Goal: Task Accomplishment & Management: Manage account settings

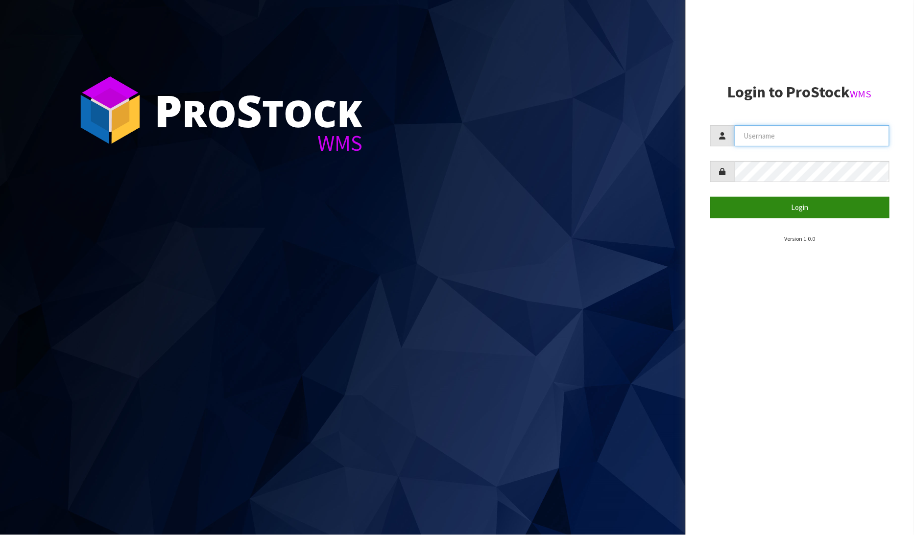
type input "[PERSON_NAME]"
click at [805, 201] on button "Login" at bounding box center [800, 207] width 180 height 21
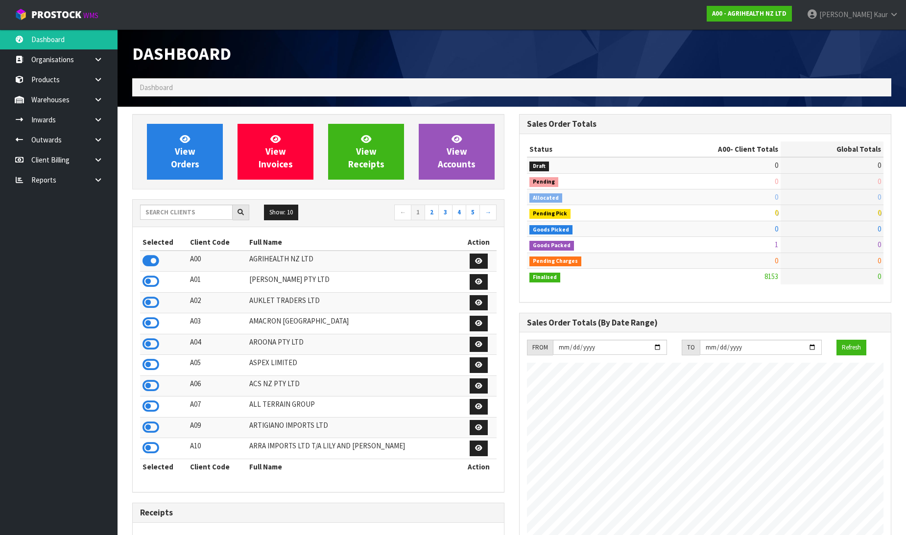
scroll to position [742, 387]
click at [94, 177] on icon at bounding box center [98, 179] width 9 height 7
click at [41, 220] on link "CWL" at bounding box center [59, 221] width 118 height 20
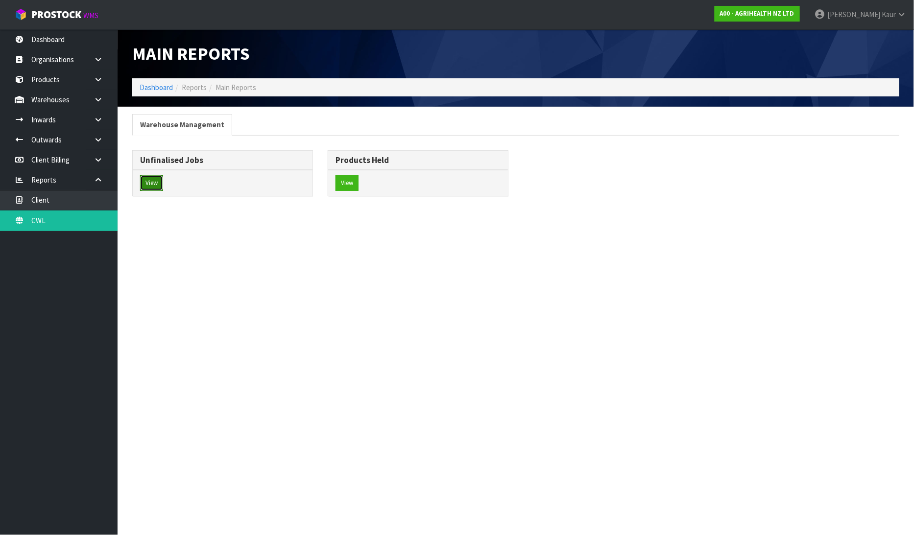
click at [149, 189] on button "View" at bounding box center [151, 183] width 23 height 16
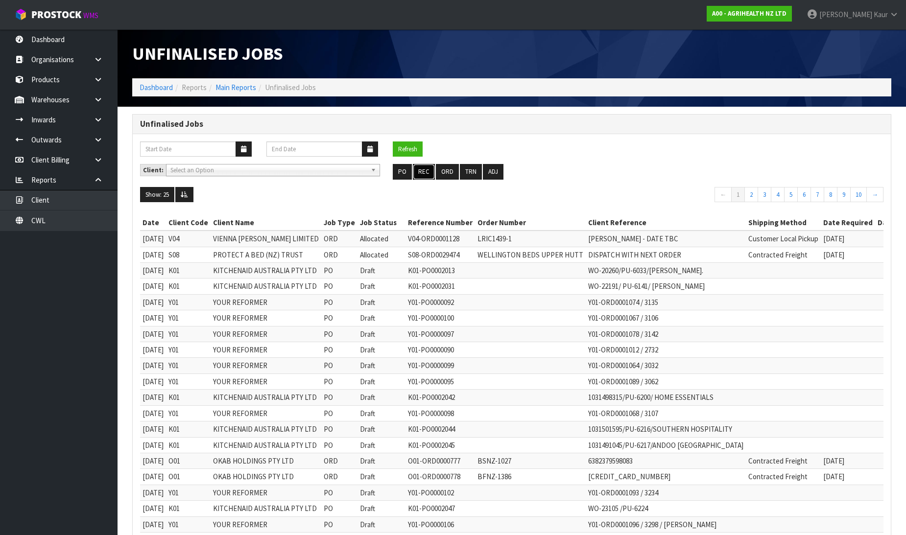
click at [424, 165] on button "REC" at bounding box center [424, 172] width 22 height 16
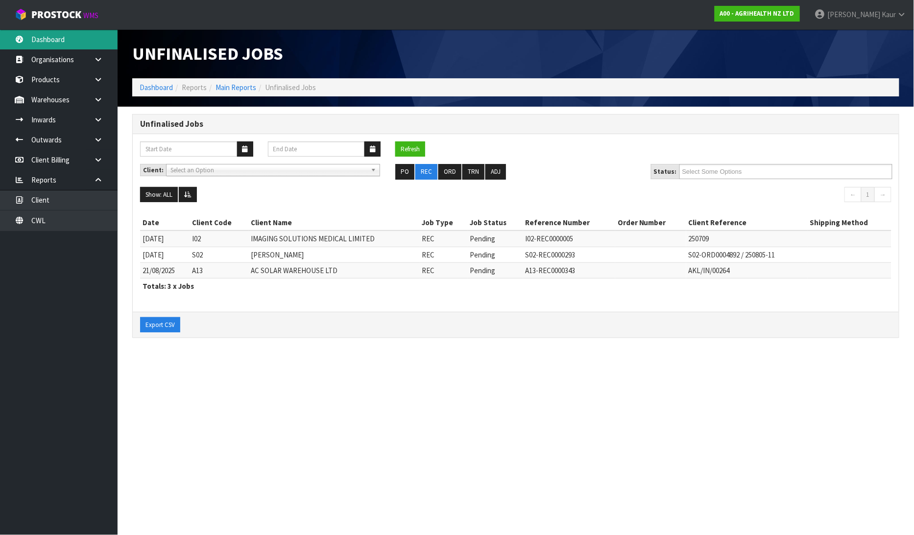
click at [65, 39] on link "Dashboard" at bounding box center [59, 39] width 118 height 20
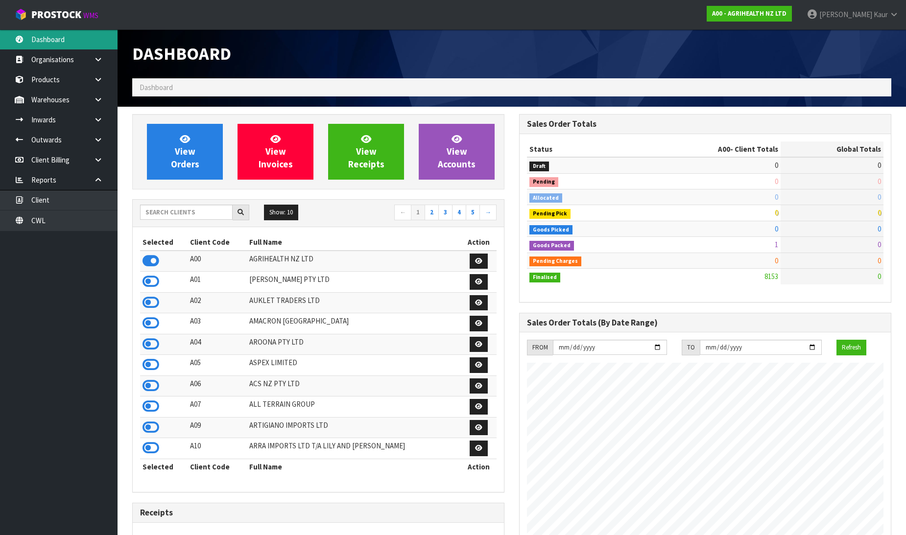
scroll to position [742, 387]
click at [192, 211] on input "text" at bounding box center [186, 212] width 93 height 15
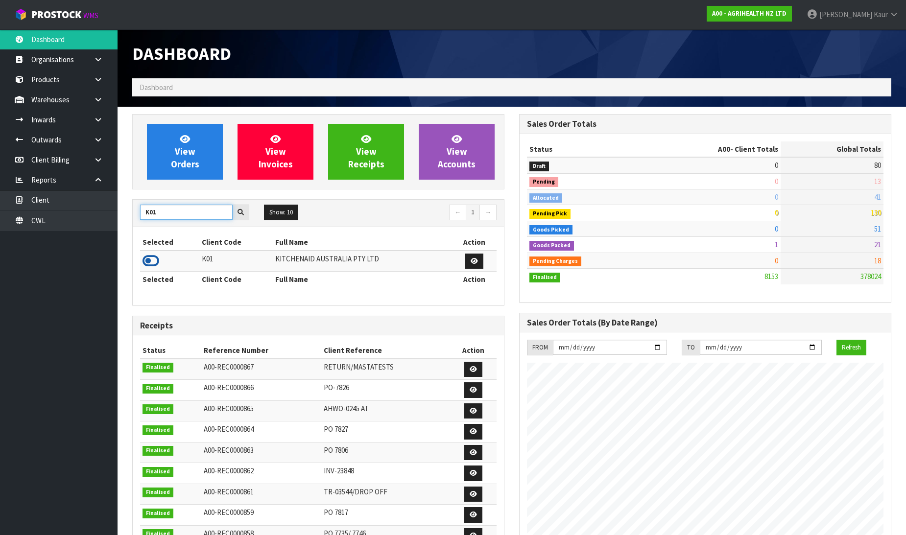
type input "K01"
click at [157, 263] on icon at bounding box center [151, 261] width 17 height 15
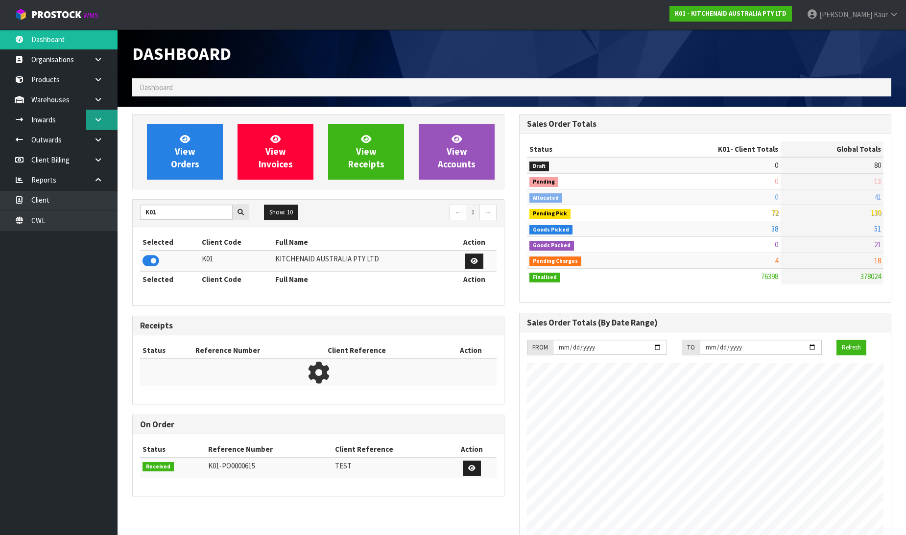
click at [94, 119] on icon at bounding box center [98, 119] width 9 height 7
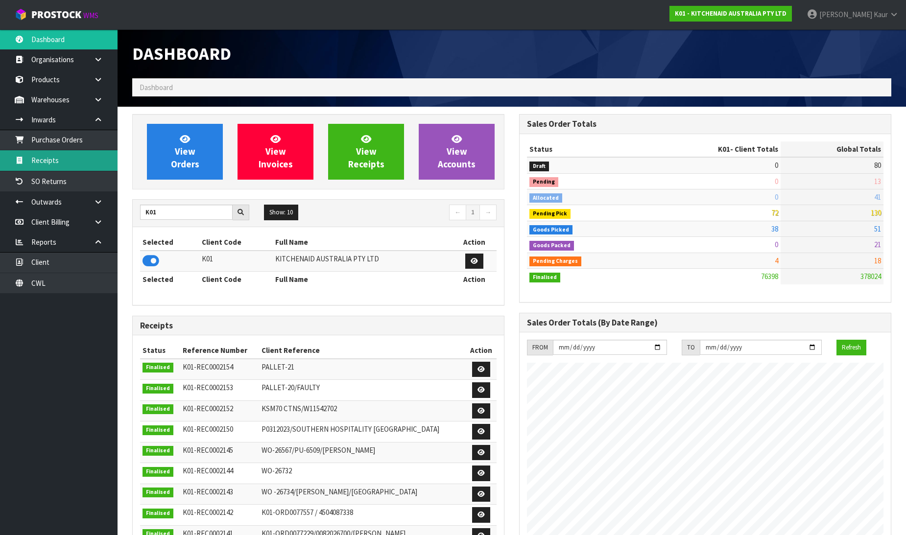
drag, startPoint x: 64, startPoint y: 165, endPoint x: 408, endPoint y: 184, distance: 344.8
click at [64, 164] on link "Receipts" at bounding box center [59, 160] width 118 height 20
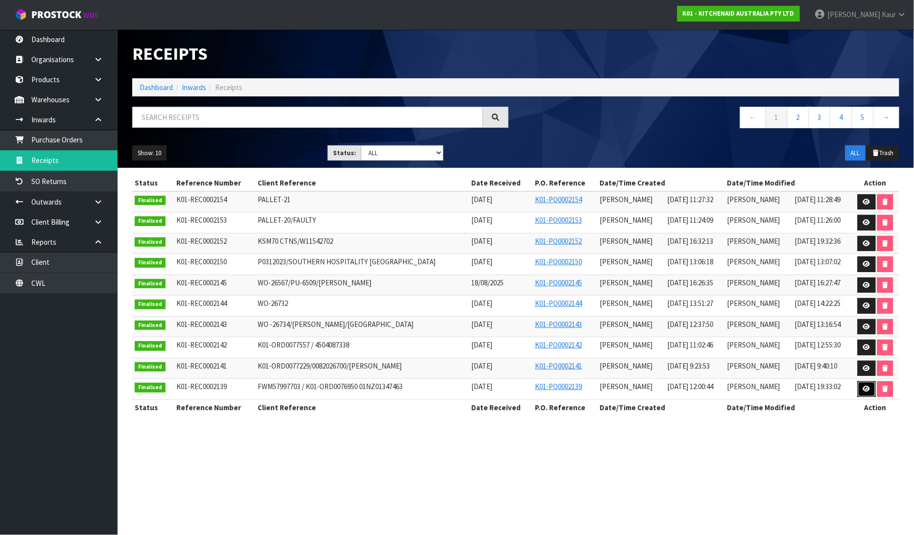
click at [865, 390] on icon at bounding box center [866, 389] width 7 height 6
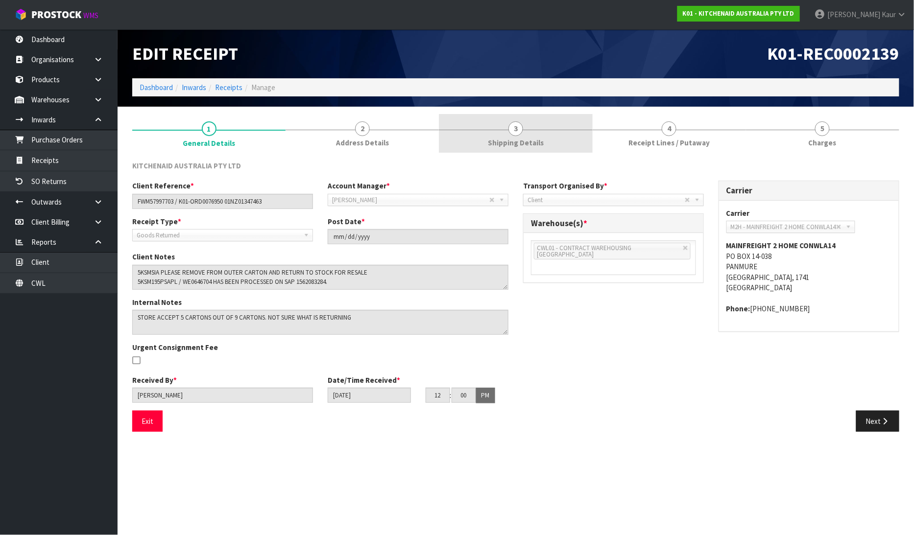
click at [512, 128] on span "3" at bounding box center [515, 128] width 15 height 15
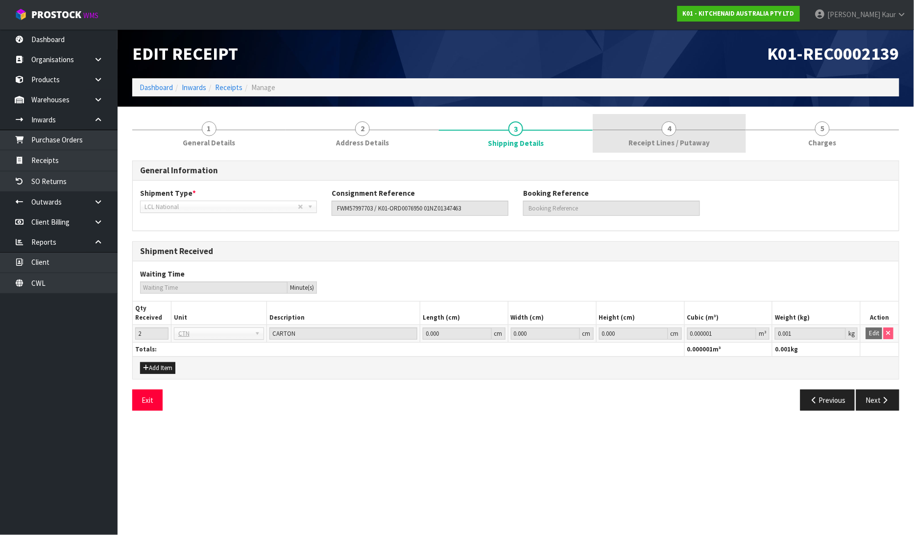
click at [668, 131] on span "4" at bounding box center [669, 128] width 15 height 15
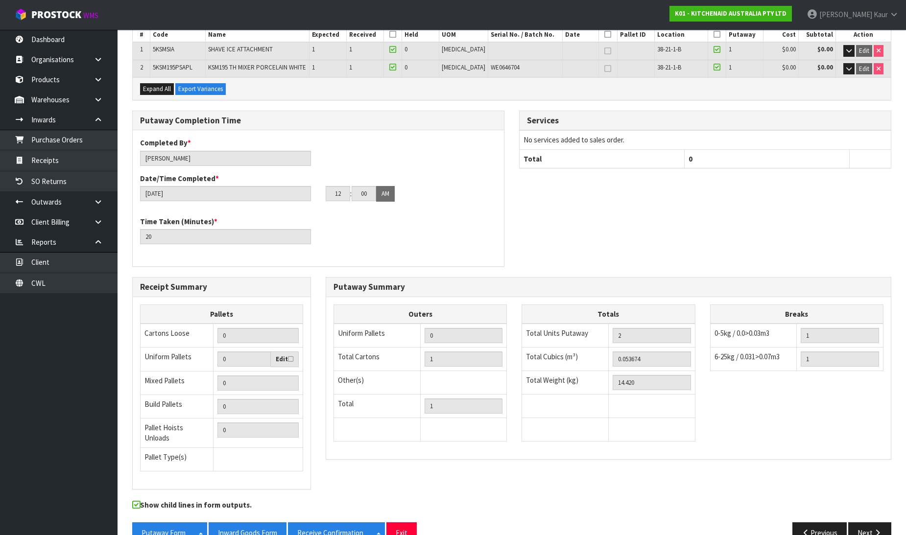
scroll to position [178, 0]
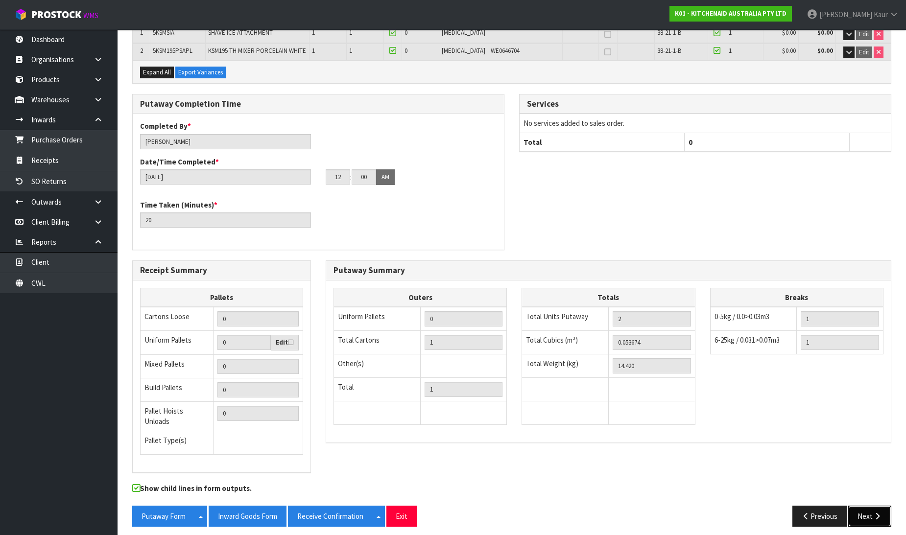
click at [868, 512] on button "Next" at bounding box center [869, 516] width 43 height 21
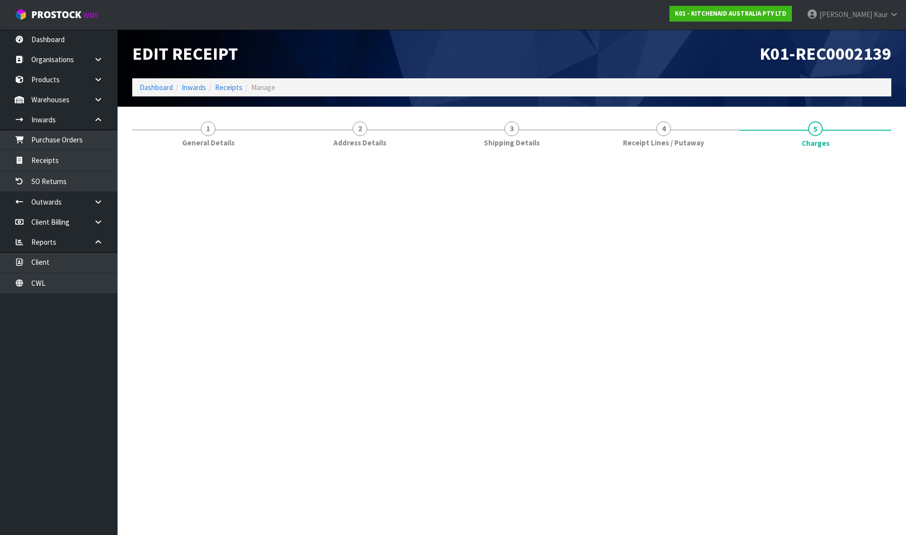
scroll to position [0, 0]
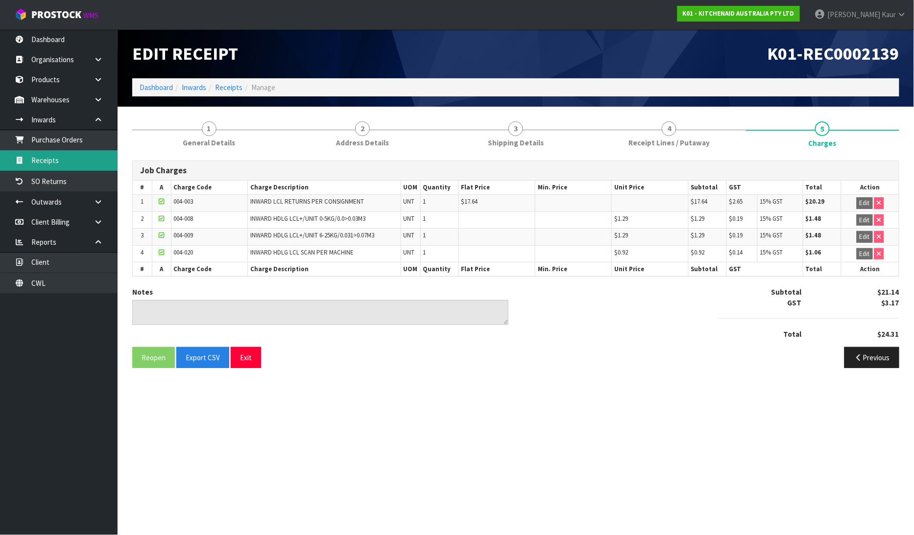
click at [45, 160] on link "Receipts" at bounding box center [59, 160] width 118 height 20
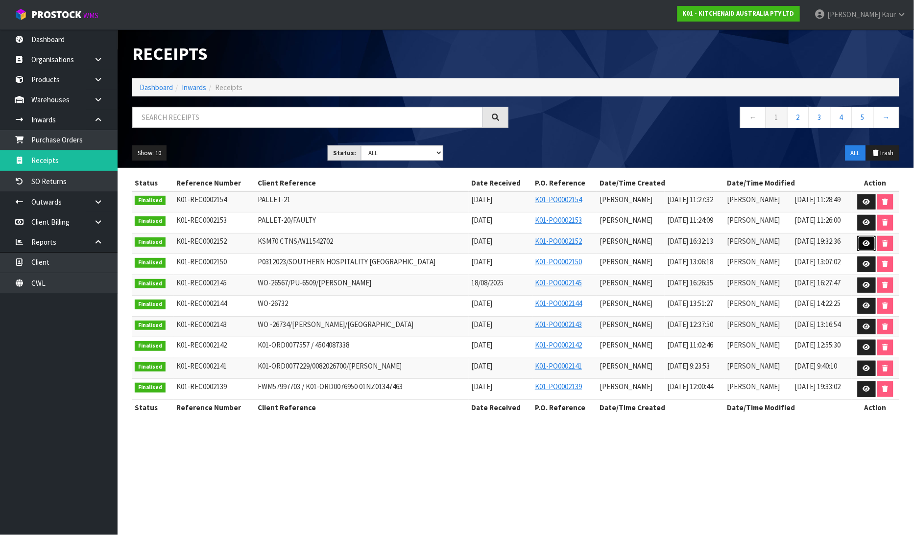
click at [863, 242] on icon at bounding box center [866, 243] width 7 height 6
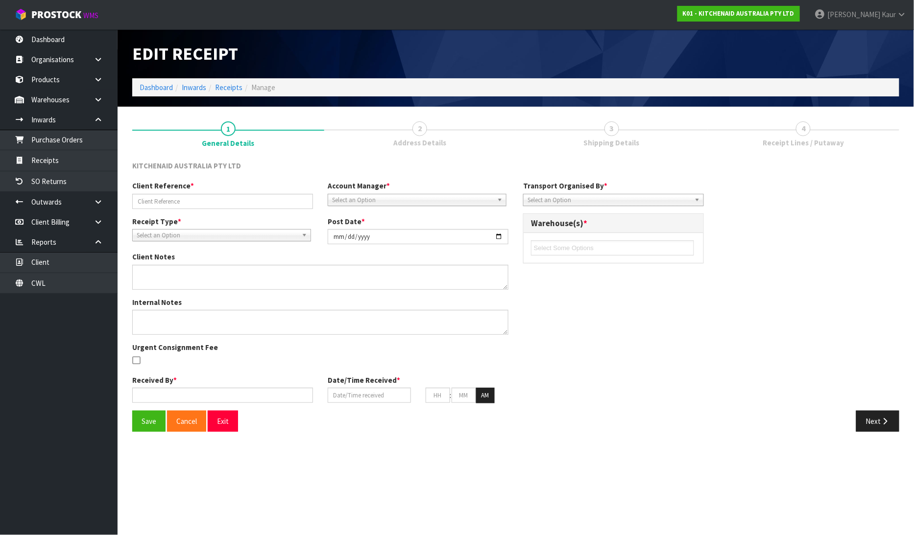
type input "KSM70 CTNS/W11542702"
type input "2025-08-15"
type input "[PERSON_NAME]"
type input "[DATE]"
type input "04"
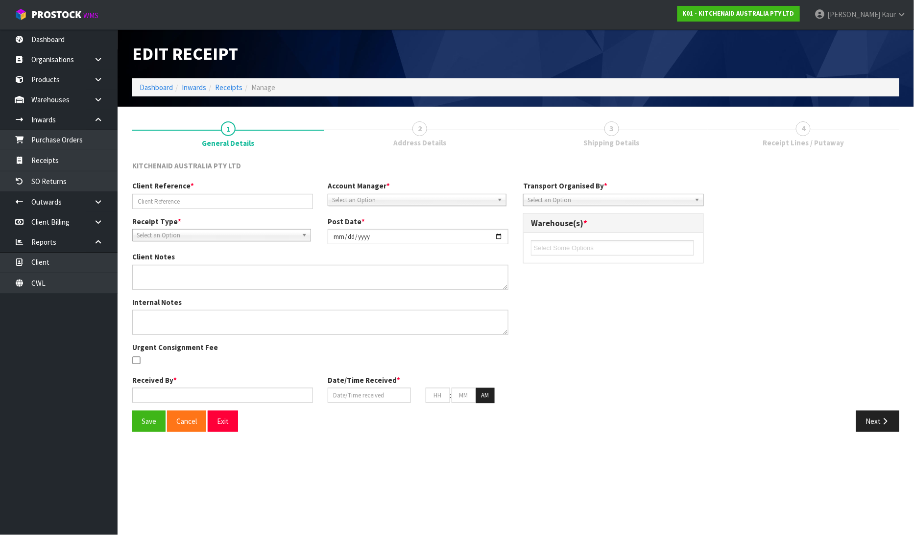
type input "32"
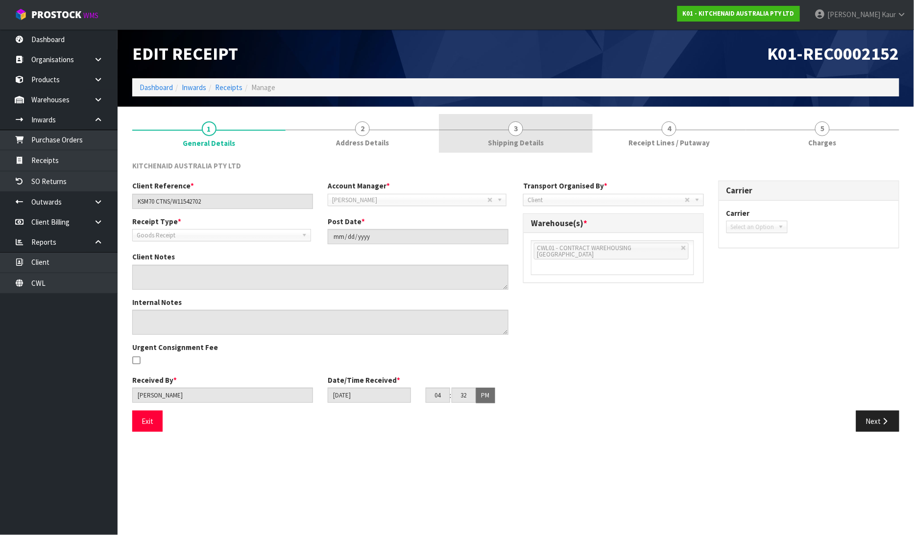
click at [529, 141] on span "Shipping Details" at bounding box center [516, 143] width 56 height 10
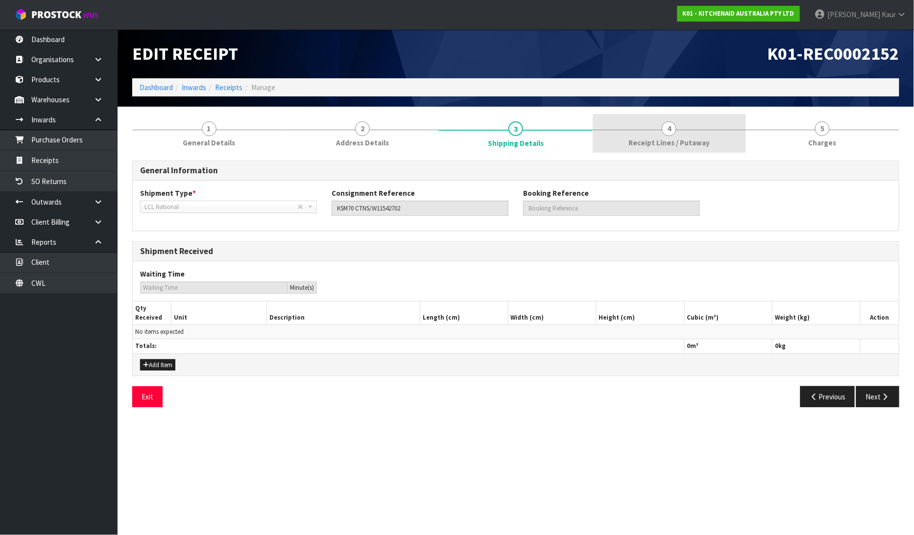
click at [659, 134] on link "4 Receipt Lines / Putaway" at bounding box center [669, 133] width 153 height 39
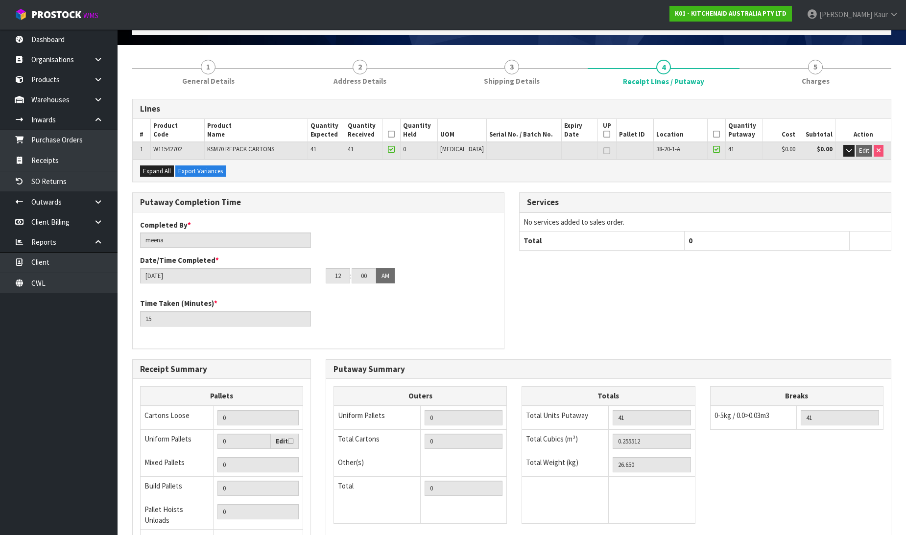
scroll to position [160, 0]
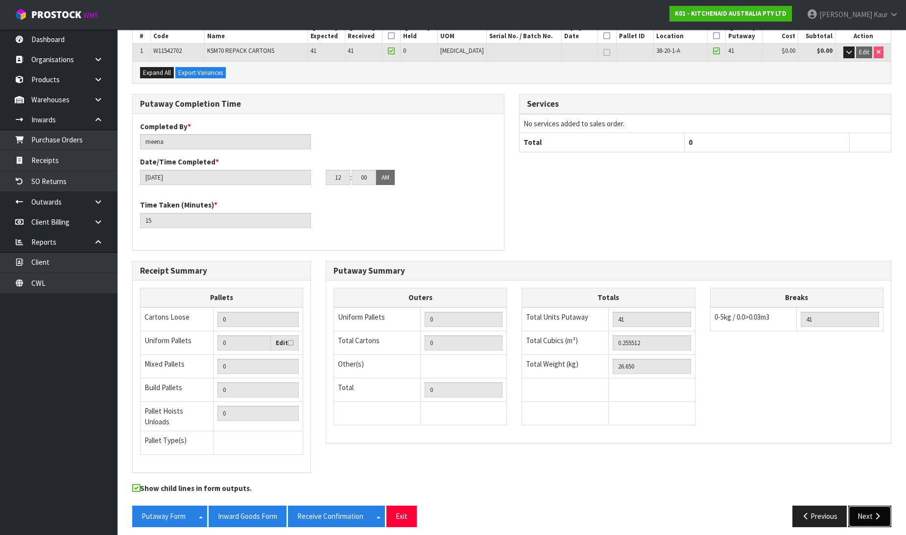
drag, startPoint x: 864, startPoint y: 505, endPoint x: 867, endPoint y: 493, distance: 13.1
click at [864, 506] on button "Next" at bounding box center [869, 516] width 43 height 21
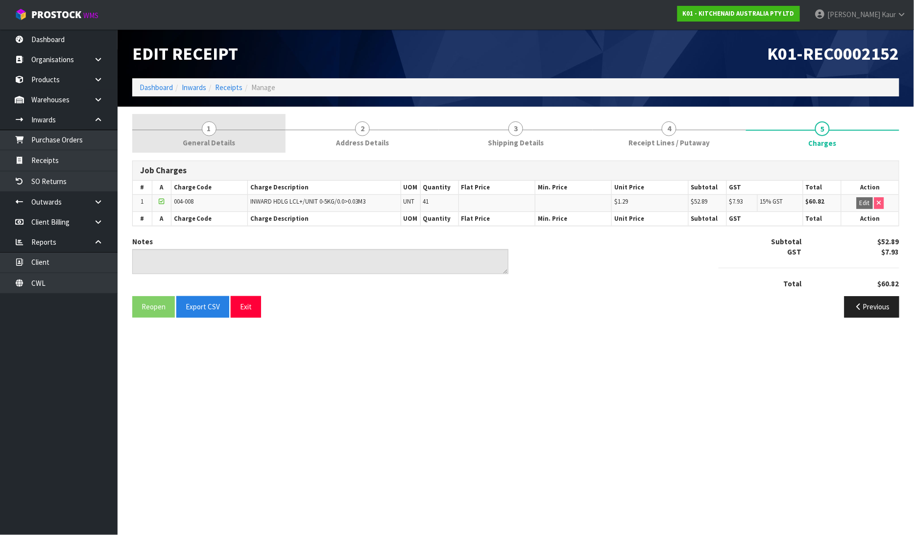
click at [205, 139] on span "General Details" at bounding box center [209, 143] width 52 height 10
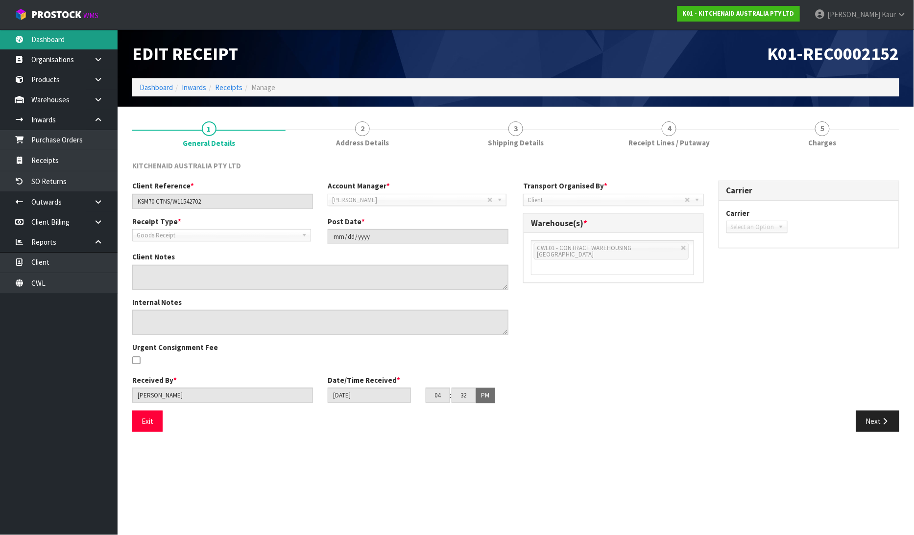
click at [60, 41] on link "Dashboard" at bounding box center [59, 39] width 118 height 20
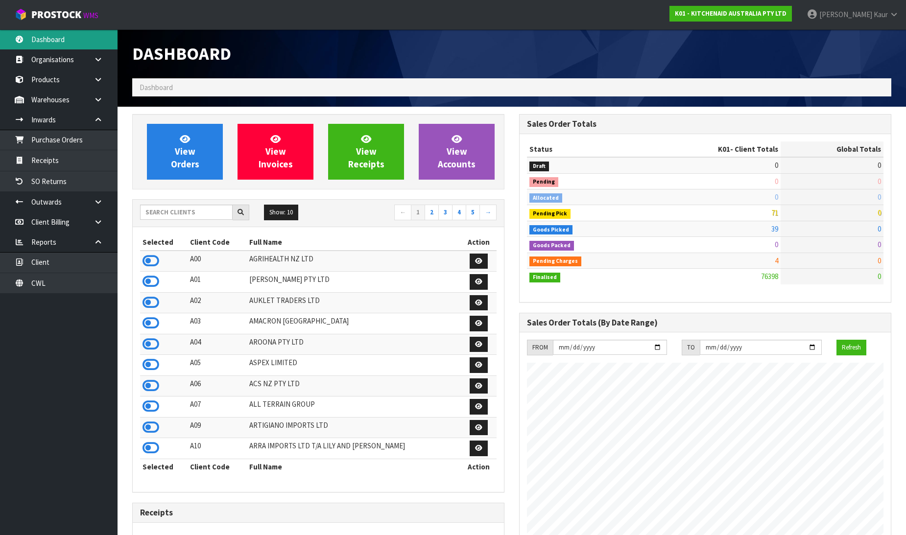
scroll to position [742, 387]
click at [201, 217] on input "text" at bounding box center [186, 212] width 93 height 15
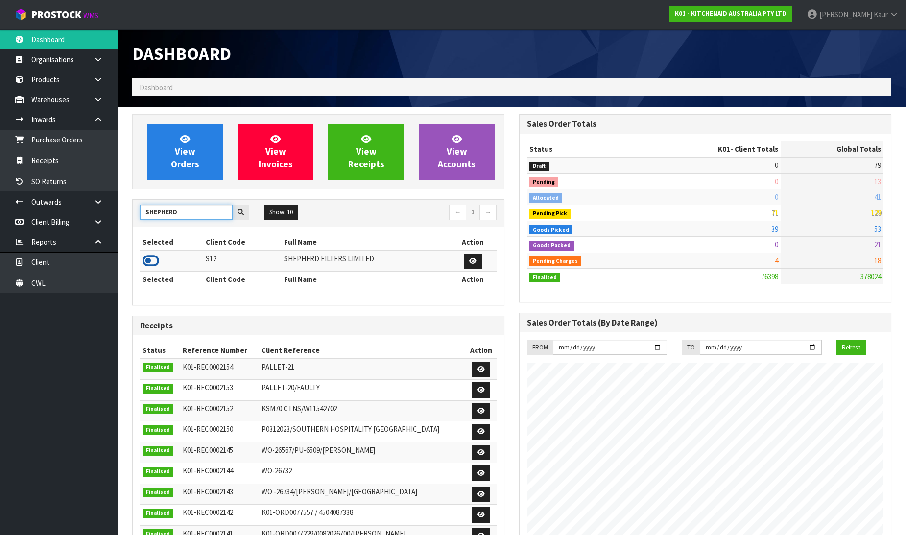
type input "SHEPHERD"
click at [152, 256] on icon at bounding box center [151, 261] width 17 height 15
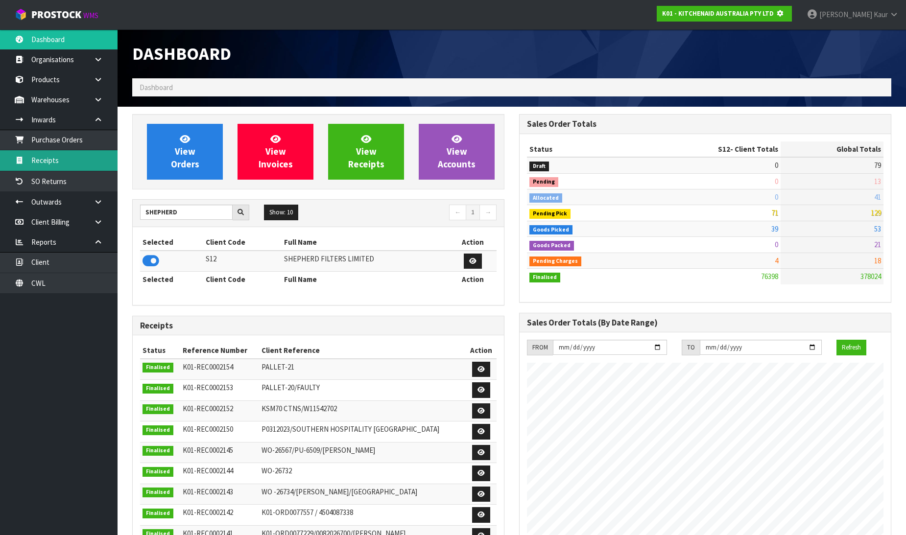
scroll to position [611, 387]
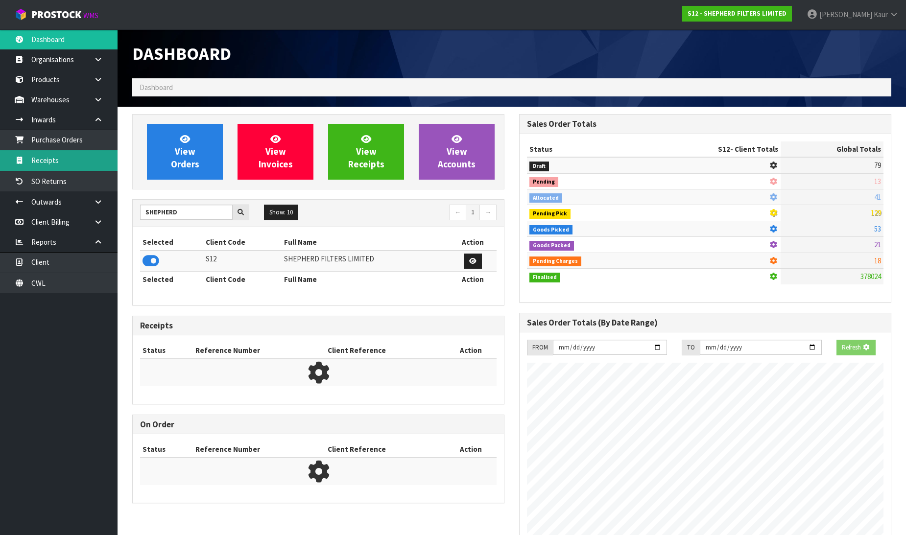
click at [85, 152] on link "Receipts" at bounding box center [59, 160] width 118 height 20
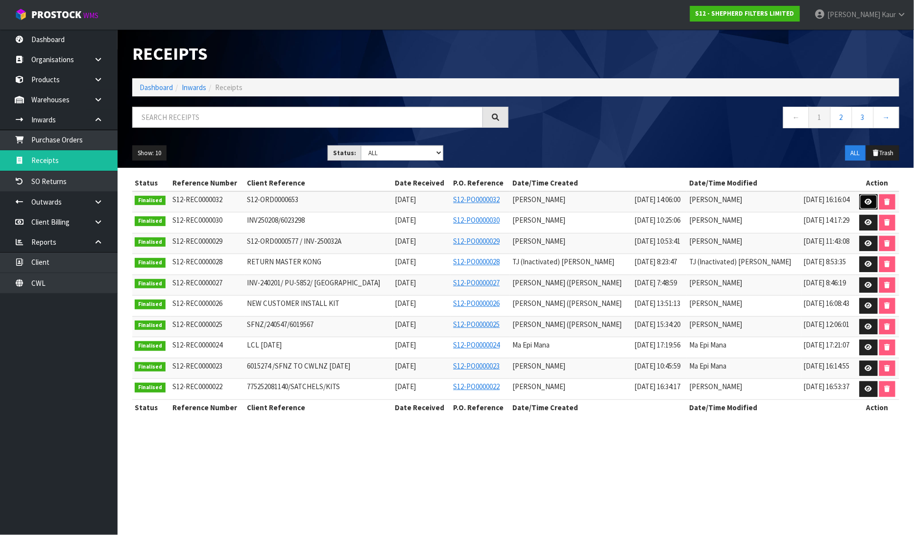
click at [864, 199] on link at bounding box center [868, 202] width 18 height 16
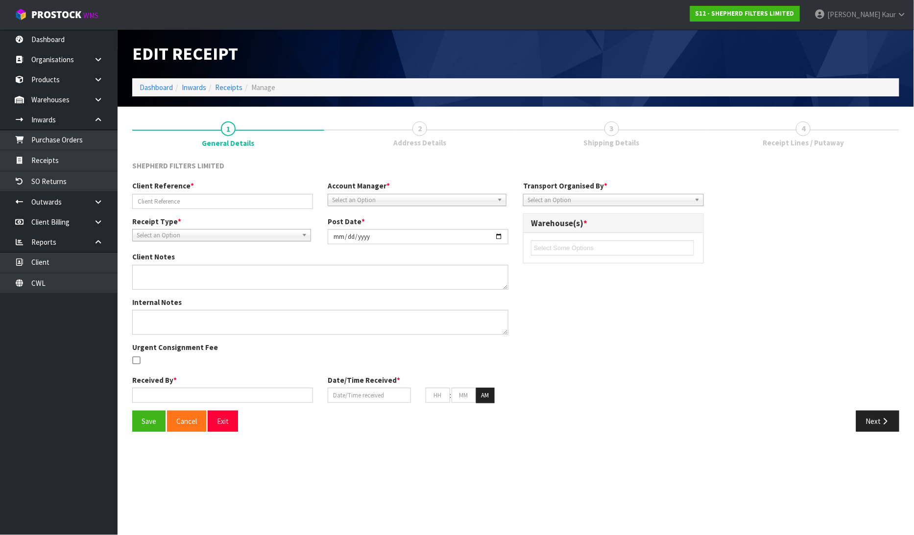
type input "S12-ORD0000653"
type input "2025-08-14"
type input "[PERSON_NAME]"
type input "[DATE]"
type input "02"
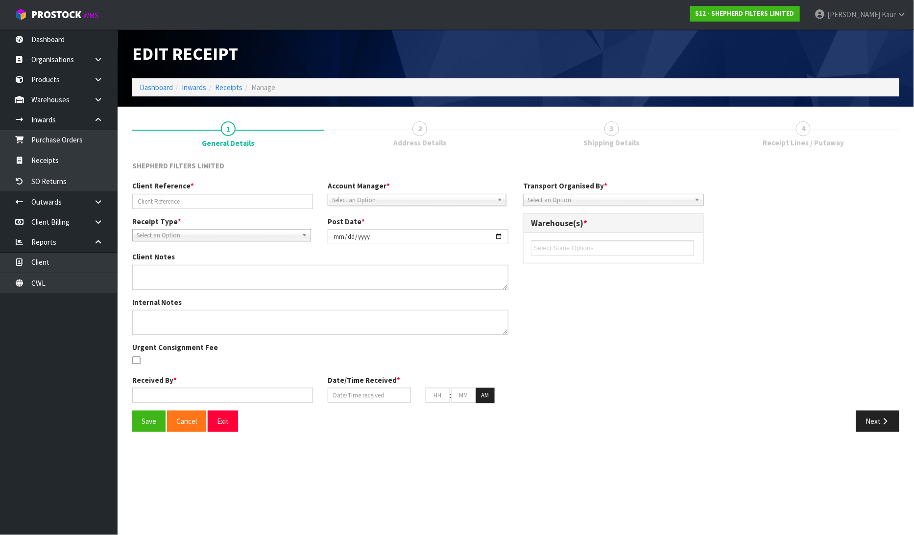
type input "06"
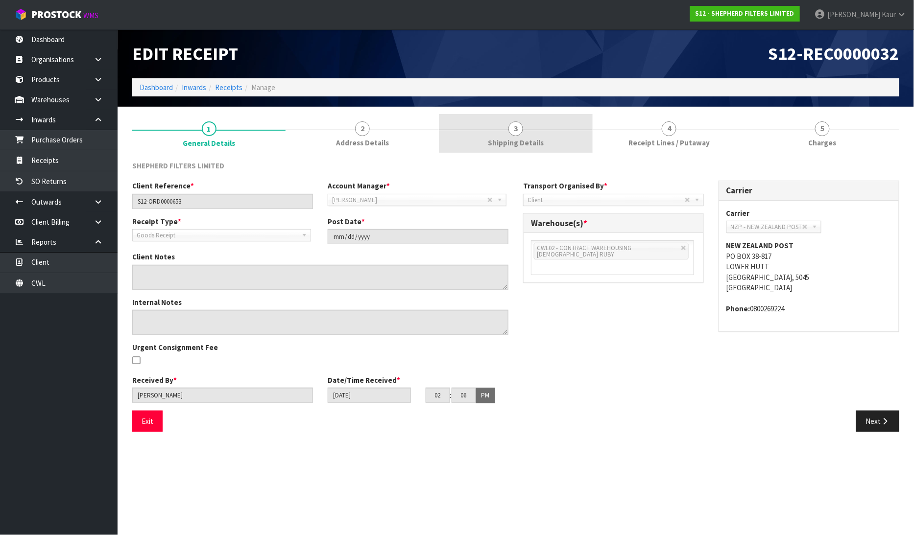
click at [626, 139] on link "4 Receipt Lines / Putaway" at bounding box center [669, 133] width 153 height 39
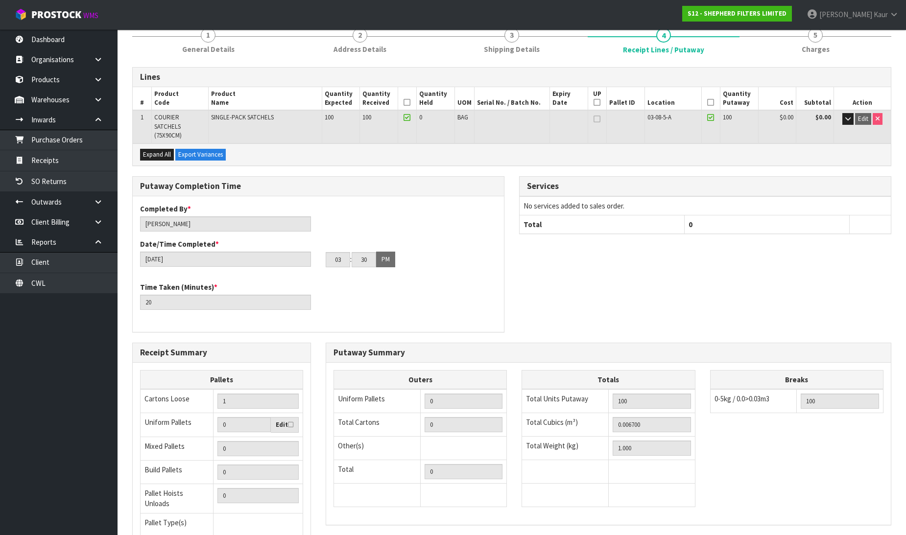
scroll to position [176, 0]
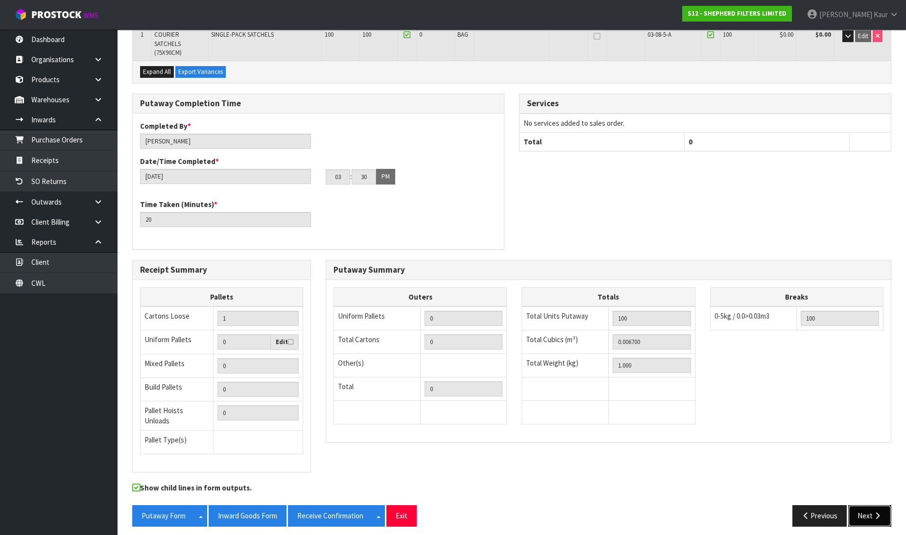
click at [882, 512] on button "Next" at bounding box center [869, 515] width 43 height 21
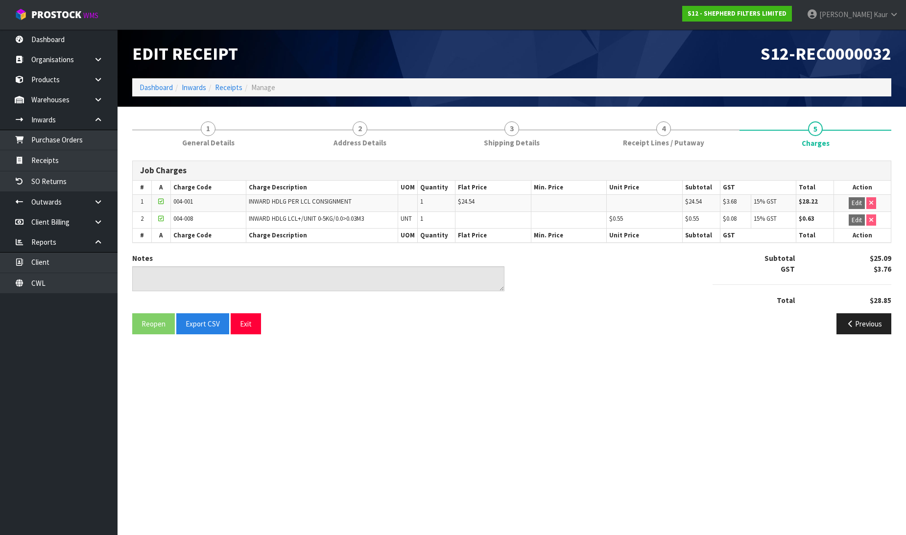
scroll to position [0, 0]
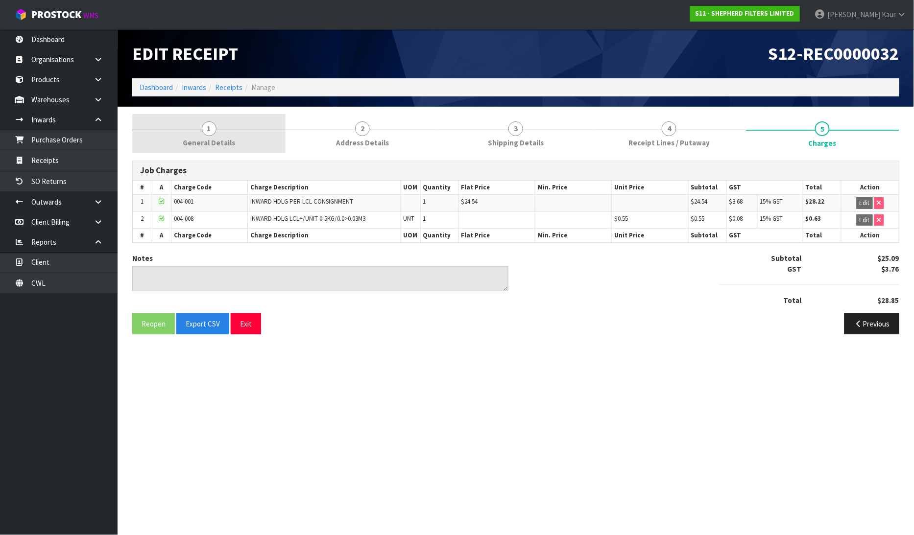
click at [198, 123] on link "1 General Details" at bounding box center [208, 133] width 153 height 39
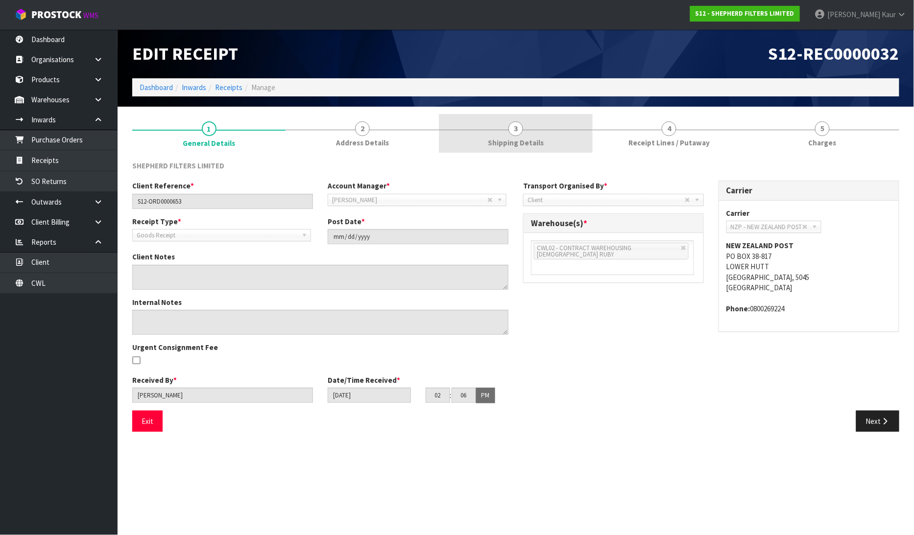
click at [536, 125] on link "3 Shipping Details" at bounding box center [515, 133] width 153 height 39
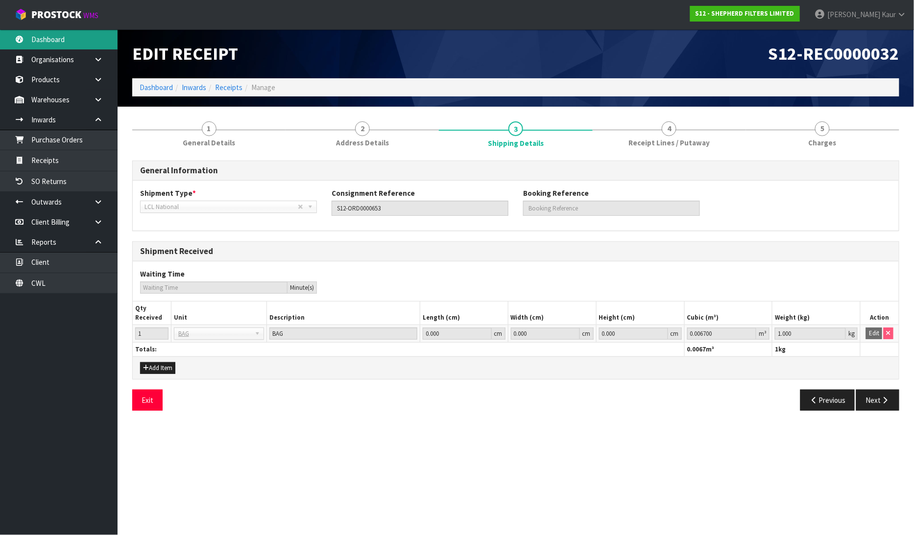
click at [61, 43] on link "Dashboard" at bounding box center [59, 39] width 118 height 20
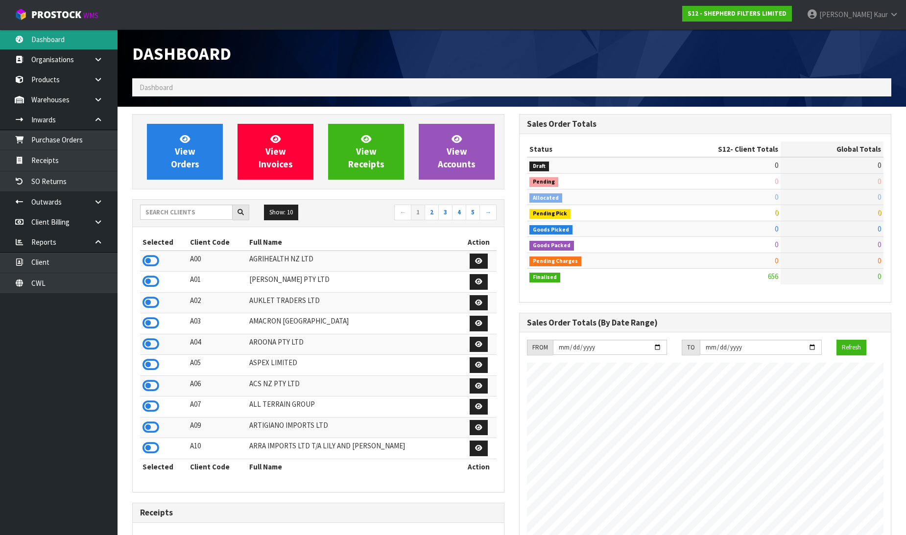
scroll to position [647, 387]
click at [164, 208] on input "text" at bounding box center [186, 212] width 93 height 15
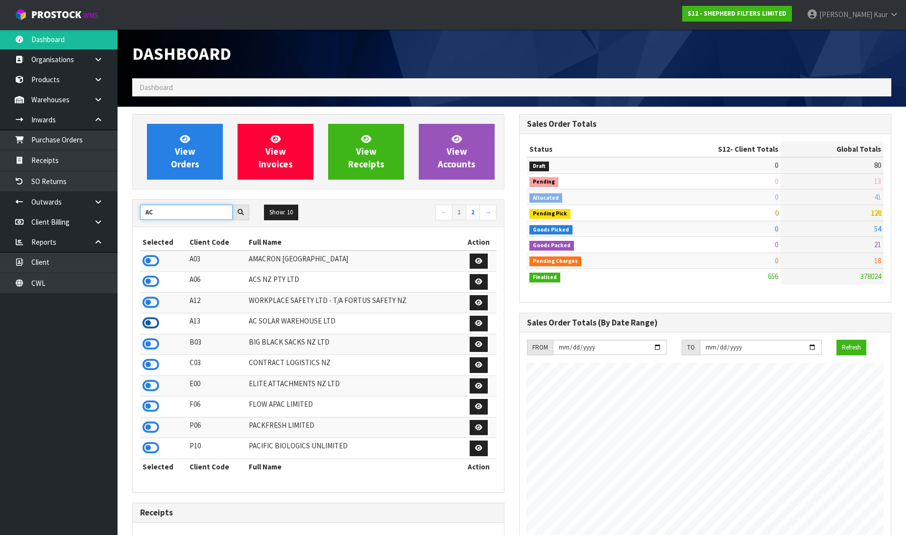
type input "AC"
click at [155, 322] on icon at bounding box center [151, 323] width 17 height 15
click at [30, 161] on link "Receipts" at bounding box center [59, 160] width 118 height 20
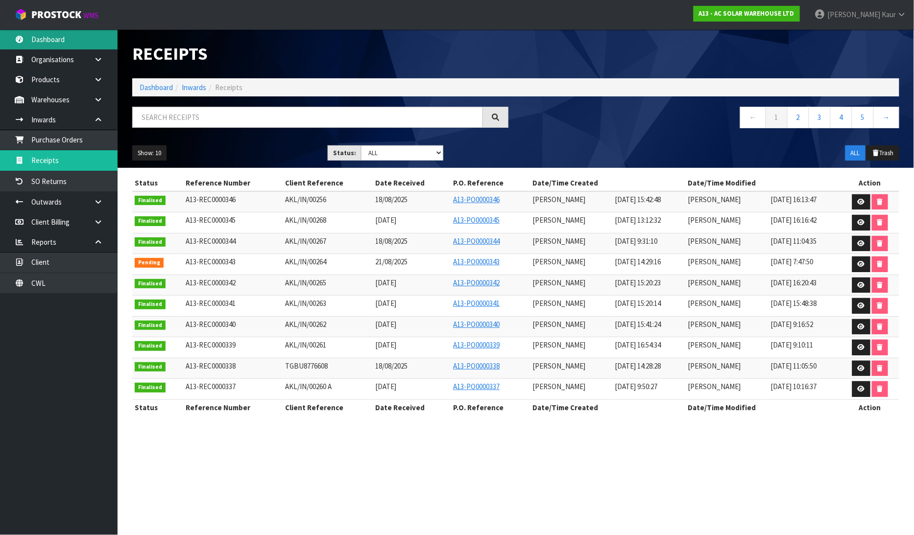
click at [75, 48] on link "Dashboard" at bounding box center [59, 39] width 118 height 20
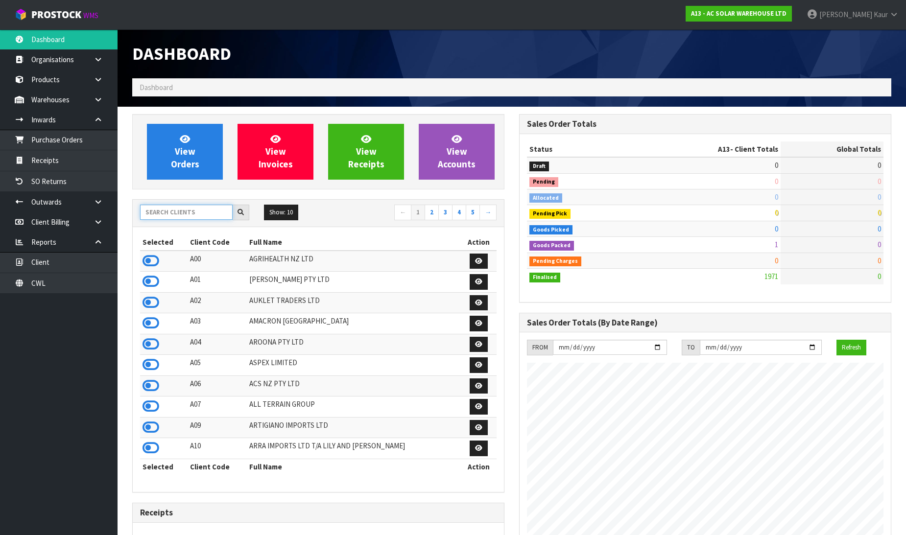
click at [159, 214] on input "text" at bounding box center [186, 212] width 93 height 15
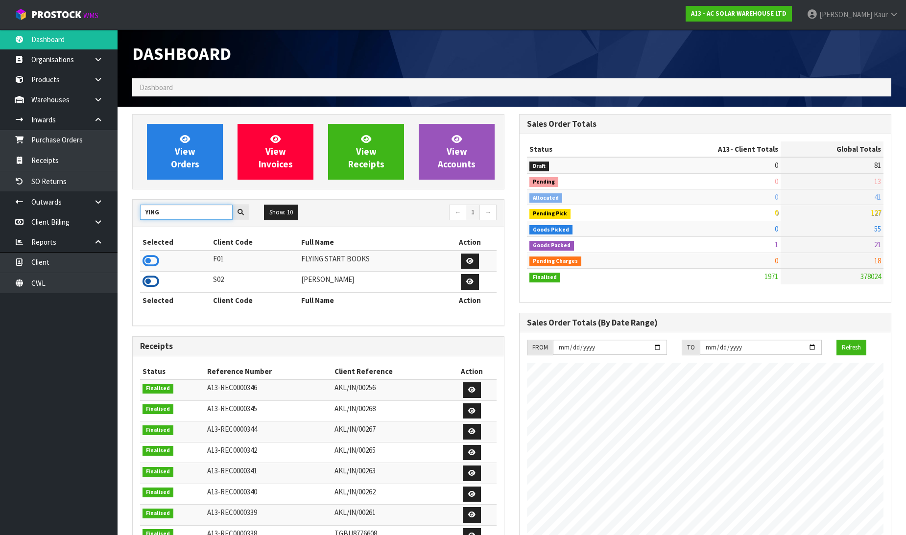
type input "YING"
click at [144, 288] on icon at bounding box center [151, 281] width 17 height 15
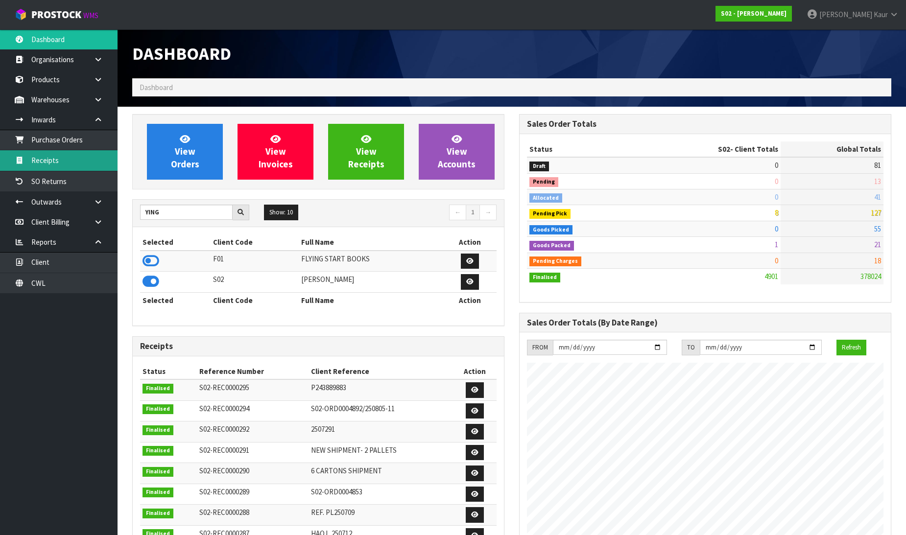
scroll to position [742, 387]
click at [58, 153] on link "Receipts" at bounding box center [59, 160] width 118 height 20
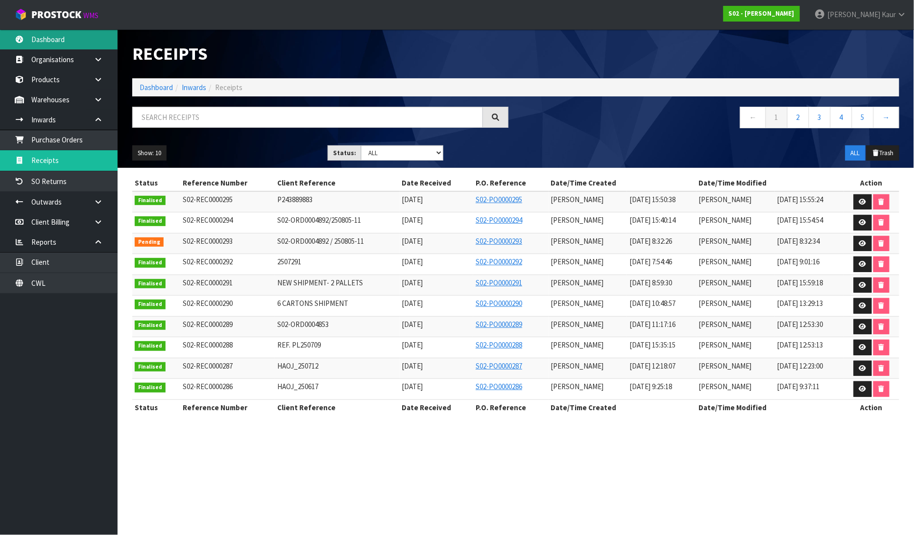
click at [54, 38] on link "Dashboard" at bounding box center [59, 39] width 118 height 20
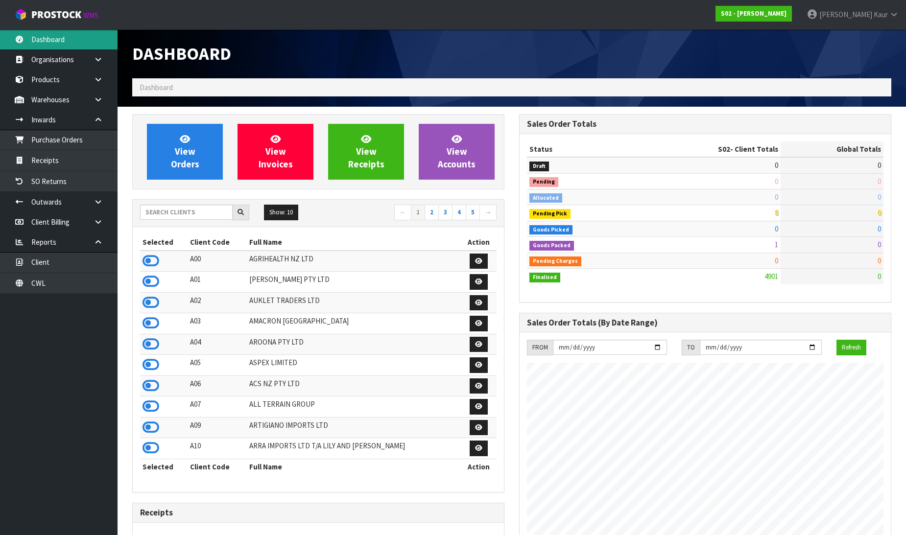
scroll to position [742, 387]
click at [163, 213] on input "text" at bounding box center [186, 212] width 93 height 15
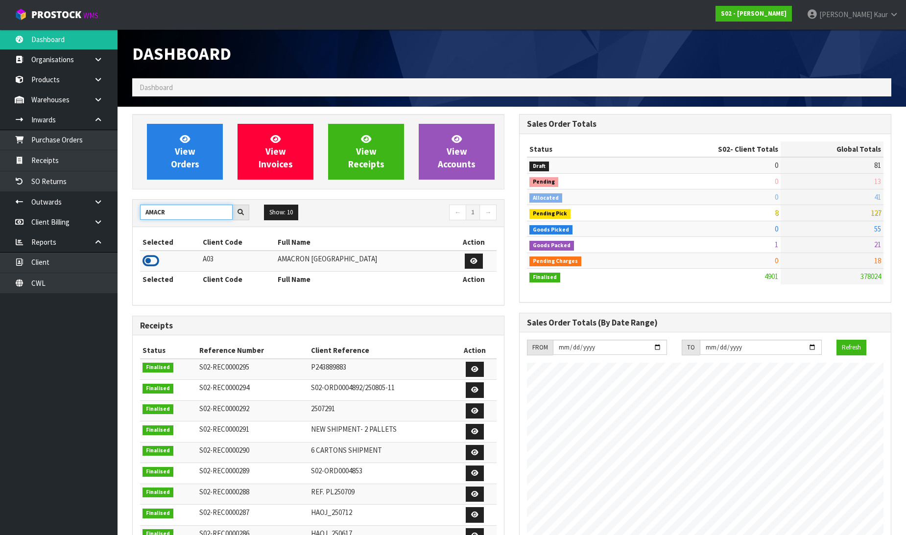
type input "AMACR"
click at [151, 258] on icon at bounding box center [151, 261] width 17 height 15
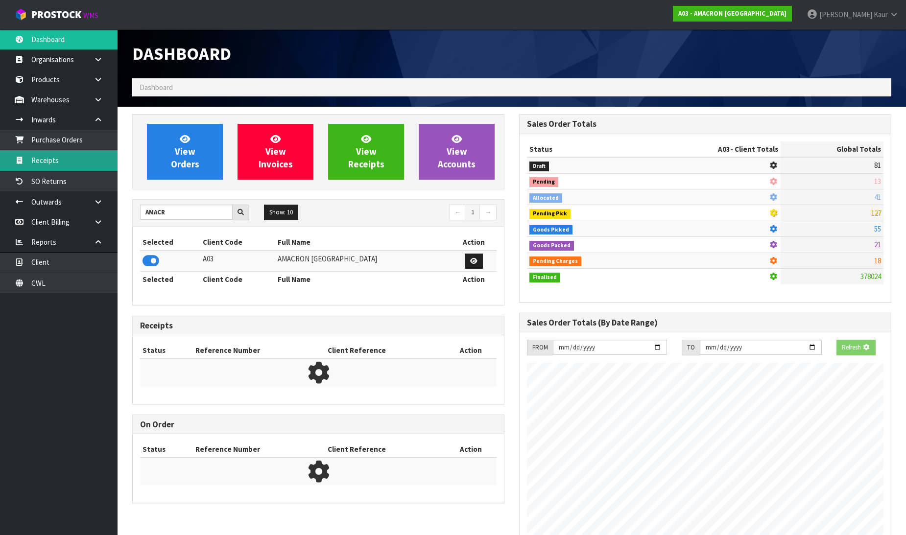
scroll to position [679, 387]
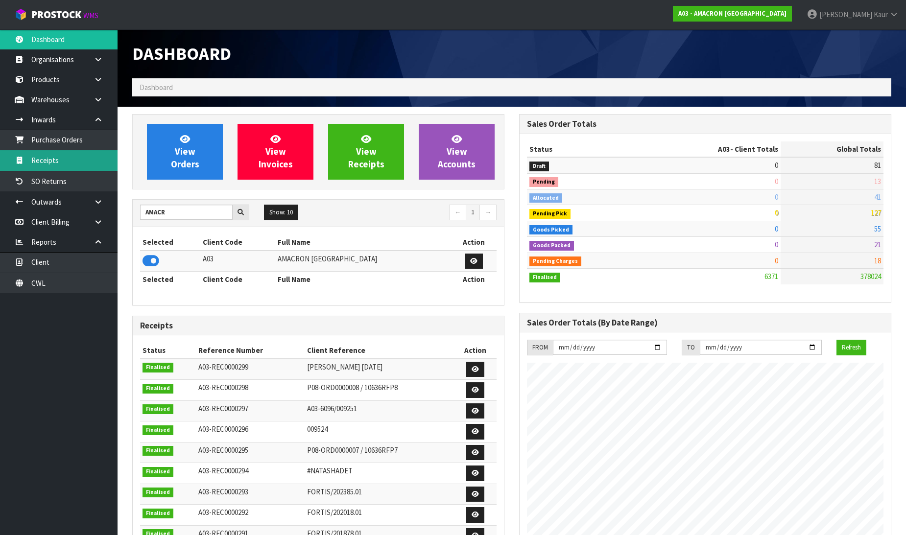
click at [98, 168] on link "Receipts" at bounding box center [59, 160] width 118 height 20
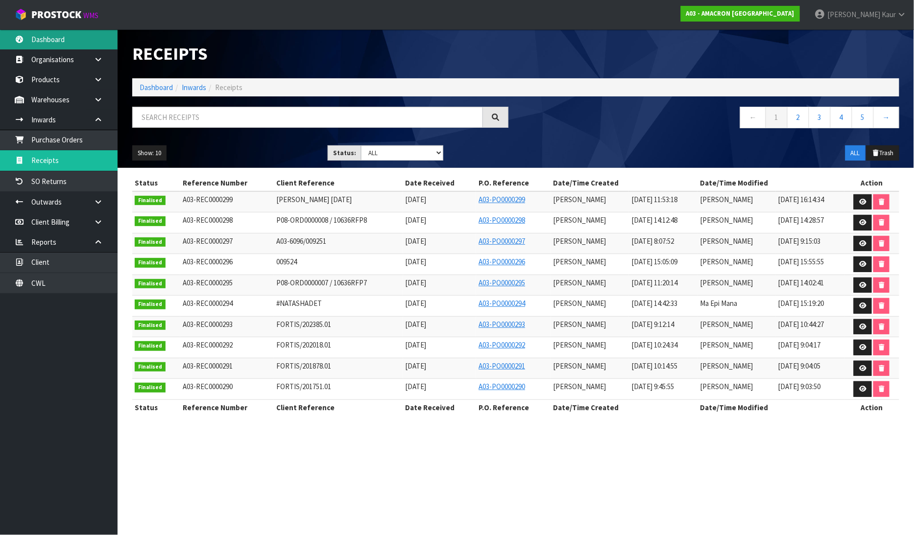
click at [69, 46] on link "Dashboard" at bounding box center [59, 39] width 118 height 20
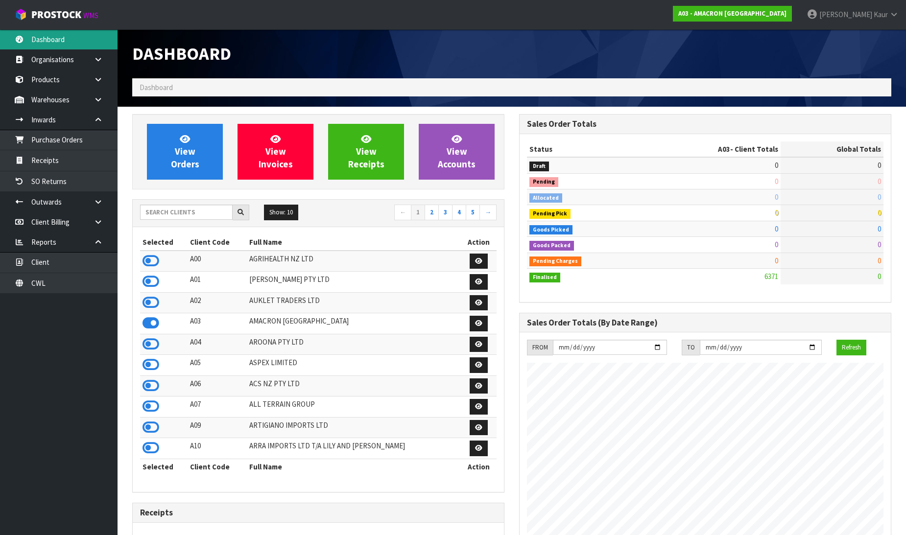
scroll to position [679, 387]
click at [174, 219] on input "text" at bounding box center [186, 212] width 93 height 15
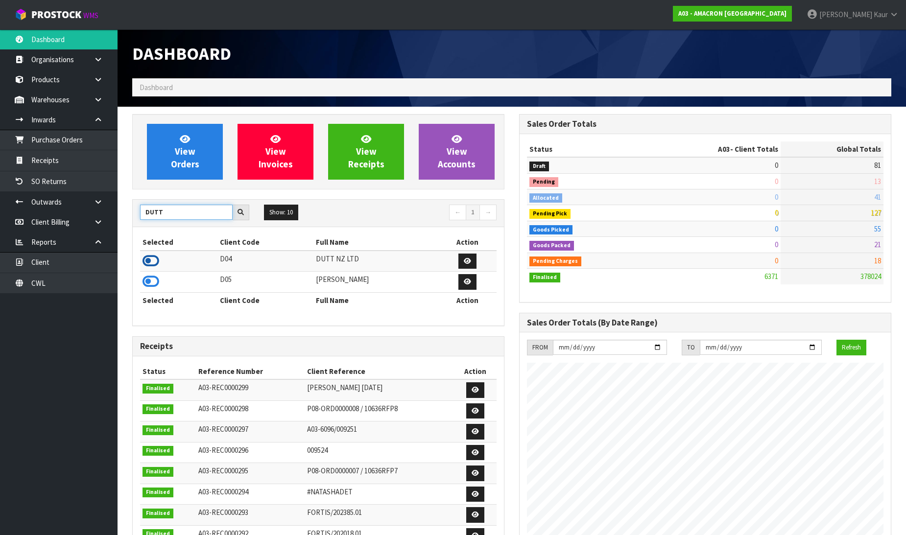
type input "DUTT"
click at [149, 257] on icon at bounding box center [151, 261] width 17 height 15
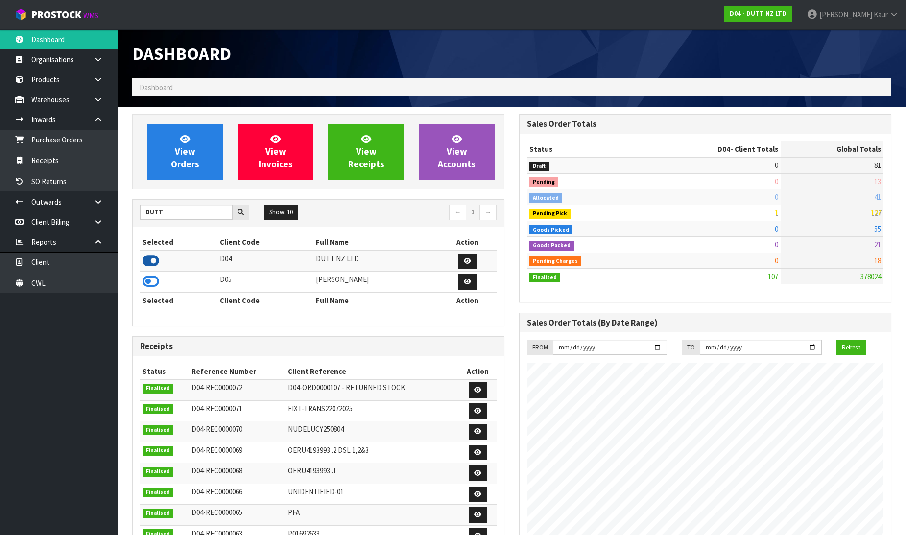
scroll to position [630, 387]
click at [57, 159] on link "Receipts" at bounding box center [59, 160] width 118 height 20
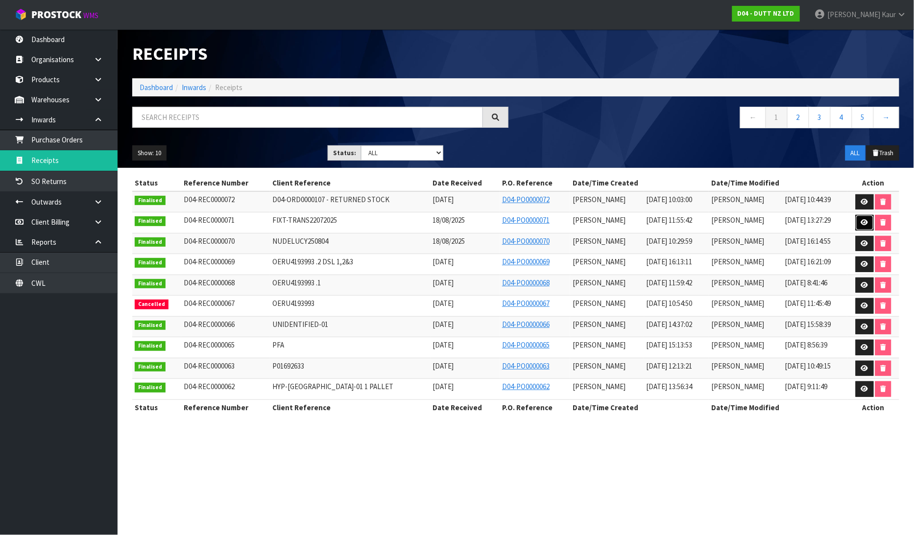
click at [863, 223] on icon at bounding box center [864, 222] width 7 height 6
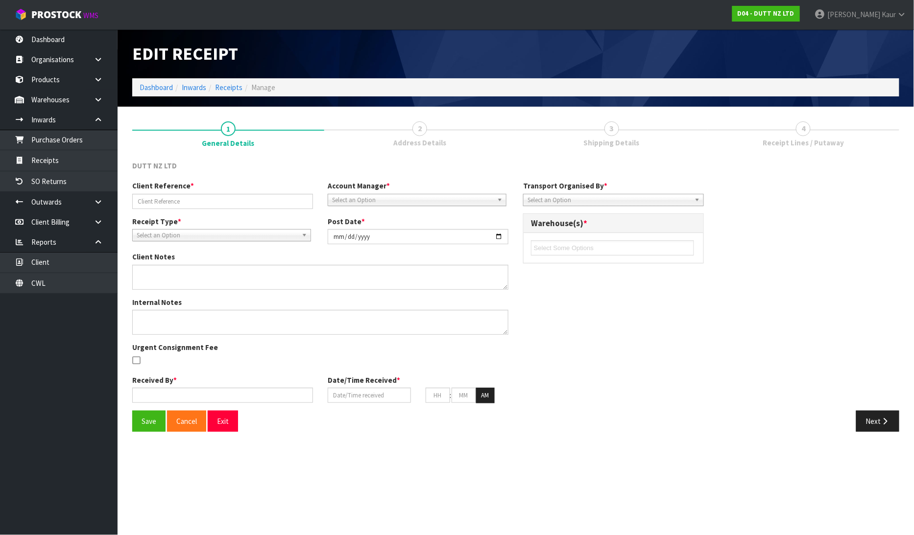
type input "FIXT-TRANS22072025"
type input "2025-08-21"
type input "[PERSON_NAME]"
type input "18/08/2025"
type input "11"
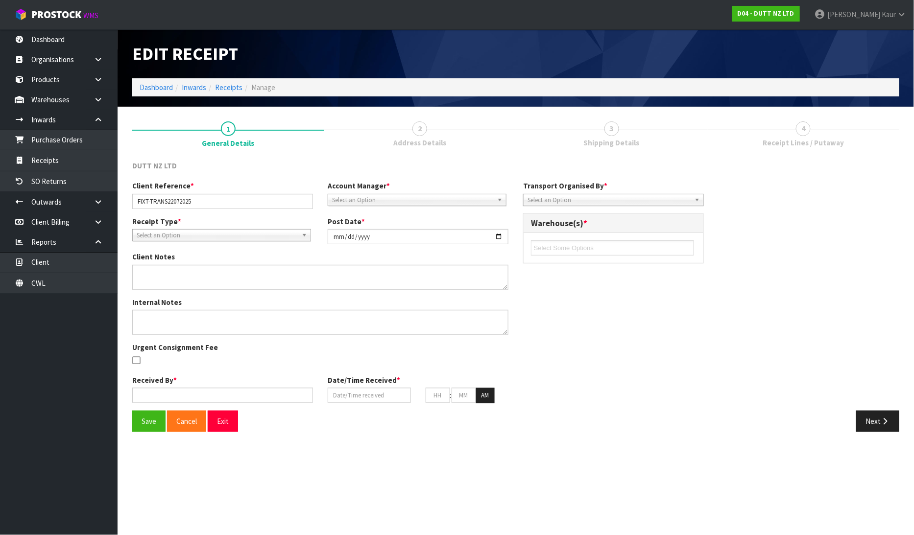
type input "55"
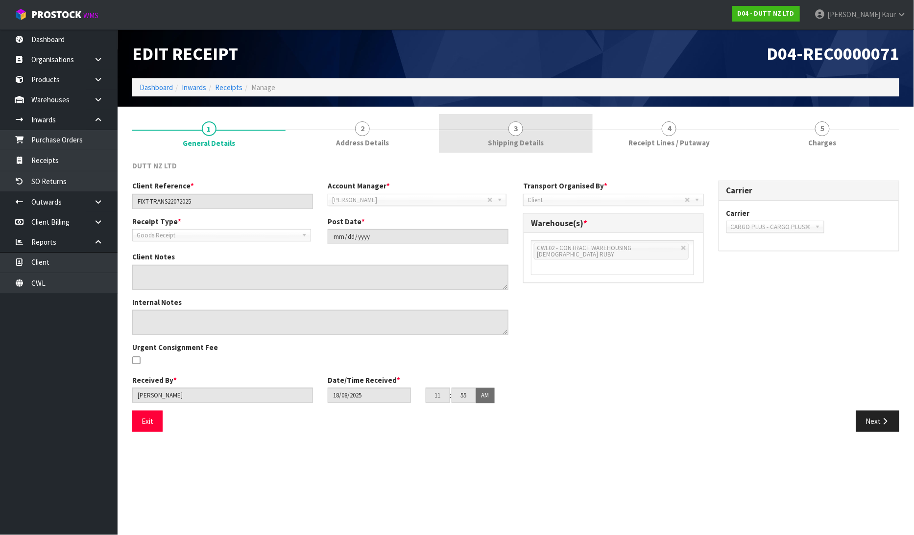
click at [527, 130] on link "3 Shipping Details" at bounding box center [515, 133] width 153 height 39
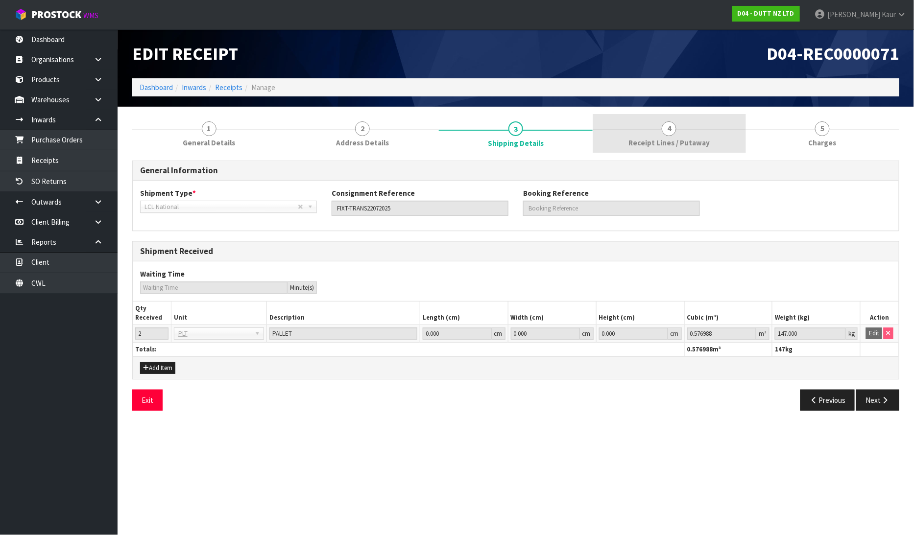
click at [671, 147] on span "Receipt Lines / Putaway" at bounding box center [668, 143] width 81 height 10
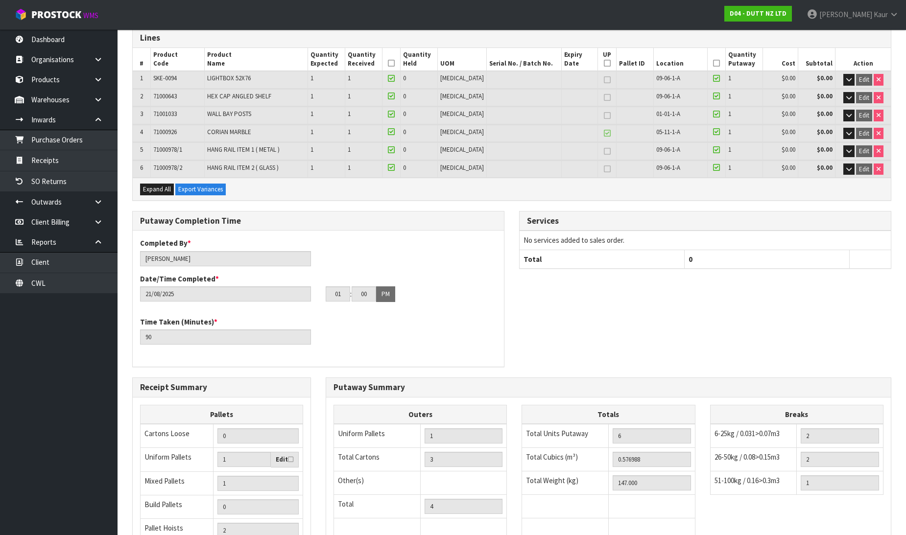
scroll to position [248, 0]
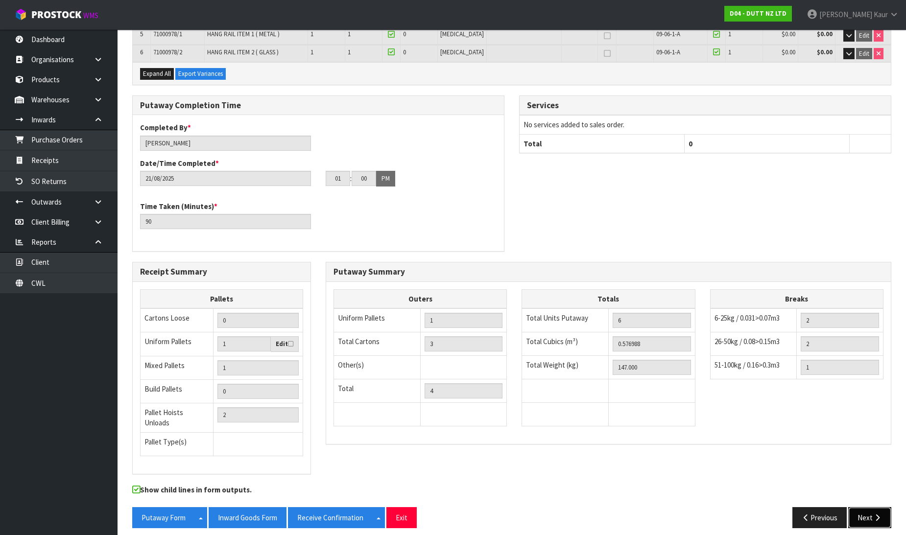
click at [861, 508] on button "Next" at bounding box center [869, 517] width 43 height 21
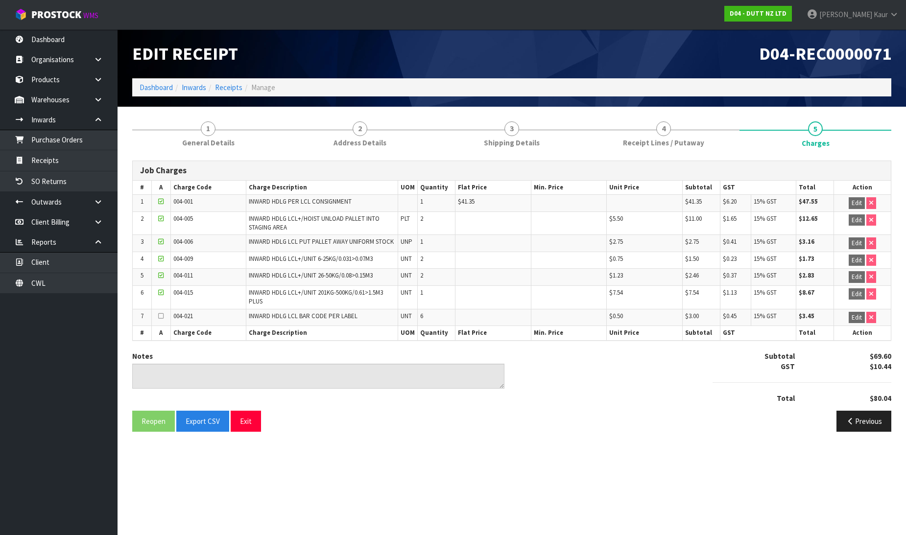
scroll to position [0, 0]
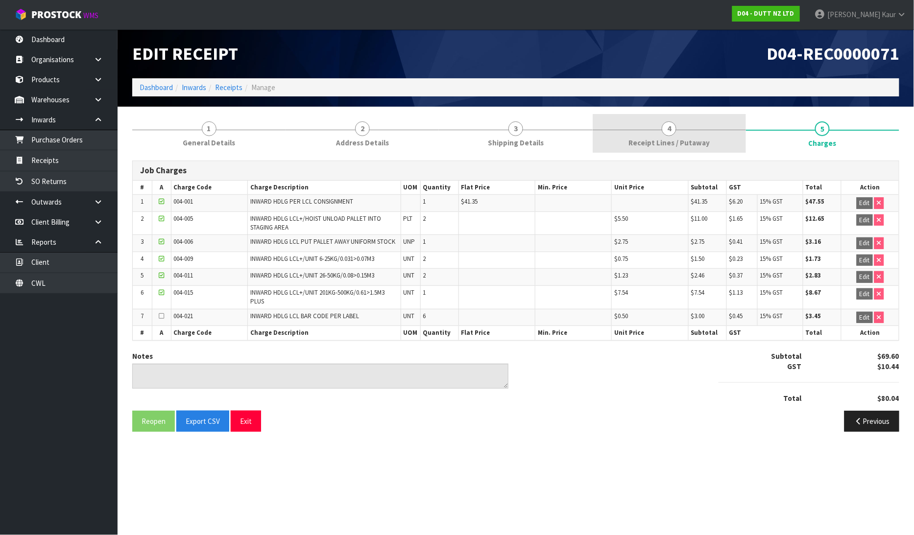
click at [665, 133] on span "4" at bounding box center [669, 128] width 15 height 15
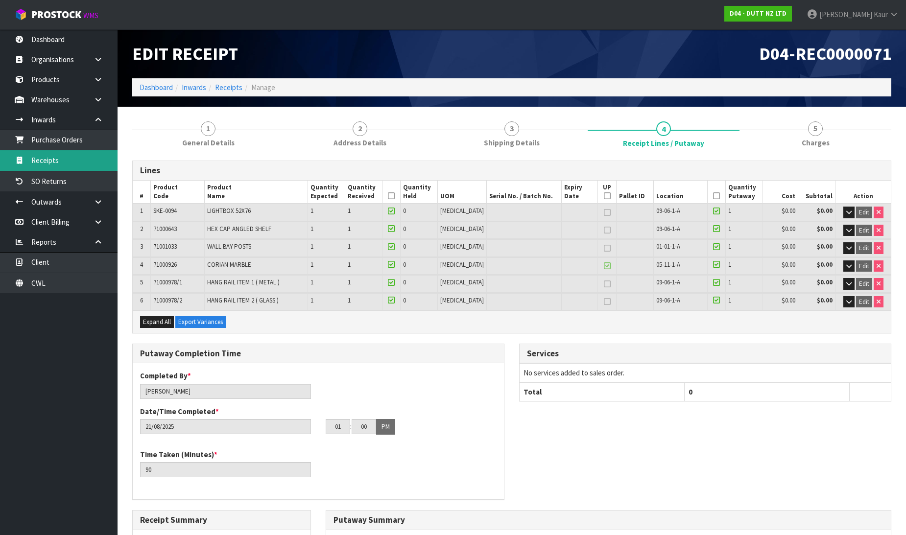
click at [60, 155] on link "Receipts" at bounding box center [59, 160] width 118 height 20
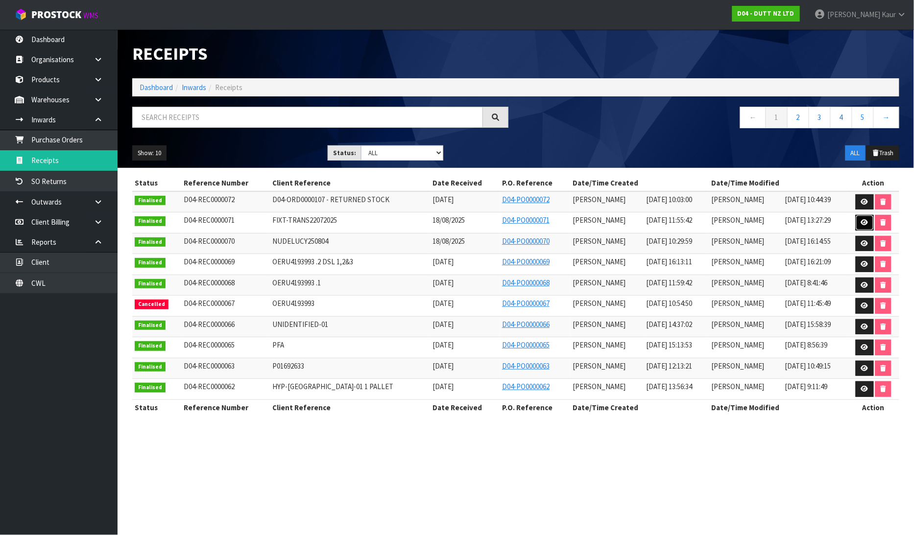
click at [871, 223] on link at bounding box center [865, 223] width 18 height 16
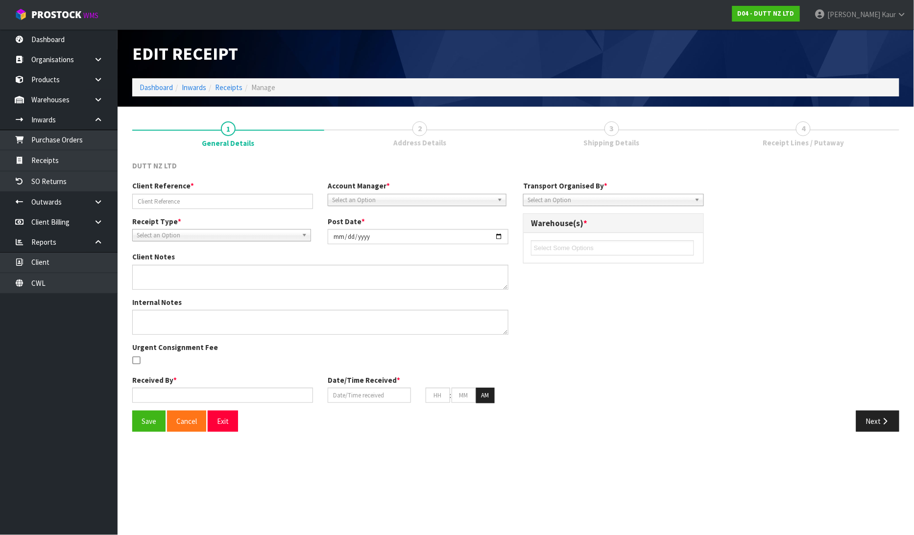
type input "FIXT-TRANS22072025"
type input "2025-08-21"
type input "[PERSON_NAME]"
type input "18/08/2025"
type input "11"
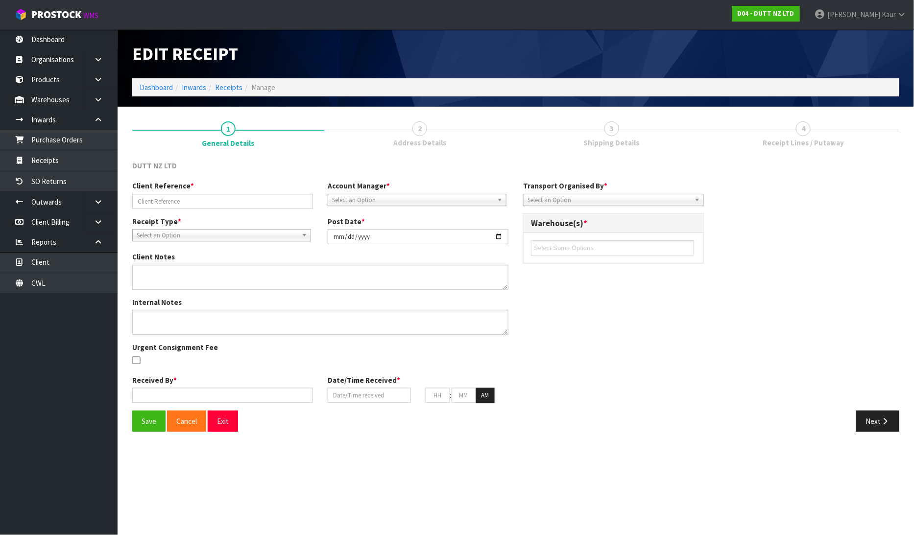
type input "55"
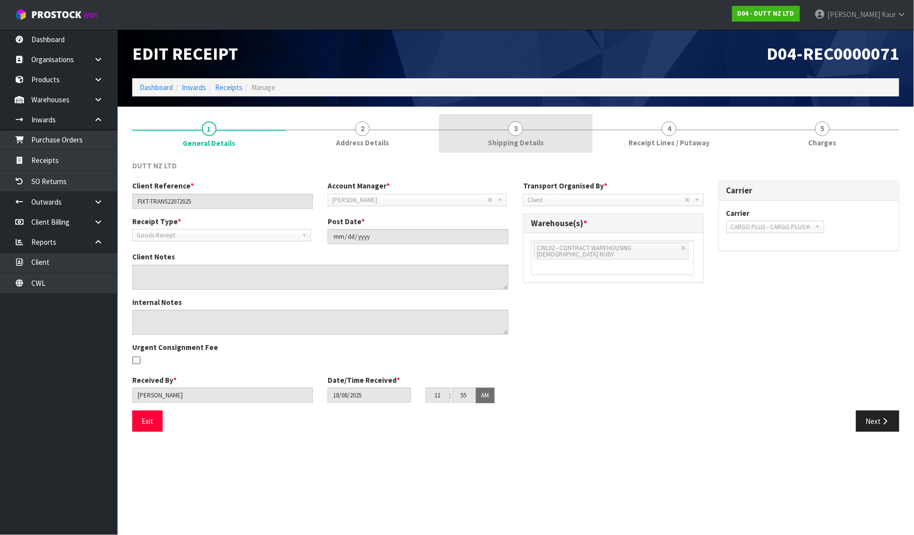
click at [536, 128] on link "3 Shipping Details" at bounding box center [515, 133] width 153 height 39
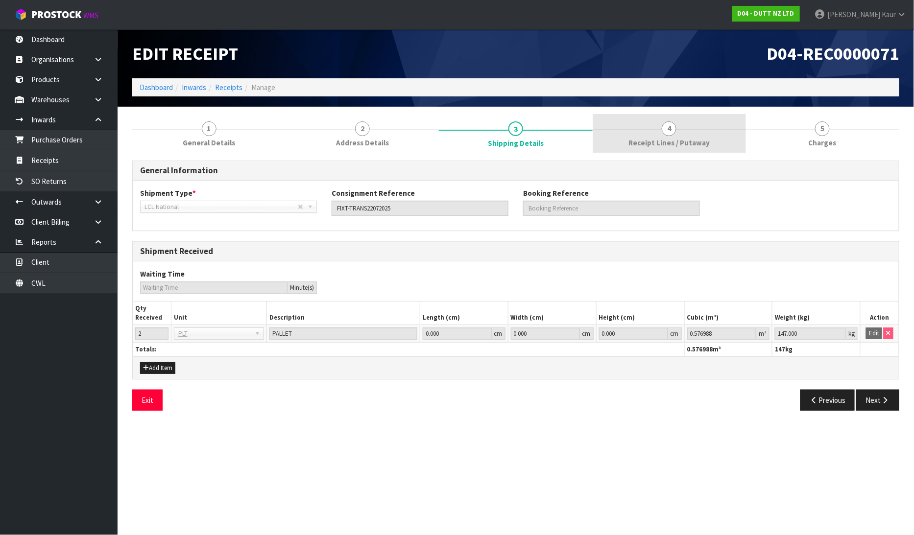
click at [698, 139] on span "Receipt Lines / Putaway" at bounding box center [668, 143] width 81 height 10
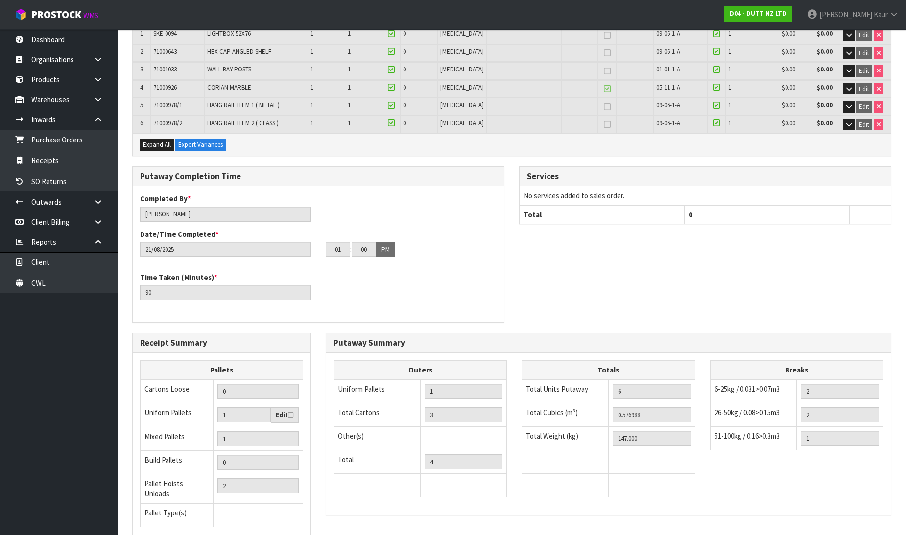
scroll to position [248, 0]
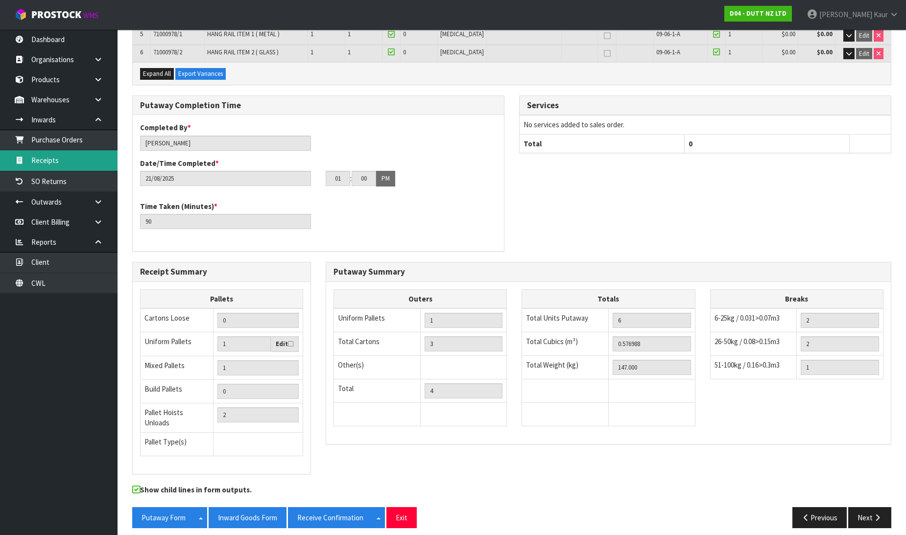
click at [76, 164] on link "Receipts" at bounding box center [59, 160] width 118 height 20
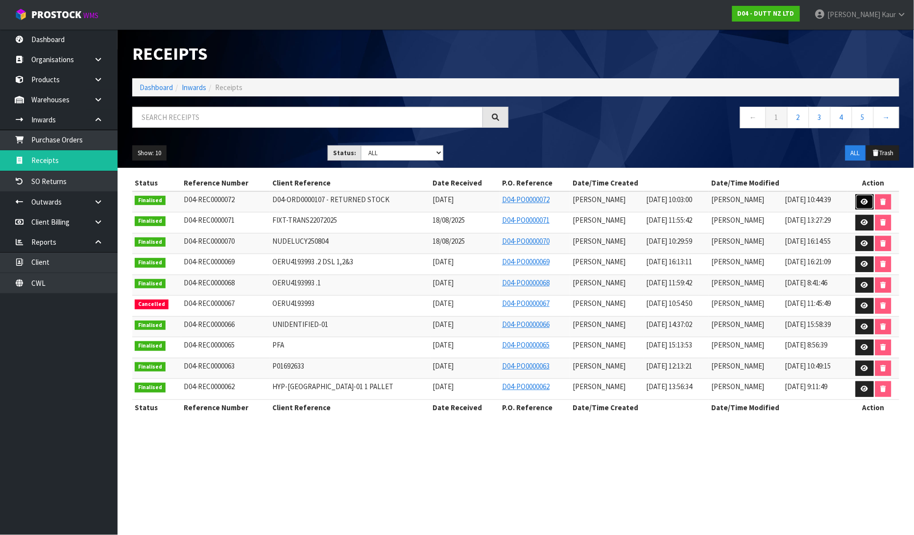
click at [863, 203] on icon at bounding box center [864, 202] width 7 height 6
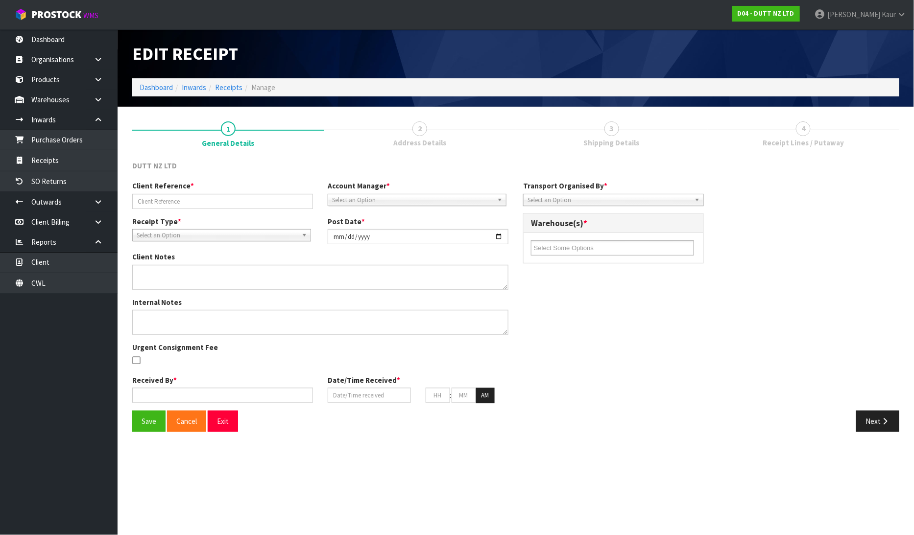
type input "D04-ORD0000107 - RETURNED STOCK"
type input "2025-08-22"
type textarea "BELOW ARE THE CODES FROM THE PALLET. 71002014 X 11 CARTONS 71002320 X 7 CARTONS…"
type textarea "BOOK THIS RETURN AND SELECT COMPANY FREIGHT AND CHARGE MINIMUM FREIGHT"
type input "[PERSON_NAME]"
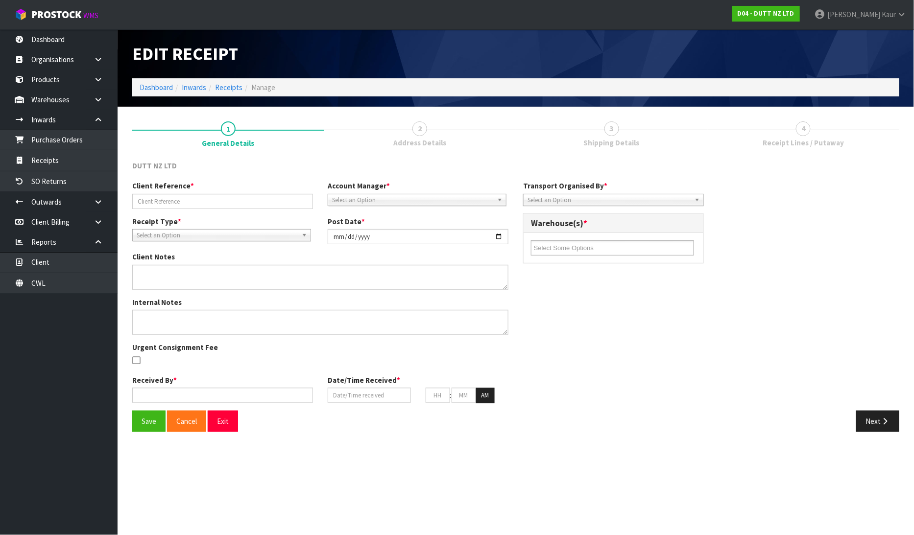
type input "[DATE]"
type input "10"
type input "03"
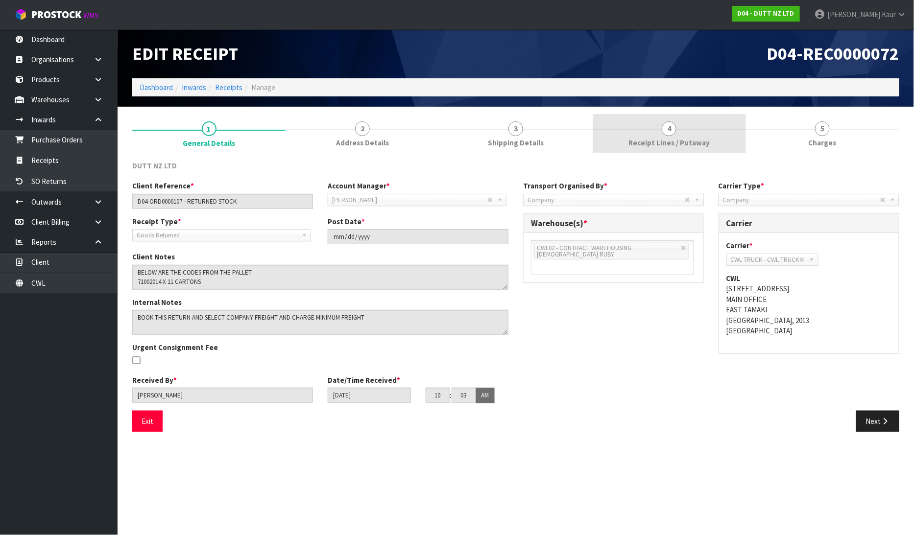
click at [654, 135] on link "4 Receipt Lines / Putaway" at bounding box center [669, 133] width 153 height 39
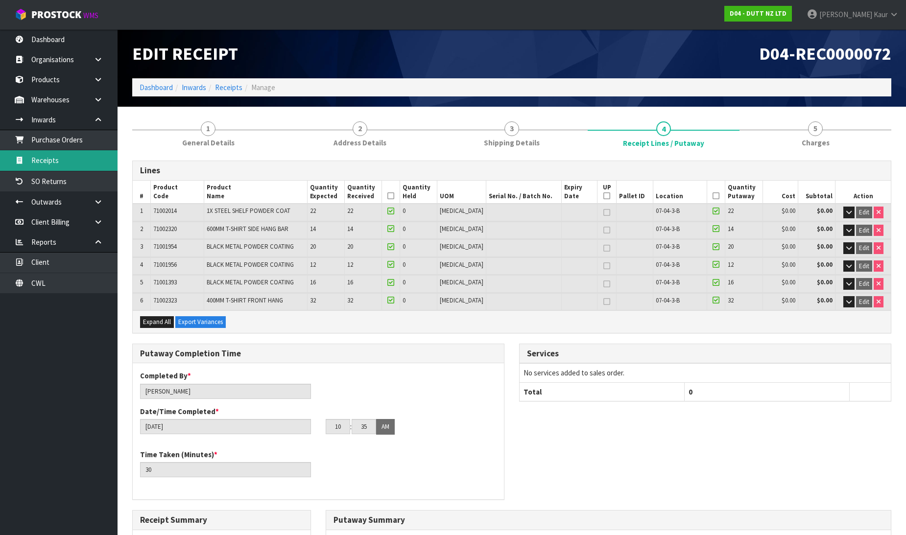
click at [58, 160] on link "Receipts" at bounding box center [59, 160] width 118 height 20
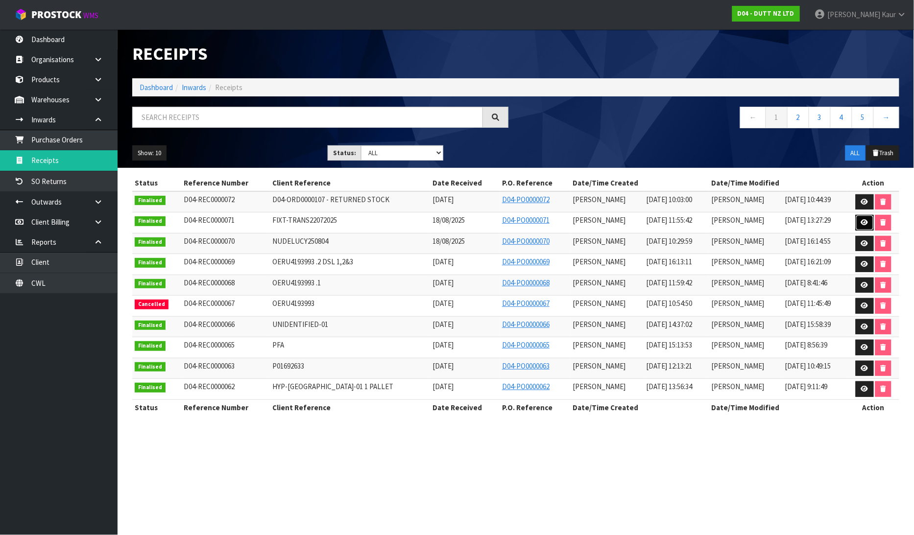
click at [861, 222] on icon at bounding box center [864, 222] width 7 height 6
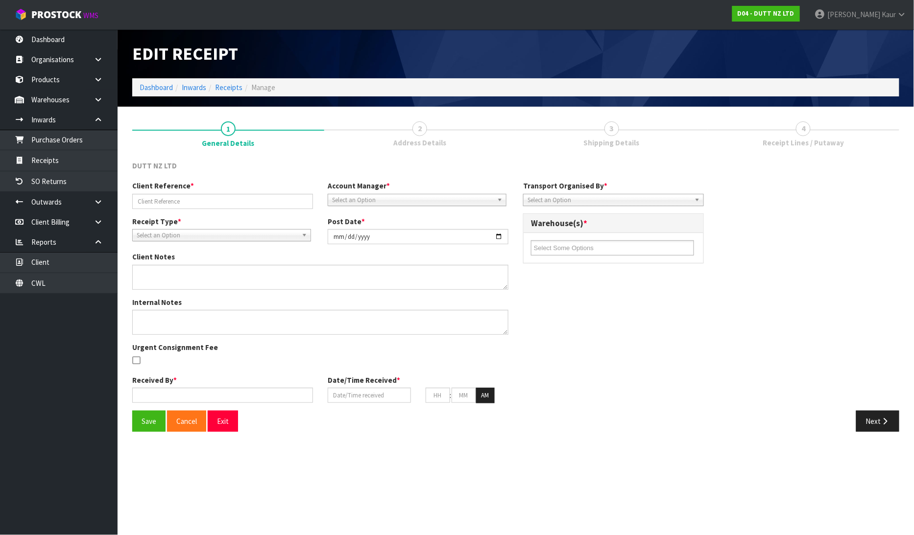
type input "FIXT-TRANS22072025"
type input "2025-08-21"
type input "[PERSON_NAME]"
type input "18/08/2025"
type input "11"
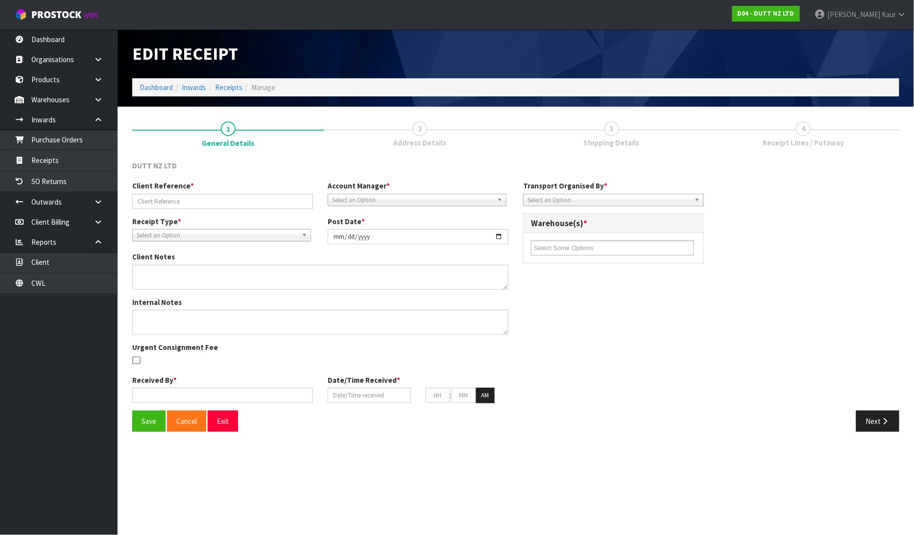
type input "55"
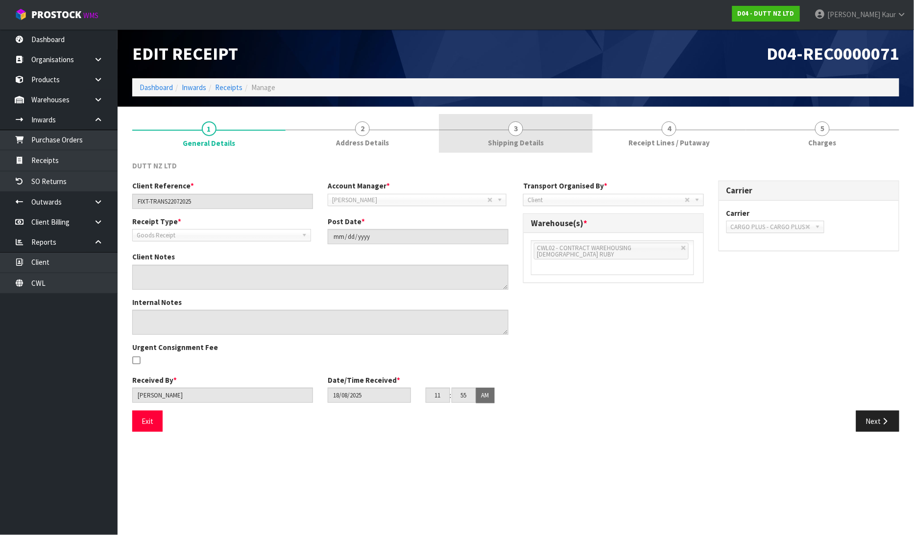
click at [514, 149] on link "3 Shipping Details" at bounding box center [515, 133] width 153 height 39
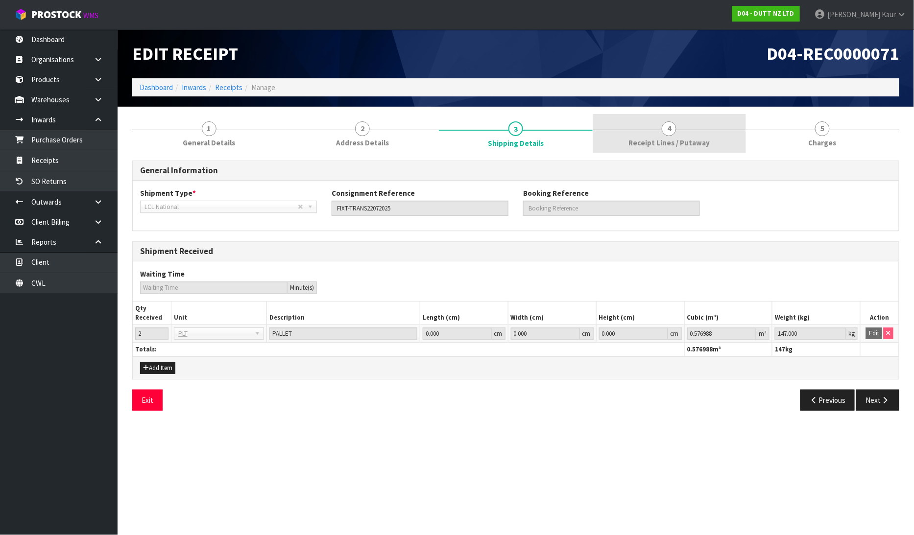
click at [645, 133] on link "4 Receipt Lines / Putaway" at bounding box center [669, 133] width 153 height 39
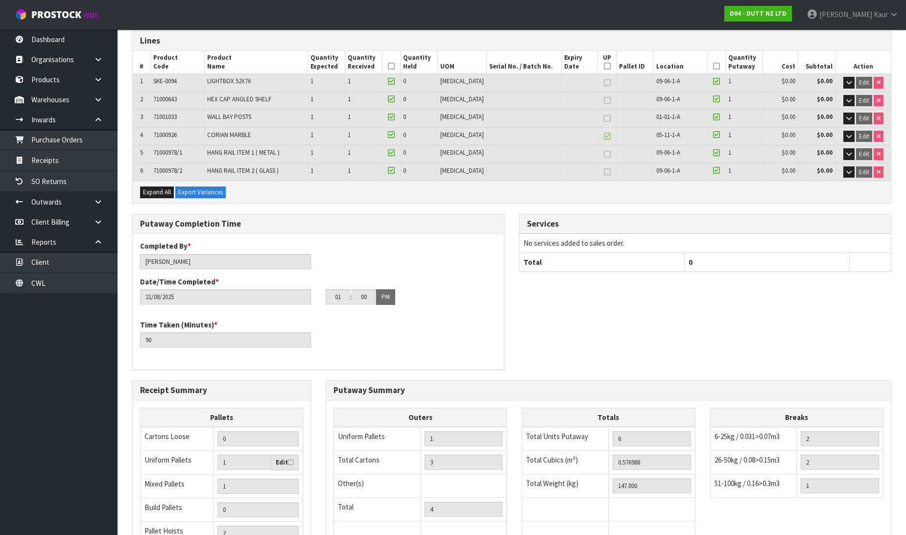
scroll to position [248, 0]
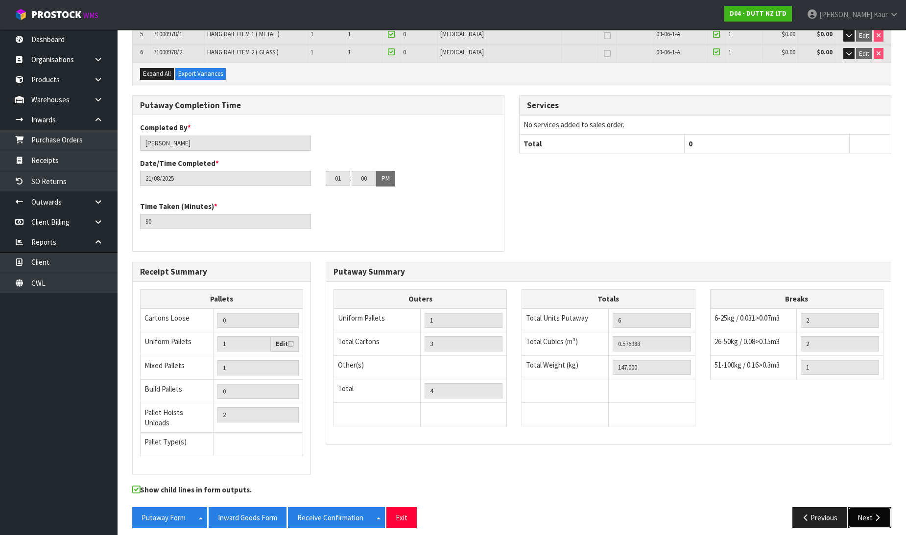
click at [867, 507] on button "Next" at bounding box center [869, 517] width 43 height 21
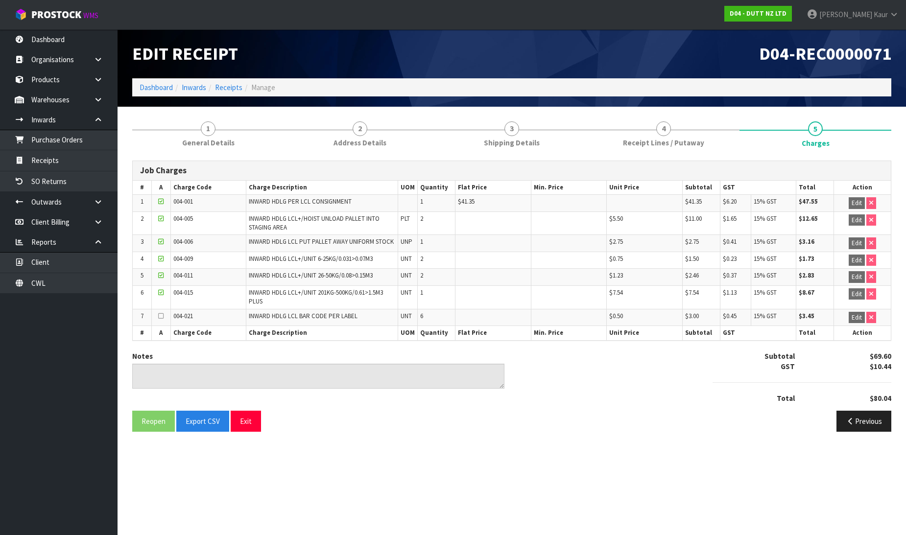
scroll to position [0, 0]
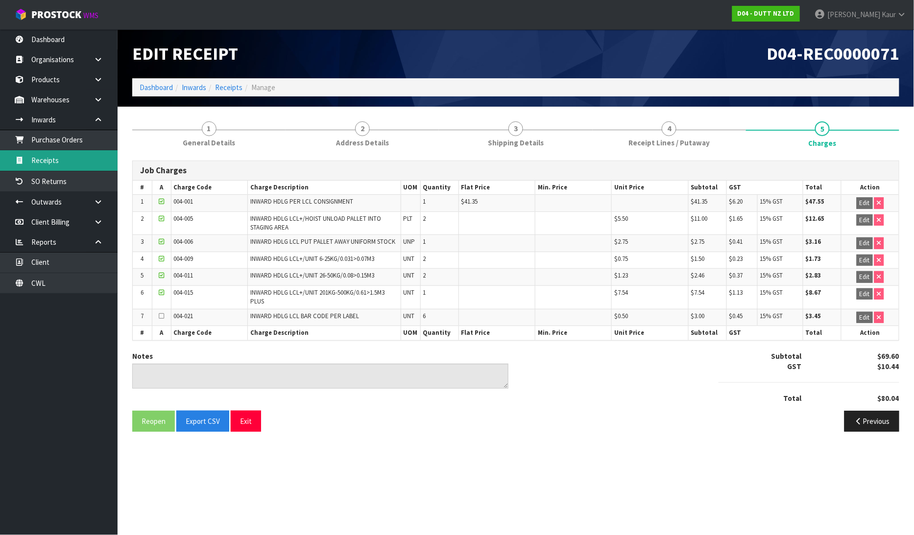
click at [56, 157] on link "Receipts" at bounding box center [59, 160] width 118 height 20
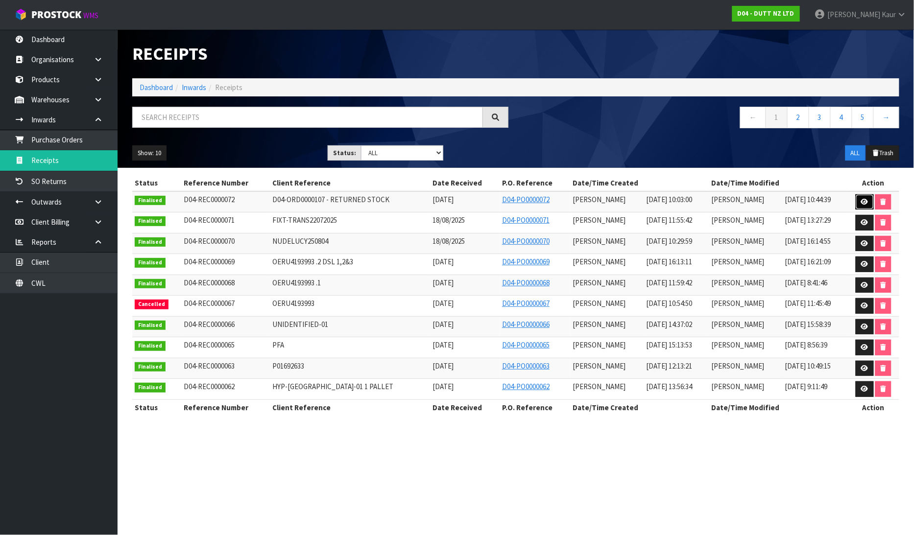
click at [863, 198] on link at bounding box center [865, 202] width 18 height 16
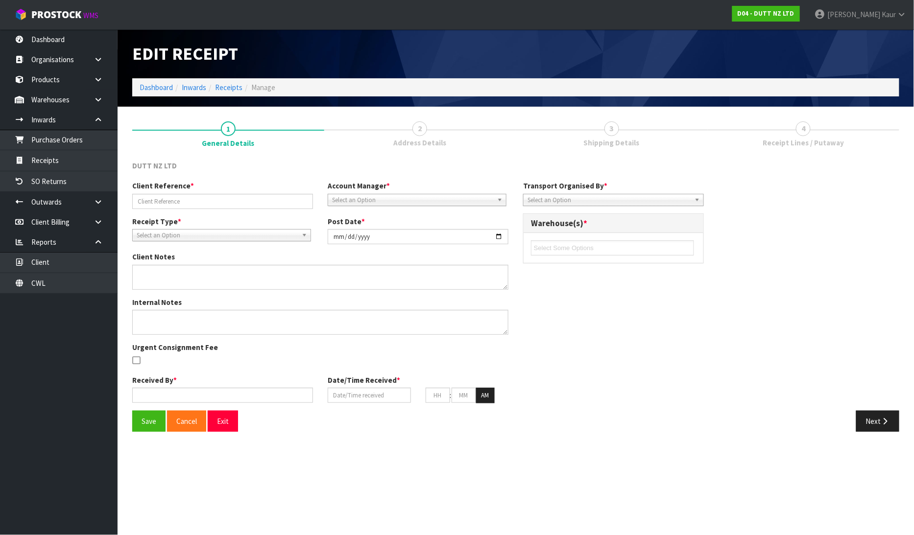
type input "D04-ORD0000107 - RETURNED STOCK"
type input "2025-08-22"
type textarea "BELOW ARE THE CODES FROM THE PALLET. 71002014 X 11 CARTONS 71002320 X 7 CARTONS…"
type textarea "BOOK THIS RETURN AND SELECT COMPANY FREIGHT AND CHARGE MINIMUM FREIGHT"
type input "[PERSON_NAME]"
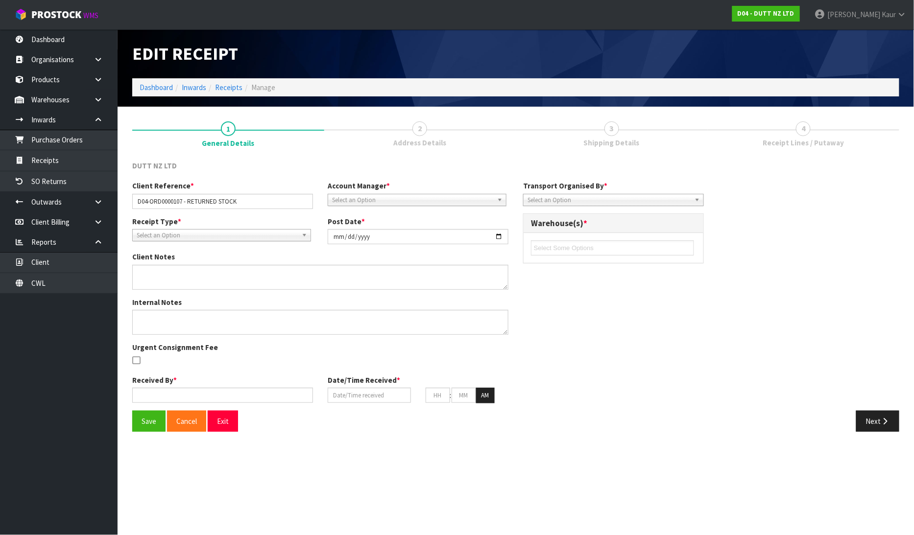
type input "[DATE]"
type input "10"
type input "03"
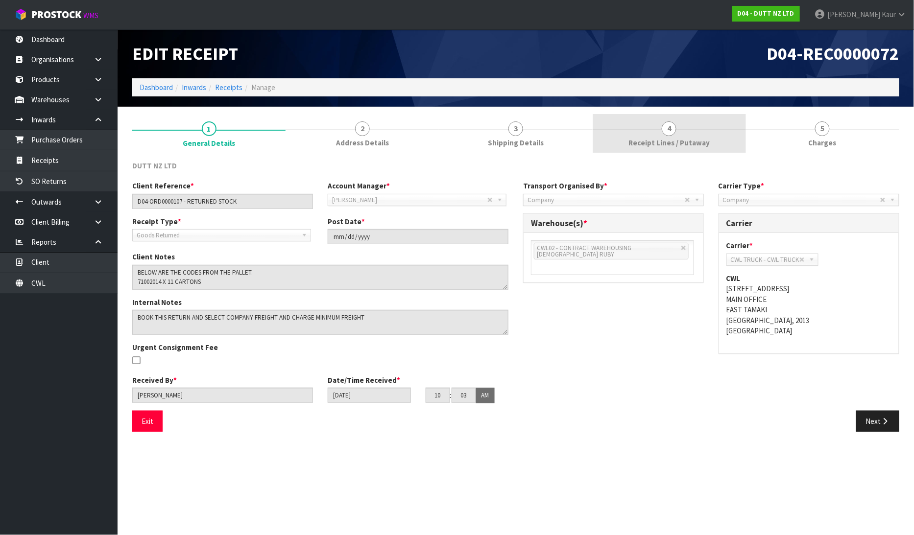
click at [665, 123] on span "4" at bounding box center [669, 128] width 15 height 15
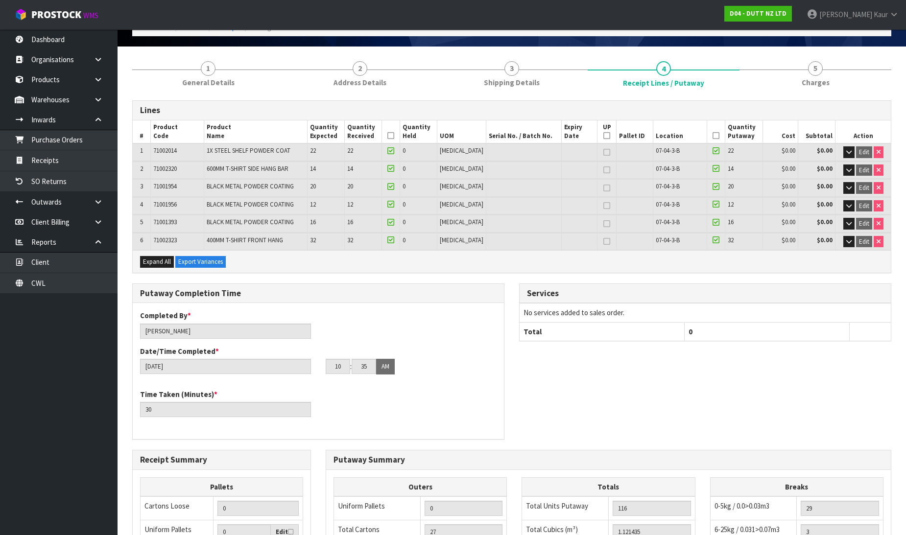
scroll to position [248, 0]
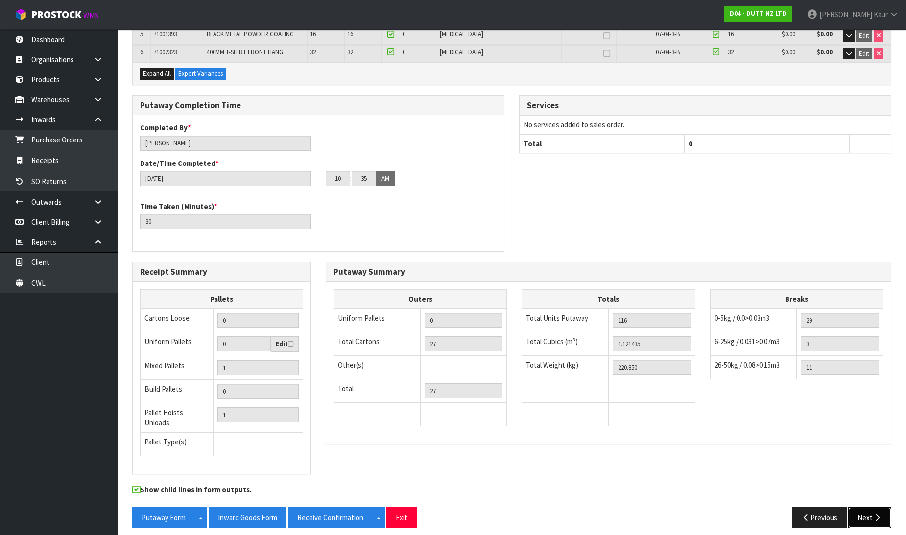
click at [873, 514] on icon "button" at bounding box center [877, 517] width 9 height 7
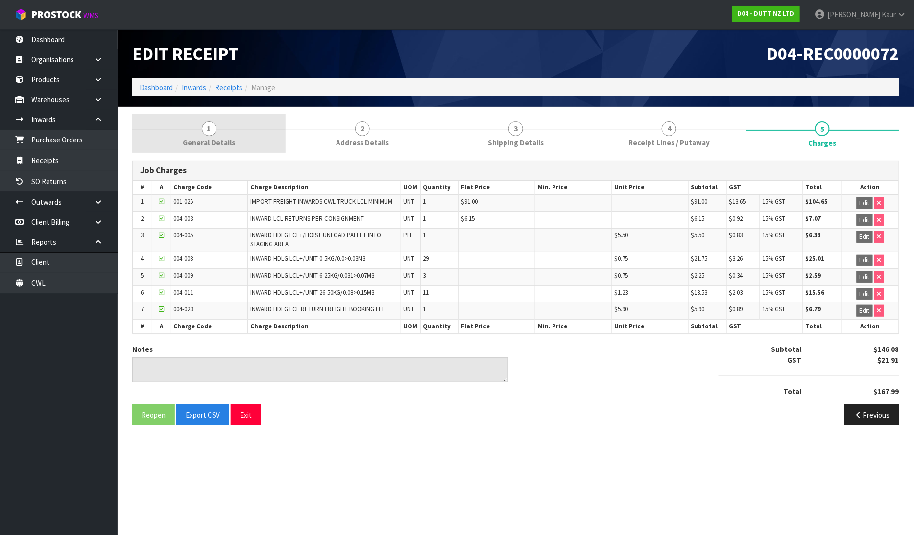
click at [219, 120] on link "1 General Details" at bounding box center [208, 133] width 153 height 39
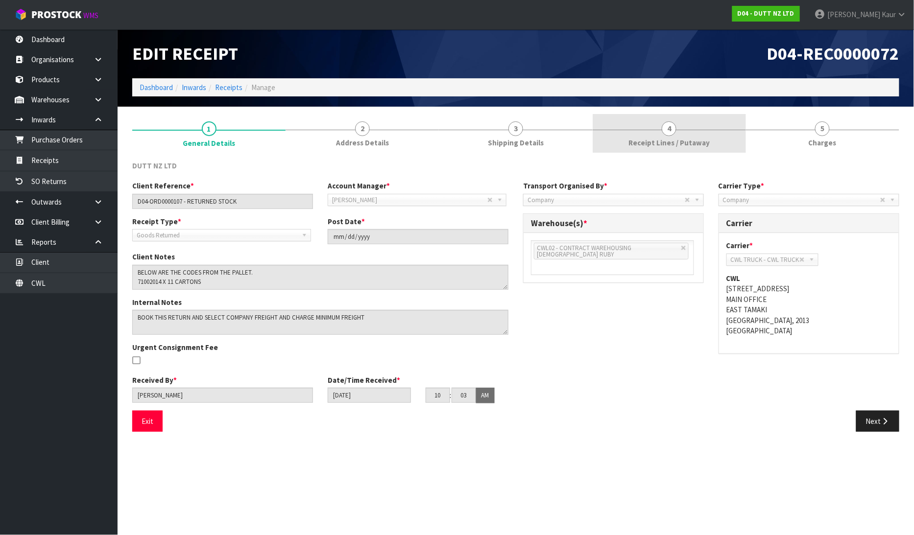
click at [692, 144] on span "Receipt Lines / Putaway" at bounding box center [668, 143] width 81 height 10
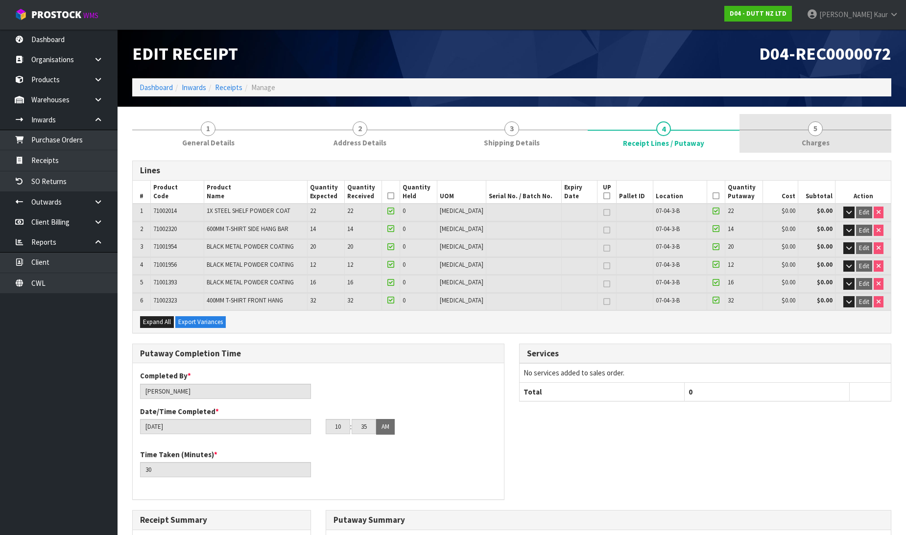
click at [805, 131] on link "5 Charges" at bounding box center [816, 133] width 152 height 39
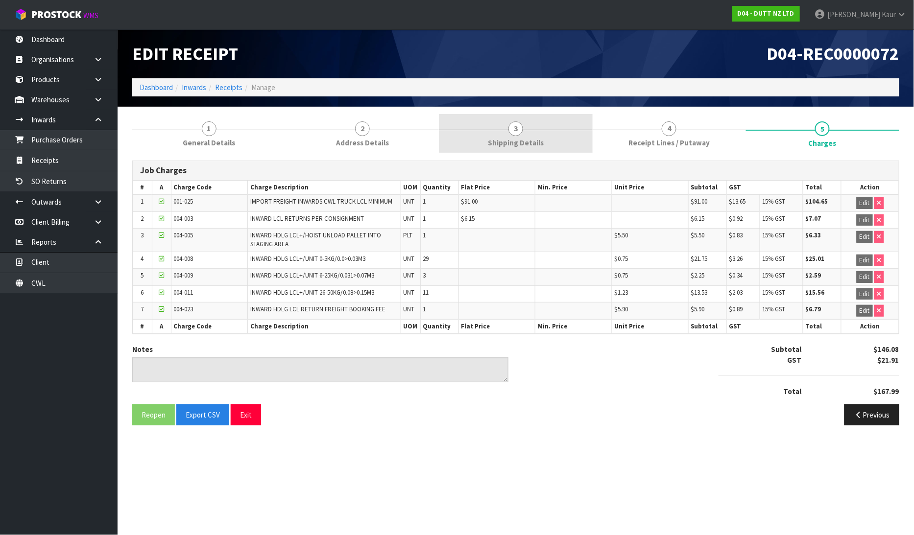
click at [523, 127] on link "3 Shipping Details" at bounding box center [515, 133] width 153 height 39
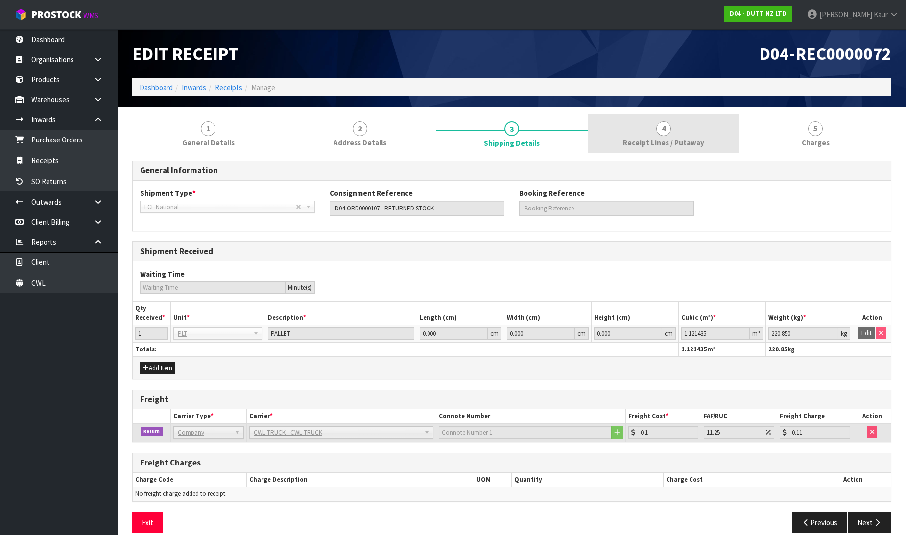
click at [654, 139] on span "Receipt Lines / Putaway" at bounding box center [663, 143] width 81 height 10
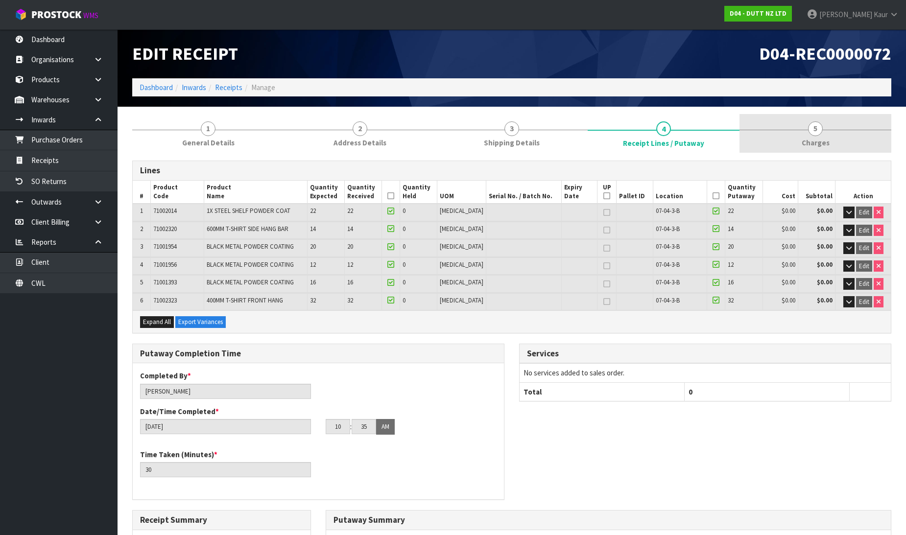
click at [811, 133] on span "5" at bounding box center [815, 128] width 15 height 15
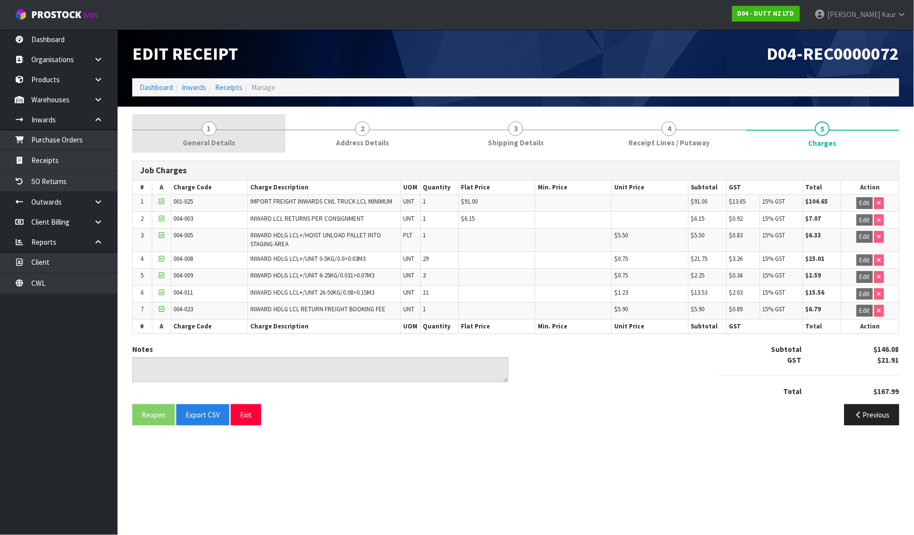
click at [216, 135] on link "1 General Details" at bounding box center [208, 133] width 153 height 39
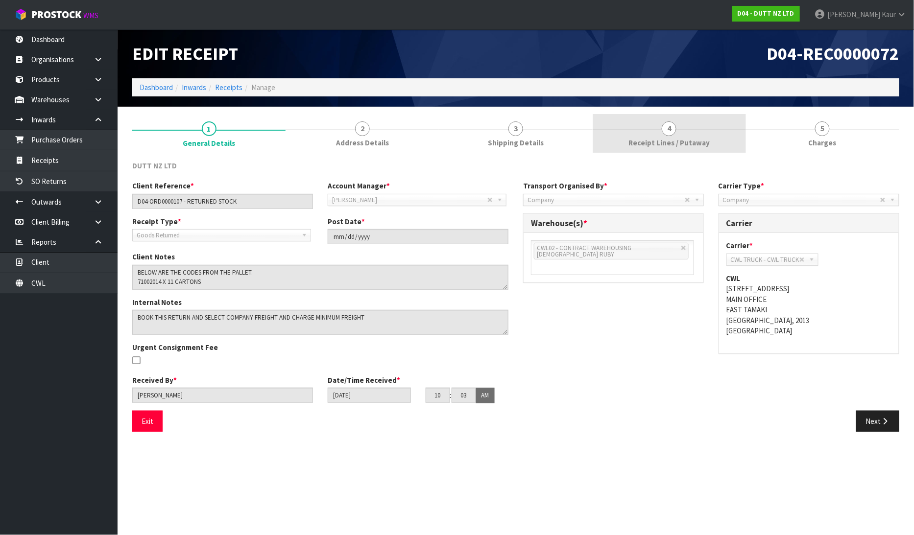
click at [694, 140] on span "Receipt Lines / Putaway" at bounding box center [668, 143] width 81 height 10
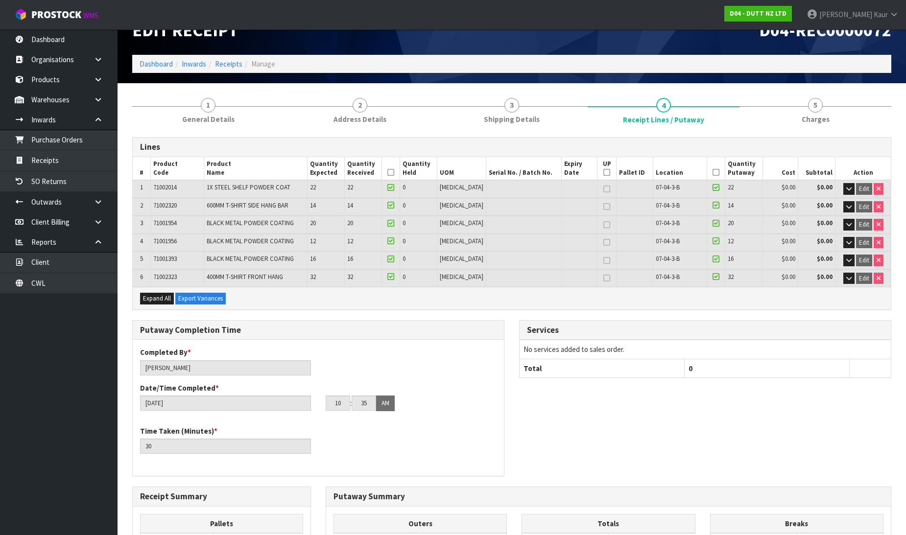
scroll to position [248, 0]
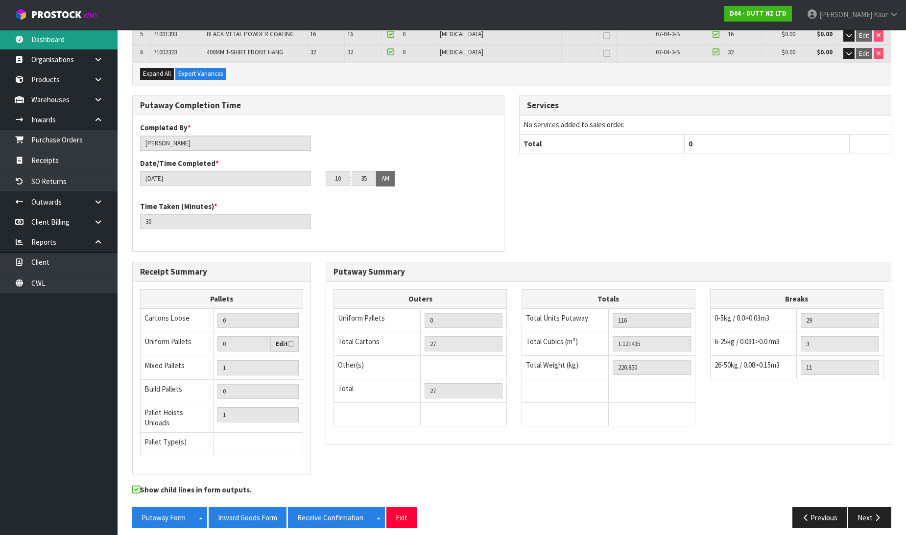
click at [66, 42] on link "Dashboard" at bounding box center [59, 39] width 118 height 20
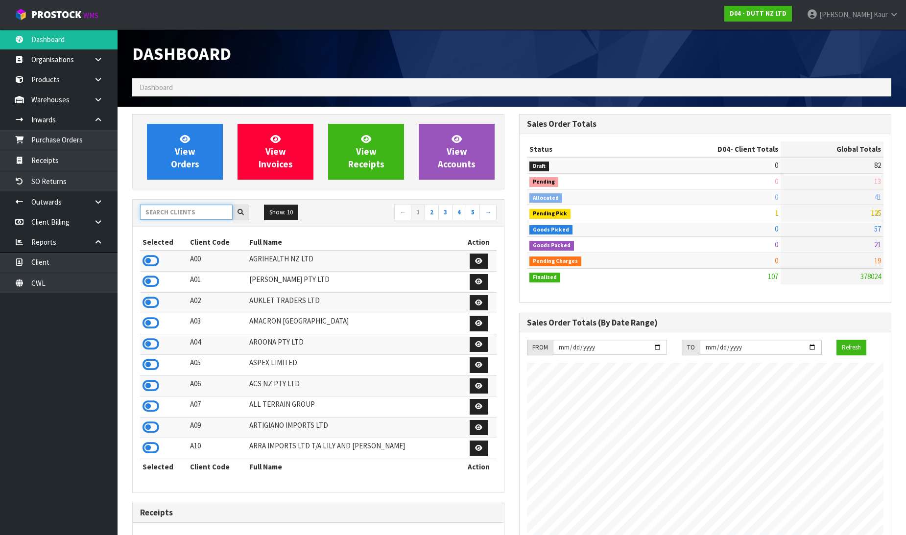
click at [167, 212] on input "text" at bounding box center [186, 212] width 93 height 15
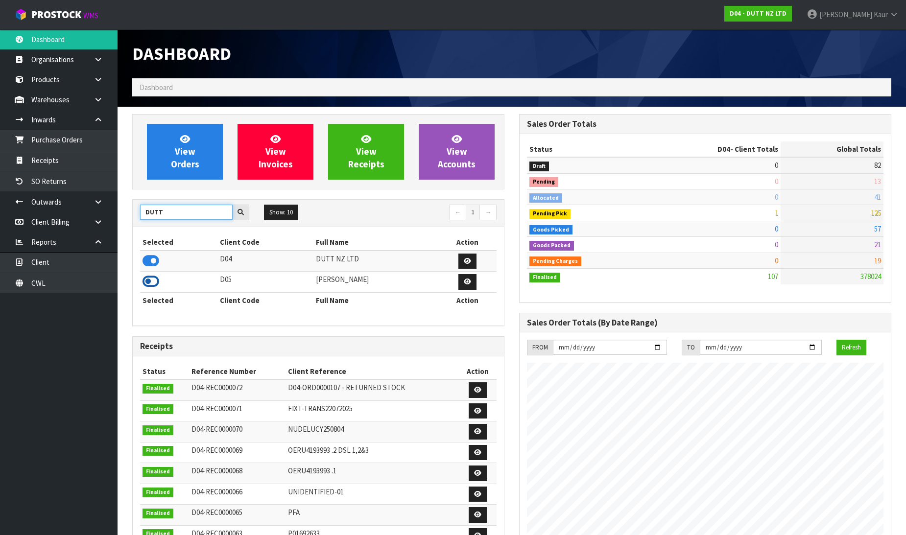
type input "DUTT"
click at [148, 281] on icon at bounding box center [151, 281] width 17 height 15
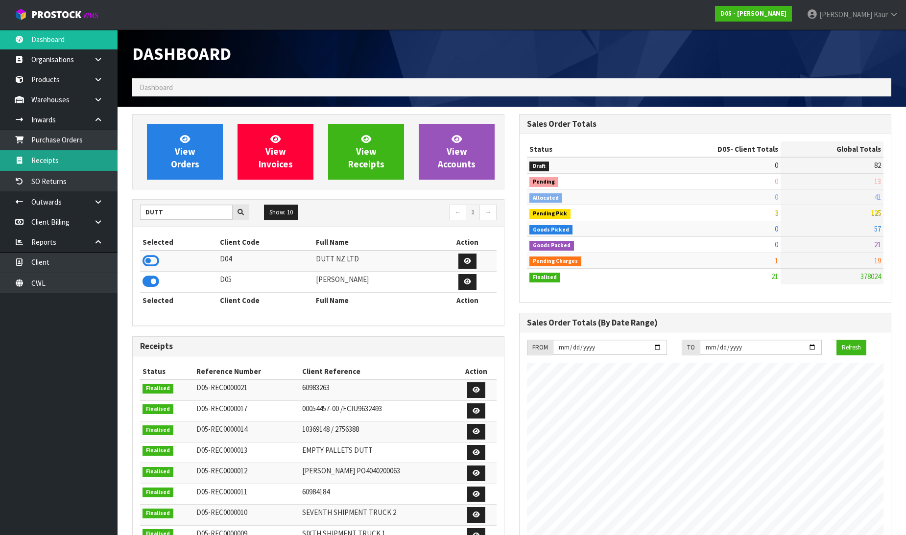
scroll to position [858, 387]
click at [79, 160] on link "Receipts" at bounding box center [59, 160] width 118 height 20
click at [47, 157] on body "Toggle navigation ProStock WMS D05 - DUTT - COATES Prabhneet Kaur Logout Dashbo…" at bounding box center [453, 267] width 906 height 535
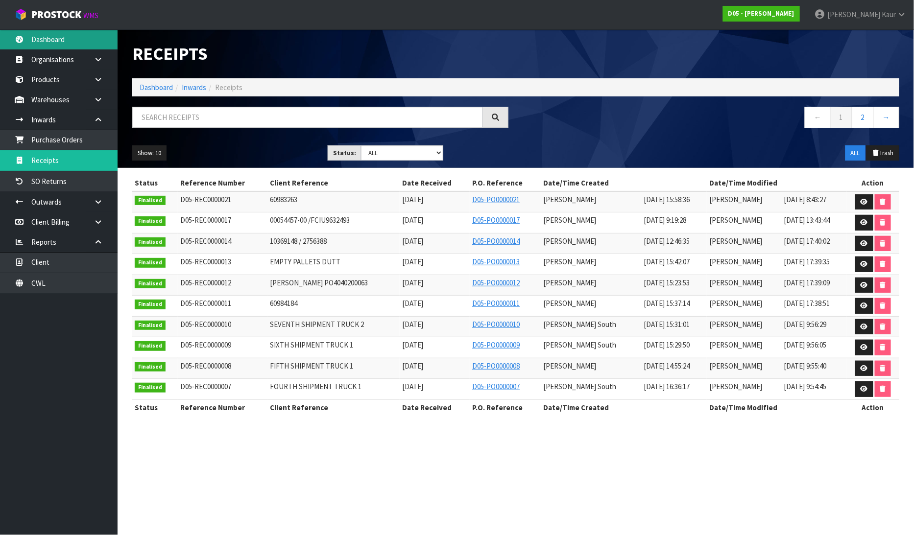
click at [69, 43] on link "Dashboard" at bounding box center [59, 39] width 118 height 20
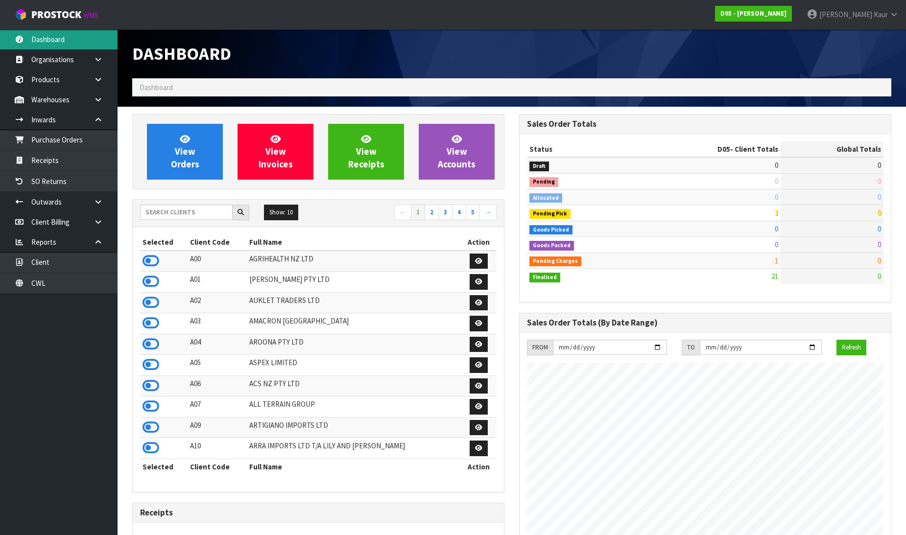
scroll to position [858, 387]
click at [201, 209] on input "text" at bounding box center [186, 212] width 93 height 15
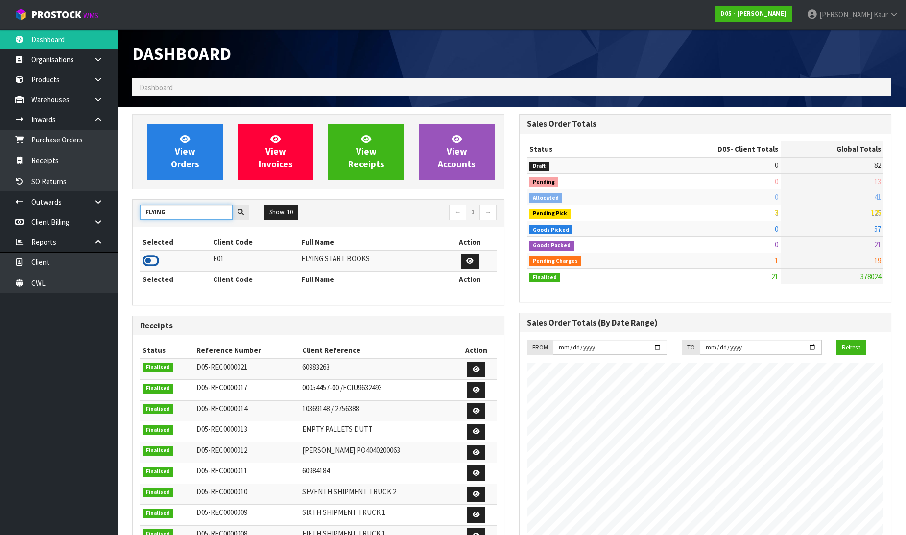
type input "FLYING"
click at [150, 257] on icon at bounding box center [151, 261] width 17 height 15
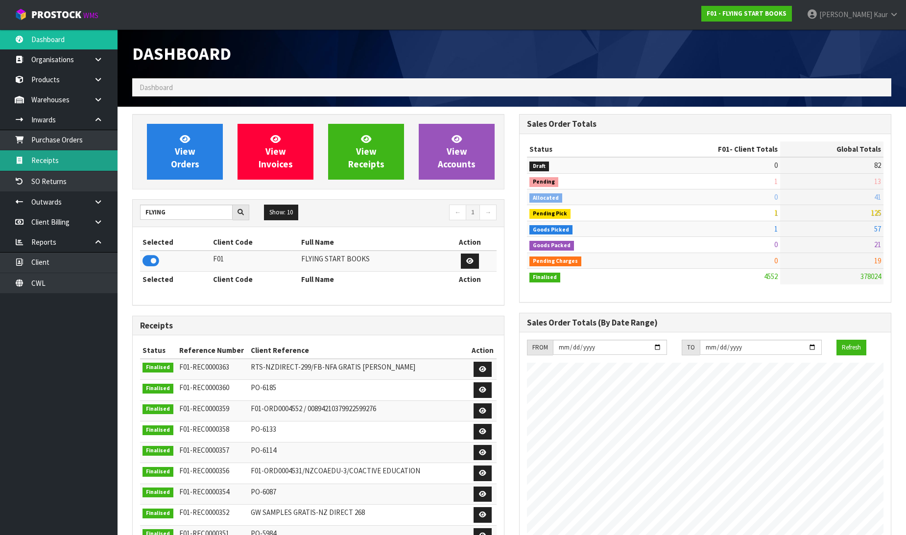
click at [64, 162] on link "Receipts" at bounding box center [59, 160] width 118 height 20
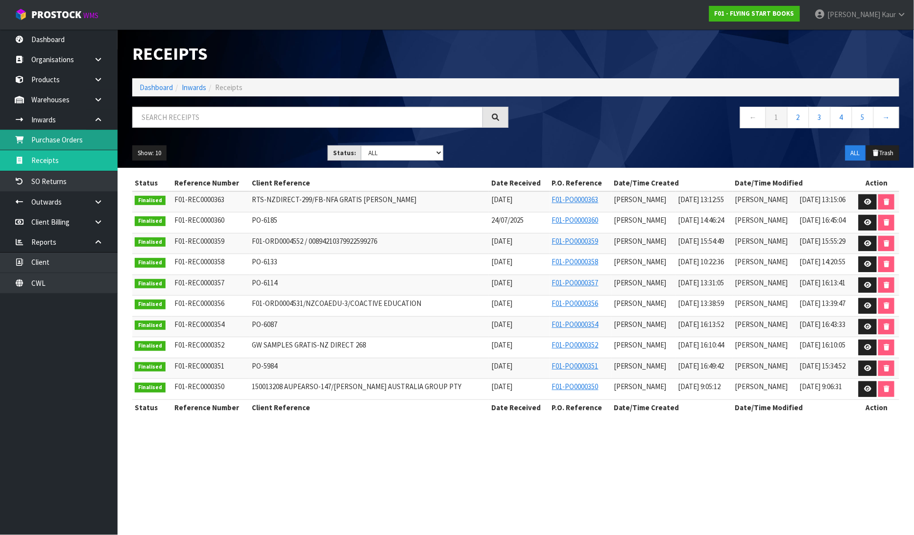
click at [88, 145] on link "Purchase Orders" at bounding box center [59, 140] width 118 height 20
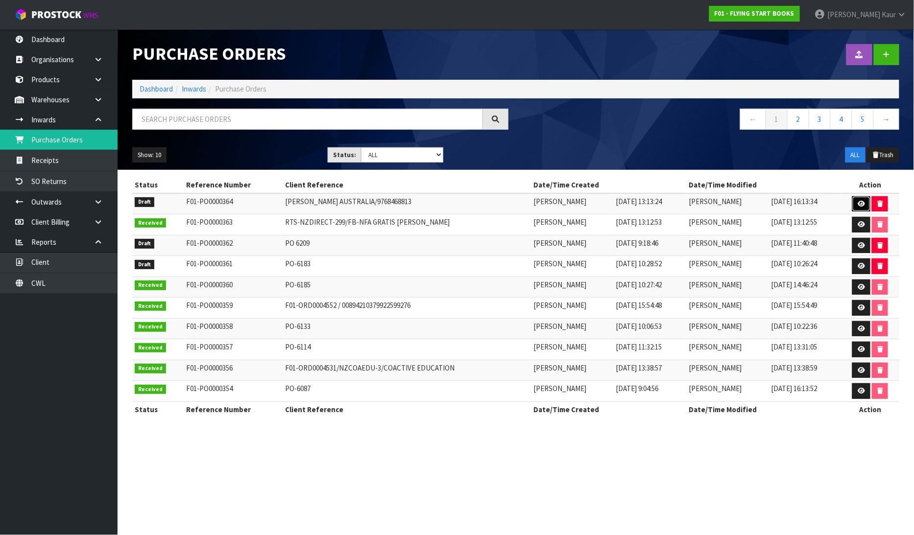
click at [864, 207] on link at bounding box center [861, 204] width 18 height 16
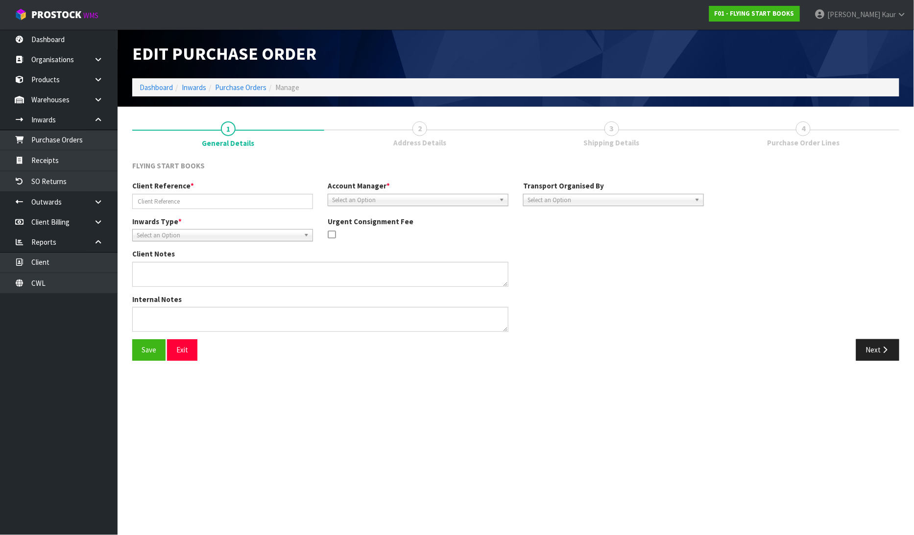
type input "[PERSON_NAME] AUSTRALIA/9768468813"
type textarea "PICK REF - 4570"
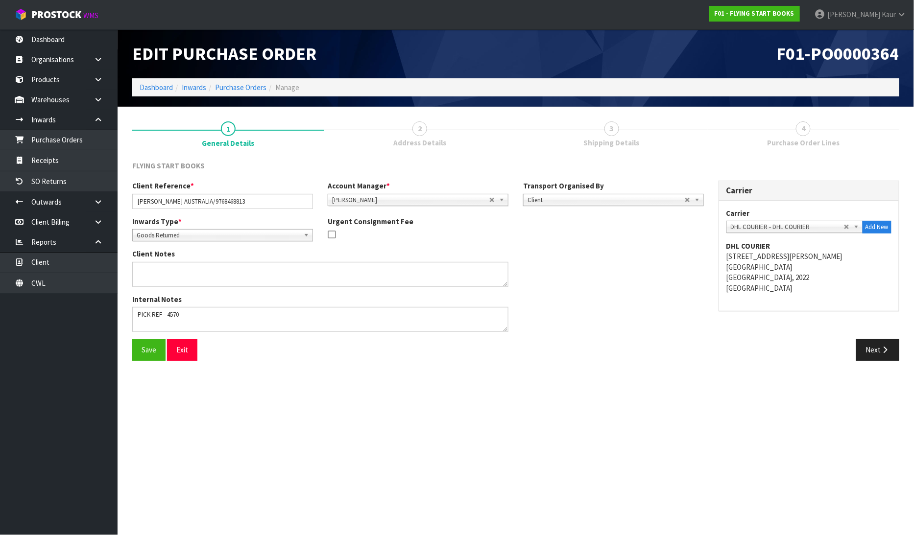
click at [854, 345] on div "Next" at bounding box center [711, 349] width 376 height 21
click at [885, 346] on icon "button" at bounding box center [885, 349] width 9 height 7
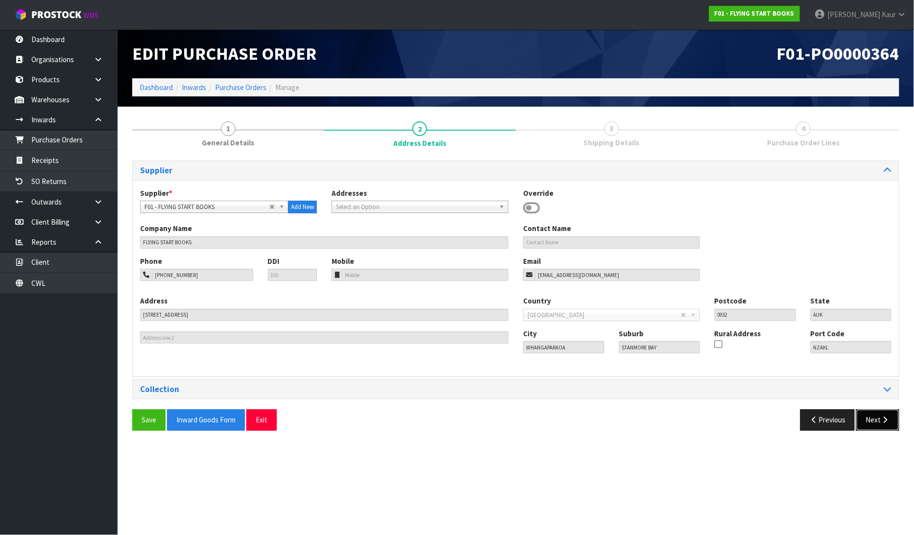
click at [870, 420] on button "Next" at bounding box center [877, 419] width 43 height 21
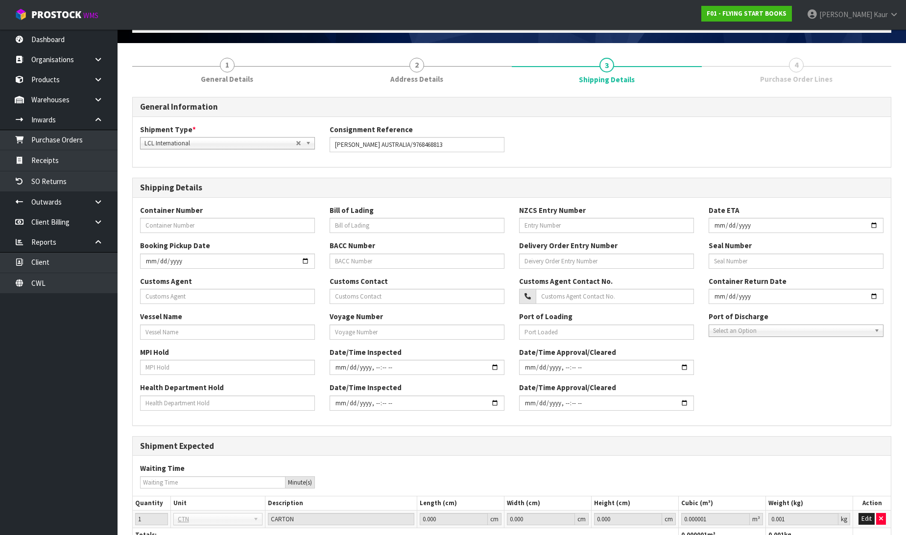
scroll to position [140, 0]
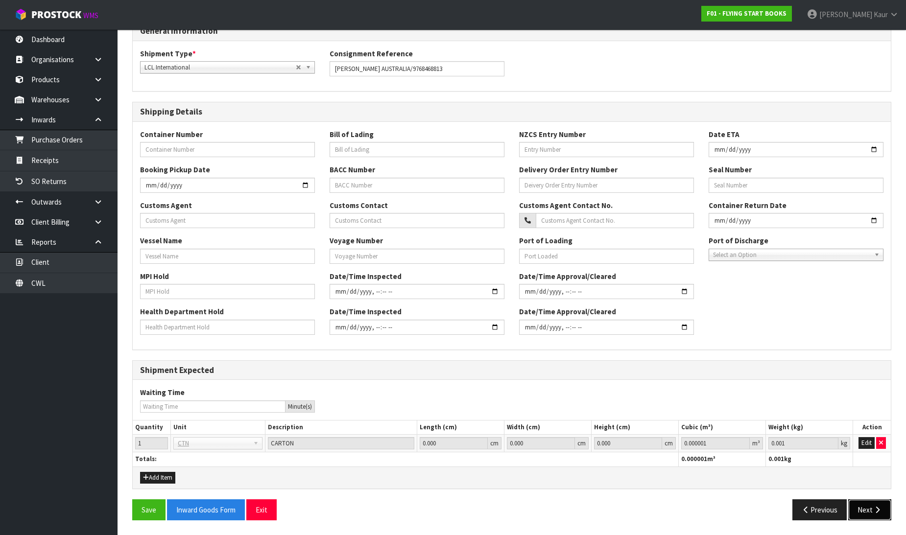
drag, startPoint x: 873, startPoint y: 510, endPoint x: 871, endPoint y: 472, distance: 38.8
click at [874, 508] on icon "button" at bounding box center [877, 509] width 9 height 7
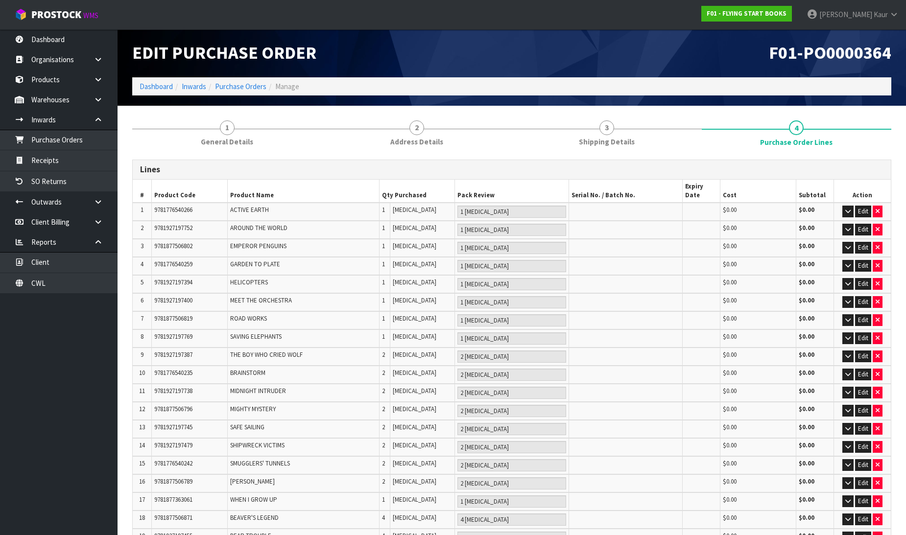
scroll to position [0, 0]
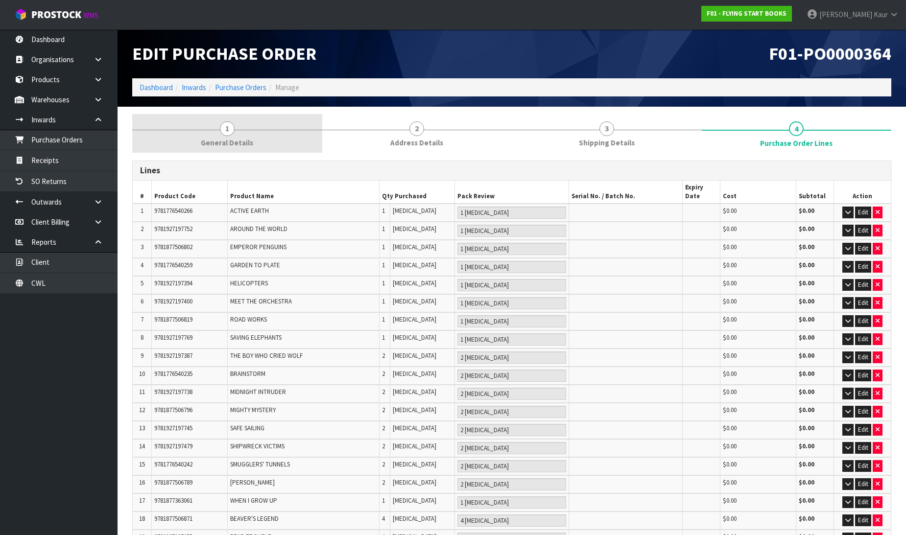
click at [233, 138] on span "General Details" at bounding box center [227, 143] width 52 height 10
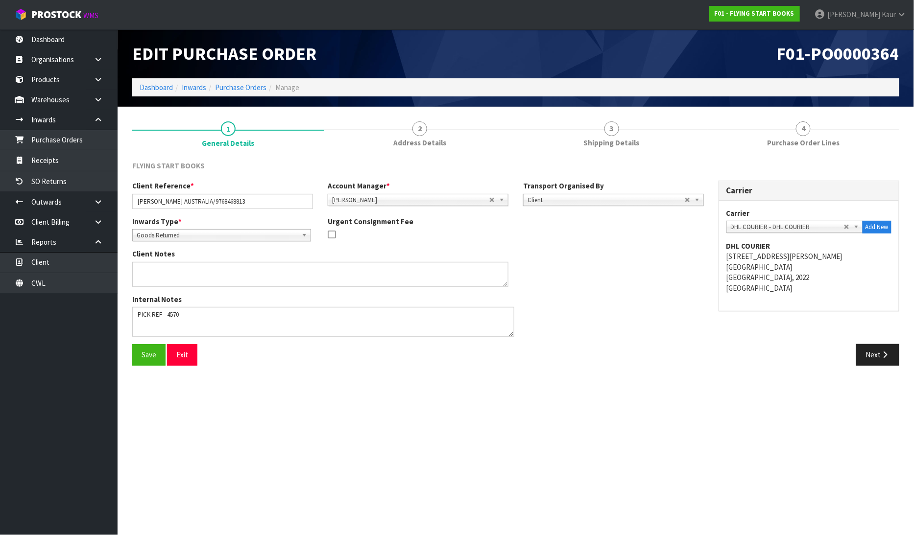
drag, startPoint x: 503, startPoint y: 331, endPoint x: 509, endPoint y: 334, distance: 7.1
click at [509, 334] on textarea at bounding box center [323, 322] width 382 height 30
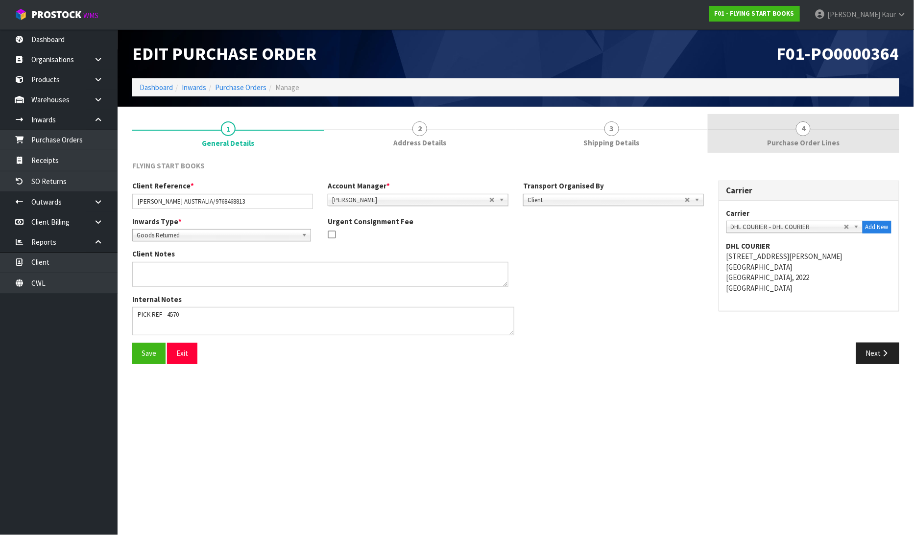
click at [815, 132] on link "4 Purchase Order Lines" at bounding box center [804, 133] width 192 height 39
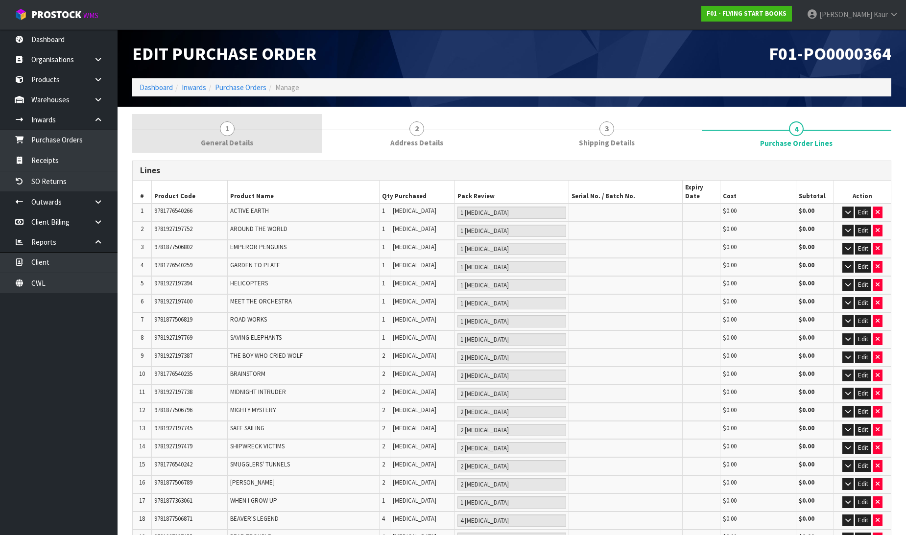
click at [223, 139] on span "General Details" at bounding box center [227, 143] width 52 height 10
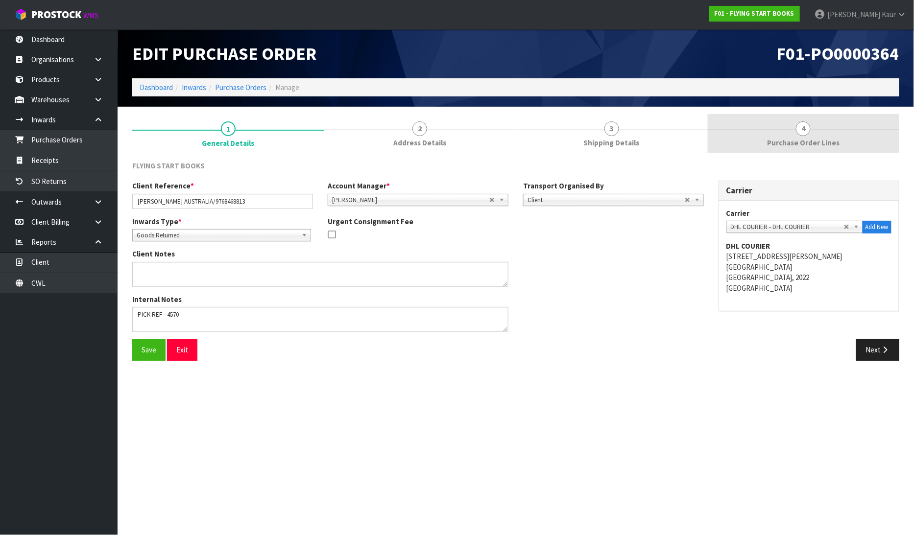
click at [792, 129] on link "4 Purchase Order Lines" at bounding box center [804, 133] width 192 height 39
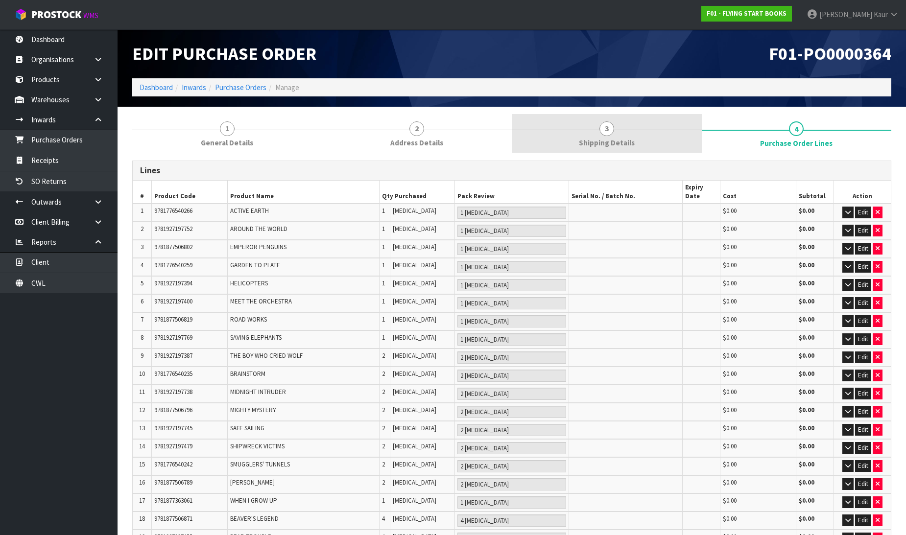
click at [615, 145] on span "Shipping Details" at bounding box center [607, 143] width 56 height 10
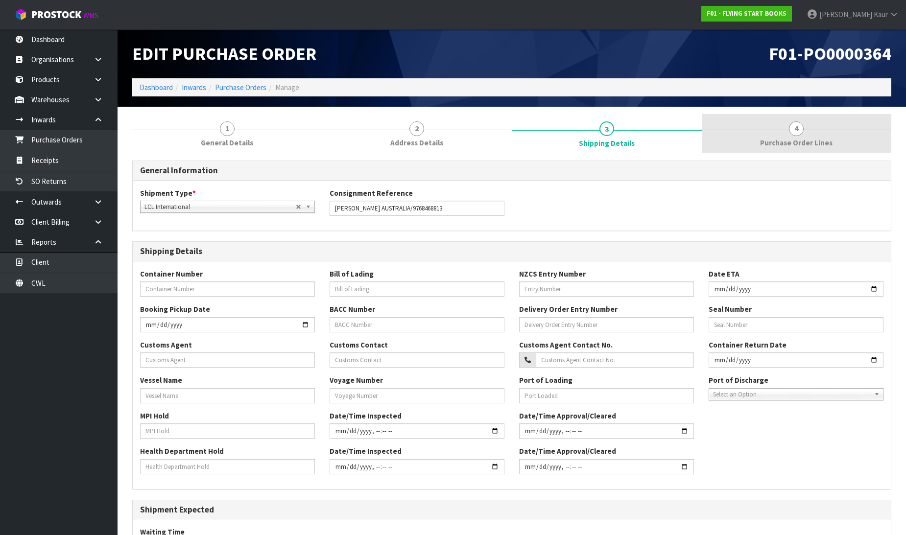
click at [784, 130] on div at bounding box center [797, 130] width 190 height 0
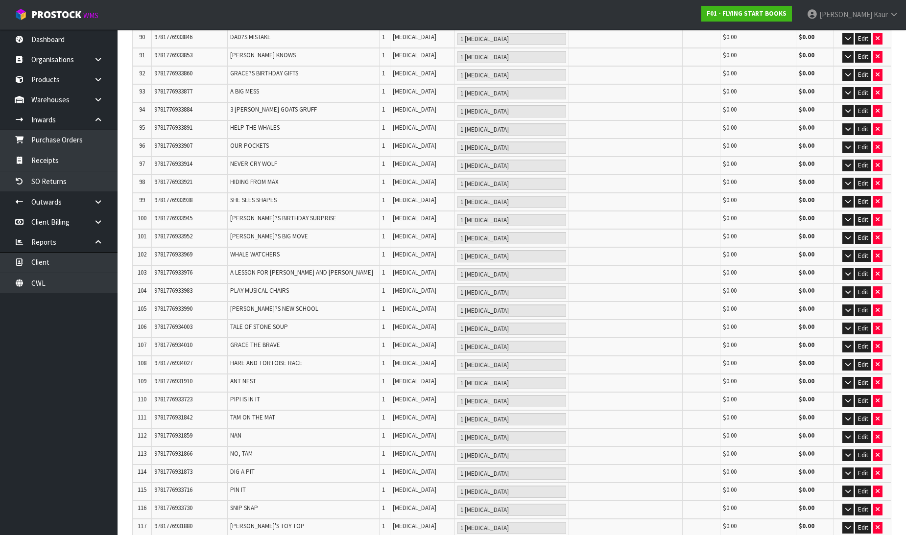
scroll to position [1833, 0]
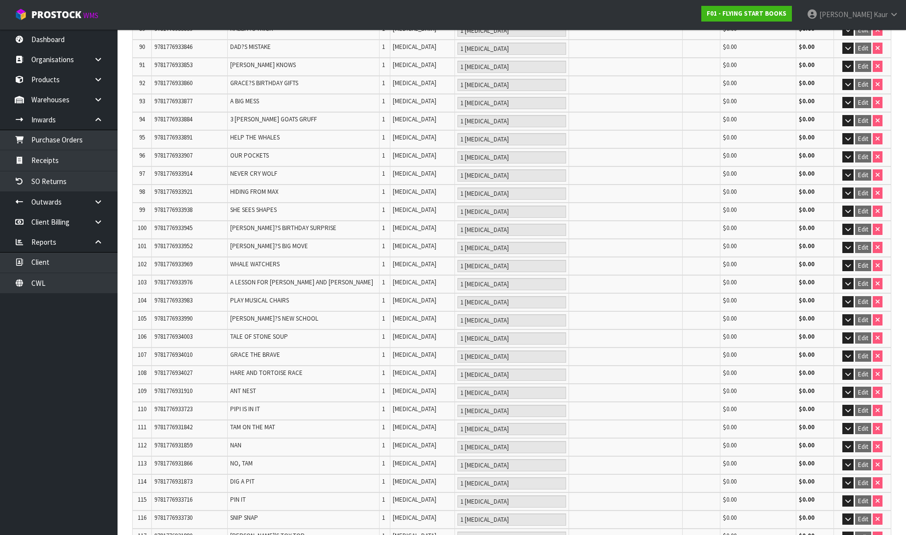
scroll to position [1868, 0]
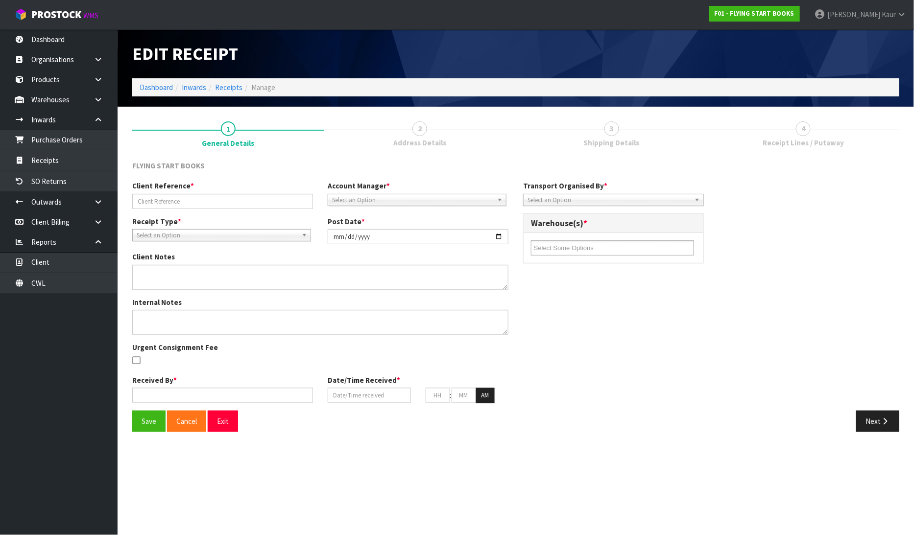
type input "[PERSON_NAME] AUSTRALIA/9768468813"
type input "[DATE]"
type textarea "PICK REF - 4570"
type input "[PERSON_NAME]"
type input "[DATE]"
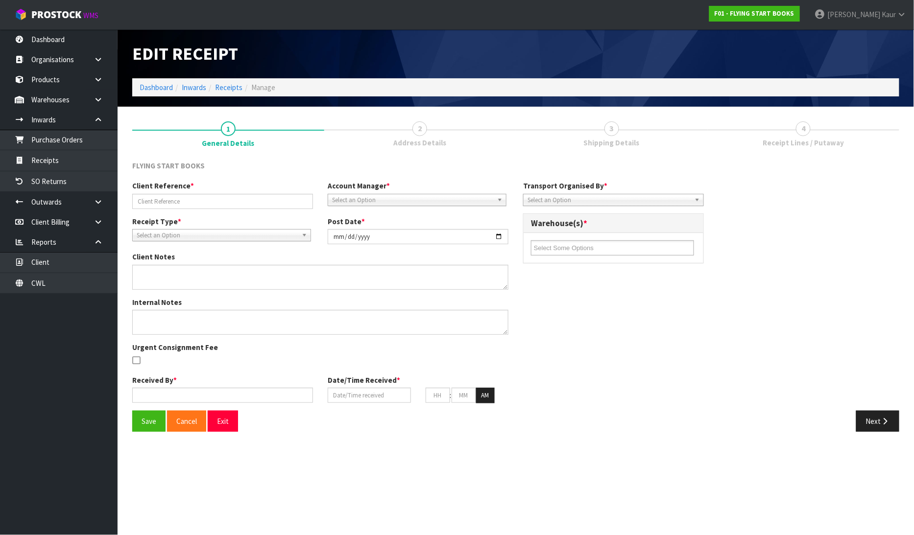
type input "09"
type input "12"
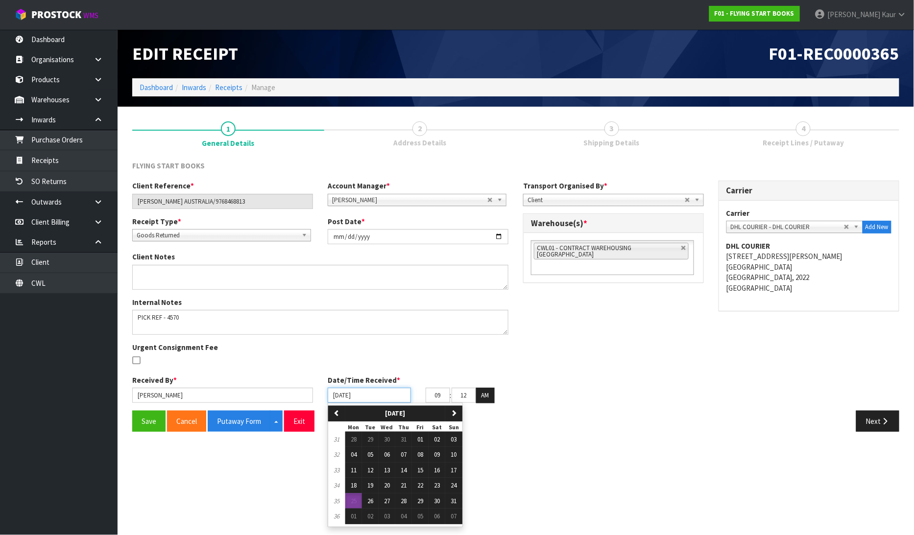
click at [335, 398] on input "[DATE]" at bounding box center [369, 395] width 83 height 15
click at [389, 489] on span "20" at bounding box center [387, 485] width 6 height 8
type input "[DATE]"
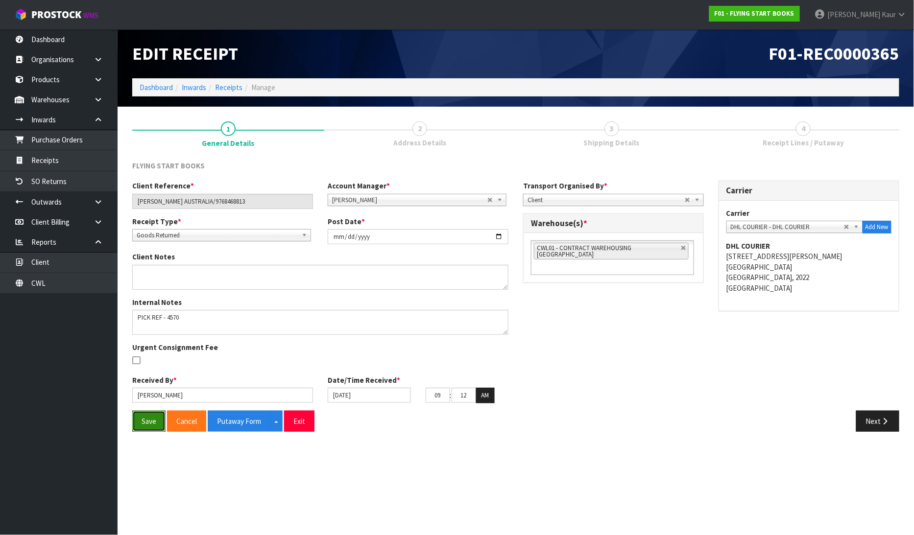
click at [150, 415] on button "Save" at bounding box center [148, 421] width 33 height 21
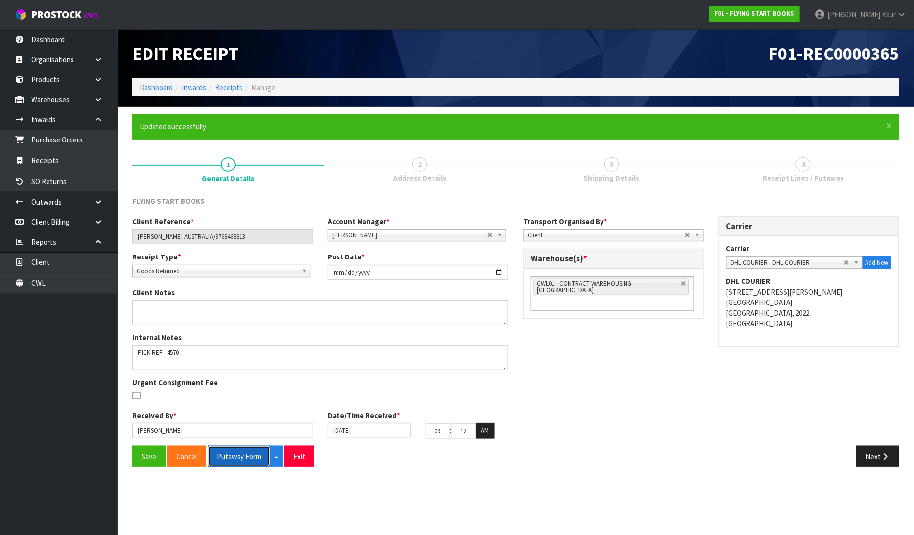
click at [247, 458] on button "Putaway Form" at bounding box center [239, 456] width 63 height 21
click at [61, 42] on link "Dashboard" at bounding box center [59, 39] width 118 height 20
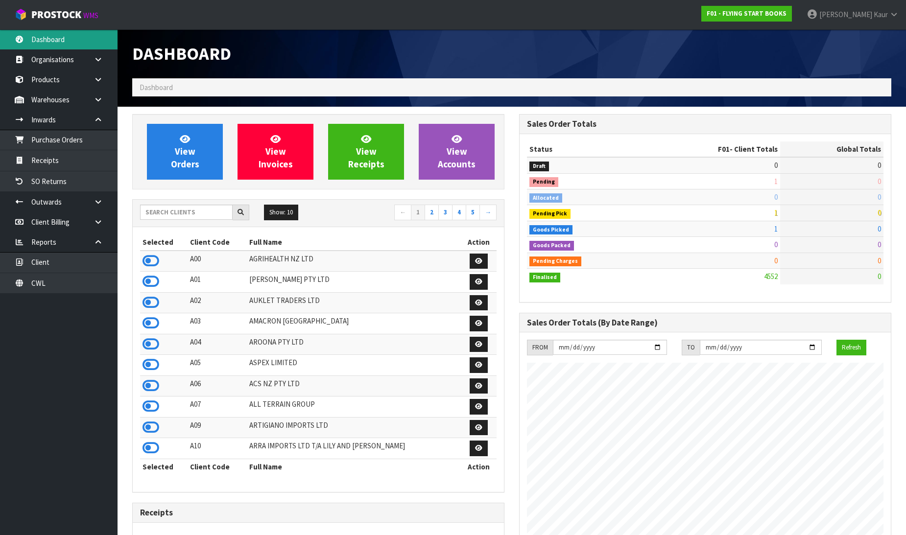
scroll to position [742, 387]
click at [199, 206] on input "text" at bounding box center [186, 212] width 93 height 15
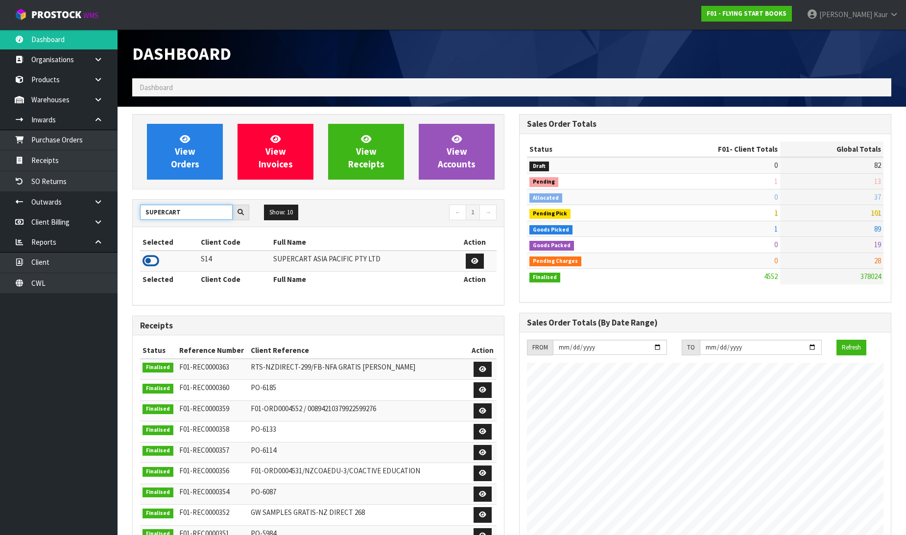
type input "SUPERCART"
click at [157, 260] on icon at bounding box center [151, 261] width 17 height 15
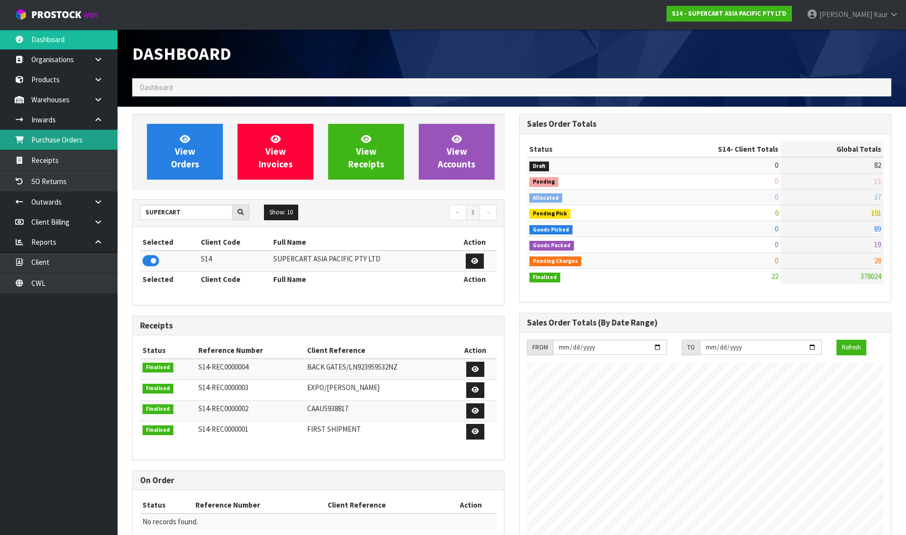
scroll to position [599, 387]
click at [75, 144] on link "Purchase Orders" at bounding box center [59, 140] width 118 height 20
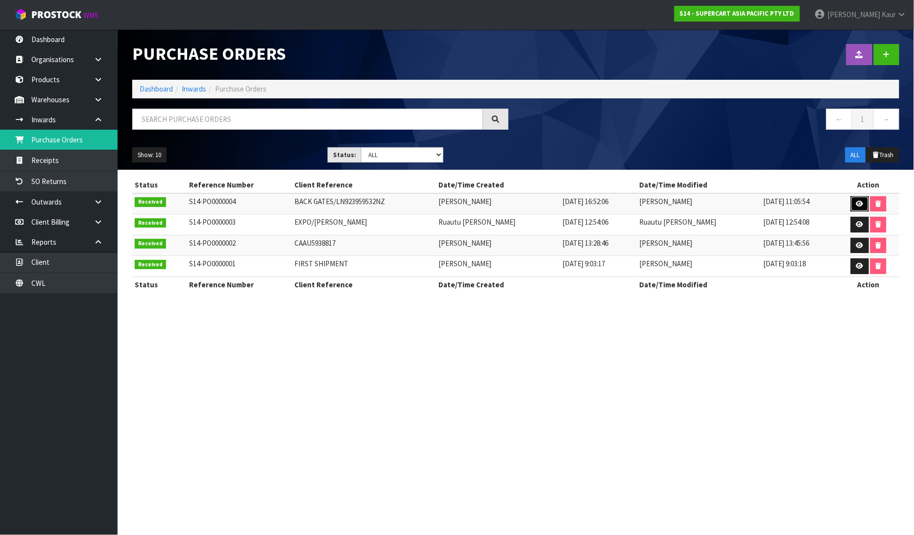
click at [859, 204] on icon at bounding box center [859, 204] width 7 height 6
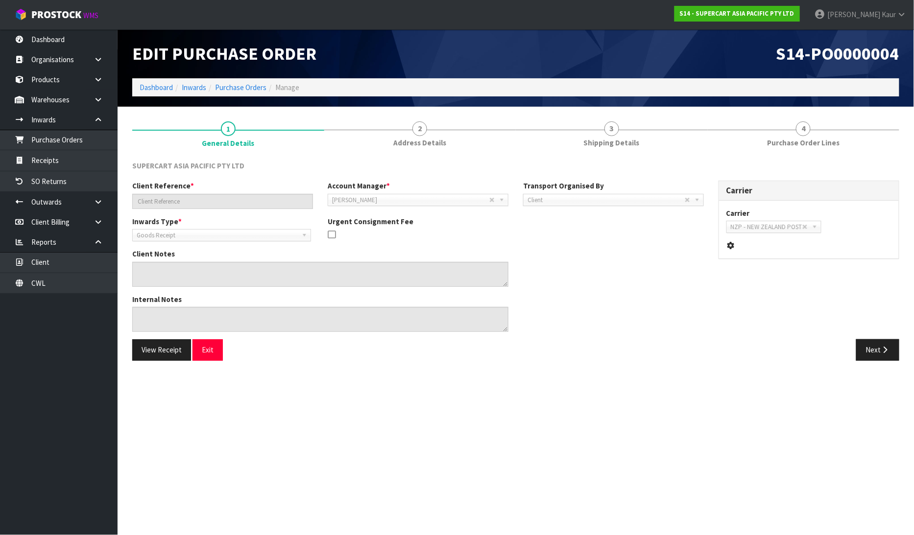
type input "BACK GATES/LN923959532NZ"
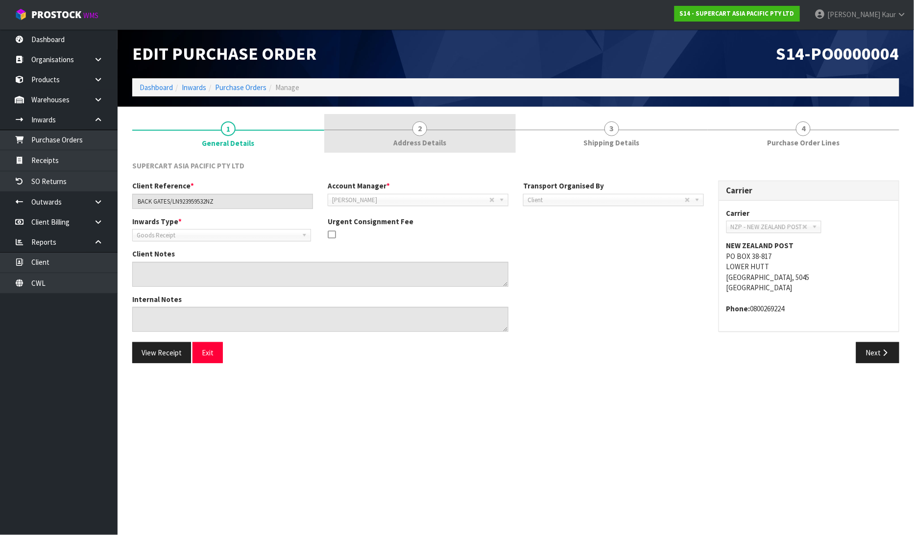
click at [424, 136] on link "2 Address Details" at bounding box center [420, 133] width 192 height 39
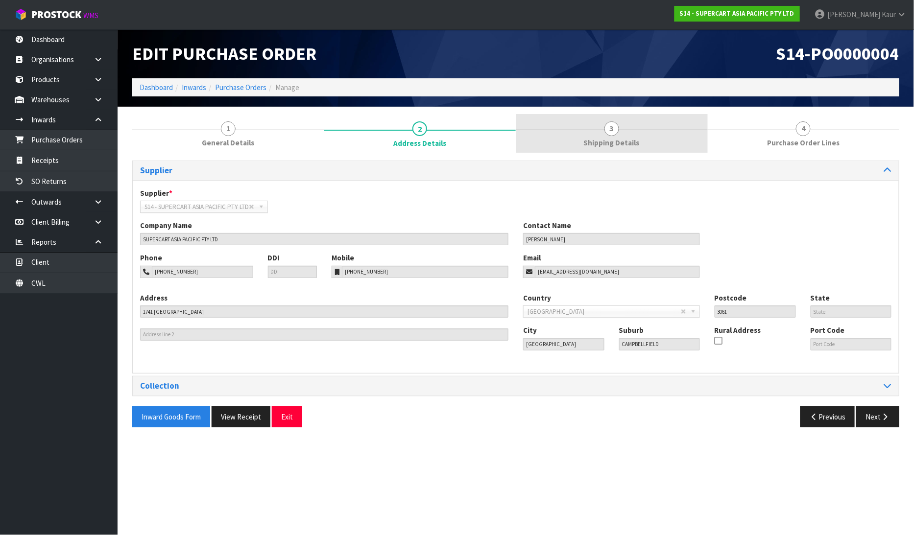
click at [595, 136] on link "3 Shipping Details" at bounding box center [612, 133] width 192 height 39
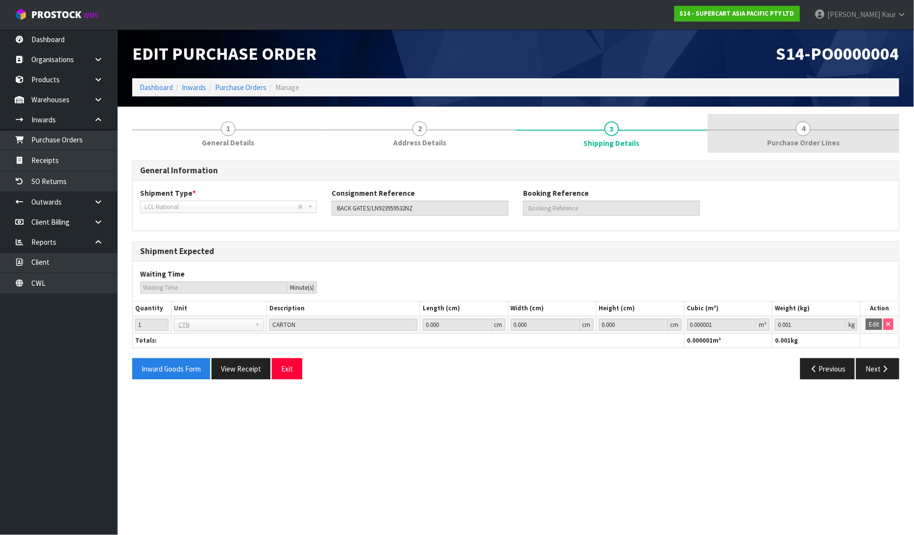
click at [805, 143] on span "Purchase Order Lines" at bounding box center [803, 143] width 72 height 10
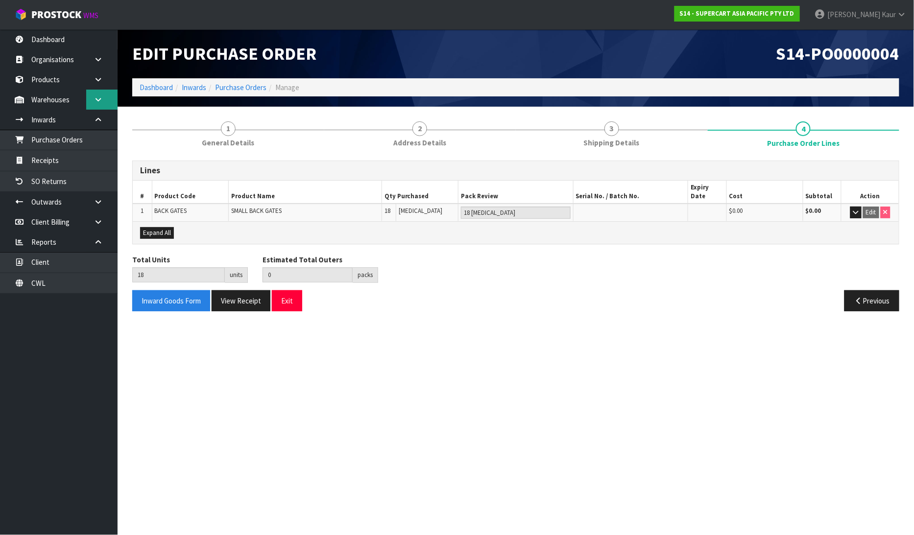
click at [95, 105] on link at bounding box center [101, 100] width 31 height 20
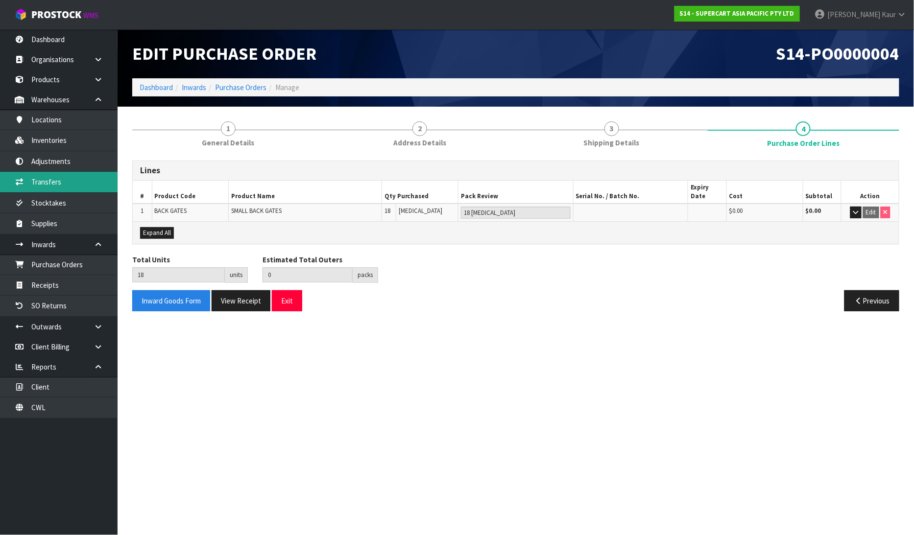
click at [57, 187] on link "Transfers" at bounding box center [59, 182] width 118 height 20
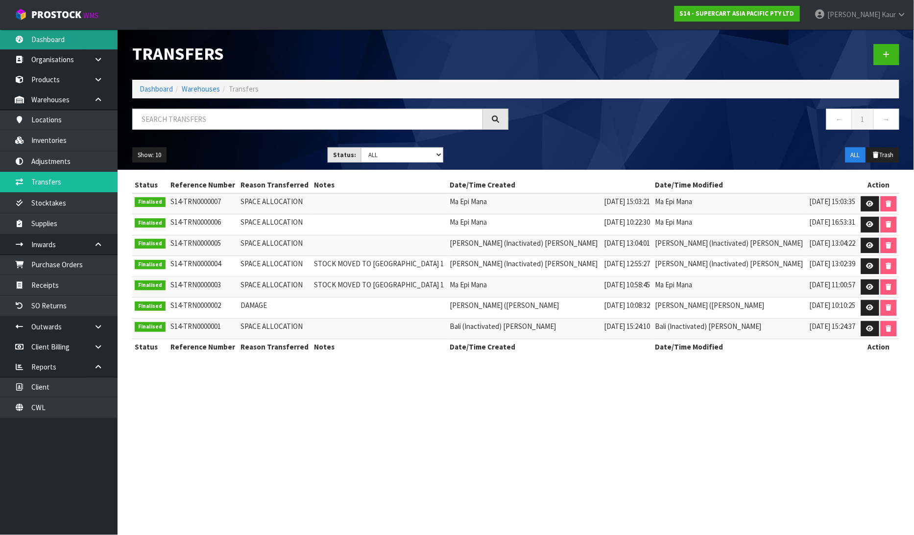
click at [25, 36] on link "Dashboard" at bounding box center [59, 39] width 118 height 20
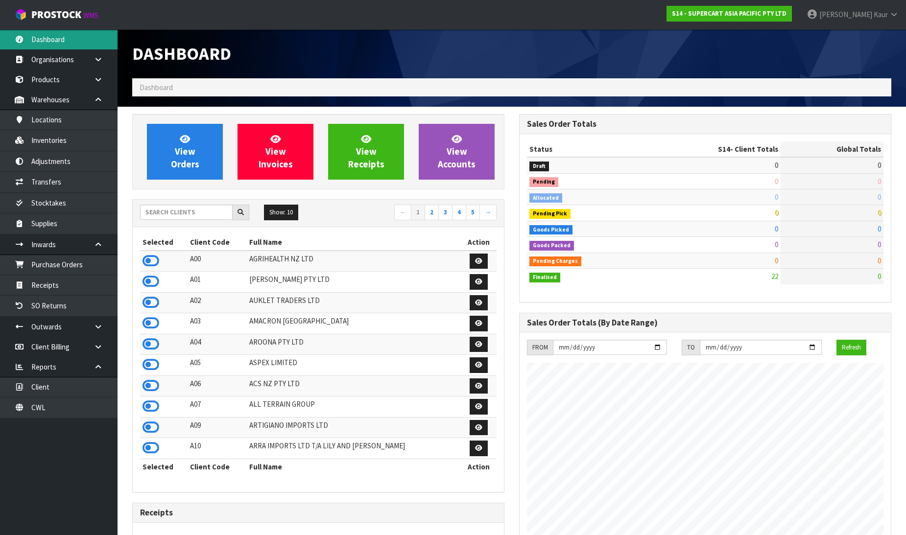
scroll to position [599, 387]
click at [50, 408] on link "CWL" at bounding box center [59, 408] width 118 height 20
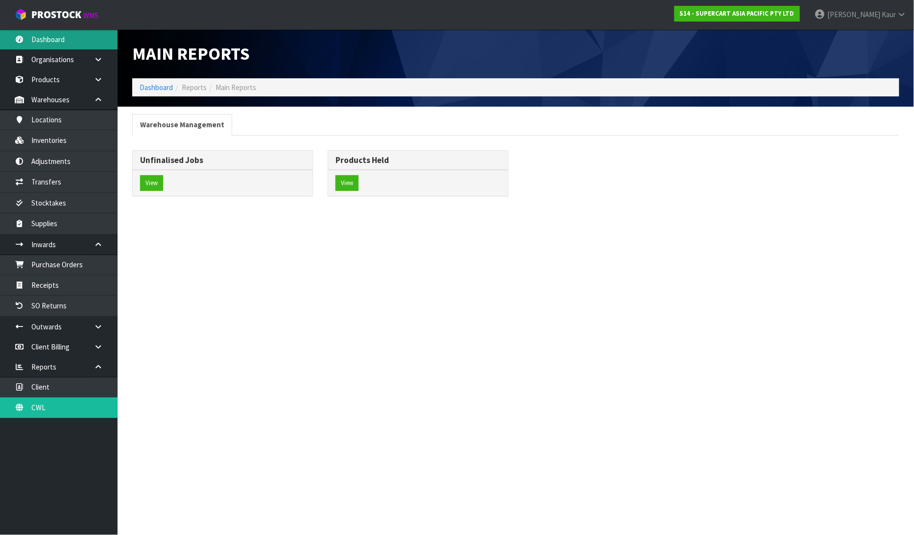
click at [60, 33] on link "Dashboard" at bounding box center [59, 39] width 118 height 20
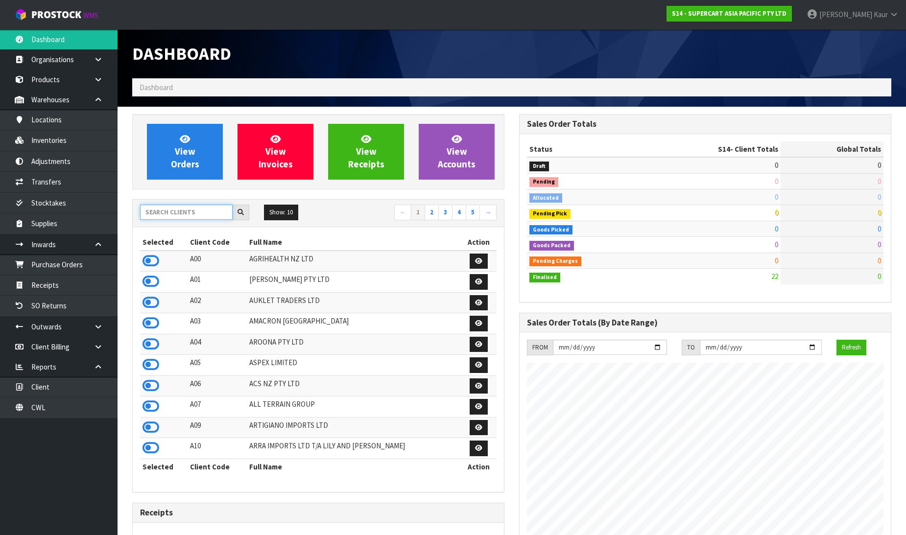
scroll to position [599, 387]
click at [150, 208] on input "text" at bounding box center [186, 212] width 93 height 15
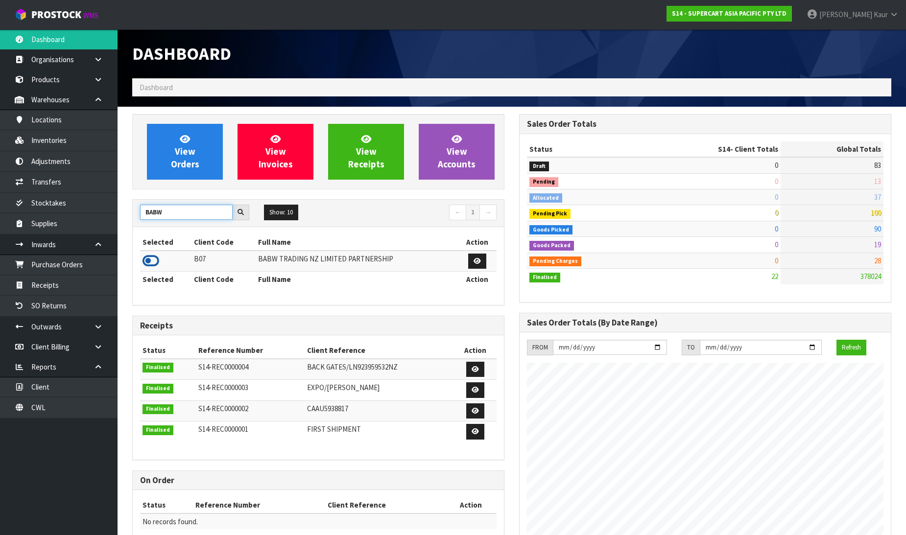
type input "BABW"
click at [148, 259] on icon at bounding box center [151, 261] width 17 height 15
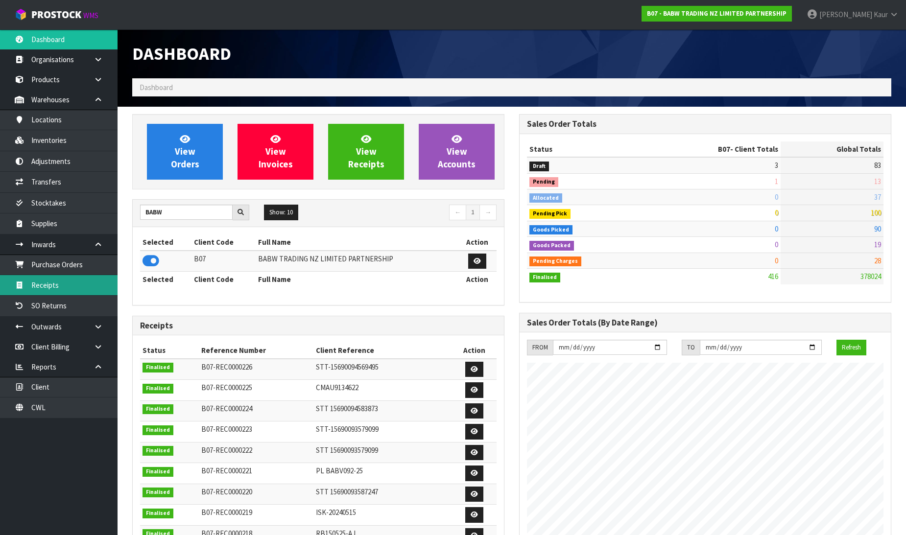
scroll to position [742, 387]
drag, startPoint x: 56, startPoint y: 287, endPoint x: 143, endPoint y: 289, distance: 86.7
click at [54, 289] on link "Receipts" at bounding box center [59, 285] width 118 height 20
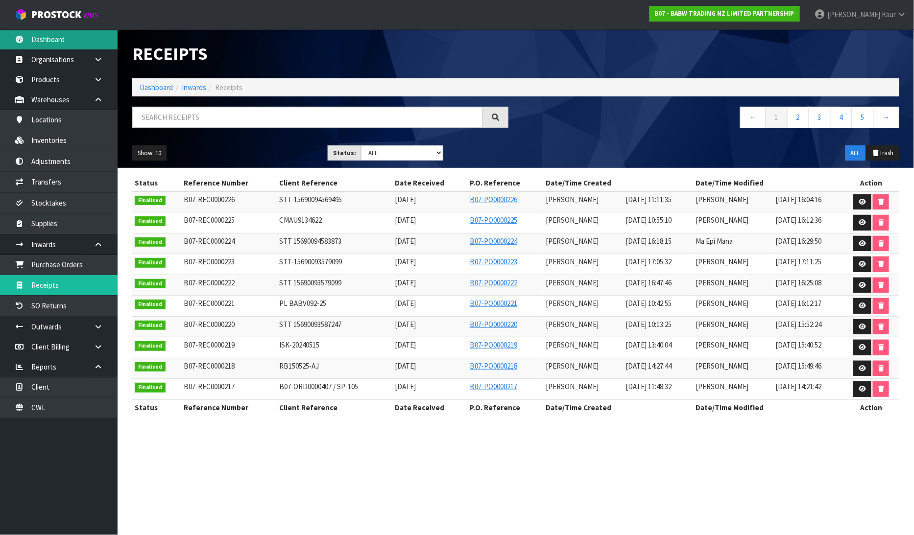
click at [61, 35] on link "Dashboard" at bounding box center [59, 39] width 118 height 20
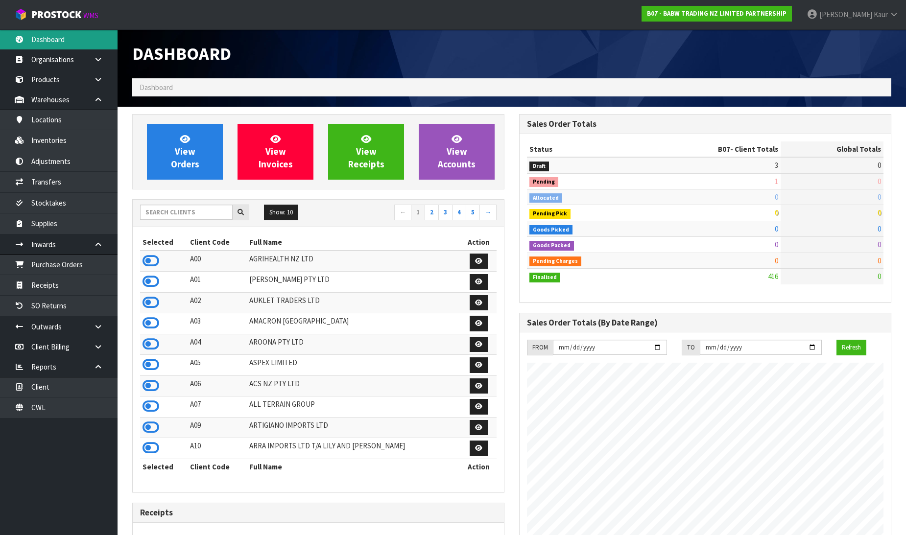
scroll to position [742, 387]
click at [159, 211] on input "text" at bounding box center [186, 212] width 93 height 15
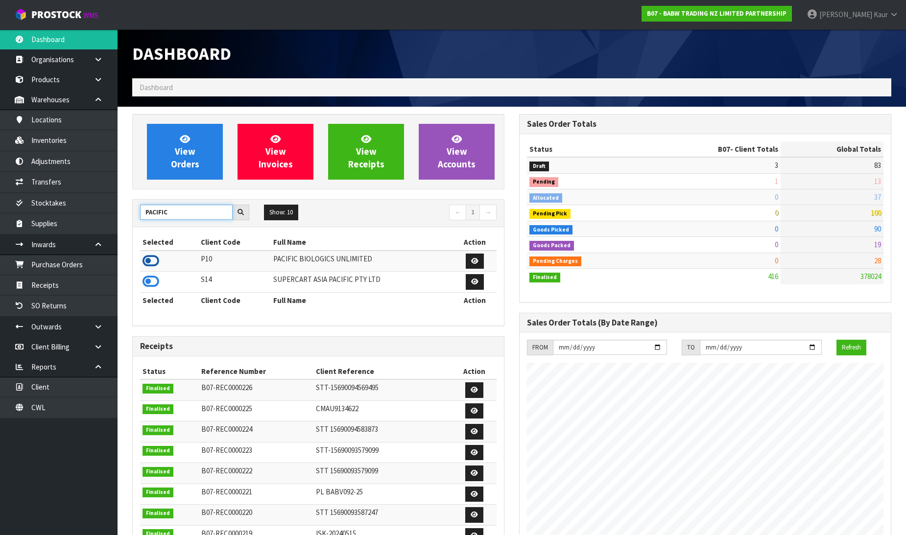
type input "PACIFIC"
click at [150, 256] on icon at bounding box center [151, 261] width 17 height 15
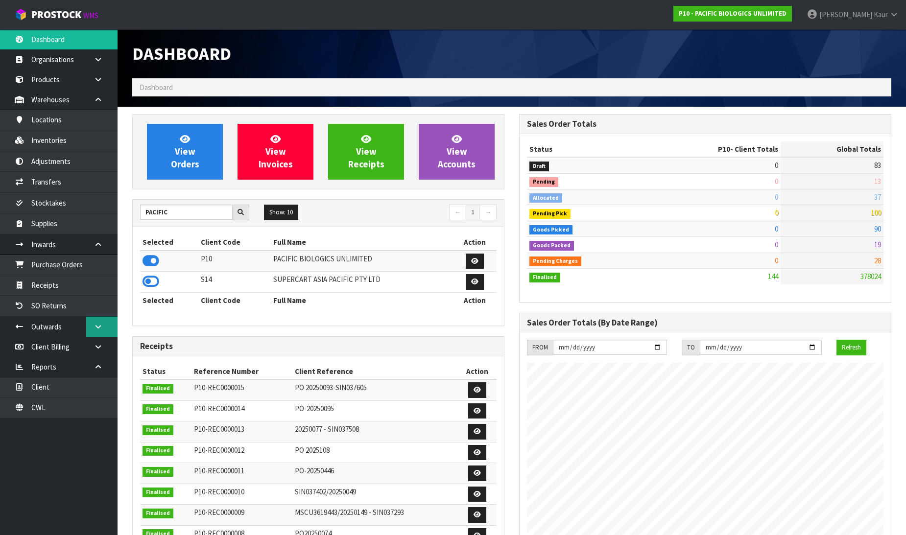
scroll to position [489140, 489353]
click at [69, 283] on link "Receipts" at bounding box center [59, 285] width 118 height 20
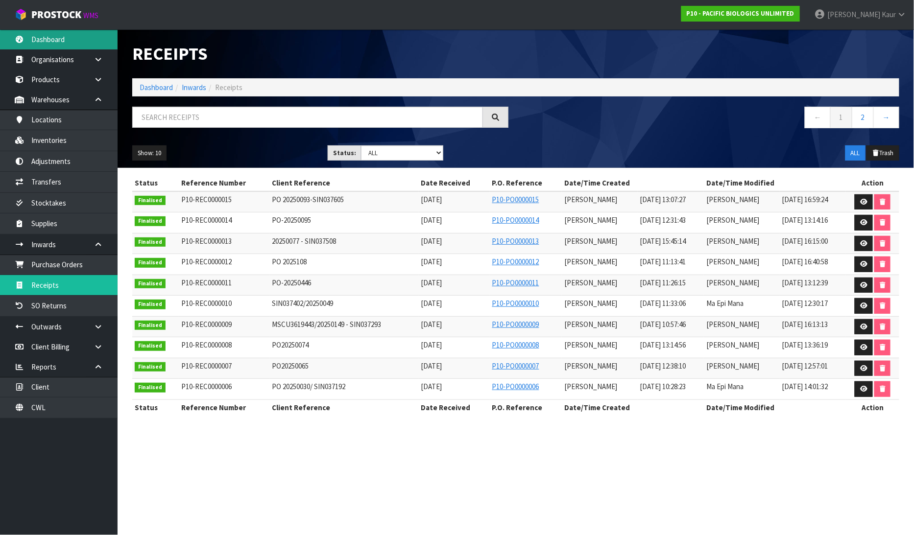
click at [18, 36] on icon at bounding box center [19, 39] width 9 height 7
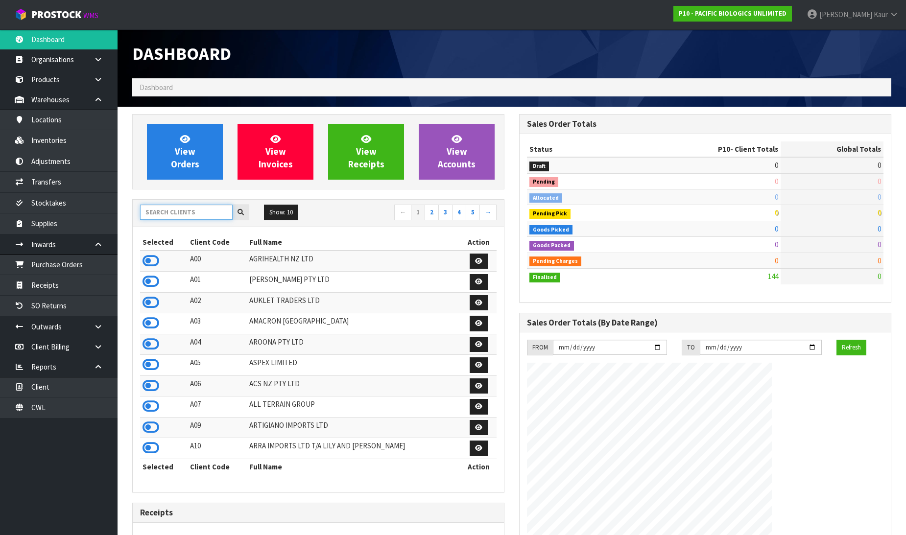
click at [179, 213] on input "text" at bounding box center [186, 212] width 93 height 15
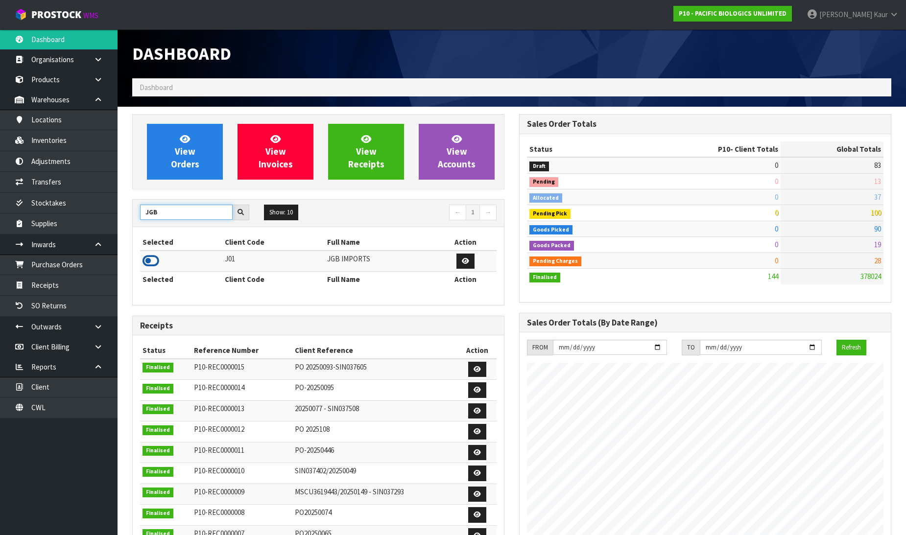
type input "JGB"
click at [155, 262] on icon at bounding box center [151, 261] width 17 height 15
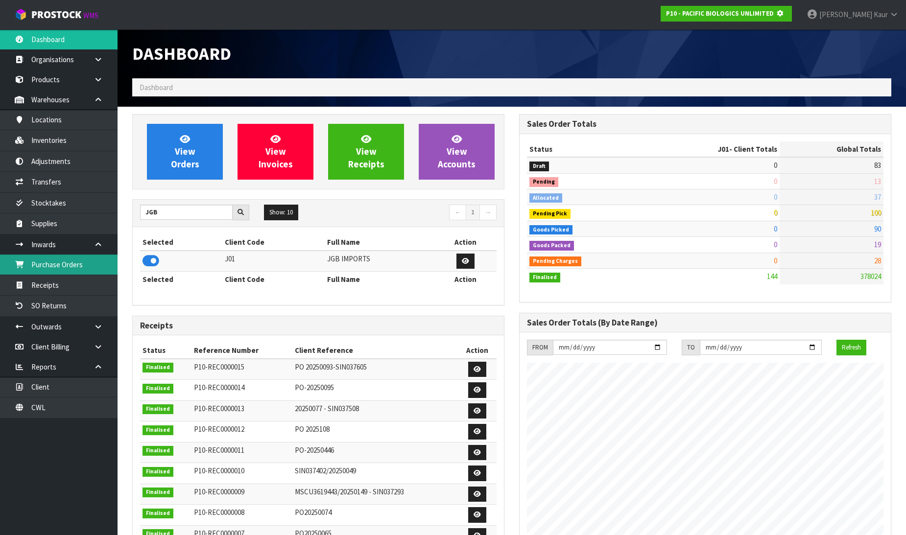
scroll to position [611, 387]
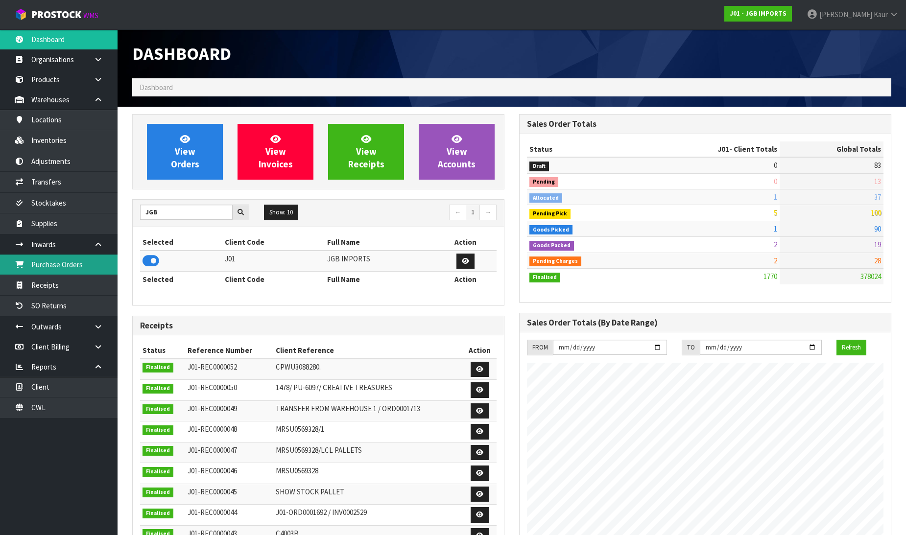
click at [101, 268] on link "Purchase Orders" at bounding box center [59, 265] width 118 height 20
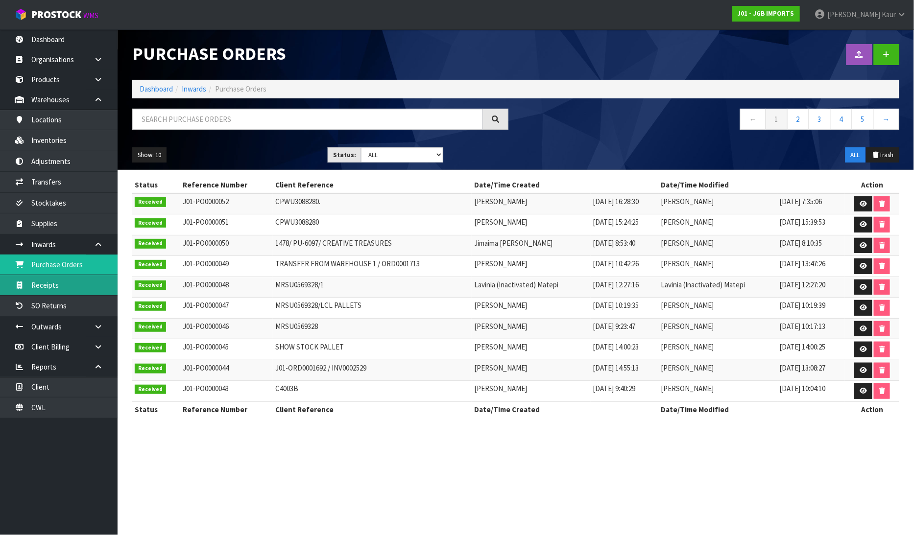
drag, startPoint x: 63, startPoint y: 281, endPoint x: 407, endPoint y: 268, distance: 345.0
click at [65, 279] on link "Receipts" at bounding box center [59, 285] width 118 height 20
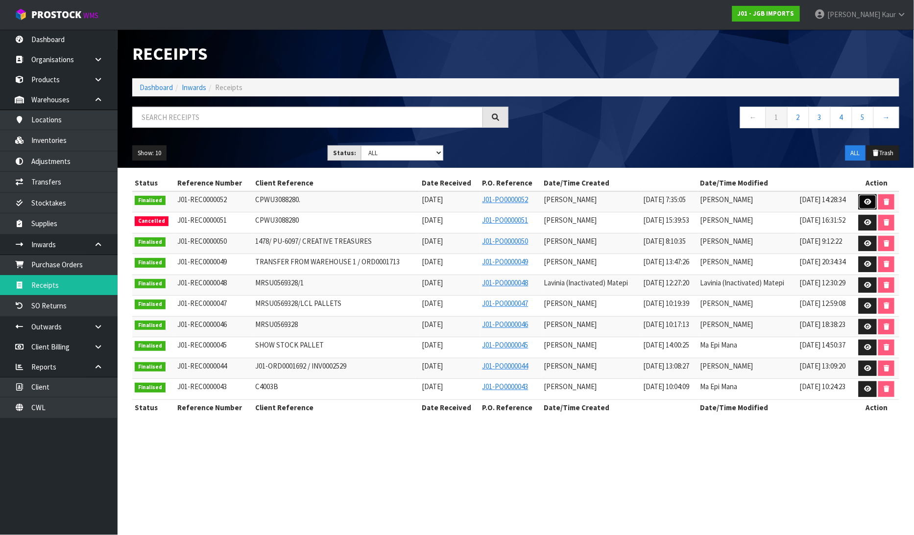
click at [871, 201] on icon at bounding box center [867, 202] width 7 height 6
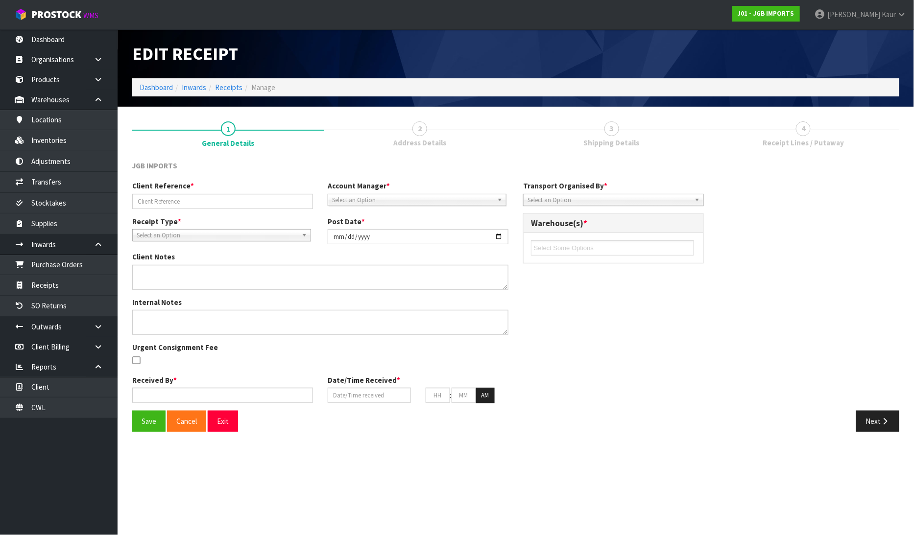
type input "CPWU3088280."
type input "2025-08-07"
type textarea "PLEASE SEE THE BELOW VARIANCES 4601 EXPECTED 12 RECEIVED 10 4602 EXPECTED 12 RE…"
type textarea "2 CARTONS OF 4331 WAS DAMAGED CLIENT SAID IT IS GOING TO DISPOSE ORDER PLEASE S…"
type input "[PERSON_NAME]"
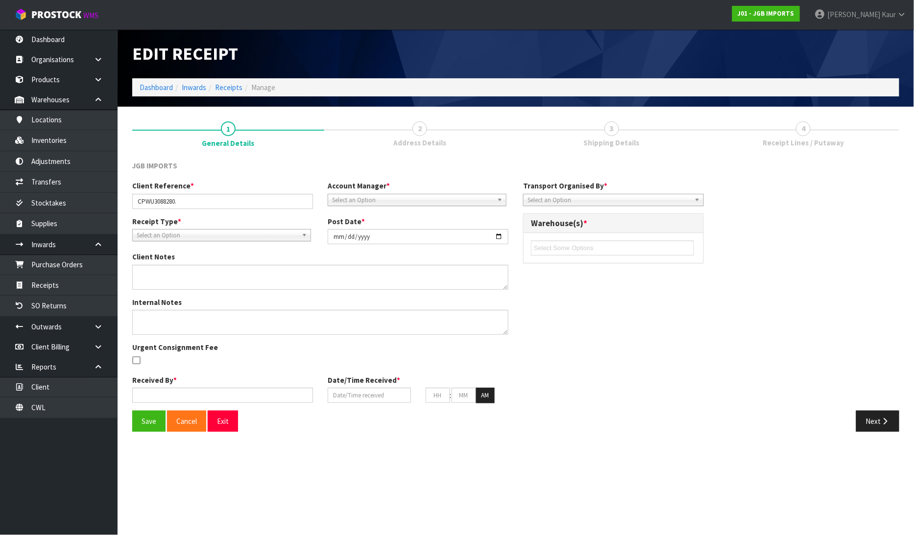
type input "[DATE]"
type input "07"
type input "35"
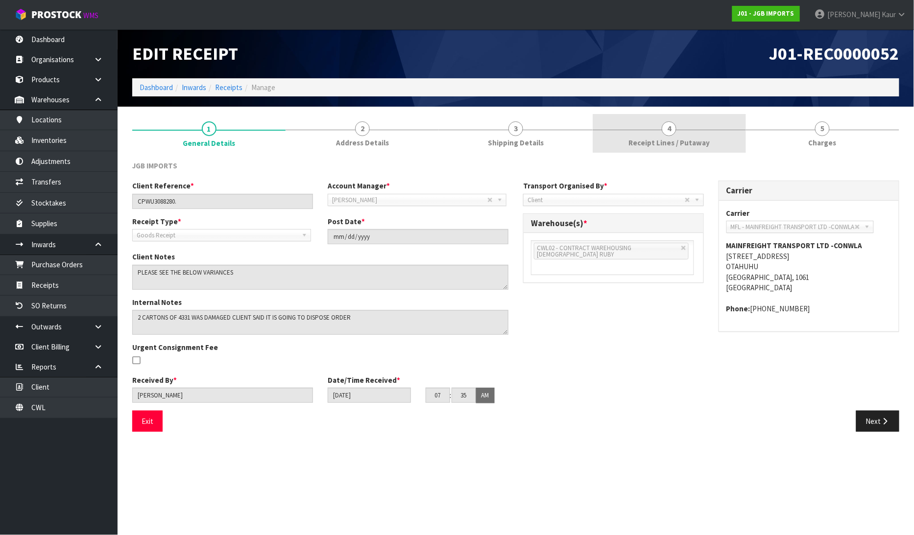
click at [660, 135] on link "4 Receipt Lines / Putaway" at bounding box center [669, 133] width 153 height 39
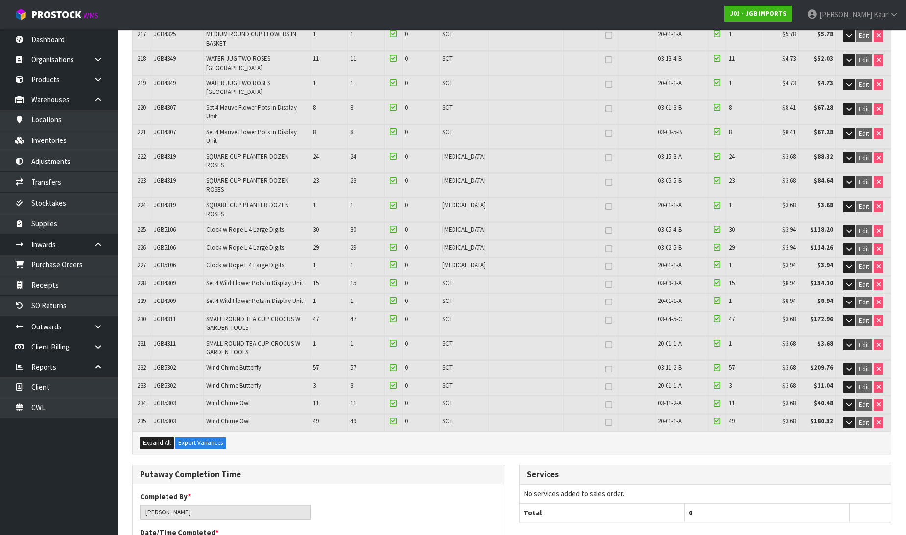
scroll to position [4721, 0]
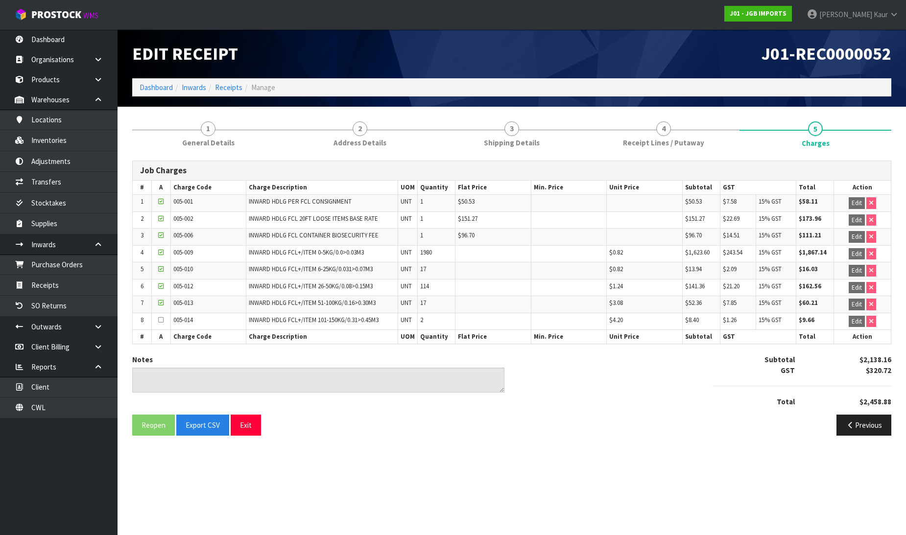
scroll to position [0, 0]
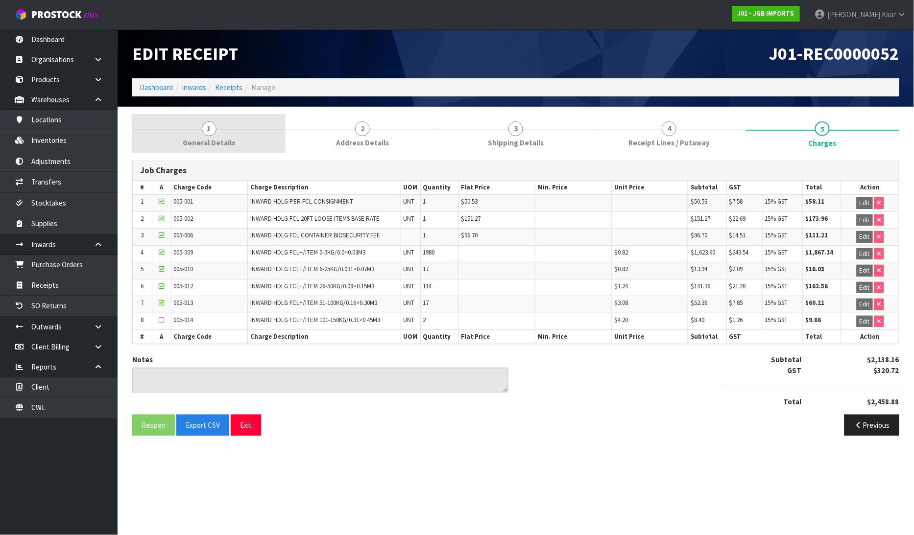
click at [214, 125] on span "1" at bounding box center [209, 128] width 15 height 15
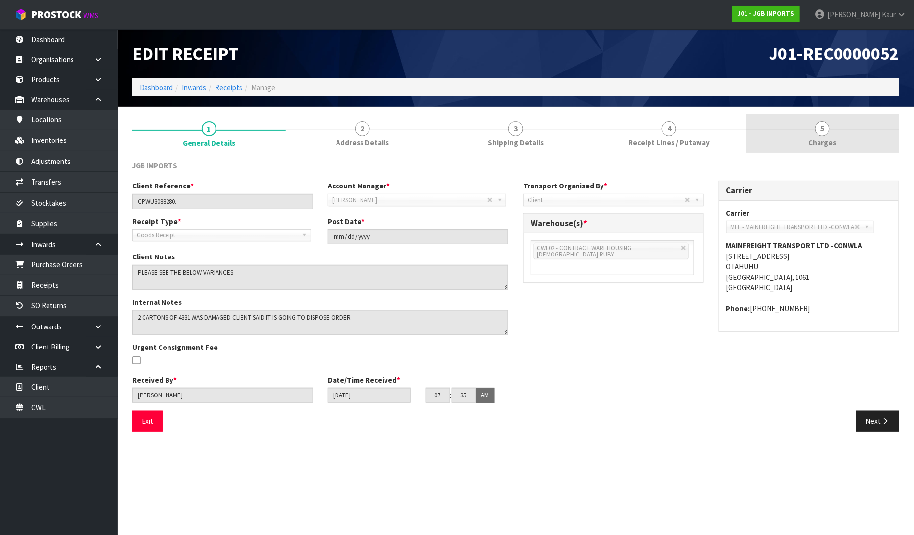
click at [825, 135] on span "5" at bounding box center [822, 128] width 15 height 15
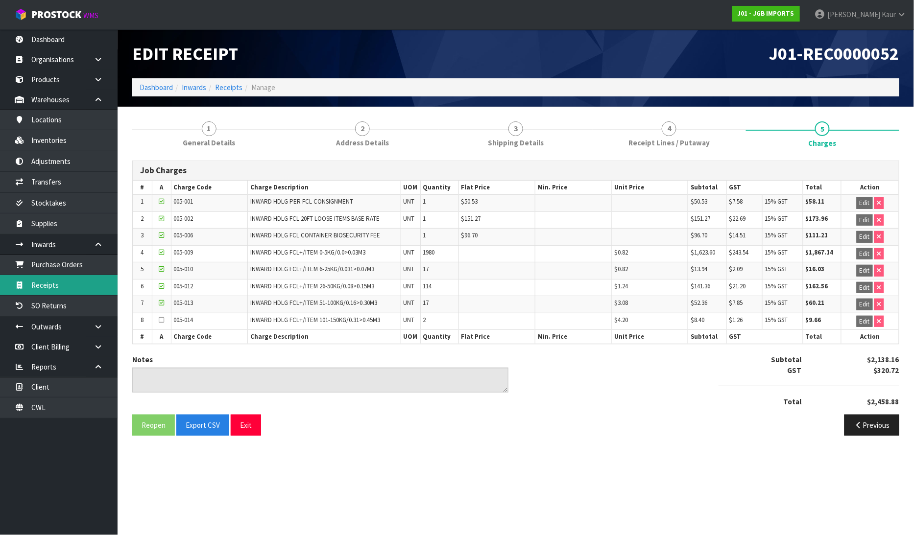
click at [64, 288] on link "Receipts" at bounding box center [59, 285] width 118 height 20
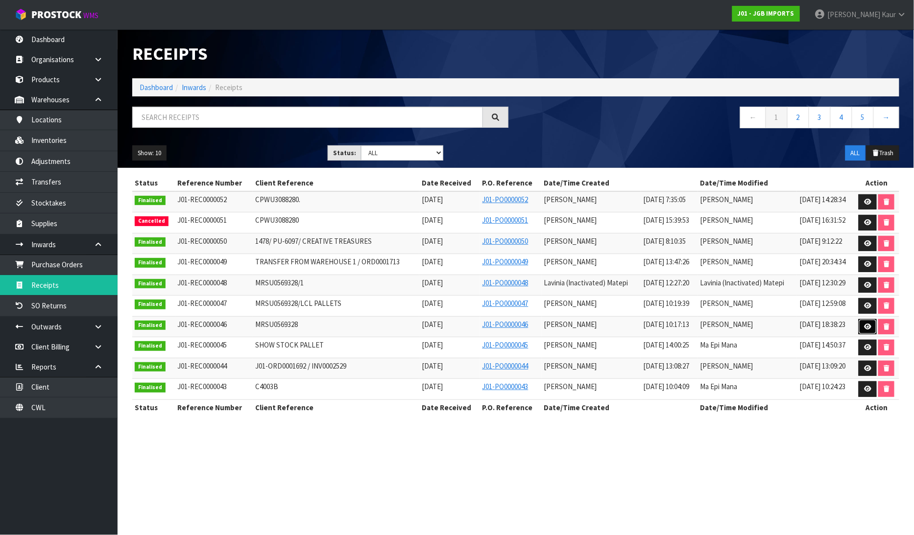
click at [867, 327] on icon at bounding box center [867, 327] width 7 height 6
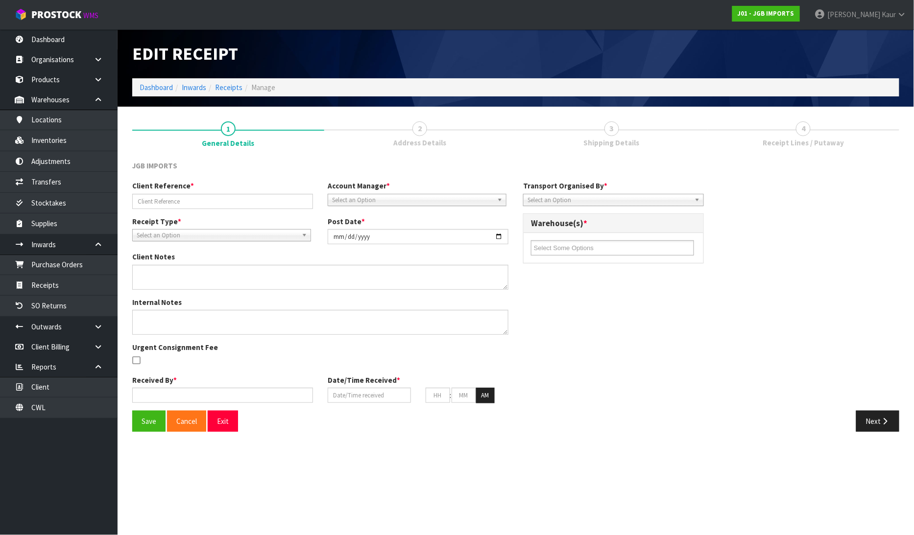
type input "MRSU0569328"
type input "2025-02-12"
type input "[PERSON_NAME]"
type input "[DATE]"
type input "10"
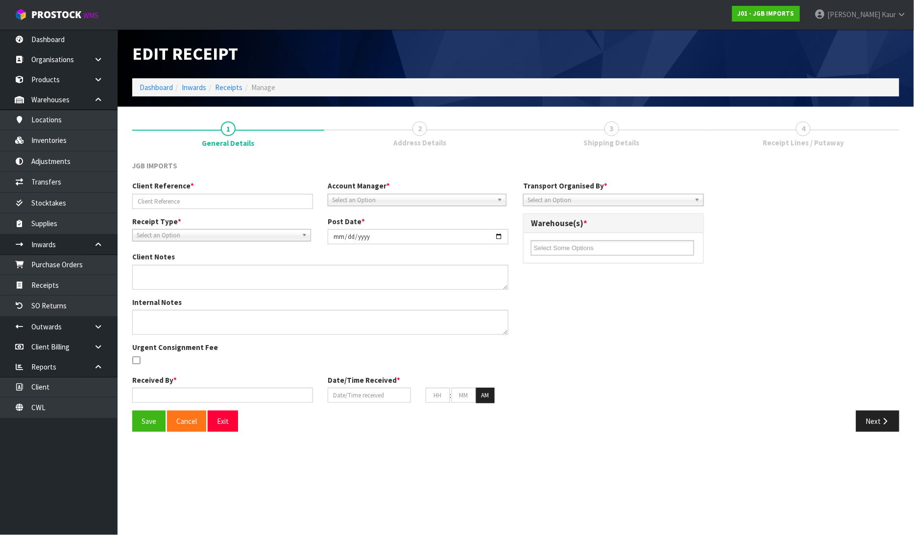
type input "17"
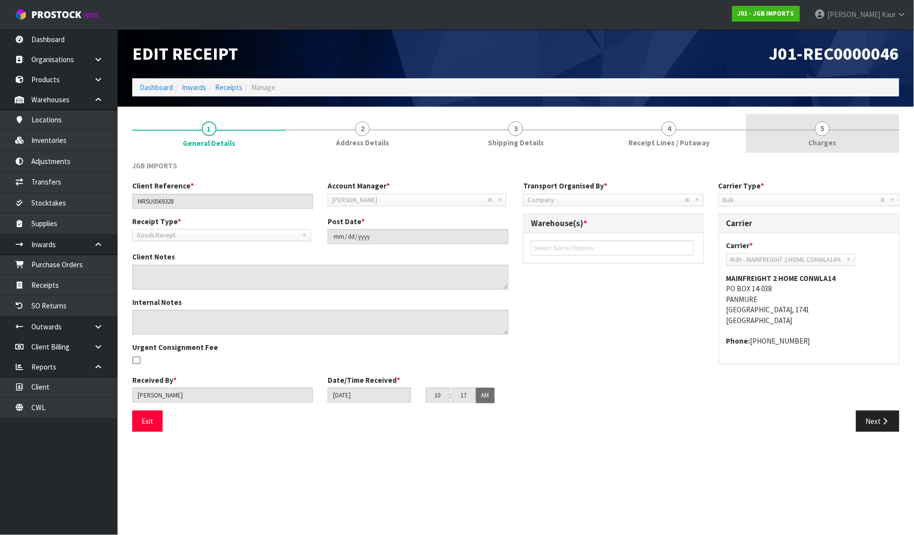
click at [824, 141] on span "Charges" at bounding box center [823, 143] width 28 height 10
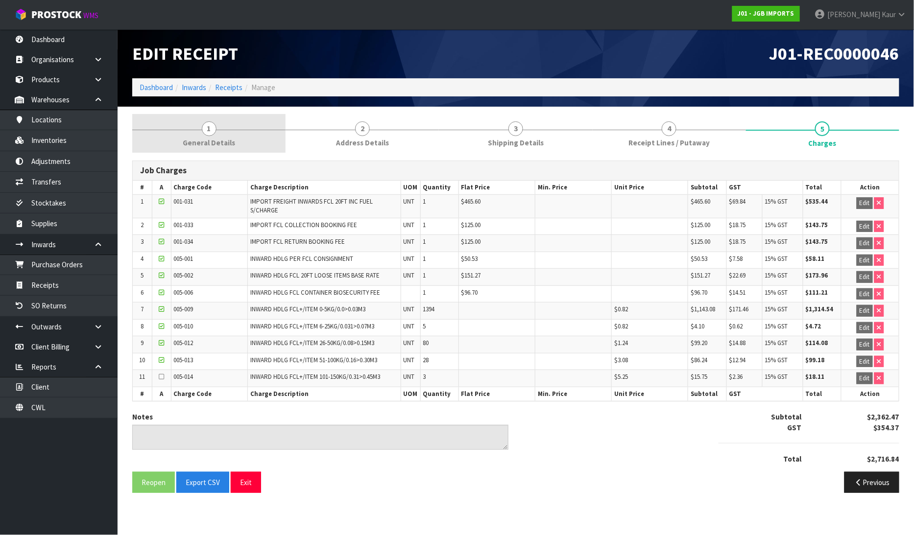
click at [215, 143] on span "General Details" at bounding box center [209, 143] width 52 height 10
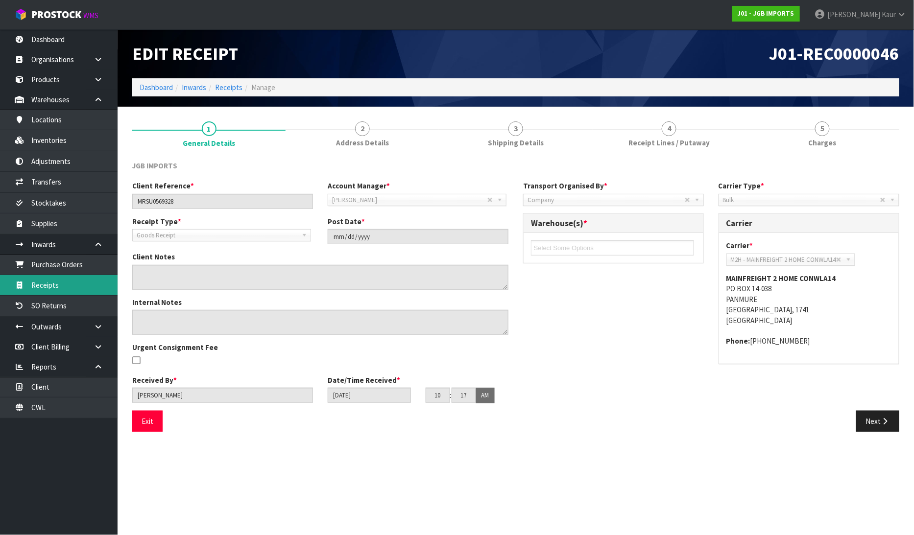
click at [66, 285] on link "Receipts" at bounding box center [59, 285] width 118 height 20
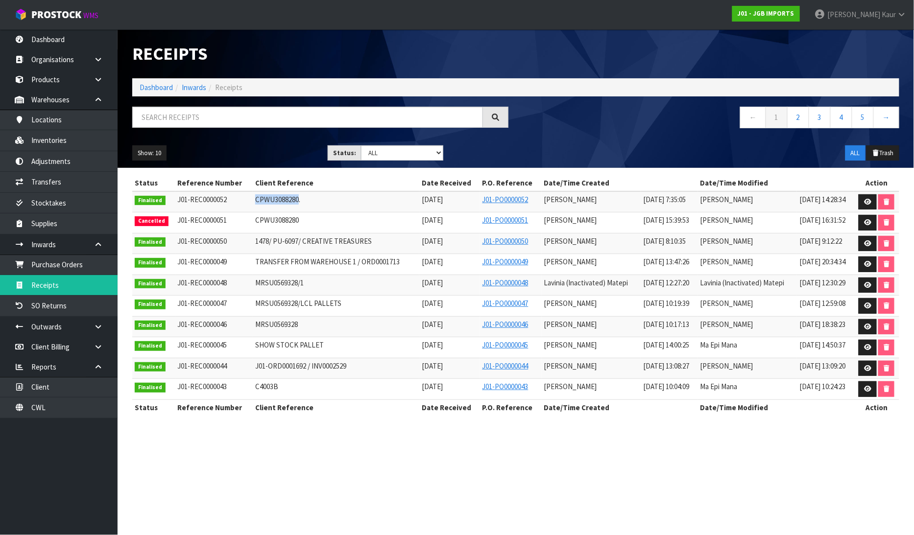
drag, startPoint x: 289, startPoint y: 201, endPoint x: 238, endPoint y: 197, distance: 51.0
click at [238, 197] on tr "Finalised J01-REC0000052 CPWU3088280. 07/08/2025 J01-PO0000052 Lalisha Mishra 0…" at bounding box center [515, 201] width 767 height 21
copy tr "CPWU3088280"
click at [867, 202] on icon at bounding box center [867, 202] width 7 height 6
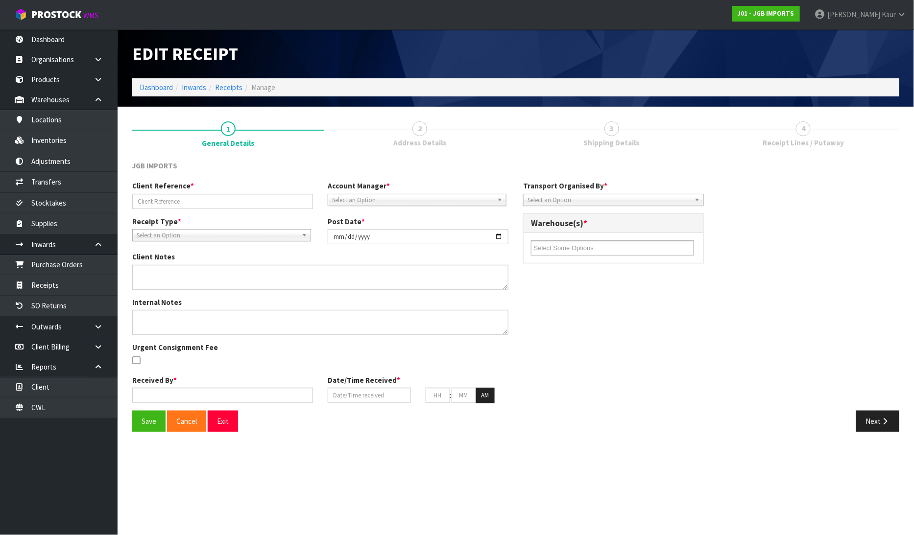
type input "CPWU3088280."
type input "2025-08-07"
type textarea "PLEASE SEE THE BELOW VARIANCES 4601 EXPECTED 12 RECEIVED 10 4602 EXPECTED 12 RE…"
type textarea "2 CARTONS OF 4331 WAS DAMAGED CLIENT SAID IT IS GOING TO DISPOSE ORDER PLEASE S…"
type input "[PERSON_NAME]"
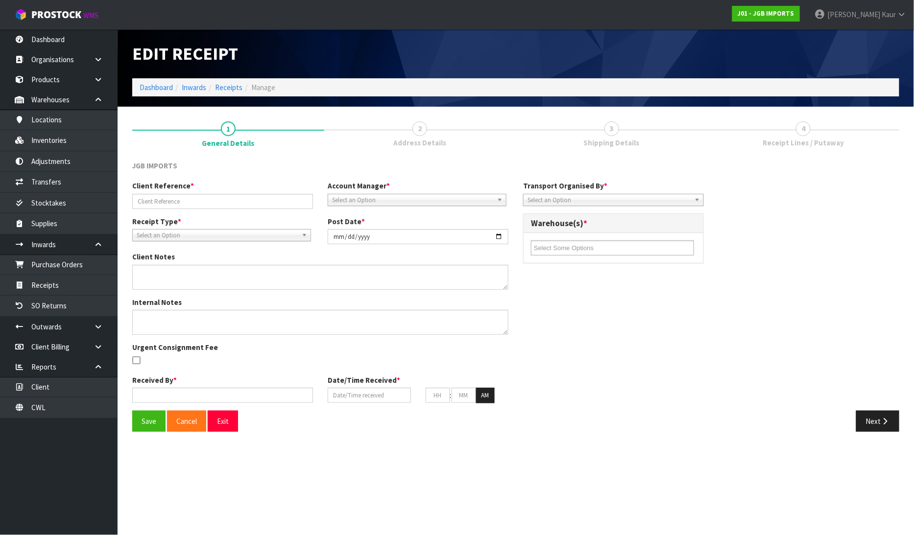
type input "[DATE]"
type input "07"
type input "35"
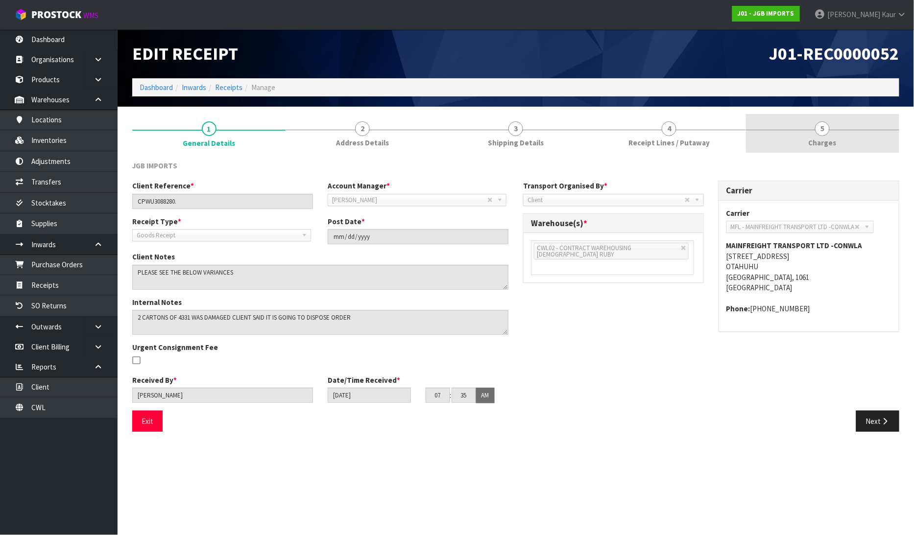
click at [812, 132] on link "5 Charges" at bounding box center [822, 133] width 153 height 39
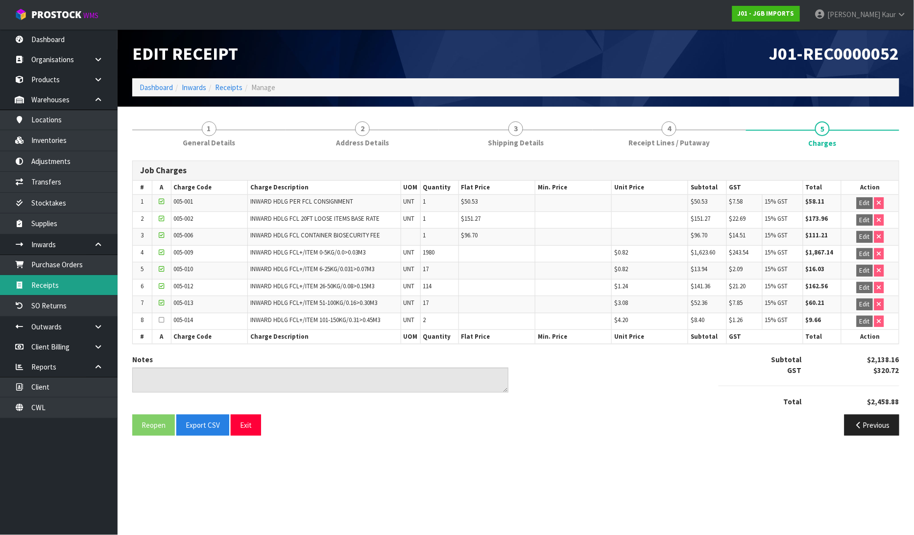
drag, startPoint x: 52, startPoint y: 287, endPoint x: 124, endPoint y: 268, distance: 74.0
click at [52, 288] on link "Receipts" at bounding box center [59, 285] width 118 height 20
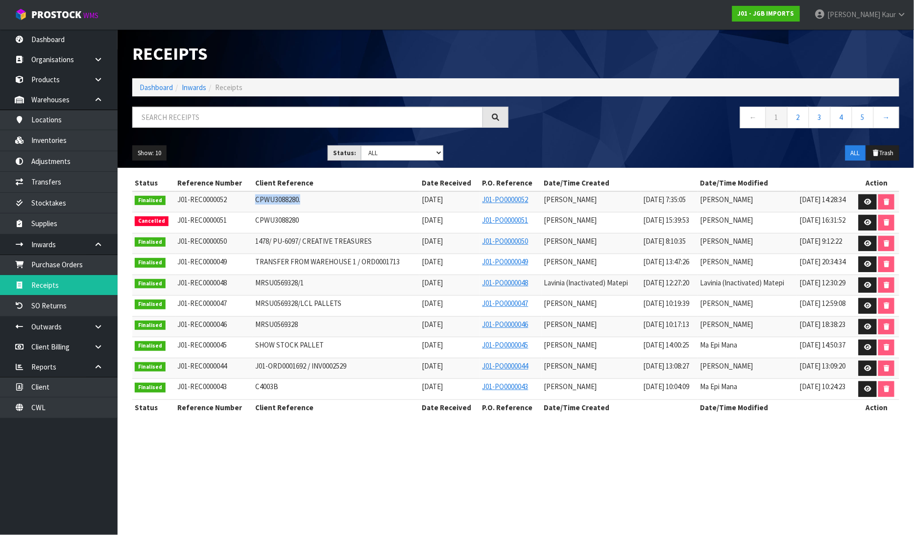
drag, startPoint x: 289, startPoint y: 200, endPoint x: 237, endPoint y: 197, distance: 53.0
click at [237, 197] on tr "Finalised J01-REC0000052 CPWU3088280. 07/08/2025 J01-PO0000052 Lalisha Mishra 0…" at bounding box center [515, 201] width 767 height 21
copy tr "CPWU3088280."
click at [203, 228] on td "J01-REC0000051" at bounding box center [213, 223] width 77 height 21
drag, startPoint x: 225, startPoint y: 200, endPoint x: 167, endPoint y: 203, distance: 58.8
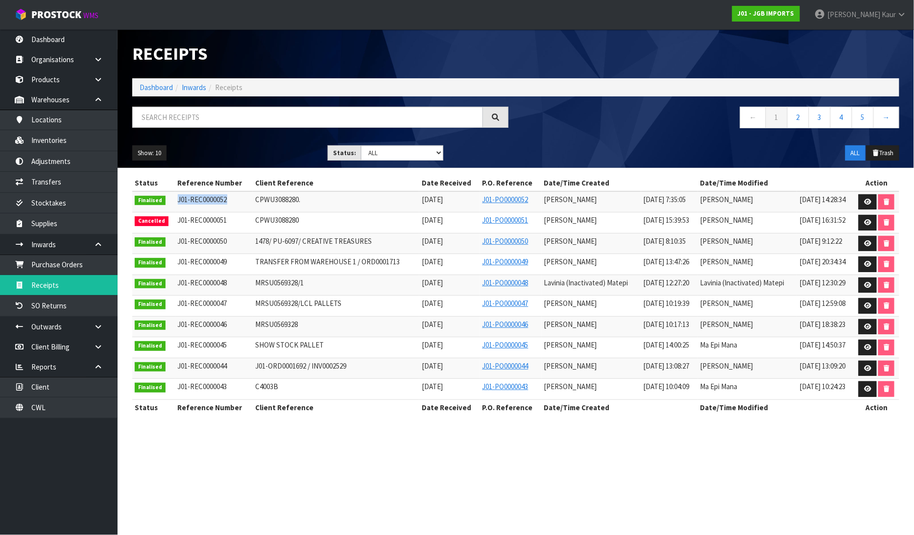
click at [167, 203] on tr "Finalised J01-REC0000052 CPWU3088280. 07/08/2025 J01-PO0000052 Lalisha Mishra 0…" at bounding box center [515, 201] width 767 height 21
copy tr "J01-REC0000052"
click at [872, 203] on link at bounding box center [868, 202] width 18 height 16
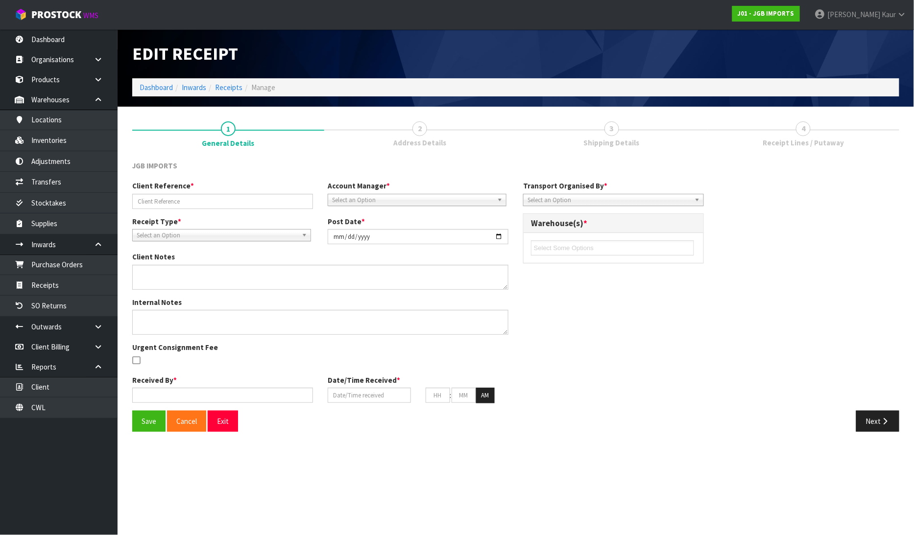
type input "CPWU3088280."
type input "2025-08-07"
type textarea "PLEASE SEE THE BELOW VARIANCES 4601 EXPECTED 12 RECEIVED 10 4602 EXPECTED 12 RE…"
type textarea "2 CARTONS OF 4331 WAS DAMAGED CLIENT SAID IT IS GOING TO DISPOSE ORDER PLEASE S…"
type input "[PERSON_NAME]"
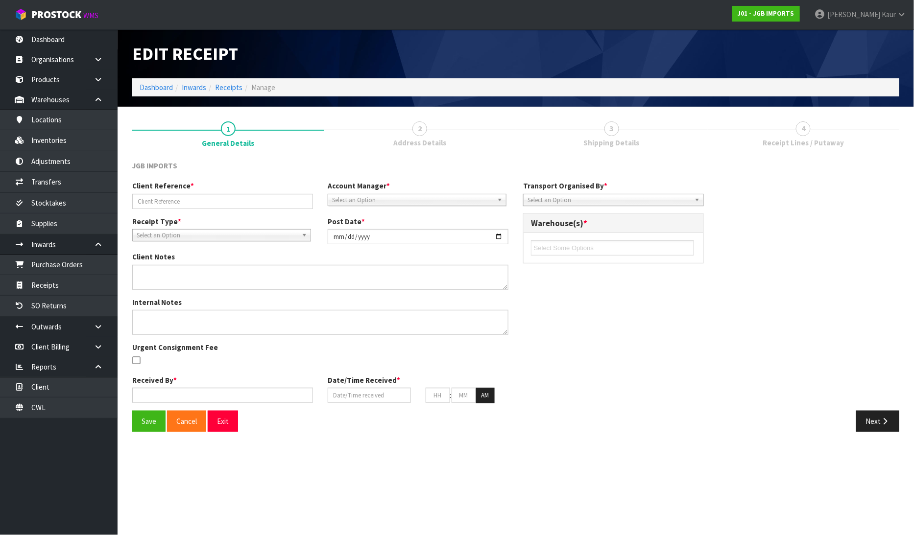
type input "[DATE]"
type input "07"
type input "35"
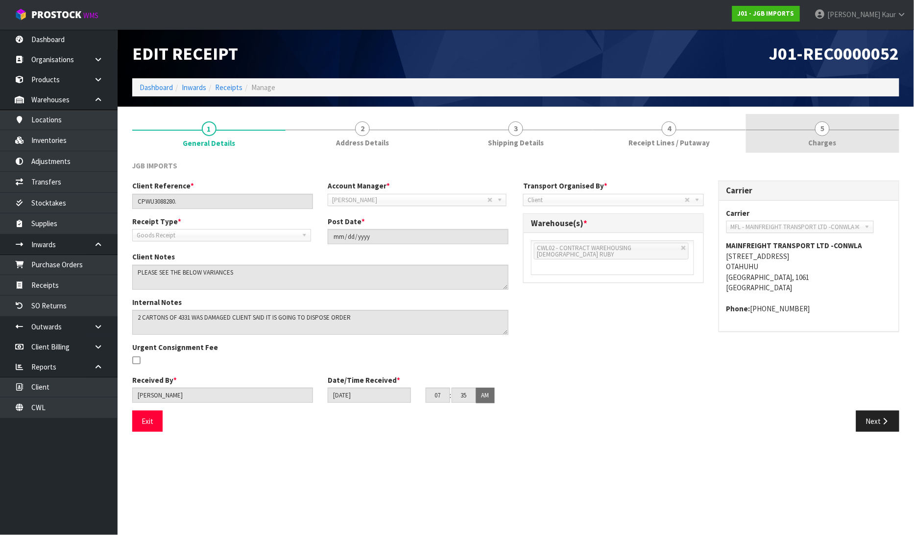
click at [816, 135] on link "5 Charges" at bounding box center [822, 133] width 153 height 39
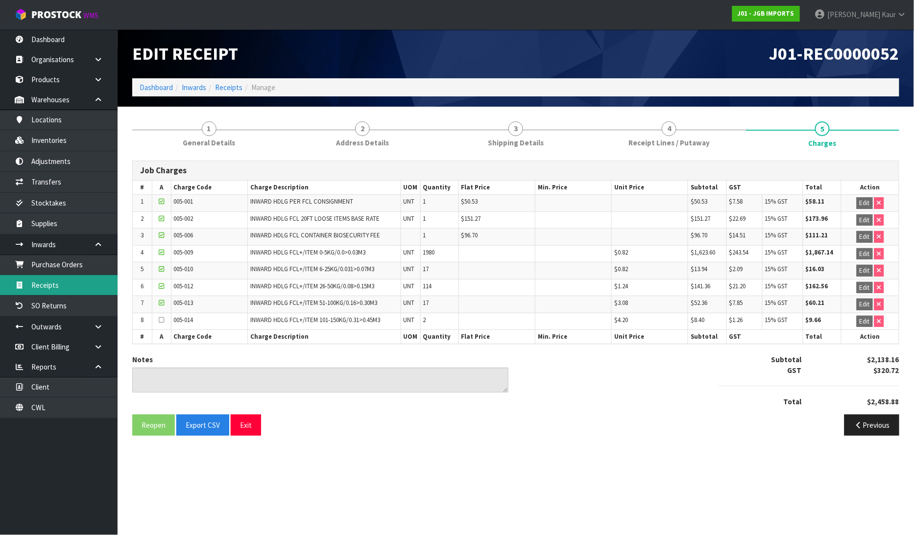
click at [59, 290] on link "Receipts" at bounding box center [59, 285] width 118 height 20
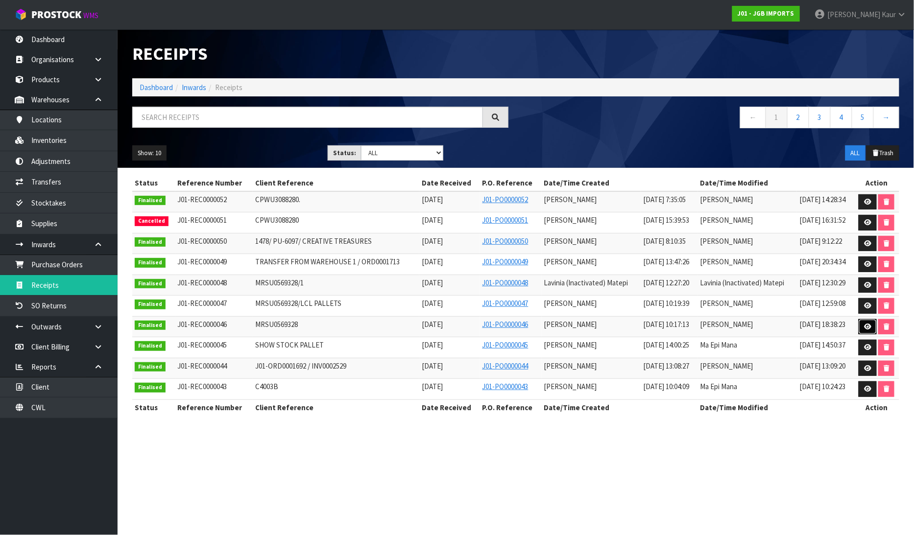
click at [869, 332] on link at bounding box center [868, 327] width 18 height 16
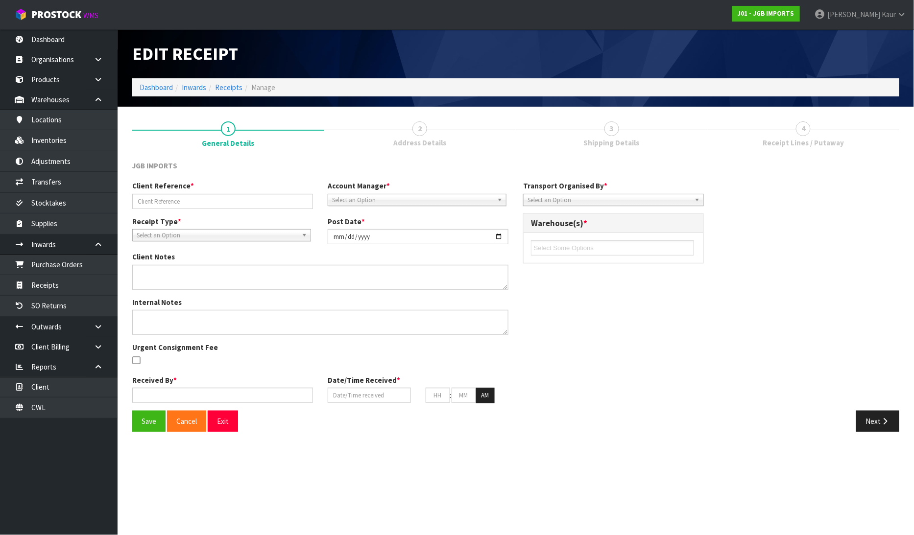
type input "MRSU0569328"
type input "2025-02-12"
type input "[PERSON_NAME]"
type input "[DATE]"
type input "10"
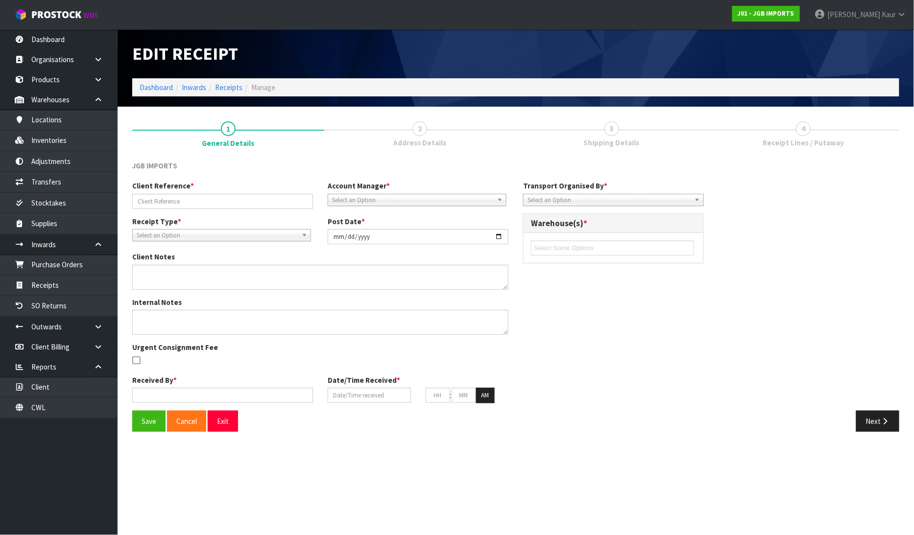
type input "17"
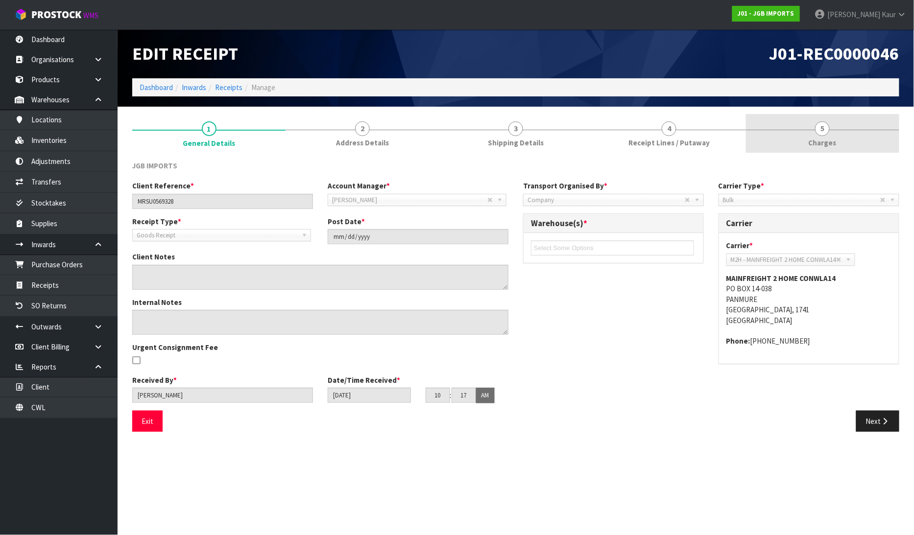
click at [822, 145] on span "Charges" at bounding box center [823, 143] width 28 height 10
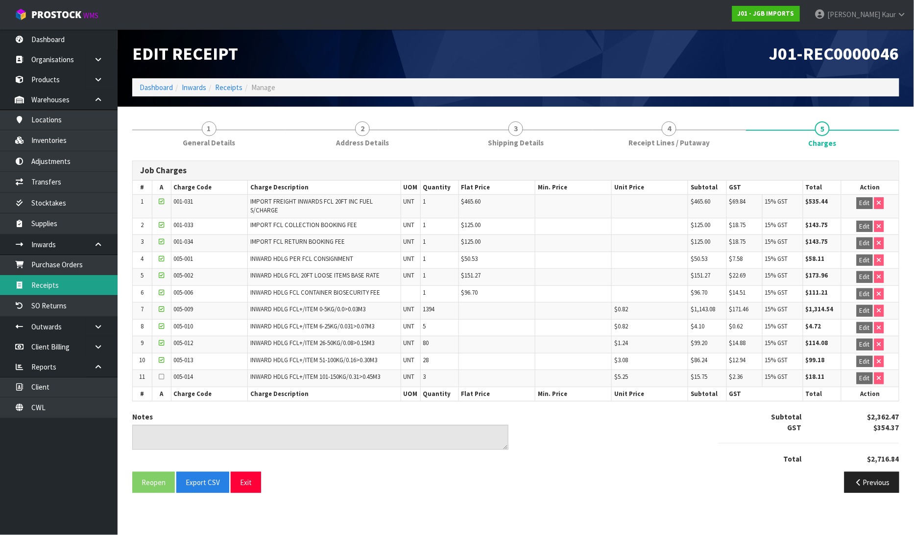
click at [35, 287] on link "Receipts" at bounding box center [59, 285] width 118 height 20
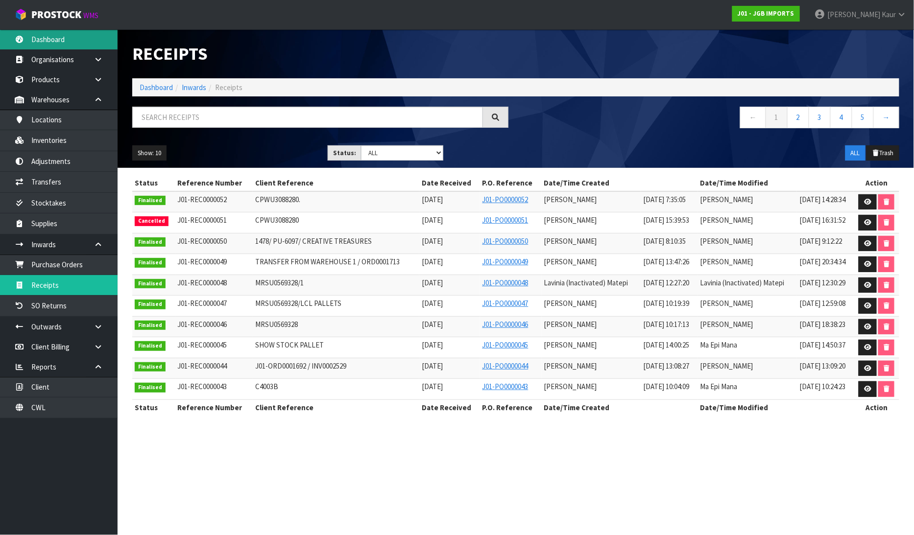
click at [70, 41] on link "Dashboard" at bounding box center [59, 39] width 118 height 20
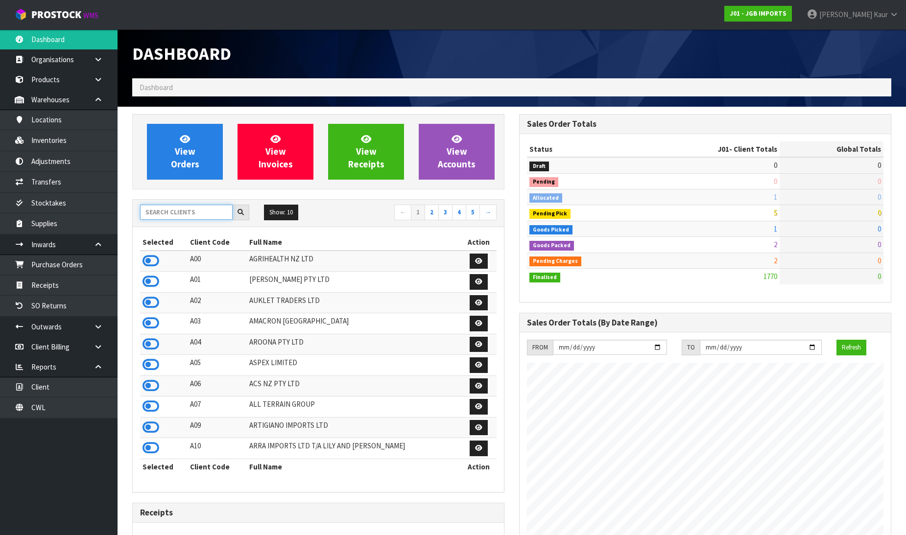
click at [154, 215] on input "text" at bounding box center [186, 212] width 93 height 15
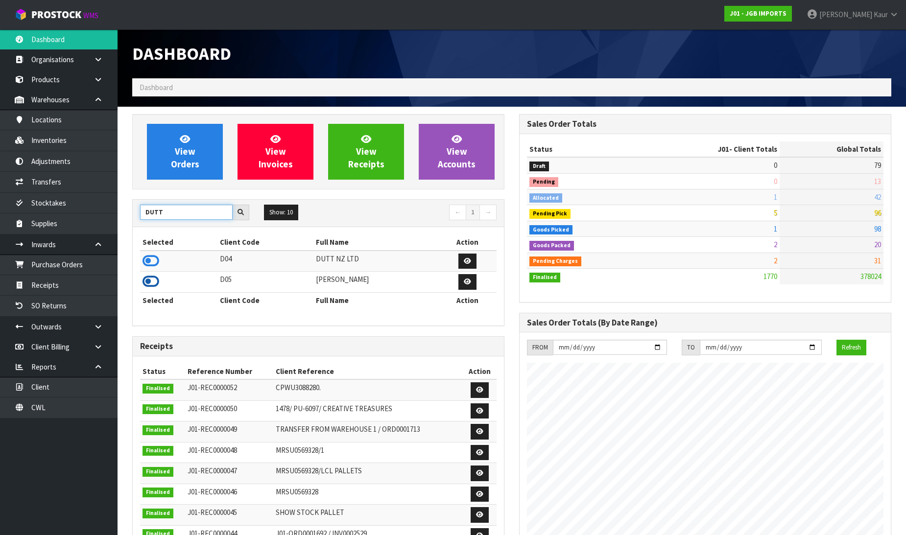
type input "DUTT"
click at [152, 281] on icon at bounding box center [151, 281] width 17 height 15
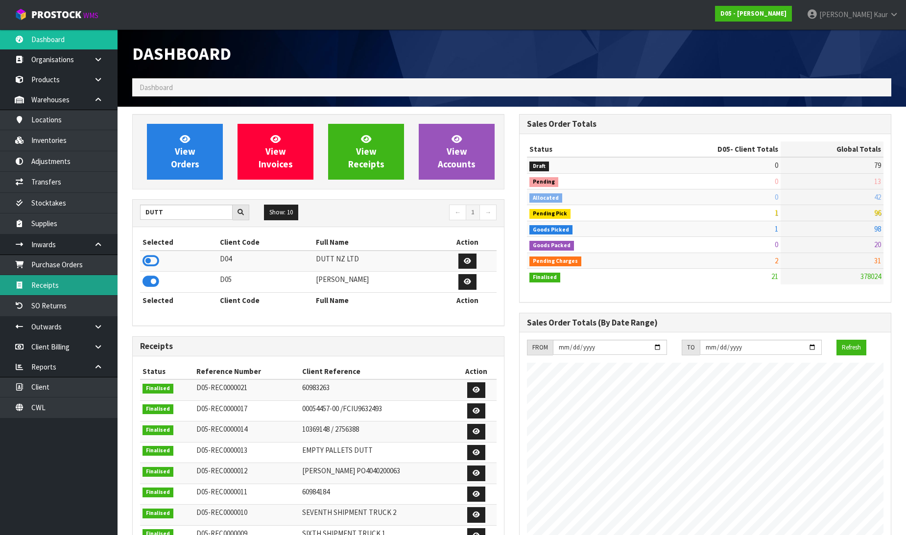
click at [97, 289] on link "Receipts" at bounding box center [59, 285] width 118 height 20
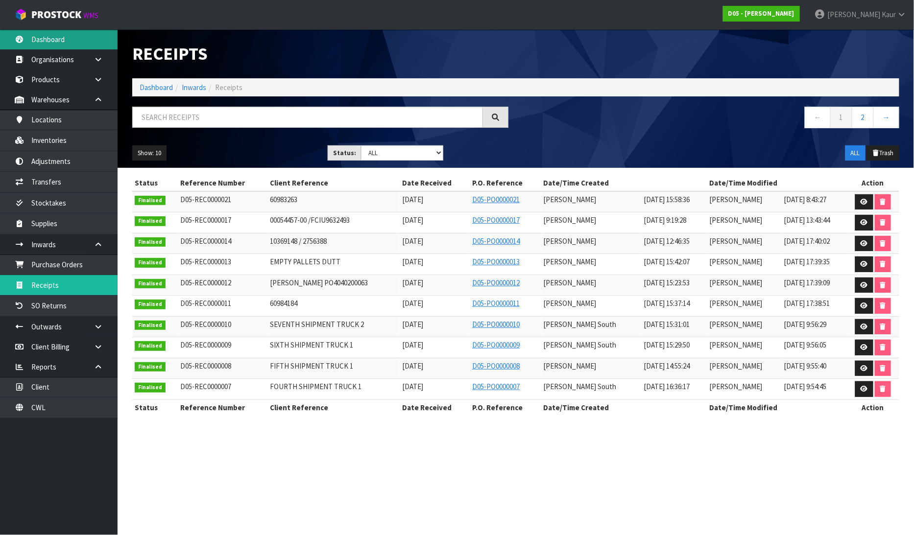
click at [62, 37] on link "Dashboard" at bounding box center [59, 39] width 118 height 20
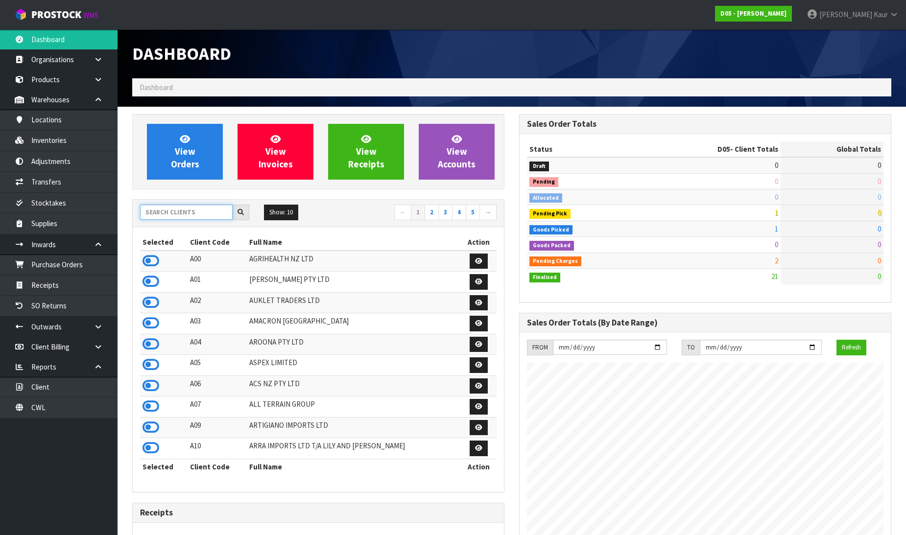
scroll to position [858, 387]
click at [174, 211] on input "text" at bounding box center [186, 212] width 93 height 15
type input "F"
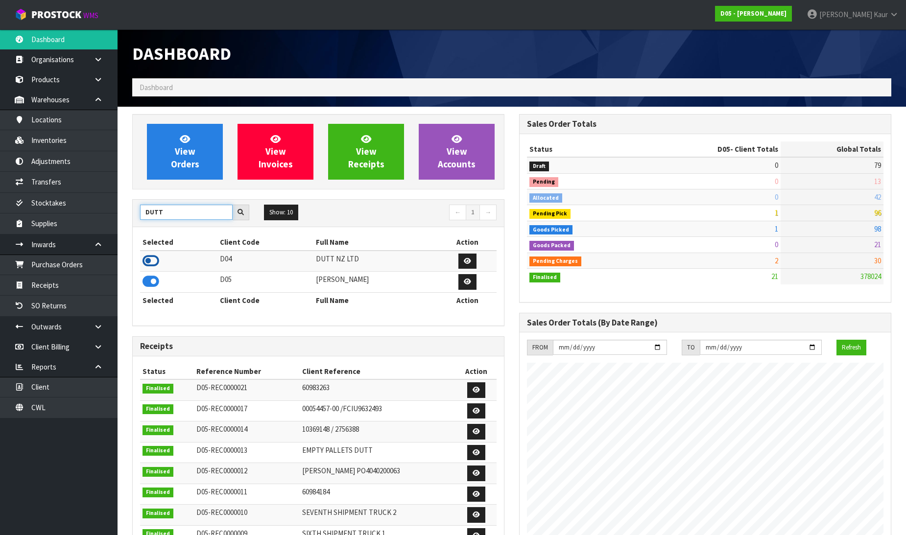
type input "DUTT"
click at [152, 261] on icon at bounding box center [151, 261] width 17 height 15
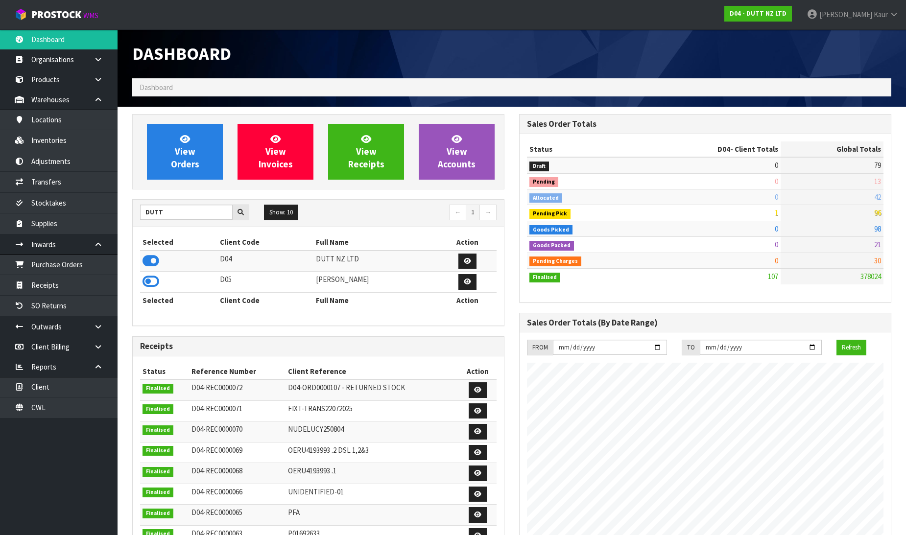
scroll to position [630, 387]
click at [66, 282] on link "Receipts" at bounding box center [59, 285] width 118 height 20
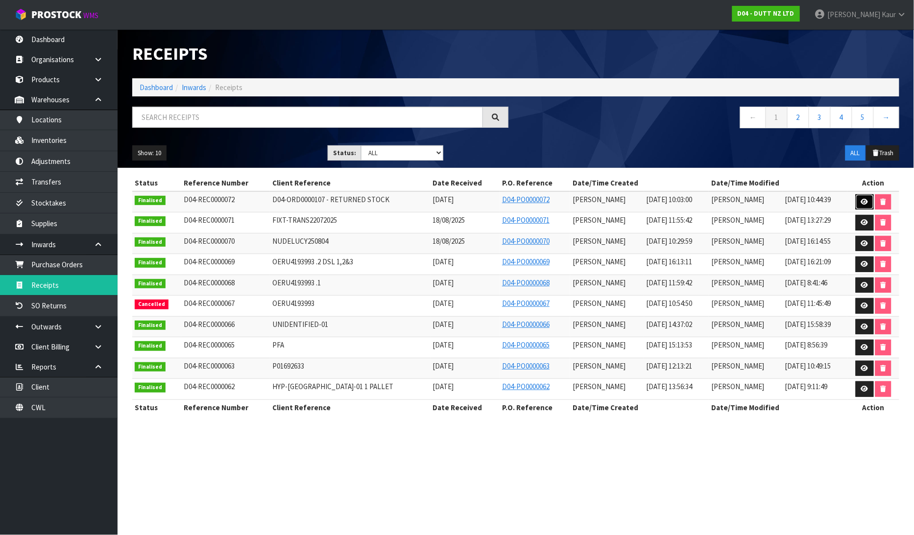
click at [864, 204] on icon at bounding box center [864, 202] width 7 height 6
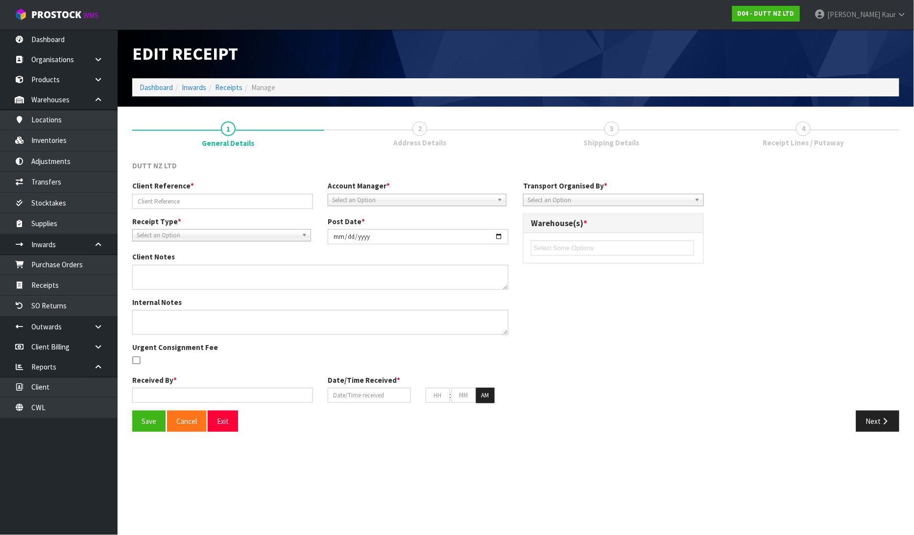
type input "D04-ORD0000107 - RETURNED STOCK"
type input "2025-08-22"
type textarea "BELOW ARE THE CODES FROM THE PALLET. 71002014 X 11 CARTONS 71002320 X 7 CARTONS…"
type textarea "BOOK THIS RETURN AND SELECT COMPANY FREIGHT AND CHARGE MINIMUM FREIGHT"
type input "[PERSON_NAME]"
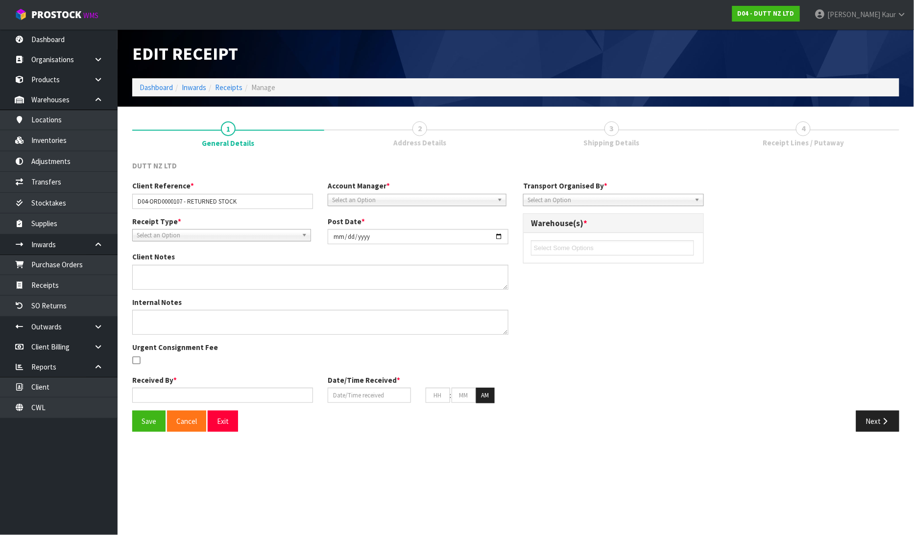
type input "[DATE]"
type input "10"
type input "03"
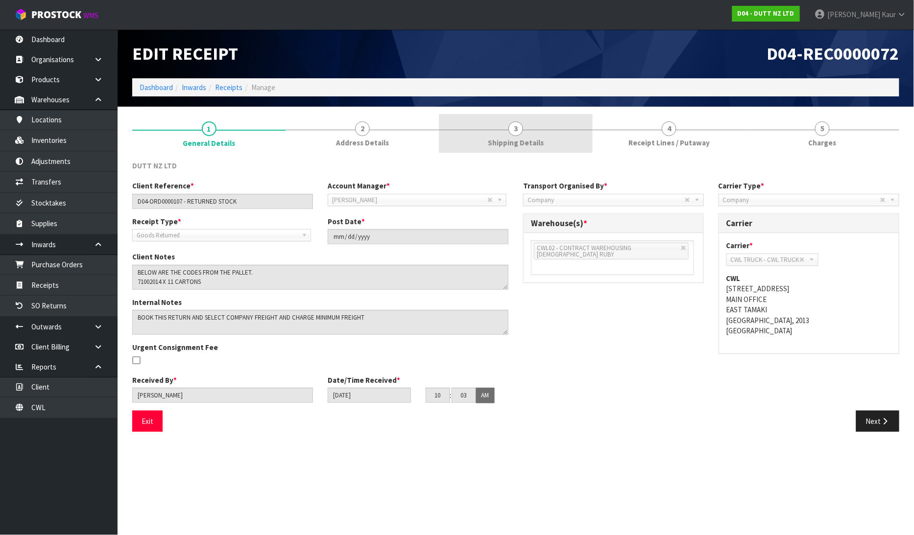
click at [505, 131] on link "3 Shipping Details" at bounding box center [515, 133] width 153 height 39
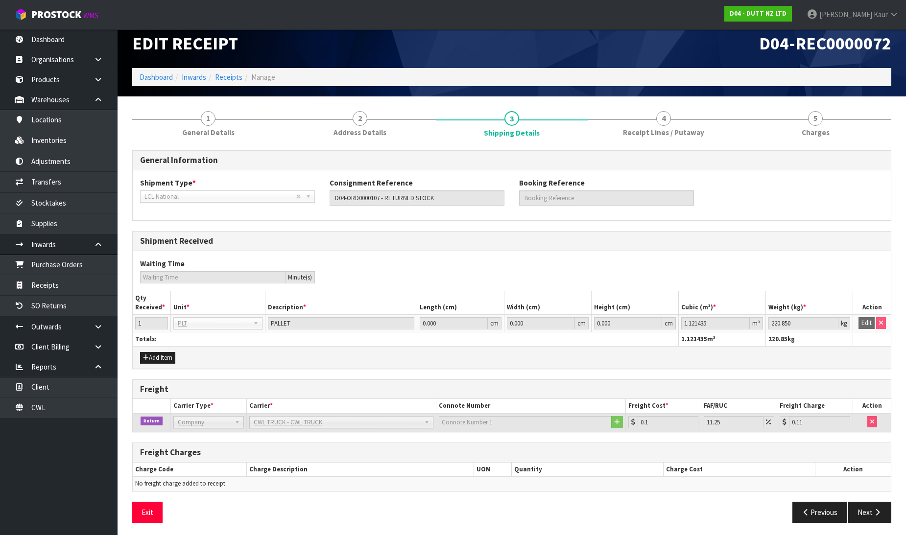
scroll to position [13, 0]
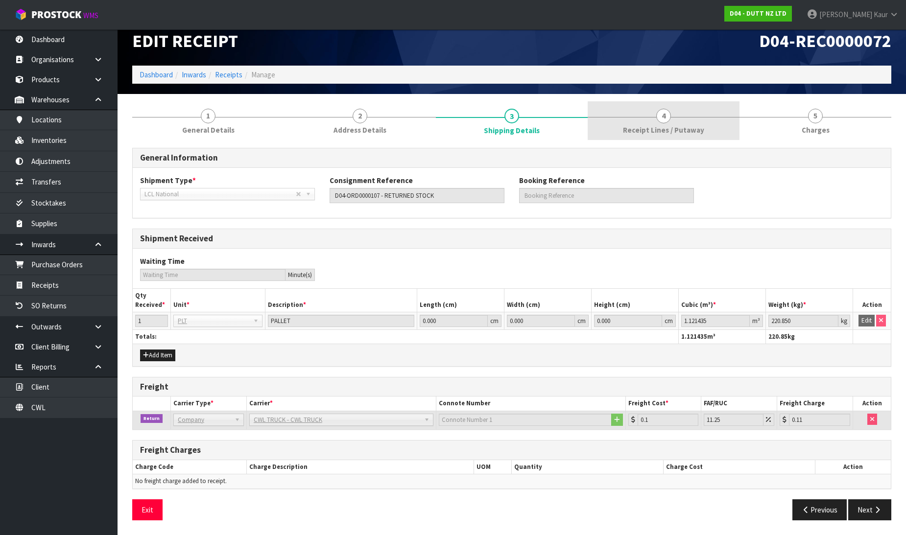
click at [668, 133] on span "Receipt Lines / Putaway" at bounding box center [663, 130] width 81 height 10
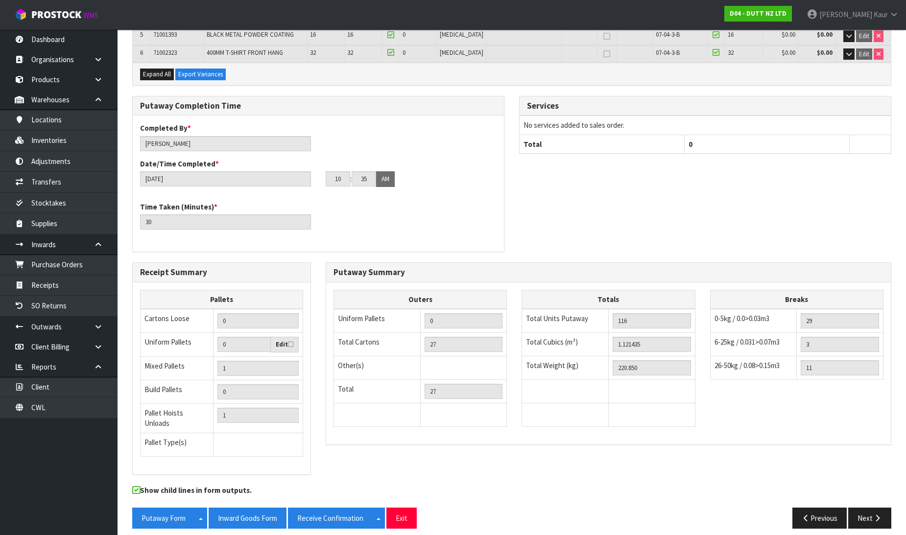
scroll to position [248, 0]
click at [884, 508] on button "Next" at bounding box center [869, 517] width 43 height 21
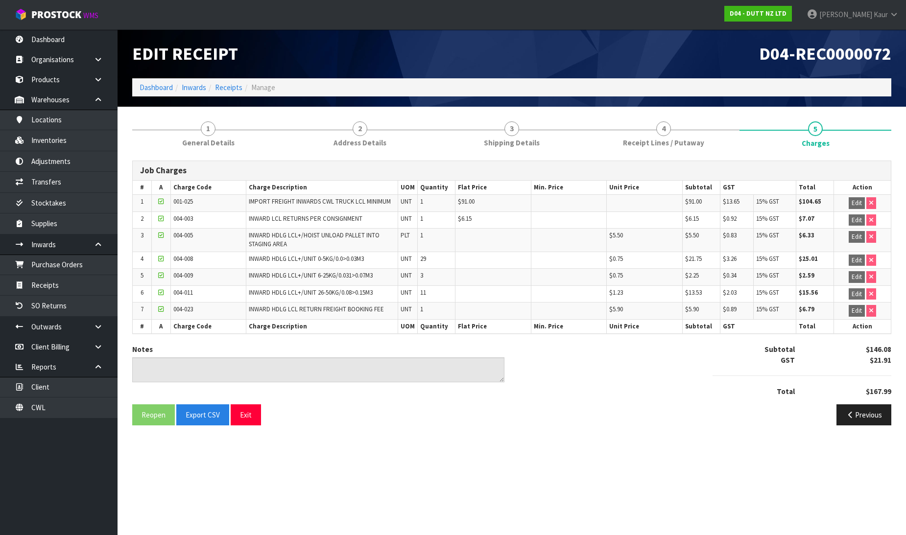
scroll to position [0, 0]
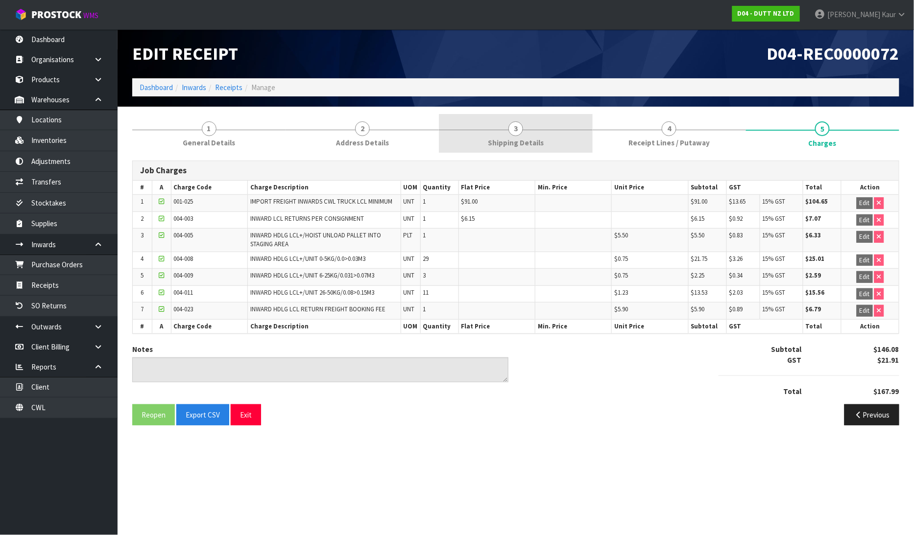
click at [527, 138] on span "Shipping Details" at bounding box center [516, 143] width 56 height 10
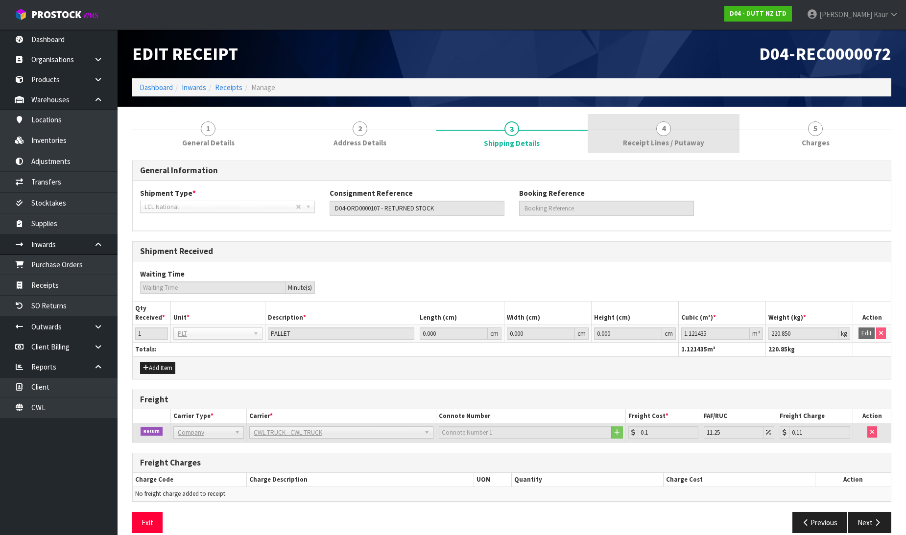
click at [693, 138] on span "Receipt Lines / Putaway" at bounding box center [663, 143] width 81 height 10
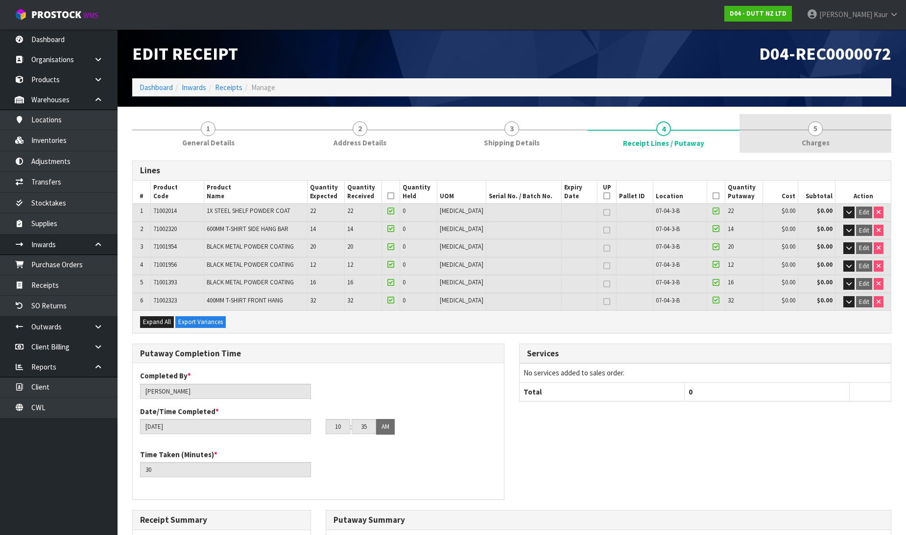
click at [826, 136] on link "5 Charges" at bounding box center [816, 133] width 152 height 39
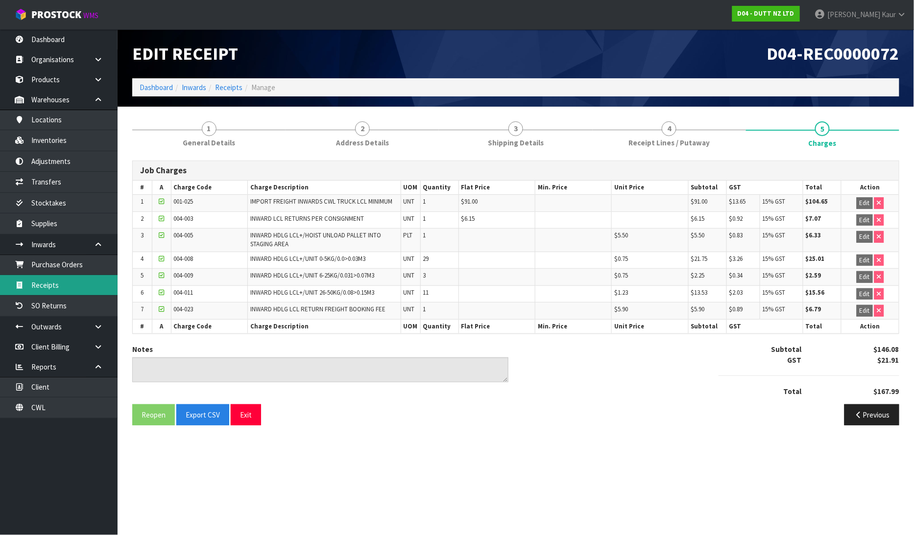
click at [61, 286] on link "Receipts" at bounding box center [59, 285] width 118 height 20
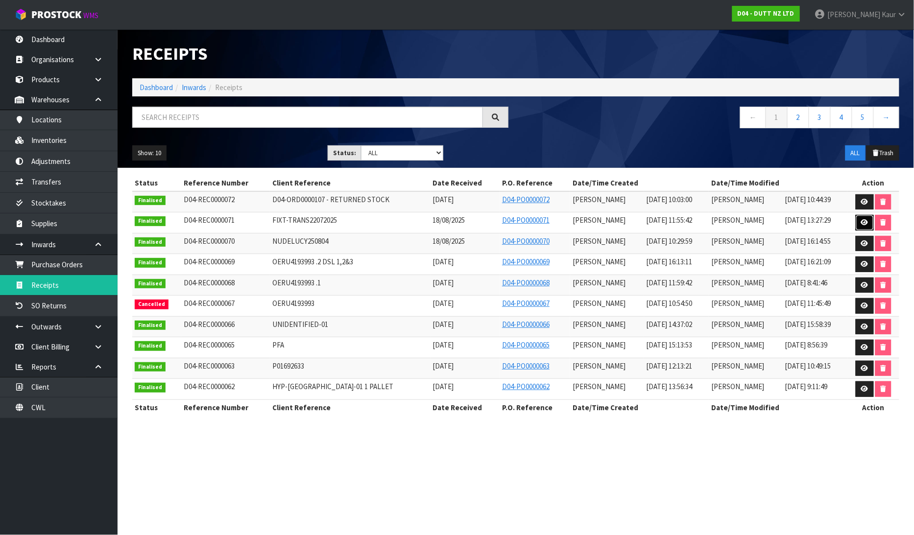
click at [861, 224] on icon at bounding box center [864, 222] width 7 height 6
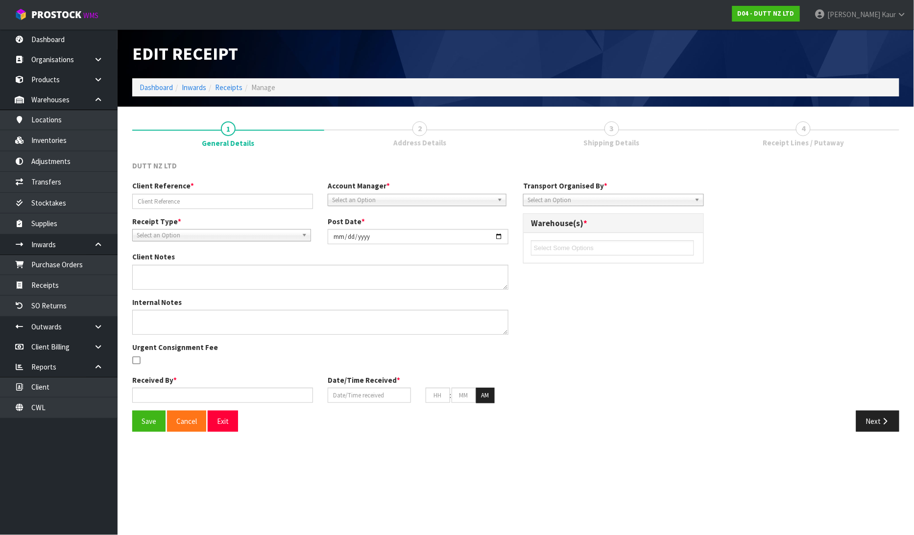
type input "FIXT-TRANS22072025"
type input "2025-08-21"
type input "[PERSON_NAME]"
type input "18/08/2025"
type input "11"
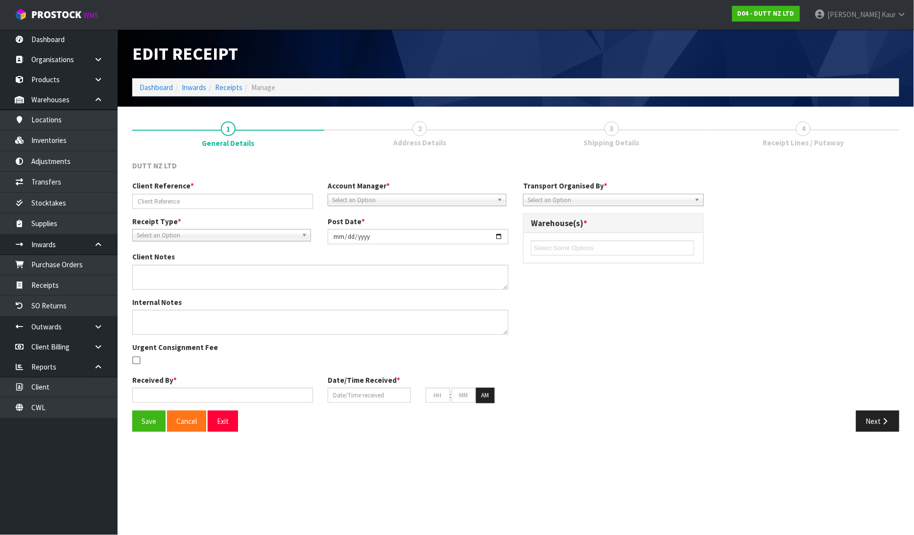
type input "55"
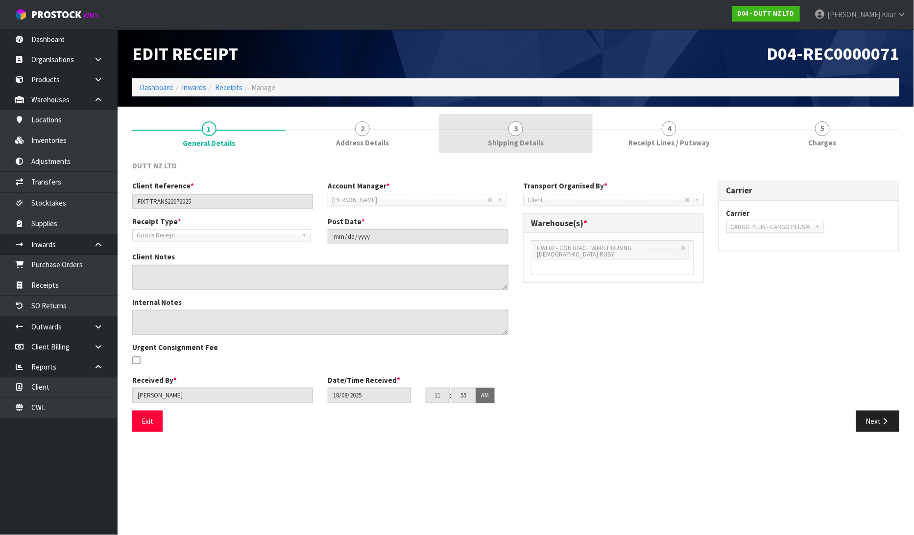
click at [525, 141] on span "Shipping Details" at bounding box center [516, 143] width 56 height 10
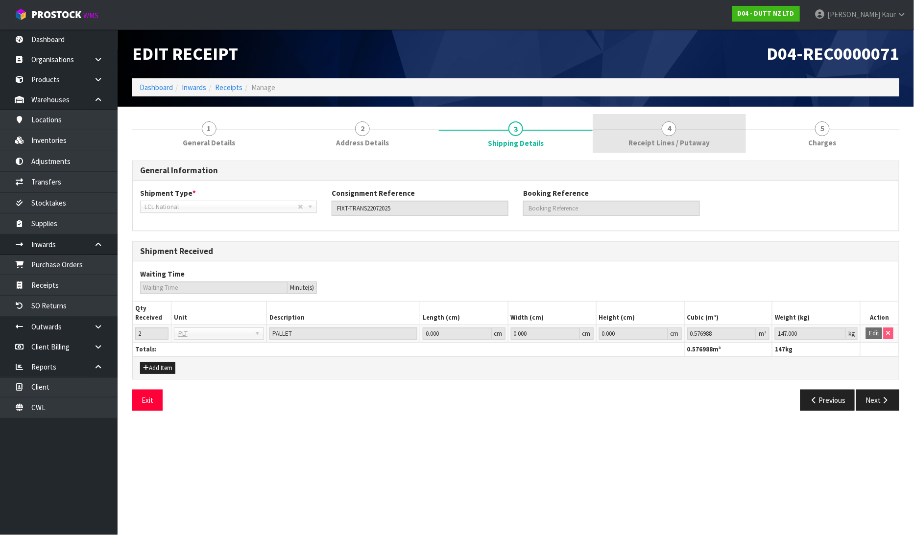
click at [681, 133] on link "4 Receipt Lines / Putaway" at bounding box center [669, 133] width 153 height 39
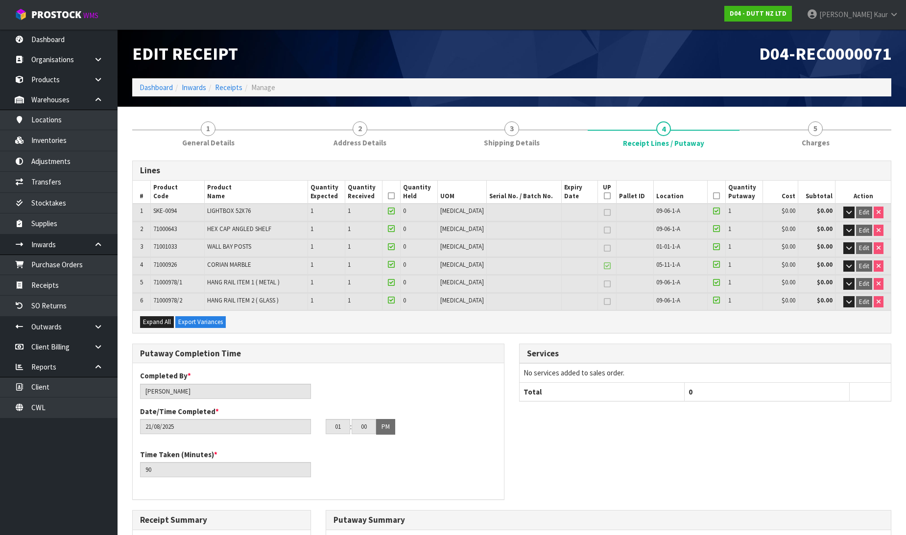
scroll to position [248, 0]
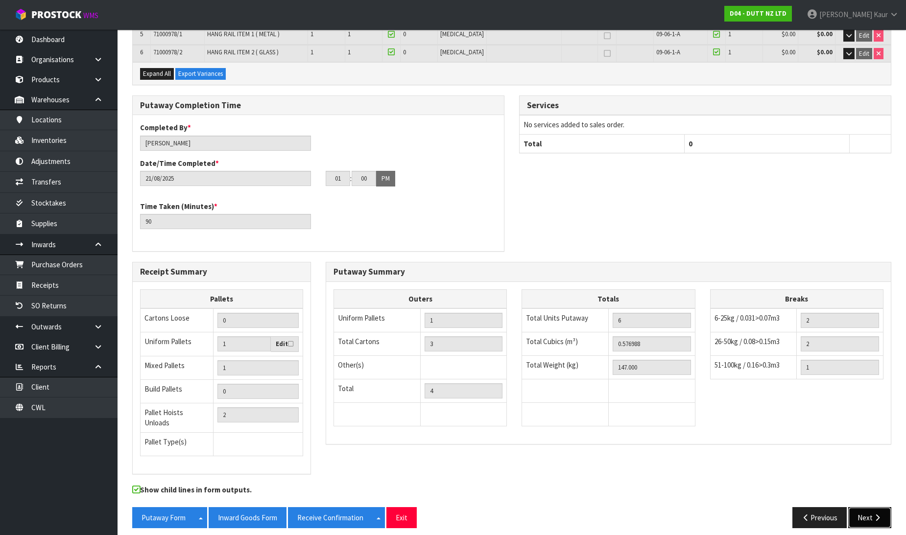
drag, startPoint x: 864, startPoint y: 517, endPoint x: 864, endPoint y: 500, distance: 16.7
click at [864, 516] on button "Next" at bounding box center [869, 517] width 43 height 21
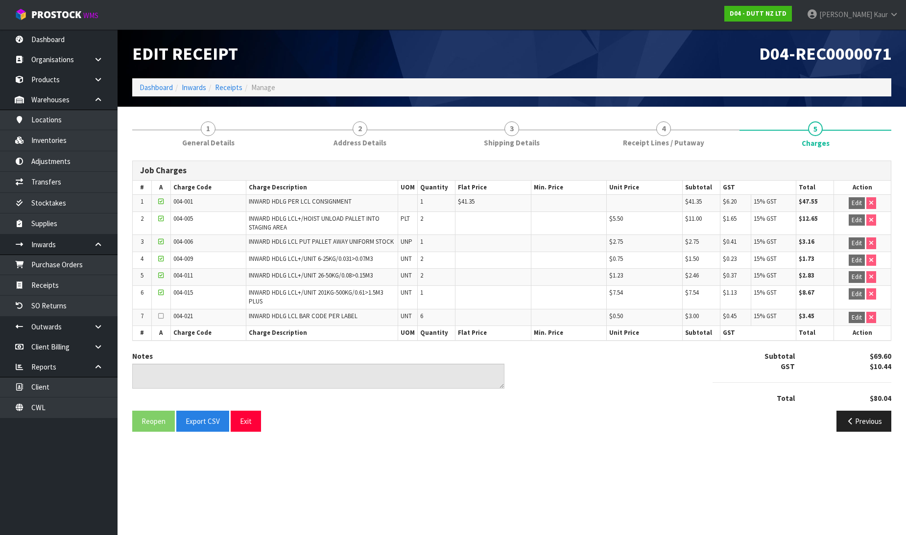
scroll to position [0, 0]
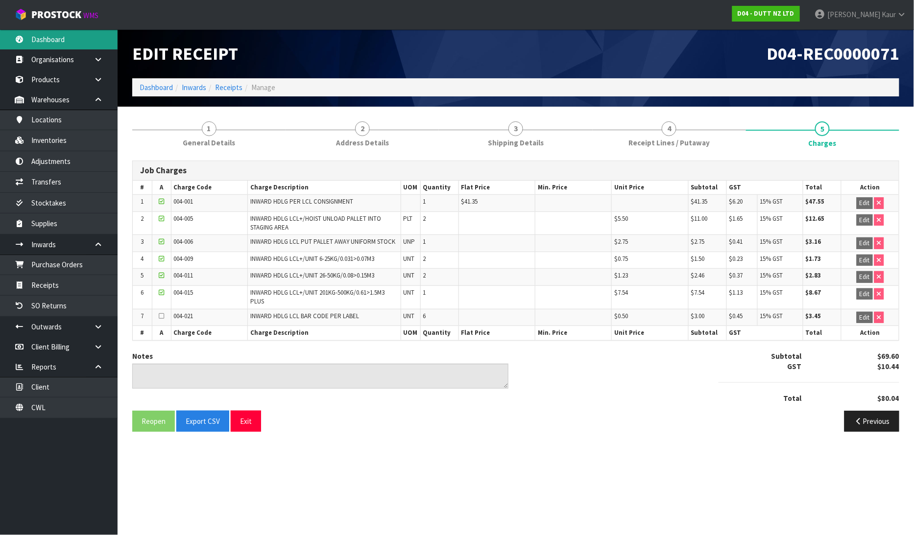
click at [43, 45] on link "Dashboard" at bounding box center [59, 39] width 118 height 20
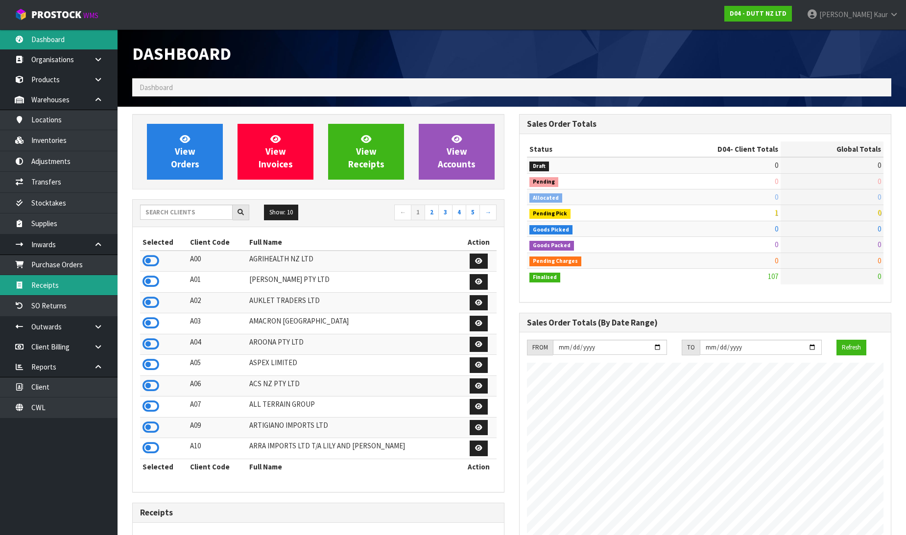
scroll to position [630, 387]
click at [65, 289] on link "Receipts" at bounding box center [59, 285] width 118 height 20
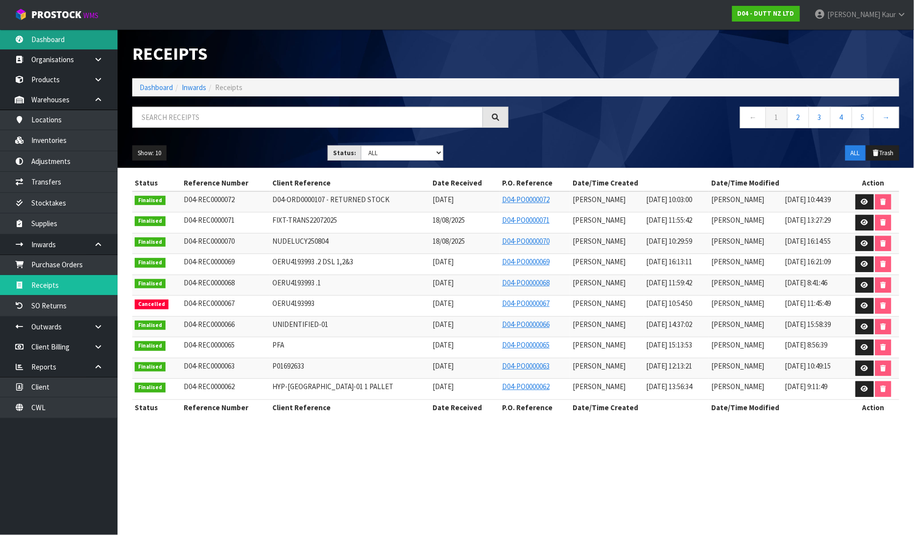
click at [62, 30] on link "Dashboard" at bounding box center [59, 39] width 118 height 20
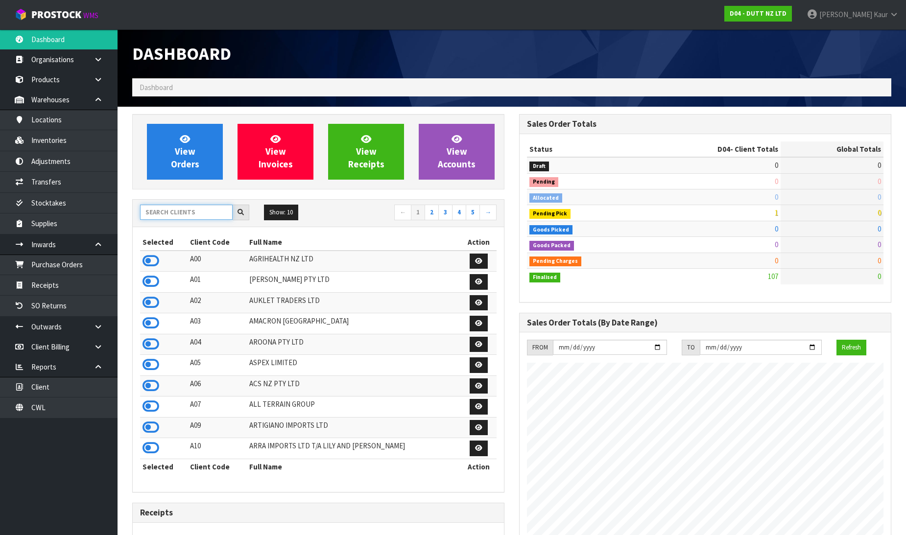
click at [167, 212] on input "text" at bounding box center [186, 212] width 93 height 15
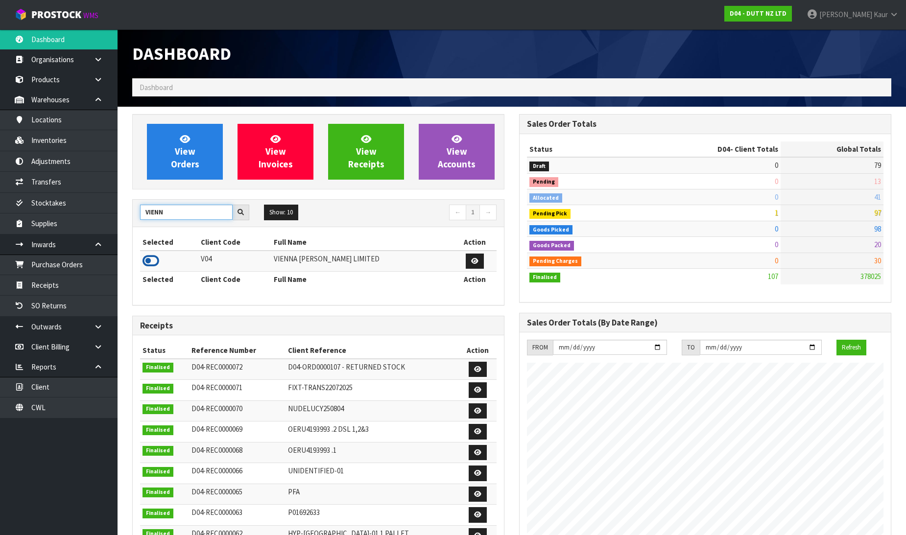
type input "VIENN"
click at [151, 262] on icon at bounding box center [151, 261] width 17 height 15
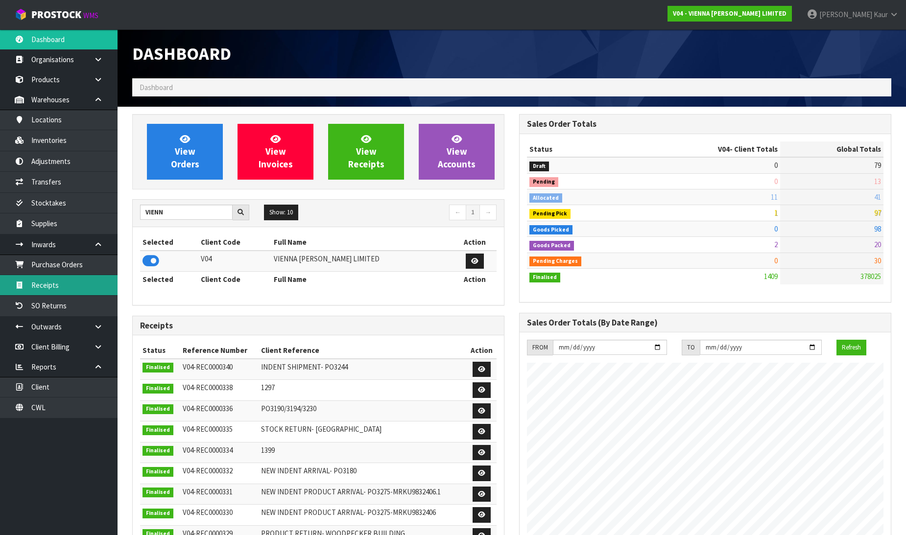
scroll to position [720, 387]
click at [62, 277] on link "Receipts" at bounding box center [59, 285] width 118 height 20
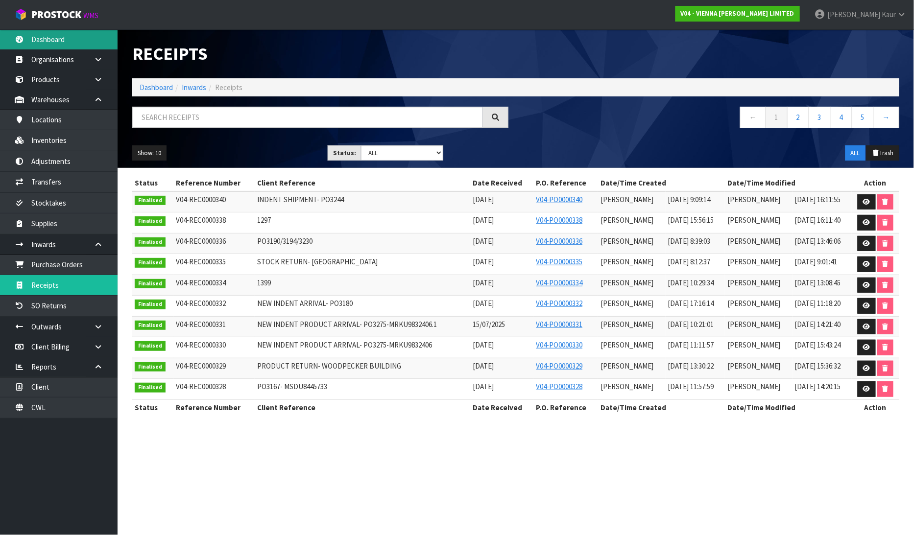
click at [69, 42] on link "Dashboard" at bounding box center [59, 39] width 118 height 20
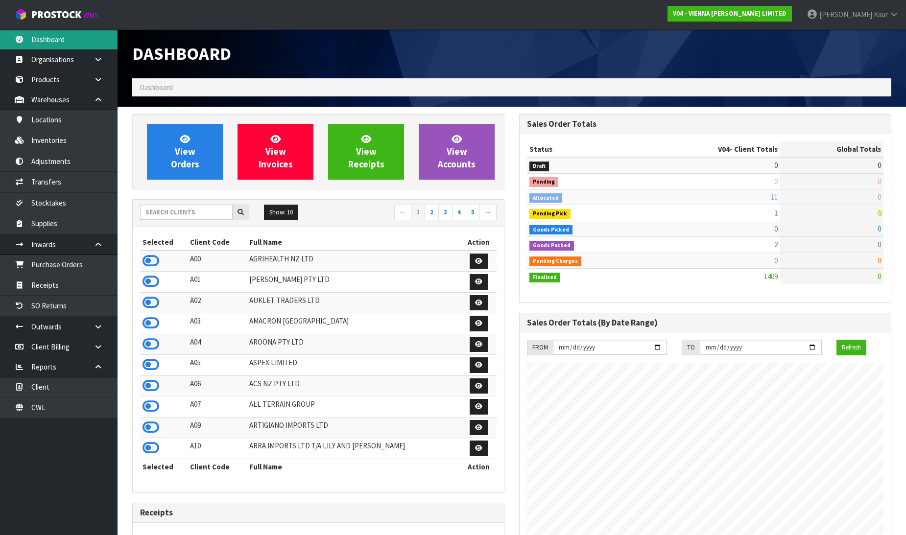
scroll to position [720, 387]
click at [171, 219] on input "text" at bounding box center [186, 212] width 93 height 15
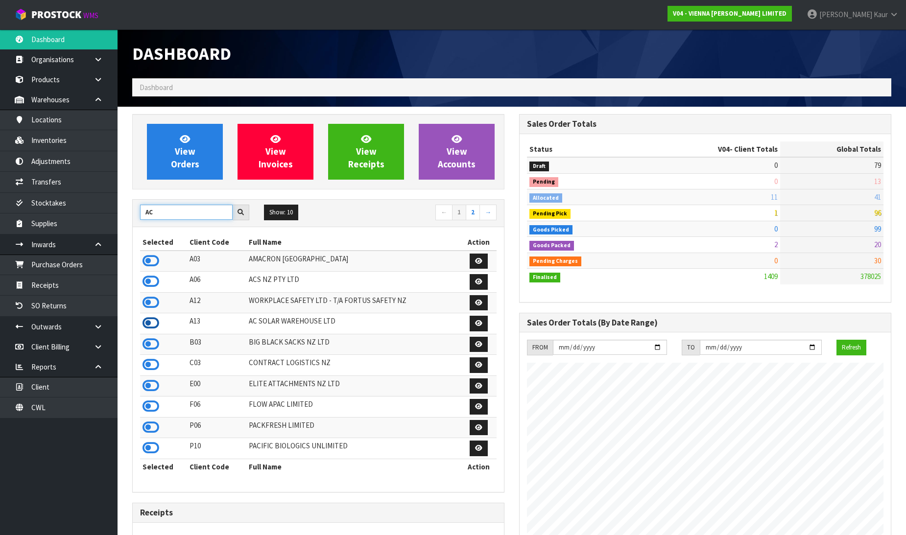
type input "AC"
click at [144, 324] on icon at bounding box center [151, 323] width 17 height 15
click at [85, 291] on link "Receipts" at bounding box center [59, 285] width 118 height 20
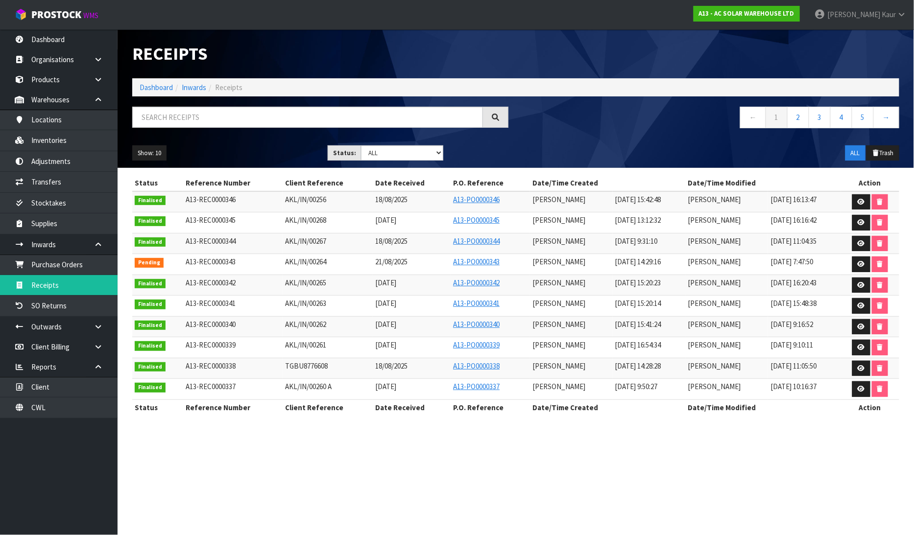
click at [330, 226] on td "AKL/IN/00268" at bounding box center [328, 223] width 91 height 21
click at [53, 41] on link "Dashboard" at bounding box center [59, 39] width 118 height 20
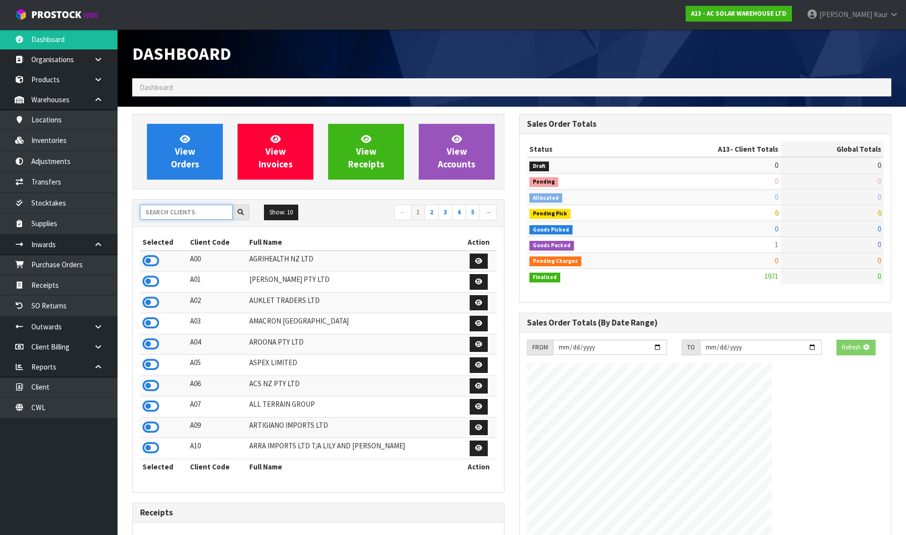
click at [158, 211] on input "text" at bounding box center [186, 212] width 93 height 15
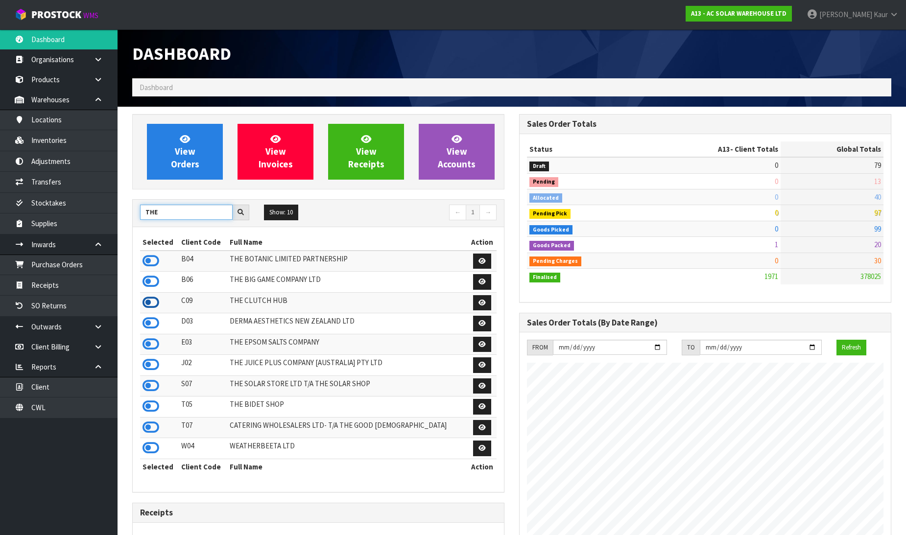
type input "THE"
click at [145, 305] on icon at bounding box center [151, 302] width 17 height 15
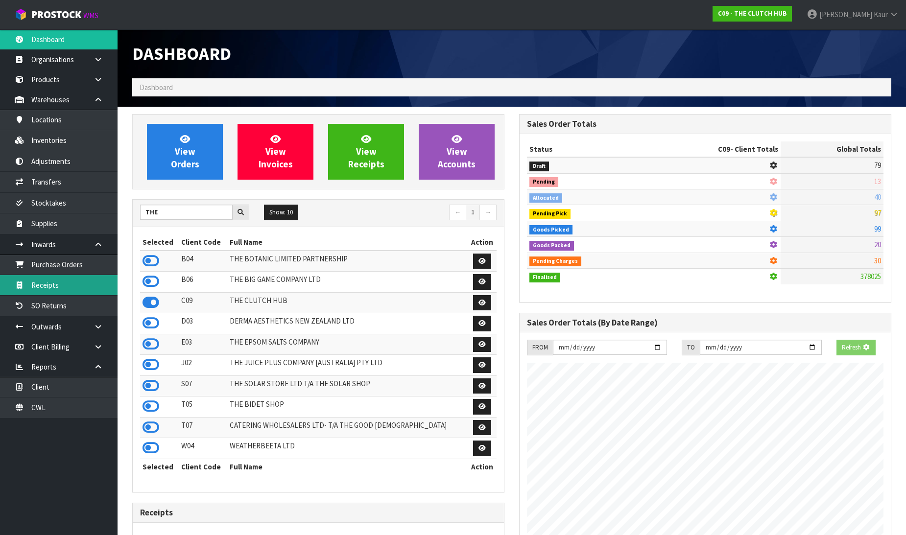
scroll to position [611, 387]
click at [83, 288] on link "Receipts" at bounding box center [59, 285] width 118 height 20
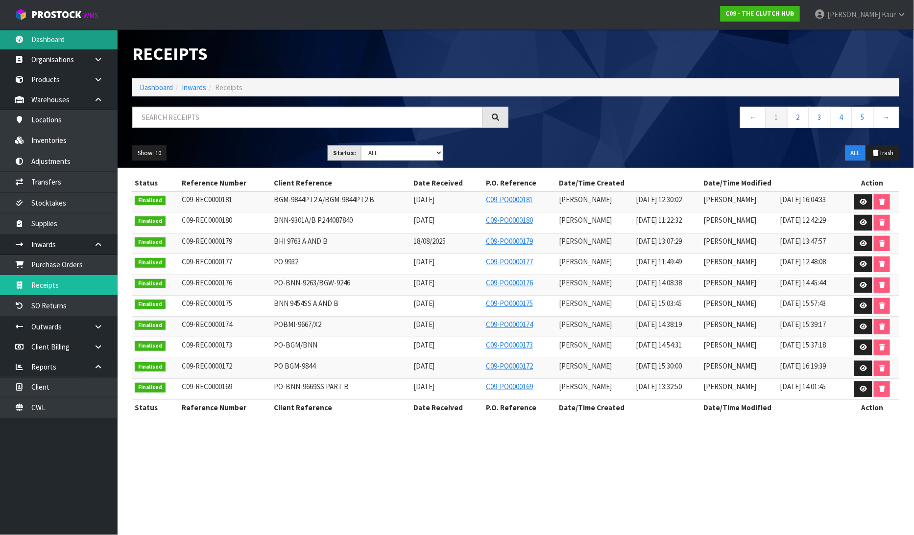
click at [28, 38] on link "Dashboard" at bounding box center [59, 39] width 118 height 20
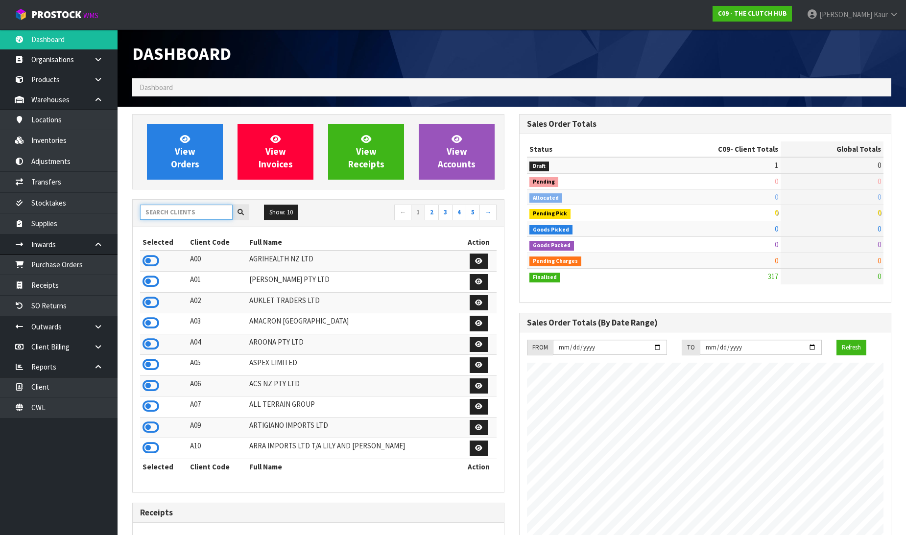
scroll to position [694, 387]
click at [155, 216] on input "text" at bounding box center [186, 212] width 93 height 15
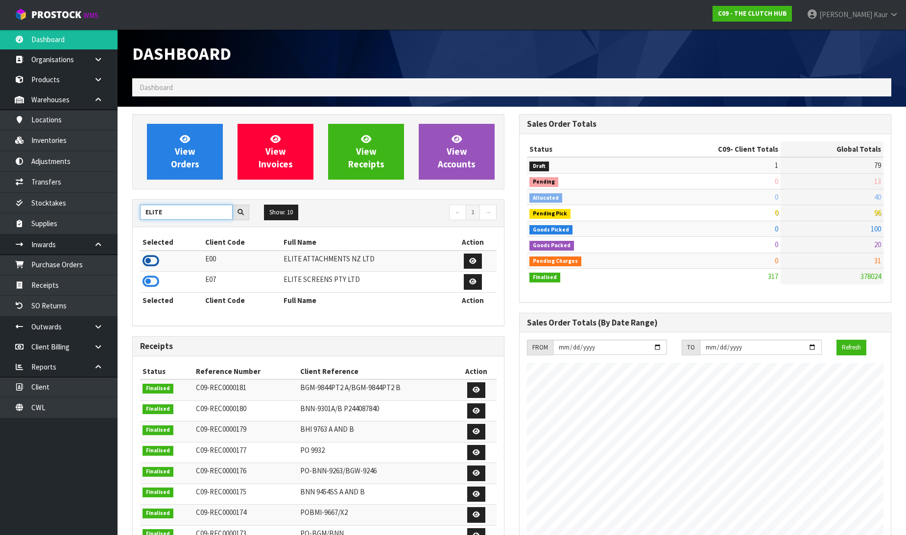
type input "ELITE"
click at [152, 255] on icon at bounding box center [151, 261] width 17 height 15
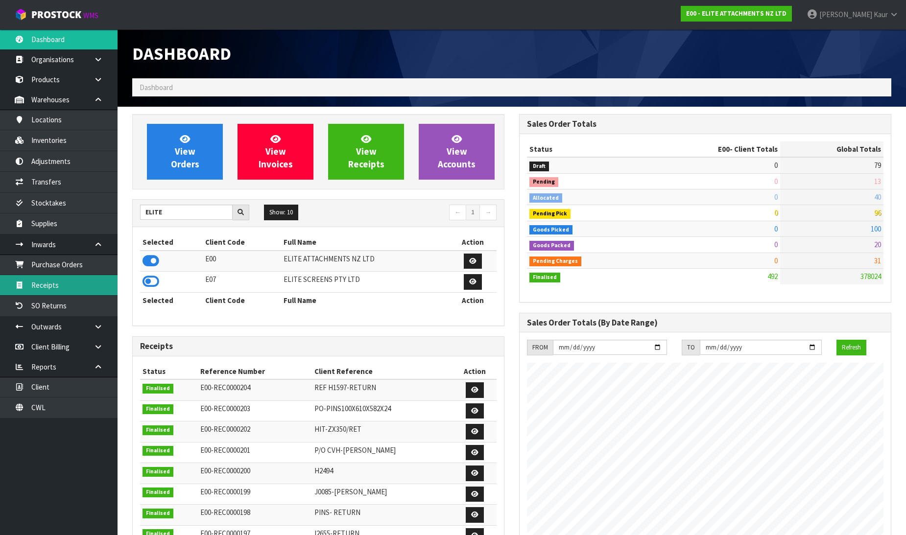
scroll to position [489140, 489353]
click at [35, 284] on link "Receipts" at bounding box center [59, 285] width 118 height 20
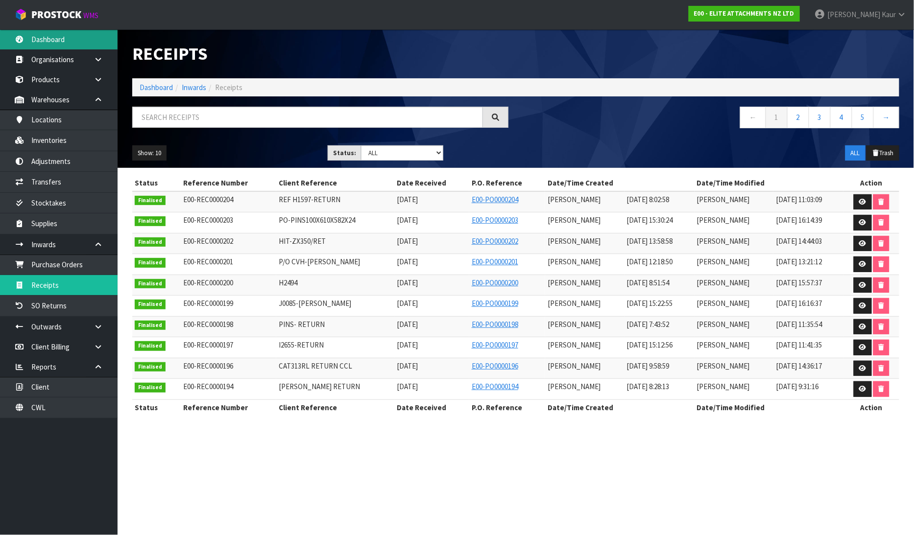
click at [66, 44] on link "Dashboard" at bounding box center [59, 39] width 118 height 20
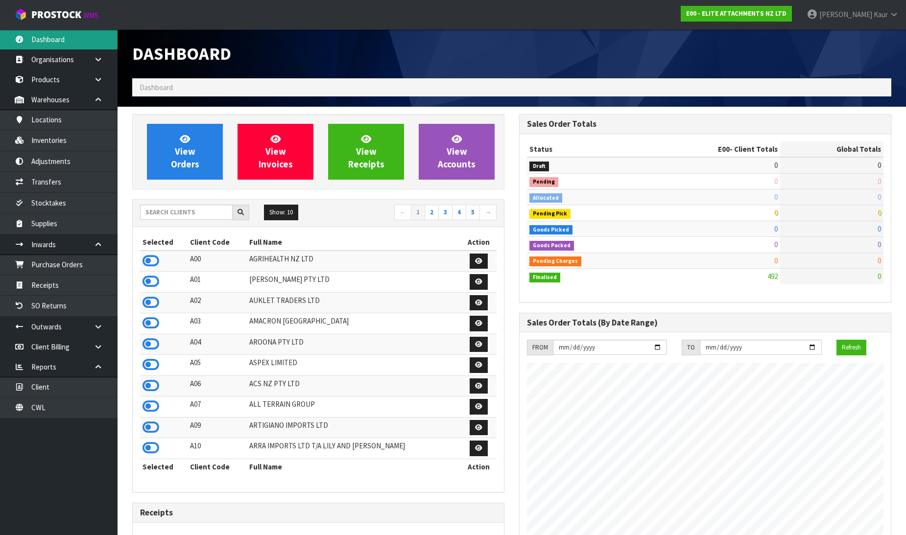
scroll to position [599, 387]
click at [153, 212] on input "text" at bounding box center [186, 212] width 93 height 15
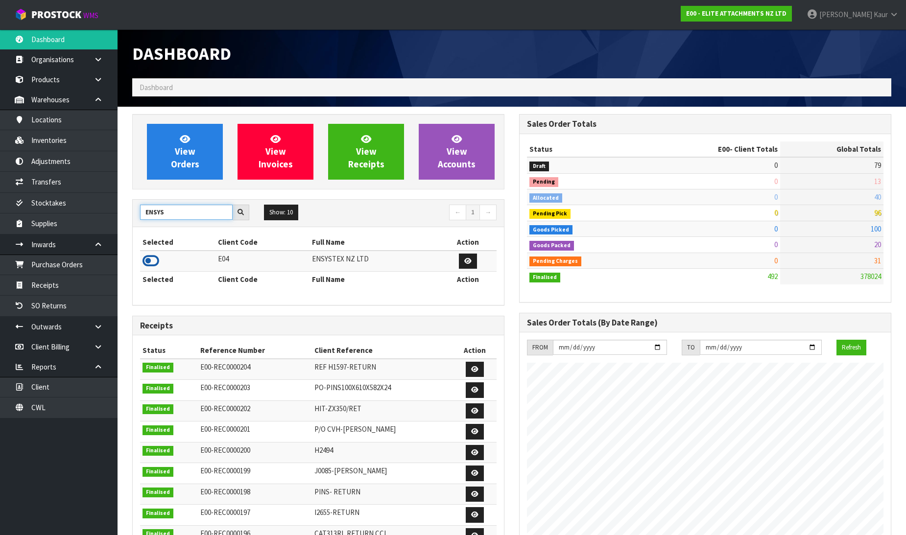
type input "ENSYS"
click at [150, 263] on icon at bounding box center [151, 261] width 17 height 15
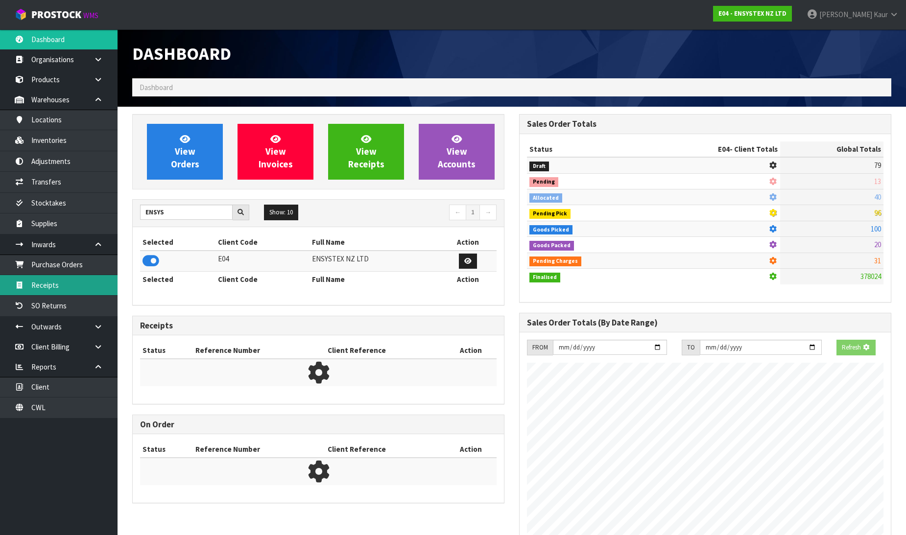
scroll to position [611, 387]
click at [69, 280] on link "Receipts" at bounding box center [59, 285] width 118 height 20
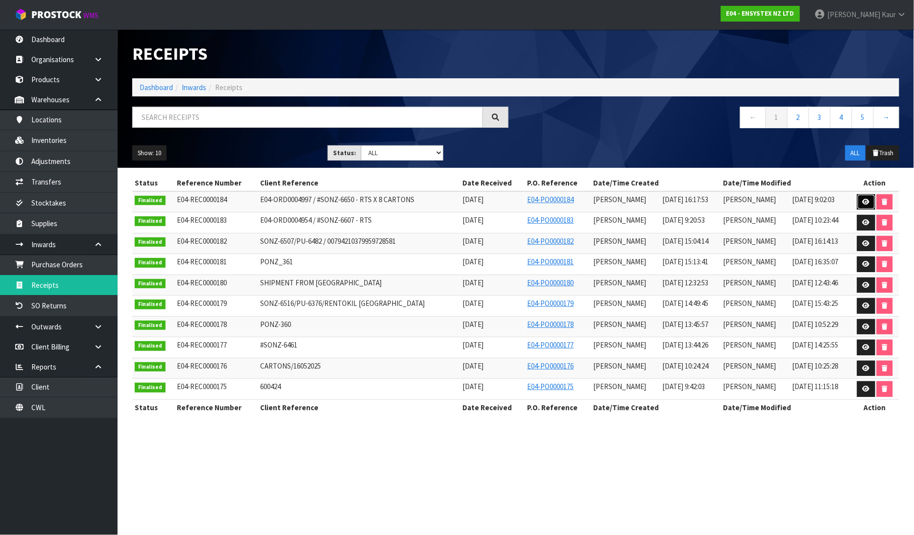
click at [865, 201] on icon at bounding box center [865, 202] width 7 height 6
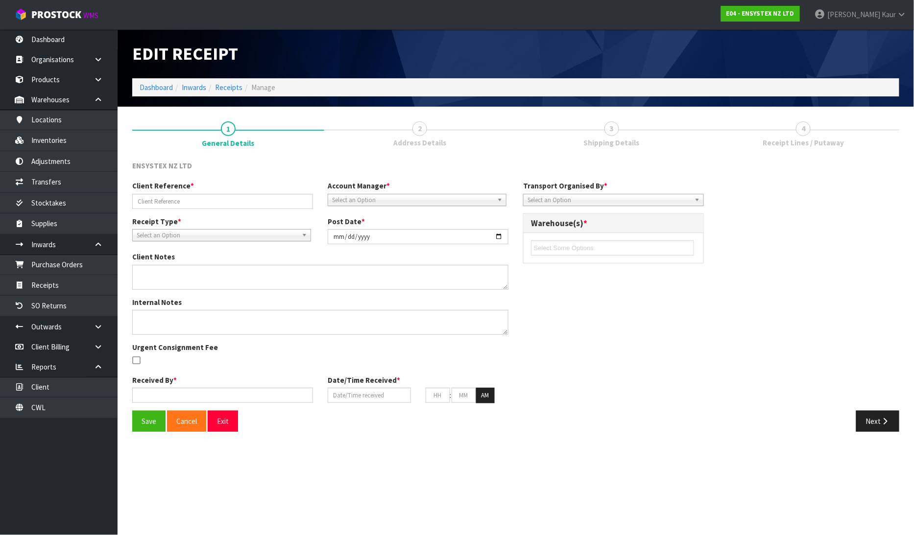
type input "E04-ORD0004997 / #SONZ-6650 - RTS X 8 CARTONS"
type input "2025-08-20"
type textarea "RETURN TO SENDER SO REMOVE FREIGHT CHARGE FROM THE FINAL SCREEN"
type input "[PERSON_NAME]"
type input "[DATE]"
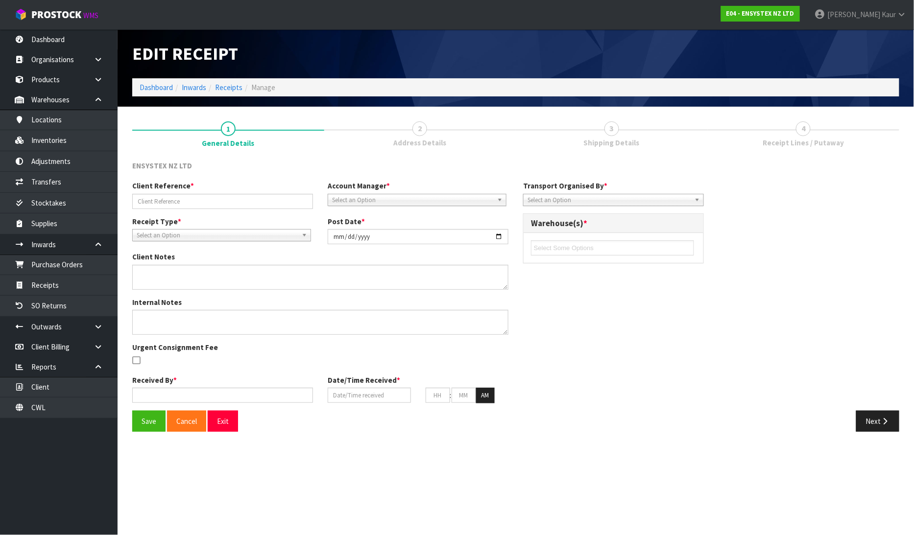
type input "04"
type input "20"
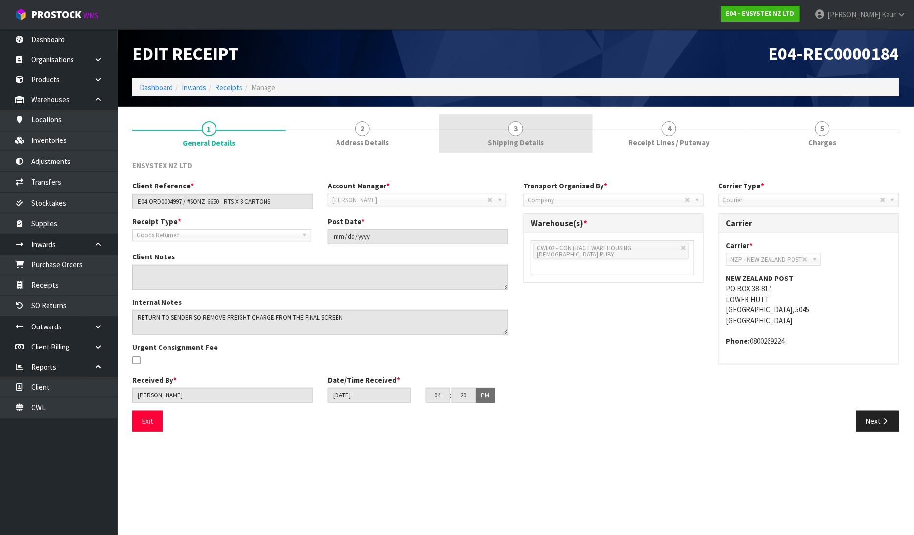
click at [502, 135] on link "3 Shipping Details" at bounding box center [515, 133] width 153 height 39
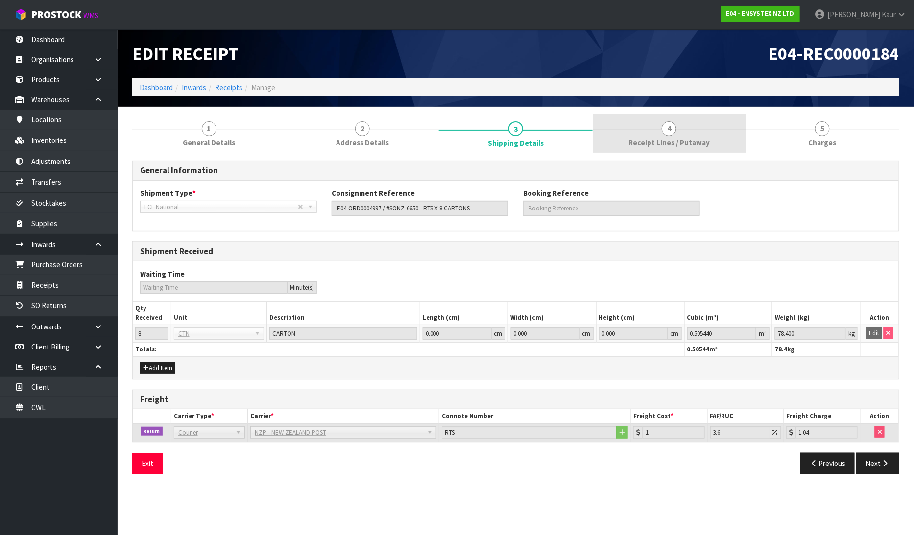
click at [652, 138] on span "Receipt Lines / Putaway" at bounding box center [668, 143] width 81 height 10
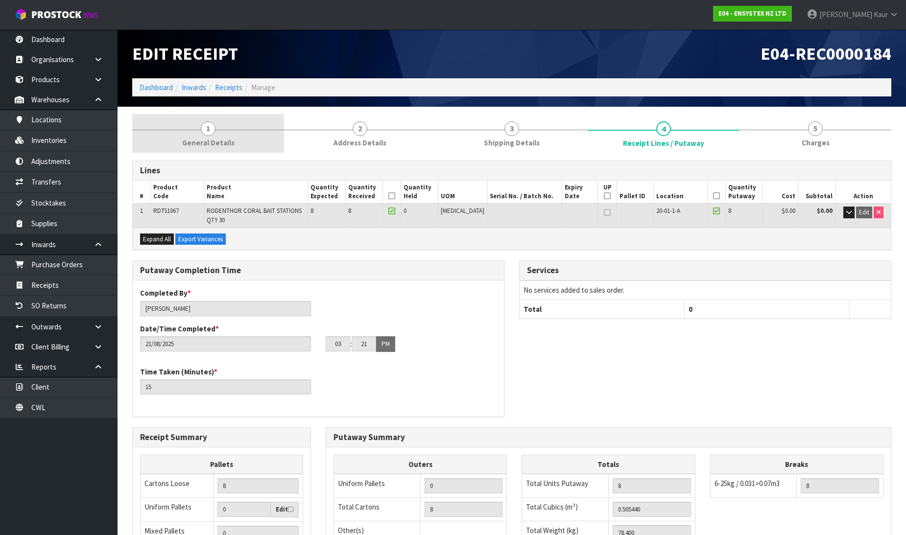
click at [209, 150] on link "1 General Details" at bounding box center [208, 133] width 152 height 39
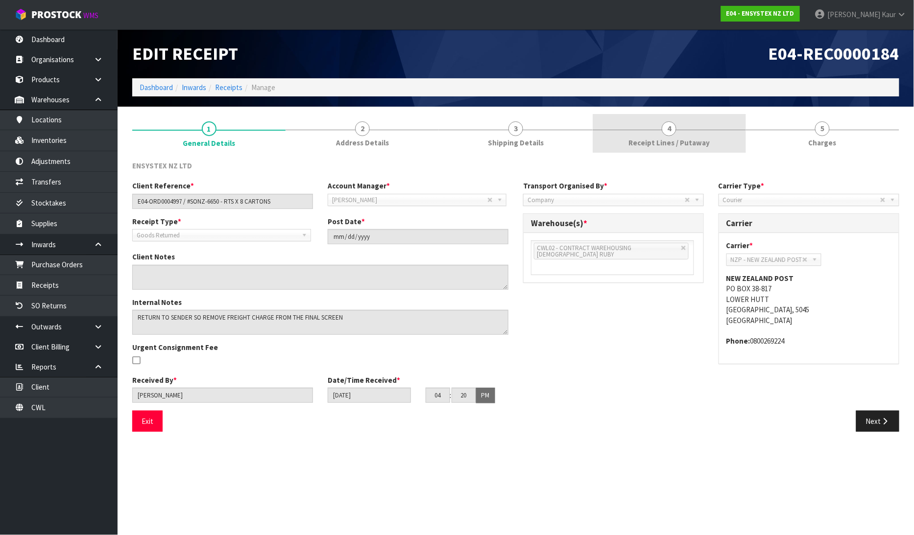
click at [678, 143] on span "Receipt Lines / Putaway" at bounding box center [668, 143] width 81 height 10
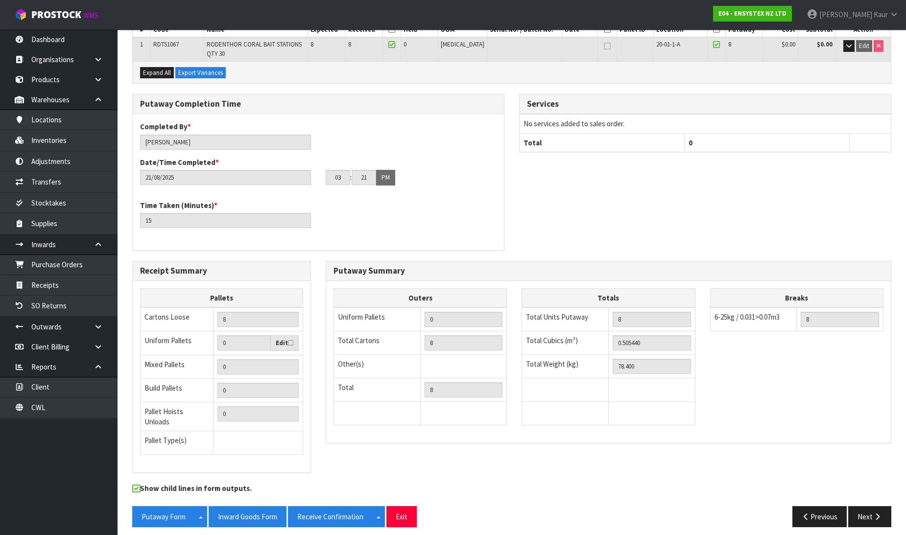
scroll to position [167, 0]
click at [879, 516] on button "Next" at bounding box center [869, 516] width 43 height 21
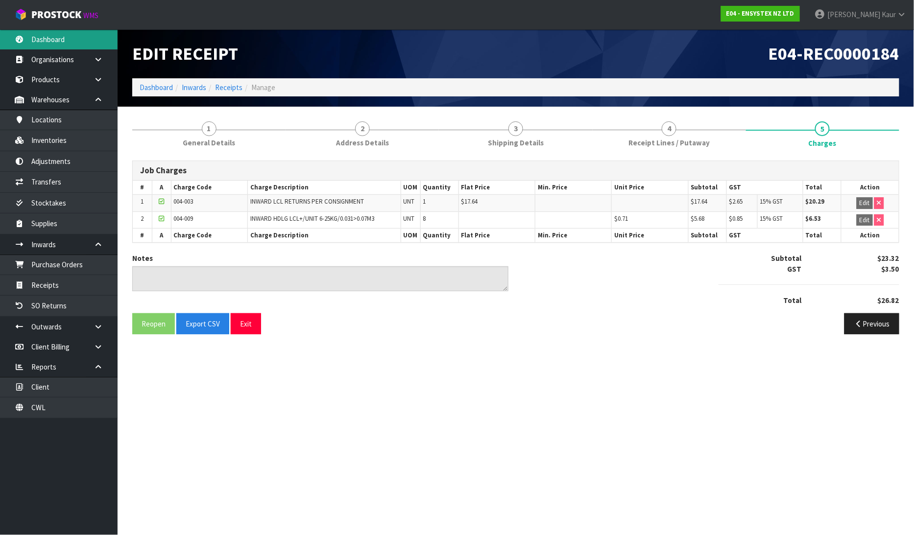
click at [64, 34] on link "Dashboard" at bounding box center [59, 39] width 118 height 20
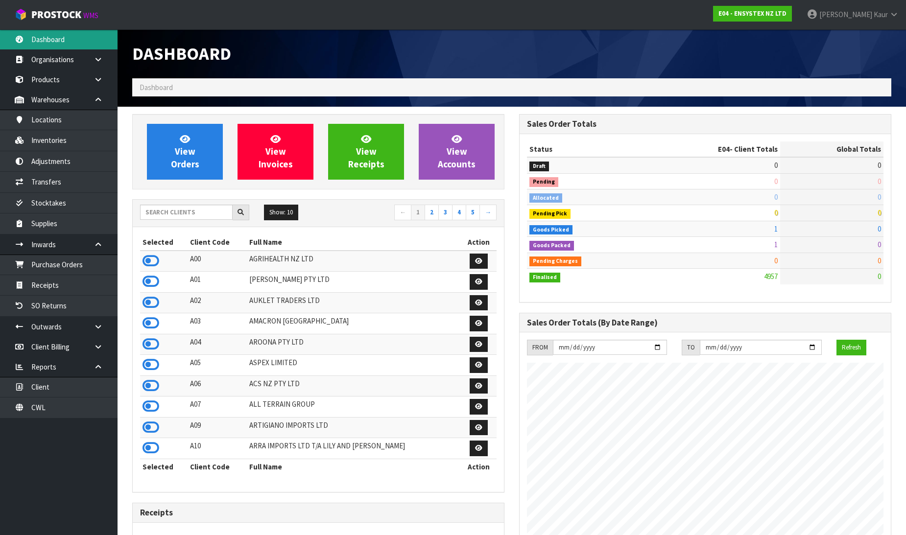
scroll to position [742, 387]
click at [178, 209] on input "text" at bounding box center [186, 212] width 93 height 15
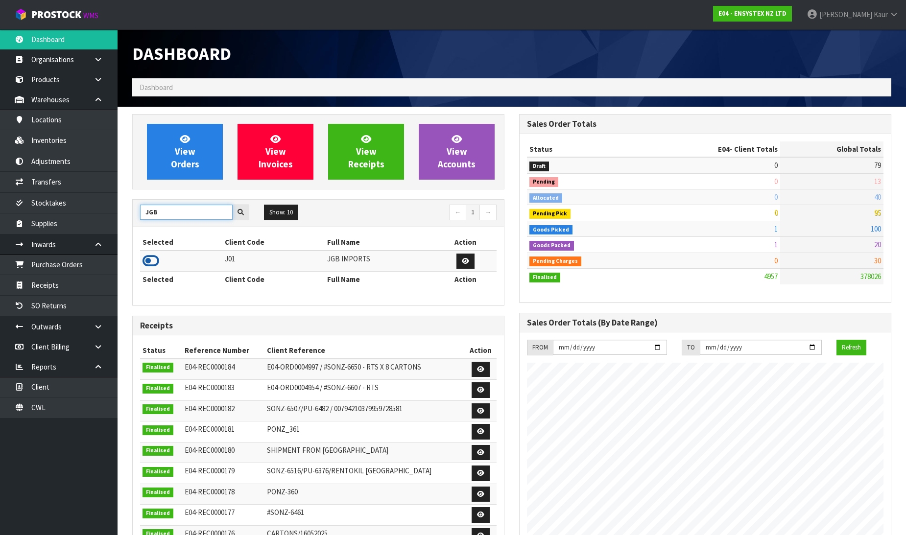
type input "JGB"
click at [152, 261] on icon at bounding box center [151, 261] width 17 height 15
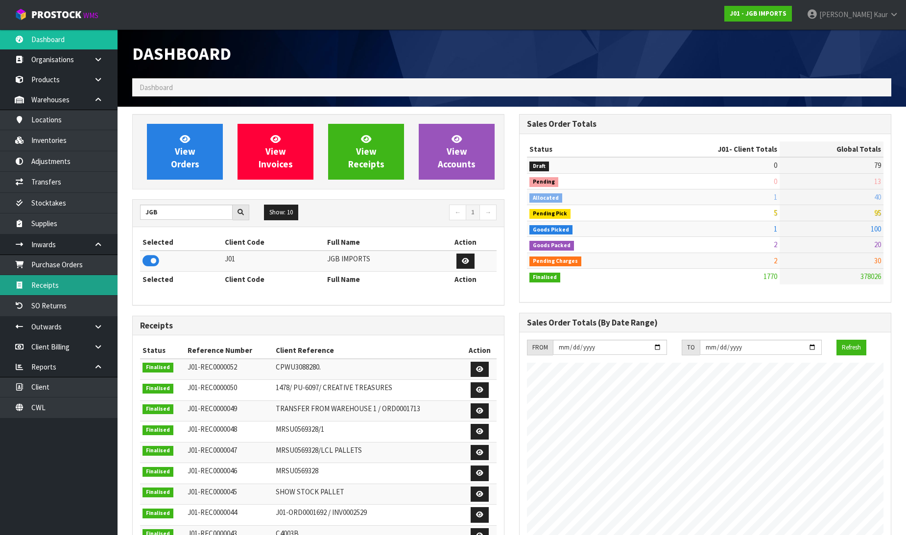
click at [86, 285] on link "Receipts" at bounding box center [59, 285] width 118 height 20
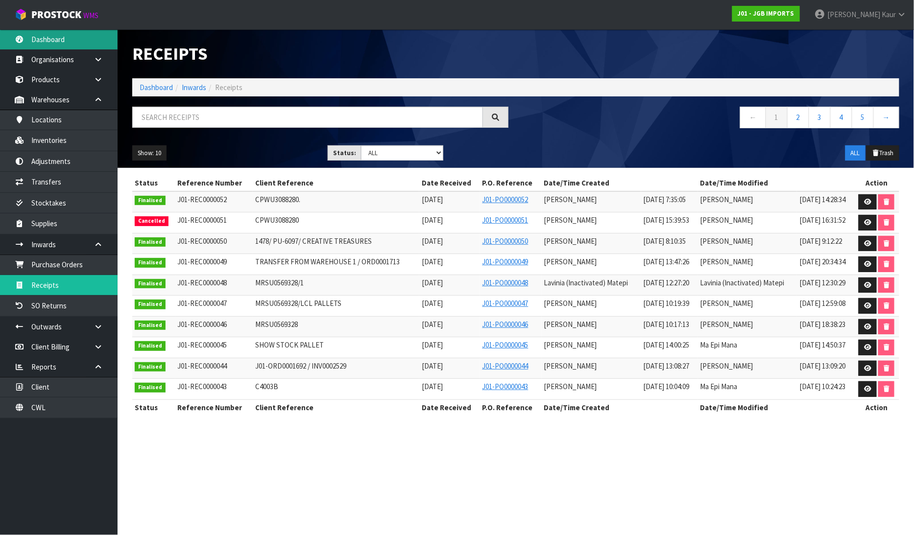
click at [56, 37] on link "Dashboard" at bounding box center [59, 39] width 118 height 20
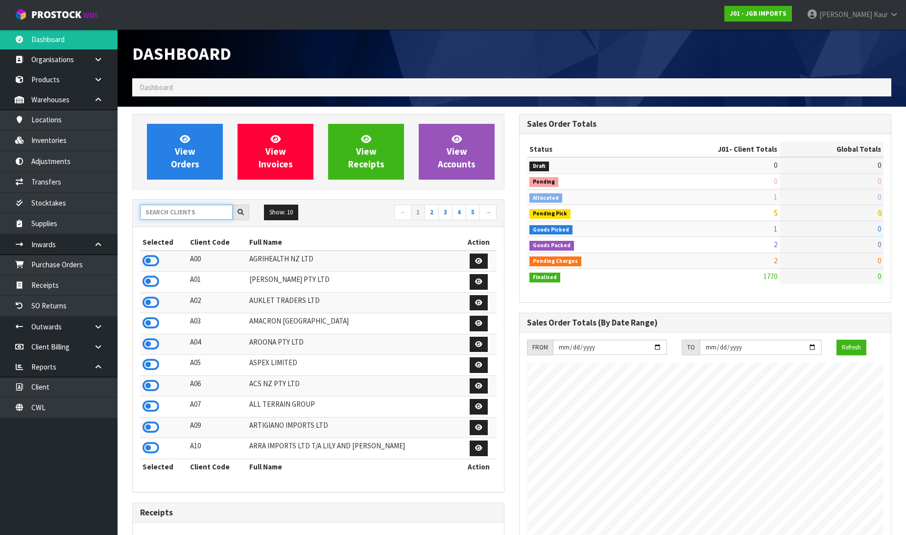
click at [157, 205] on input "text" at bounding box center [186, 212] width 93 height 15
type input "AC"
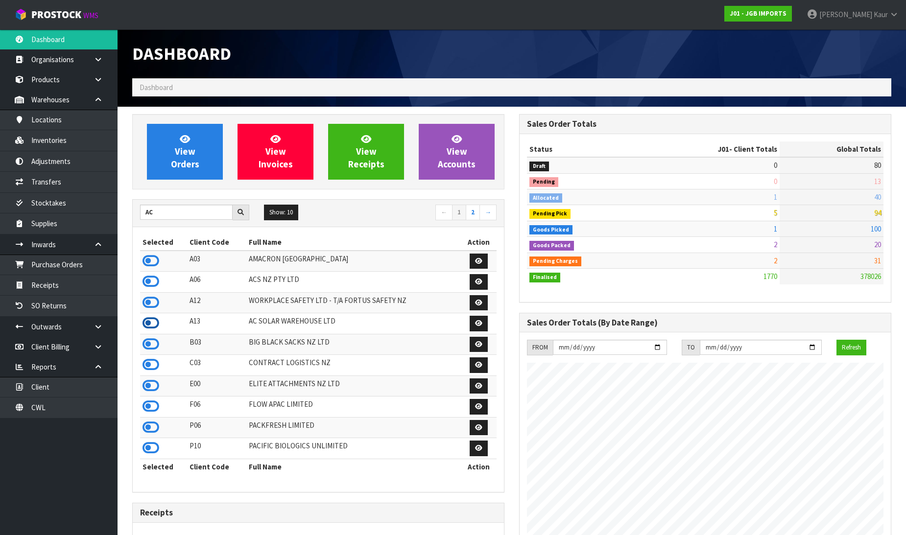
click at [149, 319] on icon at bounding box center [151, 323] width 17 height 15
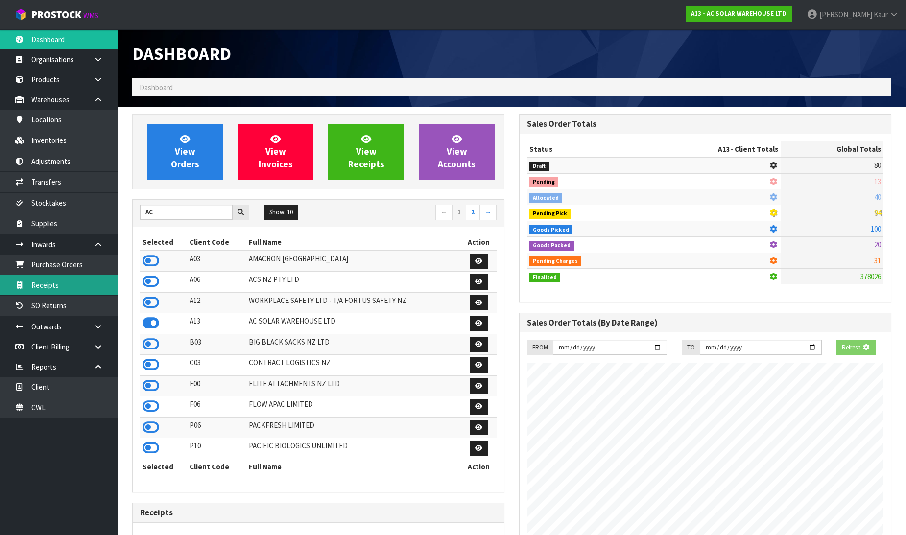
click at [89, 291] on link "Receipts" at bounding box center [59, 285] width 118 height 20
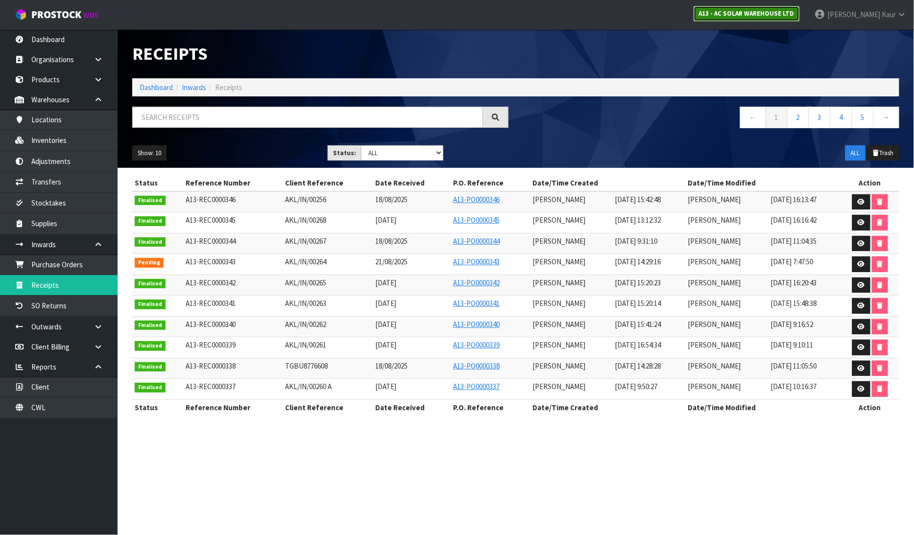
click at [736, 10] on strong "A13 - AC SOLAR WAREHOUSE LTD" at bounding box center [746, 13] width 95 height 8
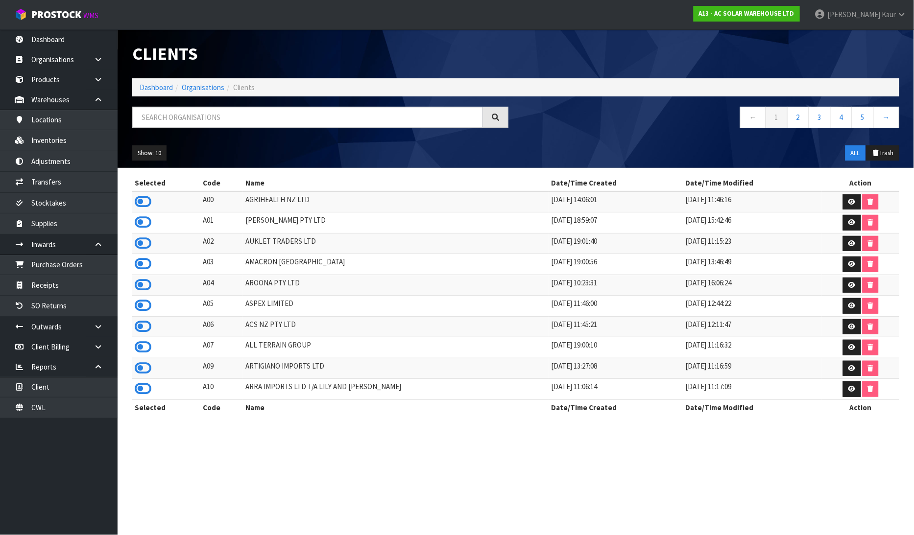
click at [55, 29] on nav "Toggle navigation ProStock WMS A13 - AC SOLAR WAREHOUSE LTD Prabhneet Kaur Logo…" at bounding box center [457, 15] width 914 height 30
click at [62, 42] on link "Dashboard" at bounding box center [59, 39] width 118 height 20
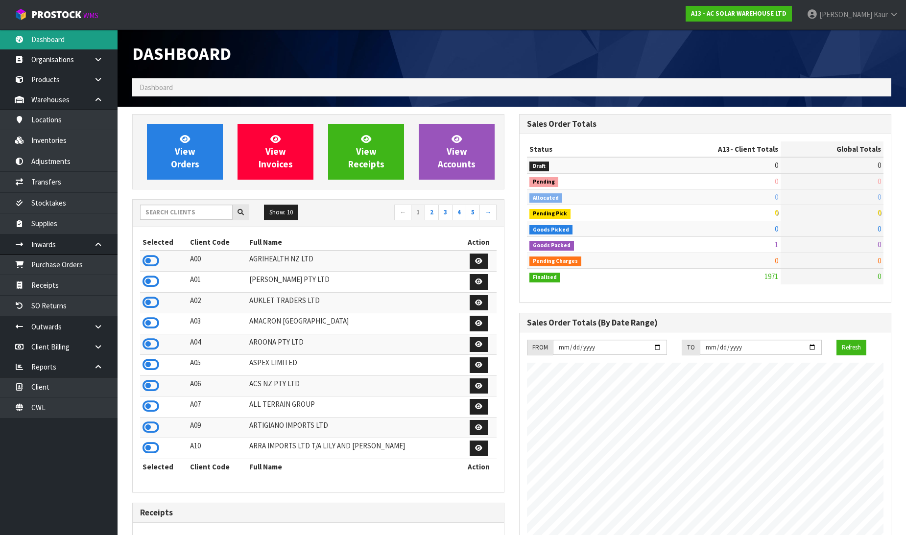
scroll to position [795, 387]
click at [164, 217] on input "text" at bounding box center [186, 212] width 93 height 15
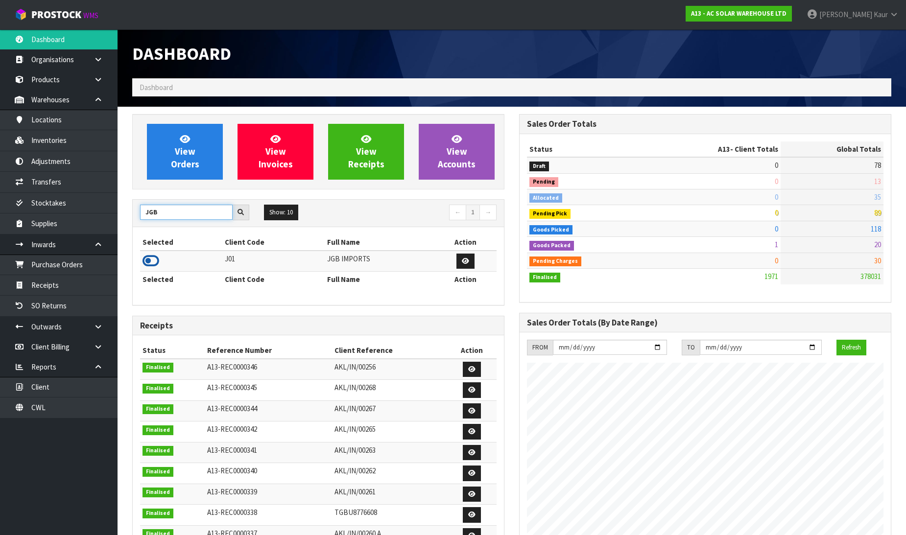
type input "JGB"
click at [150, 262] on icon at bounding box center [151, 261] width 17 height 15
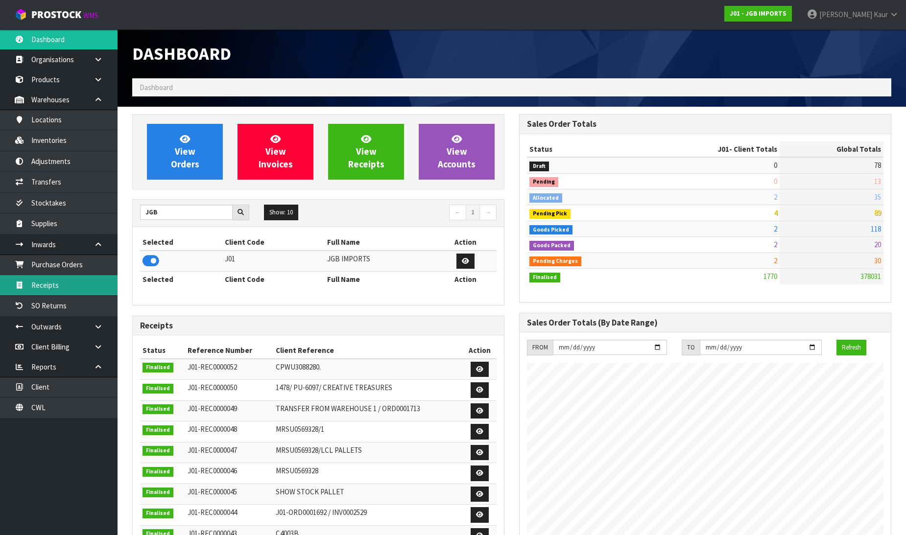
scroll to position [742, 387]
drag, startPoint x: 57, startPoint y: 285, endPoint x: 748, endPoint y: 273, distance: 690.6
click at [57, 286] on link "Receipts" at bounding box center [59, 285] width 118 height 20
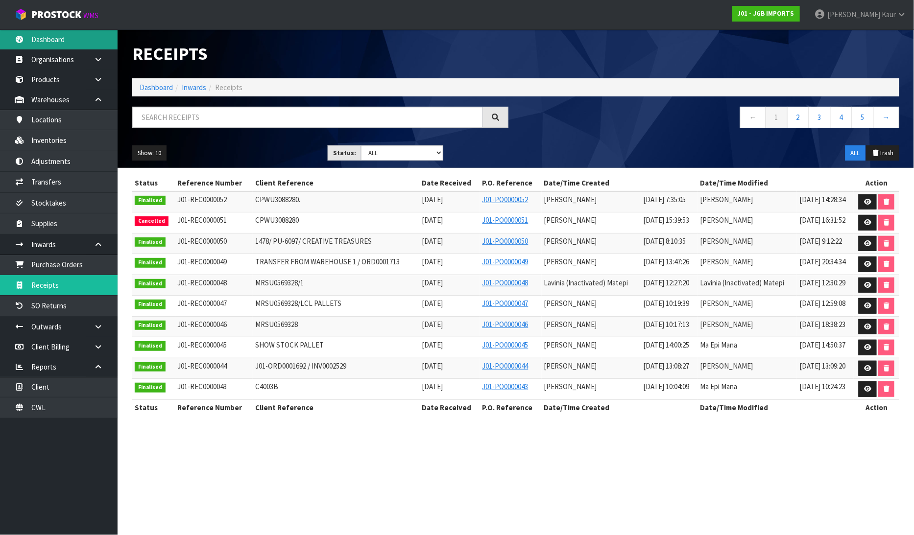
click at [52, 41] on link "Dashboard" at bounding box center [59, 39] width 118 height 20
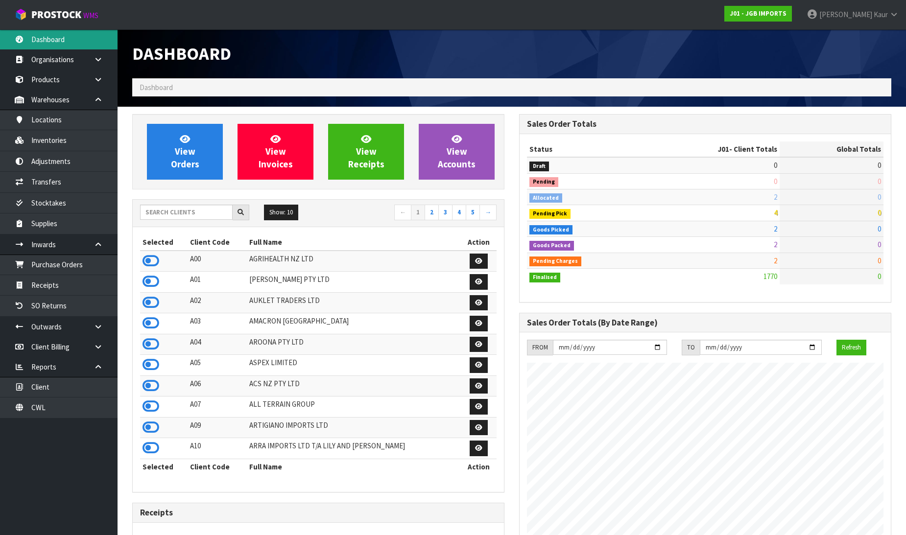
scroll to position [742, 387]
drag, startPoint x: 159, startPoint y: 220, endPoint x: 163, endPoint y: 215, distance: 6.8
click at [159, 219] on div at bounding box center [194, 213] width 109 height 16
click at [164, 213] on input "text" at bounding box center [186, 212] width 93 height 15
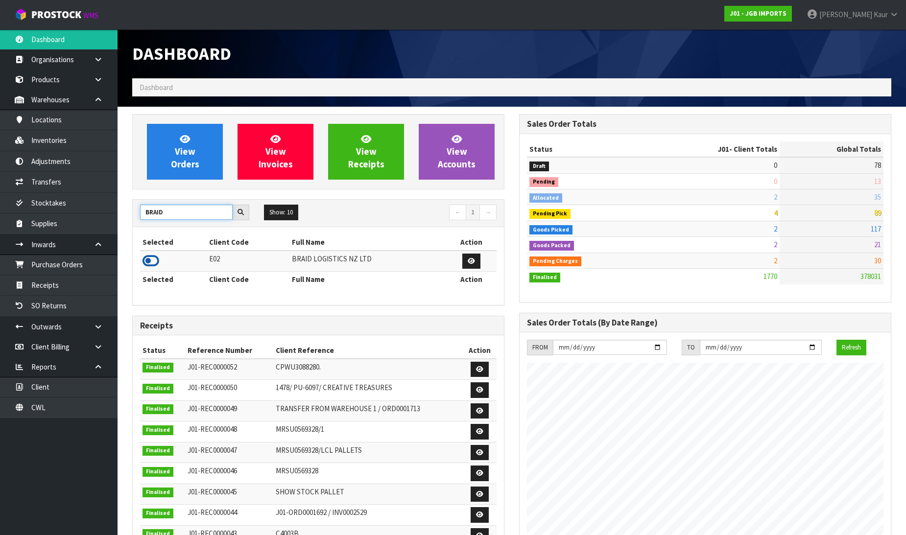
type input "BRAID"
click at [158, 262] on icon at bounding box center [151, 261] width 17 height 15
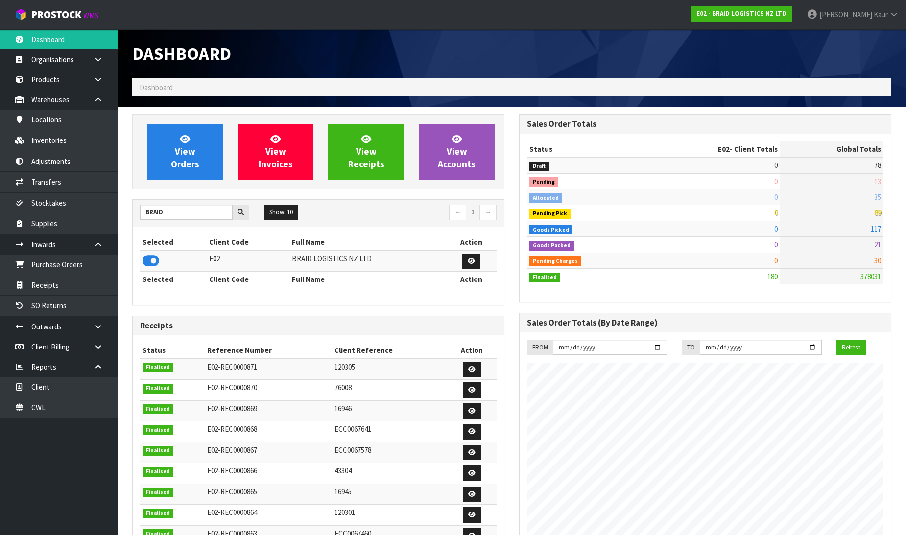
scroll to position [630, 387]
drag, startPoint x: 86, startPoint y: 280, endPoint x: 913, endPoint y: 32, distance: 864.0
click at [86, 278] on link "Receipts" at bounding box center [59, 285] width 118 height 20
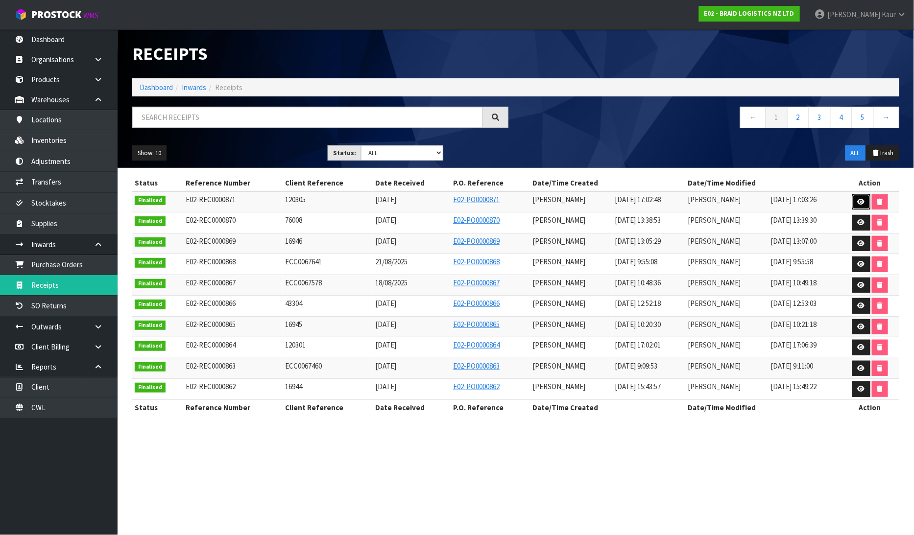
click at [865, 203] on link at bounding box center [861, 202] width 18 height 16
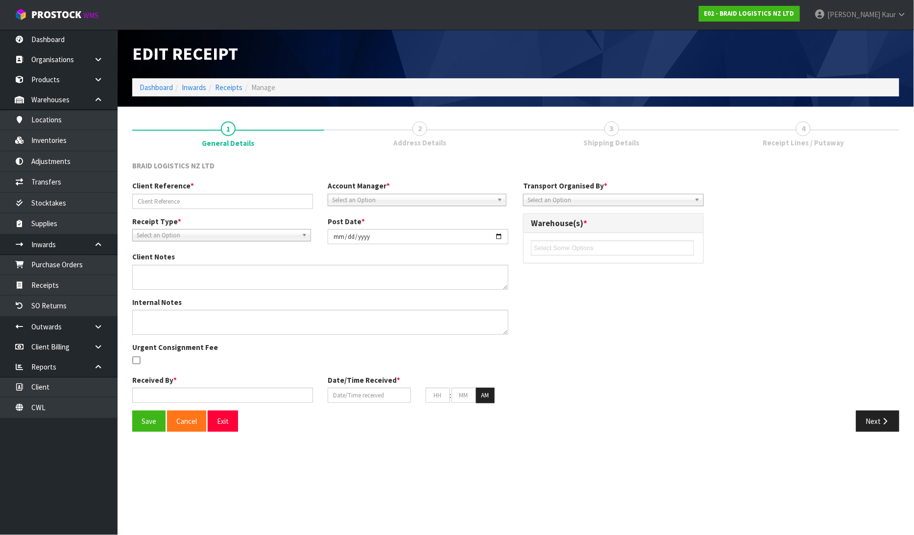
type input "120305"
type input "2025-08-22"
type input "[PERSON_NAME]"
type input "[DATE]"
type input "05"
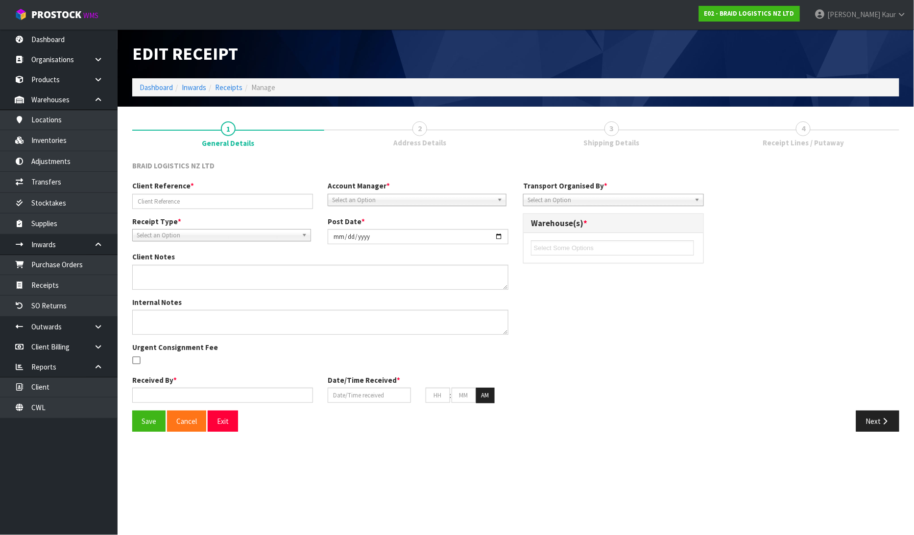
type input "02"
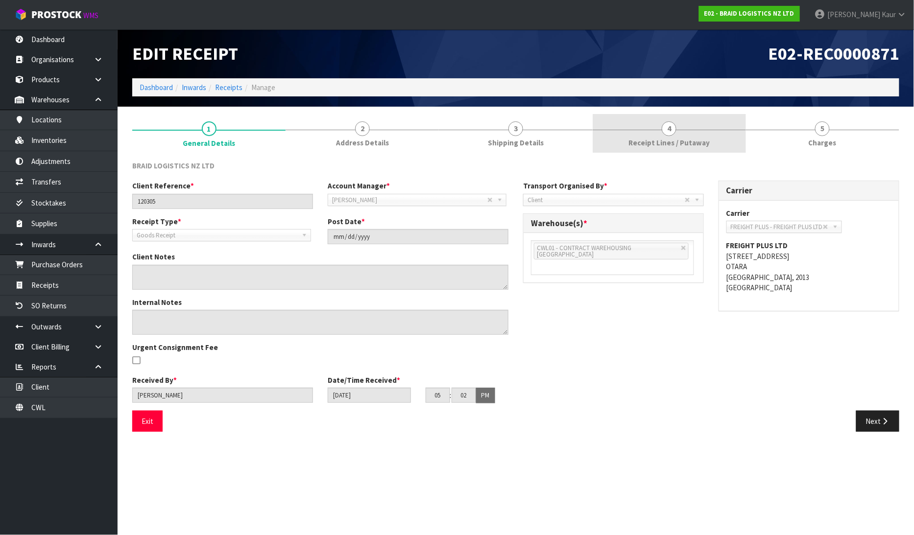
click at [680, 132] on link "4 Receipt Lines / Putaway" at bounding box center [669, 133] width 153 height 39
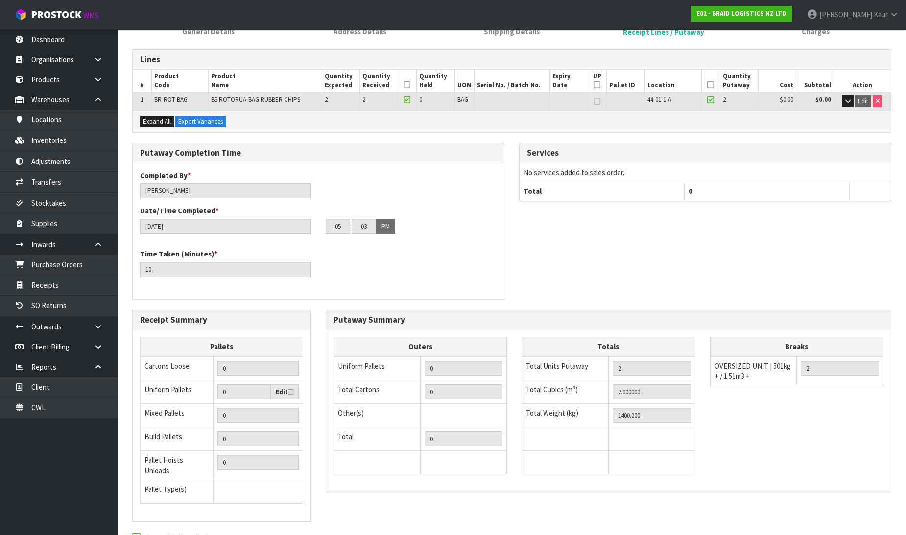
scroll to position [160, 0]
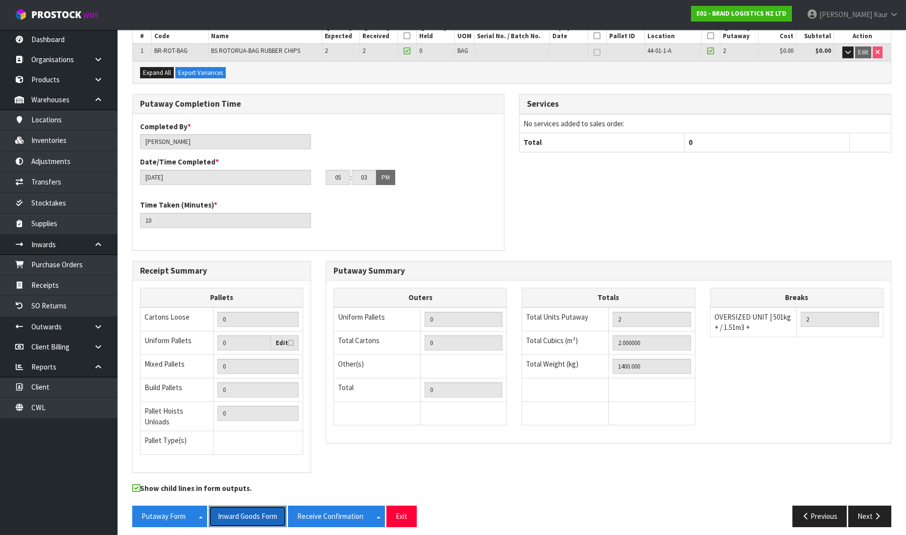
click at [249, 508] on button "Inward Goods Form" at bounding box center [248, 516] width 78 height 21
click at [312, 506] on button "Receive Confirmation" at bounding box center [330, 516] width 85 height 21
click at [82, 400] on link "CWL" at bounding box center [59, 408] width 118 height 20
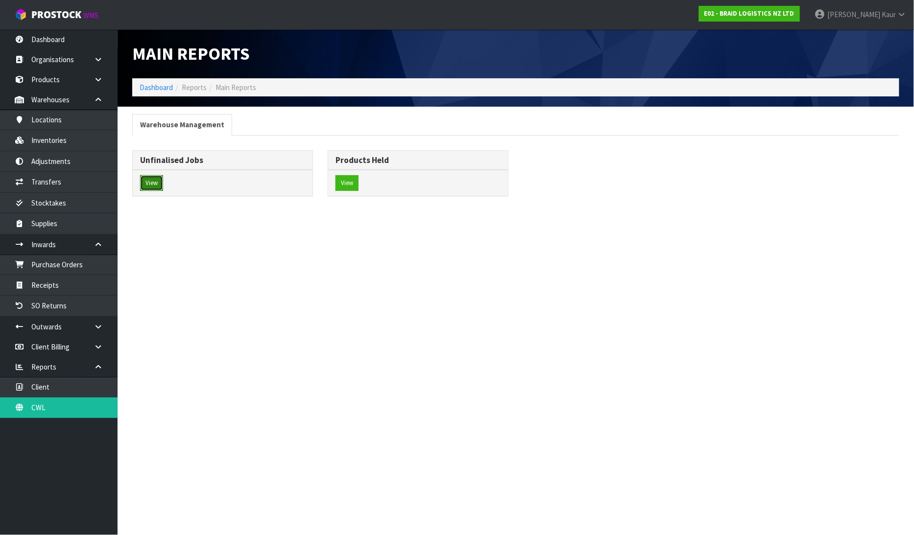
click at [160, 188] on button "View" at bounding box center [151, 183] width 23 height 16
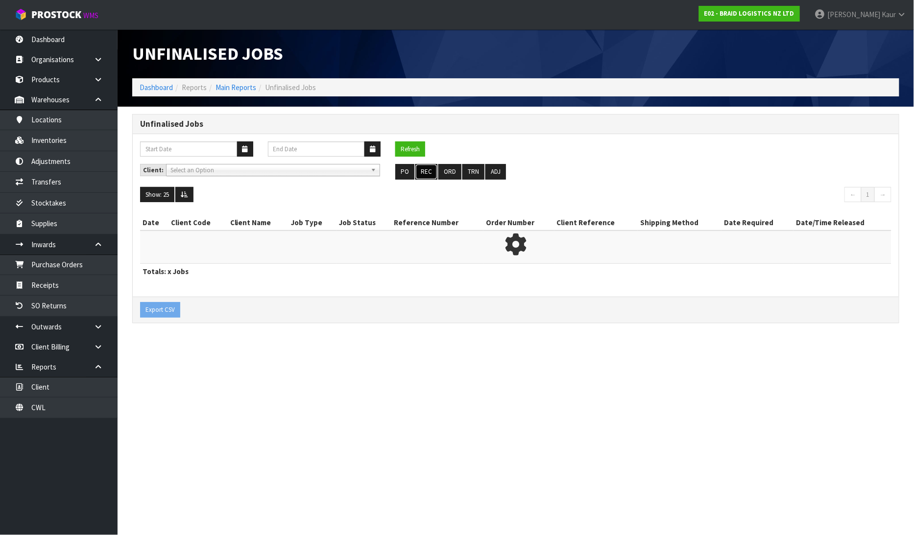
click at [419, 174] on button "REC" at bounding box center [426, 172] width 22 height 16
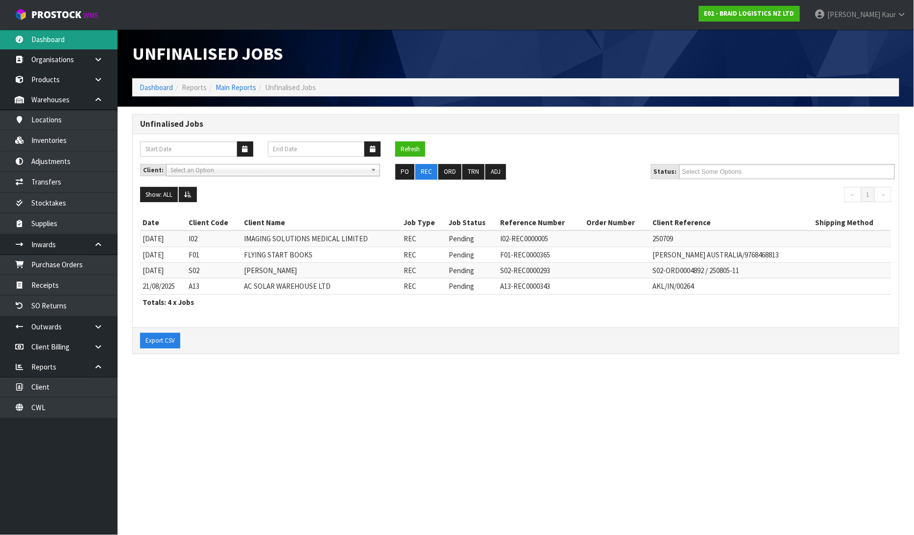
click at [70, 38] on link "Dashboard" at bounding box center [59, 39] width 118 height 20
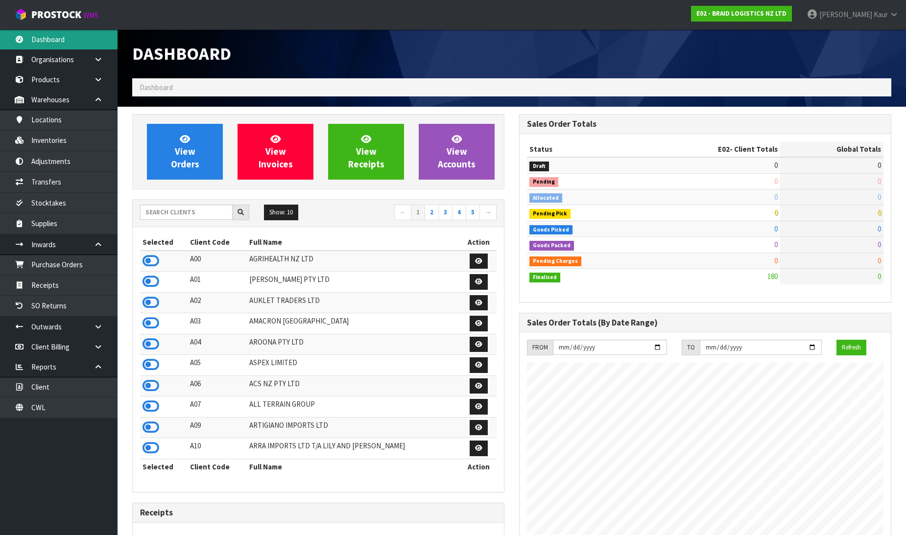
scroll to position [630, 387]
click at [148, 370] on icon at bounding box center [151, 365] width 17 height 15
click at [95, 329] on icon at bounding box center [98, 326] width 9 height 7
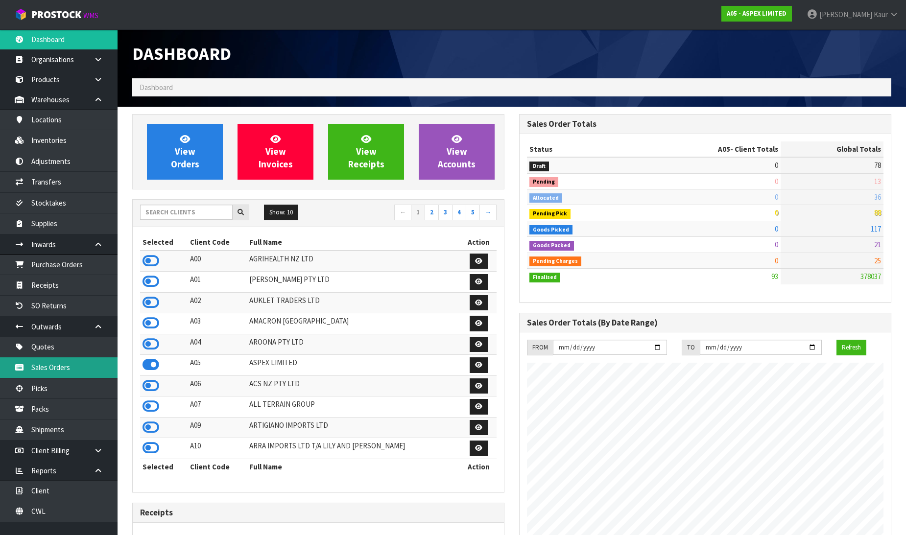
click at [60, 375] on link "Sales Orders" at bounding box center [59, 368] width 118 height 20
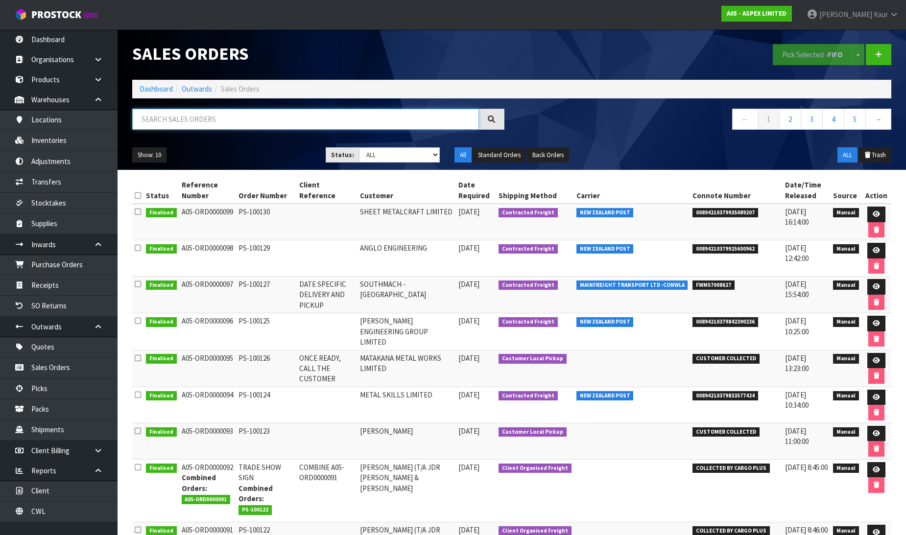
click at [167, 118] on input "text" at bounding box center [305, 119] width 347 height 21
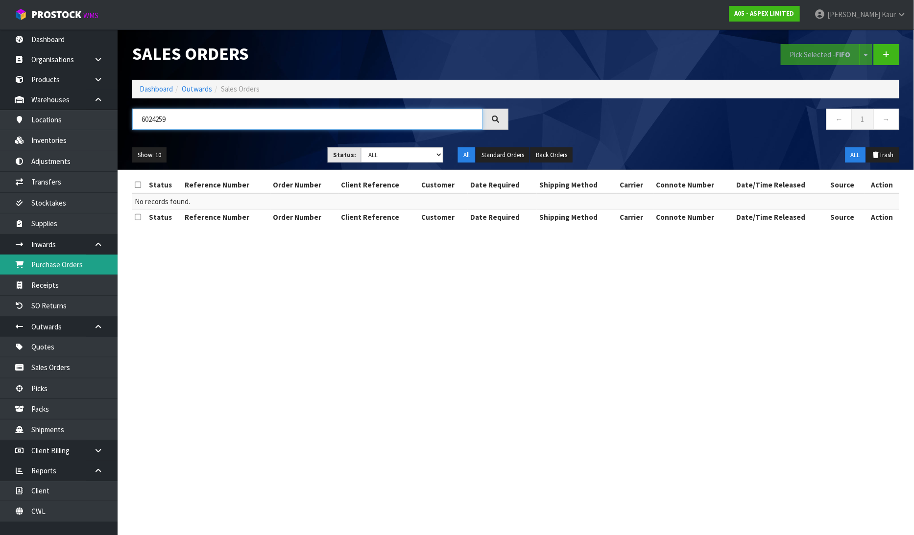
type input "6024259"
click at [92, 264] on link "Purchase Orders" at bounding box center [59, 265] width 118 height 20
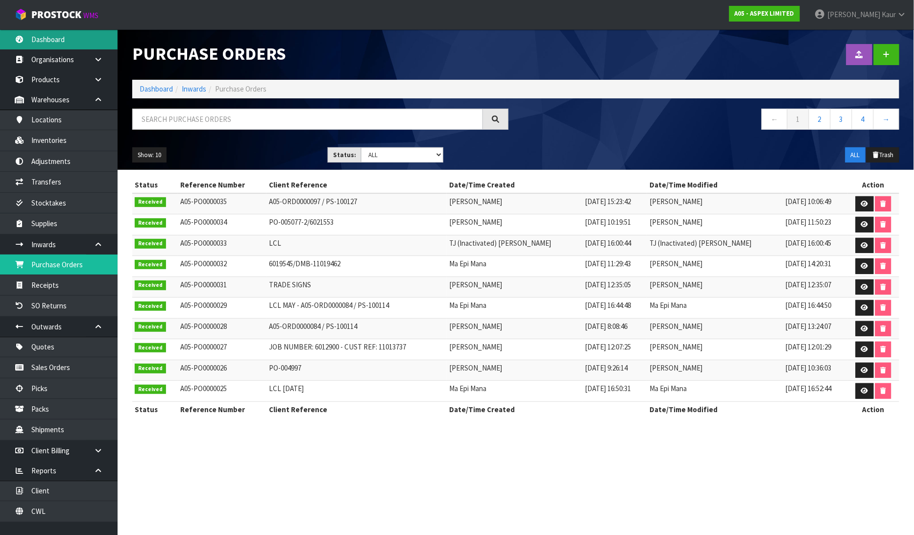
click at [45, 36] on link "Dashboard" at bounding box center [59, 39] width 118 height 20
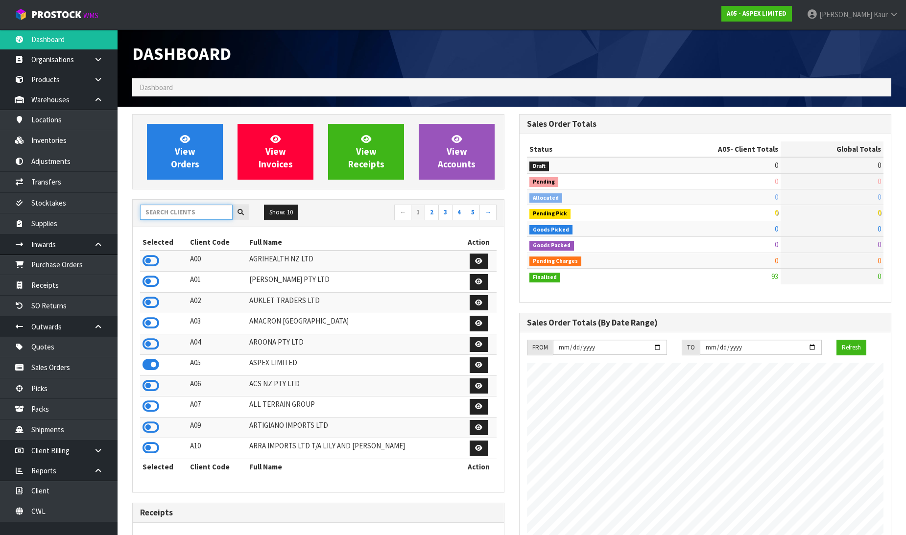
click at [164, 206] on input "text" at bounding box center [186, 212] width 93 height 15
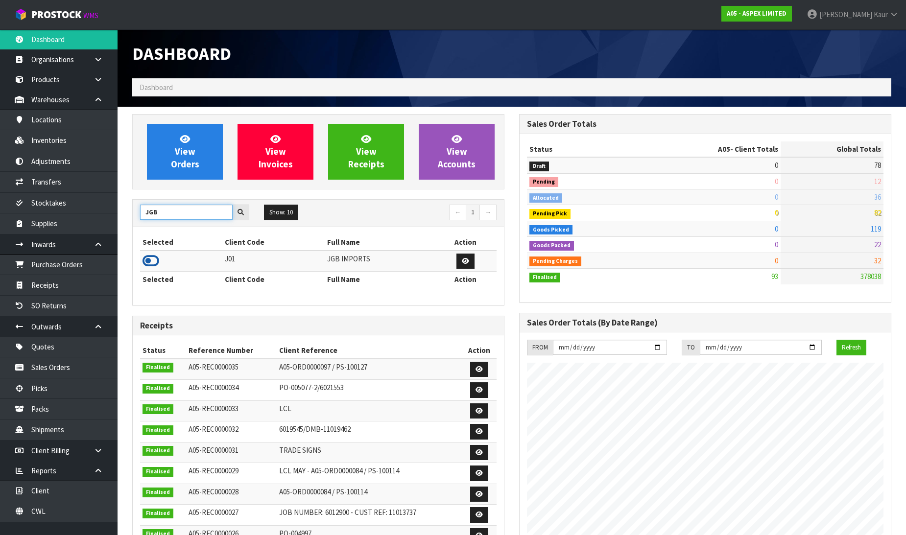
type input "JGB"
click at [145, 261] on icon at bounding box center [151, 261] width 17 height 15
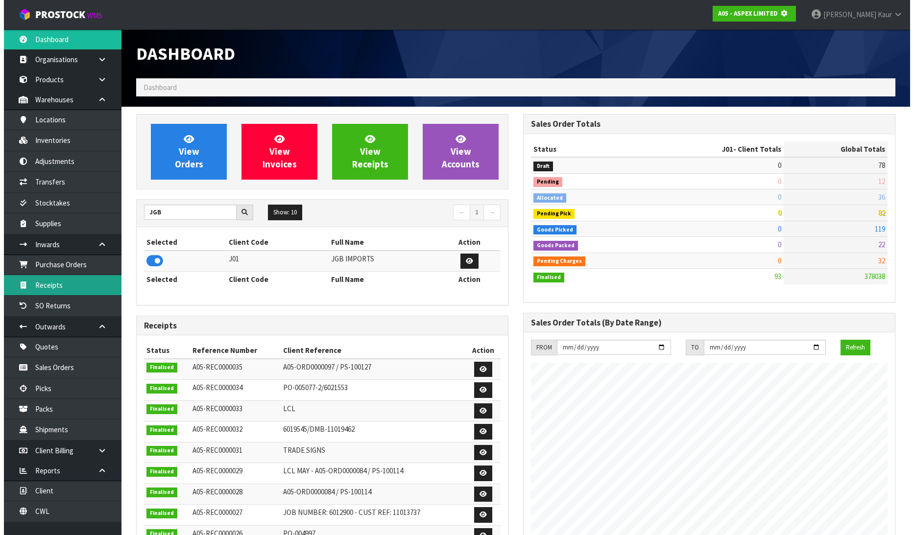
scroll to position [611, 387]
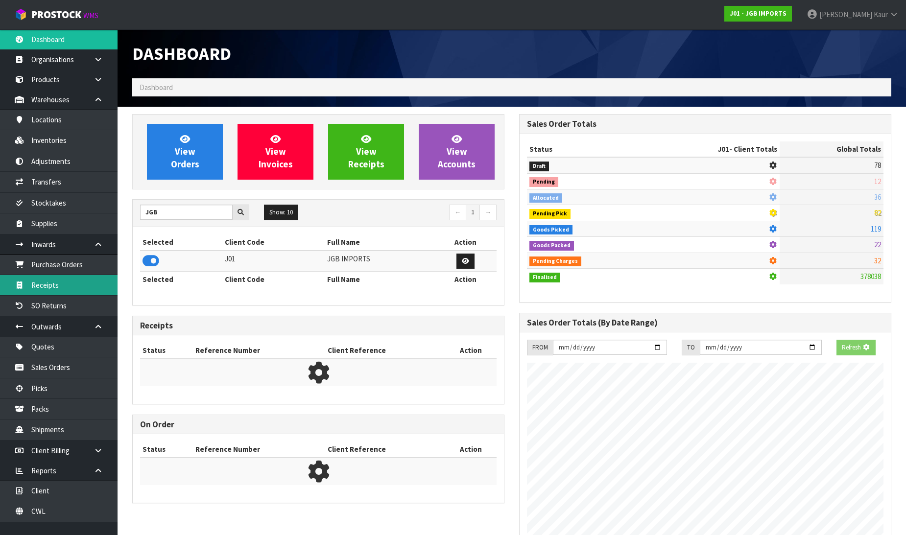
drag, startPoint x: 92, startPoint y: 281, endPoint x: 190, endPoint y: 272, distance: 97.9
click at [93, 281] on link "Receipts" at bounding box center [59, 285] width 118 height 20
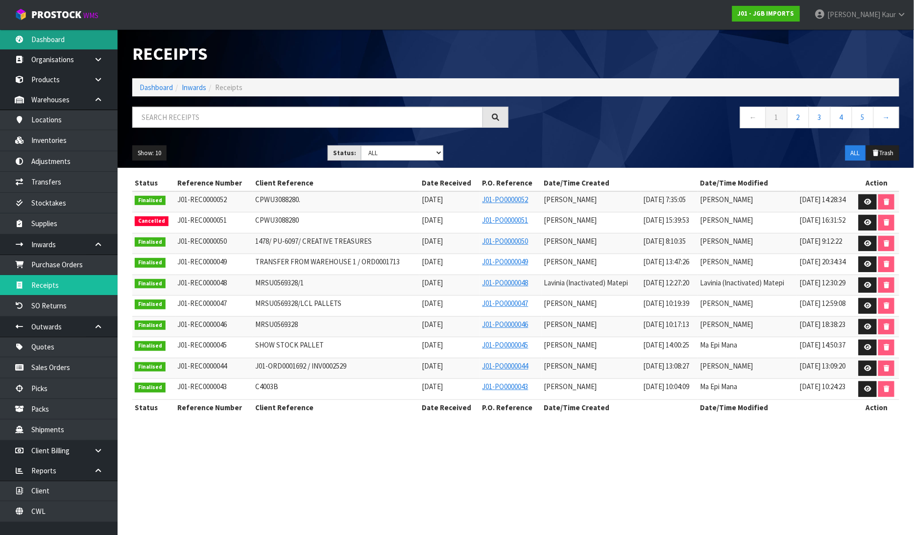
click at [71, 45] on link "Dashboard" at bounding box center [59, 39] width 118 height 20
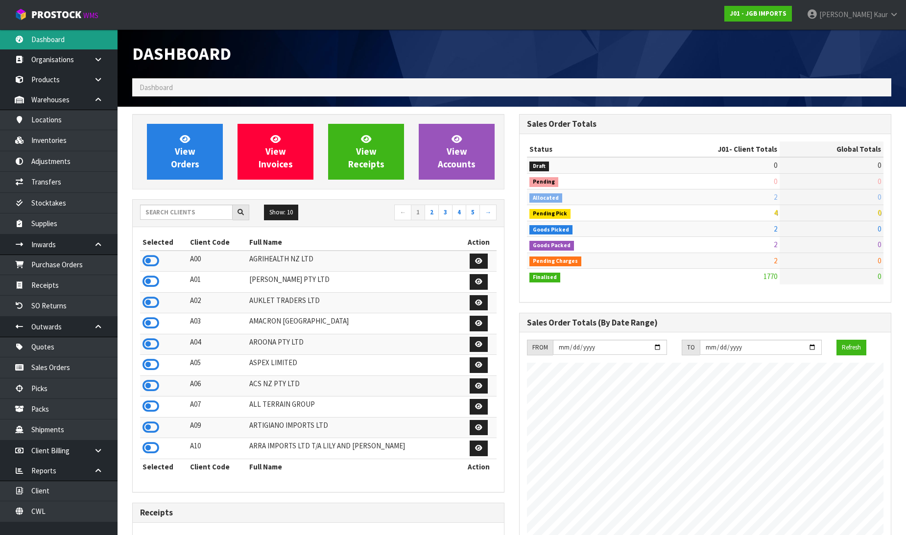
scroll to position [742, 387]
click at [180, 212] on input "text" at bounding box center [186, 212] width 93 height 15
click at [157, 257] on icon at bounding box center [151, 261] width 17 height 15
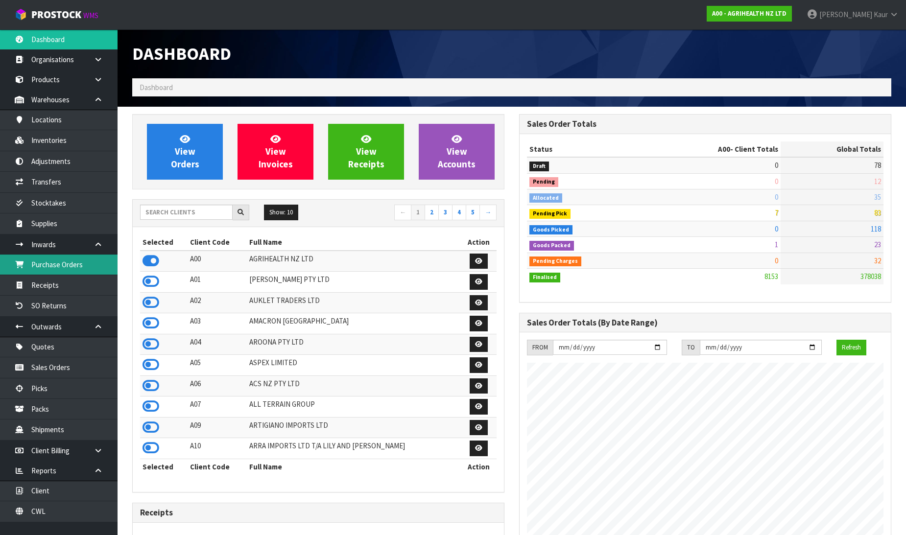
click at [60, 262] on link "Purchase Orders" at bounding box center [59, 265] width 118 height 20
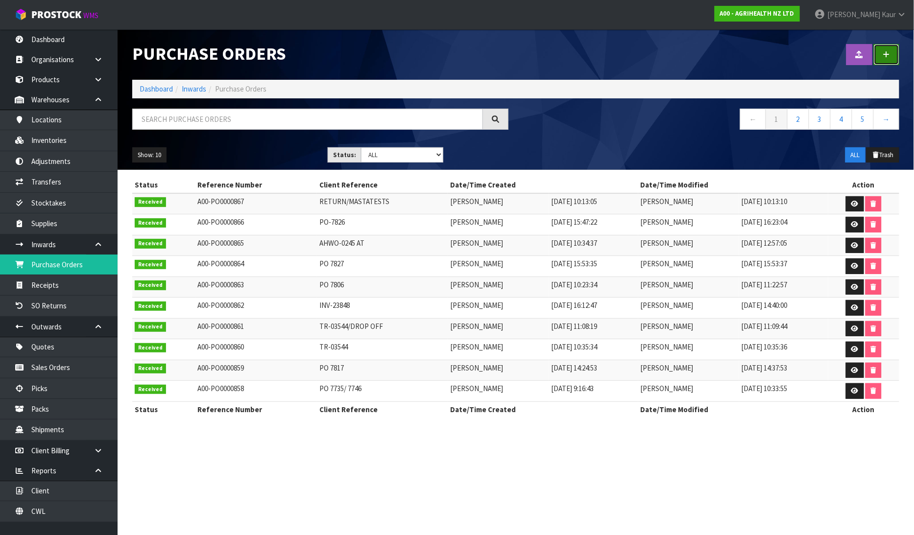
click at [888, 57] on icon at bounding box center [886, 54] width 7 height 7
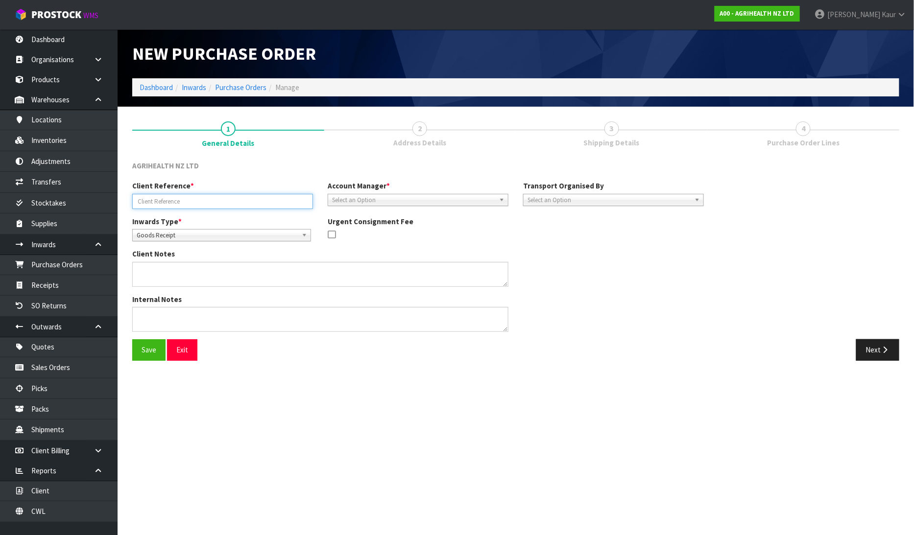
click at [141, 201] on input "text" at bounding box center [222, 201] width 181 height 15
paste input "SG G1 LAPBOXES 25/8"
type input "SG G1 LAPBOXES 25/8"
click at [144, 230] on span "Goods Receipt" at bounding box center [217, 236] width 161 height 12
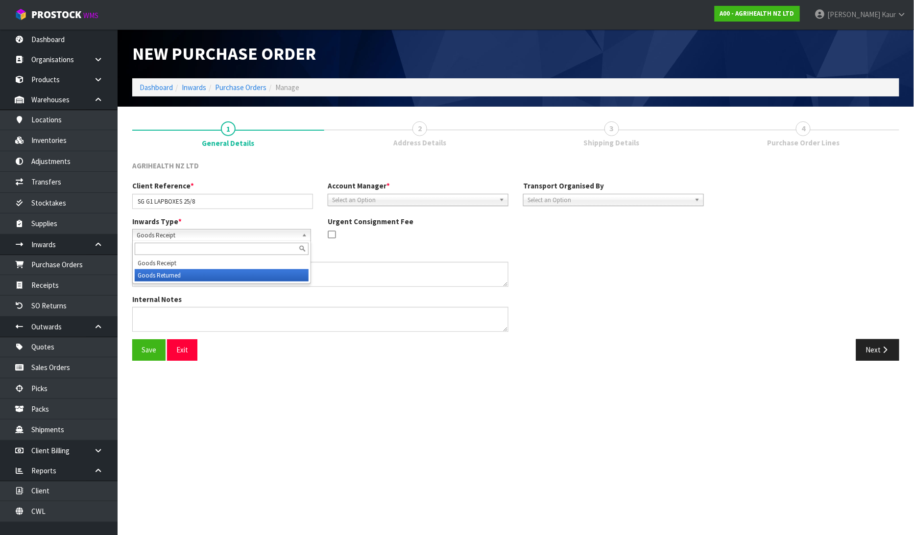
click at [162, 277] on li "Goods Returned" at bounding box center [222, 275] width 174 height 12
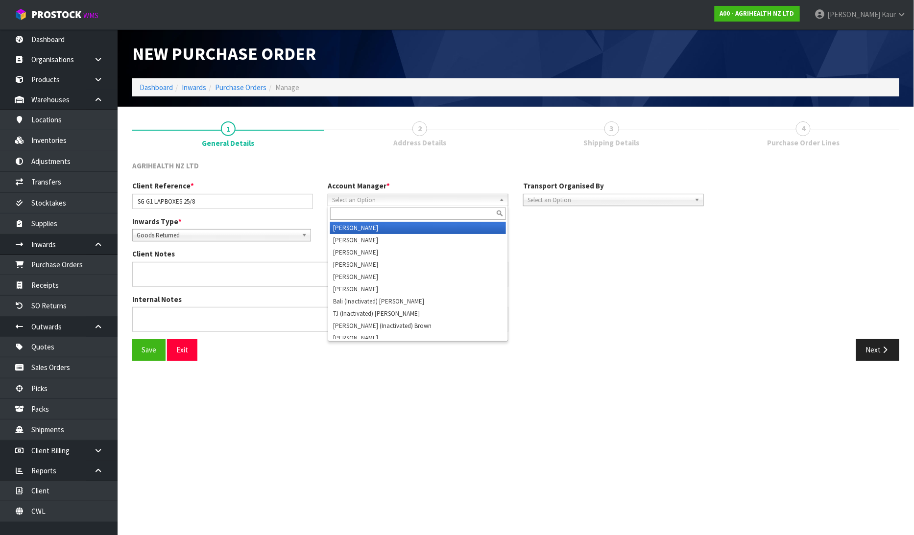
click at [397, 198] on span "Select an Option" at bounding box center [413, 200] width 163 height 12
type input "V"
click at [395, 223] on li "V [PERSON_NAME]" at bounding box center [418, 228] width 176 height 12
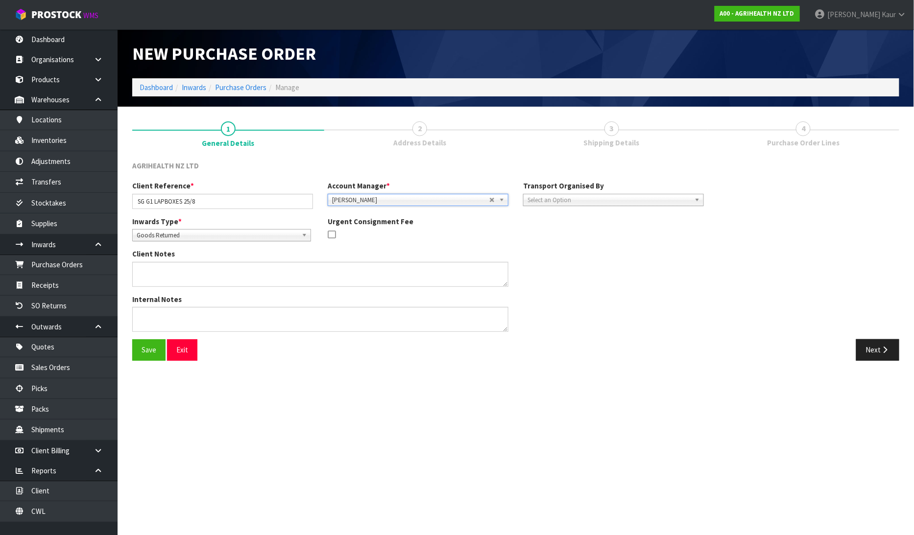
click at [546, 198] on span "Select an Option" at bounding box center [608, 200] width 163 height 12
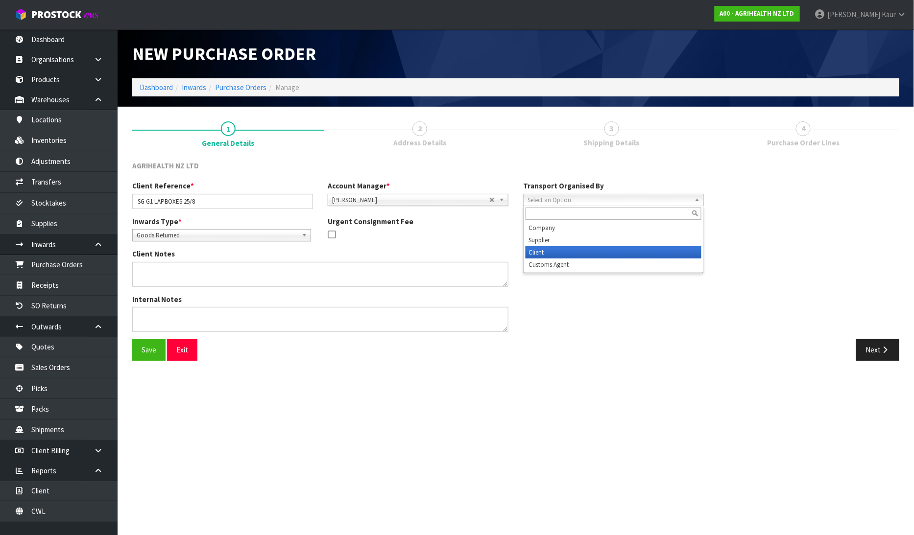
click at [543, 251] on li "Client" at bounding box center [613, 252] width 176 height 12
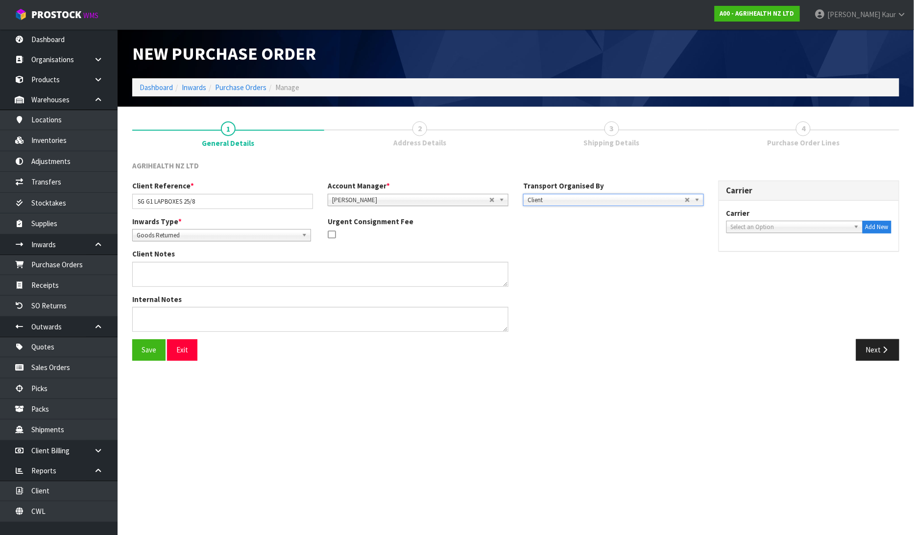
click at [763, 226] on span "Select an Option" at bounding box center [790, 227] width 119 height 12
type input "DR"
click at [758, 252] on li "DR OP OFF - DROP OFF" at bounding box center [795, 255] width 132 height 12
click at [873, 349] on button "Next" at bounding box center [877, 349] width 43 height 21
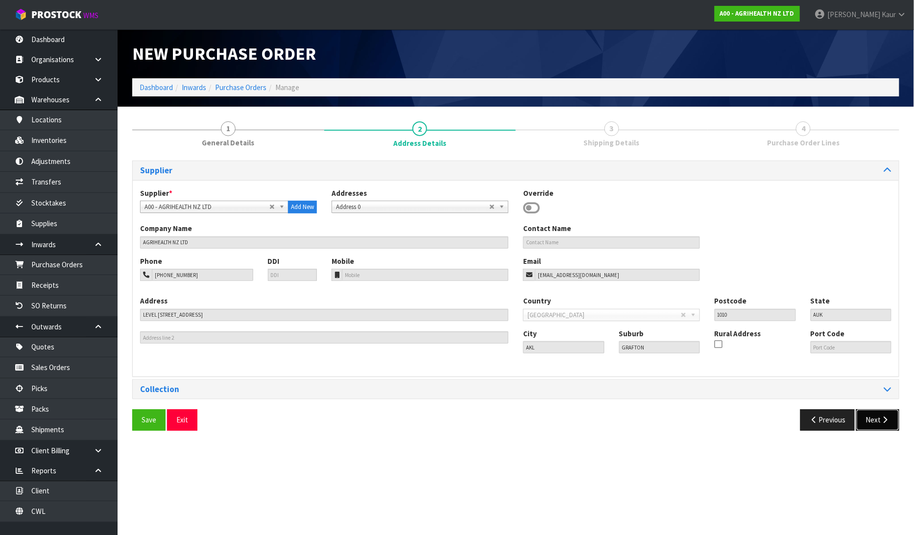
click at [879, 418] on button "Next" at bounding box center [877, 419] width 43 height 21
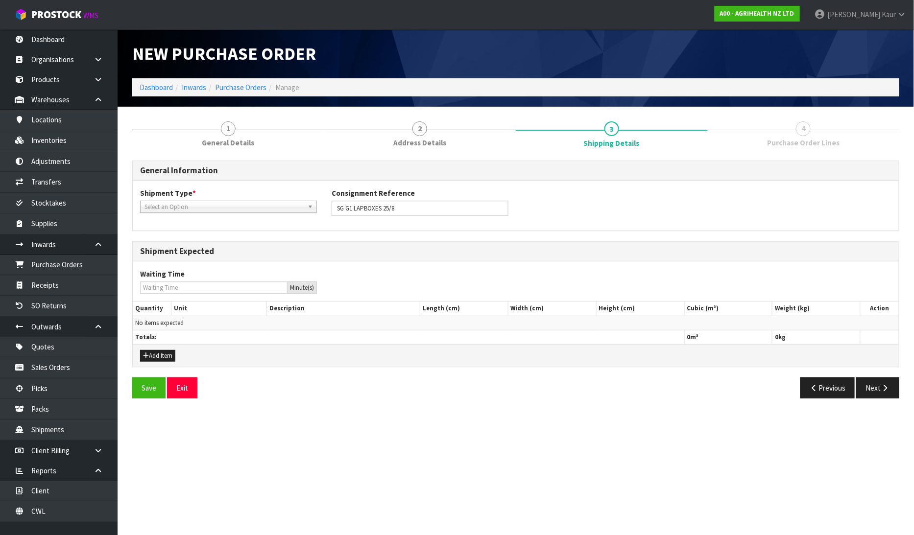
click at [256, 201] on span "Select an Option" at bounding box center [223, 207] width 159 height 12
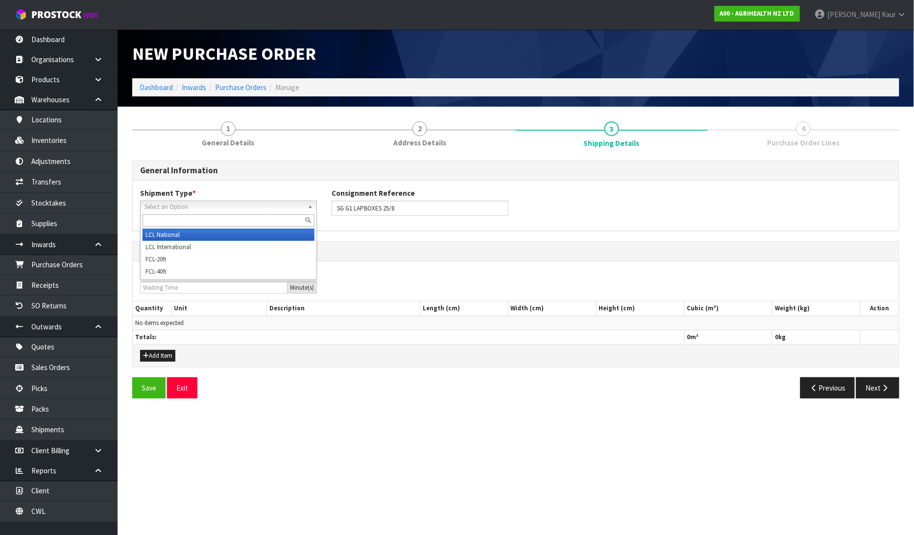
click at [246, 232] on li "LCL National" at bounding box center [229, 235] width 172 height 12
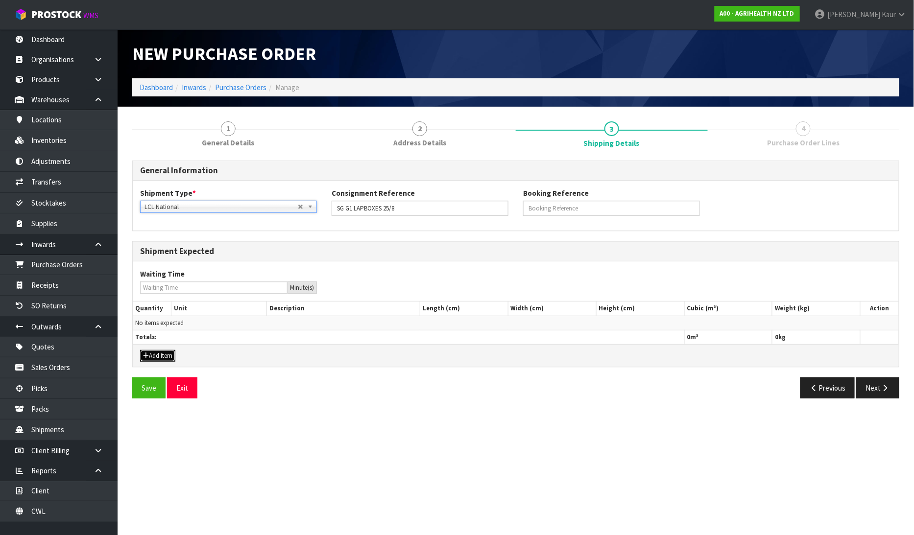
click at [156, 355] on button "Add Item" at bounding box center [157, 356] width 35 height 12
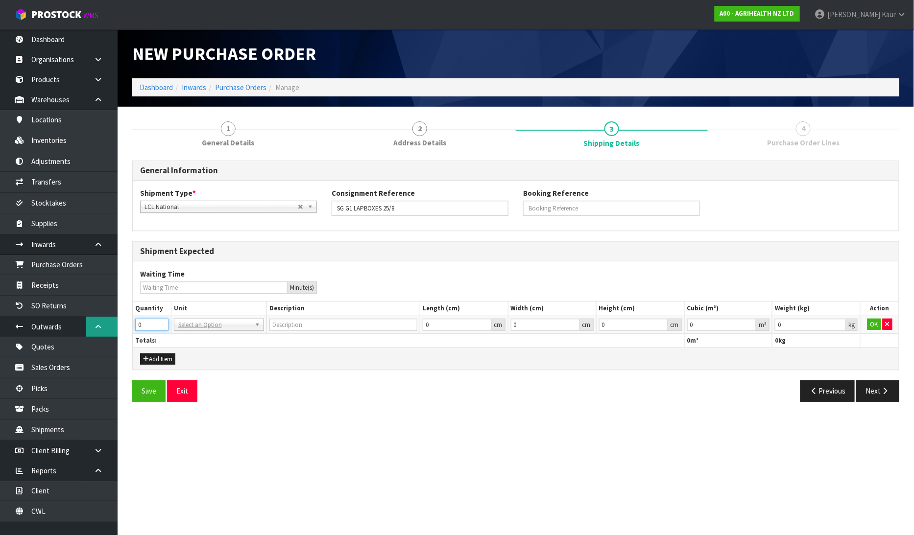
drag, startPoint x: 143, startPoint y: 321, endPoint x: 106, endPoint y: 334, distance: 38.9
click at [106, 334] on body "Toggle navigation ProStock WMS A00 - AGRIHEALTH NZ LTD Prabhneet Kaur Logout Da…" at bounding box center [457, 267] width 914 height 535
type input "14"
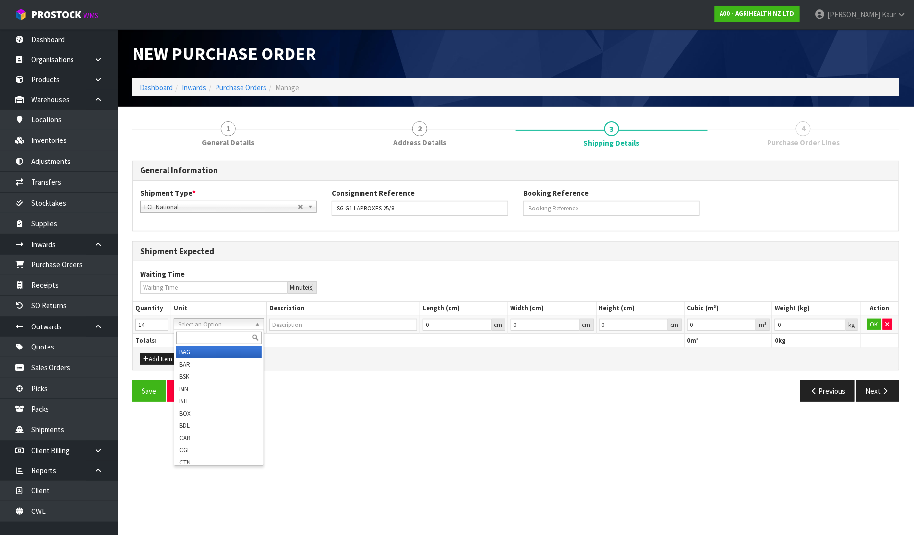
click at [198, 341] on input "text" at bounding box center [218, 338] width 85 height 12
type input "CTN"
type input "CARTON"
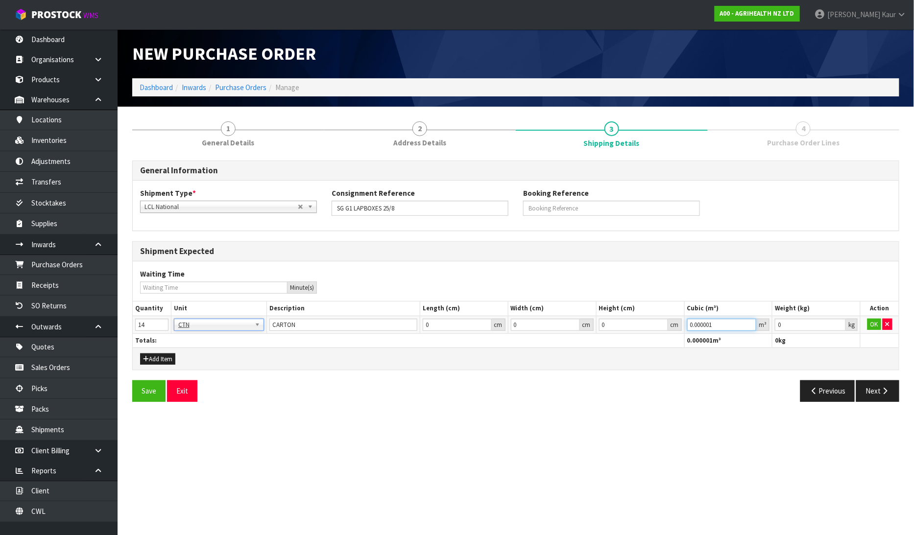
type input "0.000001"
click at [746, 320] on input "0.000001" at bounding box center [722, 325] width 70 height 12
type input "0.001"
click at [836, 321] on input "0.001" at bounding box center [810, 325] width 71 height 12
click at [879, 322] on button "OK" at bounding box center [874, 325] width 14 height 12
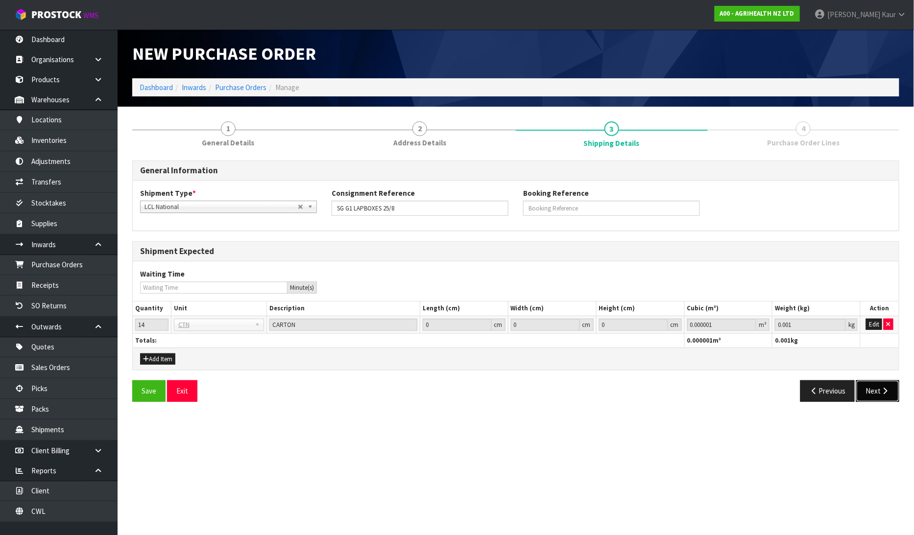
click at [886, 394] on icon "button" at bounding box center [885, 390] width 9 height 7
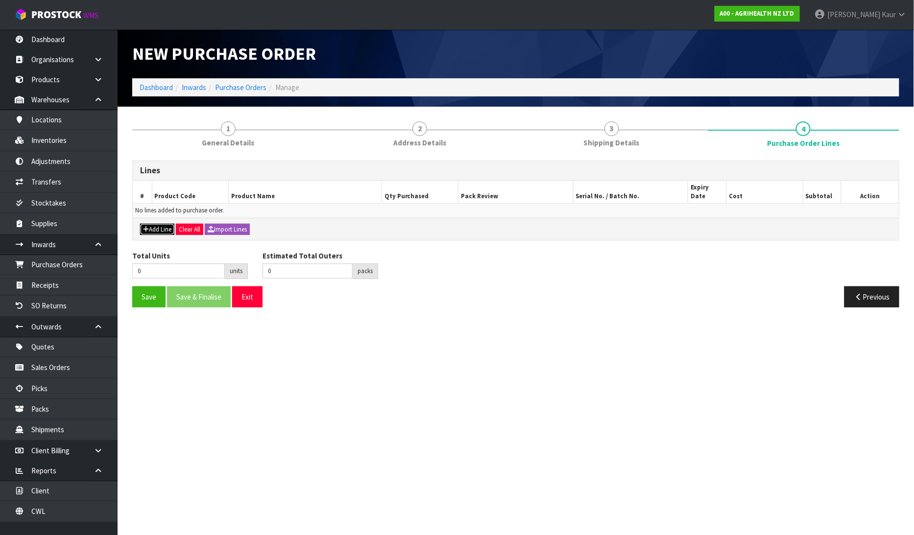
click at [151, 224] on button "Add Line" at bounding box center [157, 230] width 34 height 12
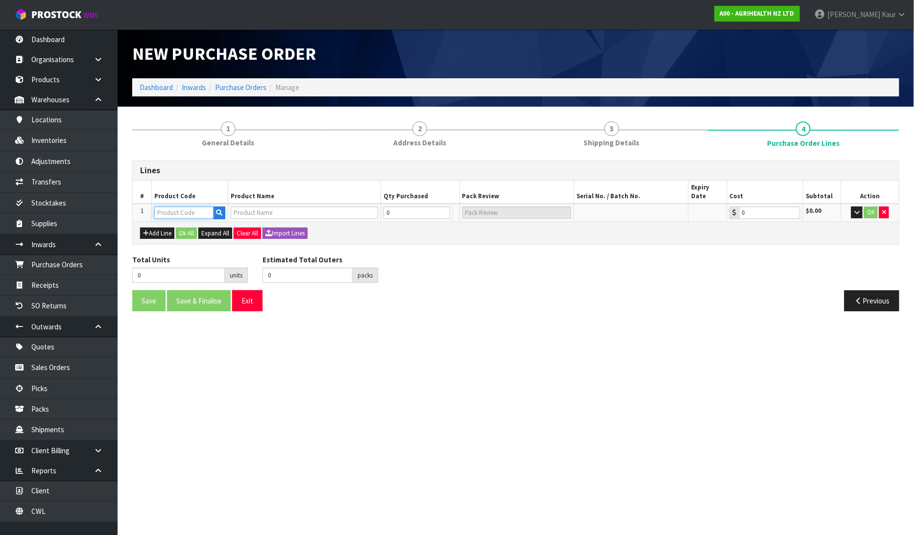
click at [165, 207] on input "text" at bounding box center [183, 213] width 59 height 12
type input "9000"
type input "MASTATEST LAPBOX"
type input "0.00"
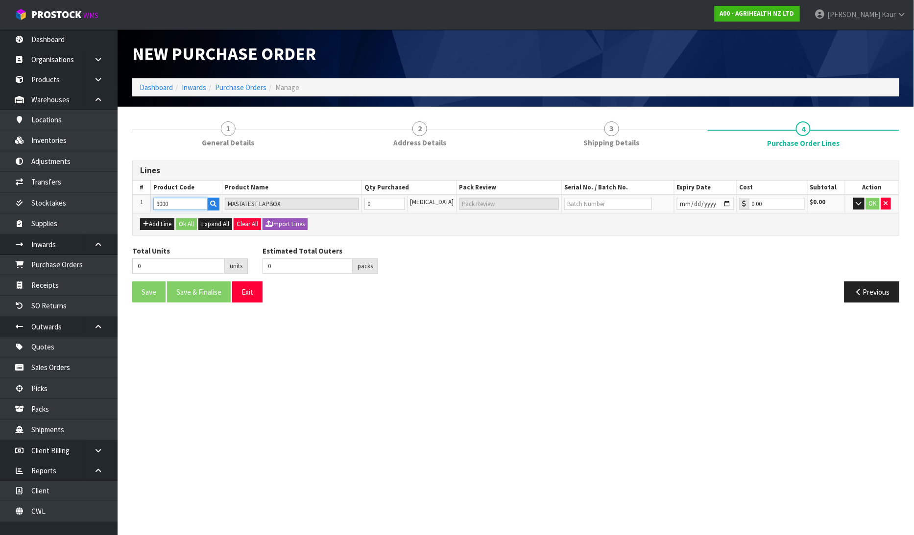
type input "9000"
drag, startPoint x: 385, startPoint y: 206, endPoint x: 368, endPoint y: 205, distance: 17.2
click at [368, 205] on tr "1 9000 MASTATEST LAPBOX 0 PCE 0.00 $0.00 OK" at bounding box center [516, 204] width 766 height 18
type input "1"
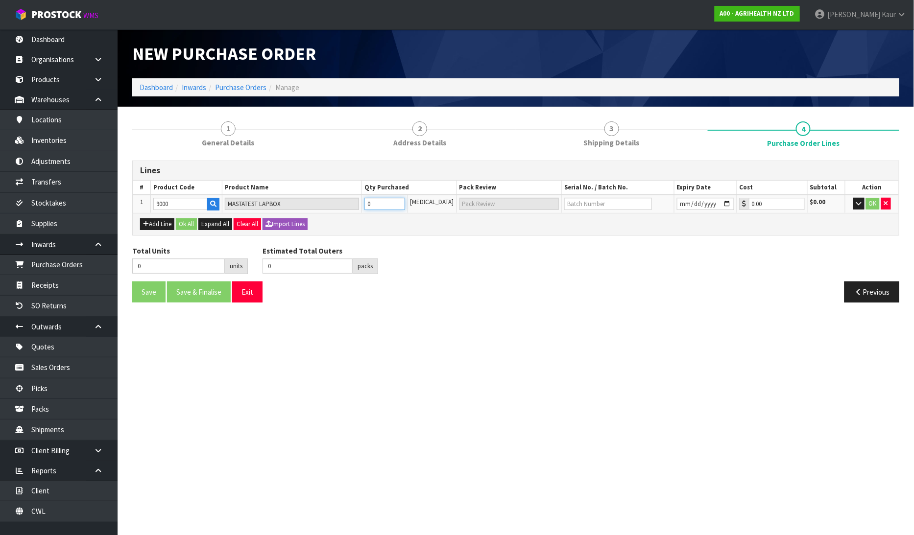
type input "1"
type input "1 CTN"
type input "14"
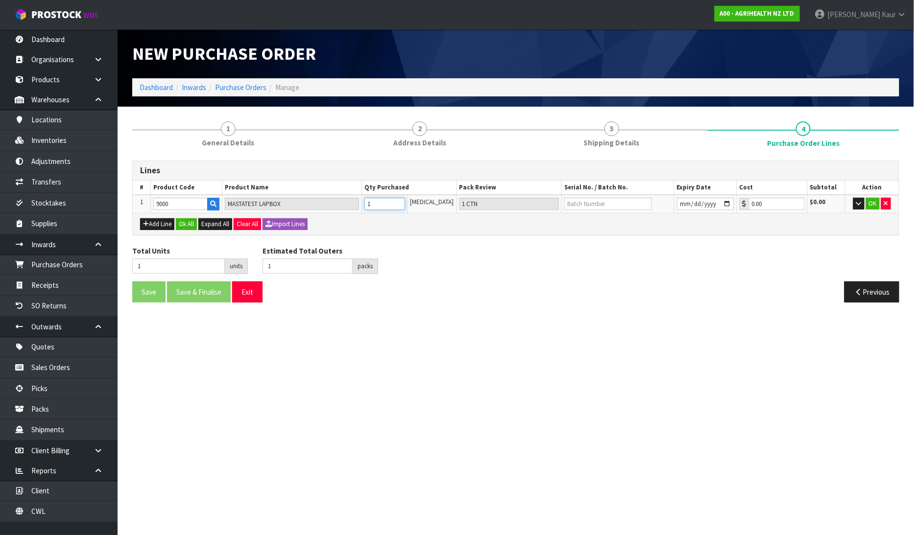
type input "14 CTN"
type input "14"
click at [604, 201] on input "text" at bounding box center [608, 204] width 88 height 12
paste input "RETURN"
type input "RETURN"
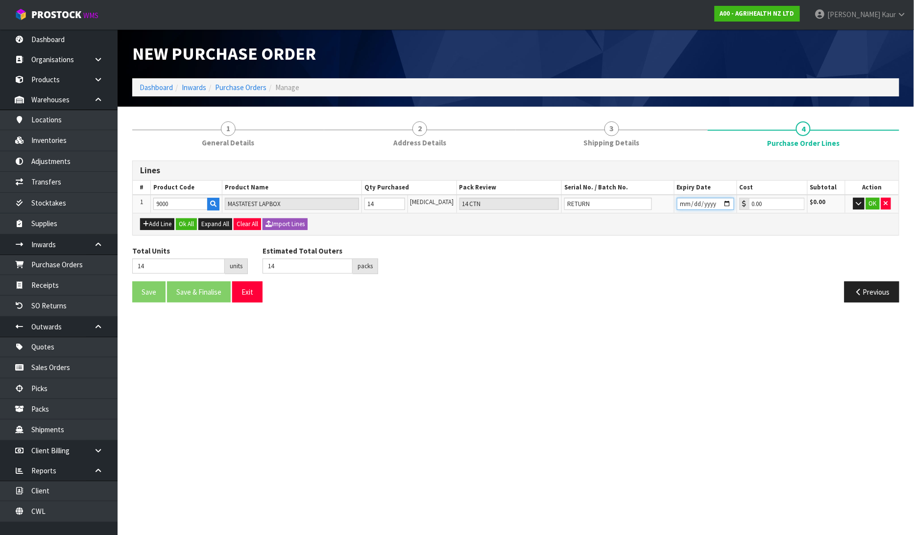
click at [677, 207] on input "date" at bounding box center [705, 204] width 57 height 12
type input "[DATE]"
click at [869, 206] on button "OK" at bounding box center [873, 204] width 14 height 12
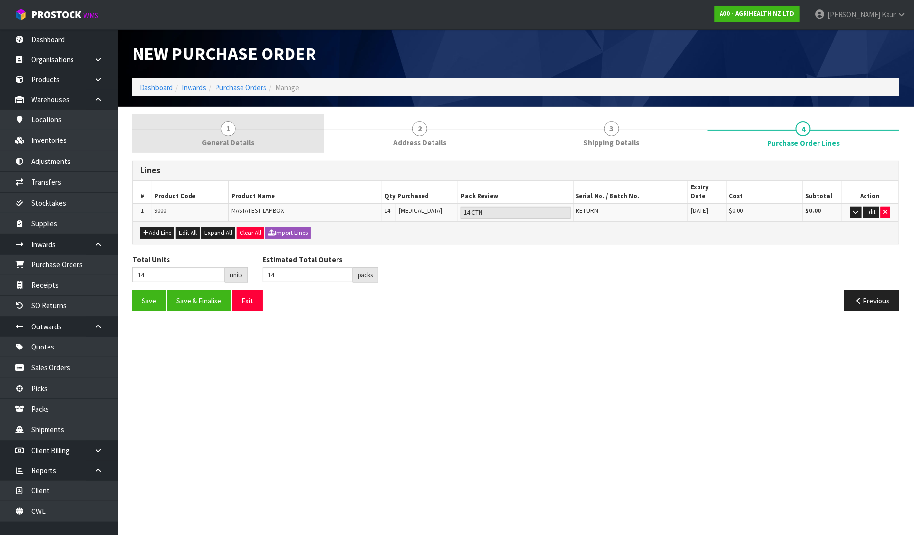
click at [246, 132] on link "1 General Details" at bounding box center [228, 133] width 192 height 39
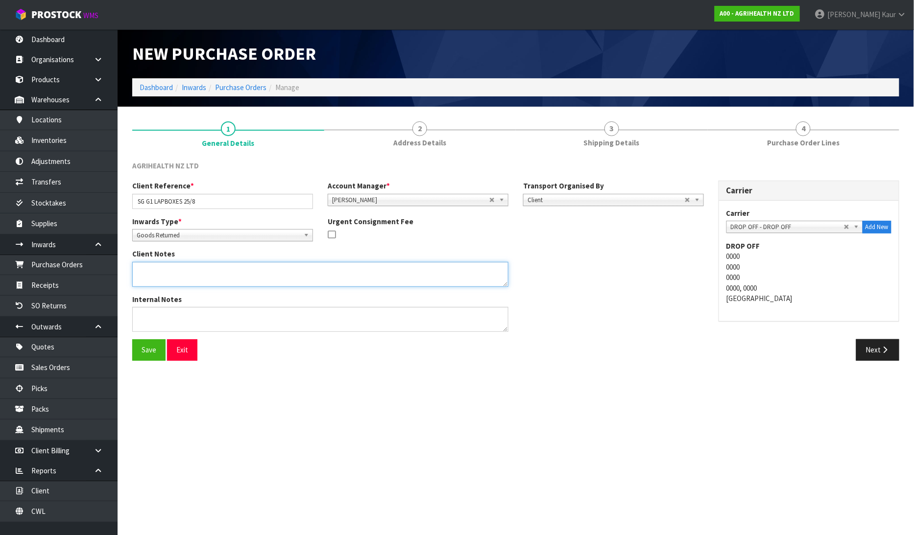
click at [291, 278] on textarea at bounding box center [320, 274] width 376 height 25
paste textarea "CRAIG IS GOING TO DROP OFF SOME LAPBOXES AS PER BELOW THIS MORNING, CAN YOU PLE…"
click at [229, 282] on textarea at bounding box center [320, 274] width 376 height 25
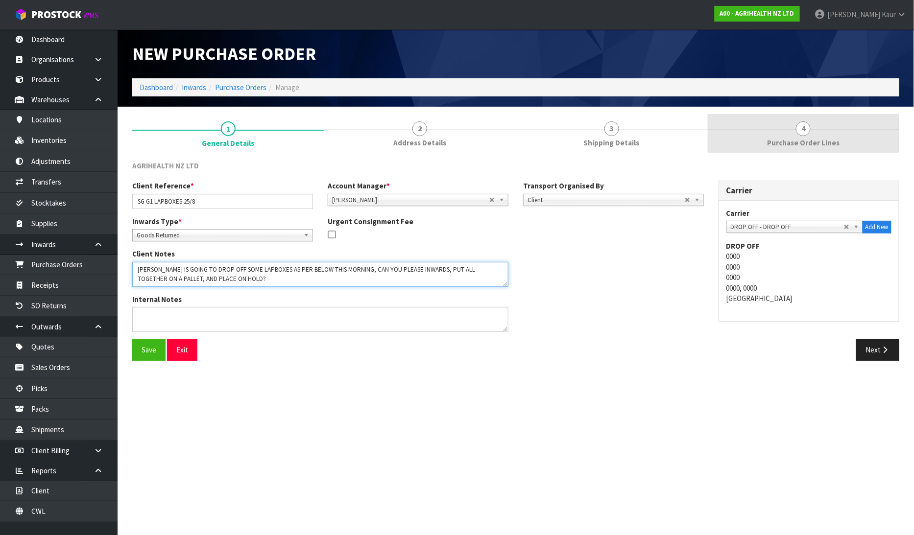
type textarea "[PERSON_NAME] IS GOING TO DROP OFF SOME LAPBOXES AS PER BELOW THIS MORNING, CAN…"
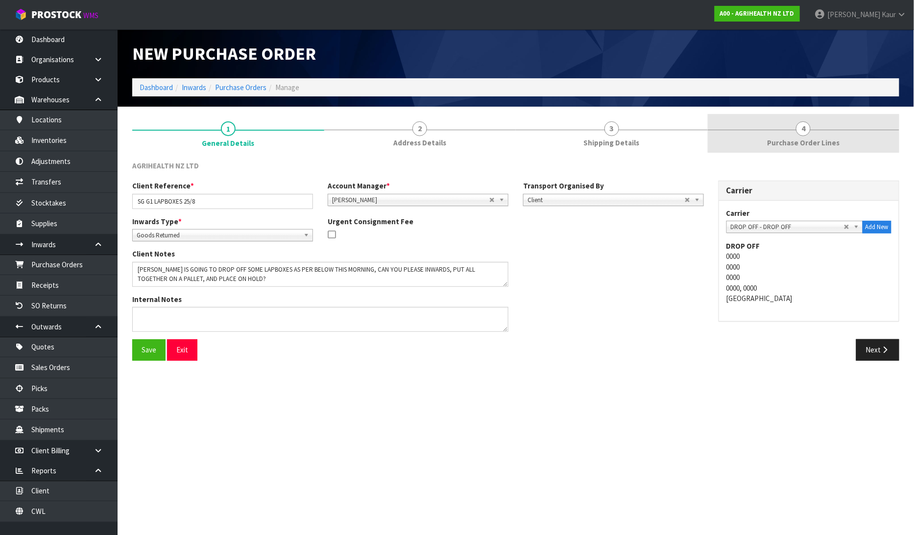
click at [824, 123] on link "4 Purchase Order Lines" at bounding box center [804, 133] width 192 height 39
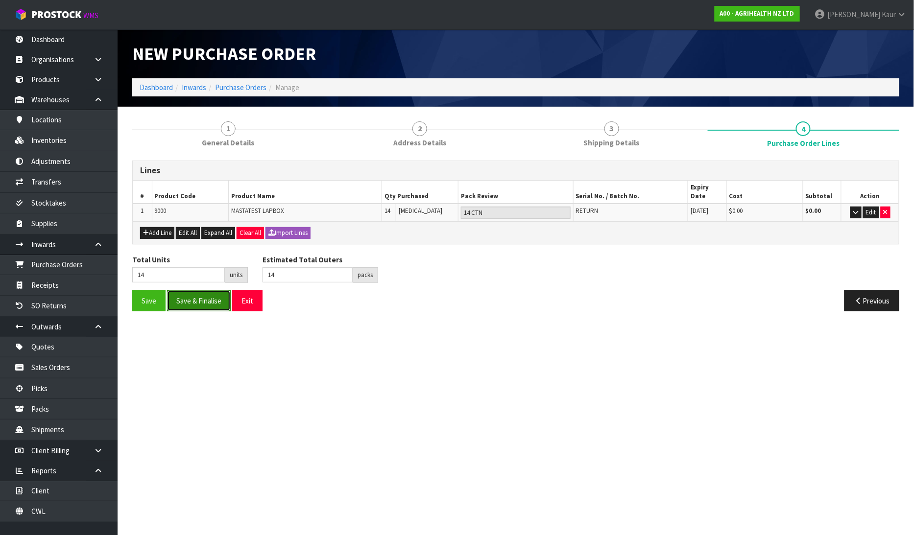
click at [196, 297] on button "Save & Finalise" at bounding box center [199, 300] width 64 height 21
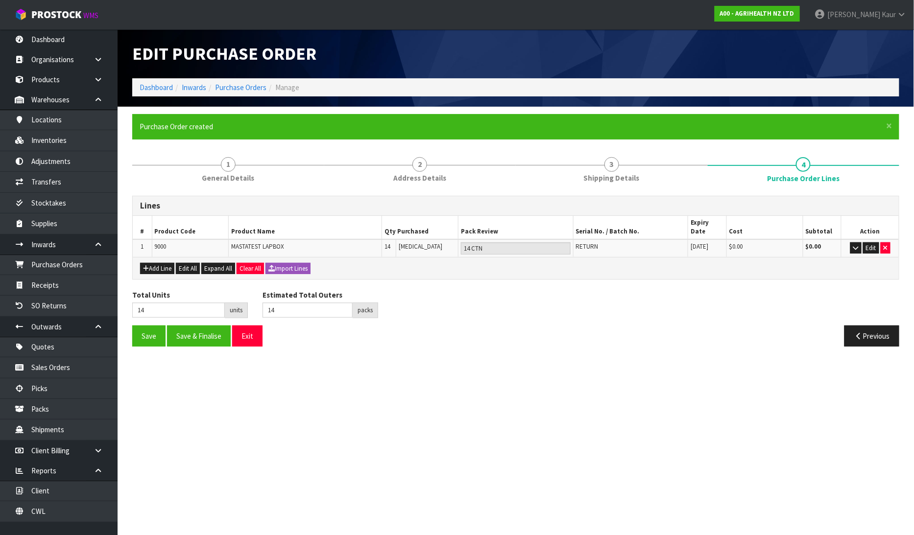
type input "0"
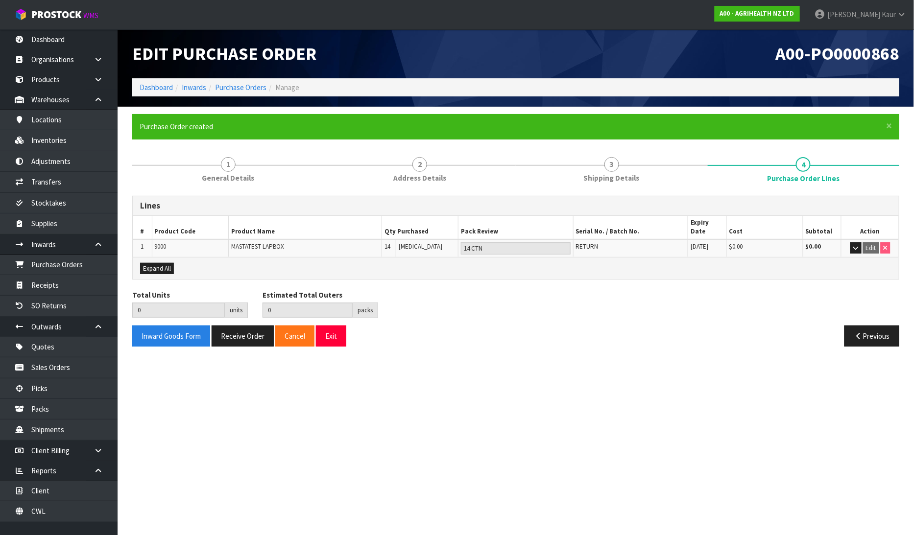
click at [230, 337] on div "Inward Goods Form Receive Order Cancel Exit Previous" at bounding box center [516, 340] width 782 height 28
click at [246, 331] on button "Receive Order" at bounding box center [243, 336] width 62 height 21
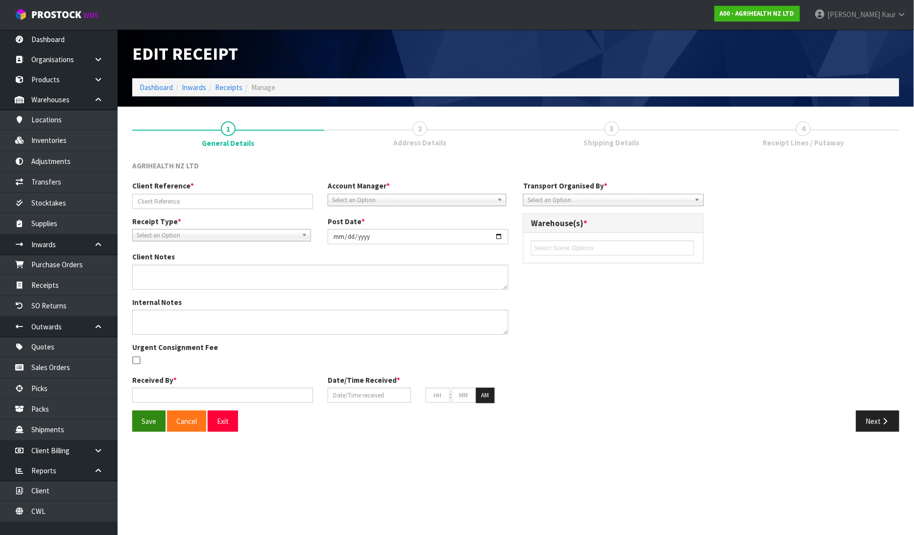
type input "SG G1 LAPBOXES 25/8"
type input "[DATE]"
type textarea "[PERSON_NAME] IS GOING TO DROP OFF SOME LAPBOXES AS PER BELOW THIS MORNING, CAN…"
type input "[PERSON_NAME]"
type input "[DATE]"
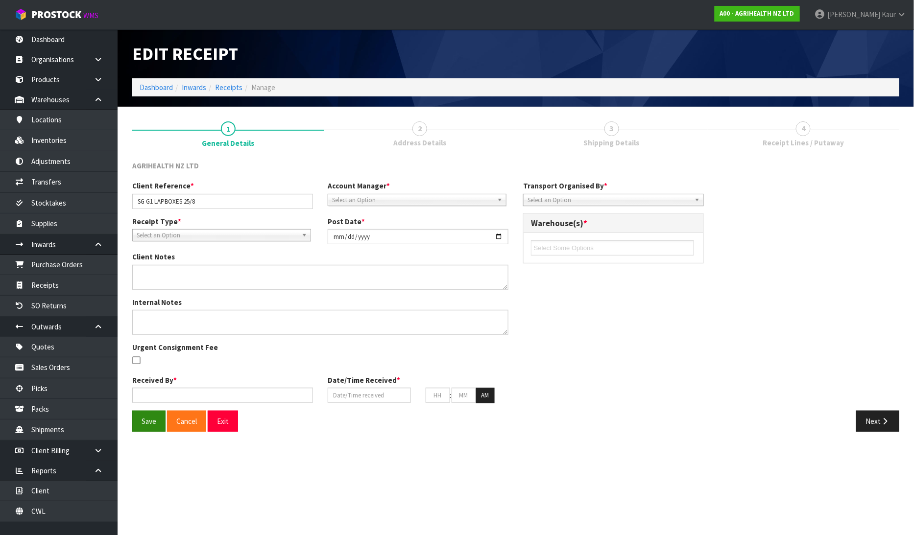
type input "10"
type input "46"
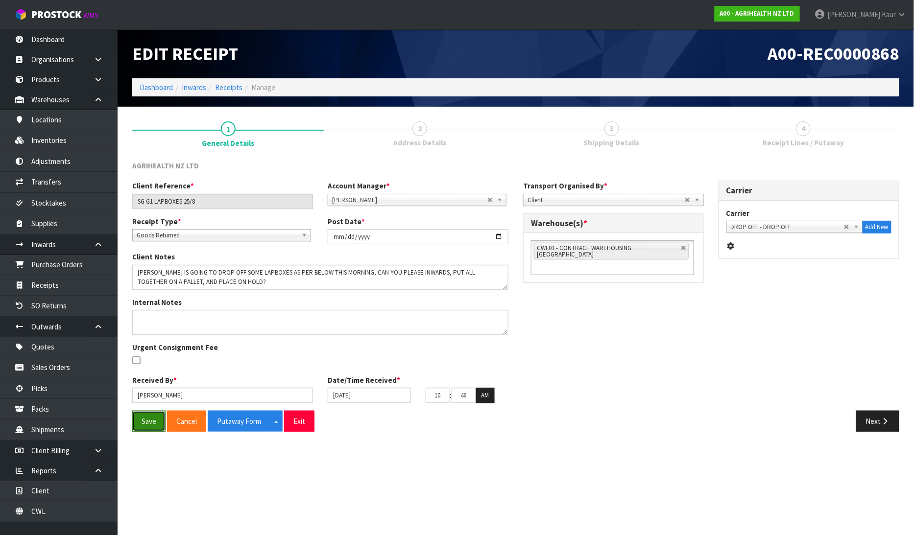
click at [156, 422] on button "Save" at bounding box center [148, 421] width 33 height 21
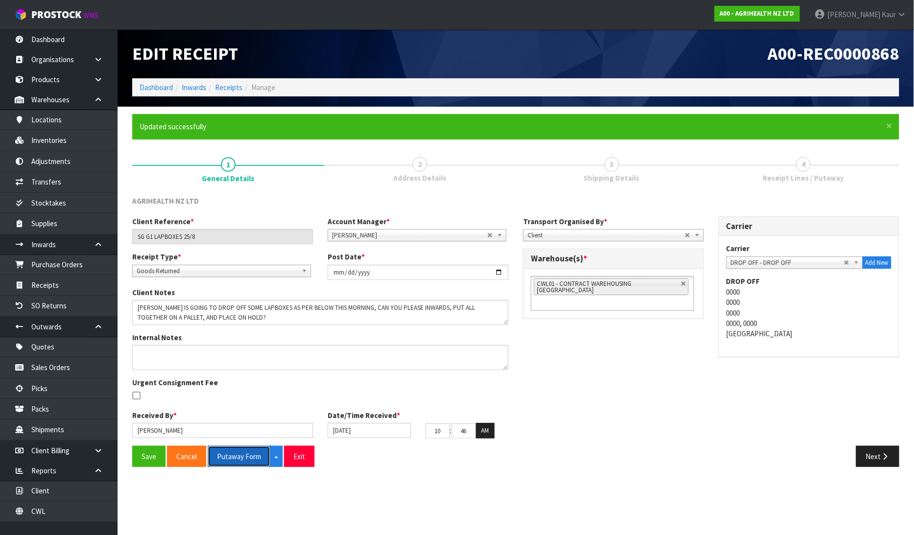
click at [231, 457] on button "Putaway Form" at bounding box center [239, 456] width 63 height 21
drag, startPoint x: 235, startPoint y: 459, endPoint x: 653, endPoint y: 30, distance: 598.8
click at [234, 459] on button "Putaway Form" at bounding box center [244, 456] width 73 height 21
drag, startPoint x: 208, startPoint y: 237, endPoint x: 132, endPoint y: 237, distance: 75.4
click at [132, 237] on input "SG G1 LAPBOXES 25/8" at bounding box center [222, 236] width 181 height 15
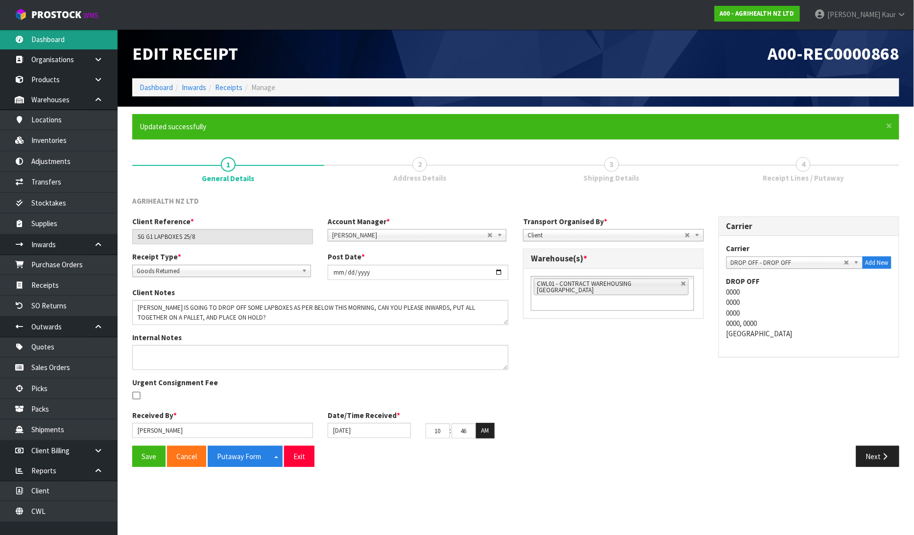
click at [73, 37] on link "Dashboard" at bounding box center [59, 39] width 118 height 20
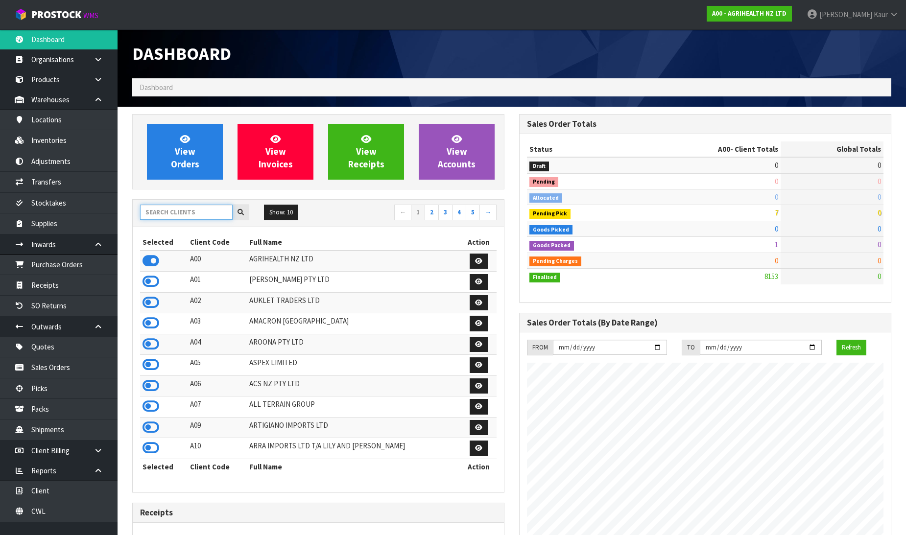
scroll to position [742, 387]
click at [154, 215] on input "text" at bounding box center [186, 212] width 93 height 15
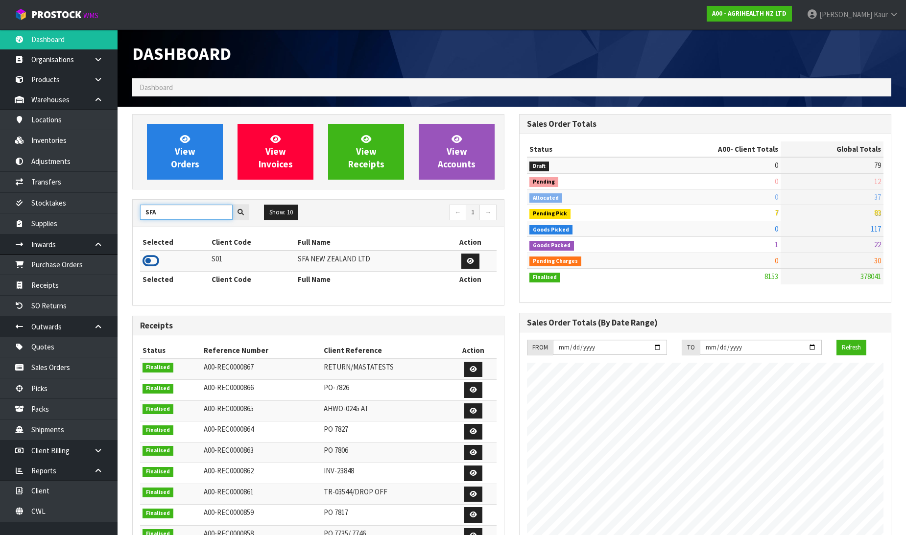
type input "SFA"
click at [153, 256] on icon at bounding box center [151, 261] width 17 height 15
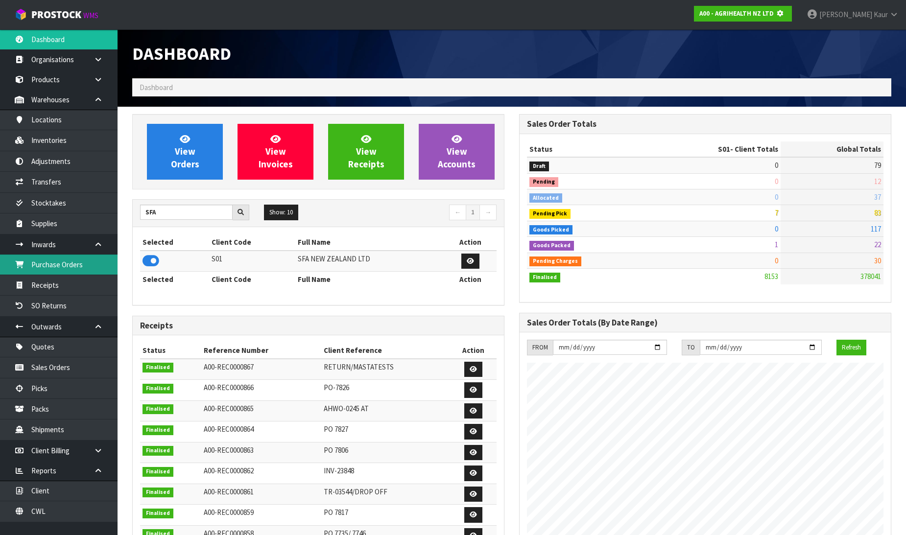
scroll to position [611, 387]
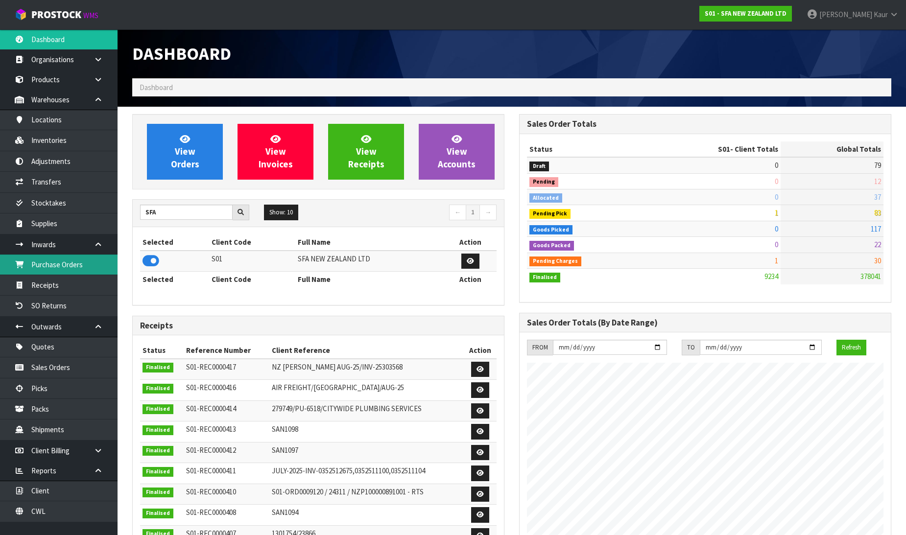
click at [94, 264] on link "Purchase Orders" at bounding box center [59, 265] width 118 height 20
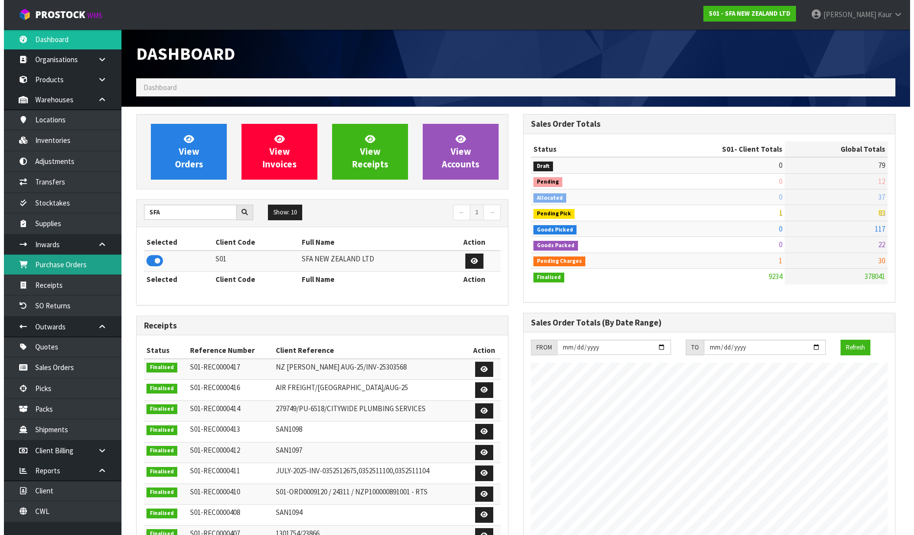
scroll to position [742, 387]
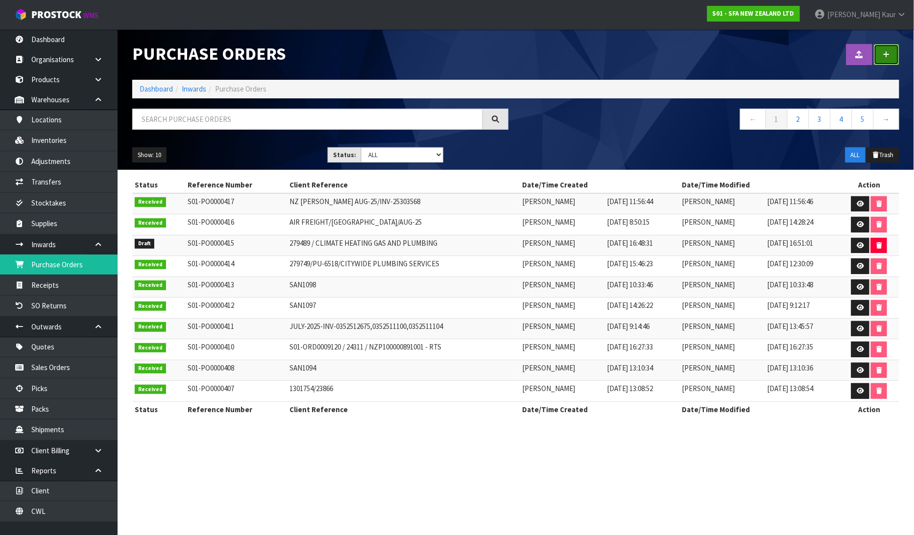
click at [898, 61] on link at bounding box center [886, 54] width 25 height 21
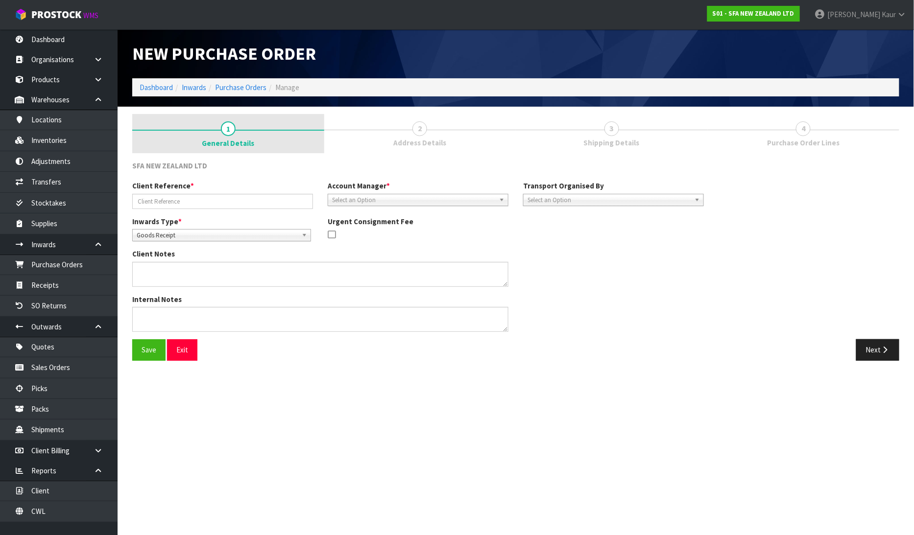
click at [227, 136] on link "1 General Details" at bounding box center [228, 133] width 192 height 39
click at [214, 132] on link "1 General Details" at bounding box center [228, 133] width 192 height 39
click at [221, 133] on link "1 General Details" at bounding box center [228, 133] width 192 height 39
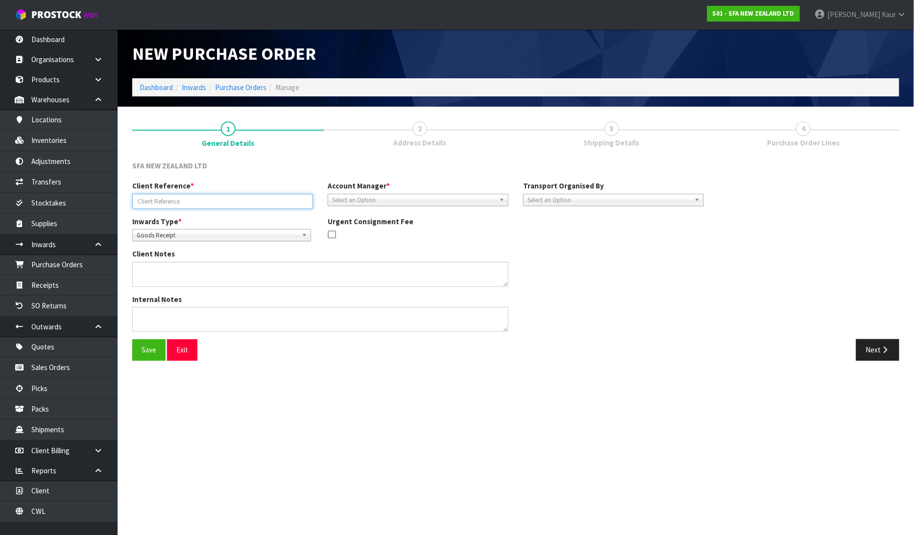
click at [189, 201] on input "text" at bounding box center [222, 201] width 181 height 15
paste input "INS0000527/INP0023206"
type input "INS0000527/INP0023206"
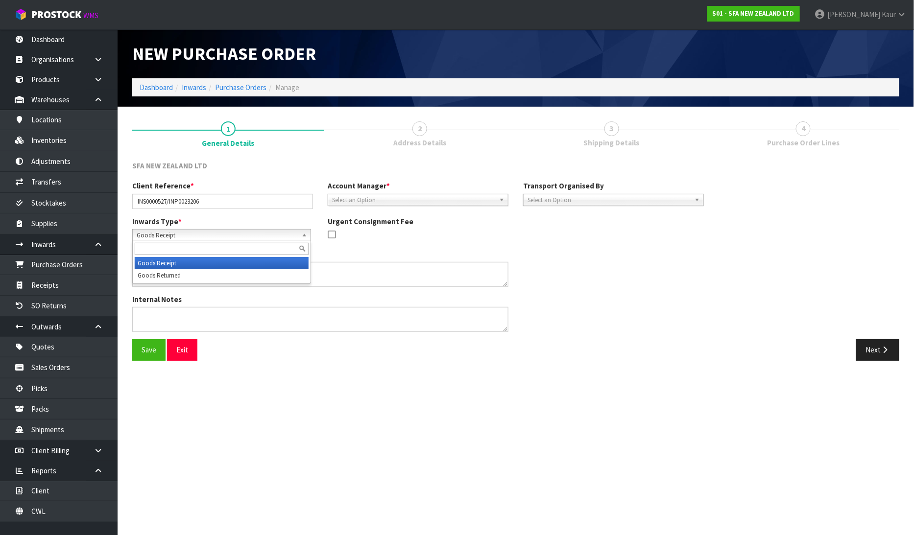
click at [185, 234] on span "Goods Receipt" at bounding box center [217, 236] width 161 height 12
click at [175, 275] on li "Goods Returned" at bounding box center [222, 275] width 174 height 12
click at [397, 201] on span "Select an Option" at bounding box center [413, 200] width 163 height 12
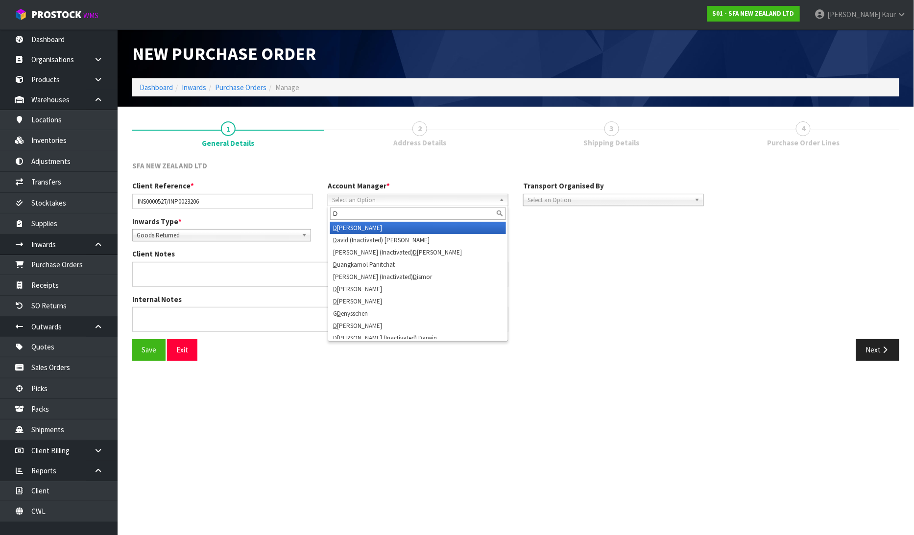
click at [392, 224] on li "D [PERSON_NAME]" at bounding box center [418, 228] width 176 height 12
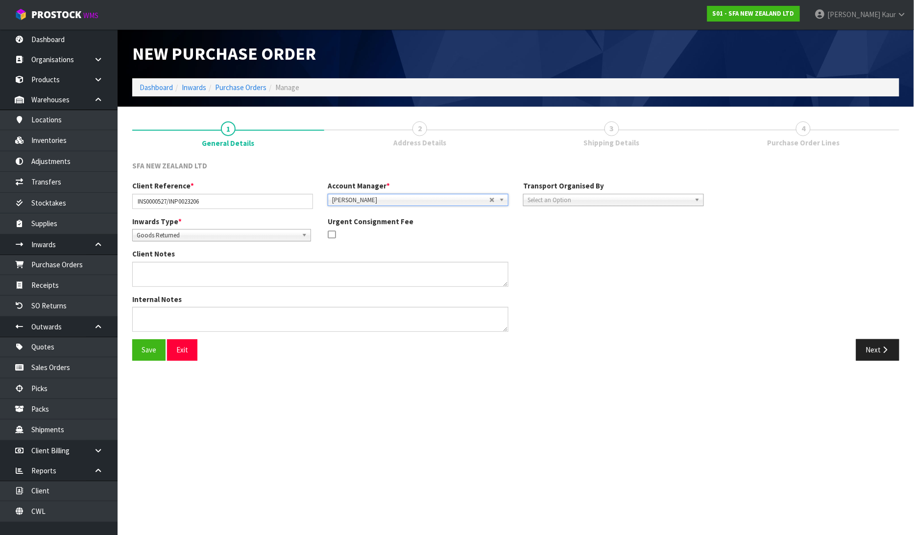
click at [601, 195] on span "Select an Option" at bounding box center [608, 200] width 163 height 12
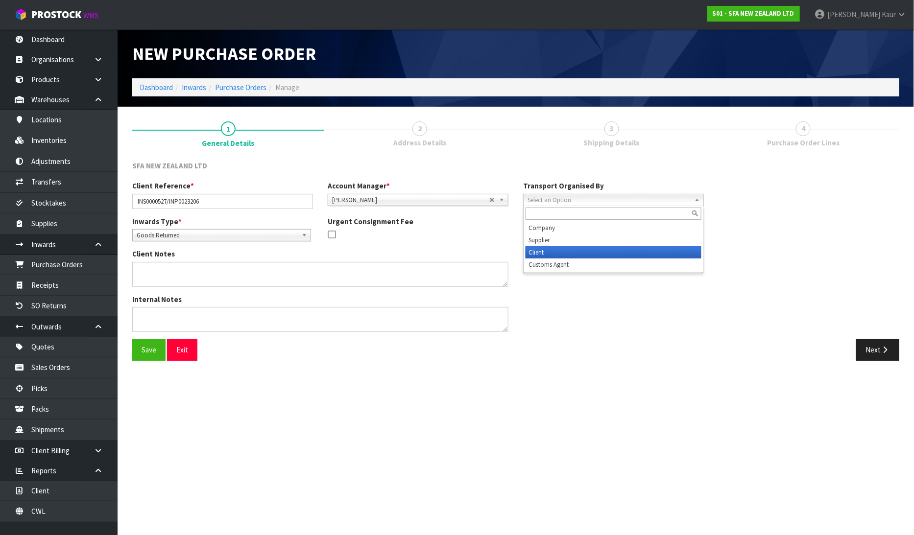
click at [594, 249] on li "Client" at bounding box center [613, 252] width 176 height 12
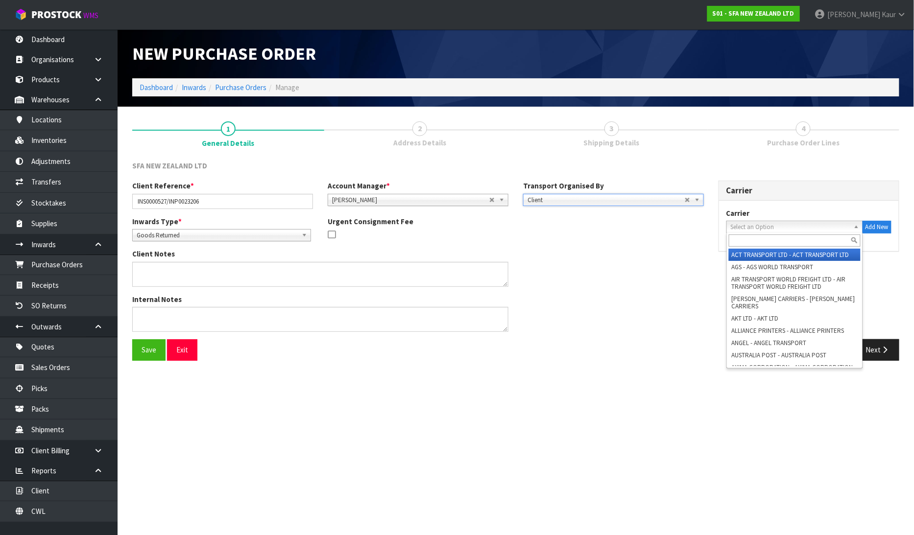
click at [793, 229] on span "Select an Option" at bounding box center [790, 227] width 119 height 12
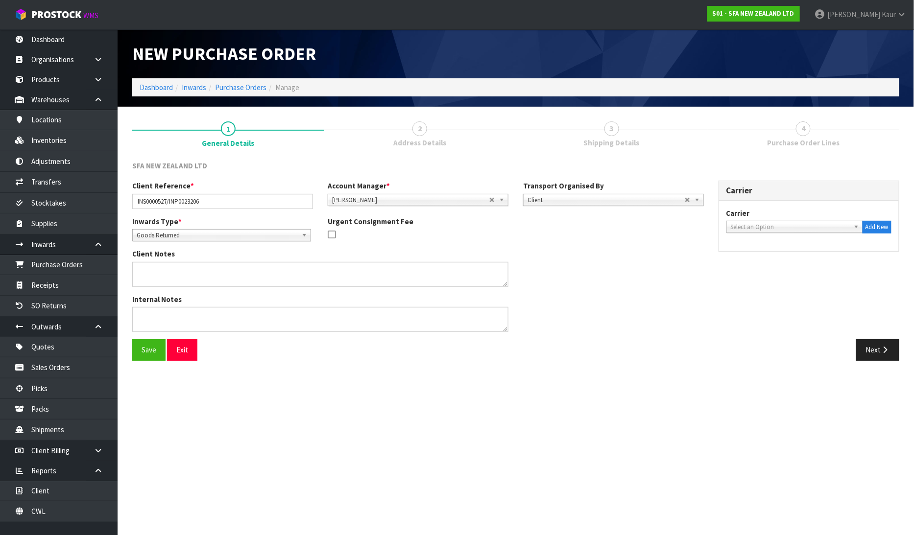
click at [735, 229] on span "Select an Option" at bounding box center [790, 227] width 119 height 12
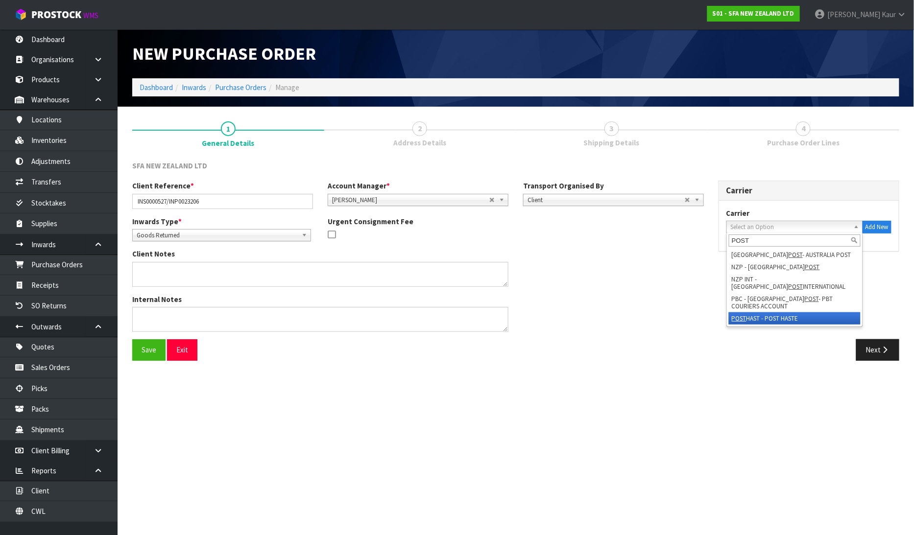
click at [765, 312] on li "POST HAST - POST HASTE" at bounding box center [795, 318] width 132 height 12
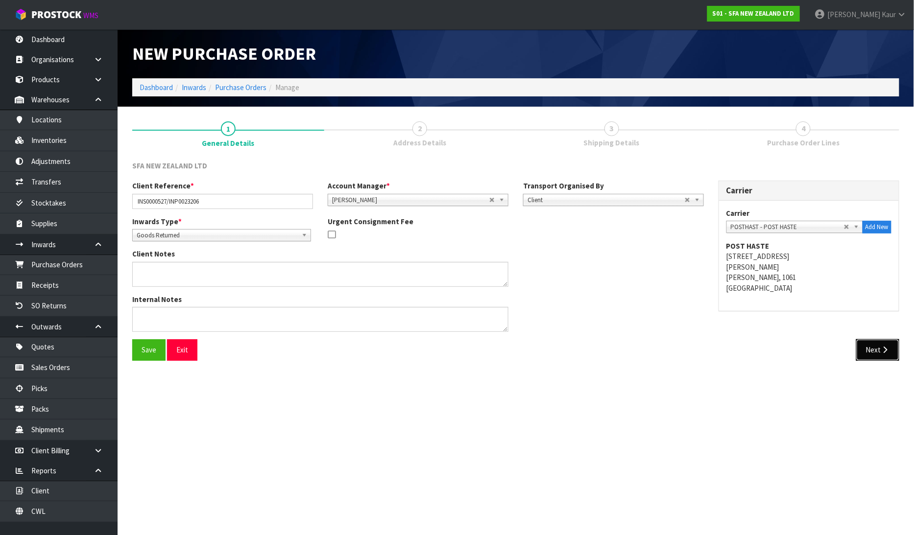
click at [882, 356] on button "Next" at bounding box center [877, 349] width 43 height 21
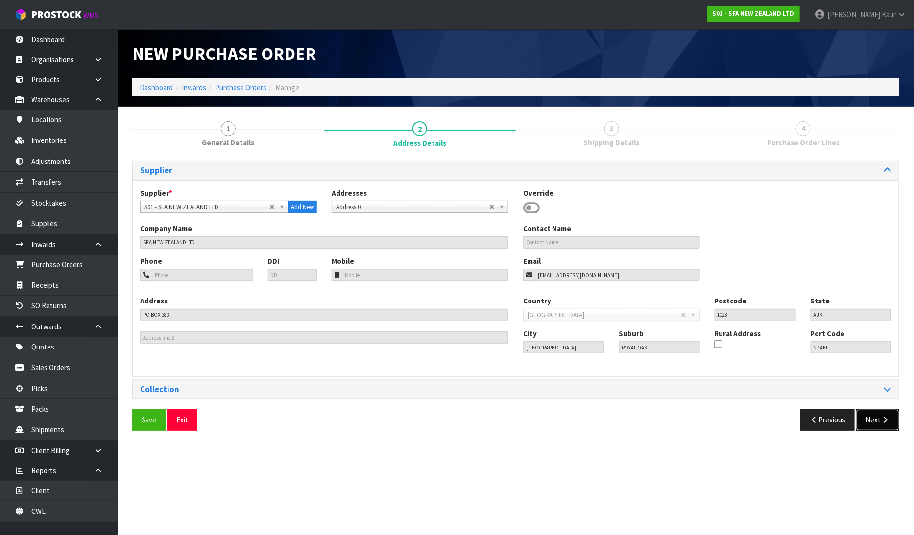
click at [883, 417] on icon "button" at bounding box center [885, 419] width 9 height 7
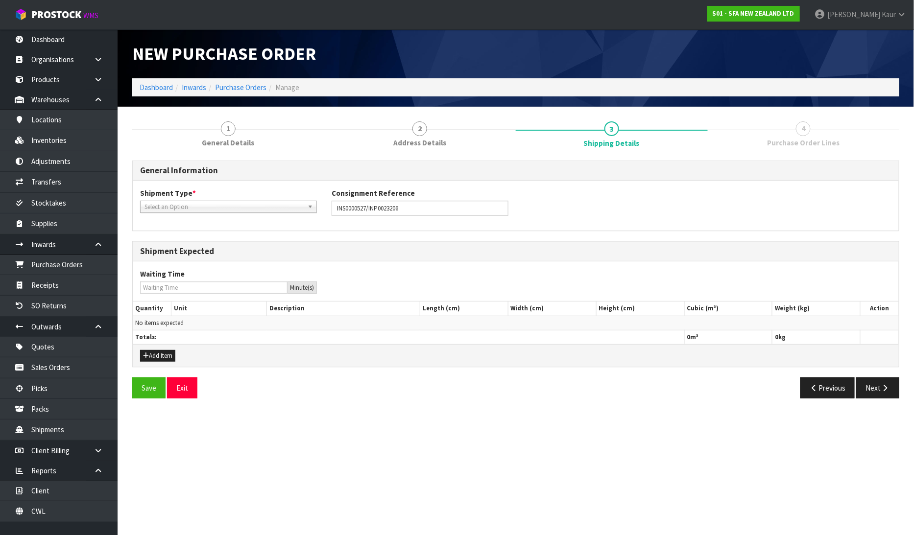
click at [167, 204] on span "Select an Option" at bounding box center [223, 207] width 159 height 12
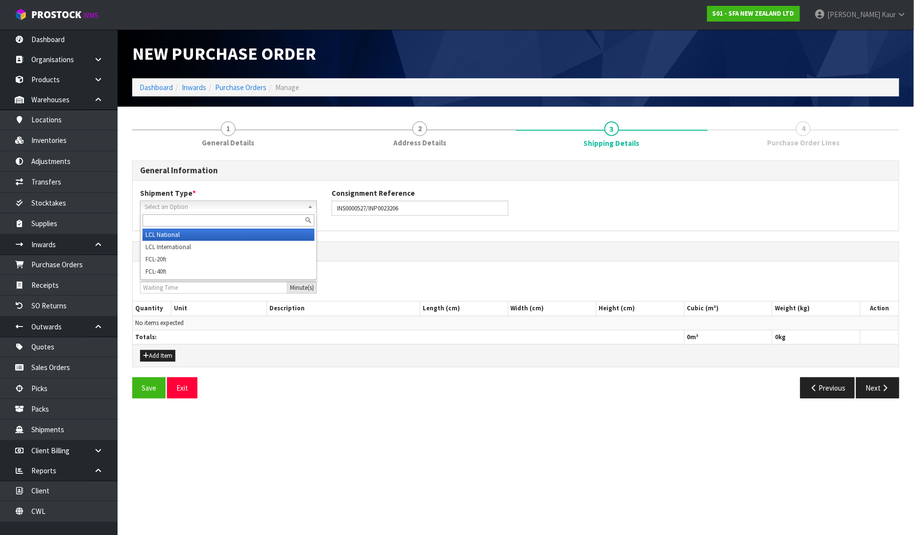
click at [167, 236] on li "LCL National" at bounding box center [229, 235] width 172 height 12
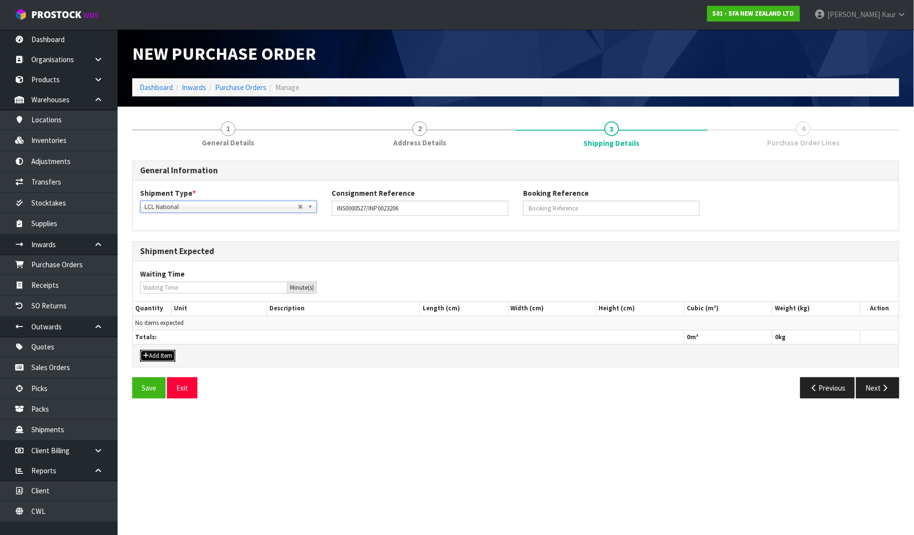
click at [163, 358] on button "Add Item" at bounding box center [157, 356] width 35 height 12
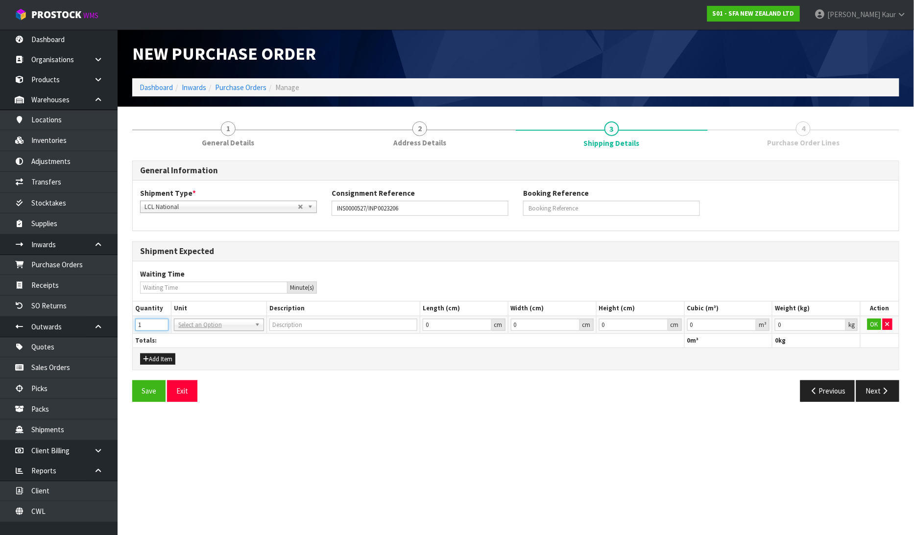
click at [162, 320] on input "1" at bounding box center [151, 325] width 33 height 12
drag, startPoint x: 180, startPoint y: 326, endPoint x: 183, endPoint y: 333, distance: 7.7
click at [185, 337] on input "text" at bounding box center [218, 338] width 85 height 12
drag, startPoint x: 201, startPoint y: 353, endPoint x: 207, endPoint y: 353, distance: 5.4
click at [747, 322] on input "0.000001" at bounding box center [722, 325] width 70 height 12
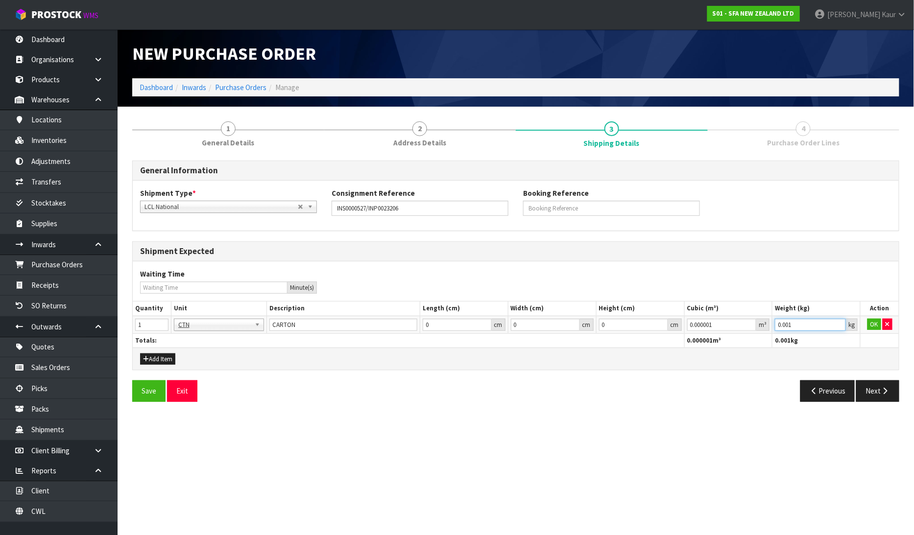
click at [838, 324] on input "0.001" at bounding box center [810, 325] width 71 height 12
click at [868, 324] on button "OK" at bounding box center [874, 325] width 14 height 12
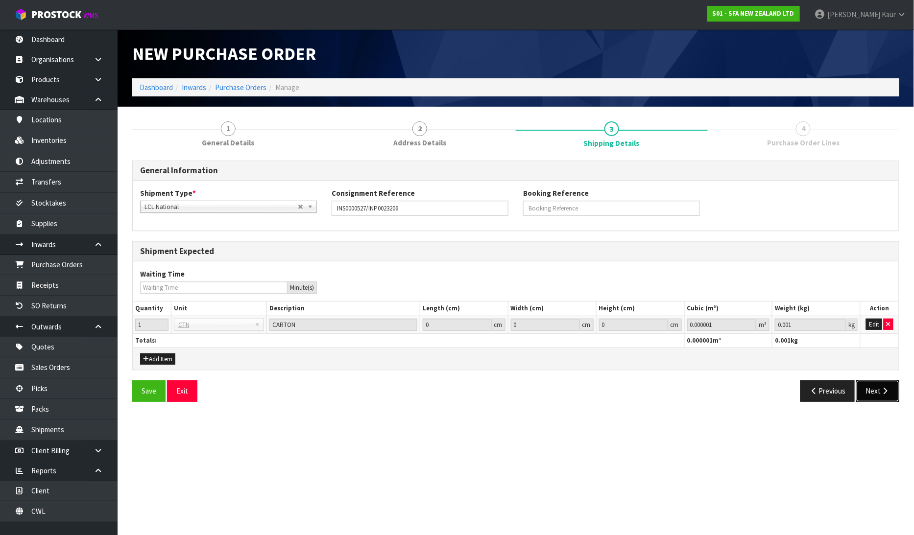
click at [872, 387] on button "Next" at bounding box center [877, 391] width 43 height 21
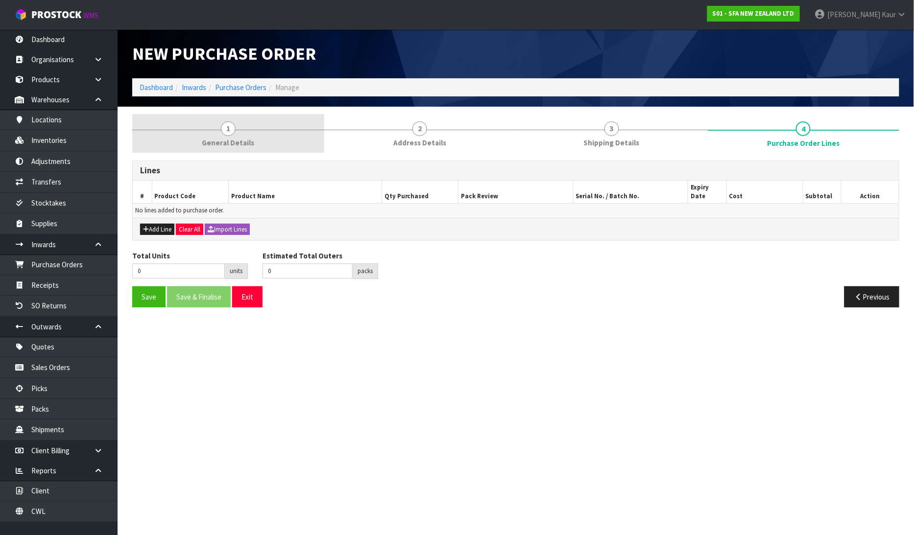
click at [228, 129] on span "1" at bounding box center [228, 128] width 15 height 15
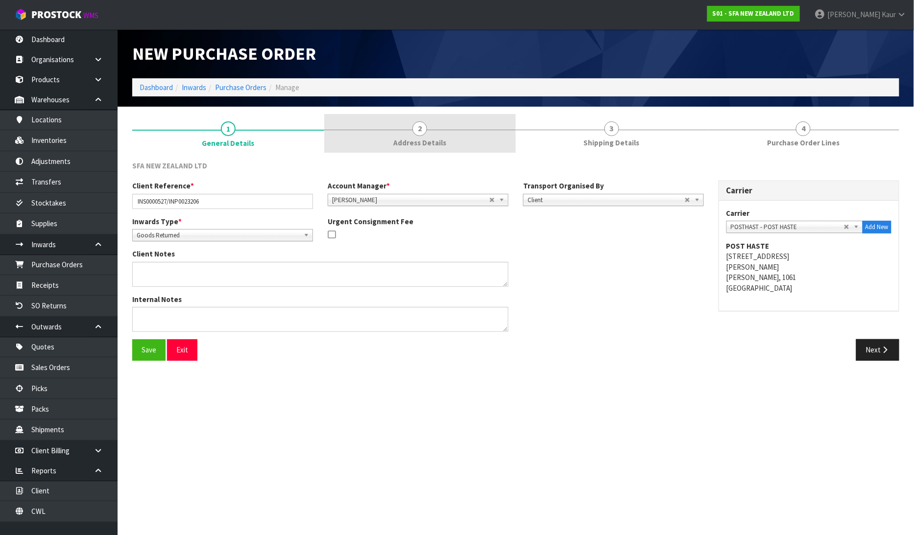
click at [440, 131] on link "2 Address Details" at bounding box center [420, 133] width 192 height 39
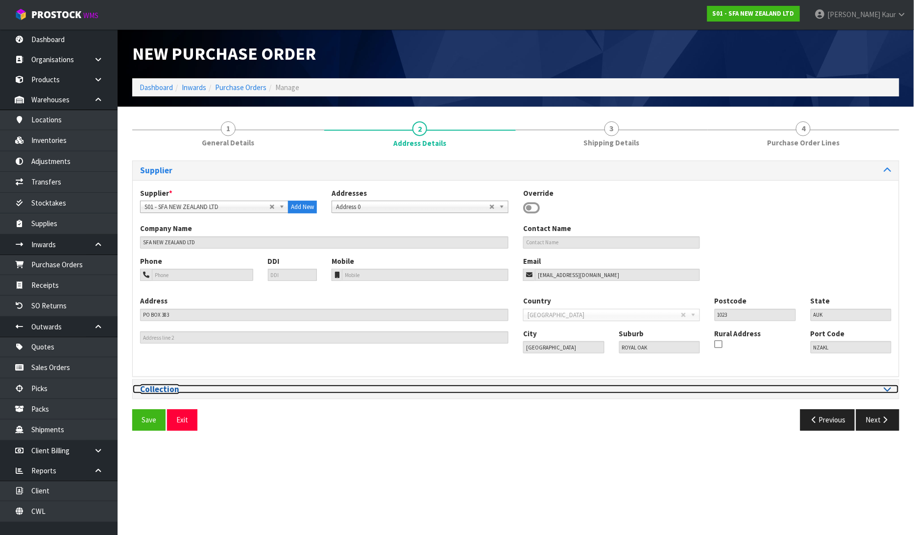
click at [892, 387] on div at bounding box center [707, 389] width 383 height 9
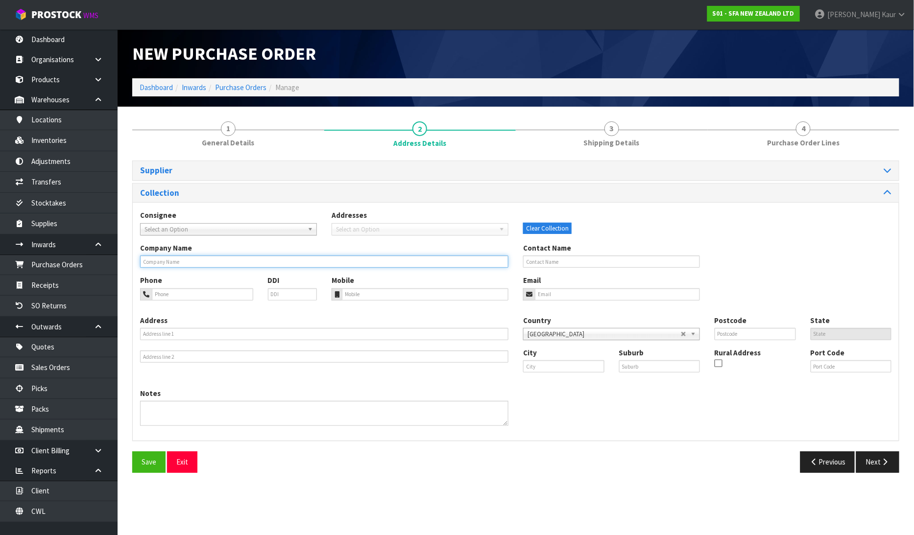
click at [192, 259] on input "text" at bounding box center [324, 262] width 368 height 12
paste input "[PERSON_NAME] INVERCARGILL"
type input "[PERSON_NAME] INVERCARGILL"
click at [877, 456] on button "Next" at bounding box center [877, 462] width 43 height 21
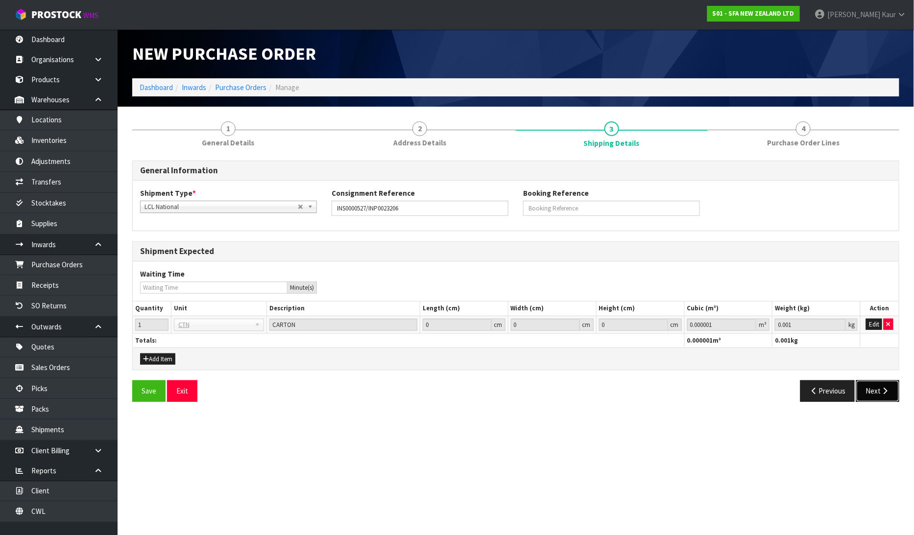
click at [873, 394] on button "Next" at bounding box center [877, 391] width 43 height 21
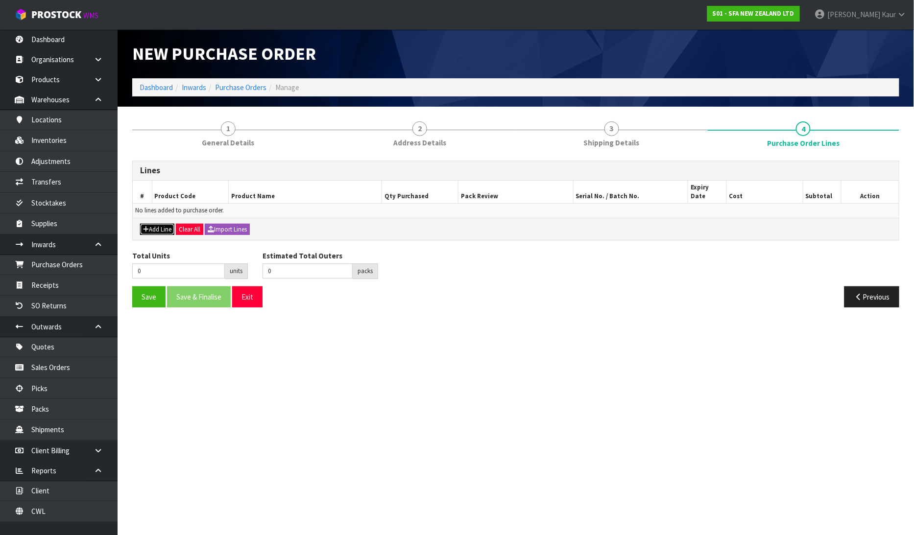
click at [145, 226] on icon "button" at bounding box center [146, 229] width 6 height 6
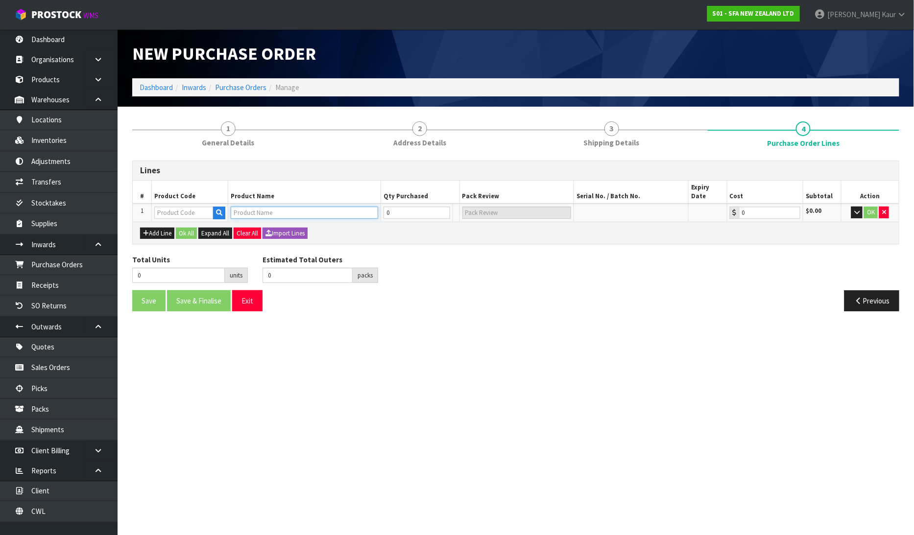
click at [271, 207] on input "text" at bounding box center [304, 213] width 147 height 12
type input "F"
click at [188, 207] on input "text" at bounding box center [183, 213] width 59 height 12
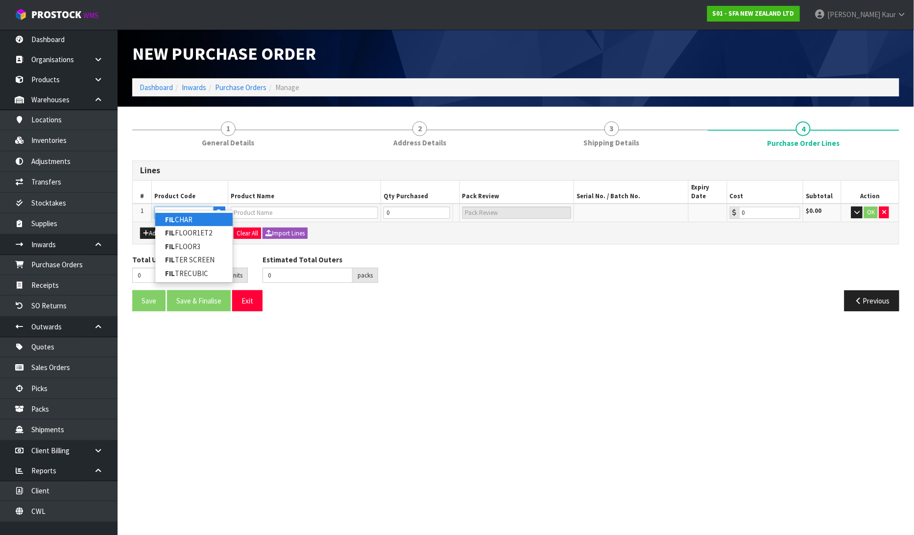
type input "FIL"
click at [177, 219] on link "FIL CHAR" at bounding box center [193, 219] width 77 height 13
type input "FILCHAR"
type input "CARBON FILTER COMPLETE"
type input "0.00"
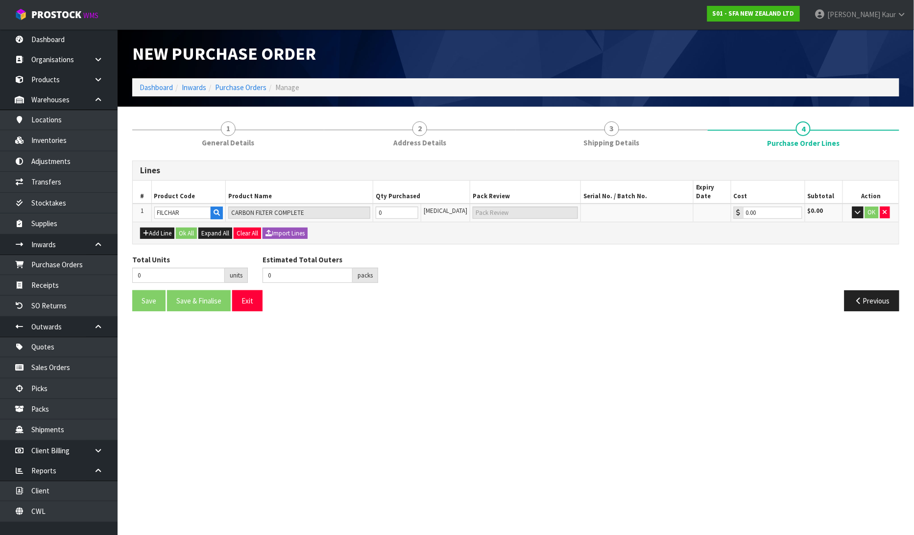
click at [406, 209] on td "0" at bounding box center [397, 213] width 48 height 18
click at [406, 207] on input "0" at bounding box center [397, 213] width 43 height 12
type input "1"
type input "1 [MEDICAL_DATA]"
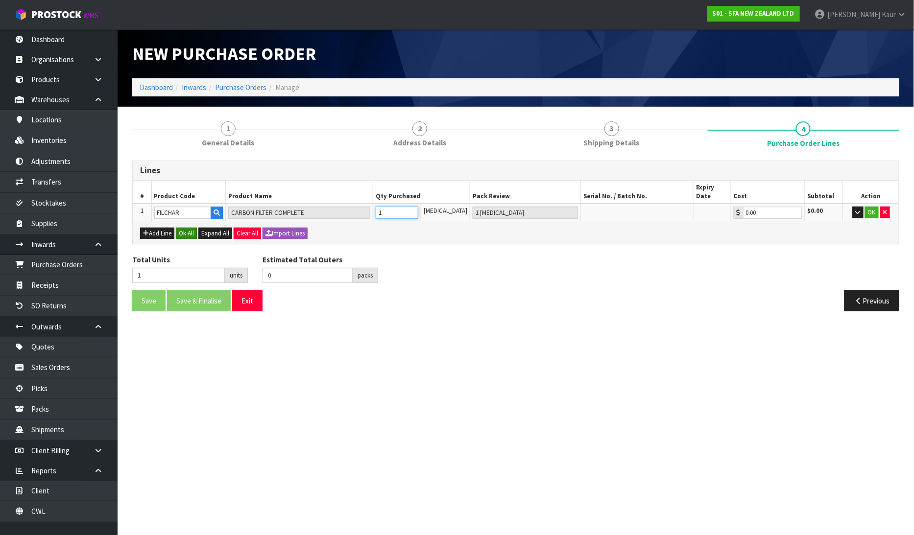
type input "1"
click at [190, 228] on button "Ok All" at bounding box center [186, 234] width 21 height 12
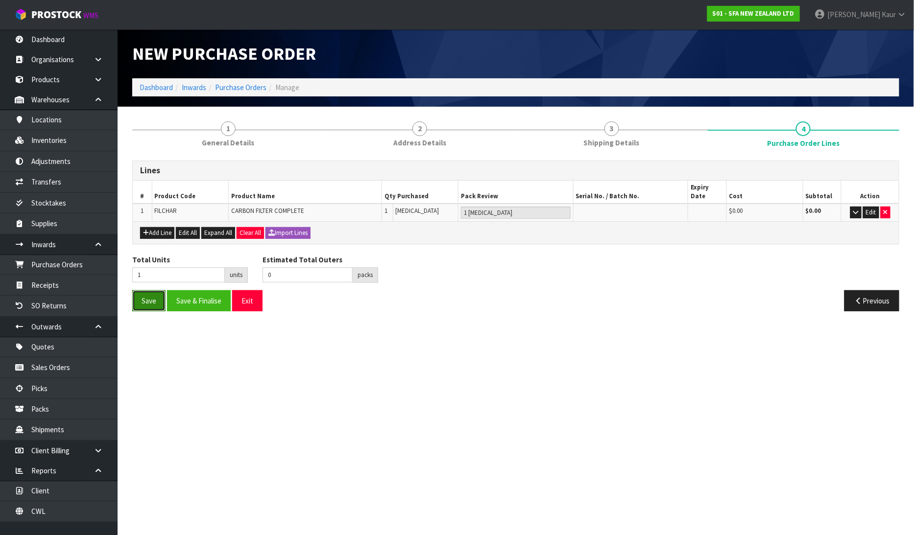
click at [141, 292] on button "Save" at bounding box center [148, 300] width 33 height 21
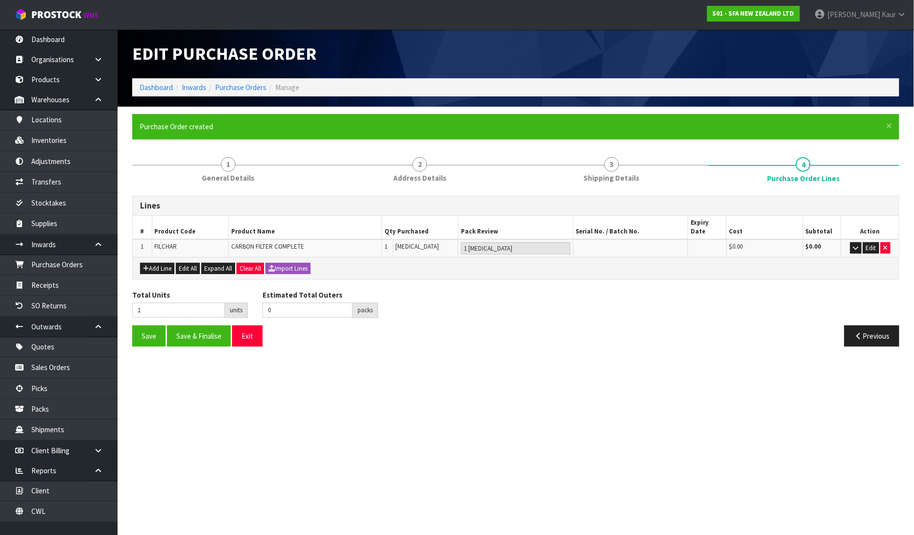
type input "0"
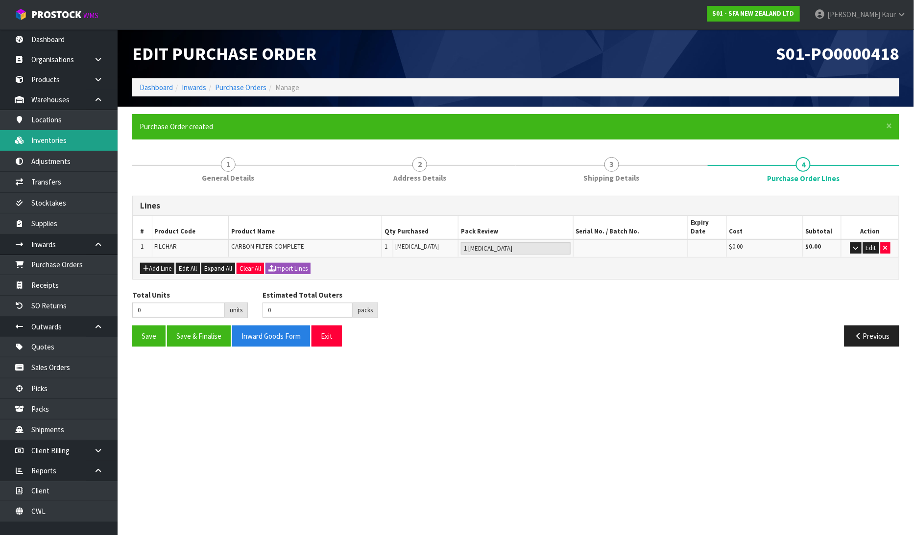
click at [84, 138] on link "Inventories" at bounding box center [59, 140] width 118 height 20
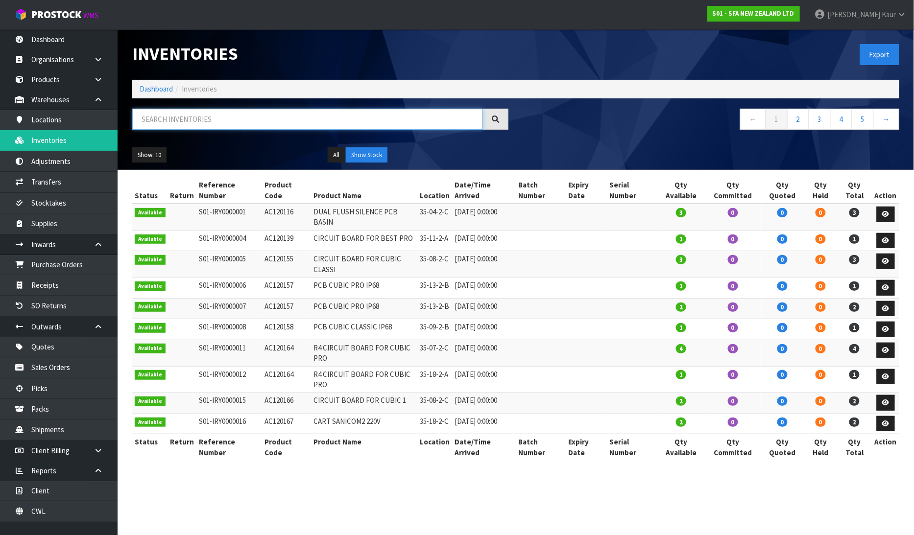
click at [168, 118] on input "text" at bounding box center [307, 119] width 351 height 21
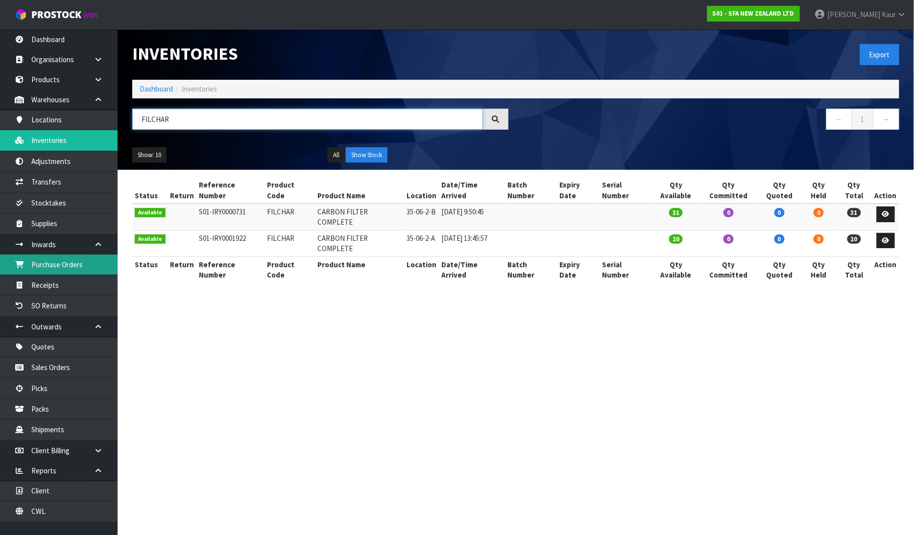
type input "FILCHAR"
click at [87, 263] on link "Purchase Orders" at bounding box center [59, 265] width 118 height 20
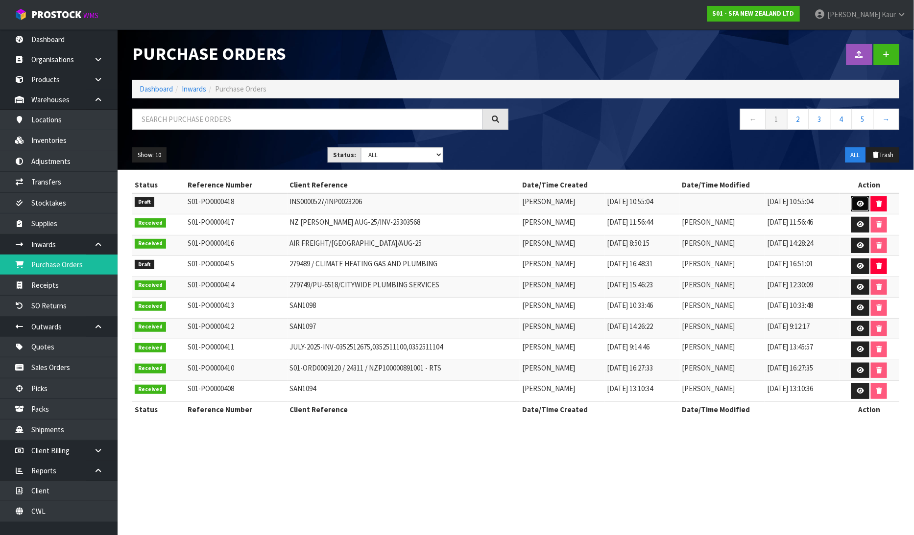
click at [860, 197] on link at bounding box center [860, 204] width 18 height 16
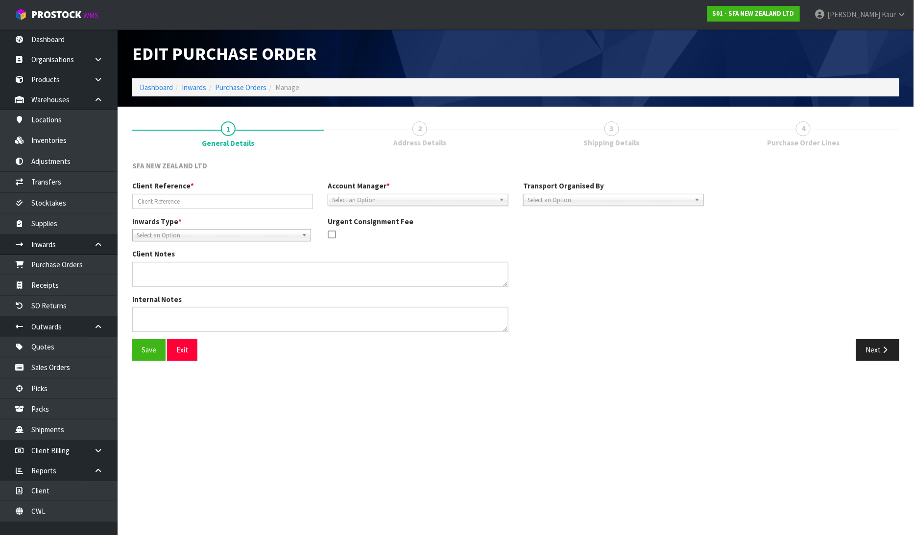
type input "INS0000527/INP0023206"
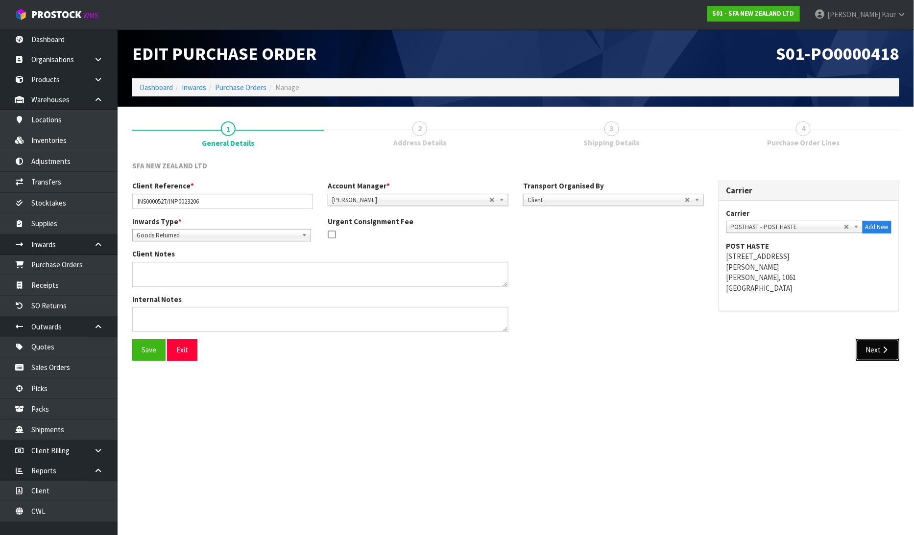
click at [878, 354] on button "Next" at bounding box center [877, 349] width 43 height 21
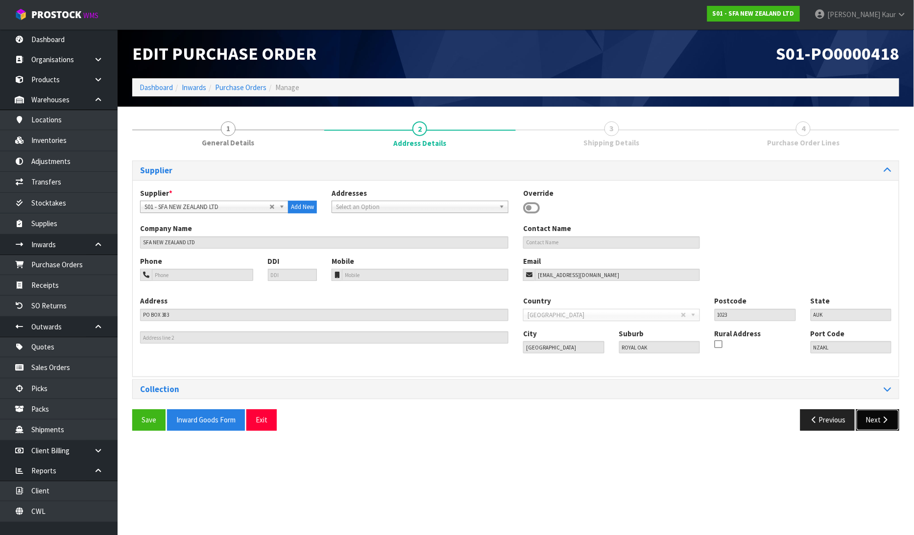
click at [878, 420] on button "Next" at bounding box center [877, 419] width 43 height 21
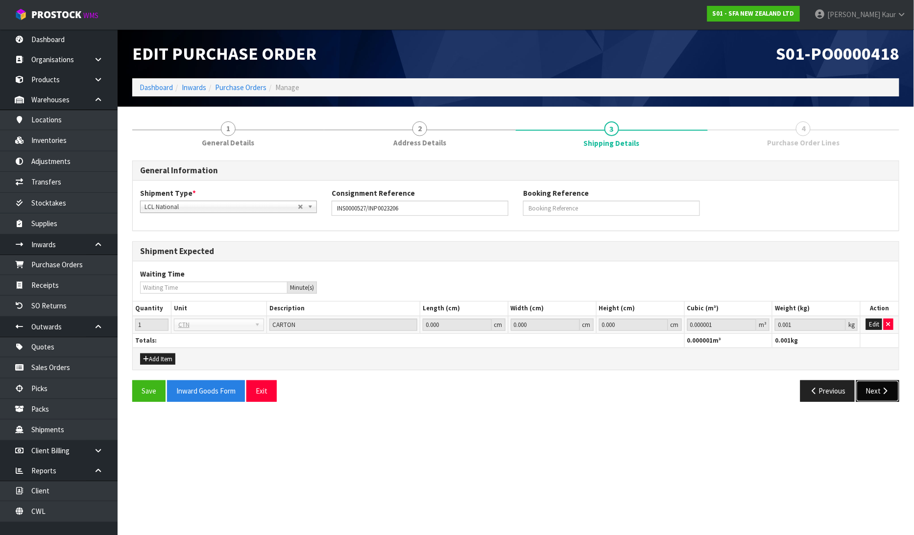
click at [874, 393] on button "Next" at bounding box center [877, 391] width 43 height 21
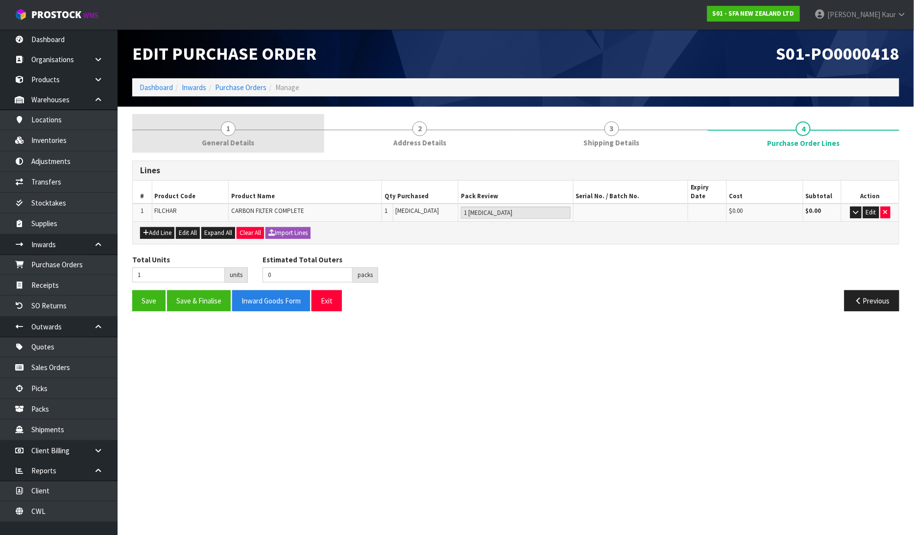
click at [232, 138] on span "General Details" at bounding box center [228, 143] width 52 height 10
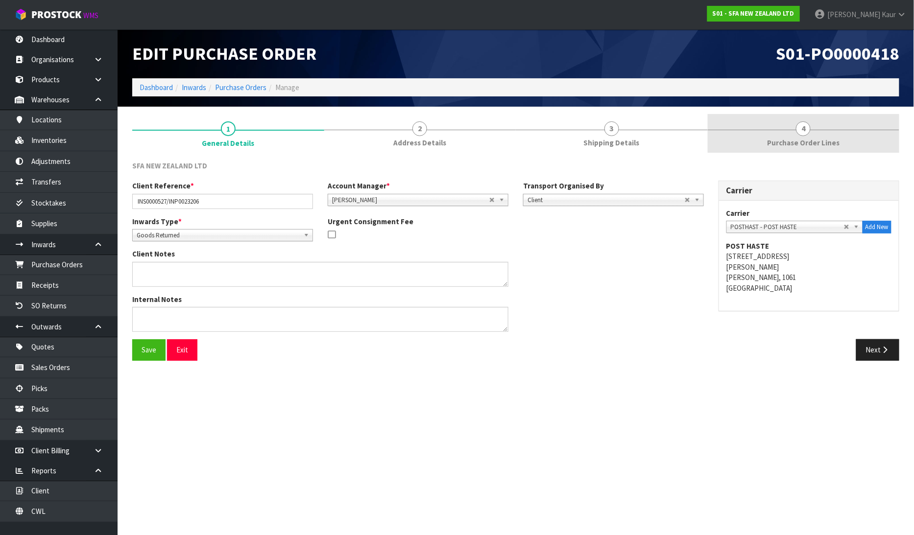
click at [819, 141] on span "Purchase Order Lines" at bounding box center [803, 143] width 72 height 10
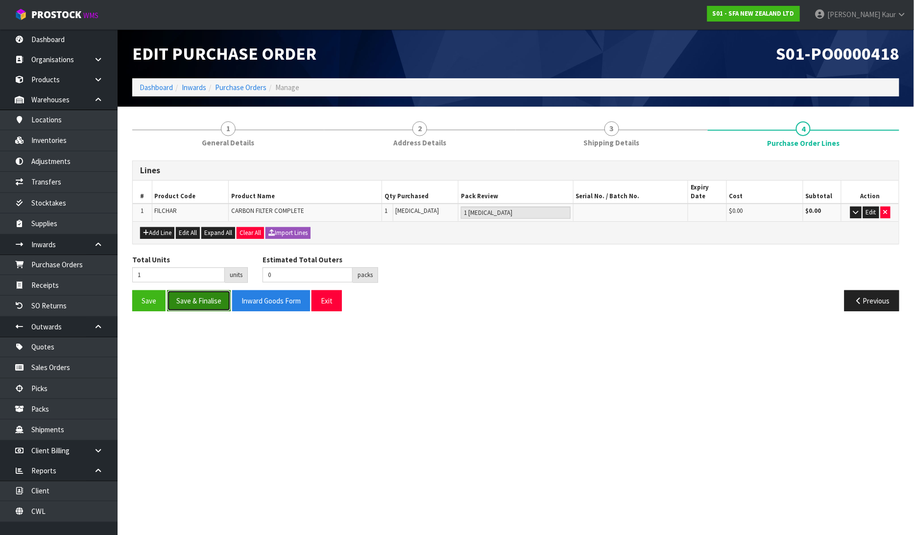
click at [202, 290] on button "Save & Finalise" at bounding box center [199, 300] width 64 height 21
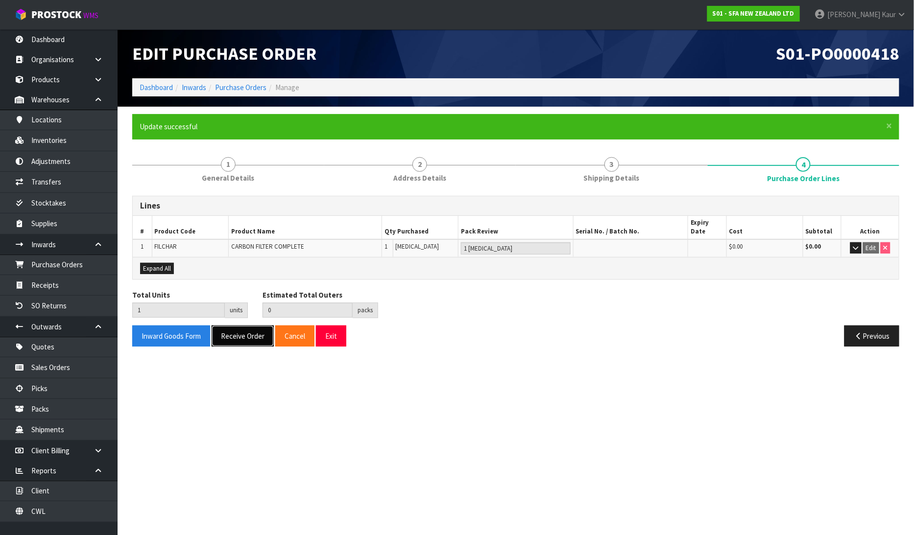
click at [223, 326] on button "Receive Order" at bounding box center [243, 336] width 62 height 21
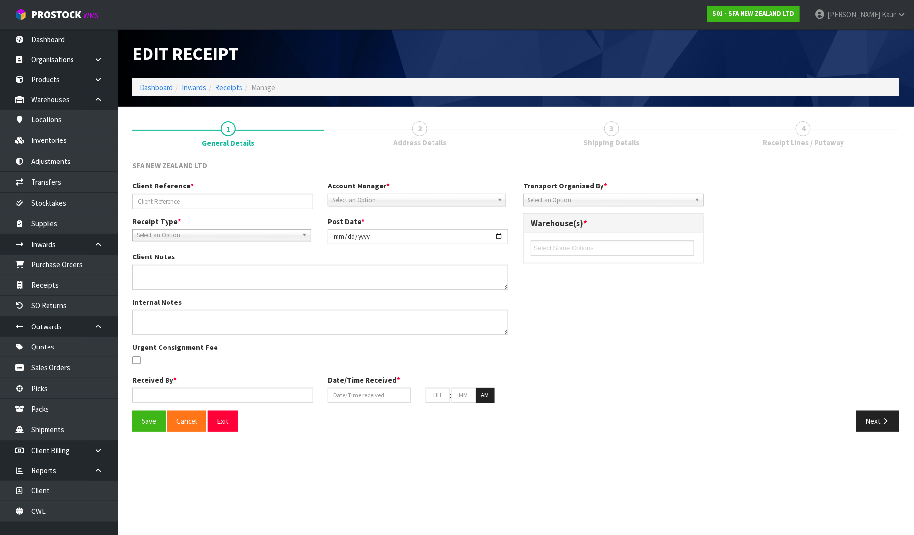
type input "INS0000527/INP0023206"
type input "[DATE]"
type input "[PERSON_NAME]"
type input "[DATE]"
type input "10"
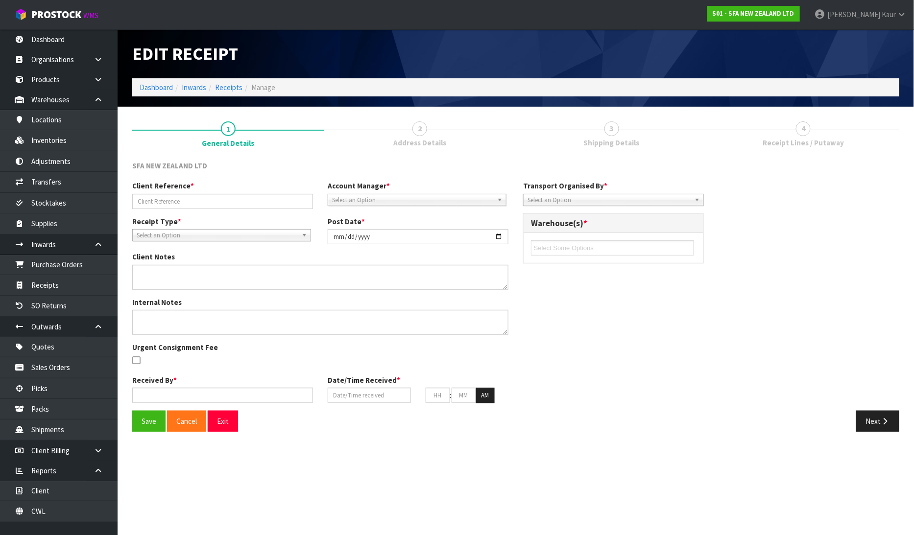
type input "55"
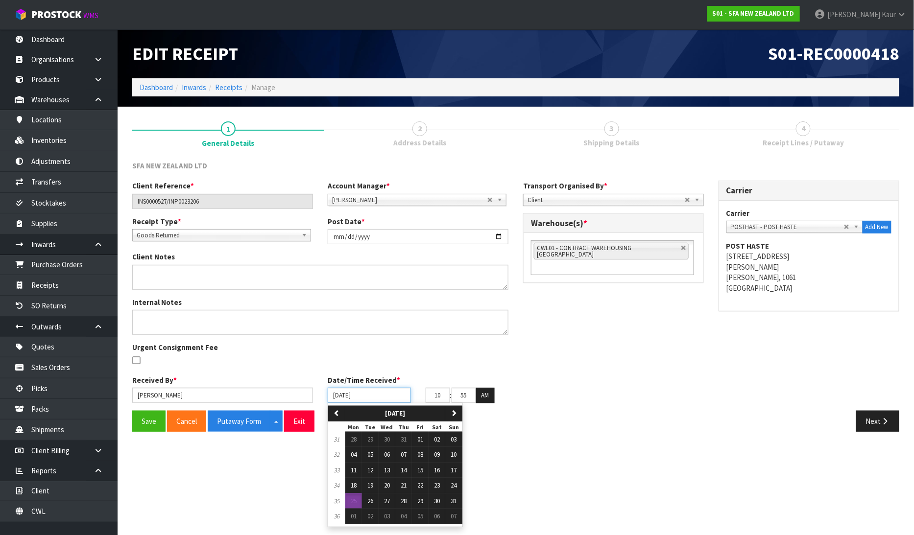
click at [336, 396] on input "[DATE]" at bounding box center [369, 395] width 83 height 15
click at [420, 488] on span "22" at bounding box center [420, 485] width 6 height 8
type input "[DATE]"
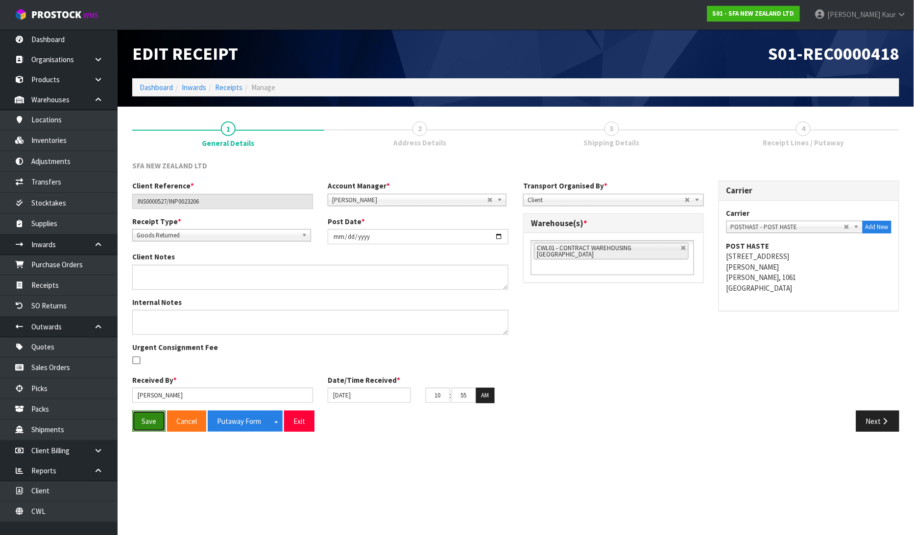
click at [139, 421] on button "Save" at bounding box center [148, 421] width 33 height 21
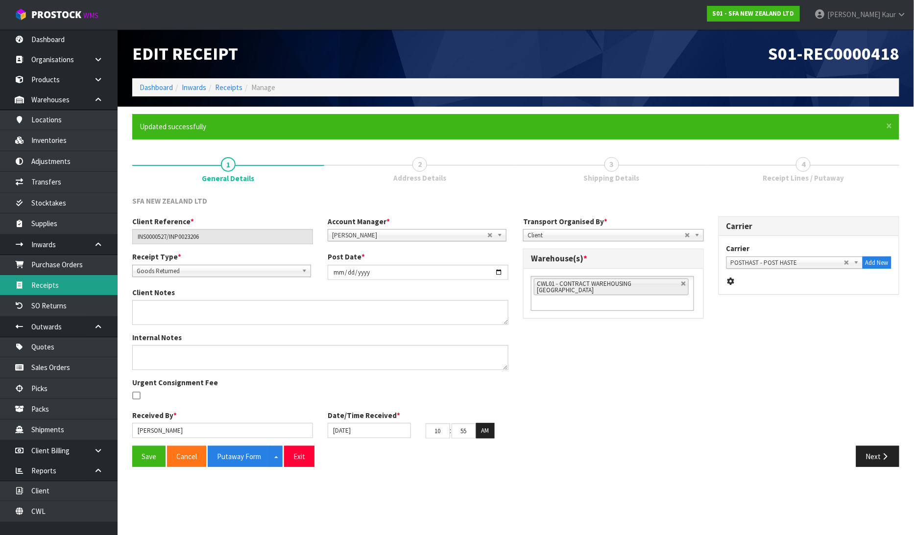
click at [59, 281] on link "Receipts" at bounding box center [59, 285] width 118 height 20
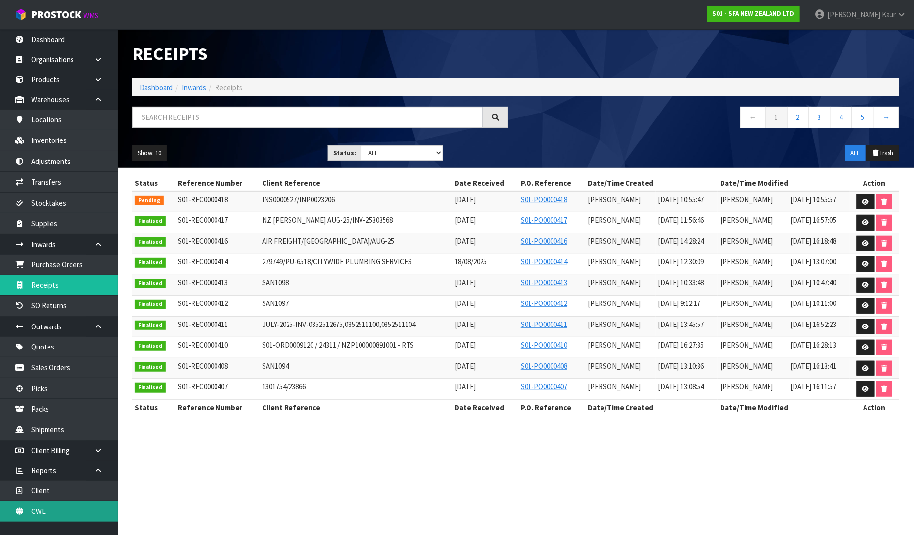
click at [55, 513] on link "CWL" at bounding box center [59, 511] width 118 height 20
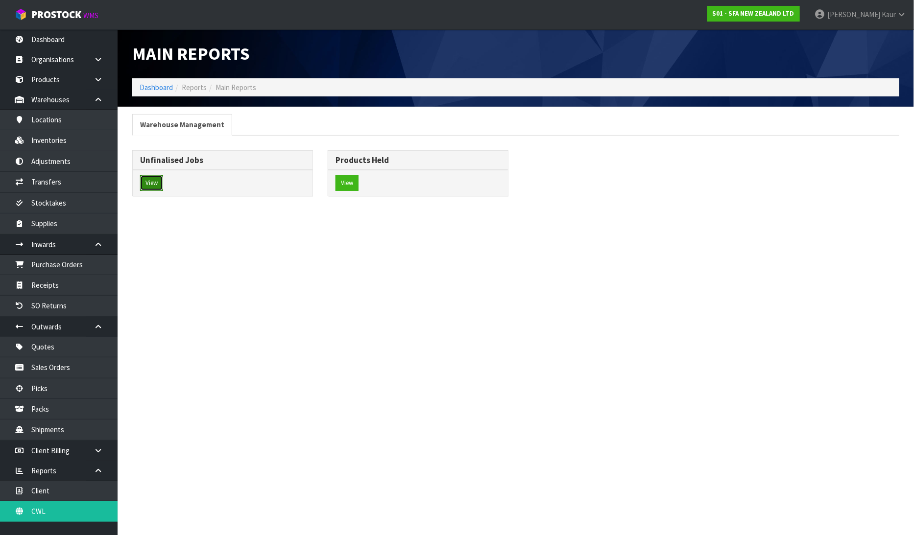
click at [155, 190] on button "View" at bounding box center [151, 183] width 23 height 16
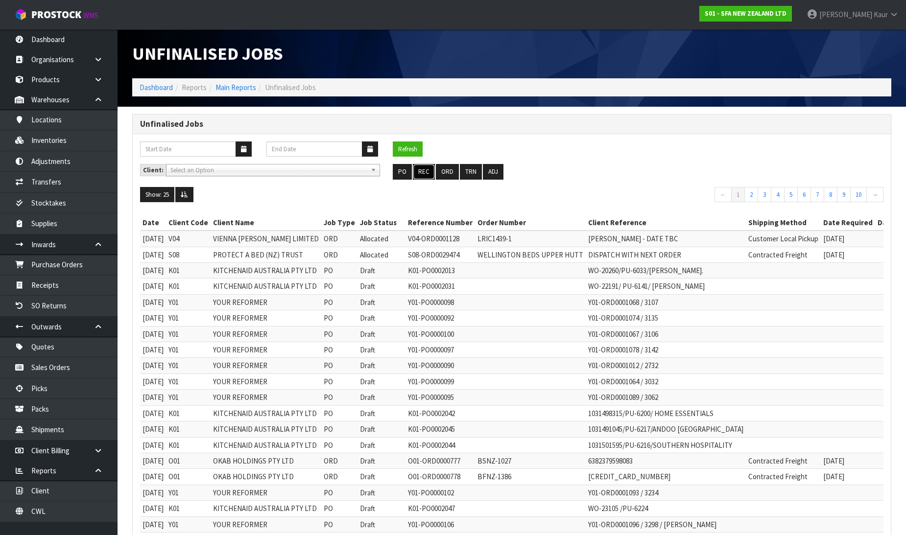
click at [421, 172] on button "REC" at bounding box center [424, 172] width 22 height 16
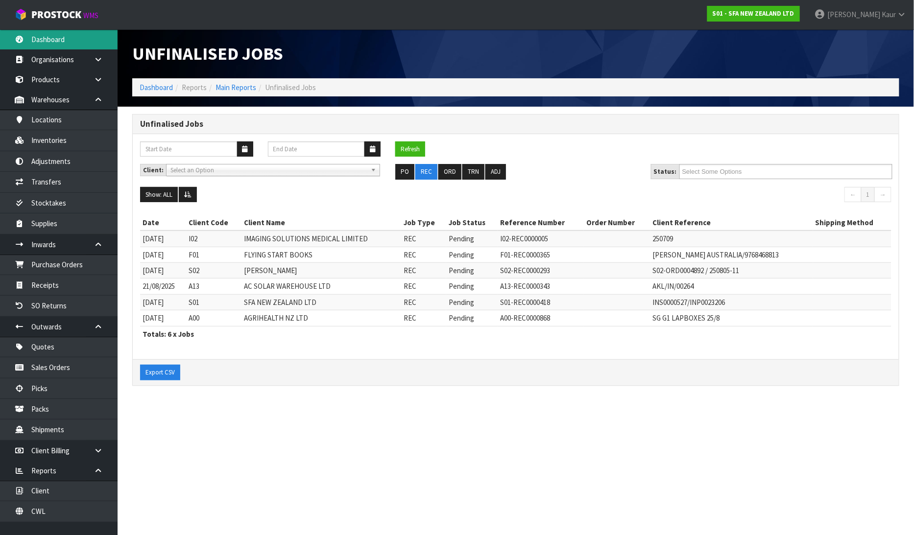
click at [37, 44] on link "Dashboard" at bounding box center [59, 39] width 118 height 20
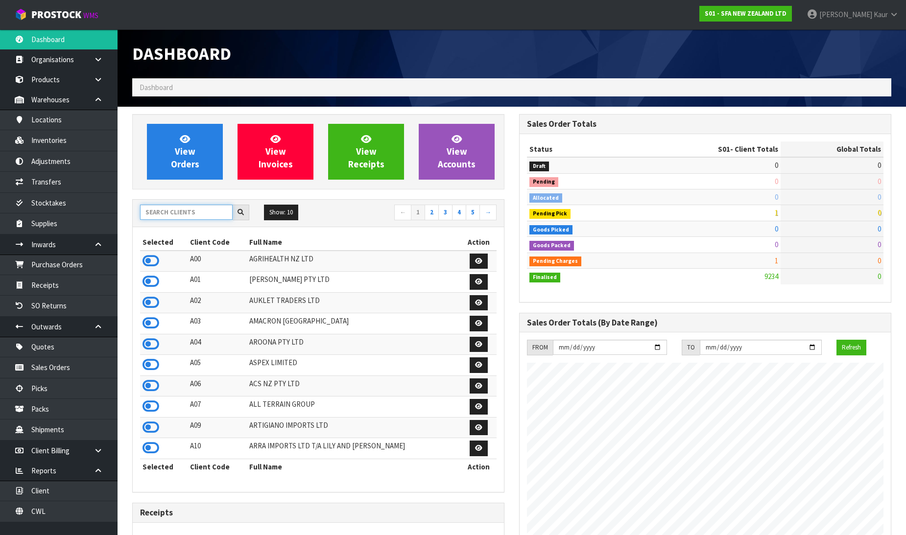
scroll to position [742, 387]
click at [215, 217] on input "text" at bounding box center [186, 212] width 93 height 15
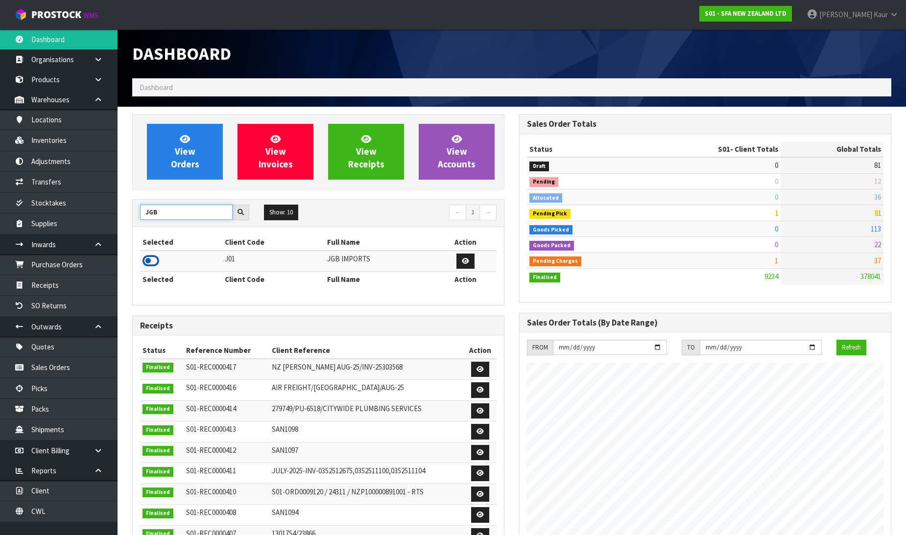
type input "JGB"
click at [147, 263] on icon at bounding box center [151, 261] width 17 height 15
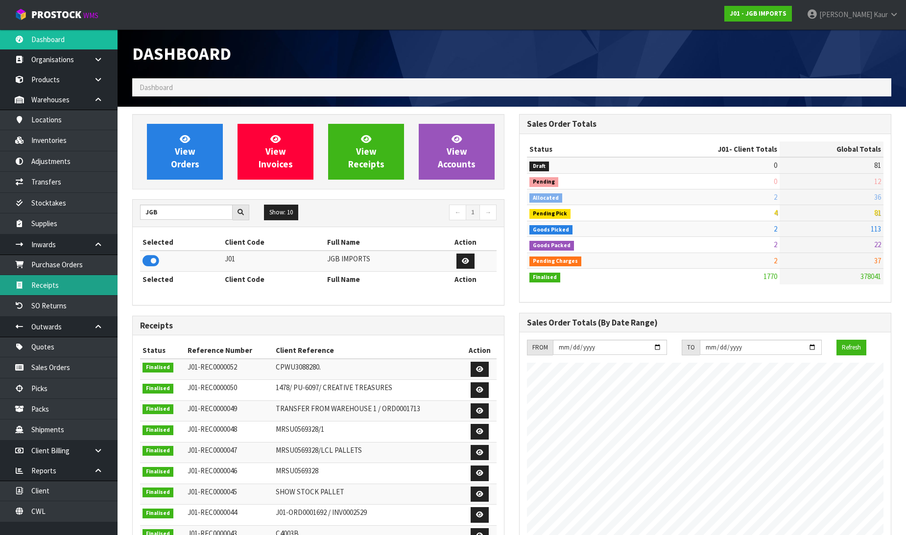
click at [78, 289] on link "Receipts" at bounding box center [59, 285] width 118 height 20
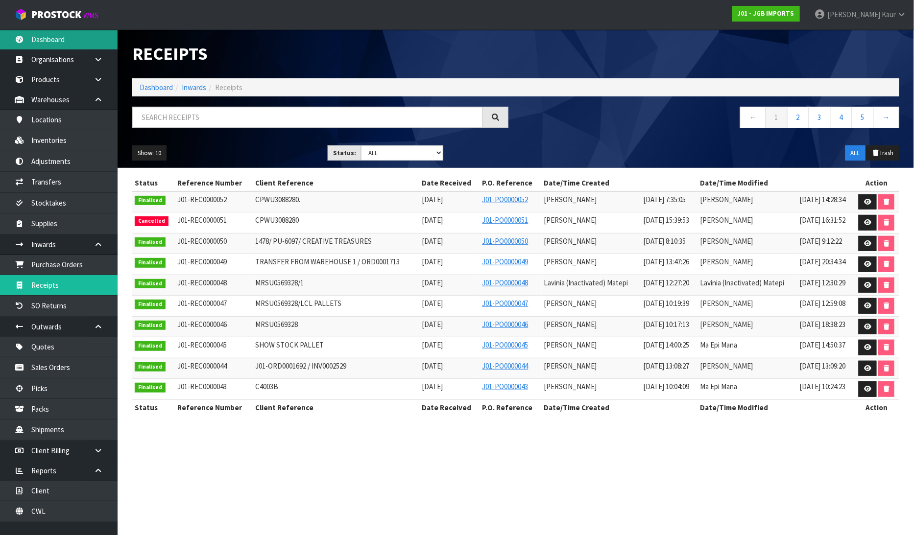
click at [72, 46] on link "Dashboard" at bounding box center [59, 39] width 118 height 20
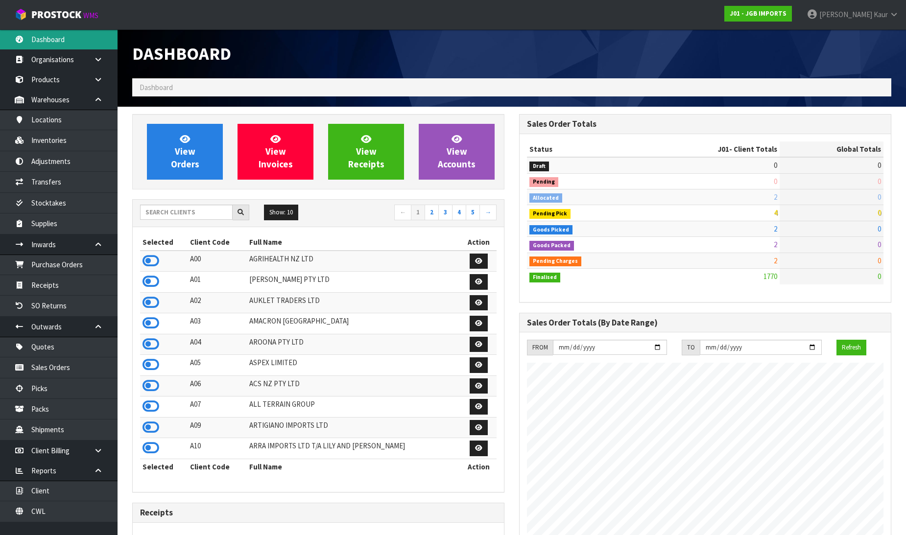
scroll to position [742, 387]
click at [192, 214] on input "text" at bounding box center [186, 212] width 93 height 15
click at [149, 260] on icon at bounding box center [151, 261] width 17 height 15
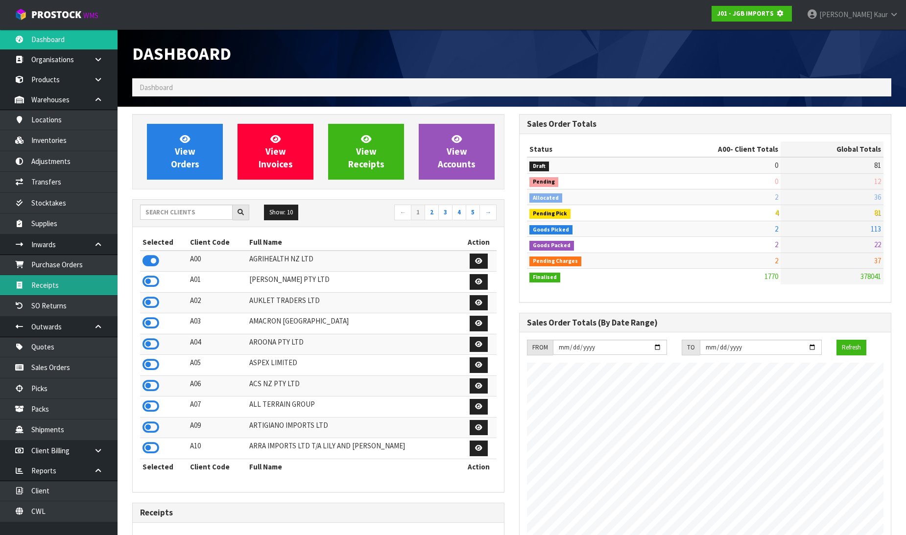
scroll to position [489129, 489353]
click at [62, 285] on link "Receipts" at bounding box center [59, 285] width 118 height 20
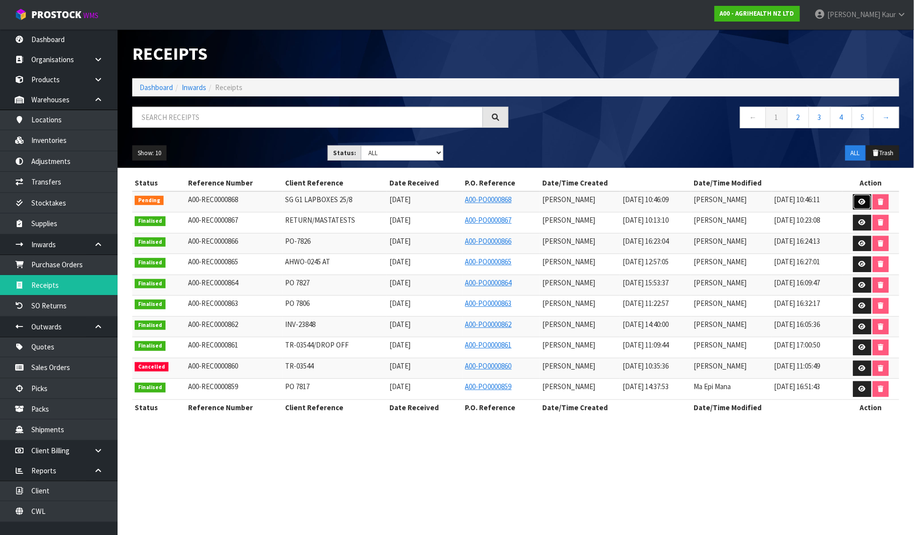
click at [863, 203] on icon at bounding box center [862, 202] width 7 height 6
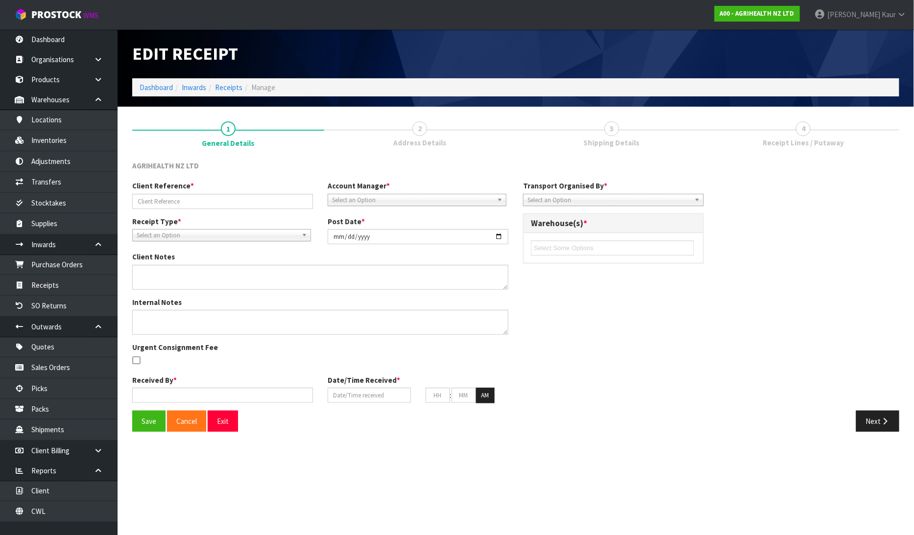
type input "SG G1 LAPBOXES 25/8"
type input "[DATE]"
type textarea "[PERSON_NAME] IS GOING TO DROP OFF SOME LAPBOXES AS PER BELOW THIS MORNING, CAN…"
type input "[PERSON_NAME]"
type input "[DATE]"
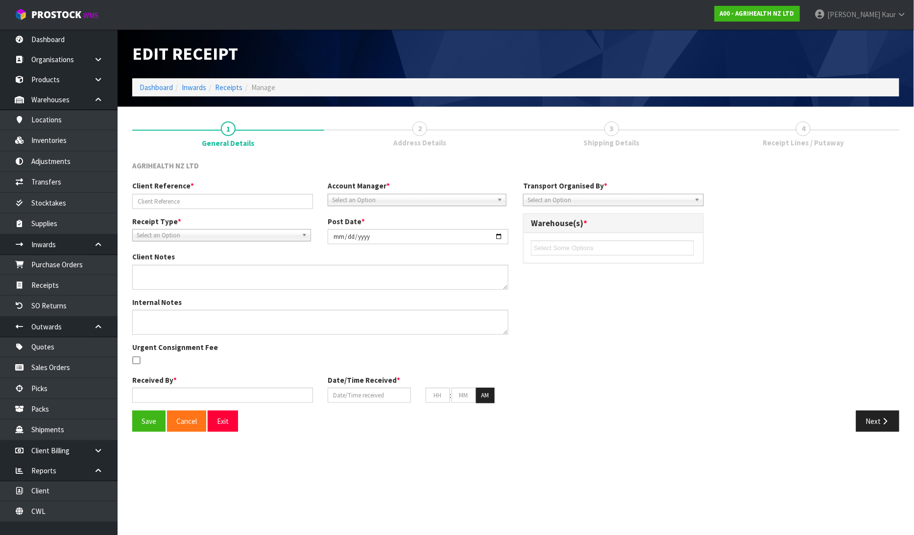
type input "10"
type input "46"
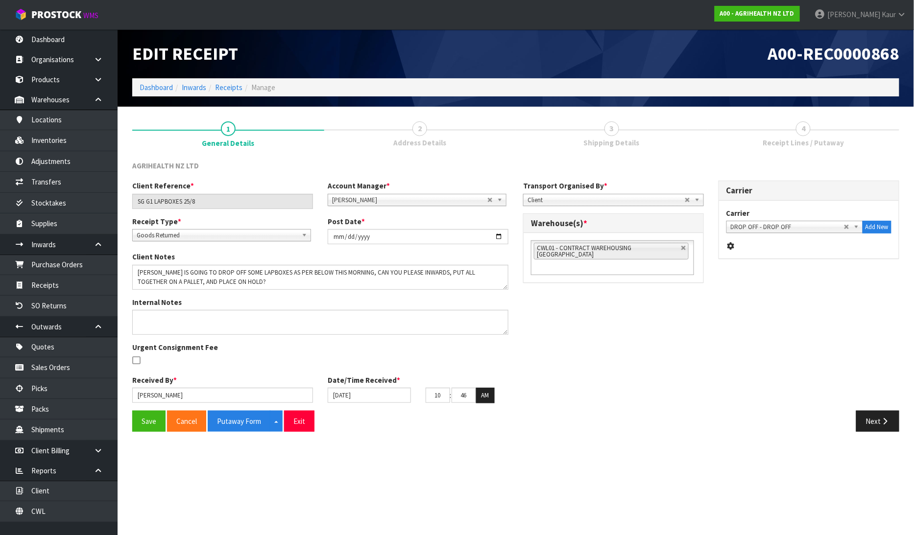
click at [885, 432] on div "Save Cancel Putaway Form Split button! CSV FORMAT Exit Next" at bounding box center [516, 425] width 782 height 28
click at [884, 427] on button "Next" at bounding box center [877, 421] width 43 height 21
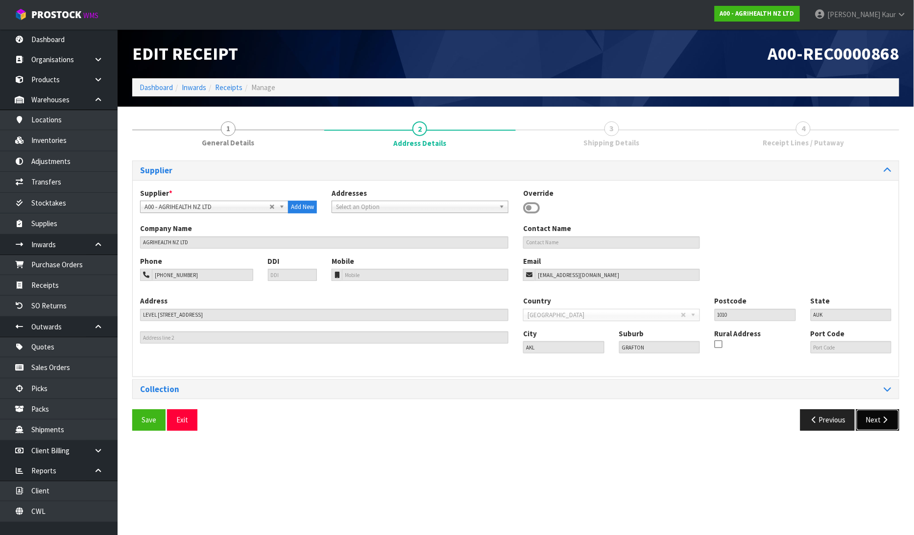
click at [888, 422] on icon "button" at bounding box center [885, 419] width 9 height 7
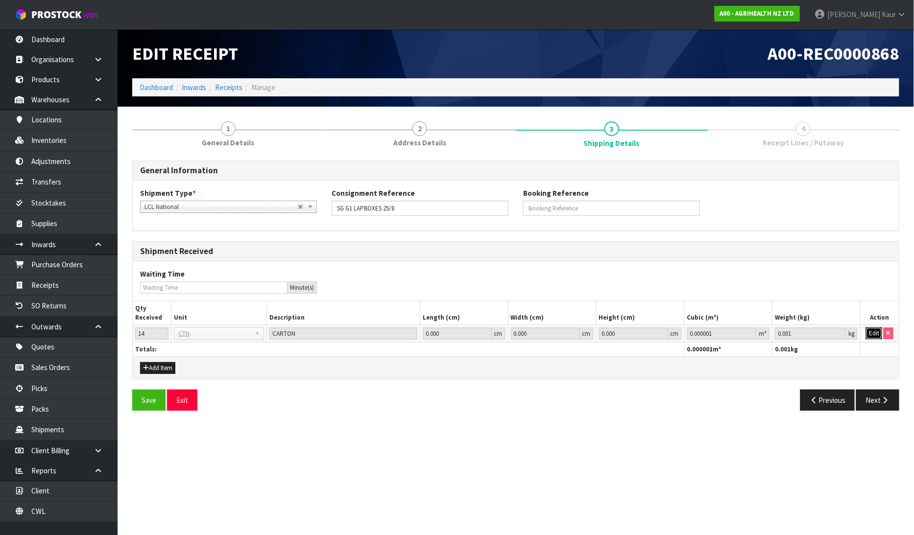
click at [876, 330] on button "Edit" at bounding box center [874, 334] width 16 height 12
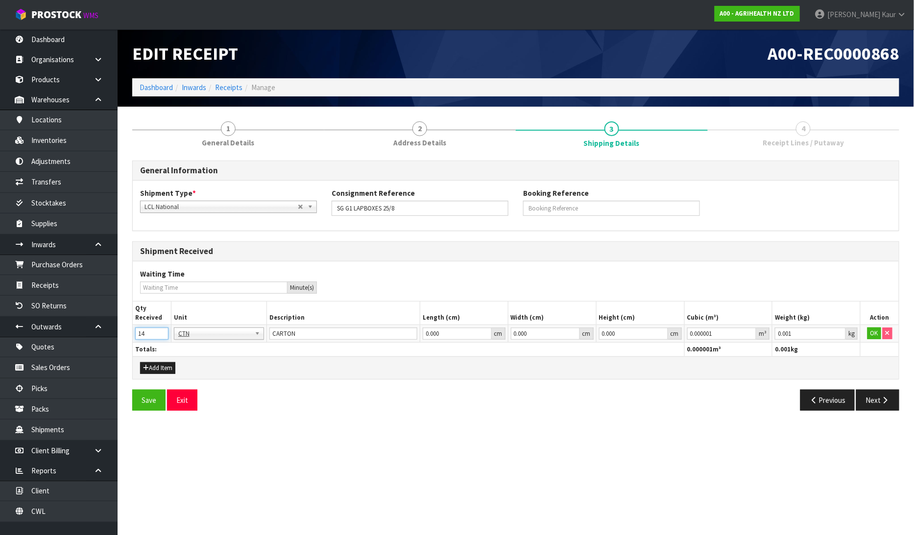
drag, startPoint x: 146, startPoint y: 331, endPoint x: 128, endPoint y: 334, distance: 18.4
click at [128, 334] on div "1 General Details 2 Address Details 3 Shipping Details 4 Receipt Lines / Putawa…" at bounding box center [516, 266] width 782 height 304
type input "8"
click at [871, 330] on button "OK" at bounding box center [874, 334] width 14 height 12
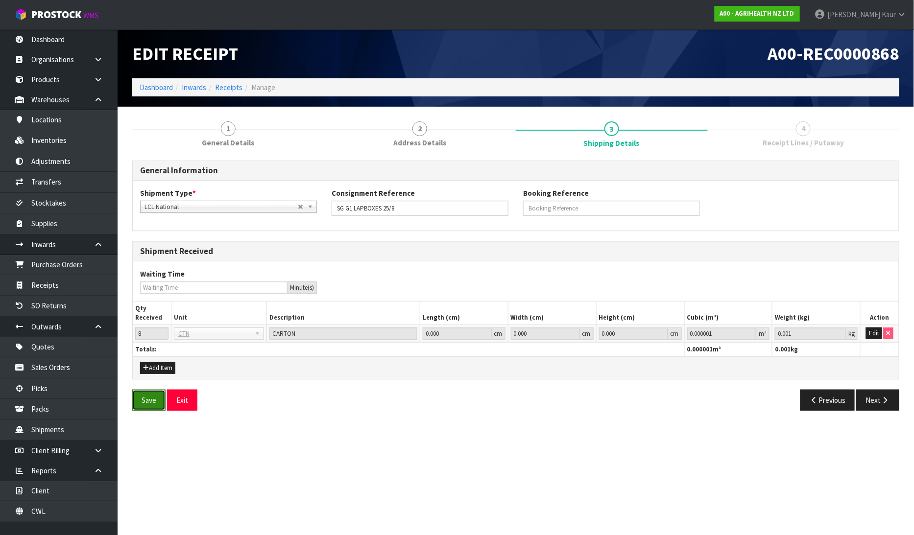
click at [139, 397] on button "Save" at bounding box center [148, 400] width 33 height 21
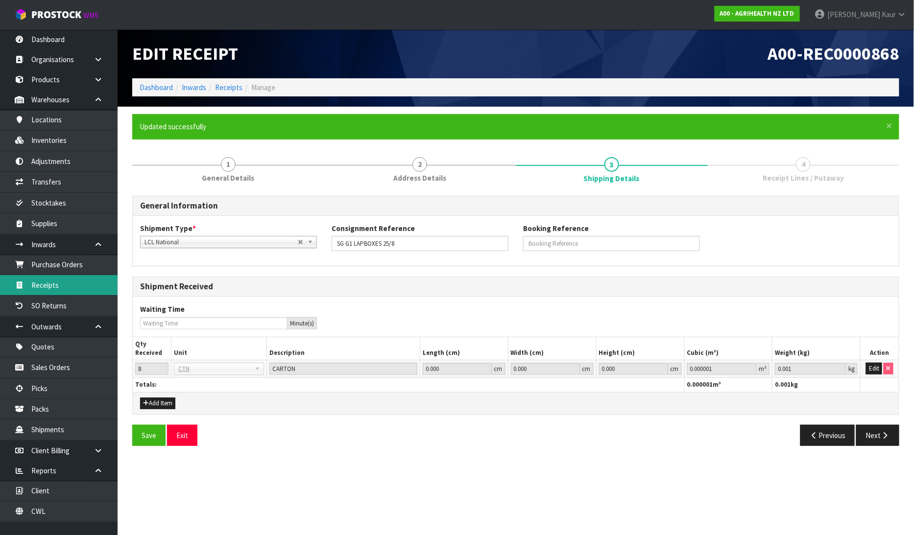
click at [48, 283] on link "Receipts" at bounding box center [59, 285] width 118 height 20
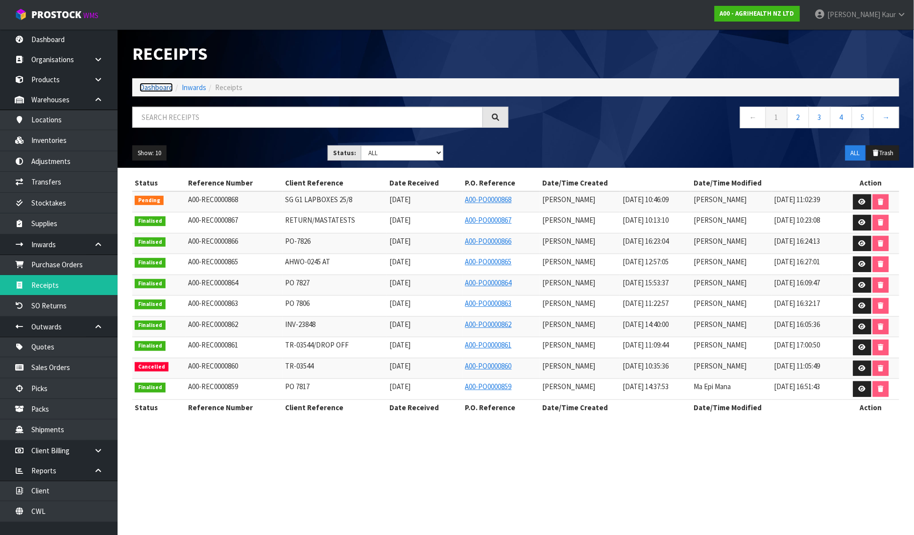
click at [153, 88] on link "Dashboard" at bounding box center [156, 87] width 33 height 9
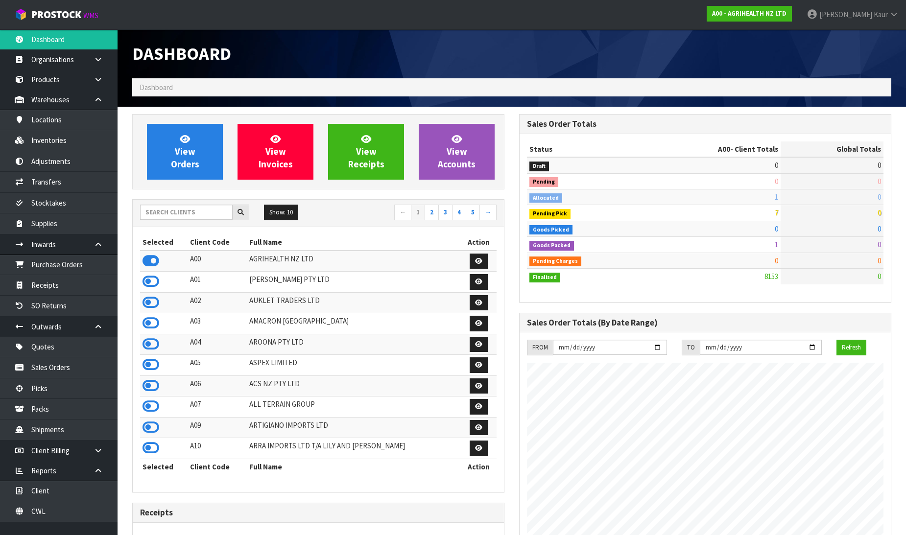
scroll to position [742, 387]
click at [163, 214] on input "text" at bounding box center [186, 212] width 93 height 15
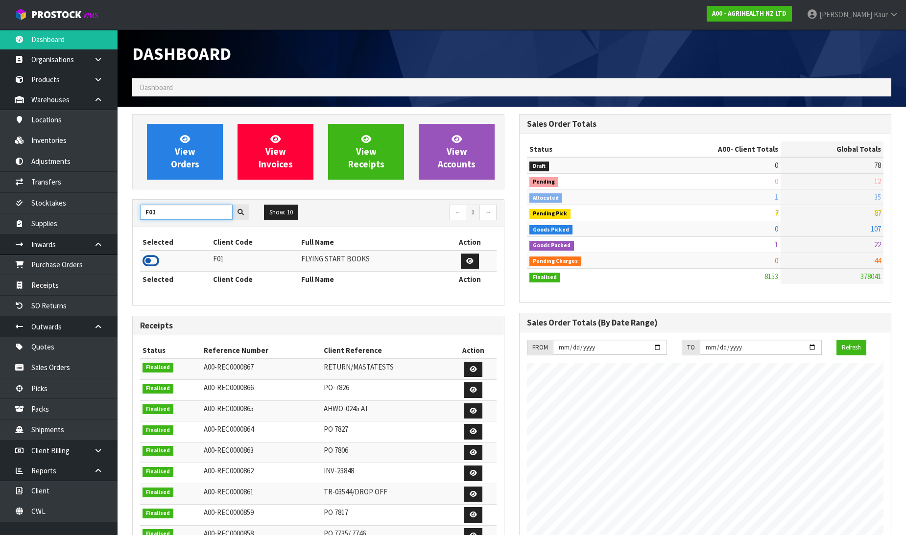
type input "F01"
click at [150, 265] on icon at bounding box center [151, 261] width 17 height 15
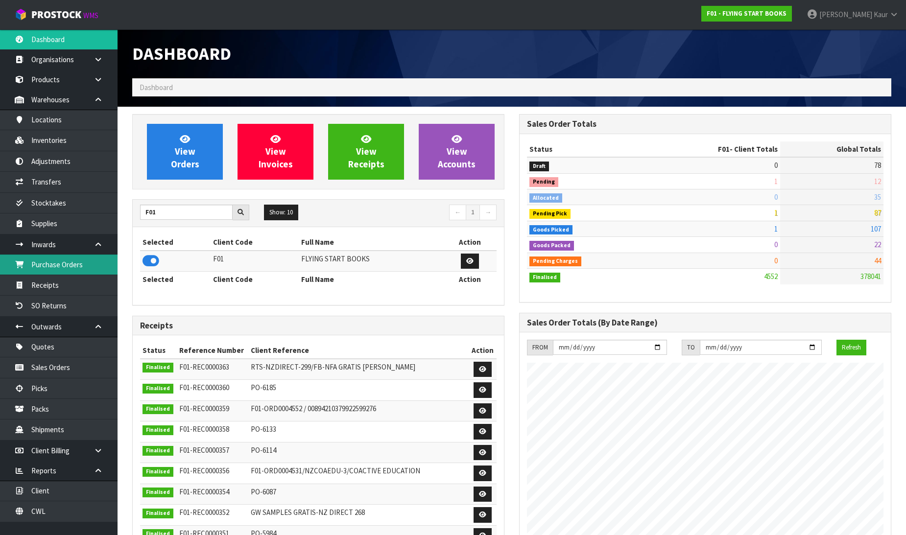
click at [59, 263] on link "Purchase Orders" at bounding box center [59, 265] width 118 height 20
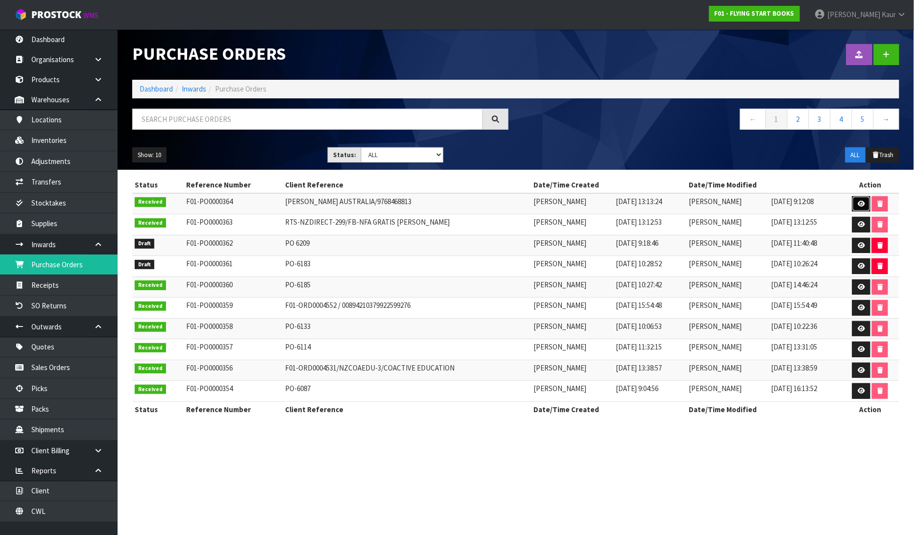
click at [867, 197] on link at bounding box center [861, 204] width 18 height 16
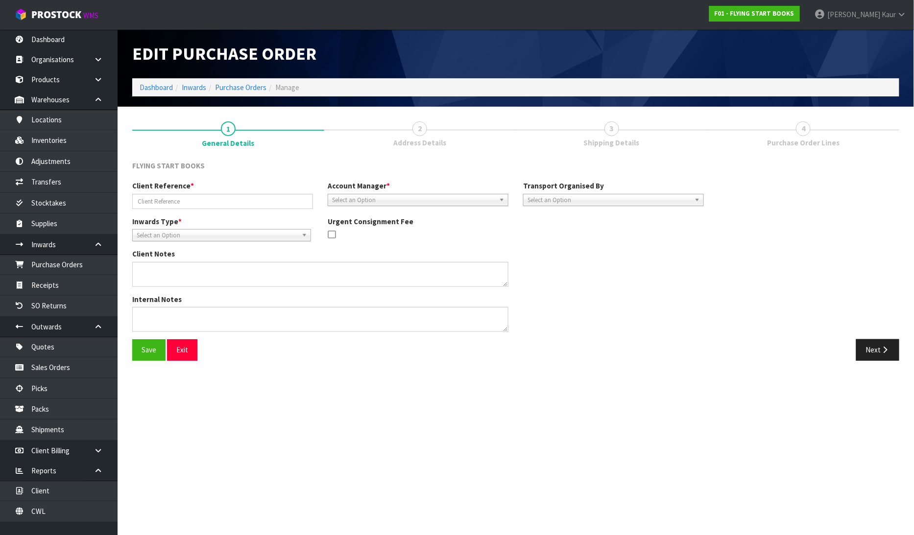
type input "[PERSON_NAME] AUSTRALIA/9768468813"
type textarea "PICK REF - 4570"
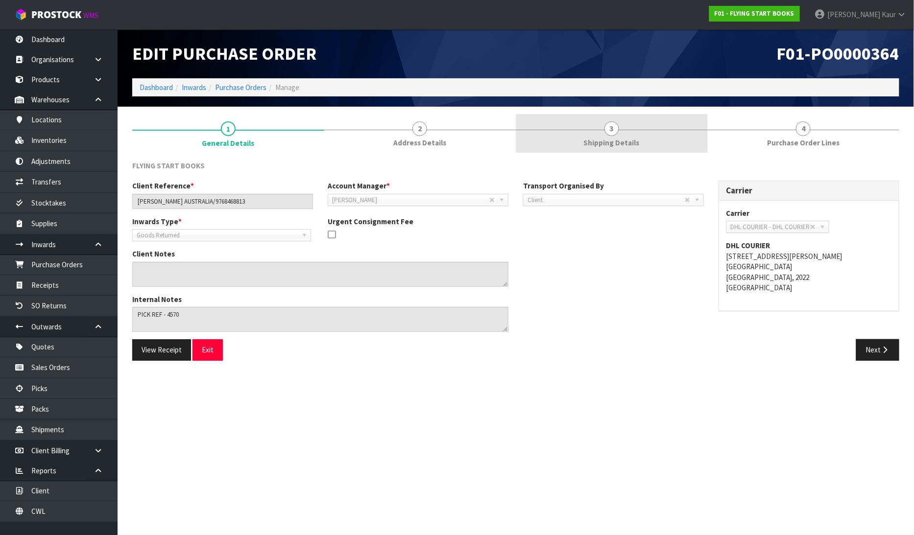
click at [610, 133] on span "3" at bounding box center [611, 128] width 15 height 15
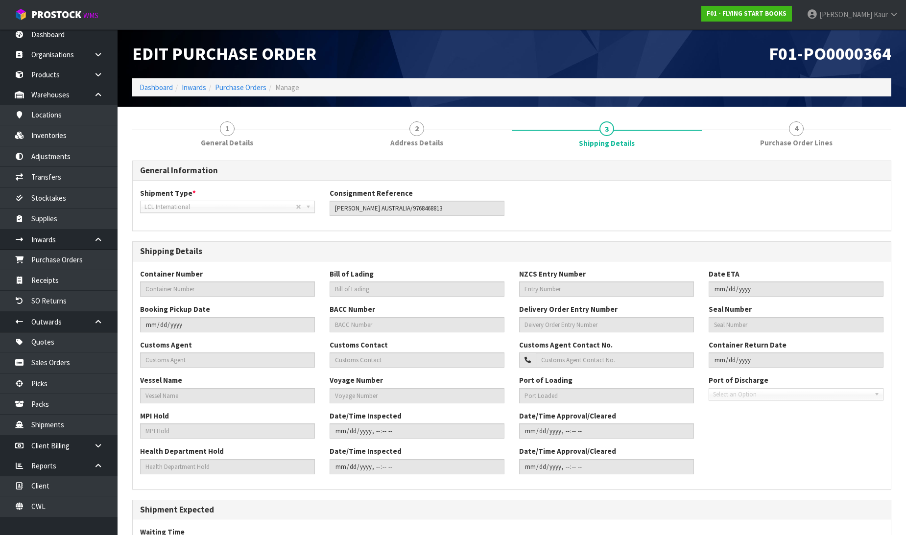
scroll to position [7, 0]
click at [844, 132] on link "4 Purchase Order Lines" at bounding box center [797, 133] width 190 height 39
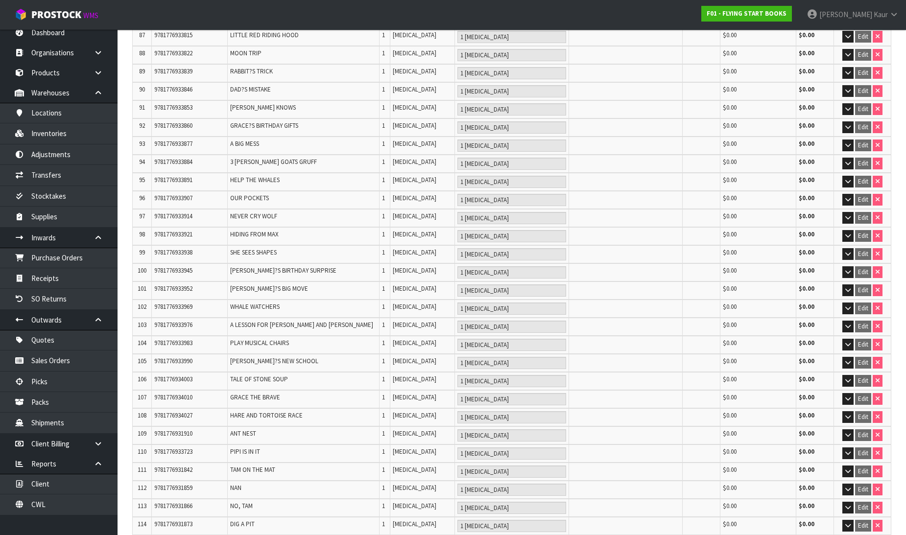
scroll to position [1833, 0]
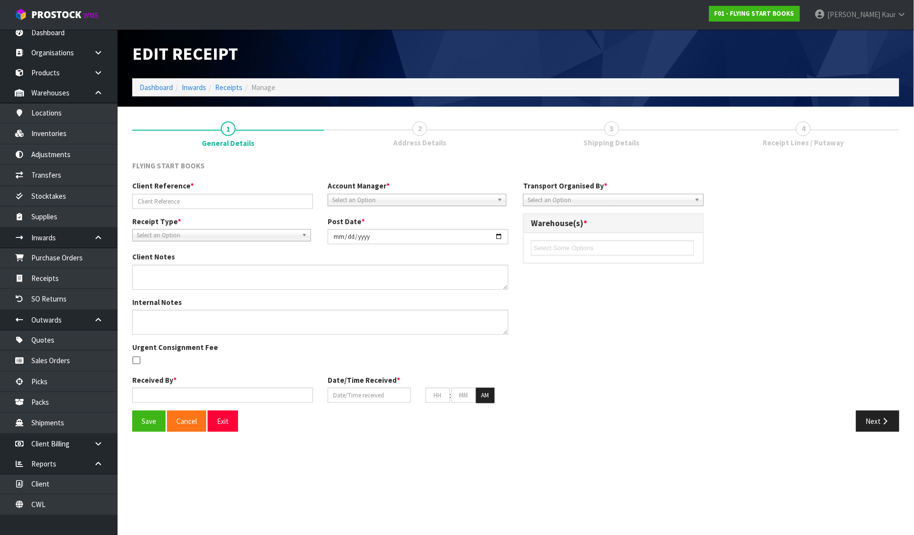
type input "[PERSON_NAME] AUSTRALIA/9768468813"
type input "[DATE]"
type textarea "PICK REF - 4570"
type input "[PERSON_NAME]"
type input "[DATE]"
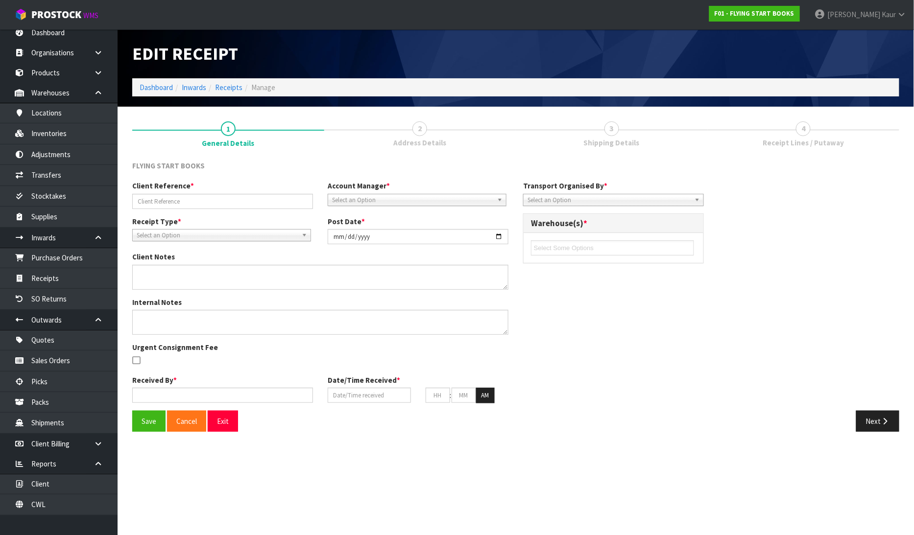
type input "09"
type input "12"
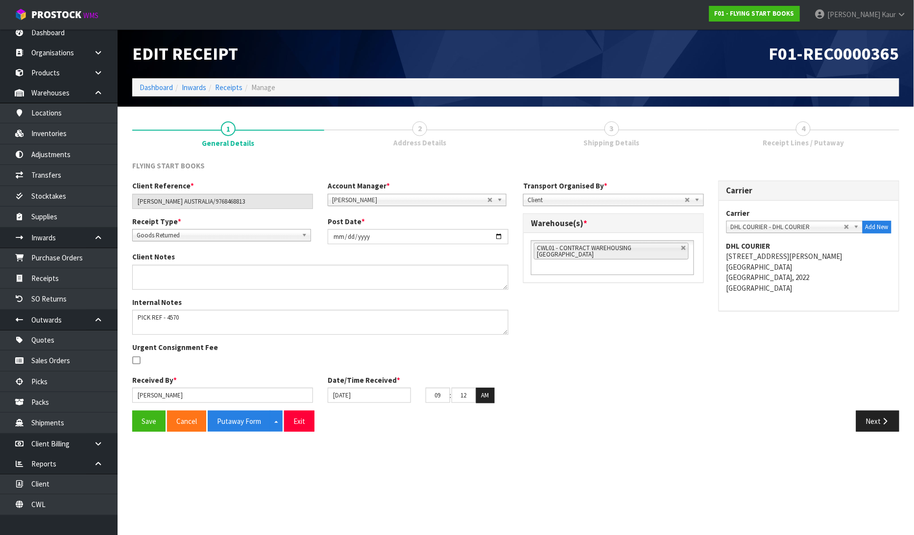
click at [782, 144] on span "Receipt Lines / Putaway" at bounding box center [803, 143] width 81 height 10
click at [865, 424] on button "Next" at bounding box center [877, 421] width 43 height 21
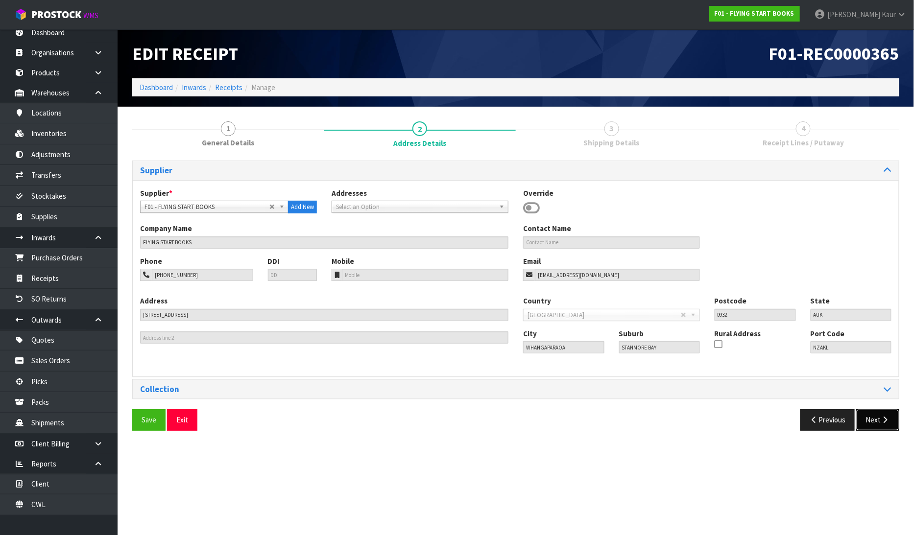
click at [895, 423] on button "Next" at bounding box center [877, 419] width 43 height 21
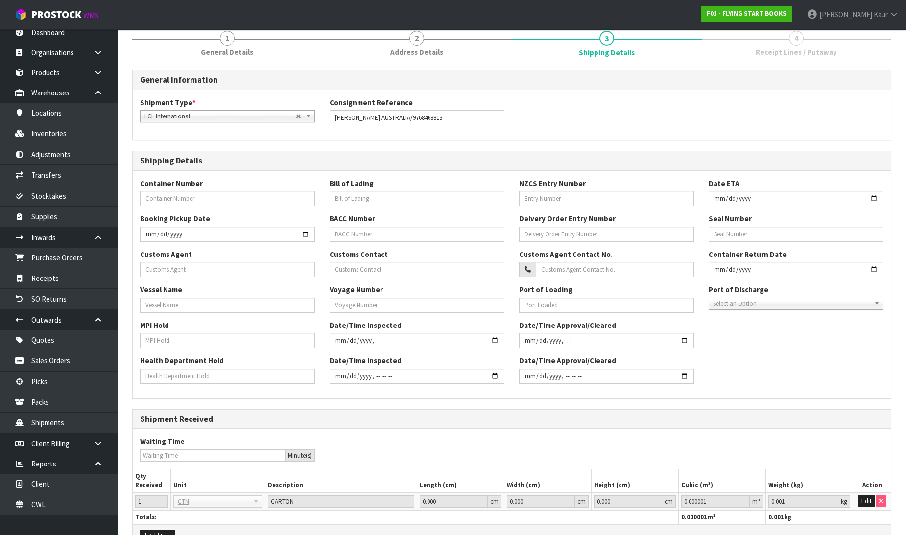
scroll to position [148, 0]
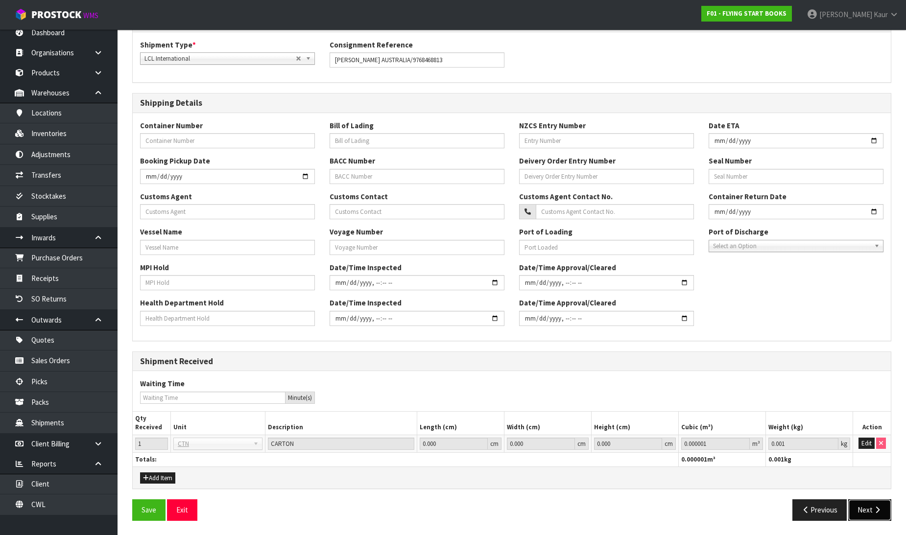
click at [874, 512] on icon "button" at bounding box center [877, 509] width 9 height 7
click at [868, 510] on button "Next" at bounding box center [869, 510] width 43 height 21
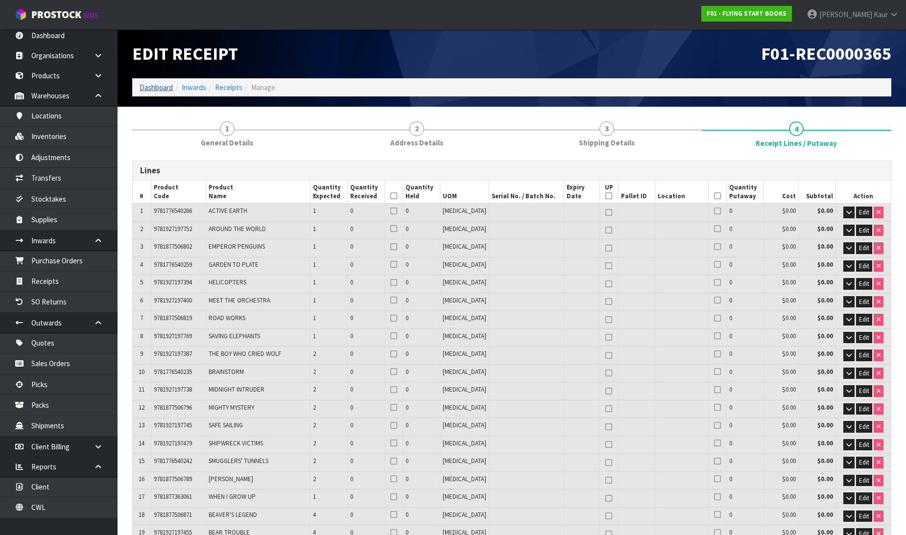
scroll to position [0, 0]
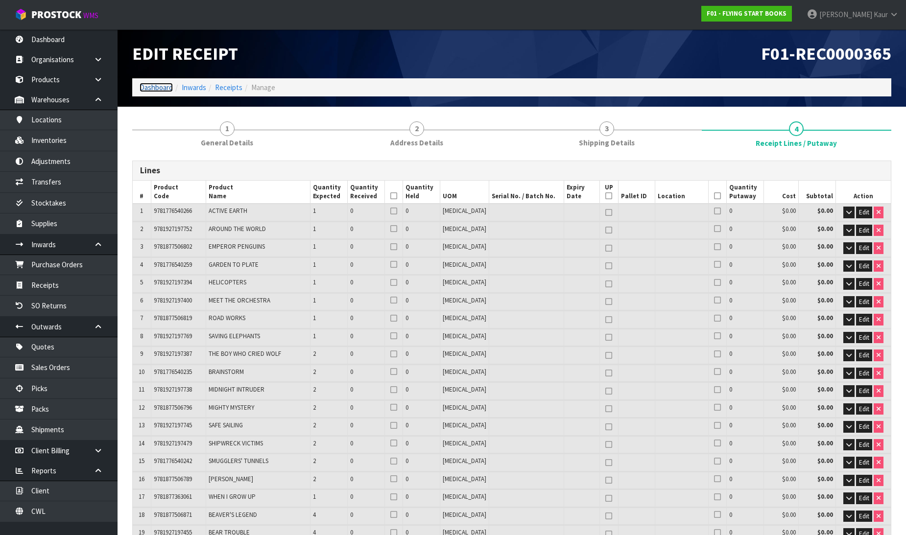
click at [168, 91] on link "Dashboard" at bounding box center [156, 87] width 33 height 9
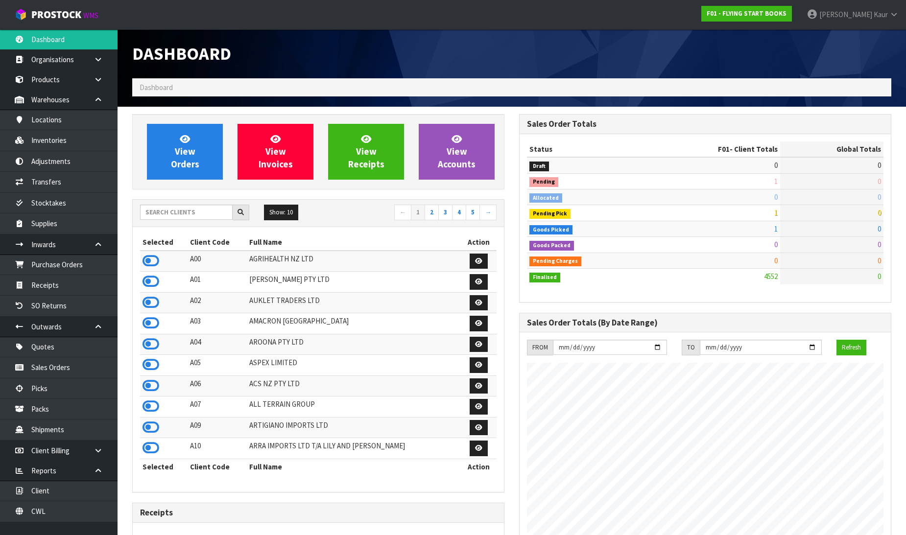
scroll to position [611, 387]
click at [192, 218] on input "text" at bounding box center [186, 212] width 93 height 15
click at [192, 138] on link "View Orders" at bounding box center [185, 152] width 76 height 56
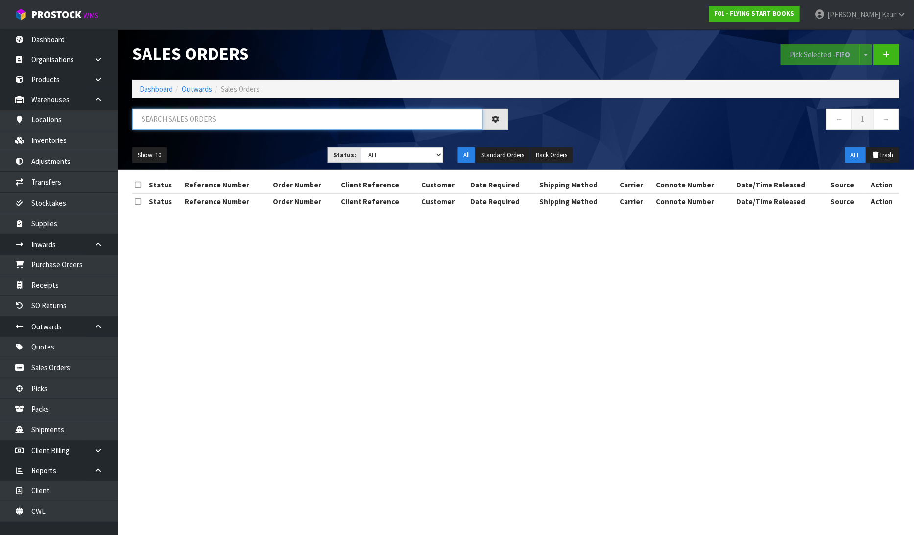
click at [277, 121] on input "text" at bounding box center [307, 119] width 351 height 21
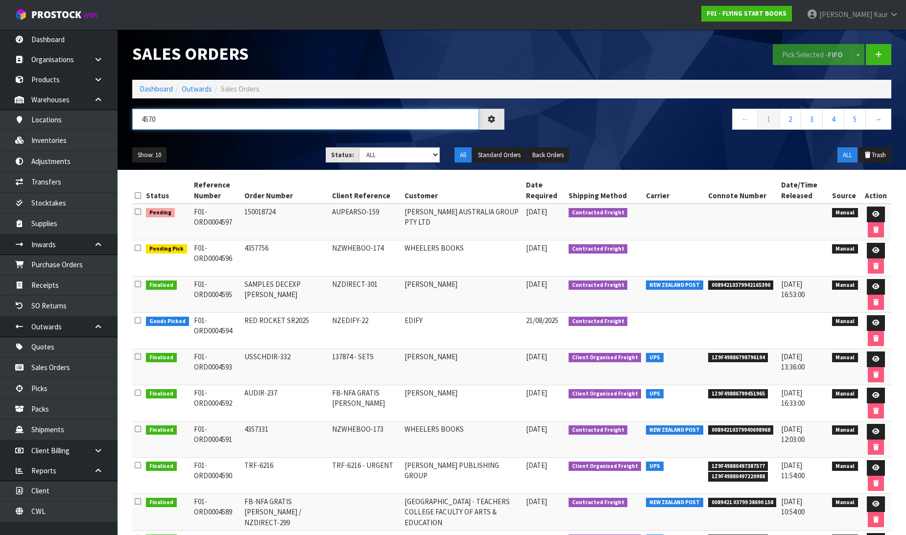
type input "4570"
click at [211, 123] on input "4570" at bounding box center [305, 119] width 347 height 21
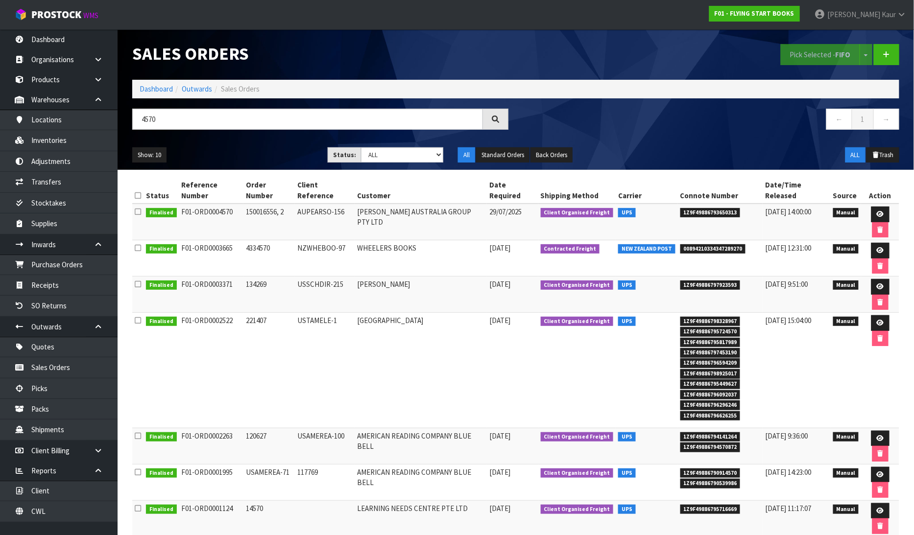
click at [851, 208] on span "Manual" at bounding box center [846, 213] width 26 height 10
click at [877, 211] on icon at bounding box center [880, 214] width 7 height 6
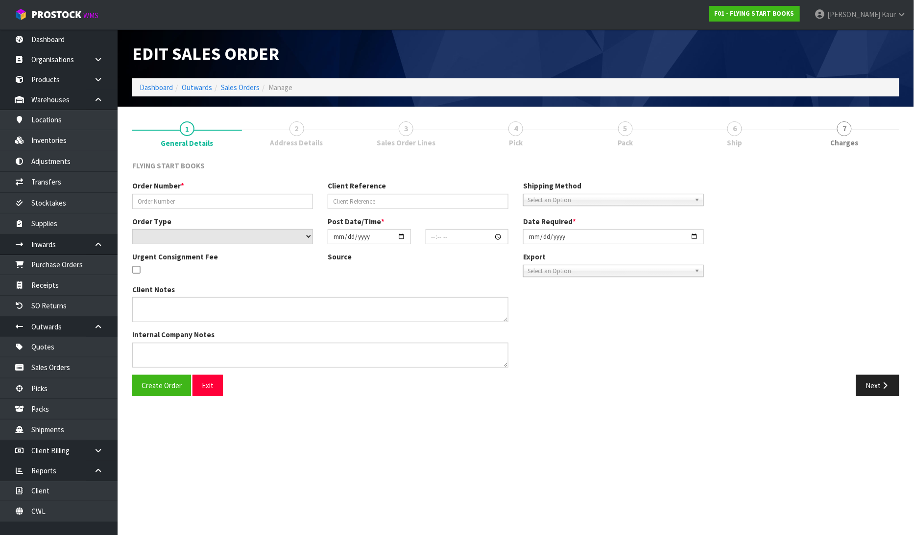
type input "150016556, 2"
type input "AUPEARSO-156"
select select "number:0"
type input "[DATE]"
type input "13:23:00.000"
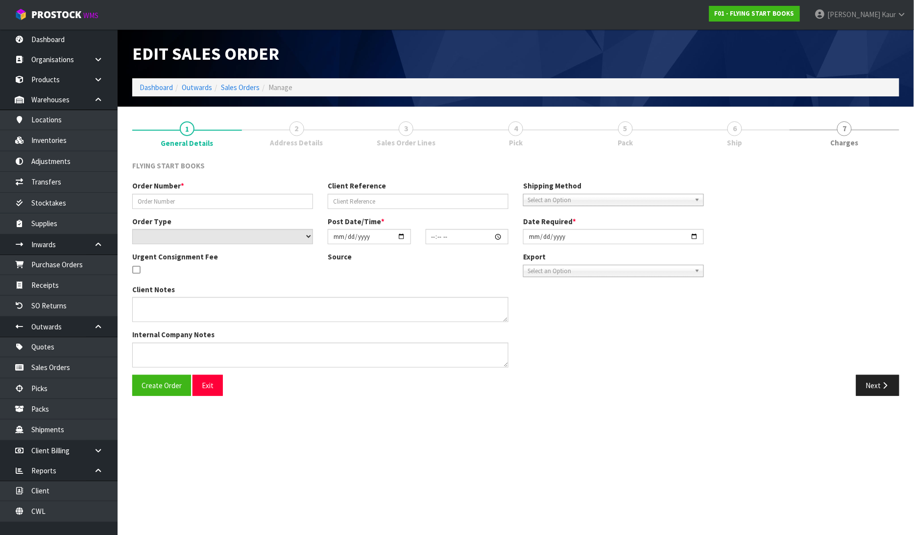
type input "[DATE]"
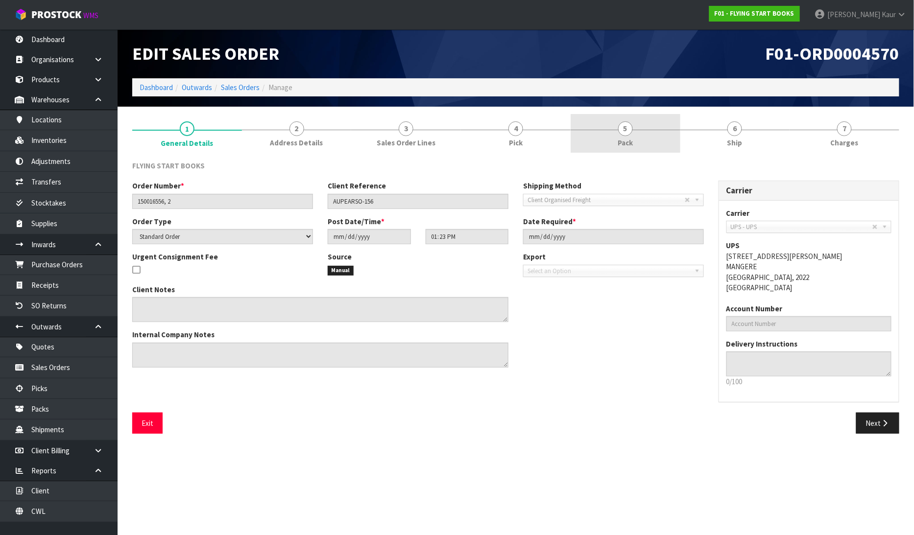
click at [638, 135] on link "5 Pack" at bounding box center [626, 133] width 110 height 39
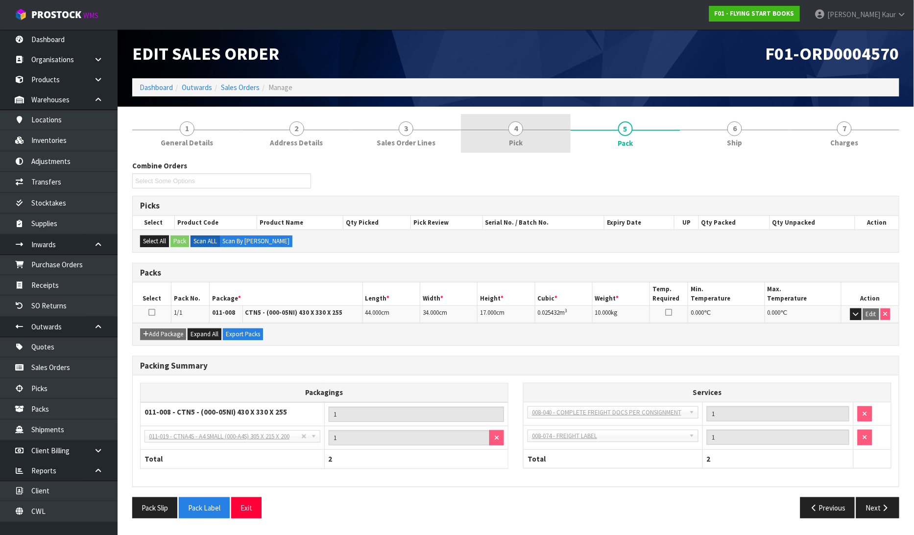
click at [521, 148] on link "4 Pick" at bounding box center [516, 133] width 110 height 39
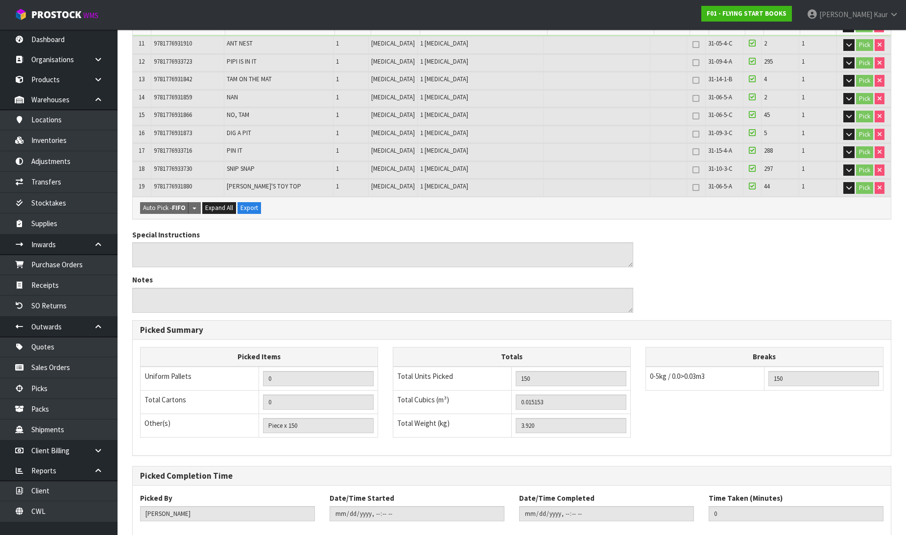
scroll to position [2330, 0]
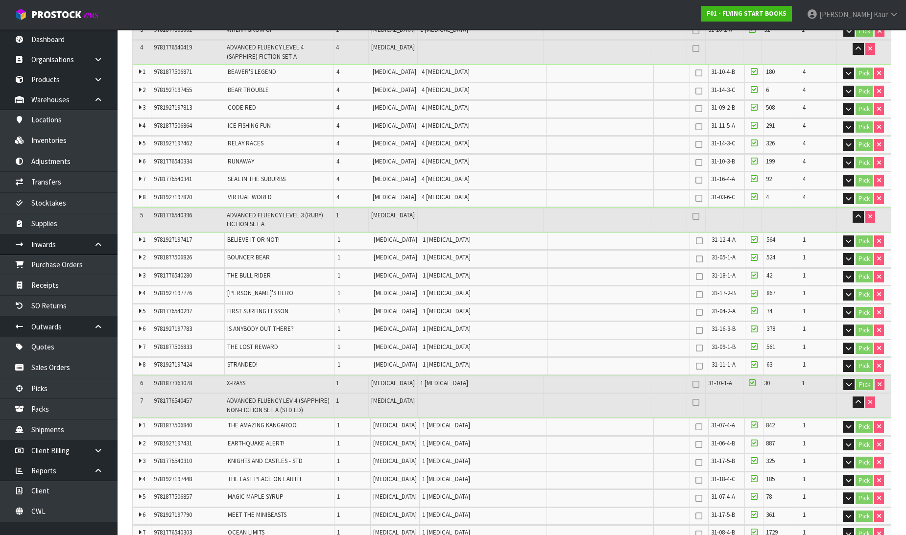
scroll to position [534, 0]
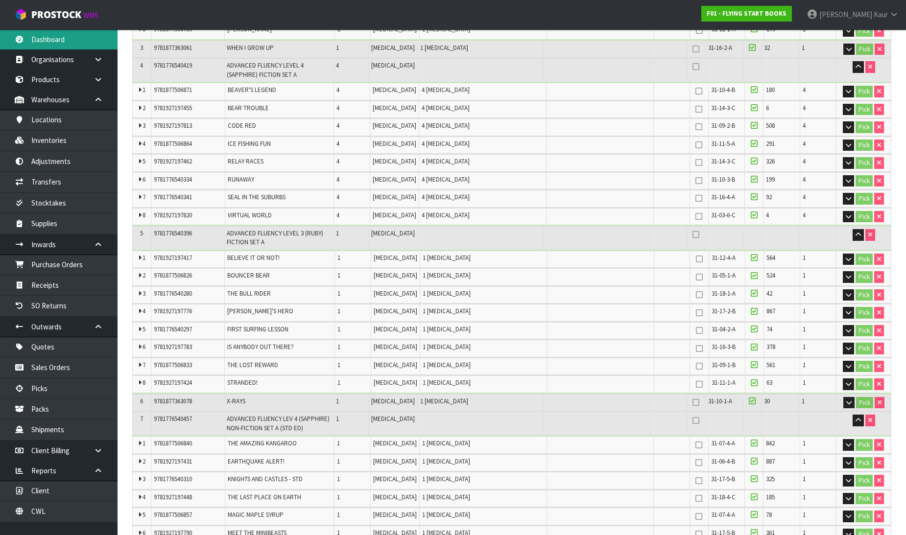
click at [86, 38] on link "Dashboard" at bounding box center [59, 39] width 118 height 20
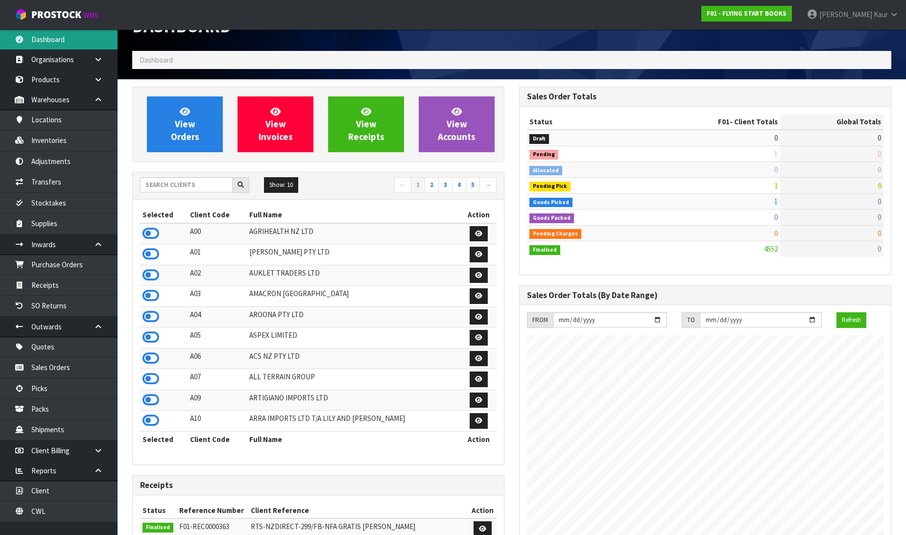
scroll to position [742, 387]
click at [155, 336] on icon at bounding box center [151, 337] width 17 height 15
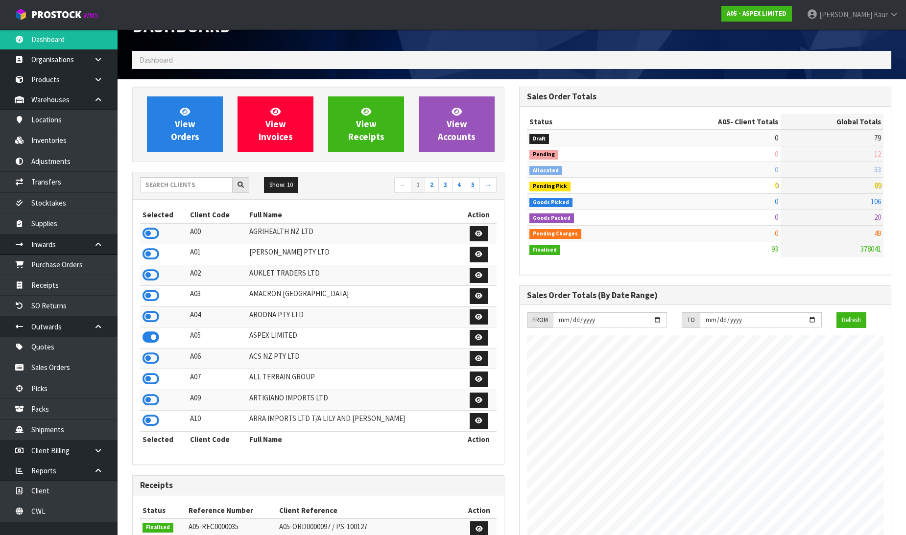
scroll to position [599, 387]
click at [99, 267] on link "Purchase Orders" at bounding box center [59, 265] width 118 height 20
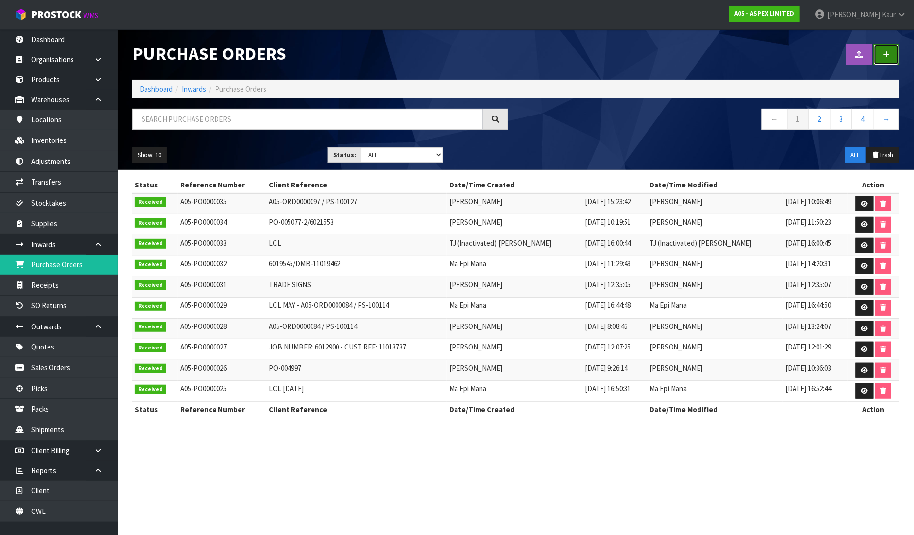
click at [889, 55] on icon at bounding box center [886, 54] width 7 height 7
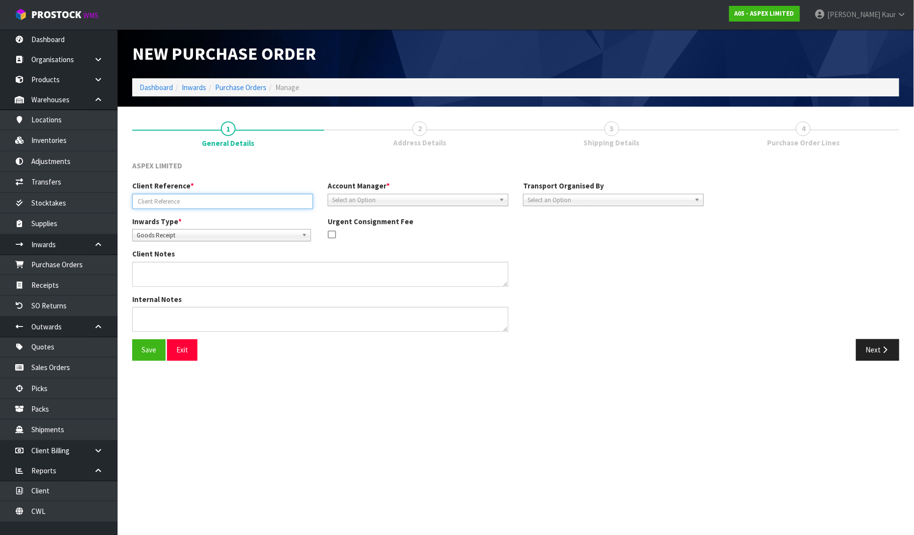
click at [185, 203] on input "text" at bounding box center [222, 201] width 181 height 15
paste input "6024259"
click at [167, 201] on input "6024259/" at bounding box center [222, 201] width 181 height 15
paste input "005078-2"
type input "6024259/005078-2"
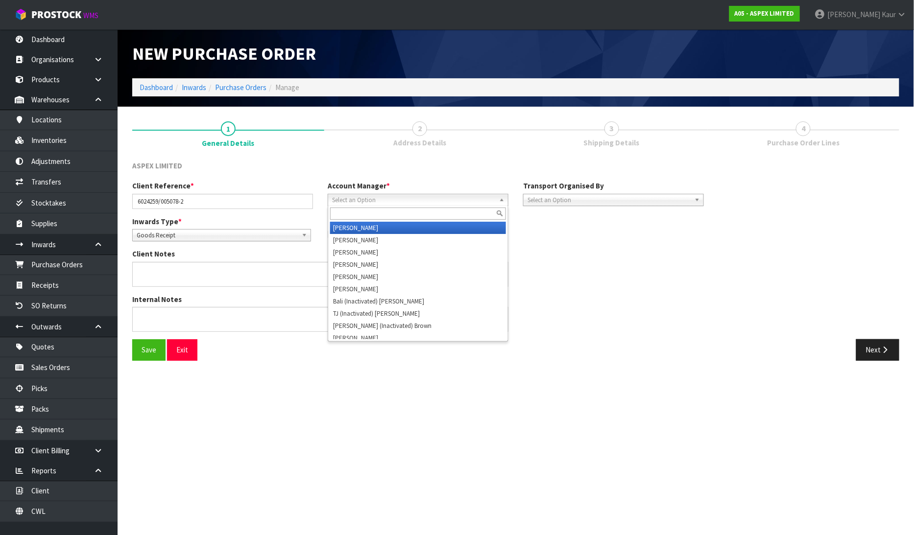
click at [375, 198] on span "Select an Option" at bounding box center [413, 200] width 163 height 12
type input "D"
click at [367, 228] on li "D [PERSON_NAME]" at bounding box center [418, 228] width 176 height 12
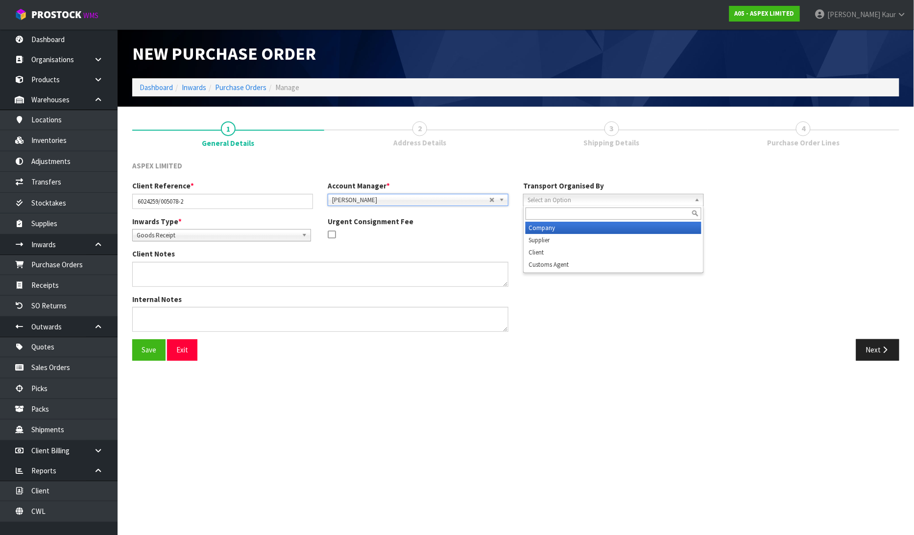
click at [558, 196] on span "Select an Option" at bounding box center [608, 200] width 163 height 12
click at [559, 224] on li "Company" at bounding box center [613, 228] width 176 height 12
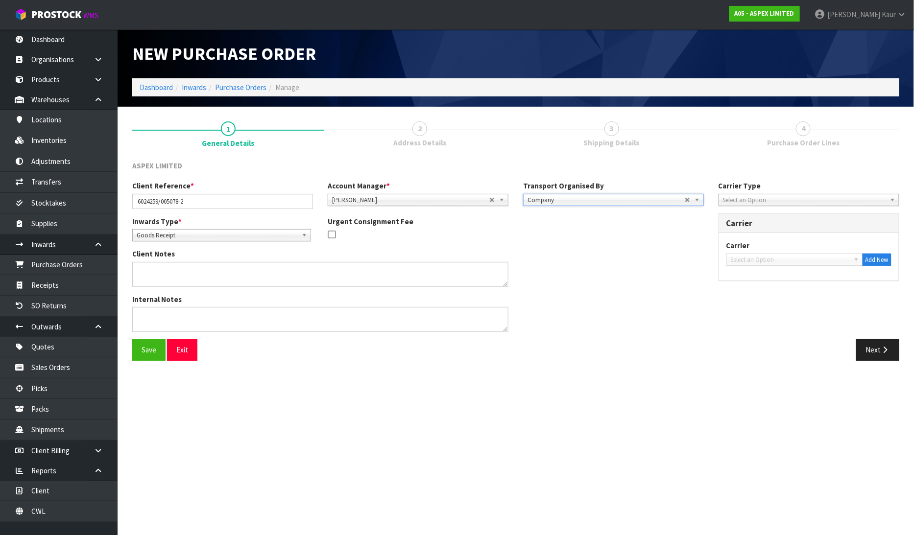
click at [771, 201] on span "Select an Option" at bounding box center [804, 200] width 163 height 12
click at [758, 226] on li "Company" at bounding box center [809, 228] width 176 height 12
click at [751, 259] on span "Select an Option" at bounding box center [790, 260] width 119 height 12
type input "CW"
click at [753, 284] on li "CW L TRUCK - CWL TRUCK" at bounding box center [795, 288] width 132 height 12
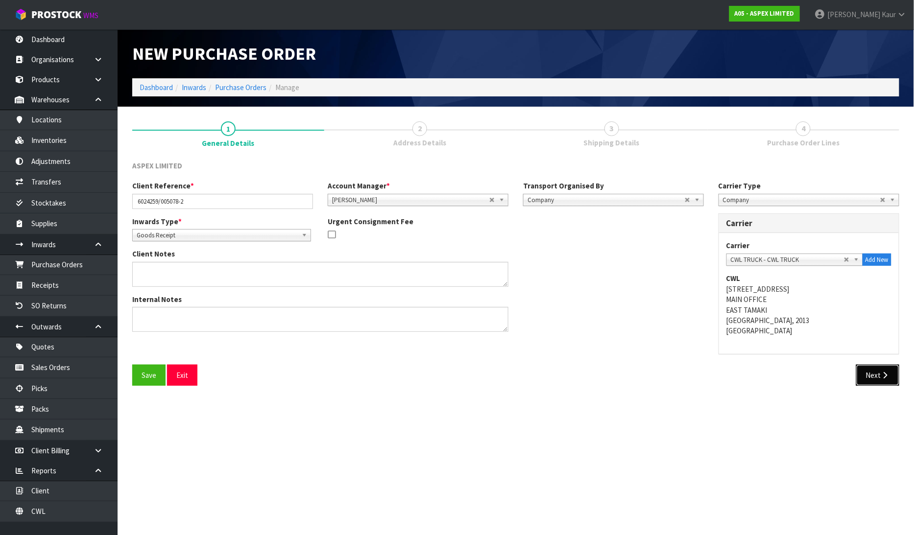
click at [887, 369] on button "Next" at bounding box center [877, 375] width 43 height 21
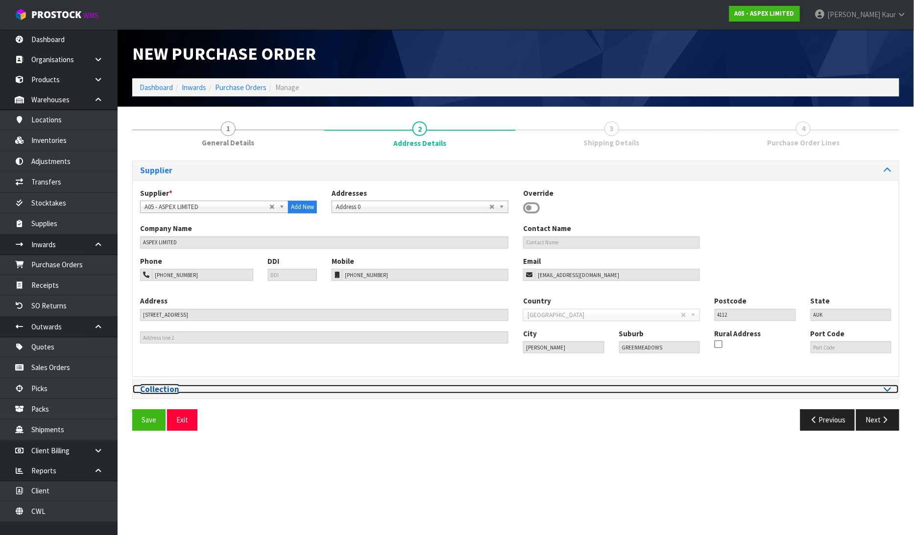
click at [886, 388] on icon at bounding box center [887, 389] width 7 height 8
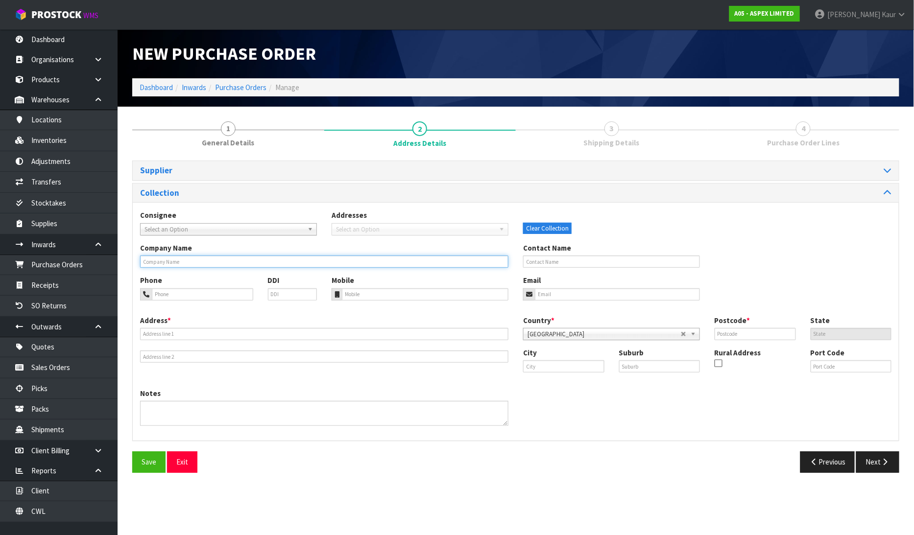
click at [160, 261] on input "text" at bounding box center [324, 262] width 368 height 12
paste input "CFS NEW ZEALAND LIMITED"
type input "CFS NEW ZEALAND LIMITED"
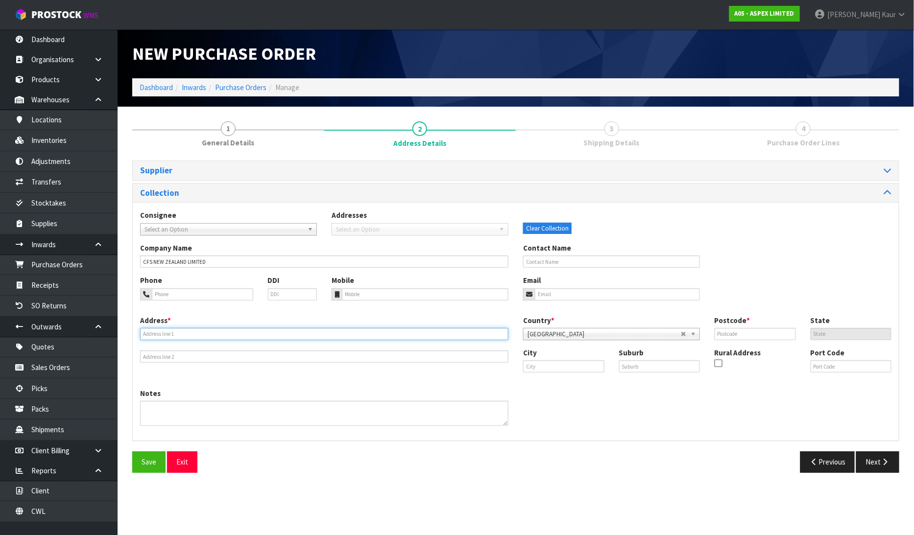
click at [159, 330] on input "text" at bounding box center [324, 334] width 368 height 12
paste input "[STREET_ADDRESS]"
type input "[STREET_ADDRESS]"
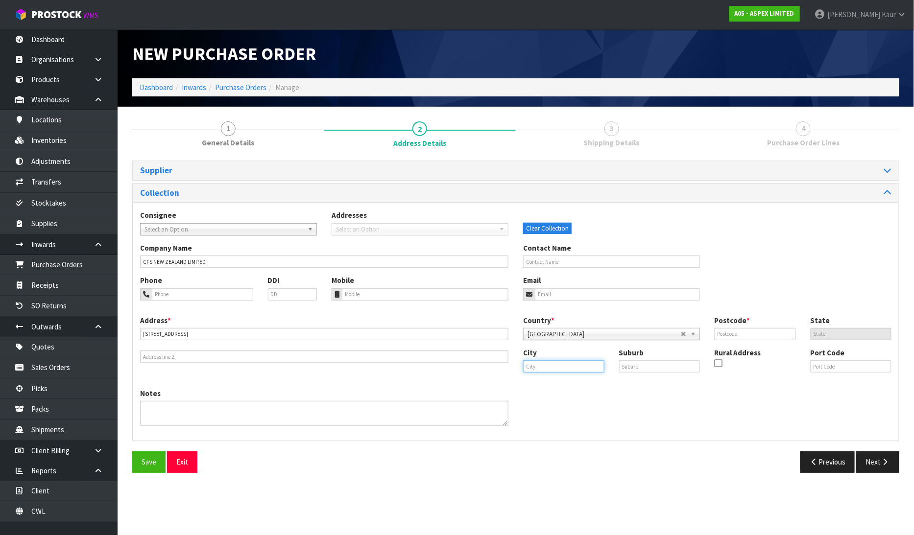
click at [561, 369] on input "text" at bounding box center [563, 366] width 81 height 12
drag, startPoint x: 553, startPoint y: 385, endPoint x: 560, endPoint y: 387, distance: 7.0
click at [553, 387] on link "Au ckland" at bounding box center [562, 383] width 77 height 13
type input "[GEOGRAPHIC_DATA]"
click at [634, 366] on input "text" at bounding box center [659, 366] width 81 height 12
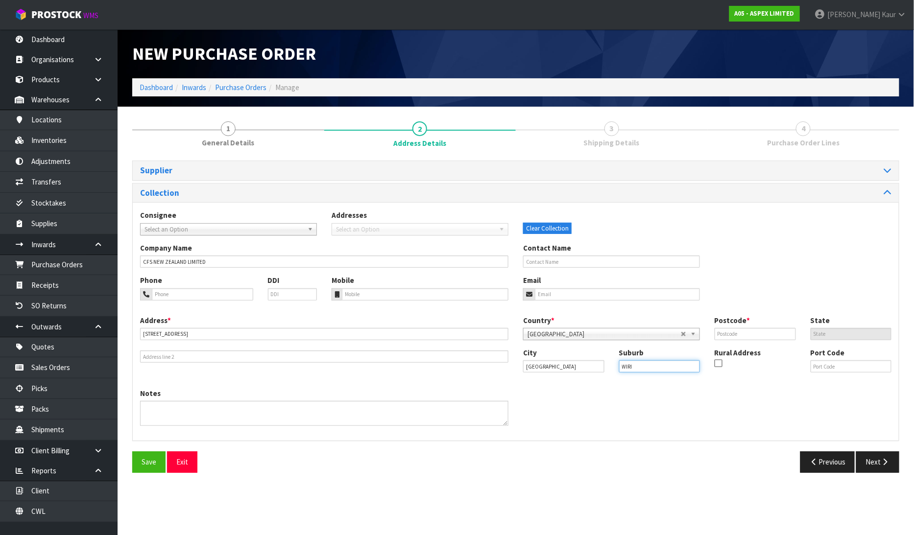
type input "WIRI"
click at [723, 334] on input "text" at bounding box center [755, 334] width 81 height 12
type input "2104"
click at [873, 459] on button "Next" at bounding box center [877, 462] width 43 height 21
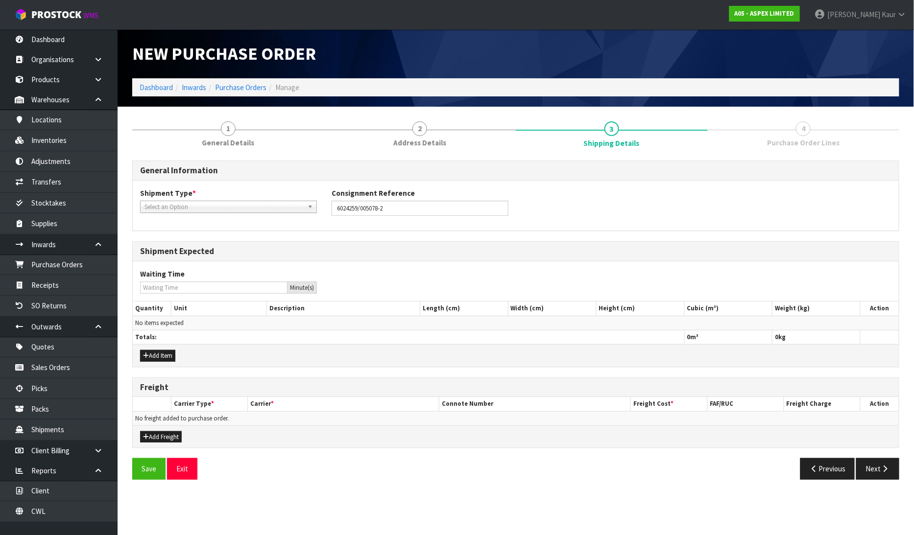
click at [194, 211] on span "Select an Option" at bounding box center [223, 207] width 159 height 12
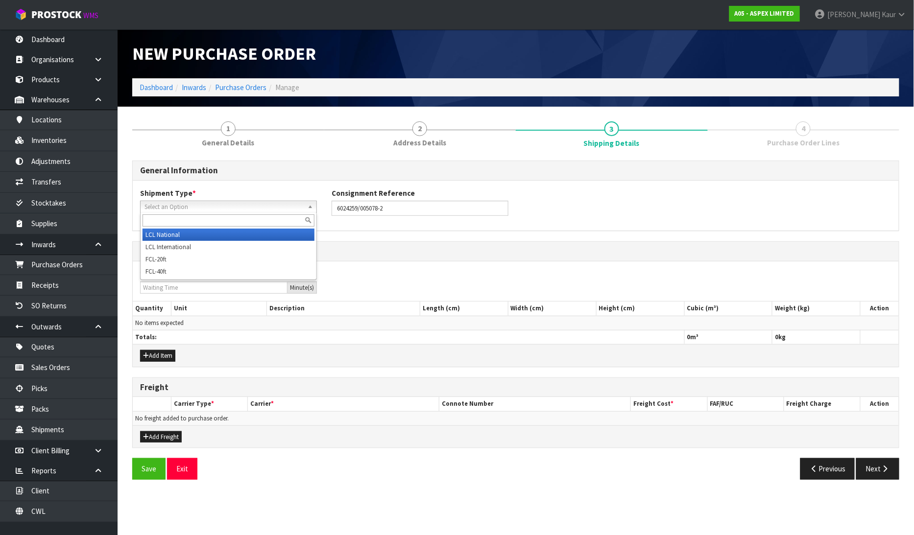
click at [175, 232] on li "LCL National" at bounding box center [229, 235] width 172 height 12
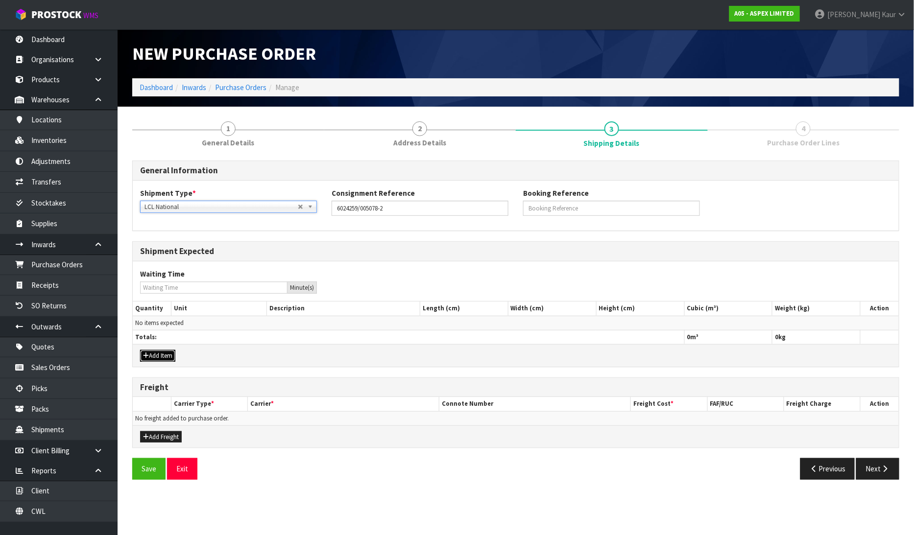
click at [153, 352] on button "Add Item" at bounding box center [157, 356] width 35 height 12
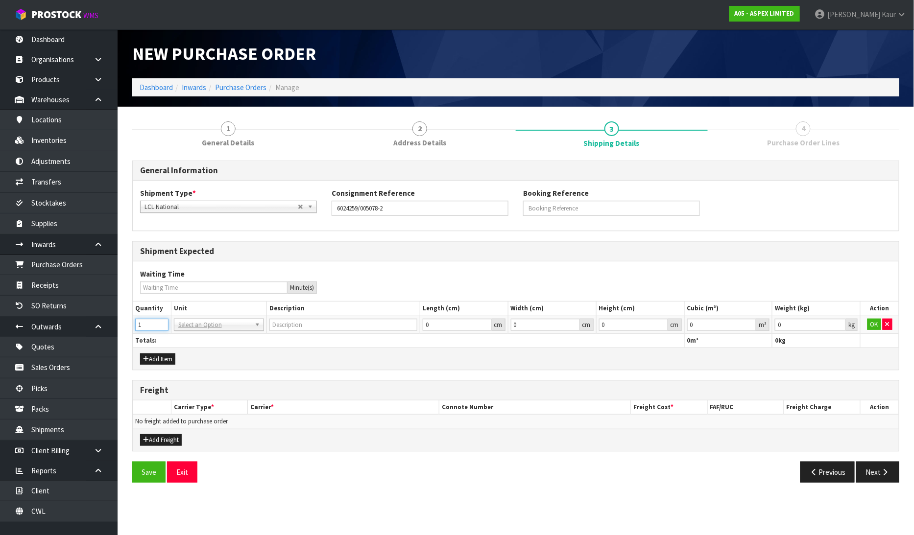
type input "1"
click at [162, 324] on input "1" at bounding box center [151, 325] width 33 height 12
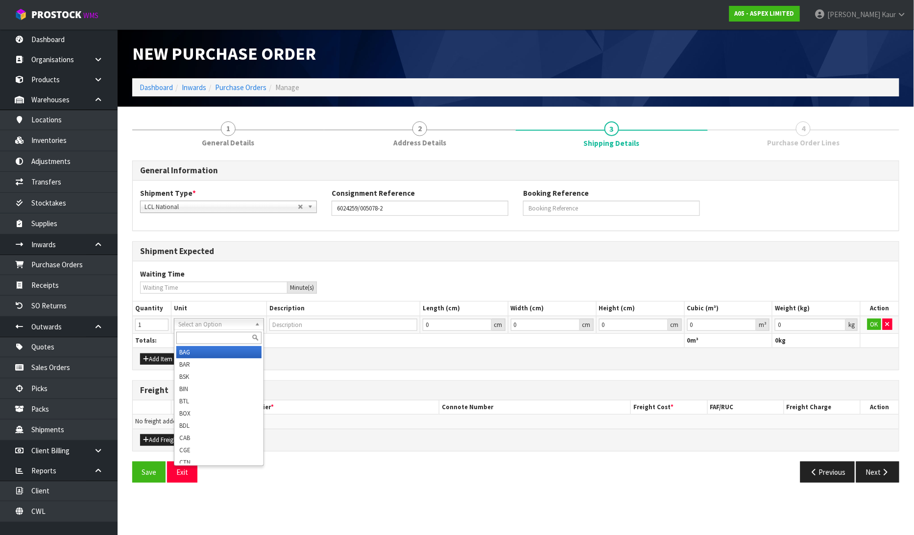
click at [185, 343] on input "text" at bounding box center [218, 338] width 85 height 12
type input "CRT"
type input "CRATE"
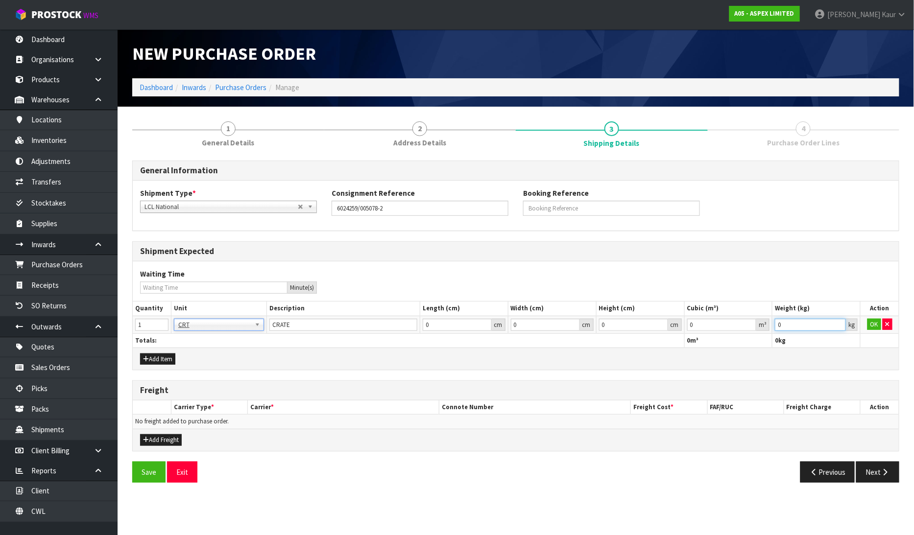
drag, startPoint x: 785, startPoint y: 324, endPoint x: 767, endPoint y: 328, distance: 18.1
click at [767, 328] on tr "1 BAG BAR BSK BIN BTL BOX BDL CAB CGE CTN CSE COI CRA CRT CBE CYL DRM JAR MTR P…" at bounding box center [516, 325] width 766 height 18
type input "2640"
drag, startPoint x: 706, startPoint y: 326, endPoint x: 687, endPoint y: 329, distance: 19.8
click at [687, 329] on input "0" at bounding box center [722, 325] width 70 height 12
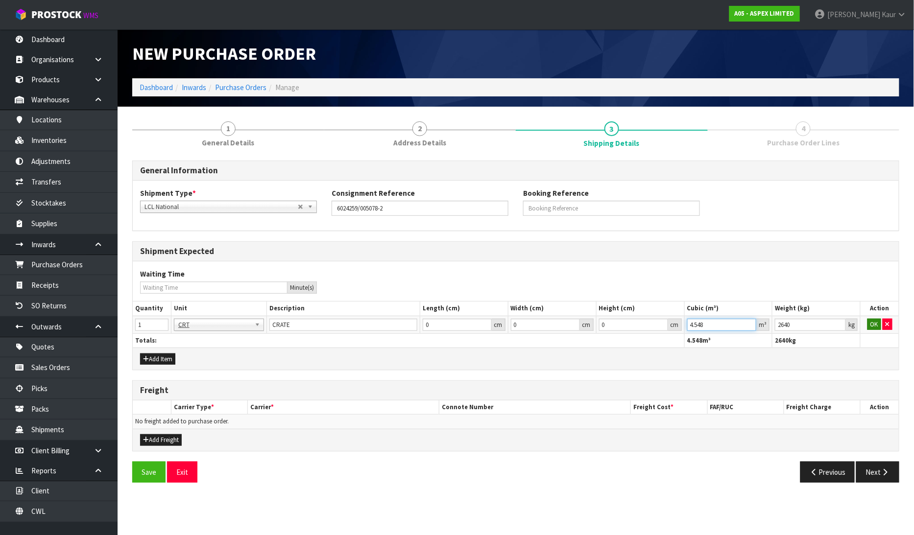
type input "4.548"
drag, startPoint x: 879, startPoint y: 322, endPoint x: 873, endPoint y: 342, distance: 20.5
click at [879, 322] on button "OK" at bounding box center [874, 325] width 14 height 12
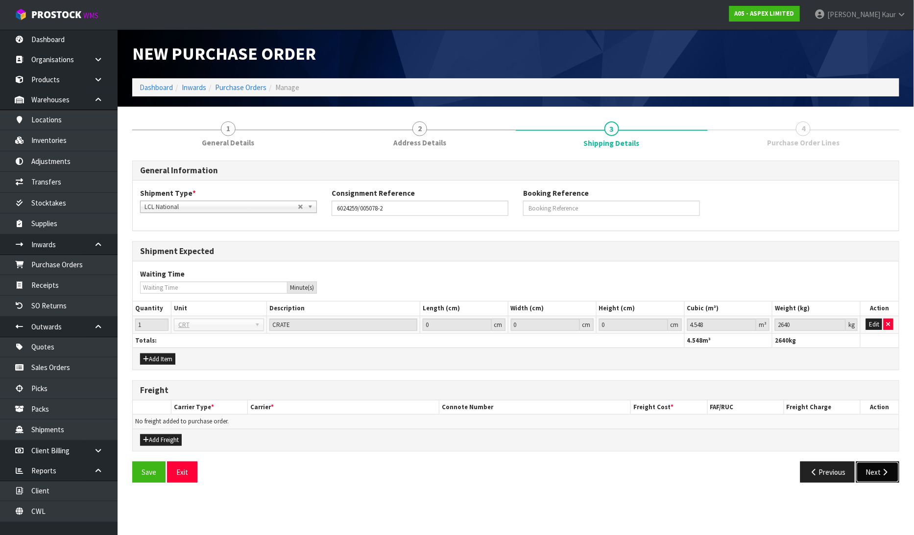
click at [877, 478] on button "Next" at bounding box center [877, 472] width 43 height 21
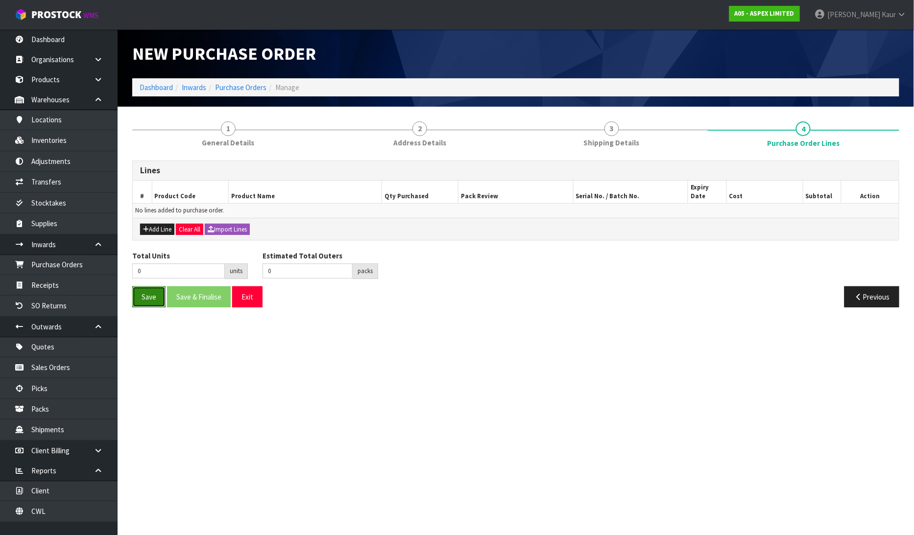
click at [143, 287] on button "Save" at bounding box center [148, 296] width 33 height 21
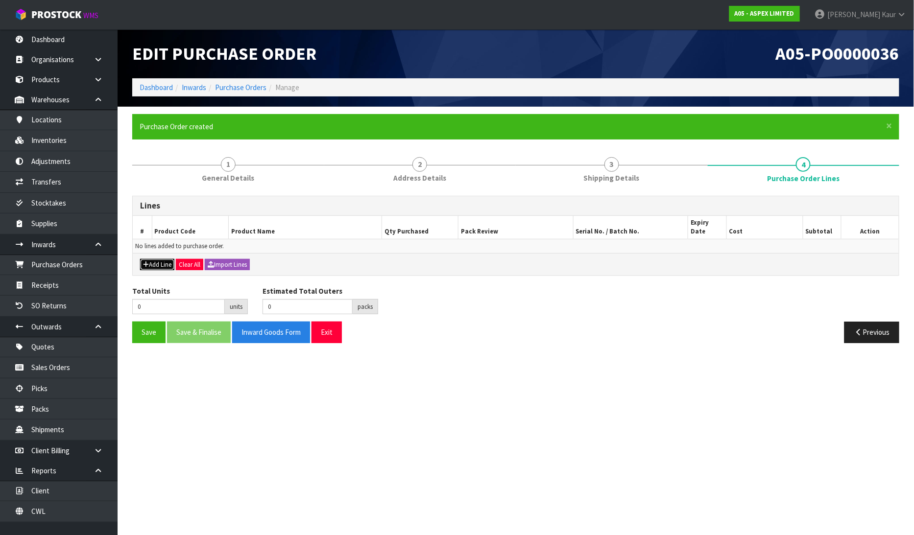
click at [155, 259] on button "Add Line" at bounding box center [157, 265] width 34 height 12
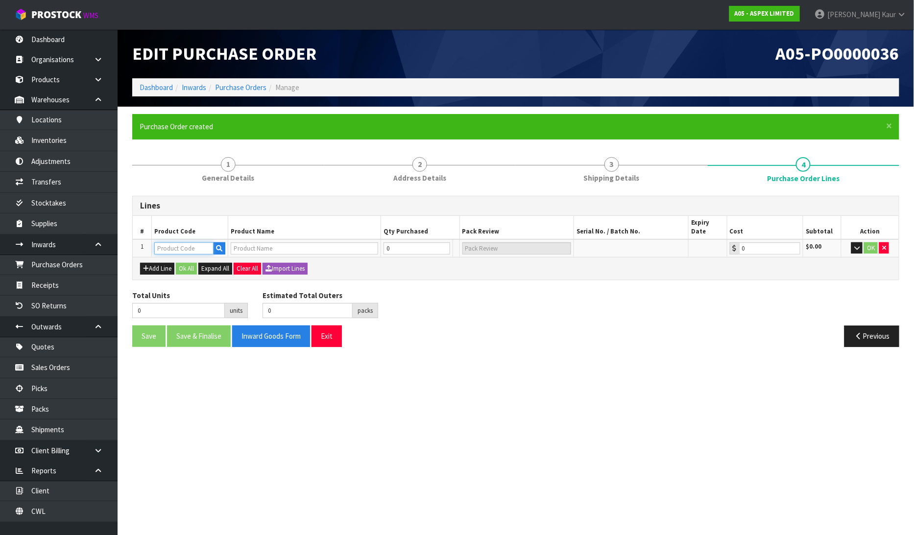
click at [183, 242] on input "text" at bounding box center [183, 248] width 59 height 12
paste input "PL28-01004-011"
type input "PL28-01004-011"
type input "PL 3000 X 1500 X 850 TABLE"
type input "0.00"
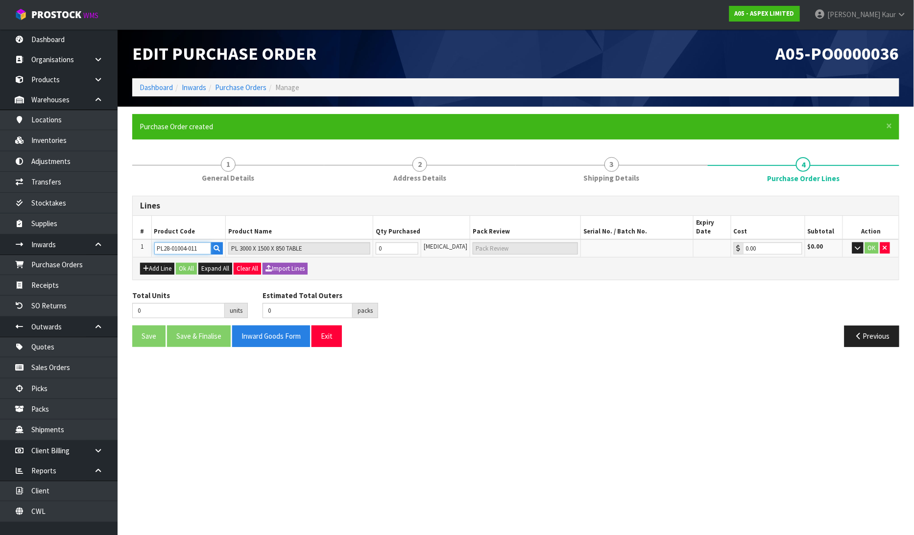
type input "PL28-01004-011"
click at [410, 242] on input "0" at bounding box center [397, 248] width 43 height 12
type input "2"
type input "2 [MEDICAL_DATA]"
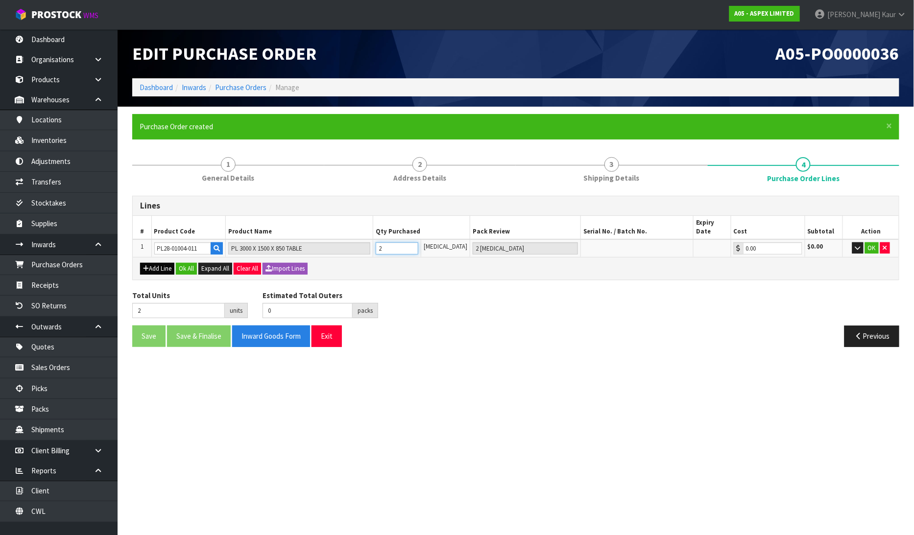
type input "2"
click at [165, 263] on button "Add Line" at bounding box center [157, 269] width 34 height 12
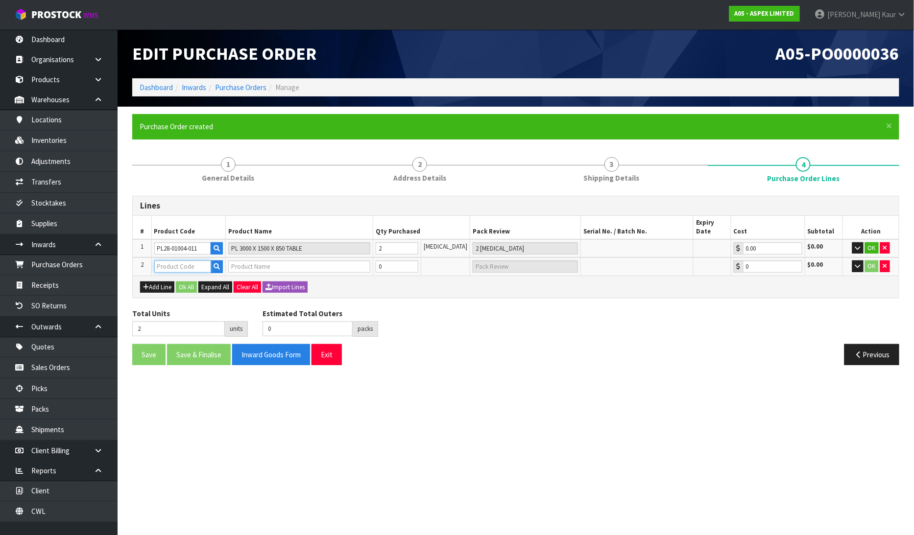
click at [167, 261] on input "text" at bounding box center [182, 267] width 57 height 12
paste input "D00-10007-000"
type input "D00-10007-000"
type input "BENCH STONE"
type input "0.00"
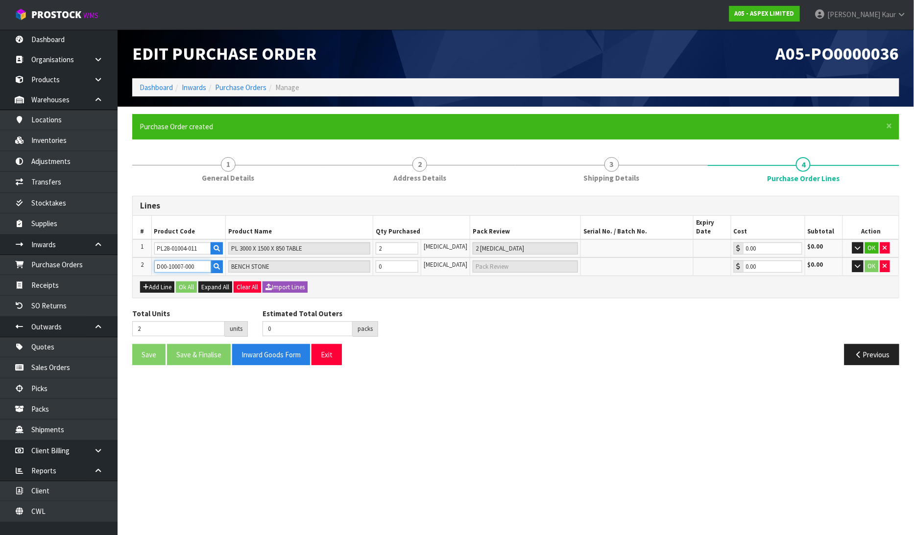
type input "D00-10007-000"
click at [392, 262] on input "0" at bounding box center [397, 267] width 43 height 12
type input "3"
type input "1"
type input "1 [MEDICAL_DATA]"
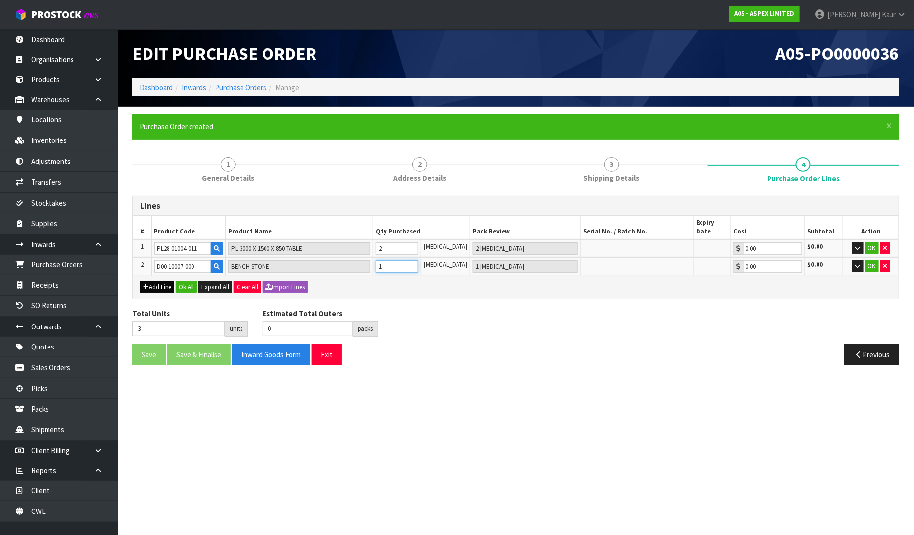
type input "1"
click at [149, 282] on button "Add Line" at bounding box center [157, 288] width 34 height 12
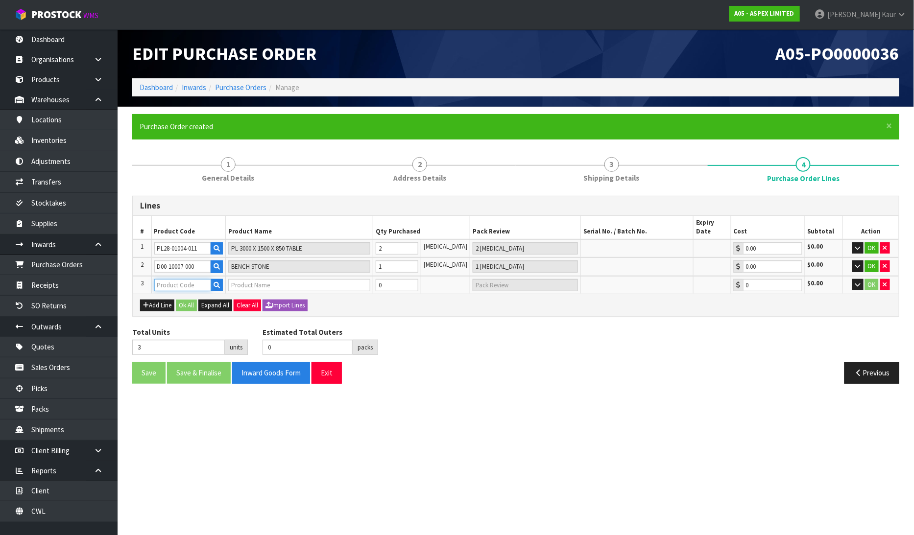
click at [173, 279] on input "text" at bounding box center [182, 285] width 57 height 12
paste input "D28-05001-010"
type input "D28-05001-010"
type input "UNIVERSAL STOP"
type input "0.00"
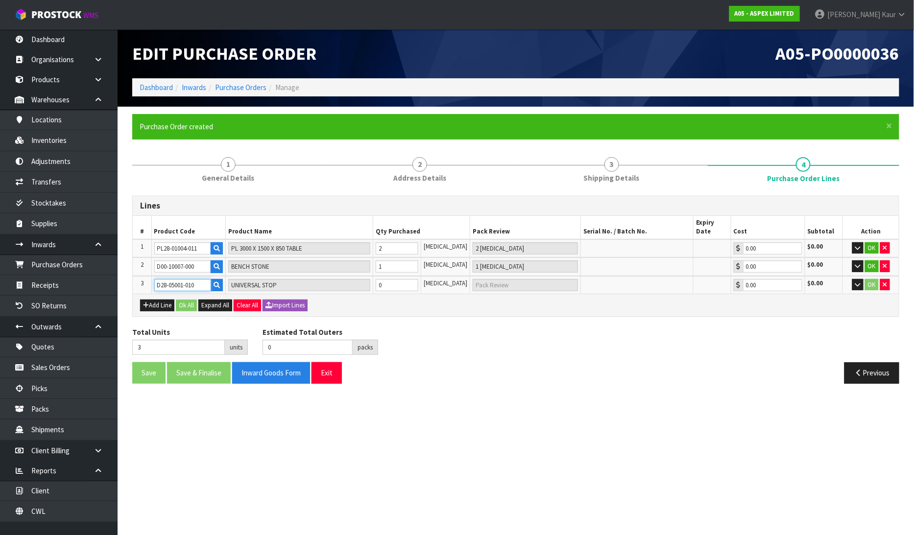
type input "D28-05001-010"
click at [398, 279] on input "0" at bounding box center [397, 285] width 43 height 12
type input "5"
type input "2"
type input "2 [MEDICAL_DATA]"
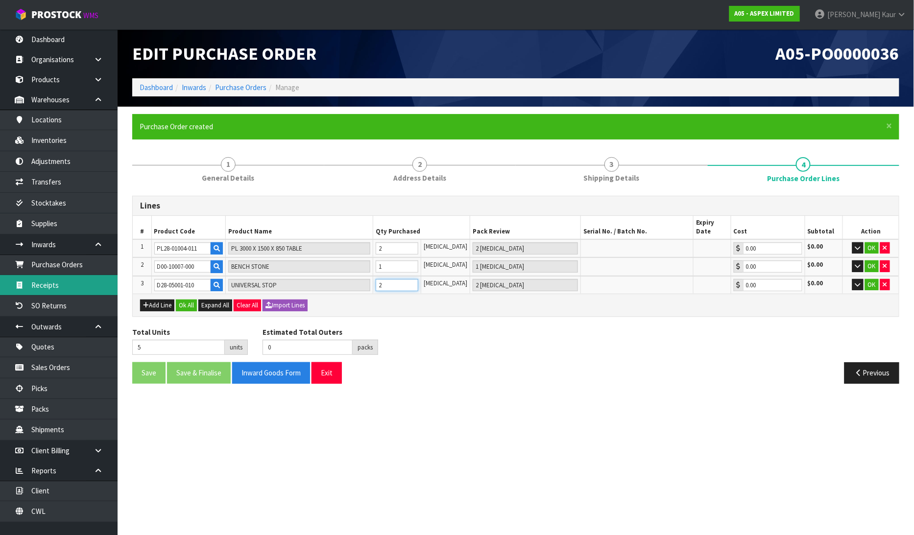
type input "2"
click at [158, 300] on button "Add Line" at bounding box center [157, 306] width 34 height 12
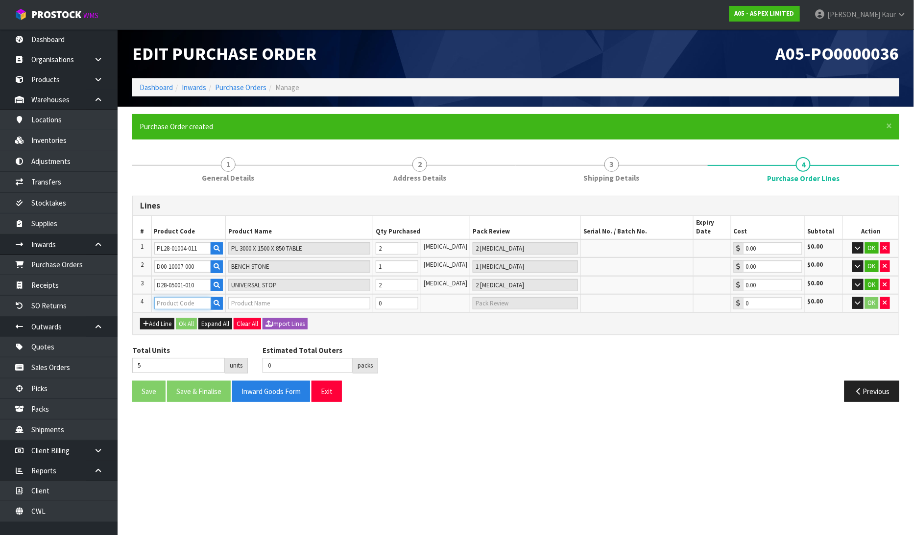
click at [167, 297] on input "text" at bounding box center [182, 303] width 57 height 12
paste input "D28-06025-000"
type input "D28-06025-000"
type input "PPC BOLT / SHORT"
type input "0.00"
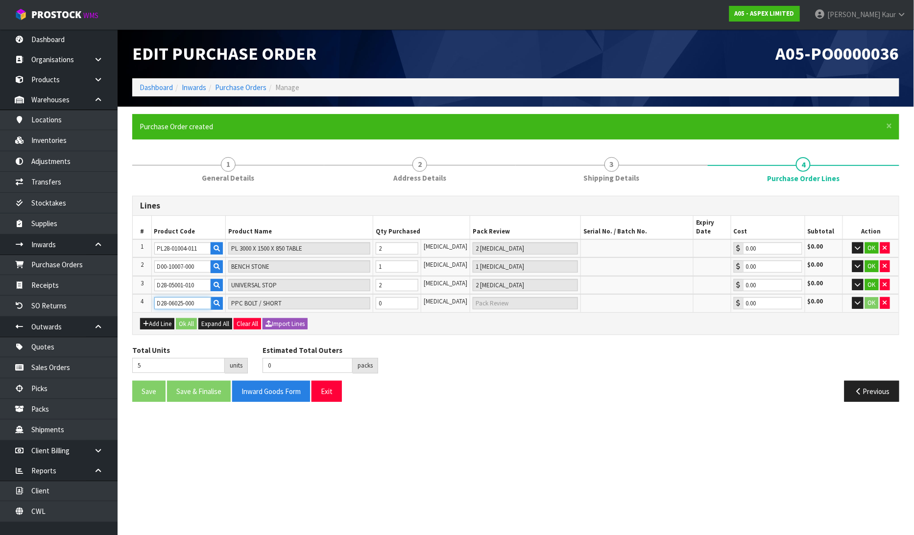
type input "D28-06025-000"
click at [393, 297] on input "0" at bounding box center [397, 303] width 43 height 12
type input "6"
type input "1"
type input "1 [MEDICAL_DATA]"
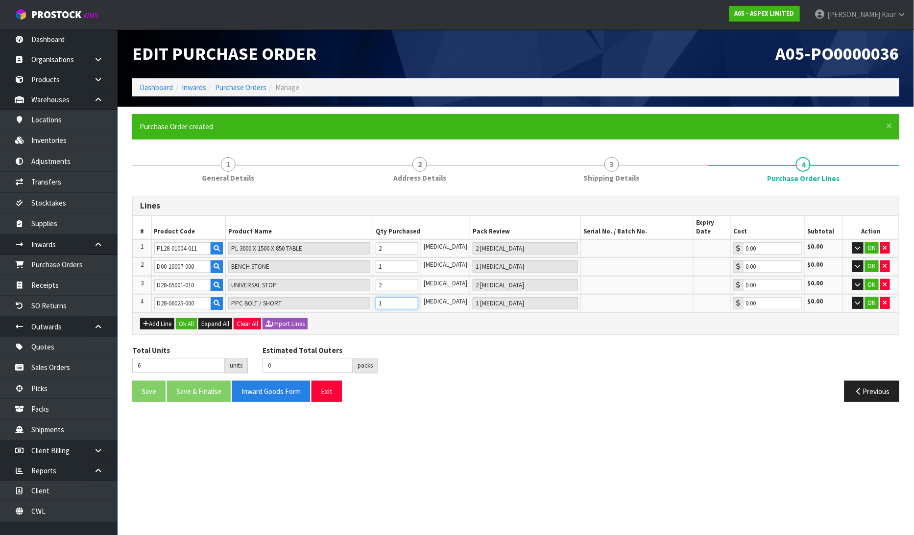
type input "19"
type input "14"
type input "14 [MEDICAL_DATA]"
type input "14"
click at [152, 318] on button "Add Line" at bounding box center [157, 324] width 34 height 12
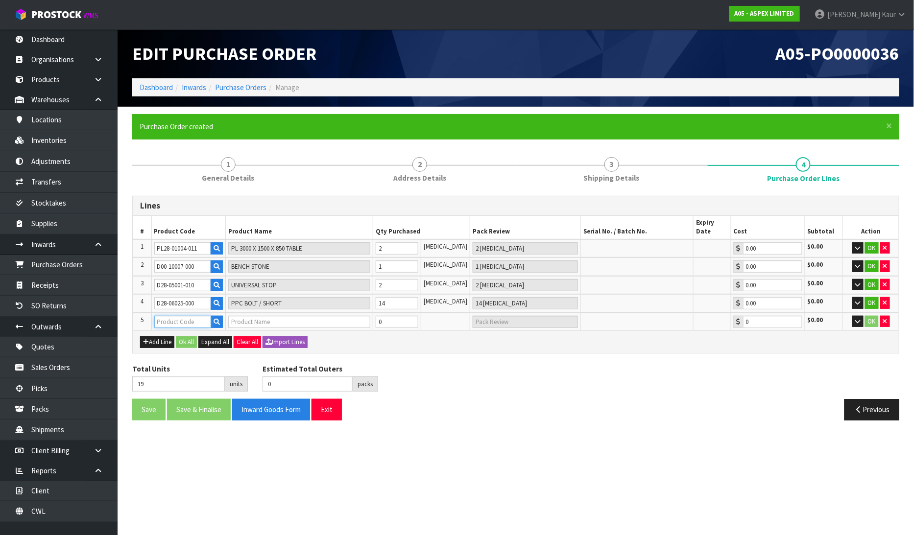
click at [183, 316] on input "text" at bounding box center [182, 322] width 57 height 12
paste input "D28-07005-000"
type input "D28-07005-000"
type input "SCREW CLAMP 180° D28 (220 & 220MM TUBES) & SPINDLE"
type input "0.00"
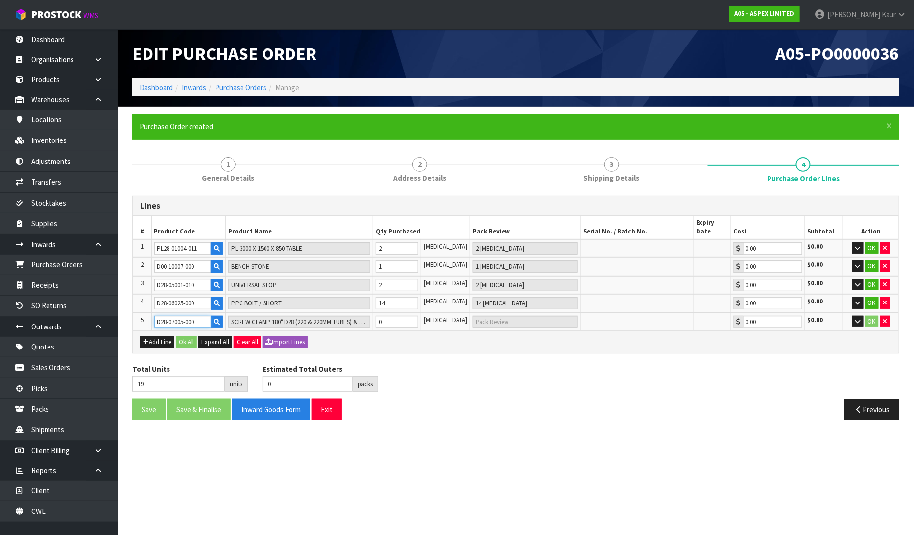
type input "D28-07005-000"
click at [390, 316] on input "0" at bounding box center [397, 322] width 43 height 12
type input "27"
type input "8"
type input "8 [MEDICAL_DATA]"
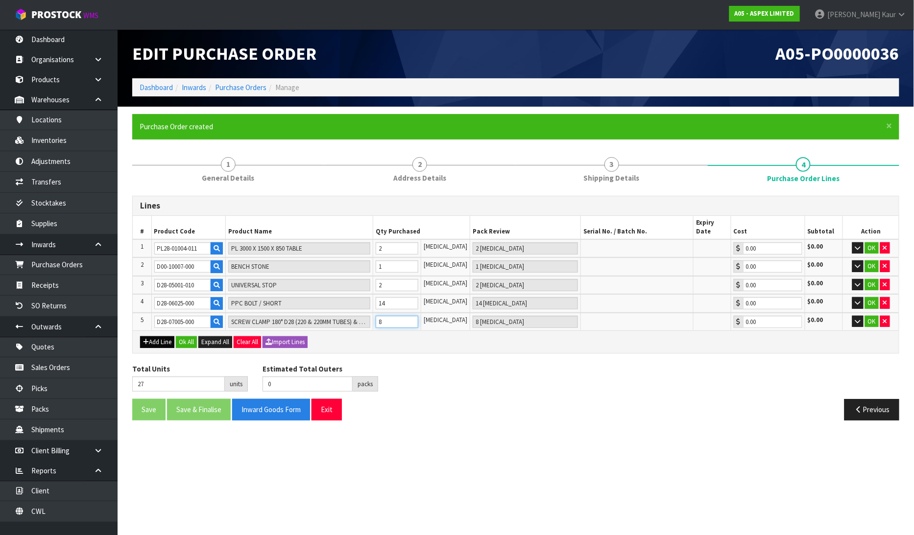
type input "8"
click at [149, 336] on button "Add Line" at bounding box center [157, 342] width 34 height 12
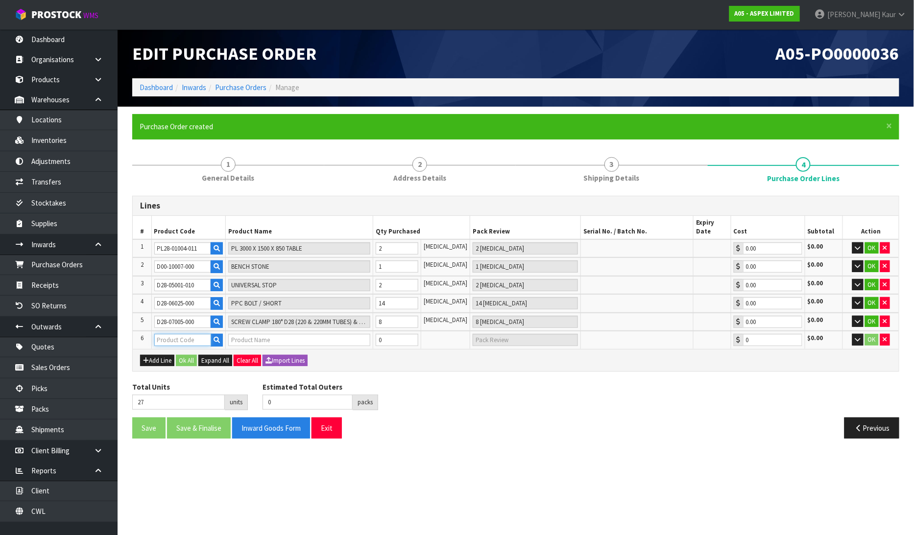
click at [177, 334] on input "text" at bounding box center [182, 340] width 57 height 12
paste input "D28-07005-033"
type input "D28-07005-033"
type input "SCREW CLAMP 180° D28 (220 & 500MM TUBES) & SPINDLE"
type input "0.00"
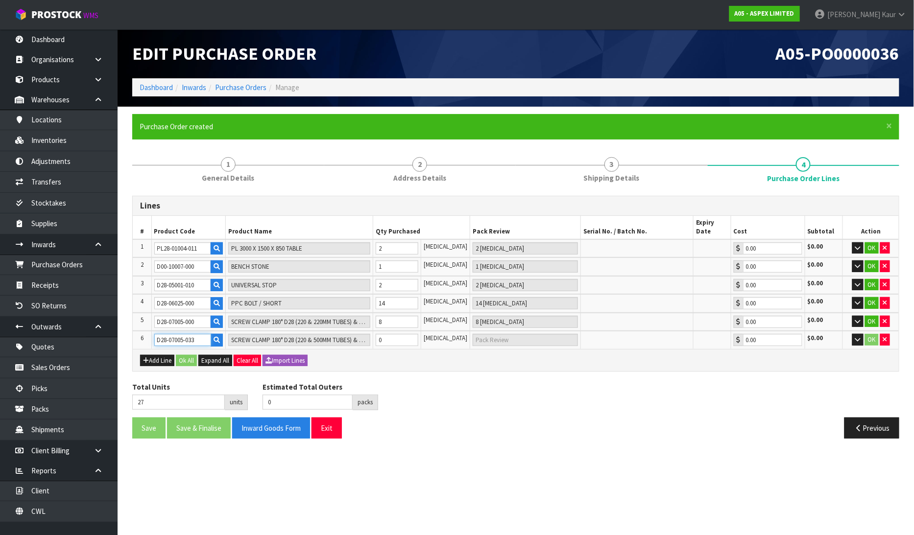
type input "D28-07005-033"
click at [397, 334] on input "0" at bounding box center [397, 340] width 43 height 12
type input "31"
type input "4"
type input "4 [MEDICAL_DATA]"
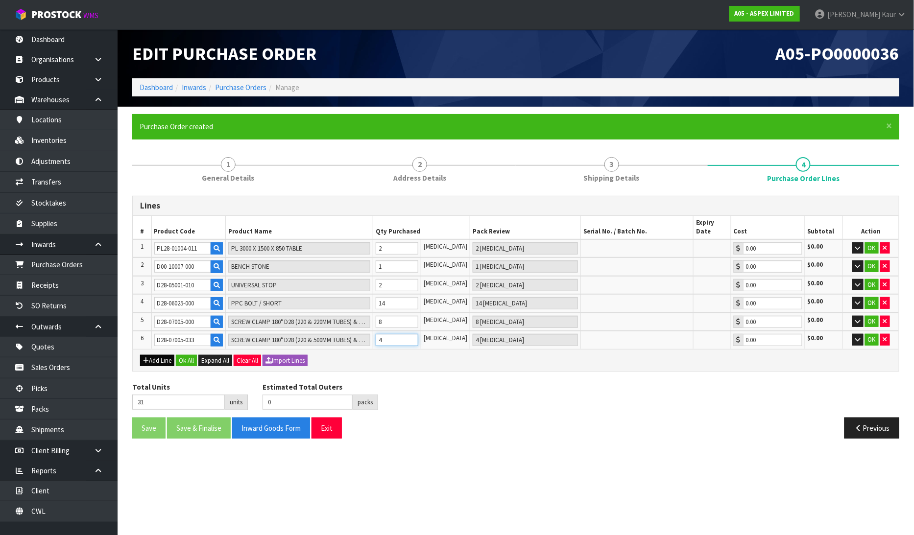
type input "4"
click at [143, 358] on icon "button" at bounding box center [146, 361] width 6 height 6
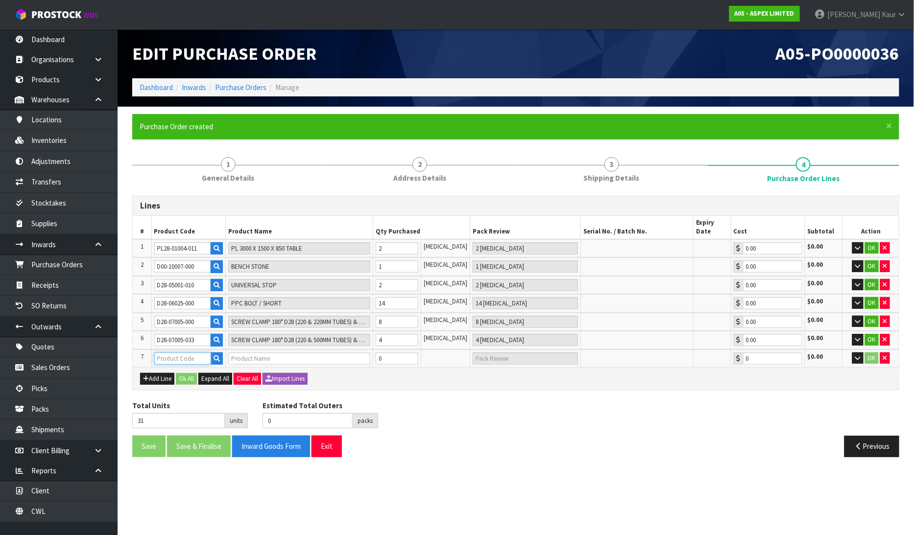
click at [159, 353] on input "text" at bounding box center [182, 359] width 57 height 12
paste input "D28-07009-033"
type input "D28-07009-033"
type input "PERFORMANCE CLAMP +/- 50° D28 (250 & 250MM TUBES) & SPINDLE"
type input "0.00"
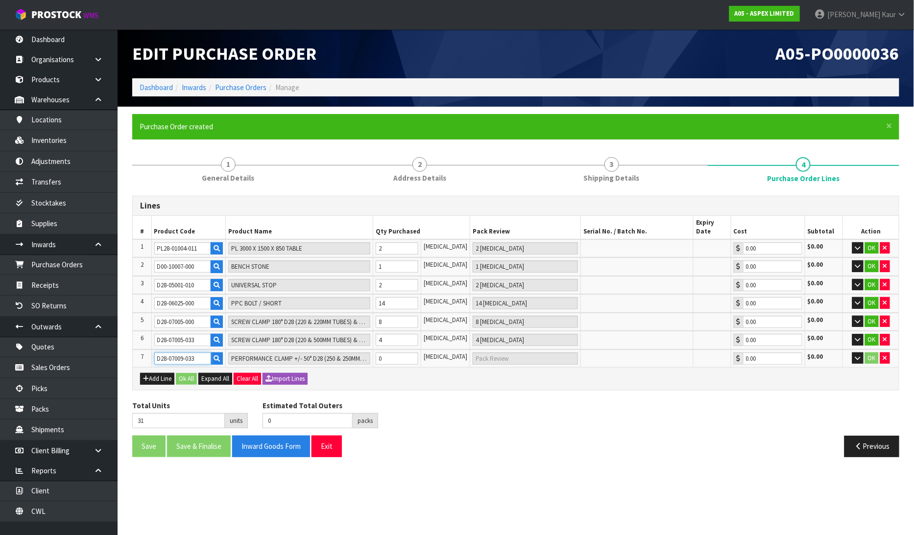
type input "D28-07009-033"
click at [389, 353] on input "0" at bounding box center [397, 359] width 43 height 12
type input "37"
type input "6"
type input "6 [MEDICAL_DATA]"
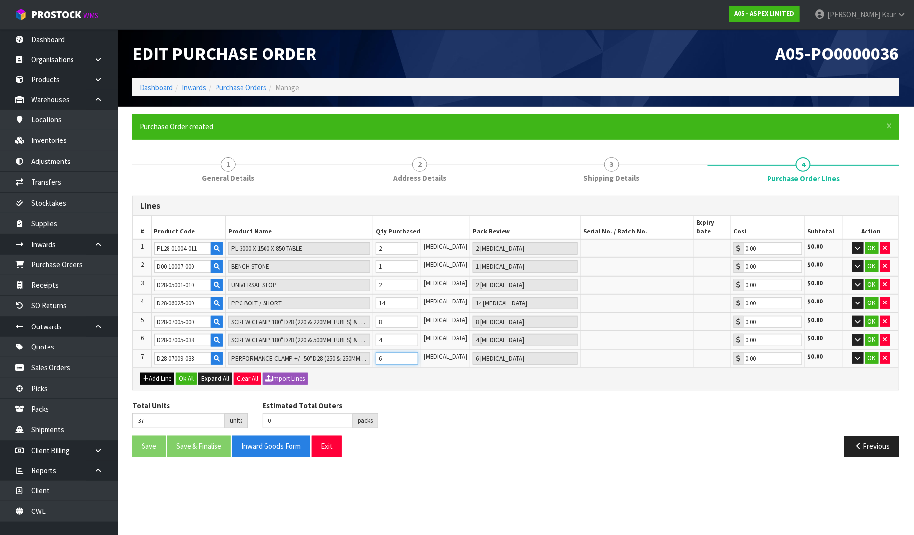
type input "6"
click at [154, 373] on button "Add Line" at bounding box center [157, 379] width 34 height 12
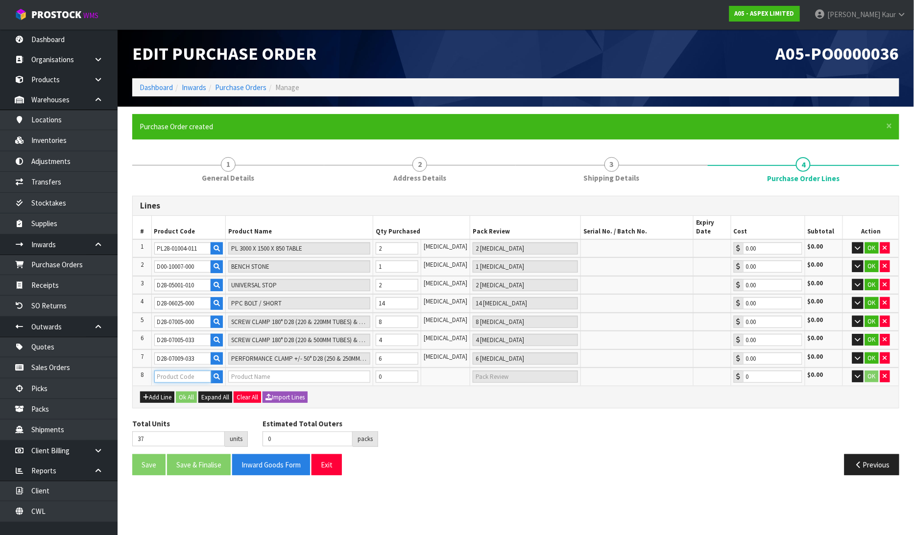
click at [162, 371] on input "text" at bounding box center [182, 377] width 57 height 12
paste input "P28-03004-000"
type input "P28-03004-000"
type input "ANGLE PP ALTI D28 800MM RIGHT"
type input "0.00"
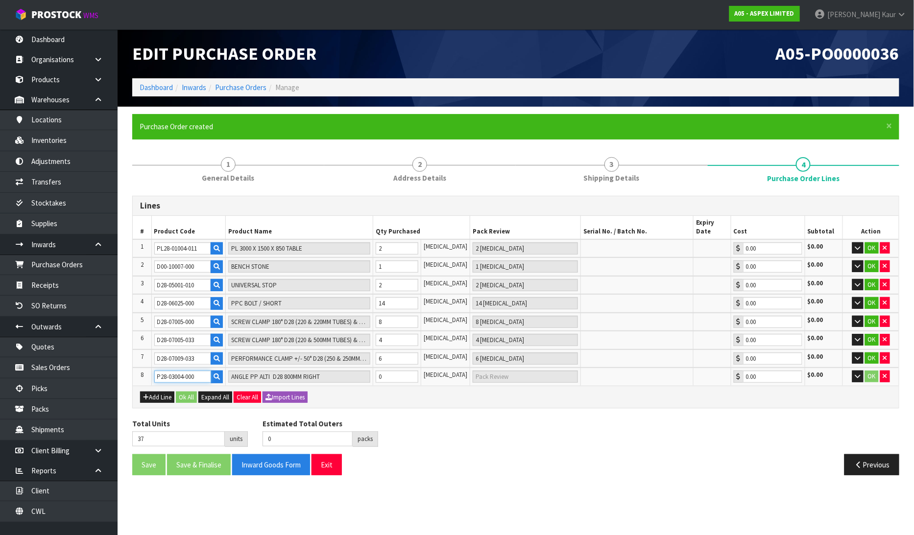
type input "P28-03004-000"
click at [395, 371] on input "0" at bounding box center [397, 377] width 43 height 12
type input "38"
type input "1"
type input "1 [MEDICAL_DATA]"
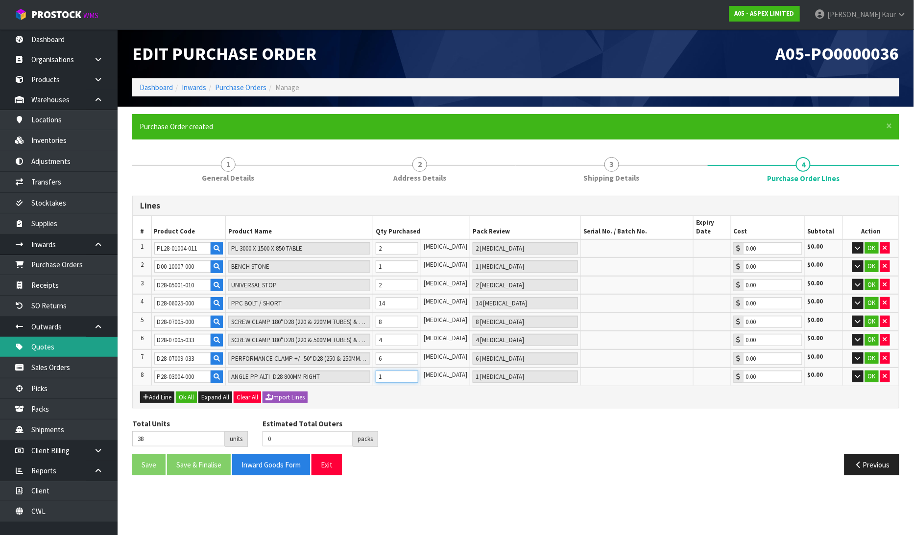
type input "1"
click at [154, 392] on button "Add Line" at bounding box center [157, 398] width 34 height 12
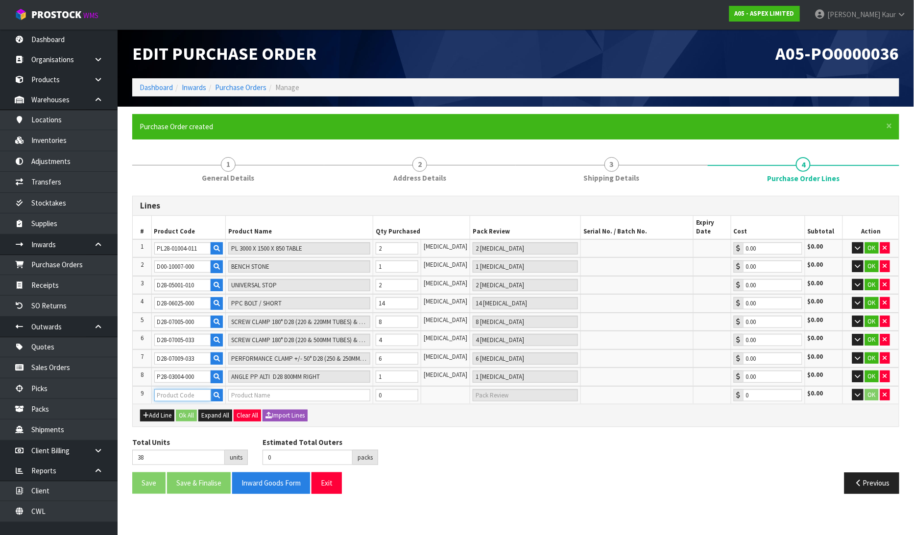
click at [160, 389] on input "text" at bounding box center [182, 395] width 57 height 12
paste input "P28-03004-001"
type input "P28-03004-001"
type input "ANGLE PP ALTI D28 800MM LEFT"
type input "0.00"
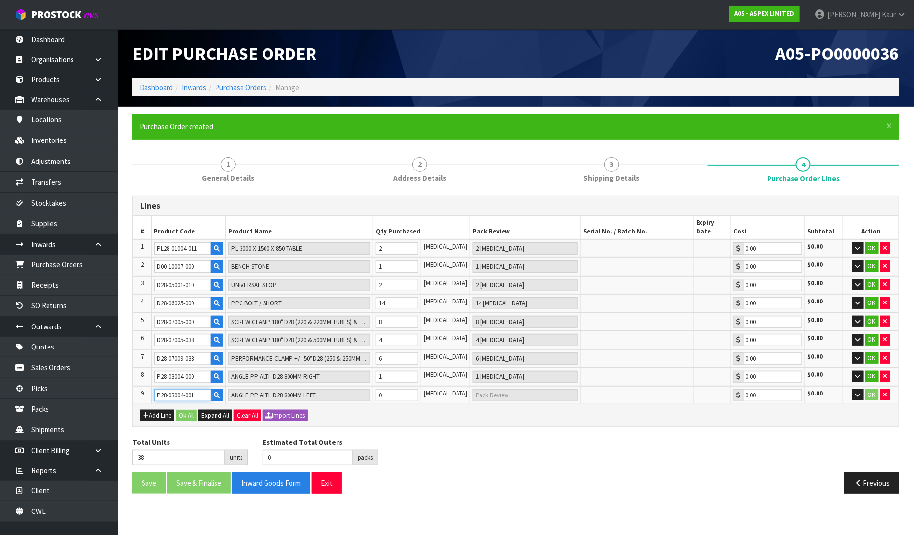
type input "P28-03004-001"
click at [402, 389] on input "0" at bounding box center [397, 395] width 43 height 12
type input "39"
type input "1"
type input "1 [MEDICAL_DATA]"
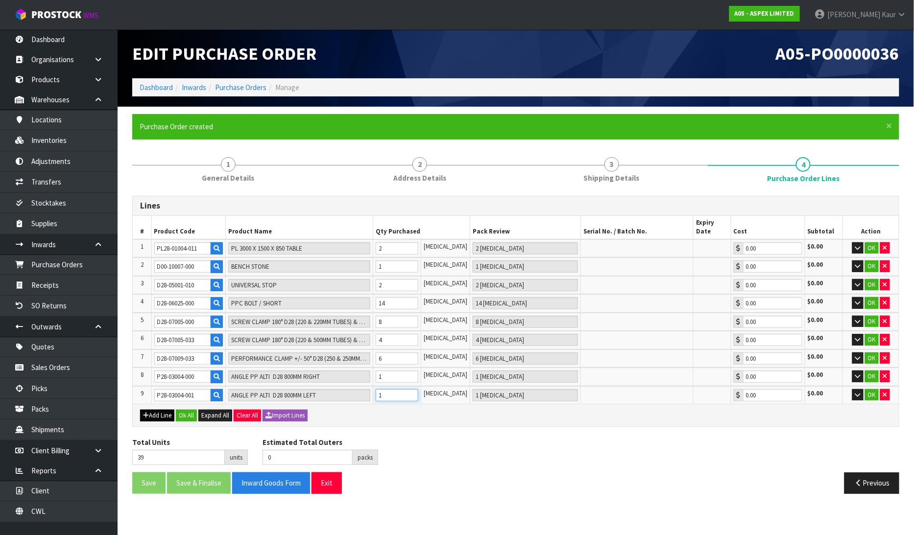
type input "1"
click at [150, 410] on button "Add Line" at bounding box center [157, 416] width 34 height 12
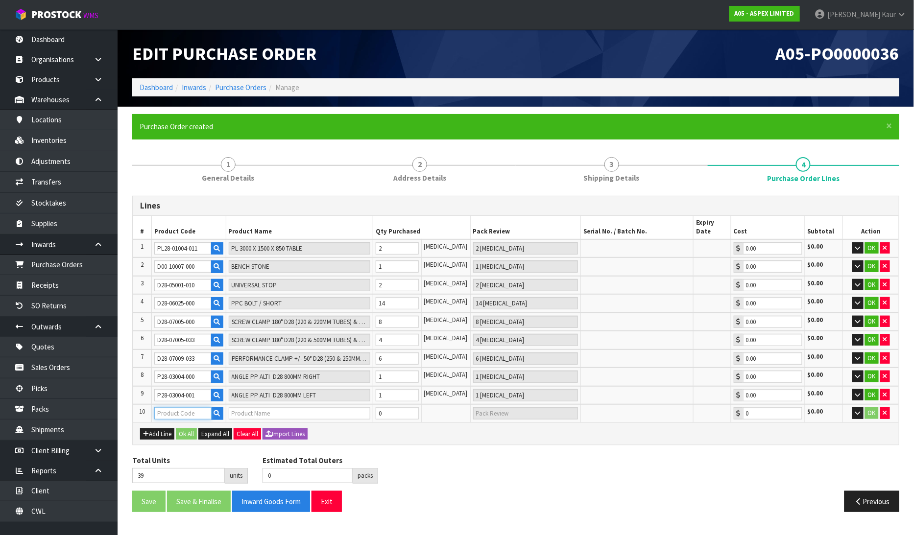
click at [172, 407] on input "text" at bounding box center [182, 413] width 57 height 12
paste input "00121639"
type input "00121639"
type input "SEEKISTE 3050X1550X620 MM, HT"
type input "0.00"
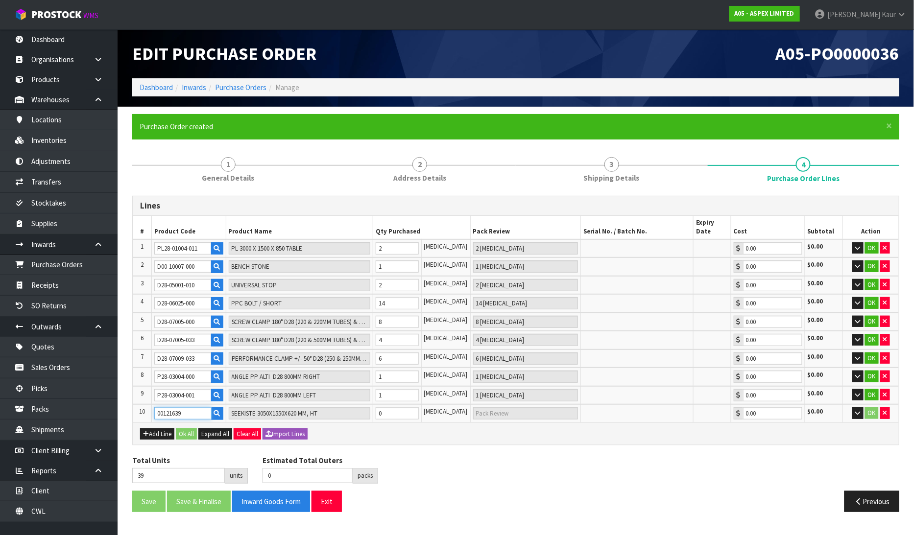
type input "00121639"
click at [396, 407] on input "0" at bounding box center [397, 413] width 43 height 12
type input "40"
type input "1"
type input "1 [MEDICAL_DATA]"
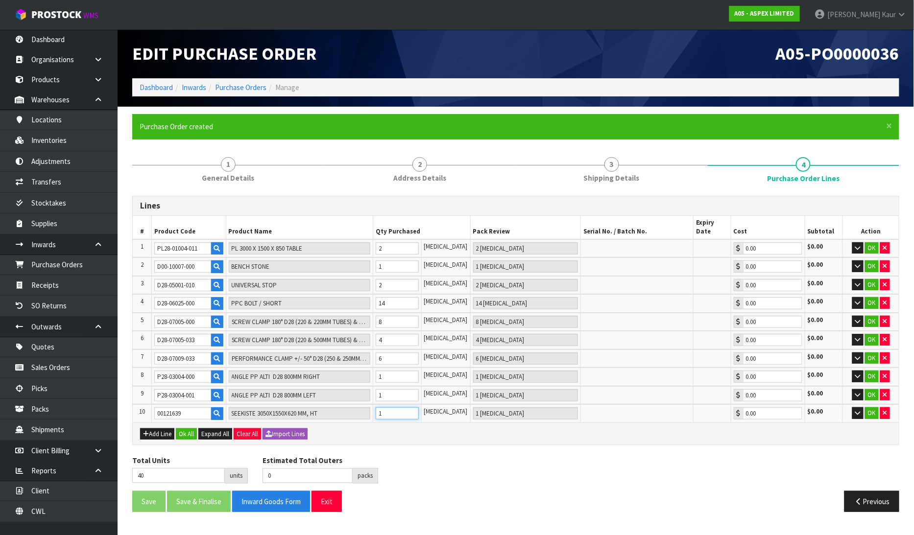
type input "1"
click at [399, 455] on div "Total Units 40 units Estimated Total Outers 0 packs Estimated Total Pallets 0 p…" at bounding box center [516, 473] width 782 height 36
drag, startPoint x: 192, startPoint y: 419, endPoint x: 187, endPoint y: 427, distance: 9.1
click at [192, 429] on button "Ok All" at bounding box center [186, 435] width 21 height 12
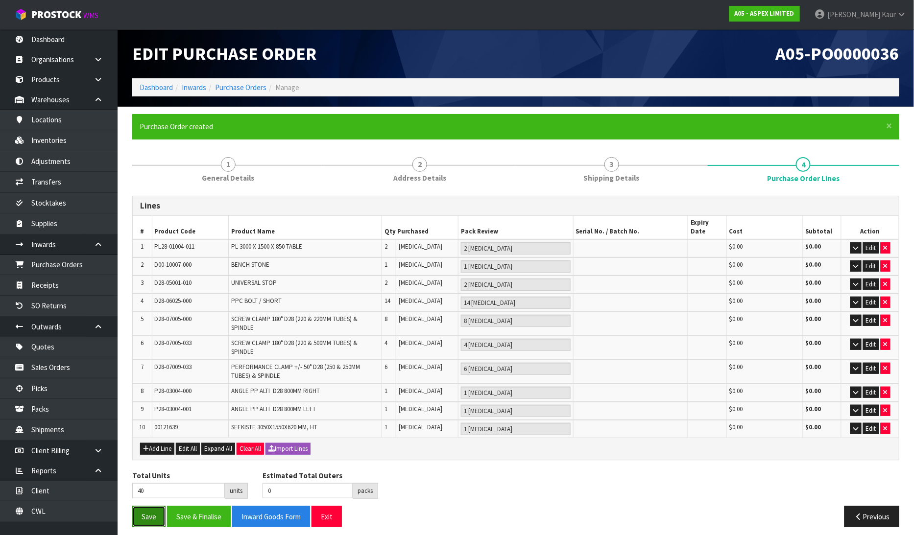
click at [143, 508] on button "Save" at bounding box center [148, 516] width 33 height 21
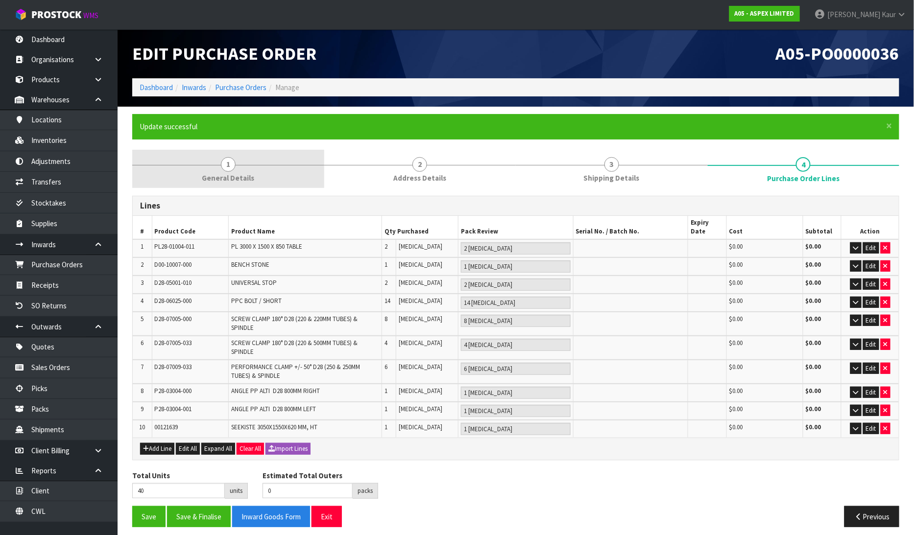
click at [231, 163] on span "1" at bounding box center [228, 164] width 15 height 15
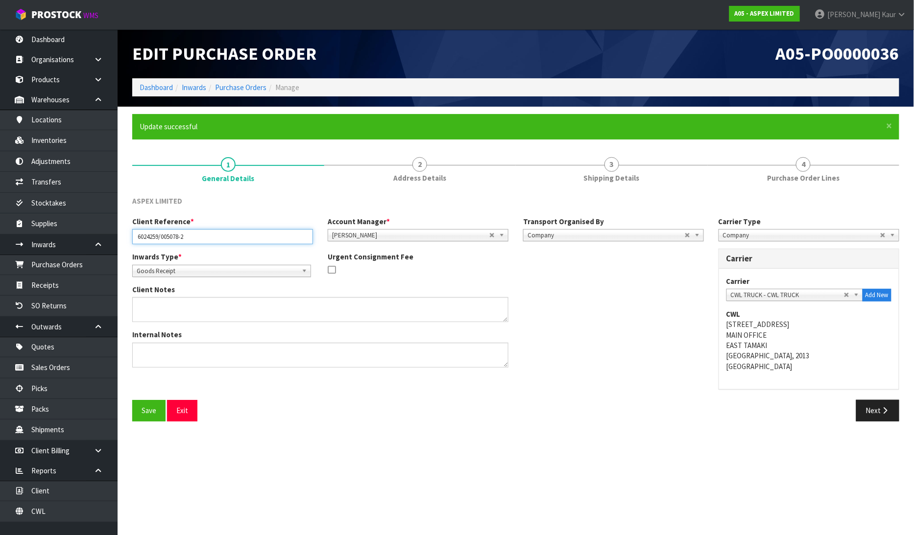
click at [135, 234] on input "6024259/005078-2" at bounding box center [222, 236] width 181 height 15
paste input "DMB-12054252"
type input "DMB-12054252/6024259/005078-2"
click at [147, 412] on button "Save" at bounding box center [148, 410] width 33 height 21
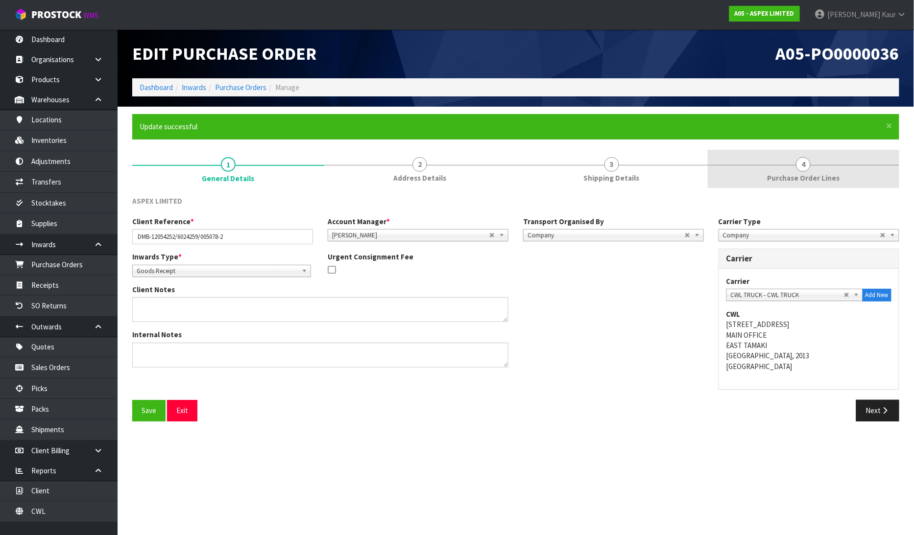
click at [787, 180] on span "Purchase Order Lines" at bounding box center [803, 178] width 72 height 10
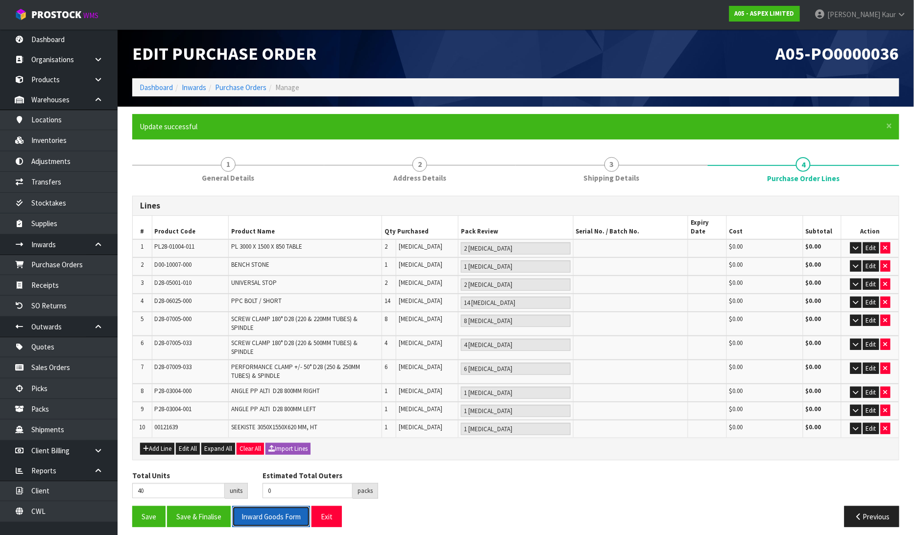
click at [263, 506] on button "Inward Goods Form" at bounding box center [271, 516] width 78 height 21
click at [889, 423] on button "button" at bounding box center [886, 429] width 10 height 12
type input "39"
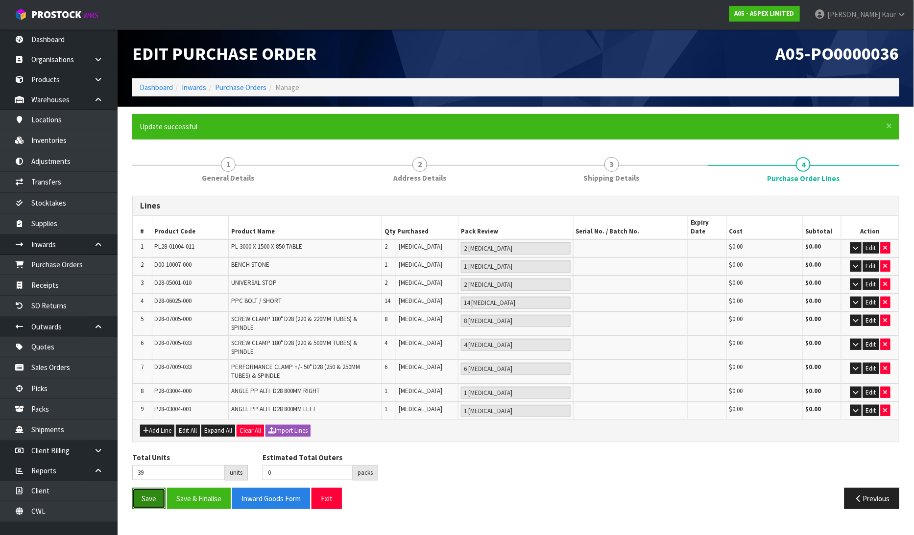
click at [141, 488] on button "Save" at bounding box center [148, 498] width 33 height 21
click at [72, 40] on link "Dashboard" at bounding box center [59, 39] width 118 height 20
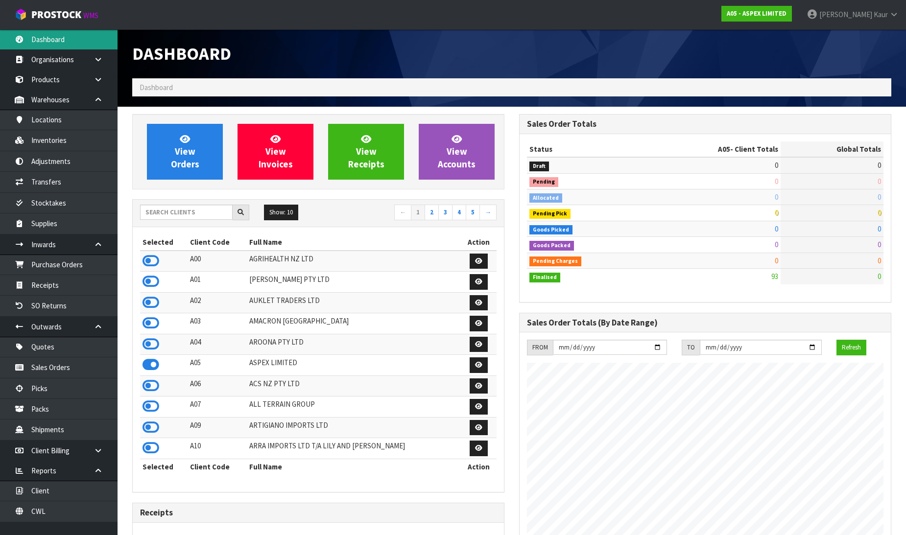
scroll to position [599, 387]
click at [162, 210] on input "text" at bounding box center [186, 212] width 93 height 15
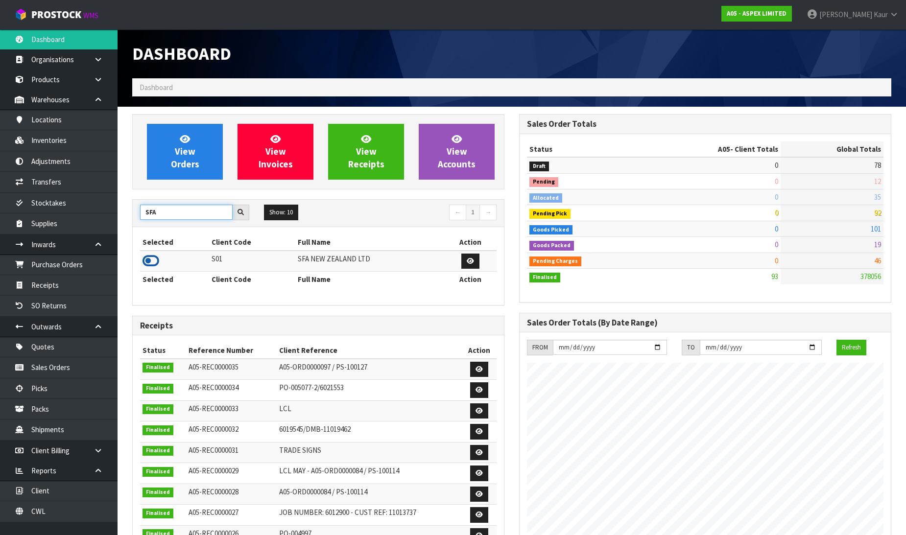
type input "SFA"
click at [154, 258] on icon at bounding box center [151, 261] width 17 height 15
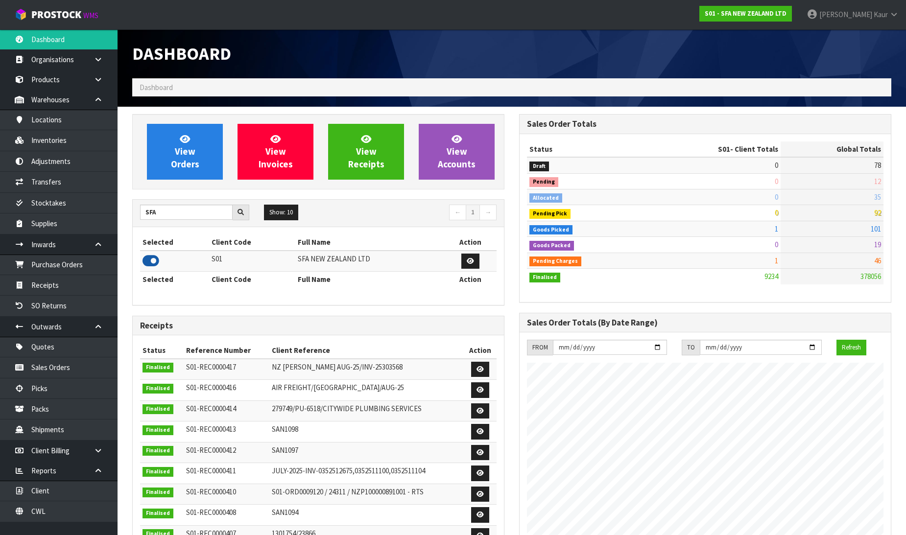
scroll to position [742, 387]
drag, startPoint x: 167, startPoint y: 208, endPoint x: 124, endPoint y: 215, distance: 43.6
click at [125, 215] on div "View Orders View Invoices View Receipts View Accounts SFA Show: 10 5 10 25 50 ←…" at bounding box center [318, 400] width 387 height 573
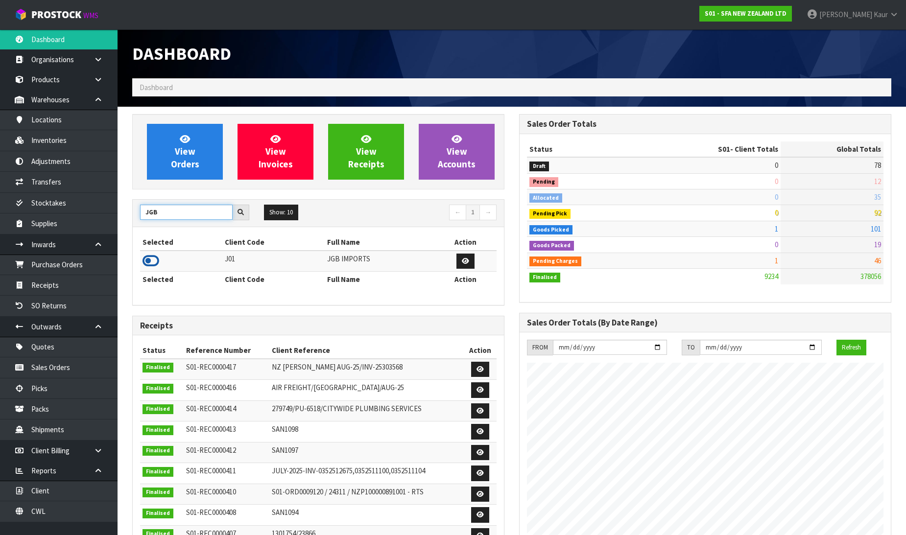
type input "JGB"
click at [148, 263] on icon at bounding box center [151, 261] width 17 height 15
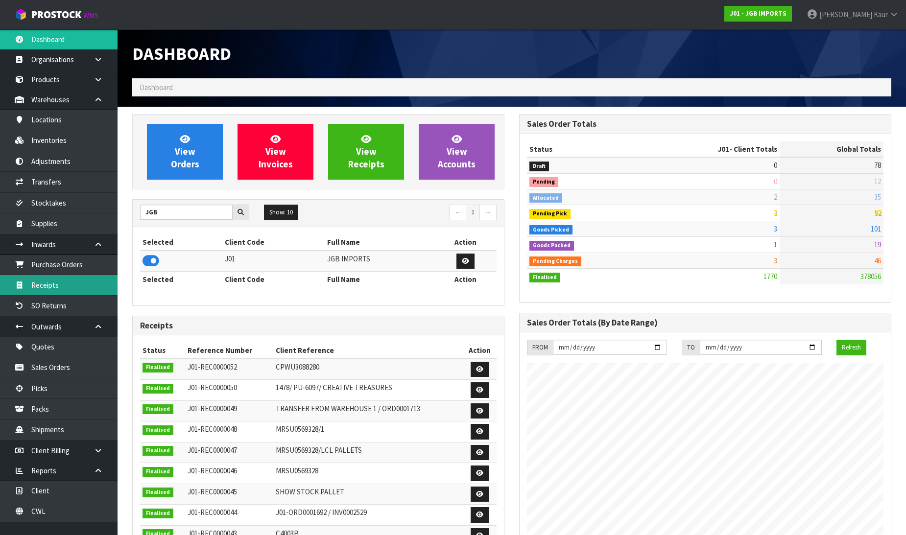
click at [62, 279] on link "Receipts" at bounding box center [59, 285] width 118 height 20
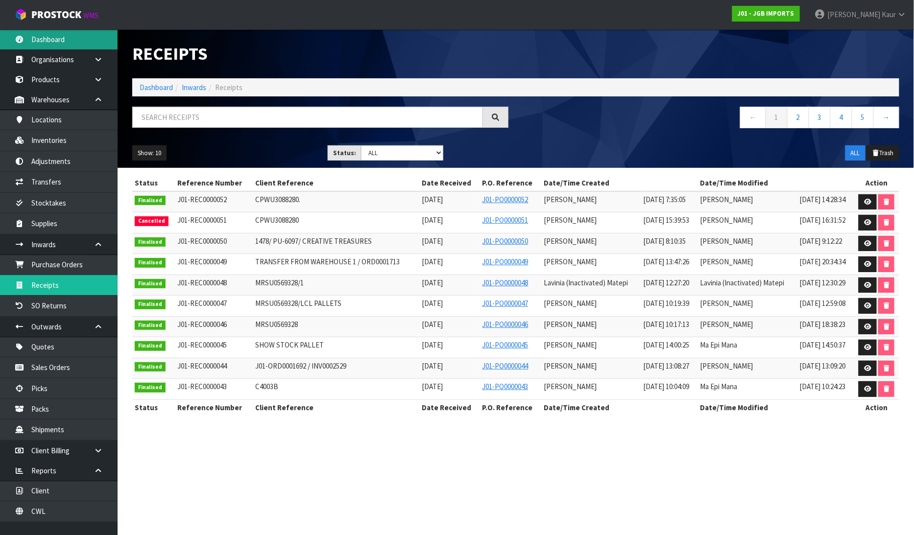
click at [71, 41] on link "Dashboard" at bounding box center [59, 39] width 118 height 20
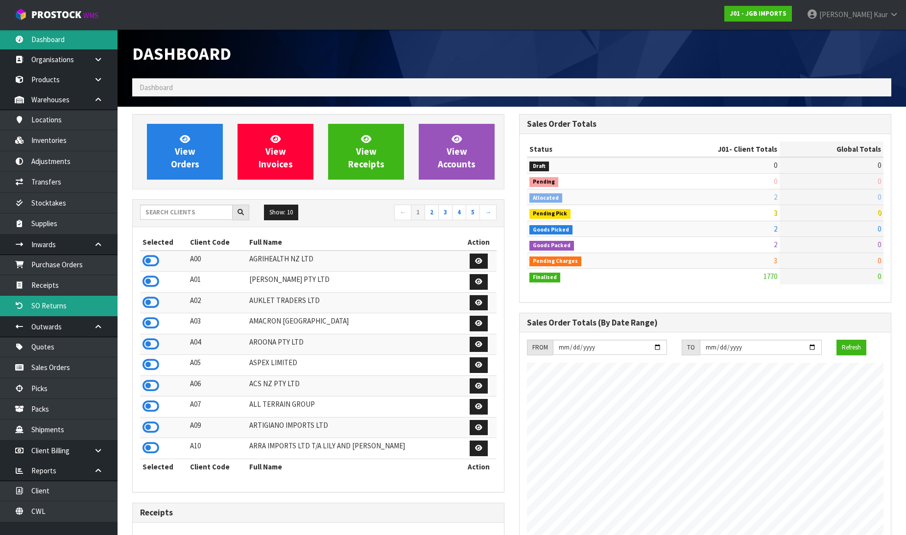
scroll to position [742, 387]
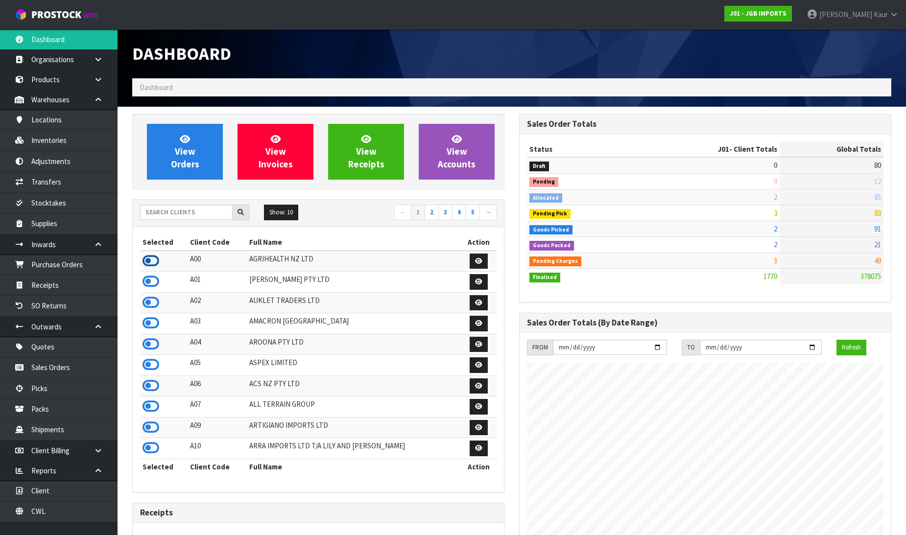
click at [150, 258] on icon at bounding box center [151, 261] width 17 height 15
click at [64, 263] on link "Purchase Orders" at bounding box center [59, 265] width 118 height 20
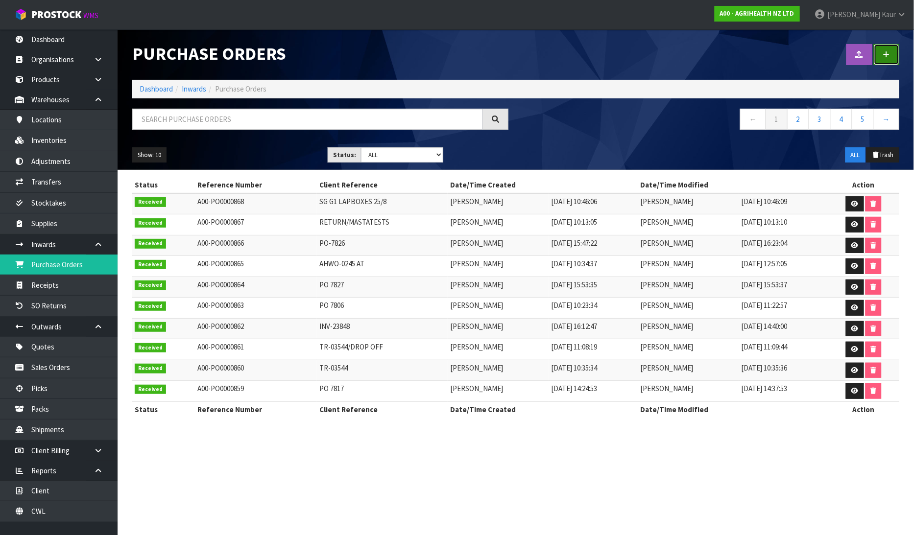
click at [891, 52] on link at bounding box center [886, 54] width 25 height 21
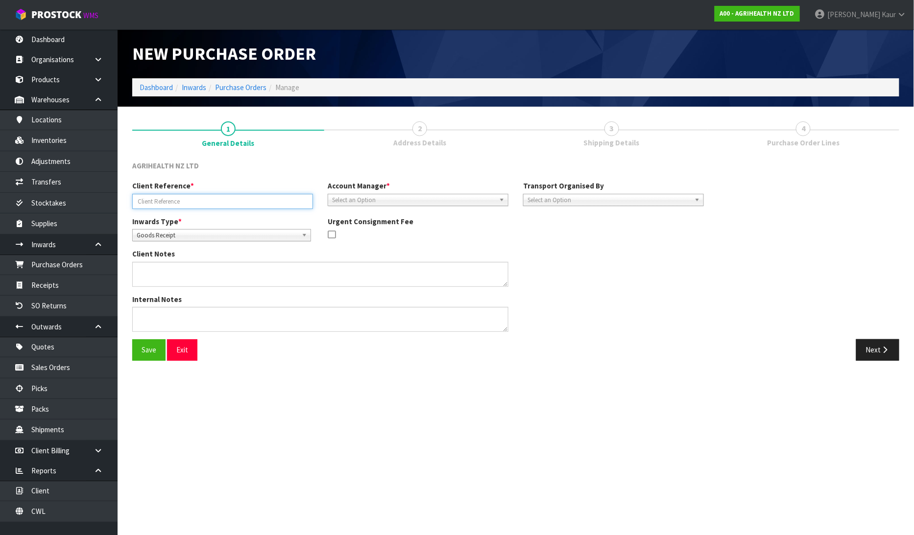
click at [209, 199] on input "text" at bounding box center [222, 201] width 181 height 15
paste input "PO7821"
type input "PO7821"
click at [385, 200] on span "Select an Option" at bounding box center [413, 200] width 163 height 12
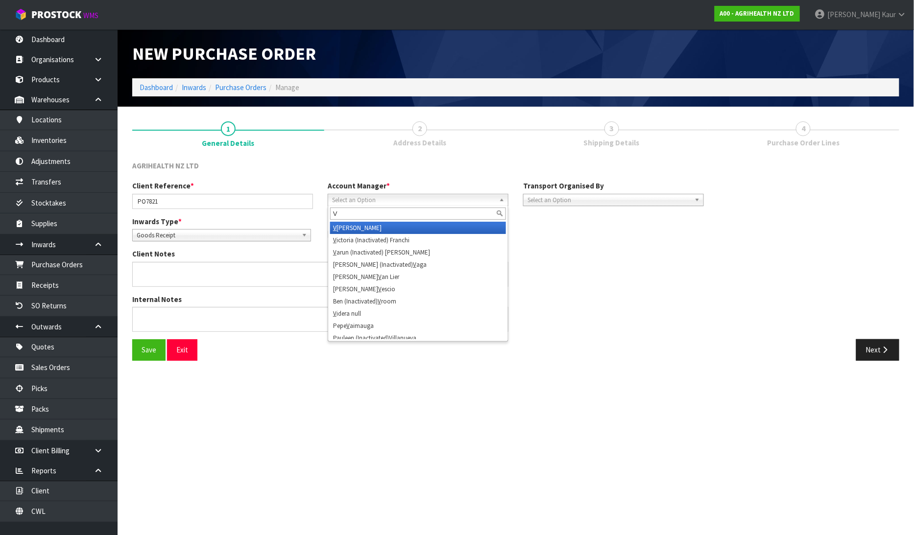
type input "V"
click at [377, 223] on li "V [PERSON_NAME]" at bounding box center [418, 228] width 176 height 12
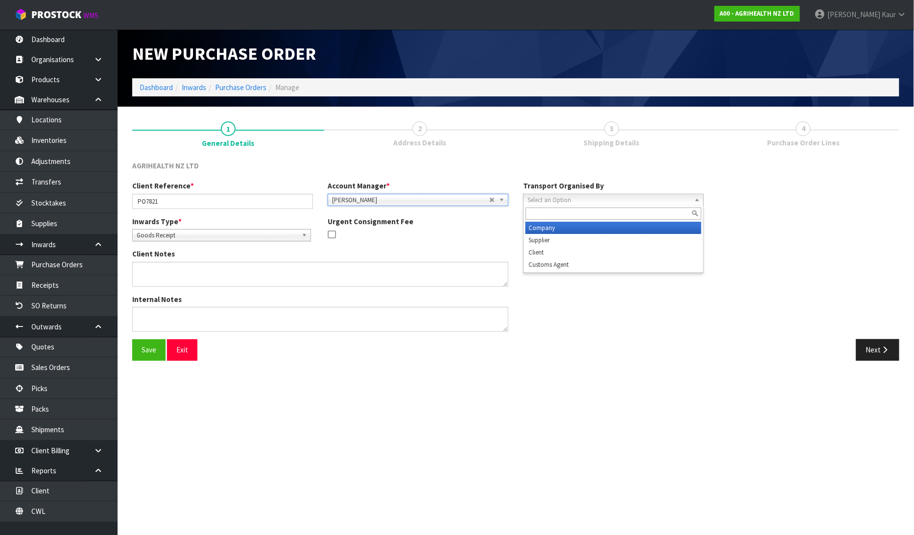
click at [544, 203] on span "Select an Option" at bounding box center [608, 200] width 163 height 12
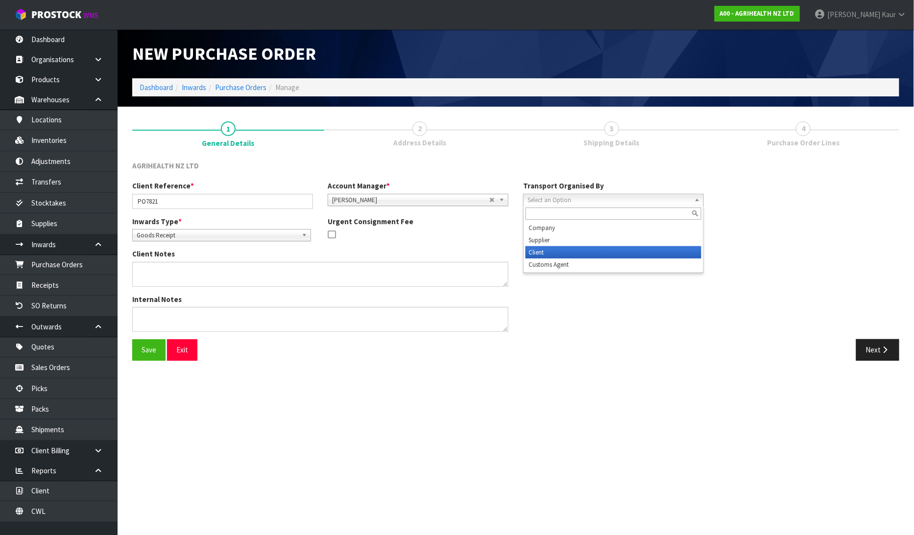
click at [556, 250] on li "Client" at bounding box center [613, 252] width 176 height 12
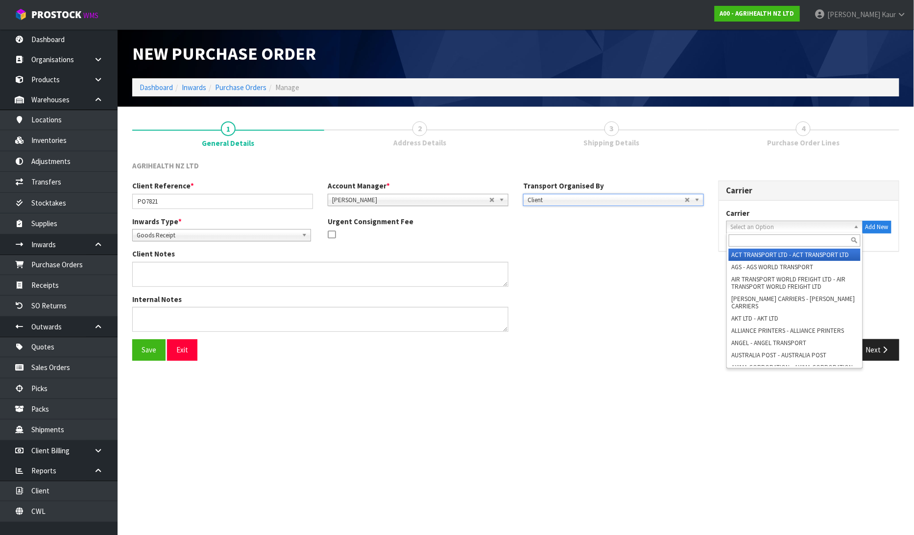
click at [771, 227] on span "Select an Option" at bounding box center [790, 227] width 119 height 12
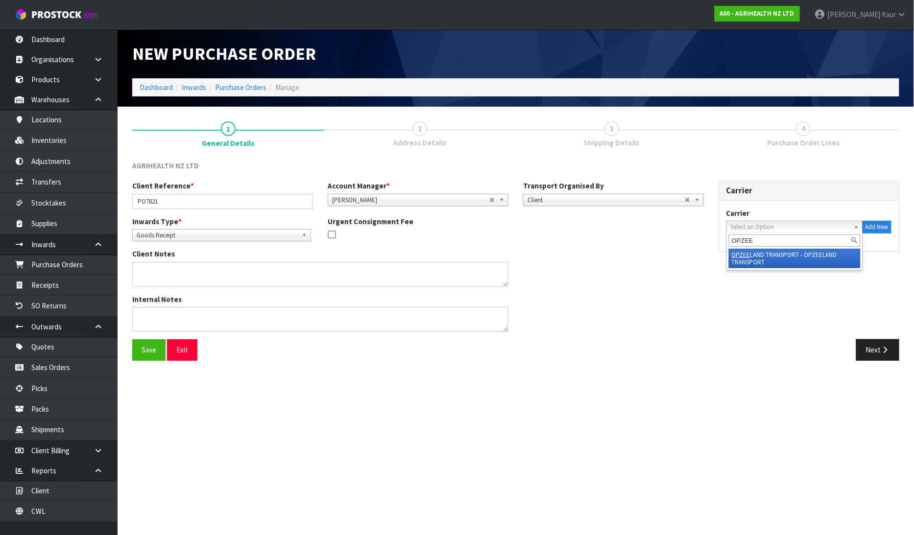
type input "OPZEE"
click at [771, 251] on li "OPZEE LAND TRANSPORT - OPZEELAND TRANSPORT" at bounding box center [795, 259] width 132 height 20
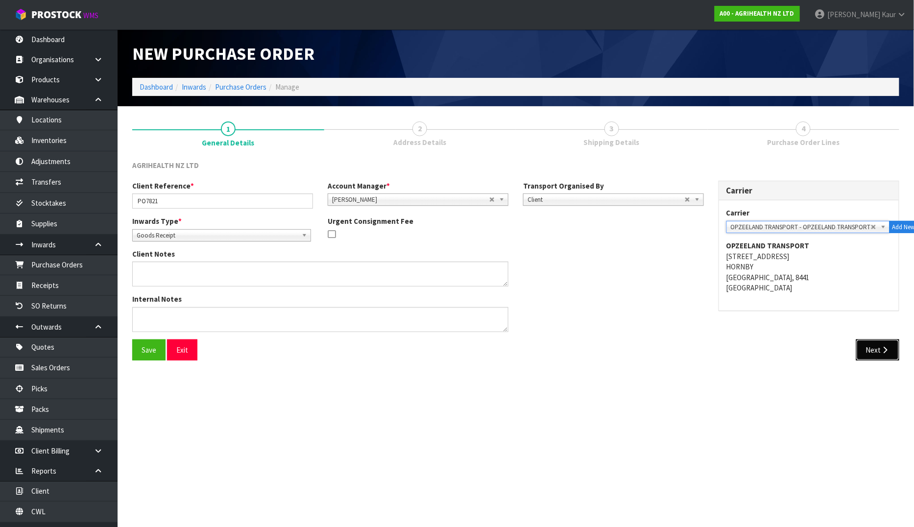
click at [886, 346] on icon "button" at bounding box center [885, 349] width 9 height 7
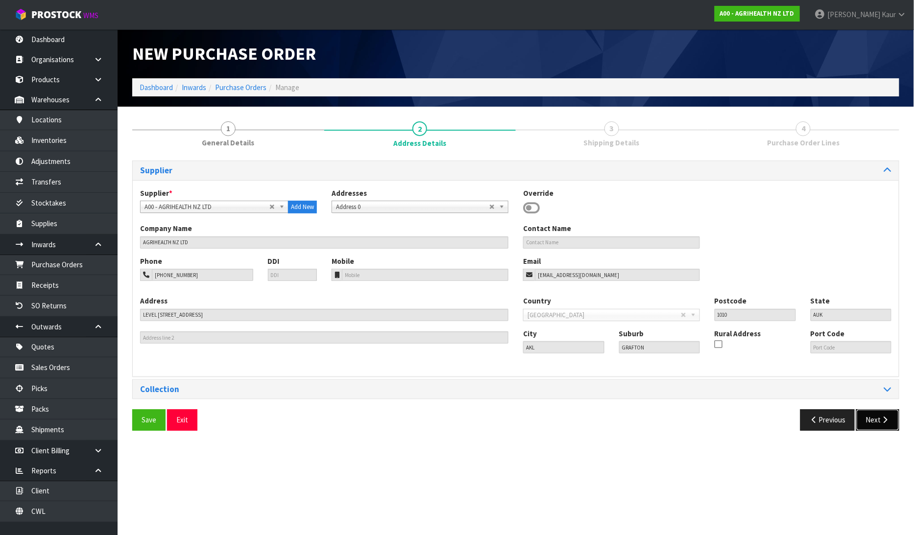
click at [873, 418] on button "Next" at bounding box center [877, 419] width 43 height 21
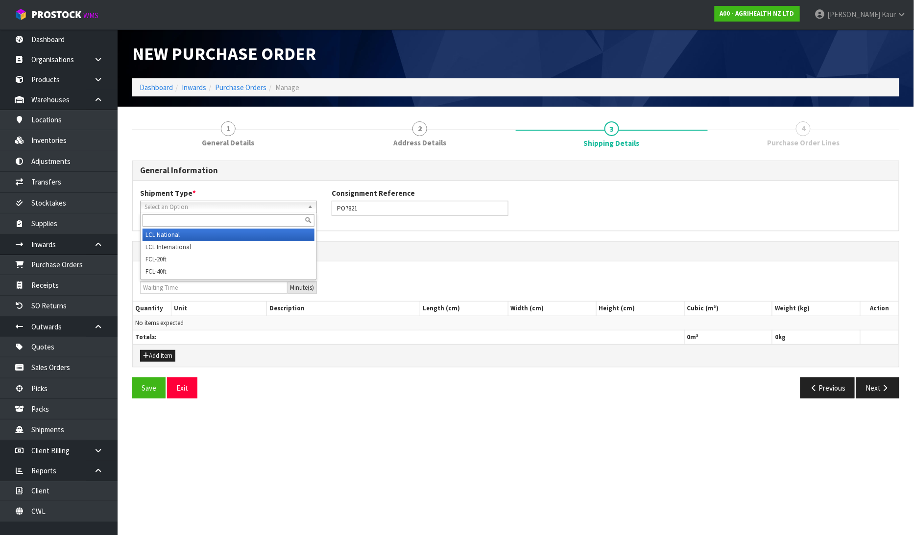
click at [217, 201] on span "Select an Option" at bounding box center [223, 207] width 159 height 12
drag, startPoint x: 191, startPoint y: 231, endPoint x: 186, endPoint y: 243, distance: 13.4
click at [191, 231] on li "LCL National" at bounding box center [229, 235] width 172 height 12
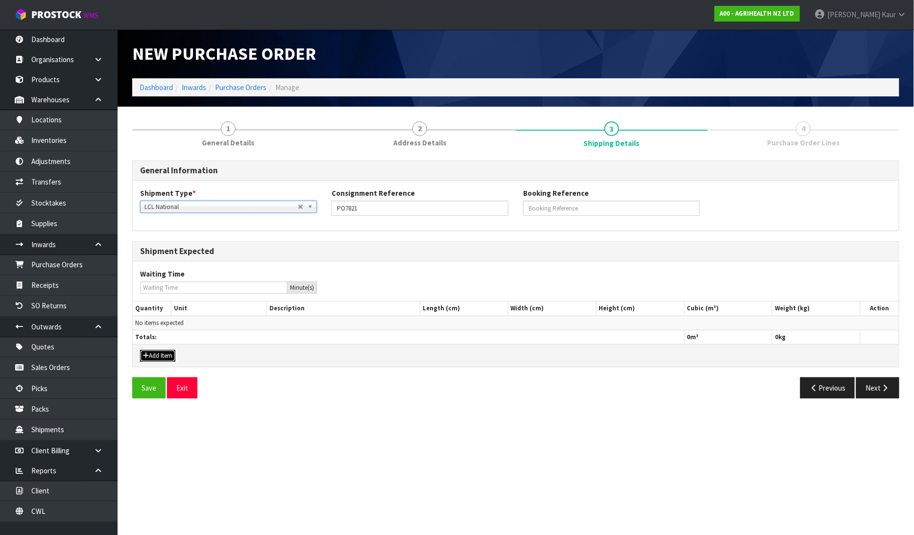
click at [163, 356] on button "Add Item" at bounding box center [157, 356] width 35 height 12
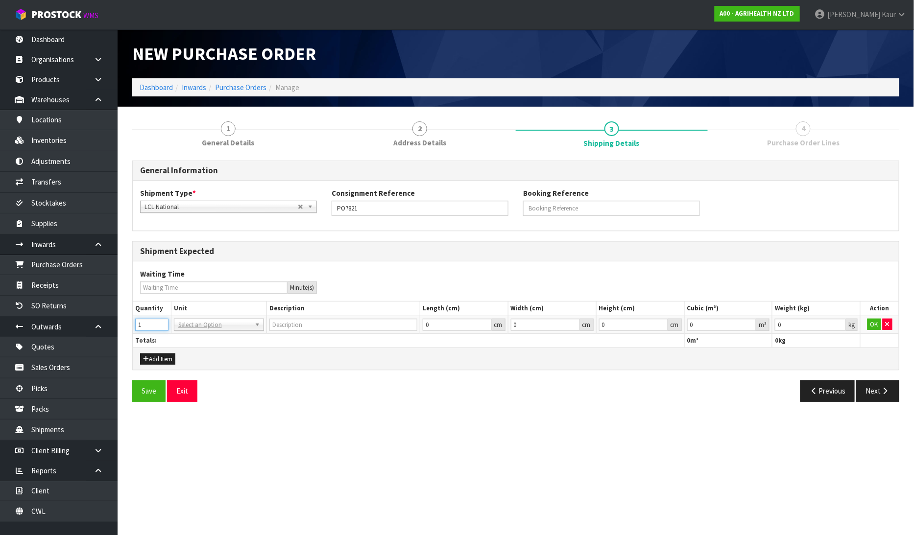
click at [162, 321] on input "1" at bounding box center [151, 325] width 33 height 12
type input "2"
click at [162, 321] on input "2" at bounding box center [151, 325] width 33 height 12
click at [202, 340] on input "text" at bounding box center [218, 338] width 85 height 12
type input "PLT"
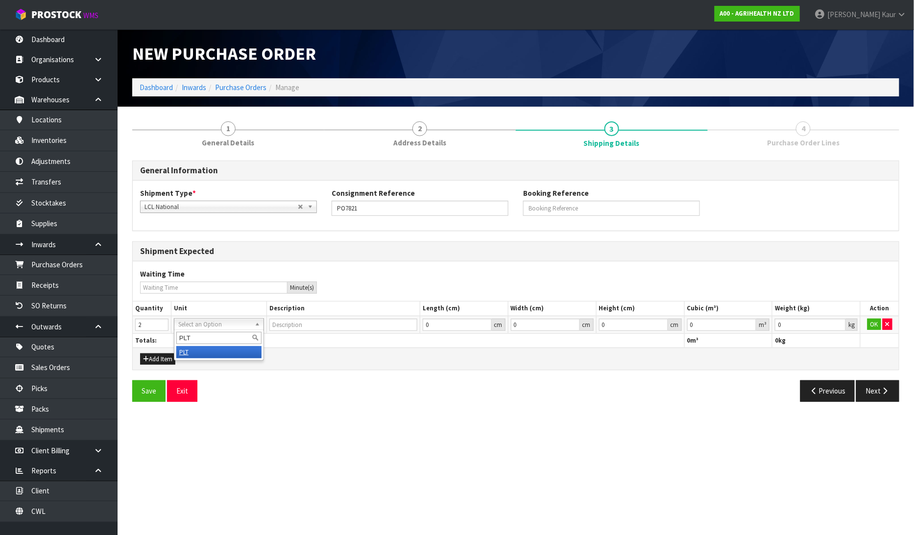
type input "PALLET"
type input "0.000001"
click at [753, 321] on input "0.000001" at bounding box center [722, 325] width 70 height 12
type input "0.001"
click at [838, 323] on input "0.001" at bounding box center [810, 325] width 71 height 12
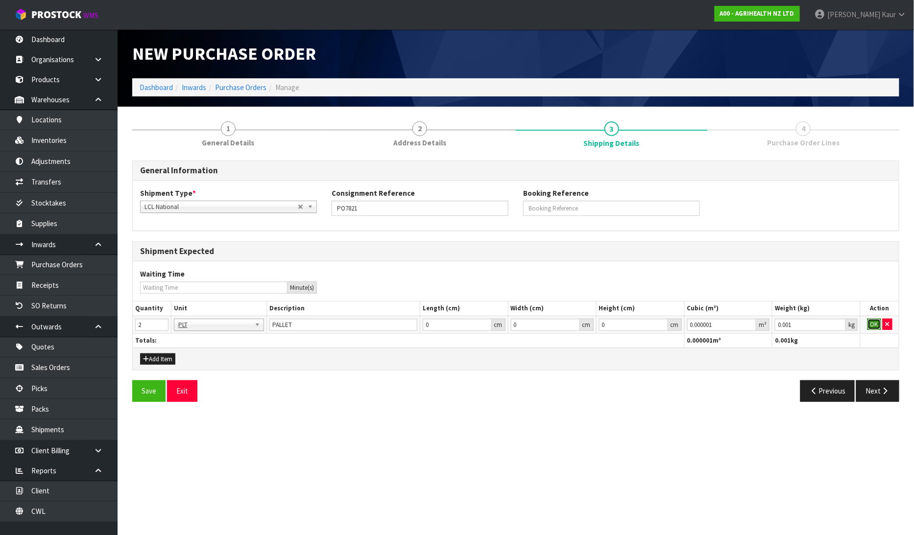
click at [871, 326] on button "OK" at bounding box center [874, 325] width 14 height 12
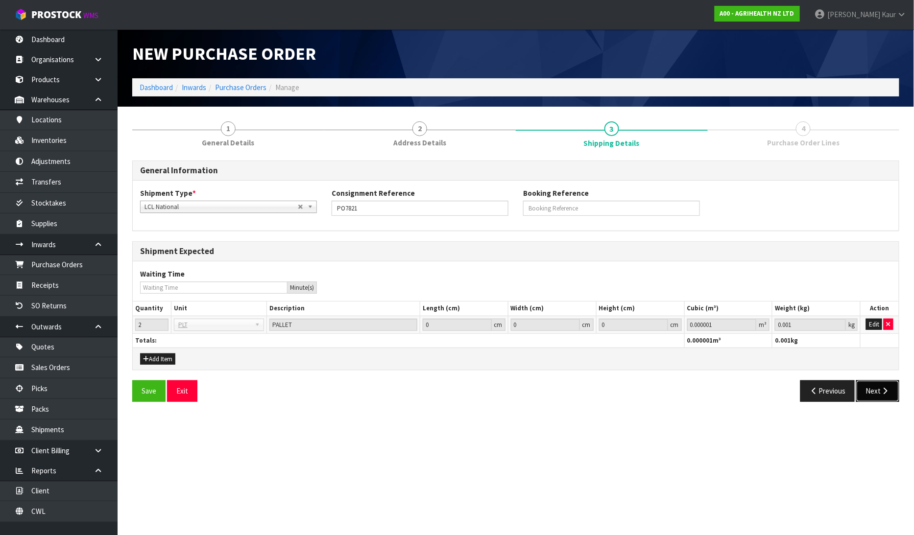
click at [882, 398] on button "Next" at bounding box center [877, 391] width 43 height 21
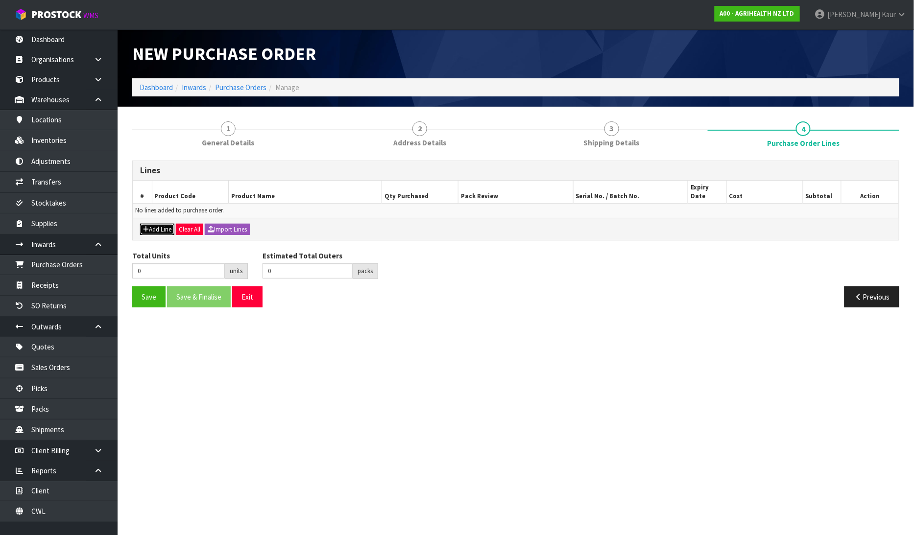
click at [156, 224] on button "Add Line" at bounding box center [157, 230] width 34 height 12
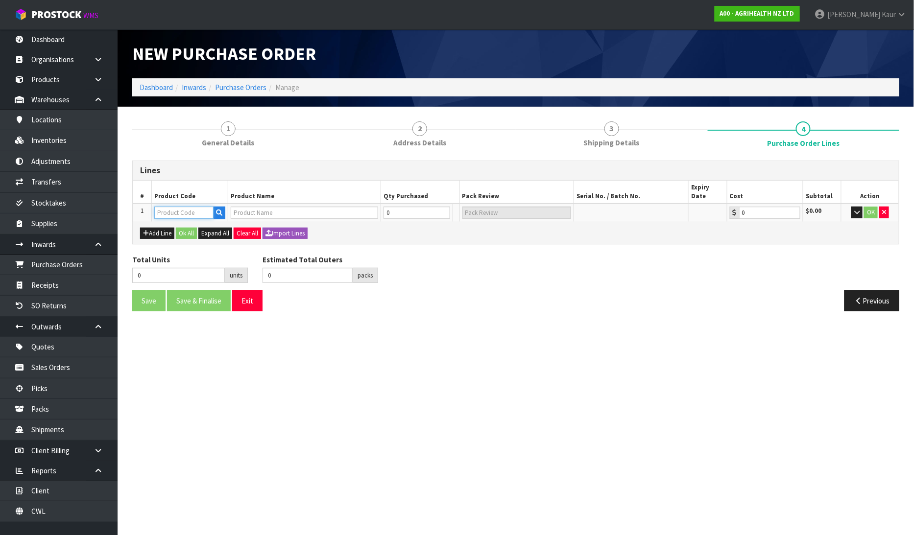
click at [173, 207] on input "text" at bounding box center [183, 213] width 59 height 12
type input "3200"
type input "CYCLASE 100ML PLASTIC RVM"
type input "0.00"
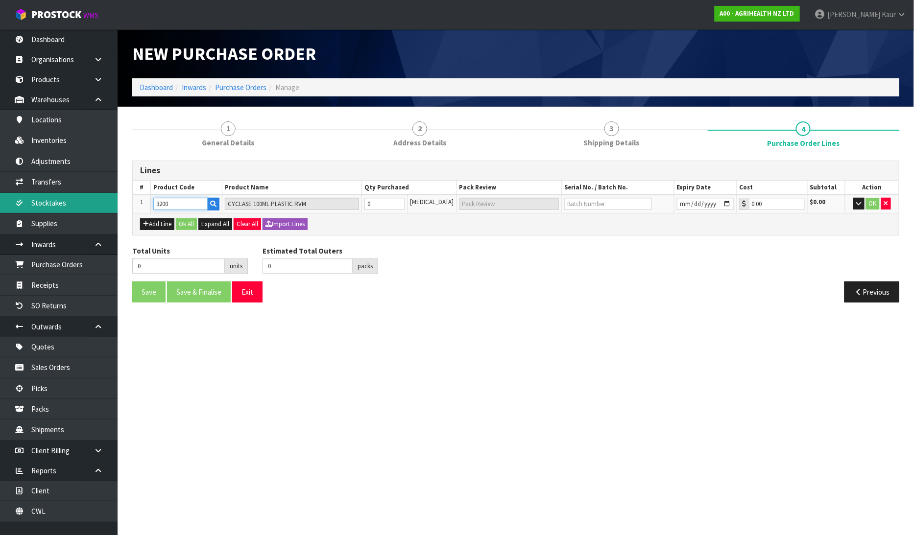
type input "3200"
click at [608, 198] on input "text" at bounding box center [608, 204] width 88 height 12
paste input "CP6024"
type input "CP6024"
click at [681, 201] on input "date" at bounding box center [705, 204] width 57 height 12
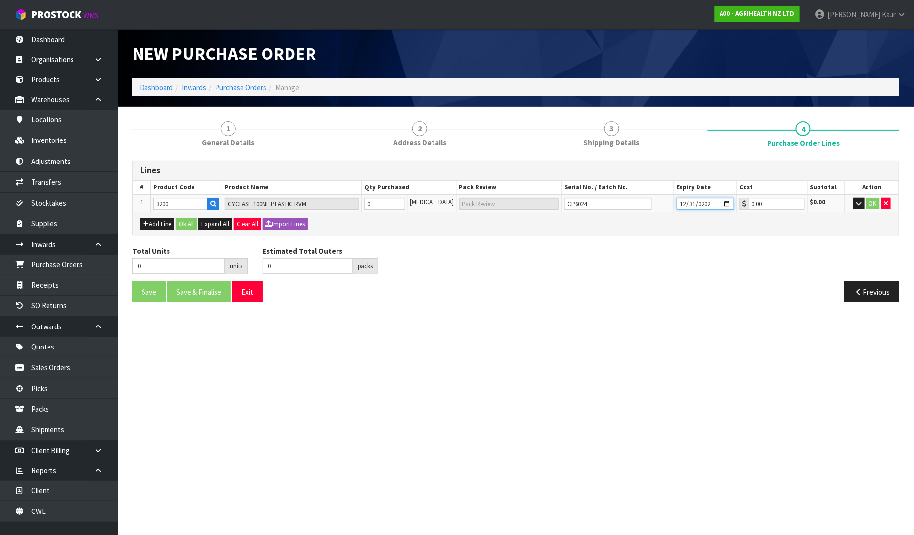
type input "[DATE]"
click at [360, 207] on tr "1 3200 CYCLASE 100ML PLASTIC RVM 0 [MEDICAL_DATA] CP6024 [DATE] 0.00 $0.00 OK" at bounding box center [516, 204] width 766 height 18
type input "1"
type input "1 [MEDICAL_DATA]"
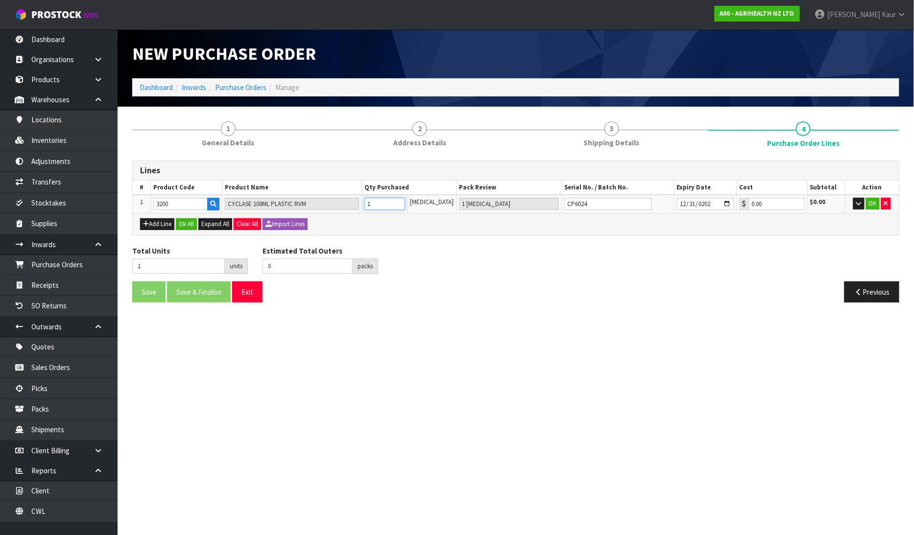
type input "19"
type input "19 [MEDICAL_DATA]"
type input "190"
type input "1"
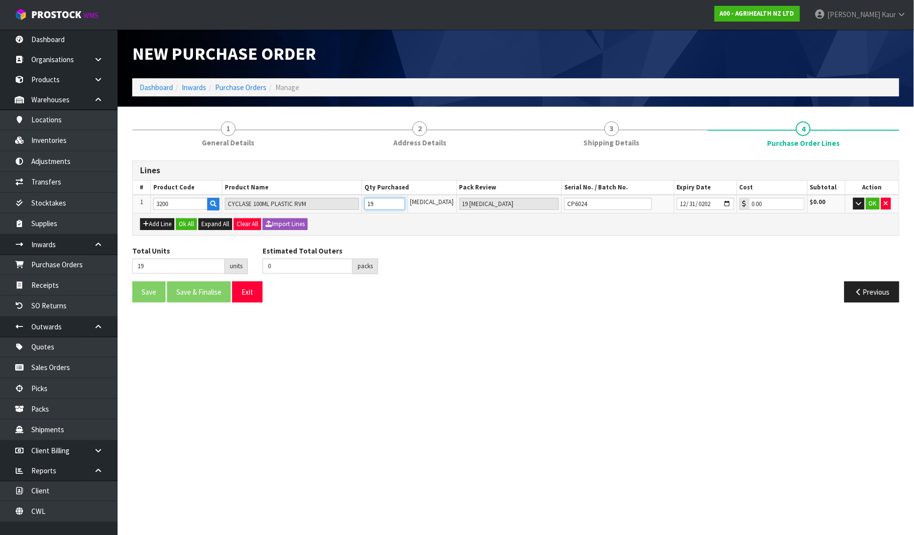
type input "190"
type input "1 CTN + 90 [MEDICAL_DATA]"
type input "1900"
type input "19"
type input "1900"
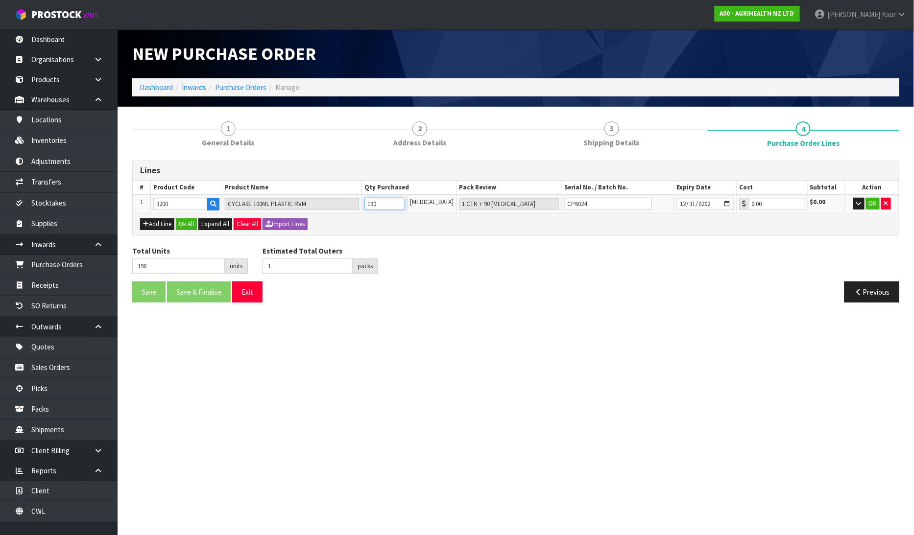
type input "19 CTN"
type input "1900"
click at [190, 218] on button "Ok All" at bounding box center [186, 224] width 21 height 12
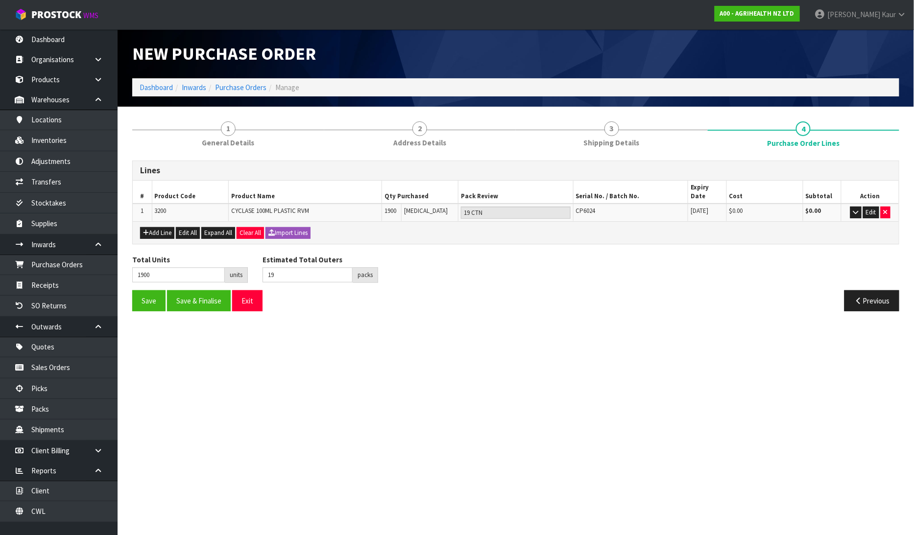
click at [143, 305] on div "Save Save & Finalise Exit Previous" at bounding box center [516, 304] width 782 height 28
click at [149, 291] on button "Save" at bounding box center [148, 300] width 33 height 21
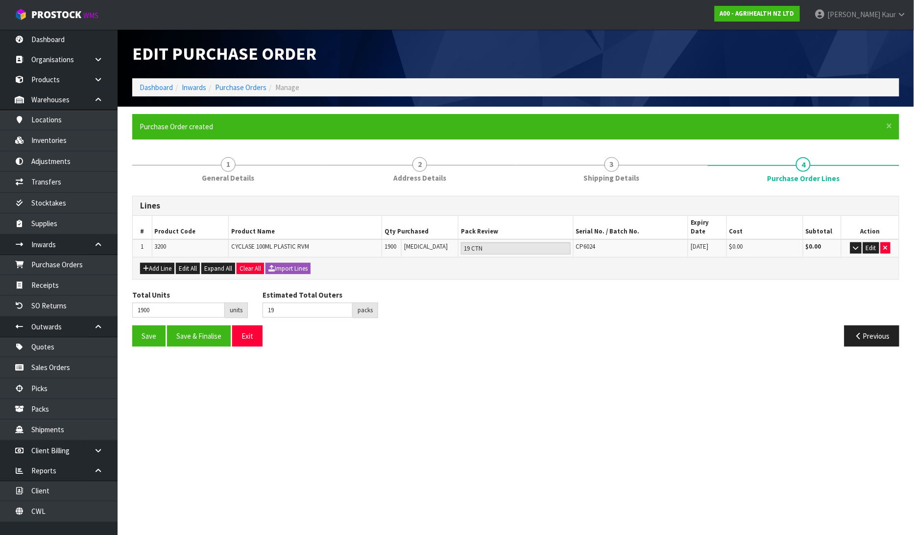
type input "0"
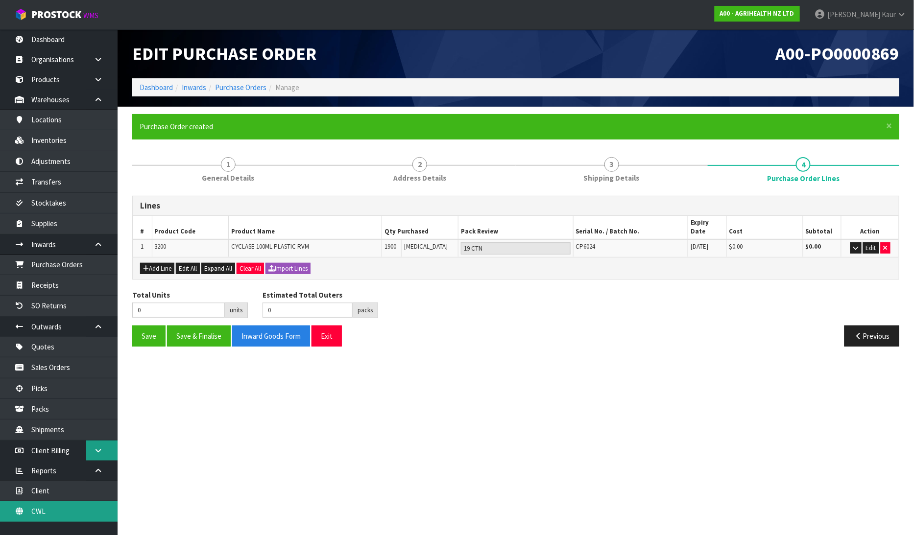
drag, startPoint x: 55, startPoint y: 505, endPoint x: 95, endPoint y: 455, distance: 63.4
click at [55, 506] on link "CWL" at bounding box center [59, 511] width 118 height 20
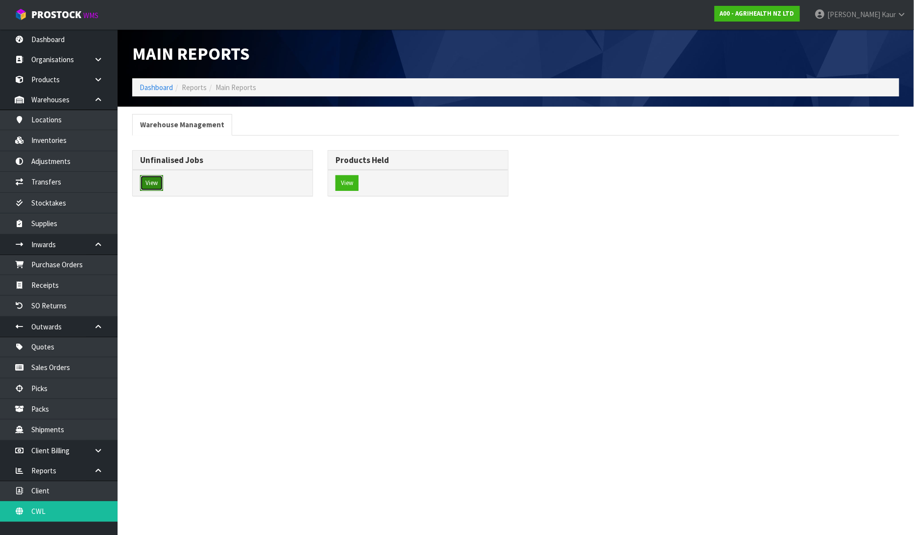
click at [160, 190] on button "View" at bounding box center [151, 183] width 23 height 16
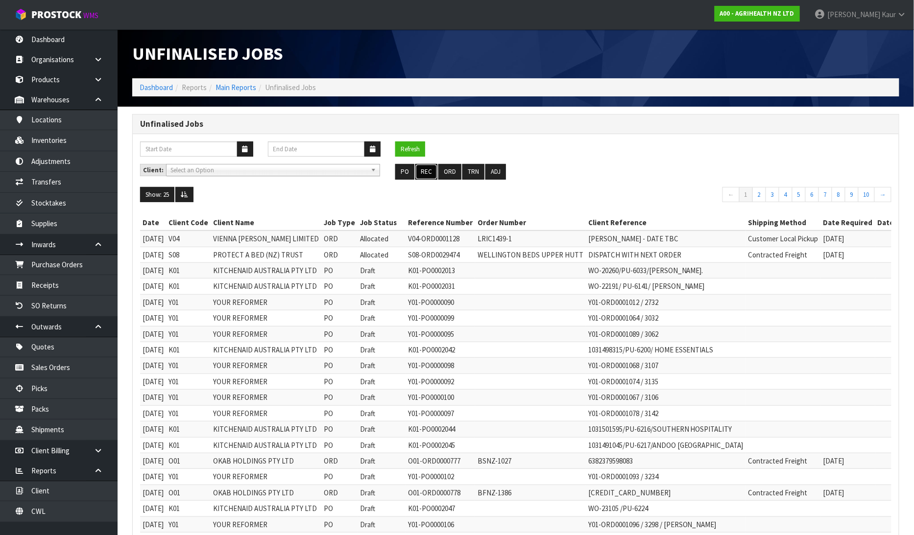
click at [428, 167] on button "REC" at bounding box center [426, 172] width 22 height 16
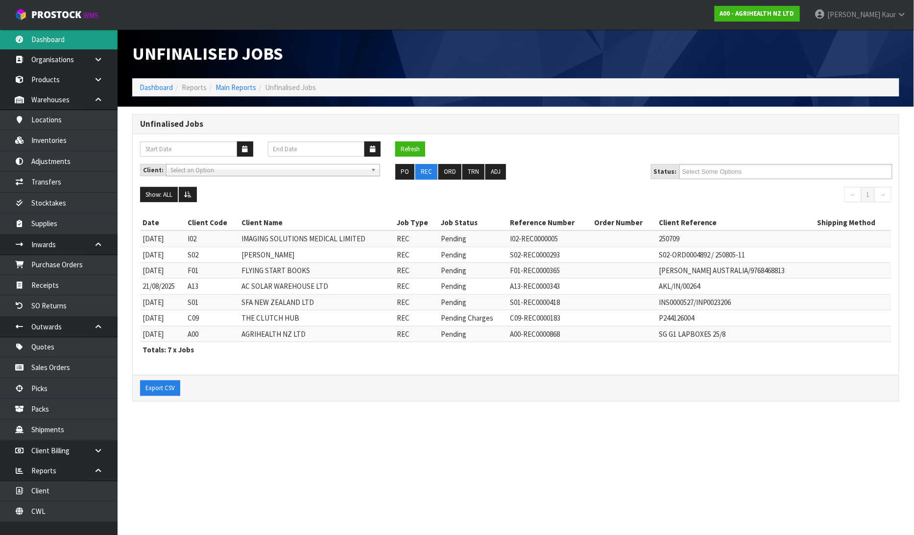
click at [56, 40] on link "Dashboard" at bounding box center [59, 39] width 118 height 20
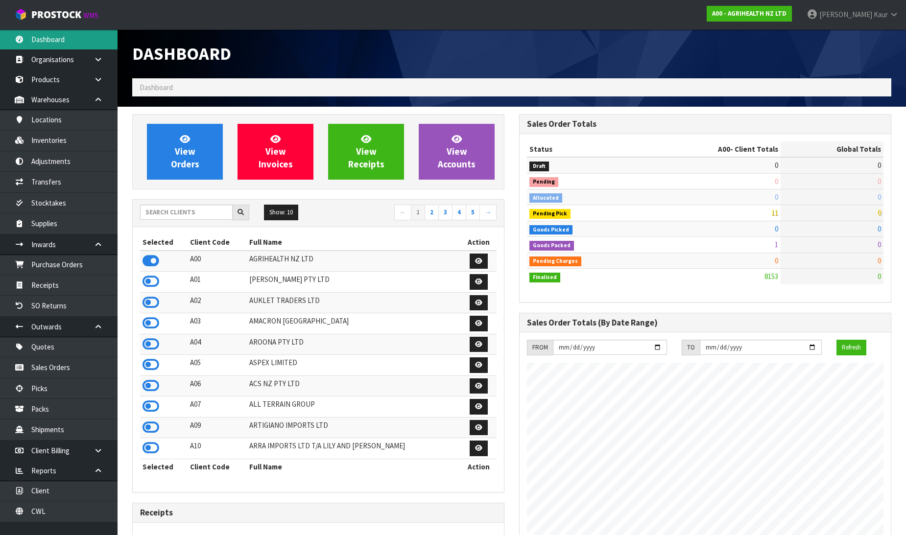
scroll to position [742, 387]
click at [151, 214] on input "text" at bounding box center [186, 212] width 93 height 15
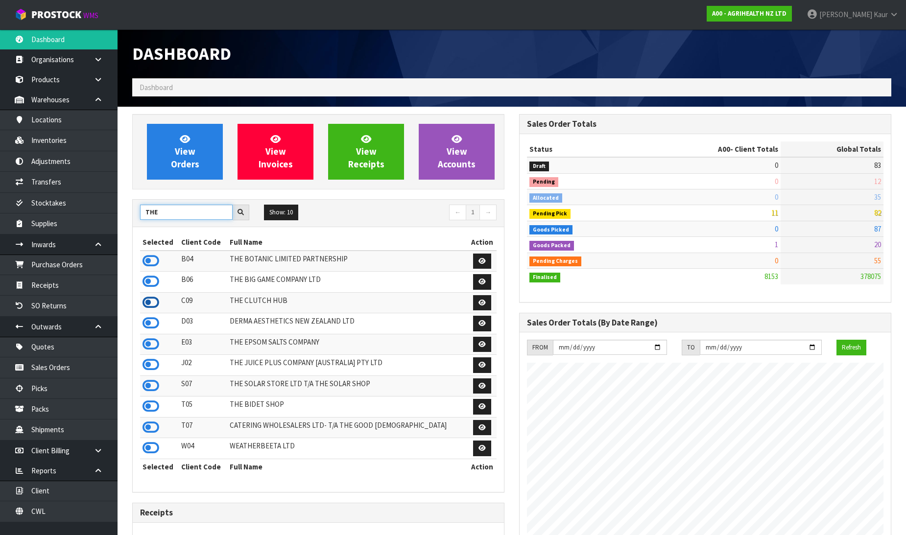
type input "THE"
click at [151, 306] on icon at bounding box center [151, 302] width 17 height 15
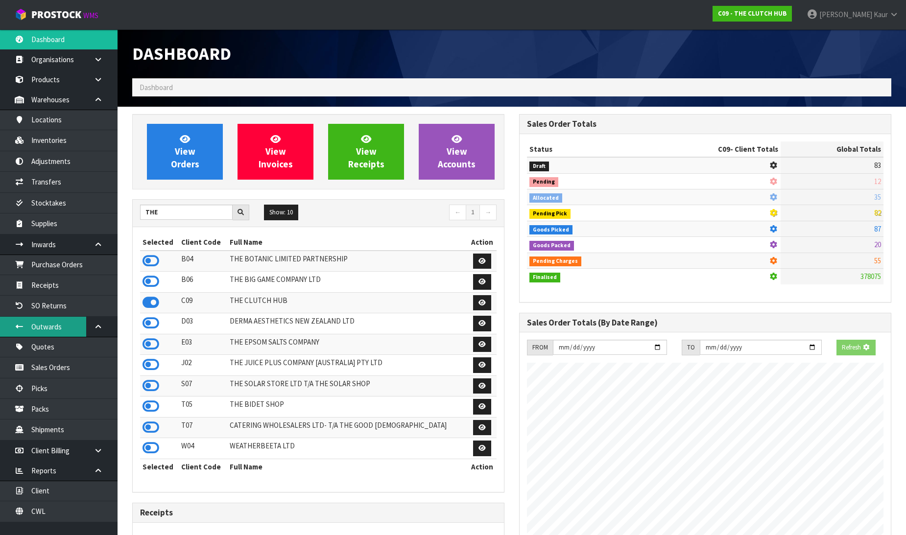
scroll to position [694, 387]
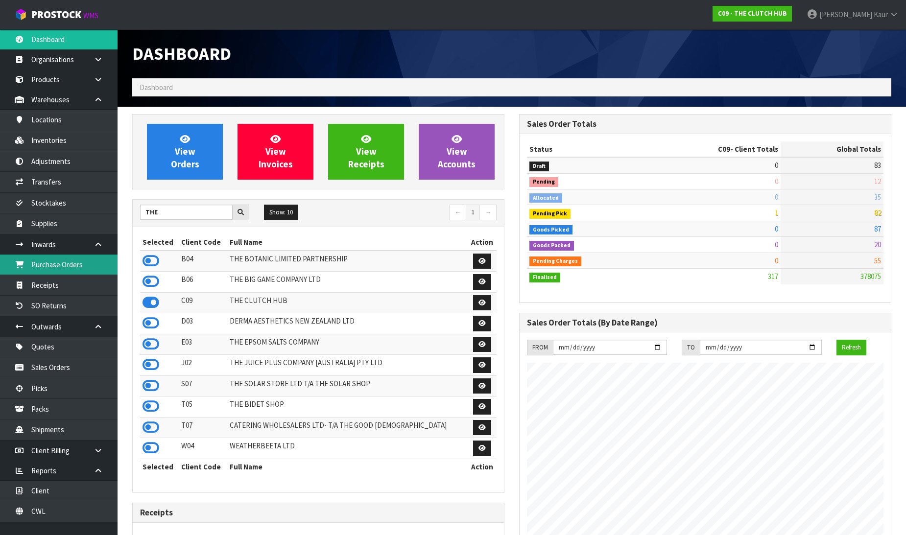
click at [63, 271] on link "Purchase Orders" at bounding box center [59, 265] width 118 height 20
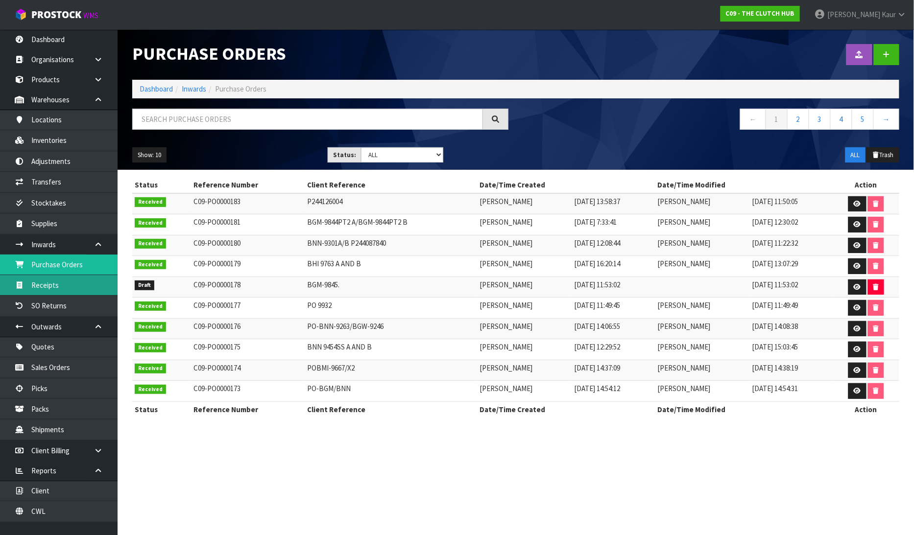
click at [62, 286] on link "Receipts" at bounding box center [59, 285] width 118 height 20
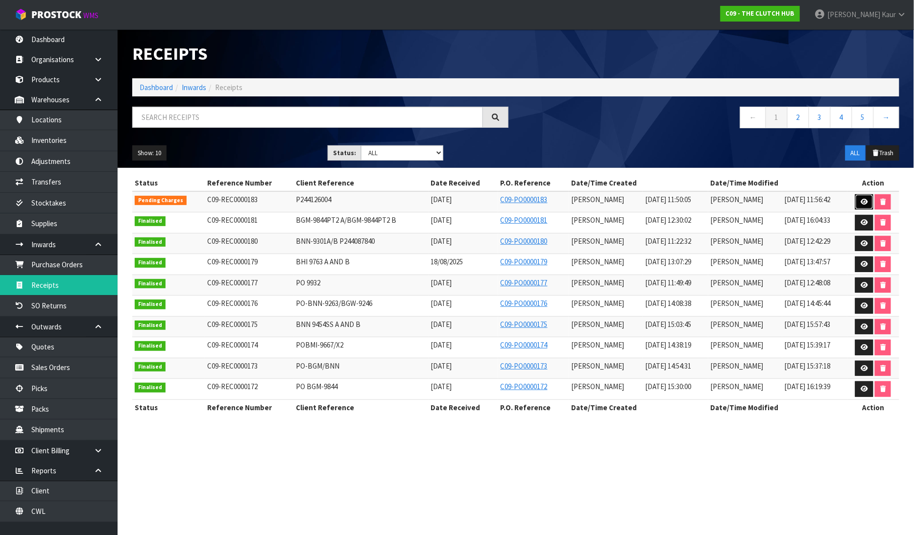
click at [864, 202] on icon at bounding box center [863, 202] width 7 height 6
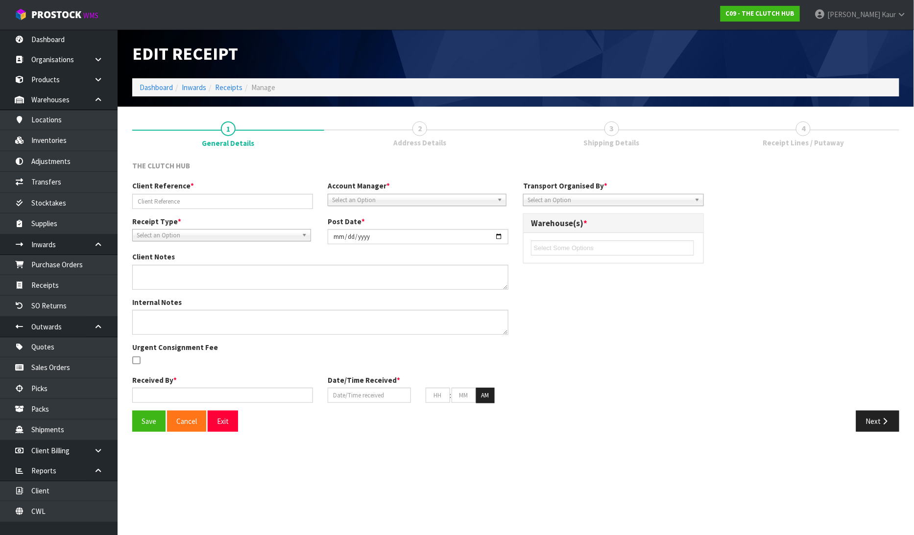
type input "P244126004"
type input "[DATE]"
type input "[PERSON_NAME]"
type input "[DATE]"
type input "11"
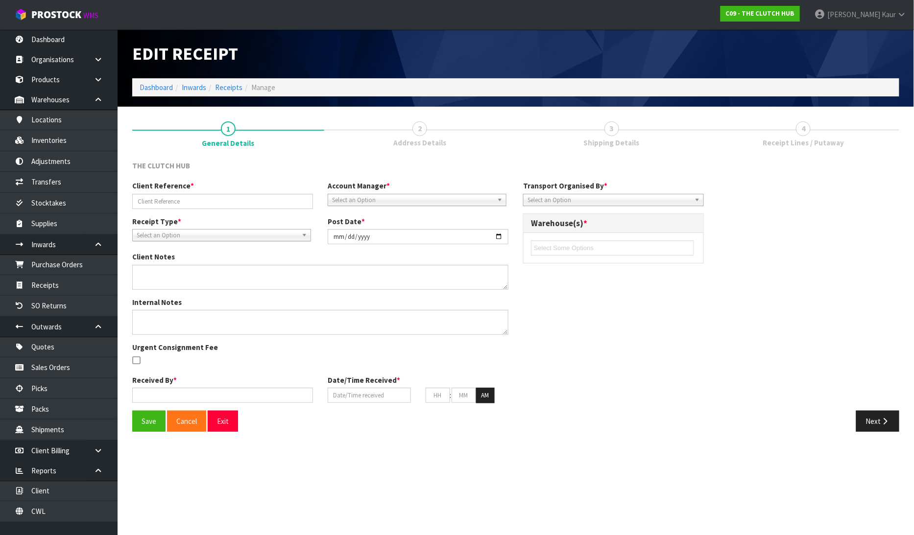
type input "00"
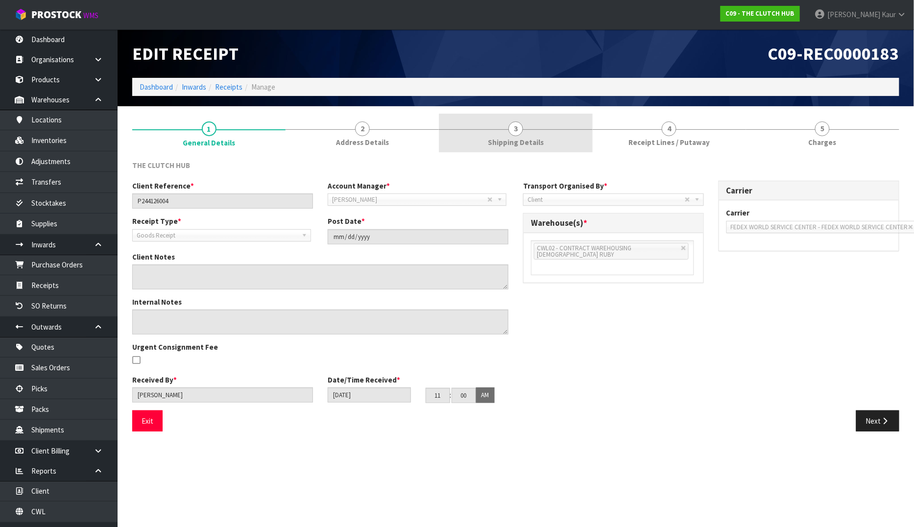
click at [551, 142] on link "3 Shipping Details" at bounding box center [515, 133] width 153 height 39
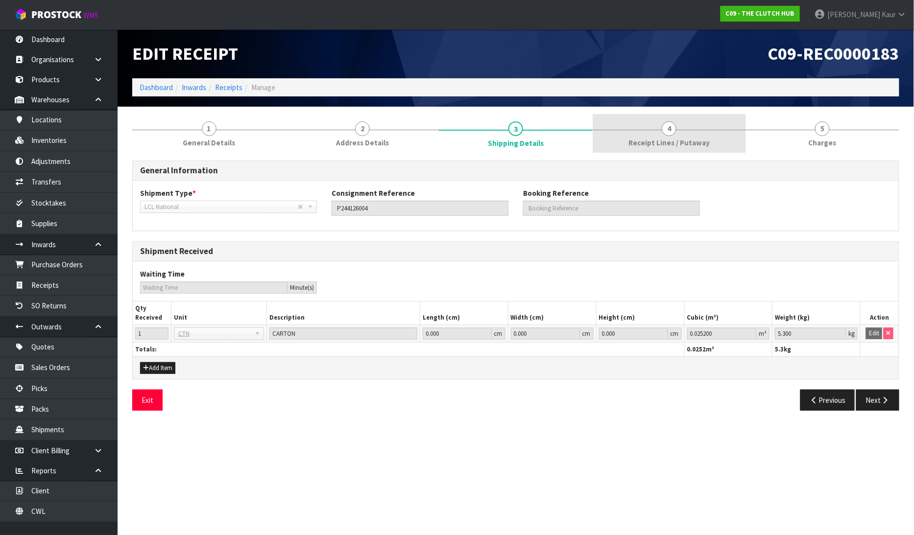
click at [686, 130] on link "4 Receipt Lines / Putaway" at bounding box center [669, 133] width 153 height 39
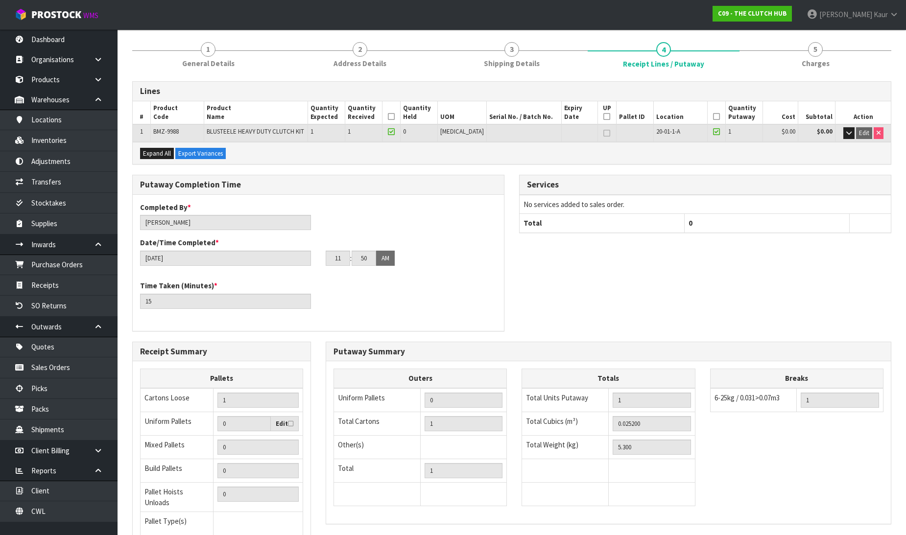
scroll to position [160, 0]
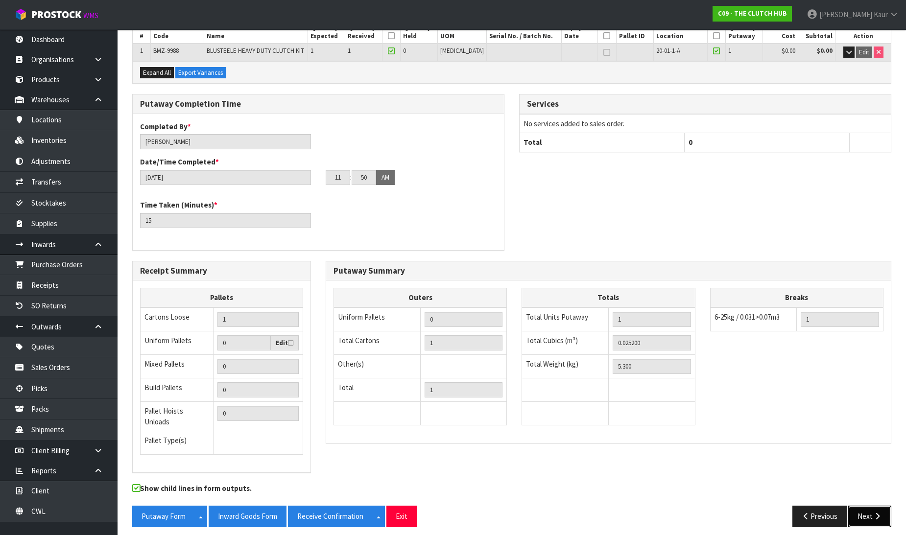
drag, startPoint x: 864, startPoint y: 508, endPoint x: 873, endPoint y: 497, distance: 14.0
click at [864, 508] on button "Next" at bounding box center [869, 516] width 43 height 21
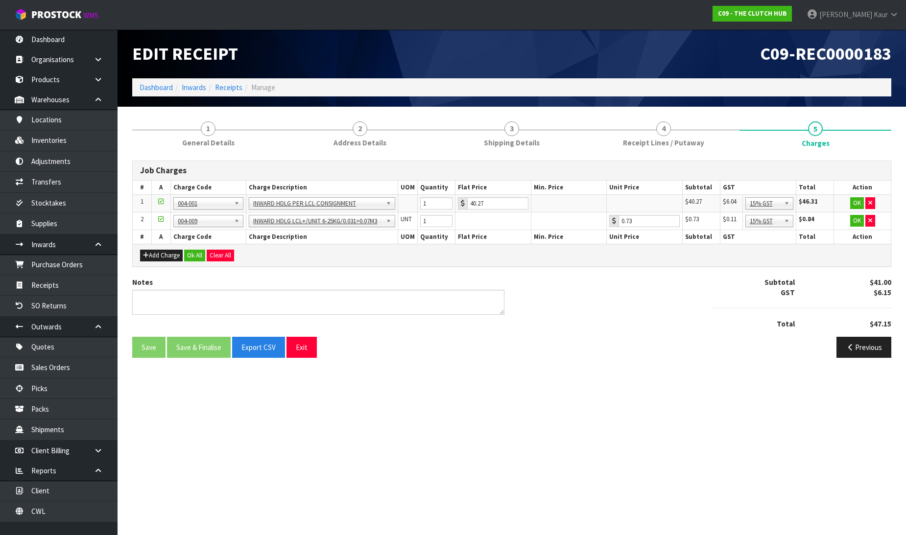
scroll to position [0, 0]
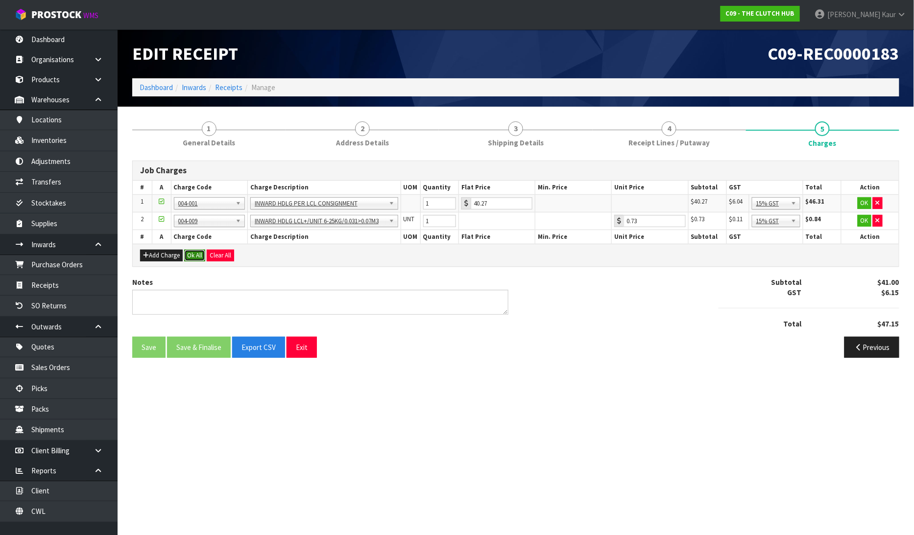
click at [188, 259] on button "Ok All" at bounding box center [194, 256] width 21 height 12
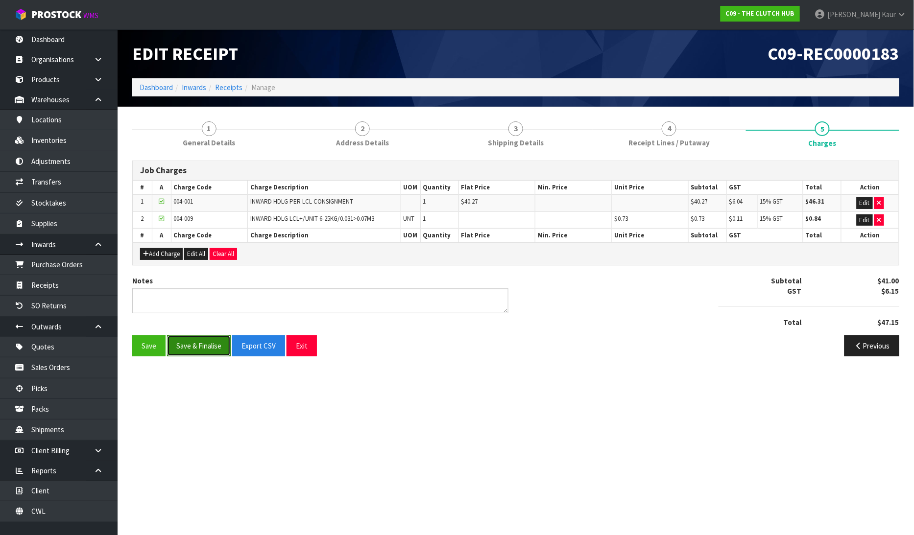
click at [191, 351] on button "Save & Finalise" at bounding box center [199, 345] width 64 height 21
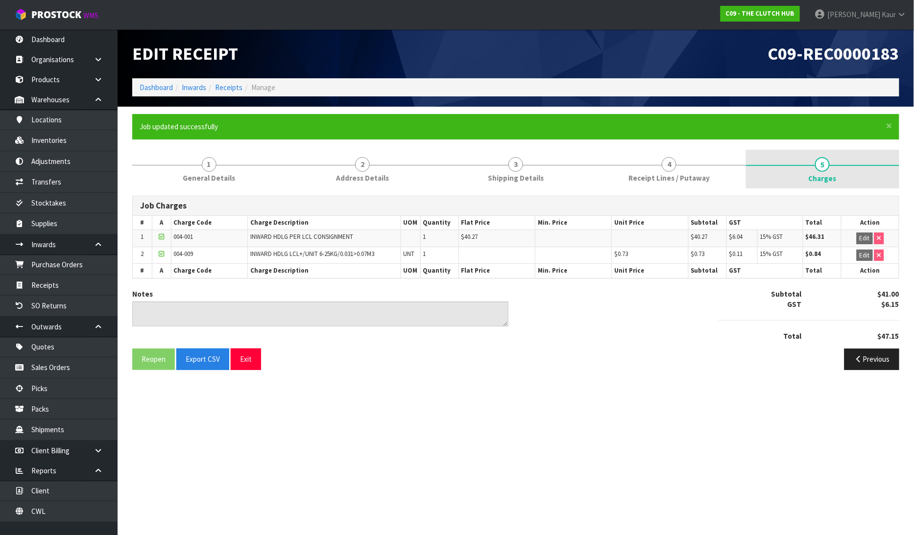
click at [834, 176] on span "Charges" at bounding box center [823, 178] width 28 height 10
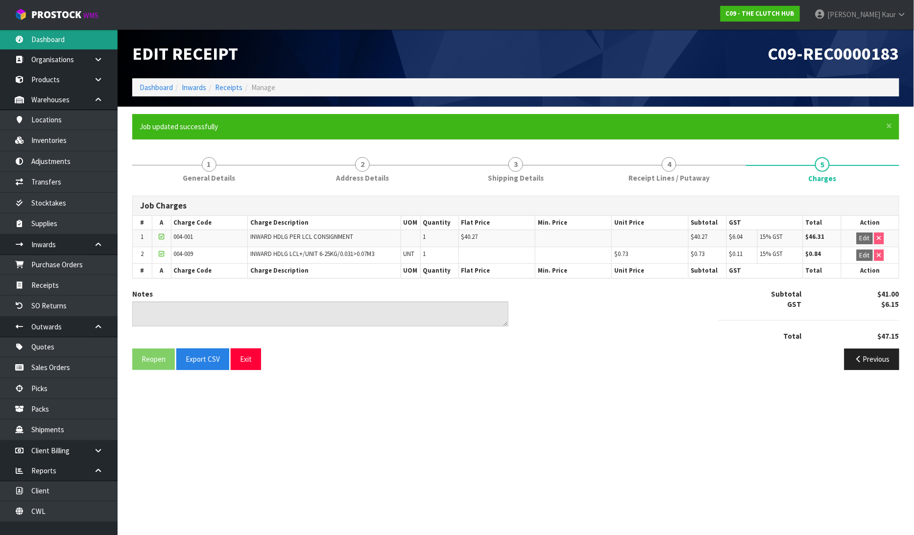
click at [61, 44] on link "Dashboard" at bounding box center [59, 39] width 118 height 20
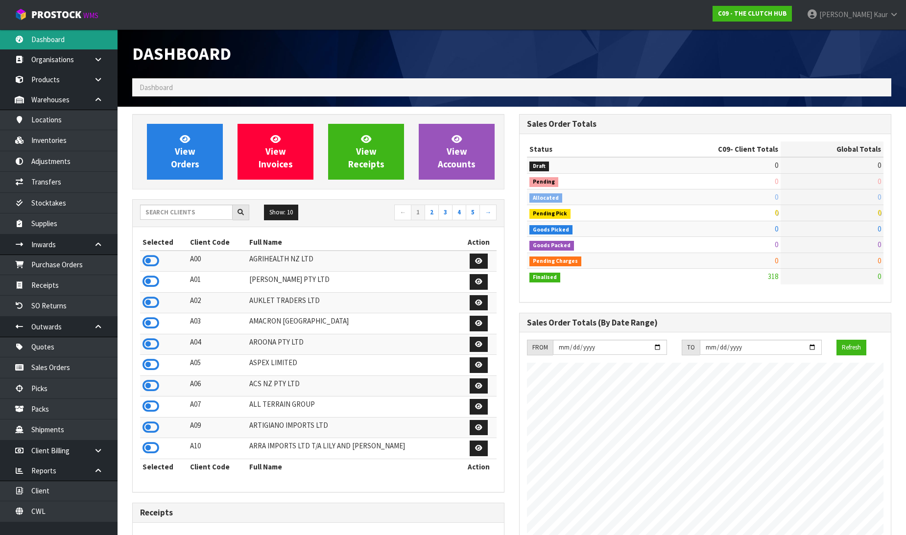
scroll to position [694, 387]
click at [150, 261] on icon at bounding box center [151, 261] width 17 height 15
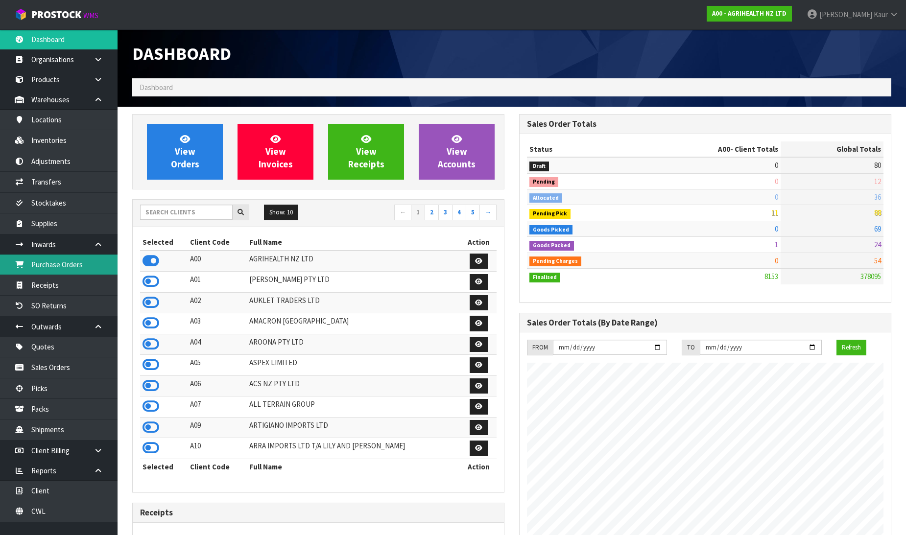
scroll to position [742, 387]
click at [91, 258] on link "Purchase Orders" at bounding box center [59, 265] width 118 height 20
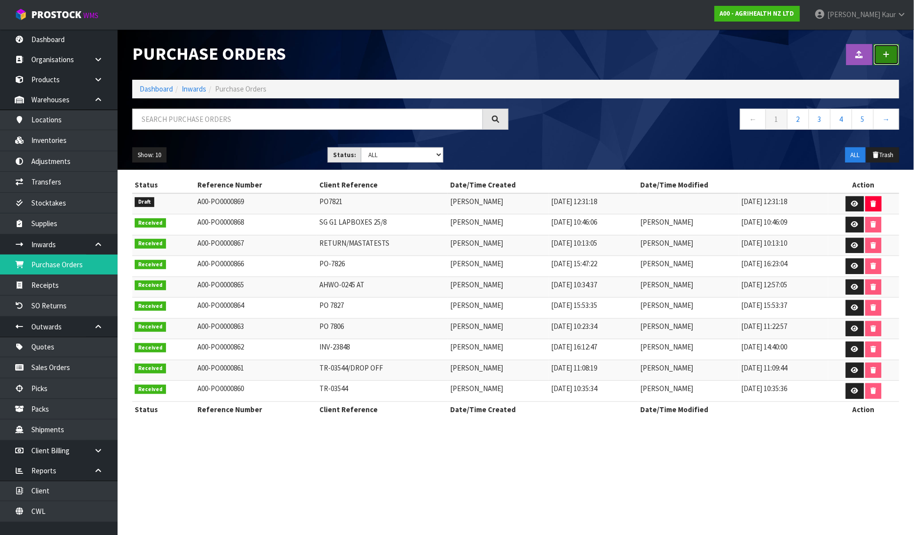
click at [886, 51] on icon at bounding box center [886, 54] width 7 height 7
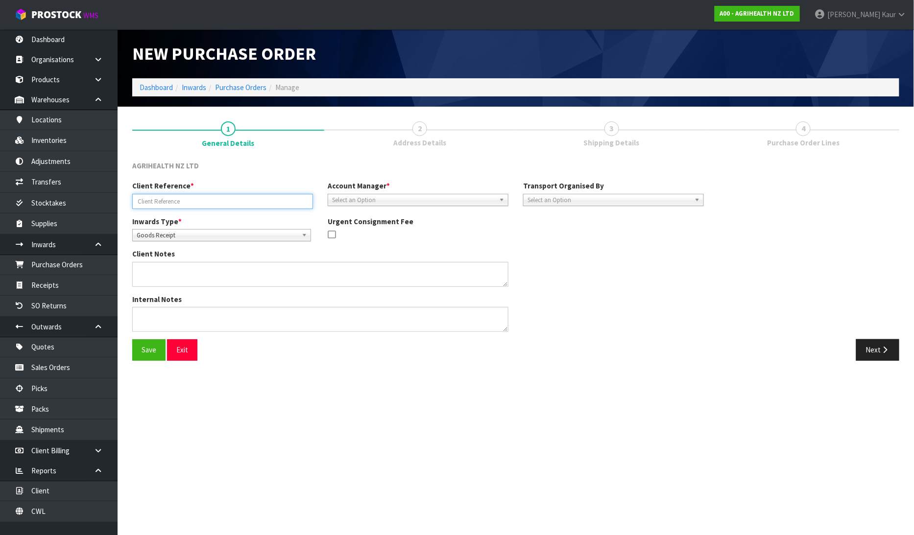
click at [146, 201] on input "text" at bounding box center [222, 201] width 181 height 15
click at [186, 200] on input "text" at bounding box center [222, 201] width 181 height 15
paste input "INV-23964"
type input "INV-23964"
click at [167, 236] on span "Goods Receipt" at bounding box center [217, 236] width 161 height 12
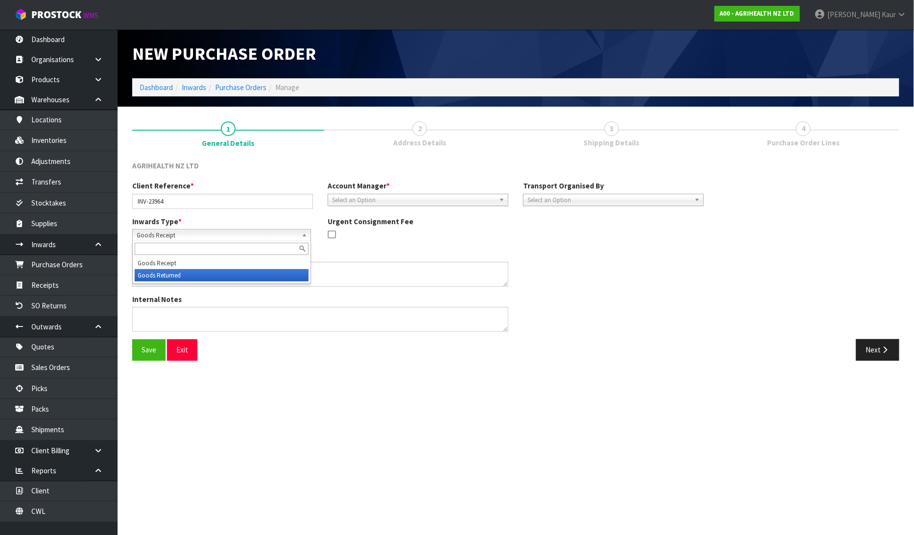
click at [174, 272] on li "Goods Returned" at bounding box center [222, 275] width 174 height 12
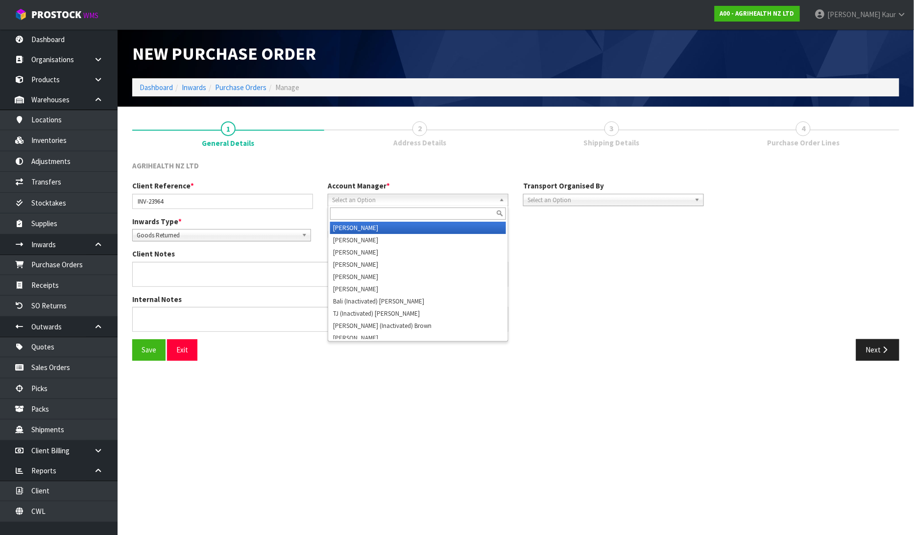
click at [366, 203] on span "Select an Option" at bounding box center [413, 200] width 163 height 12
type input "V"
click at [366, 231] on li "V [PERSON_NAME]" at bounding box center [418, 228] width 176 height 12
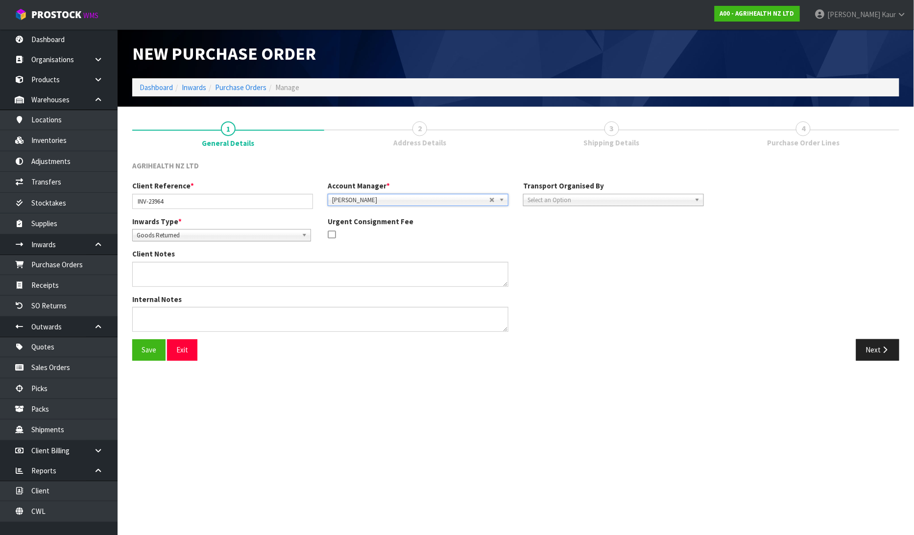
click at [530, 196] on span "Select an Option" at bounding box center [608, 200] width 163 height 12
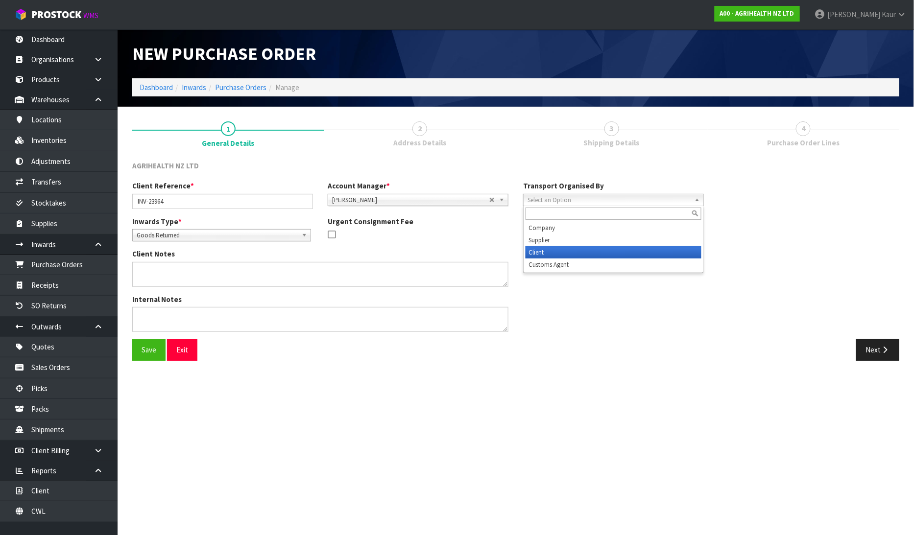
click at [542, 250] on li "Client" at bounding box center [613, 252] width 176 height 12
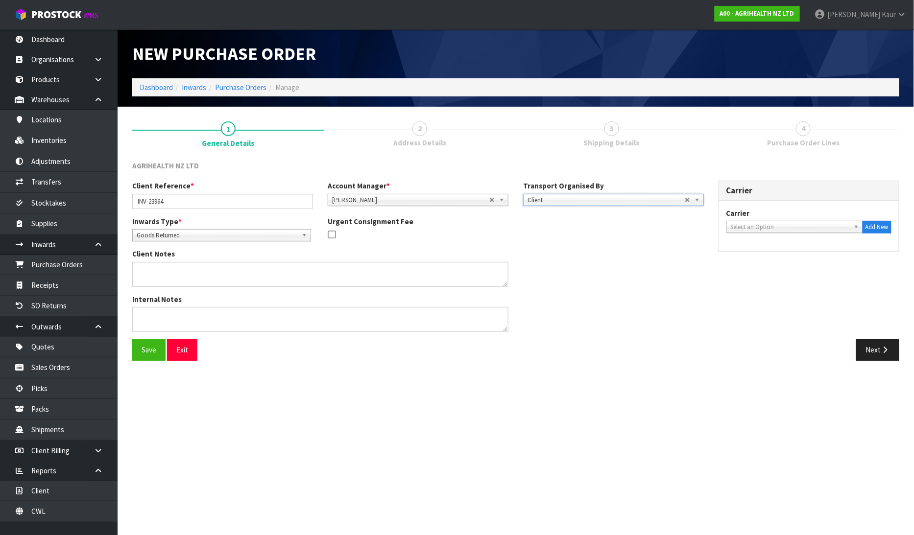
click at [743, 229] on span "Select an Option" at bounding box center [790, 227] width 119 height 12
type input "NZP"
click at [761, 252] on li "NZP - NEW ZEALAND POST" at bounding box center [795, 255] width 132 height 12
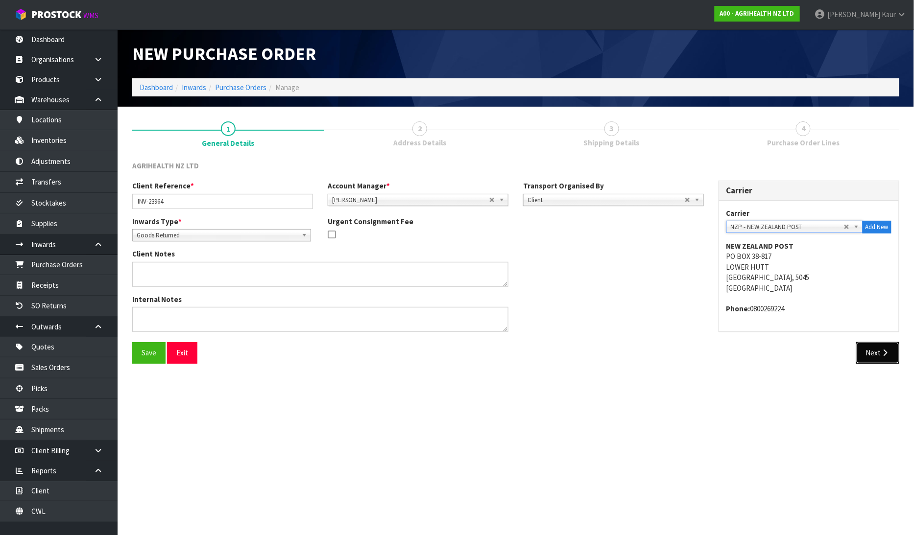
click at [886, 360] on button "Next" at bounding box center [877, 352] width 43 height 21
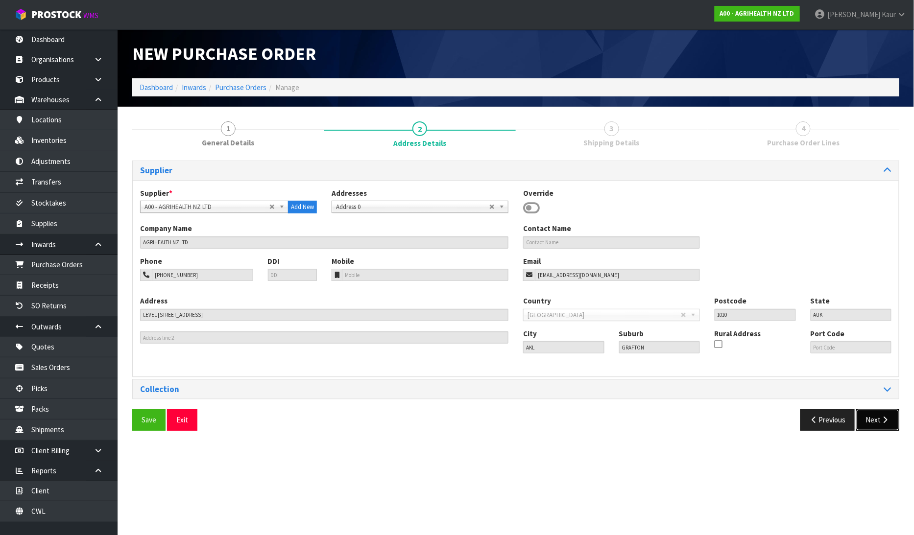
click at [880, 425] on button "Next" at bounding box center [877, 419] width 43 height 21
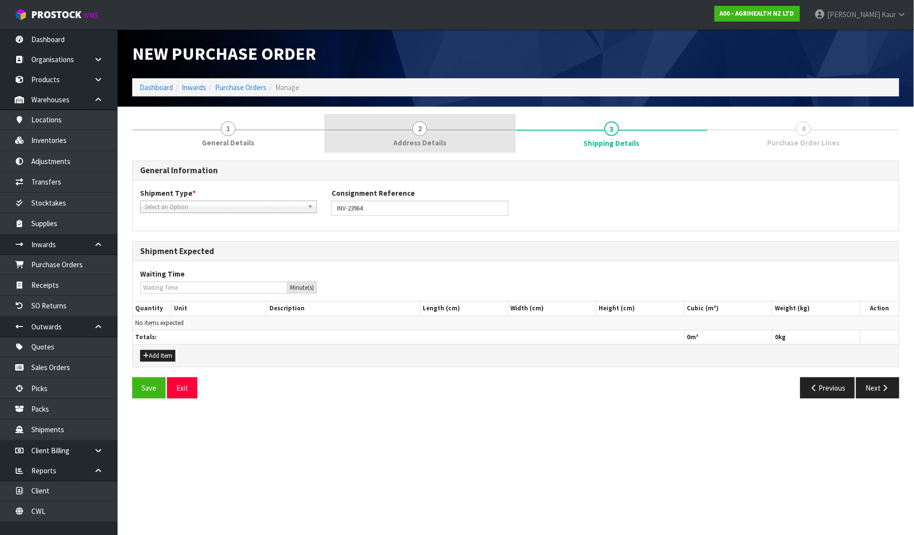
click at [423, 140] on span "Address Details" at bounding box center [419, 143] width 53 height 10
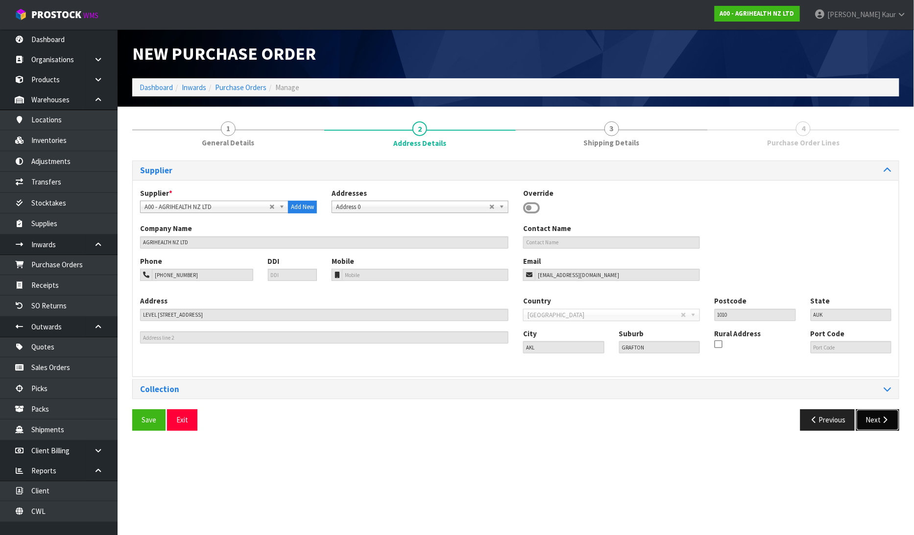
click at [882, 414] on button "Next" at bounding box center [877, 419] width 43 height 21
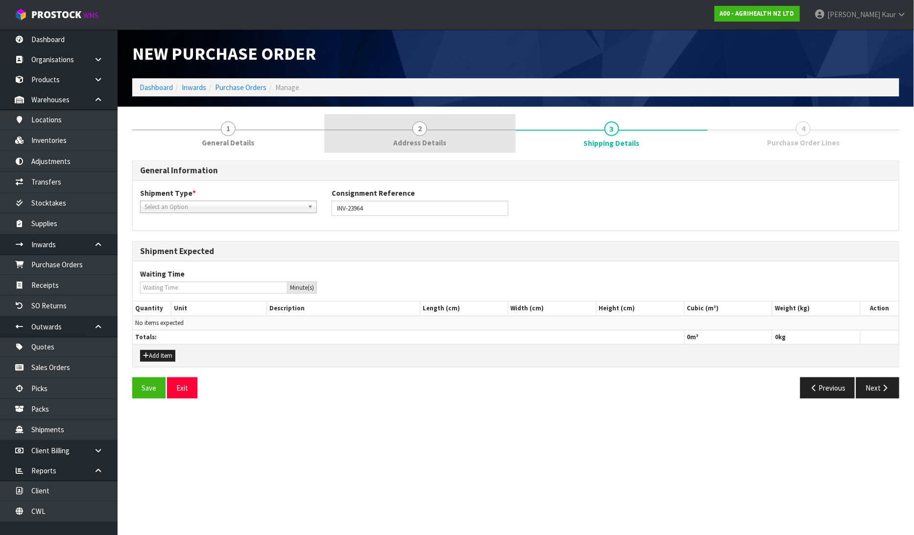
click at [412, 135] on link "2 Address Details" at bounding box center [420, 133] width 192 height 39
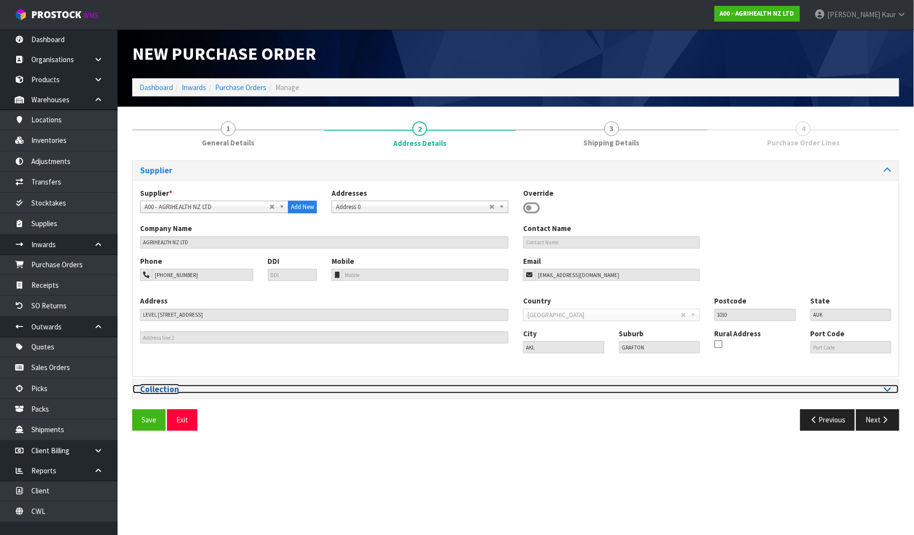
click at [885, 385] on icon at bounding box center [887, 389] width 7 height 8
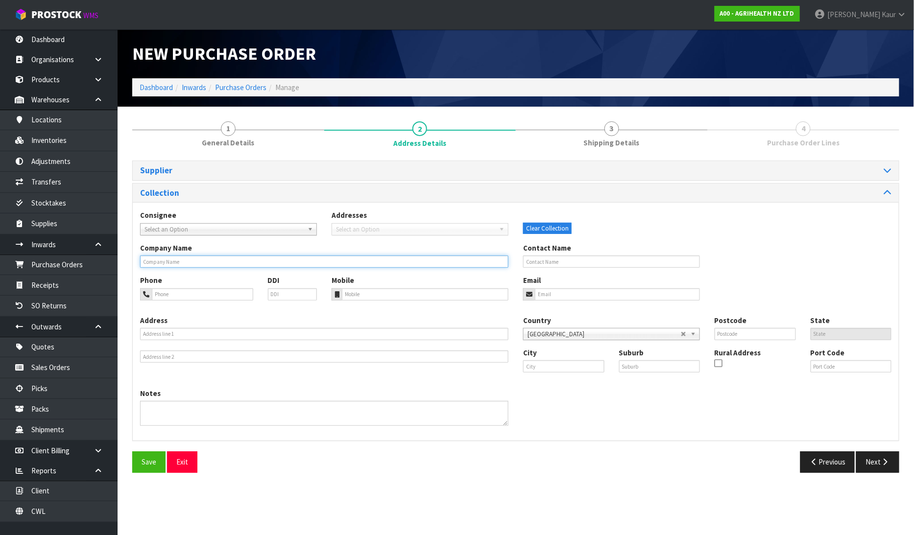
click at [198, 262] on input "text" at bounding box center [324, 262] width 368 height 12
type input "[PERSON_NAME] SERVICES [GEOGRAPHIC_DATA]"
click at [872, 465] on button "Next" at bounding box center [877, 462] width 43 height 21
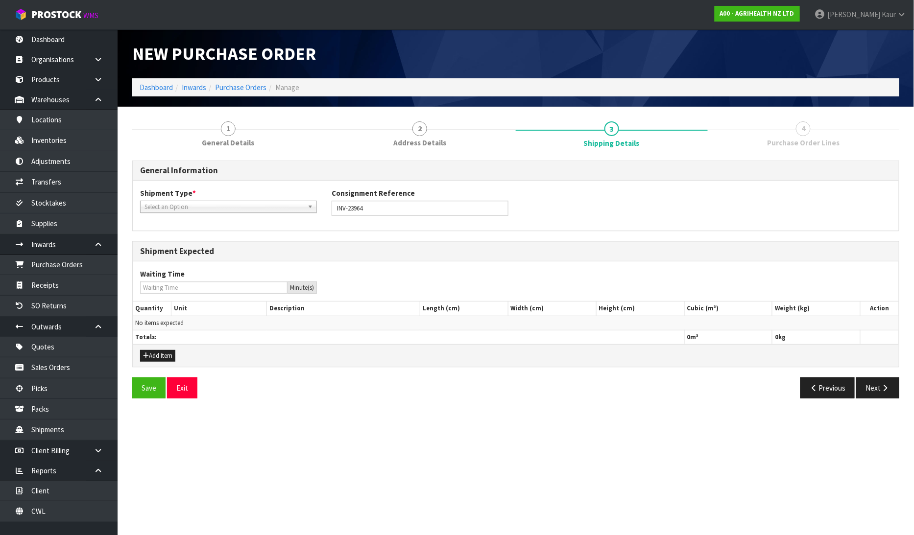
click at [185, 208] on span "Select an Option" at bounding box center [223, 207] width 159 height 12
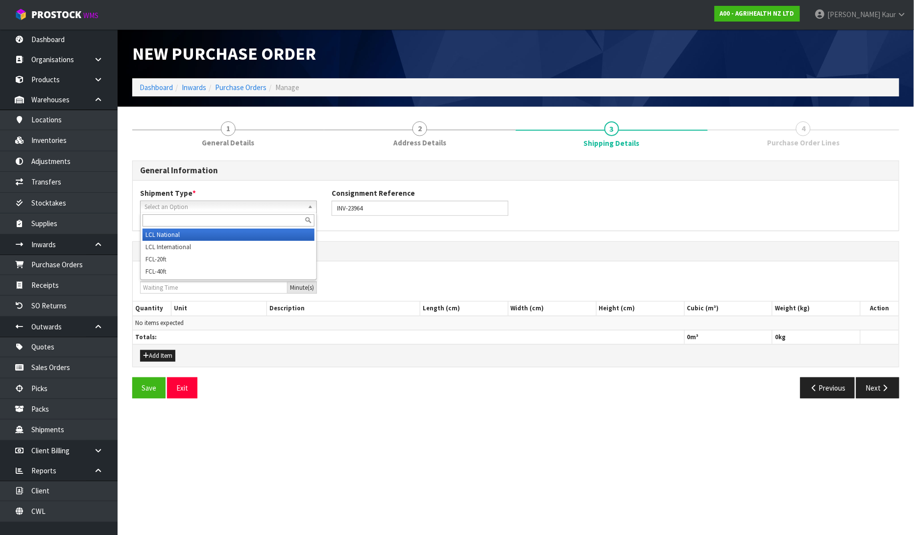
click at [189, 237] on li "LCL National" at bounding box center [229, 235] width 172 height 12
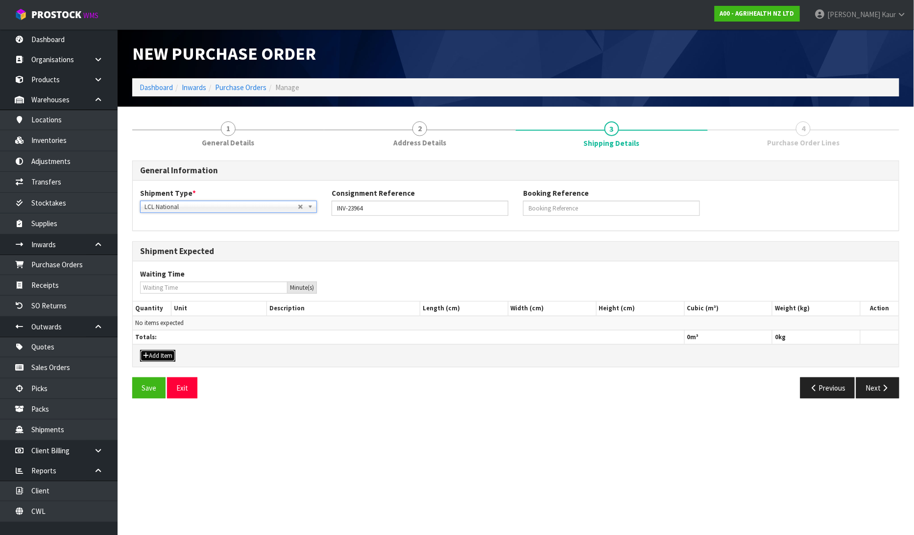
click at [164, 354] on button "Add Item" at bounding box center [157, 356] width 35 height 12
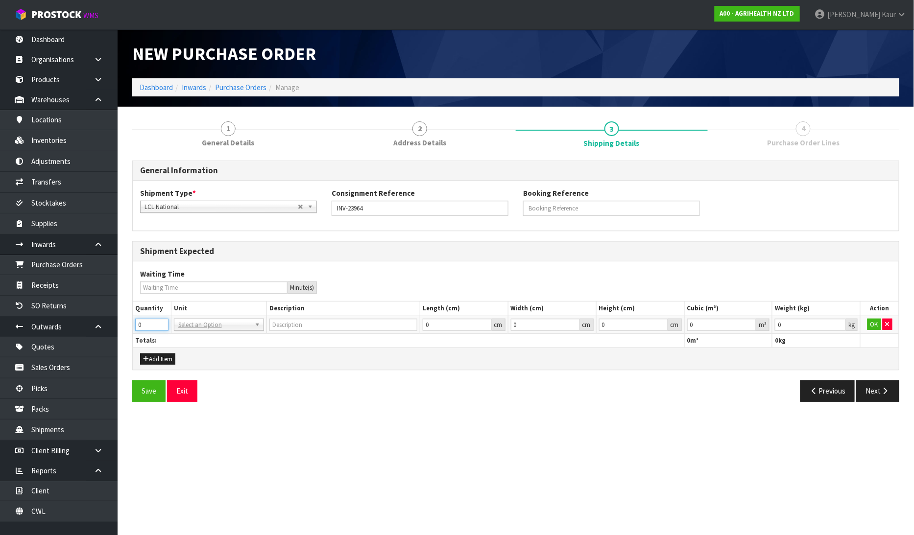
click at [157, 322] on input "0" at bounding box center [151, 325] width 33 height 12
type input "1"
click at [160, 322] on input "1" at bounding box center [151, 325] width 33 height 12
click at [190, 336] on input "text" at bounding box center [218, 338] width 85 height 12
click at [750, 321] on input "0.000001" at bounding box center [722, 325] width 70 height 12
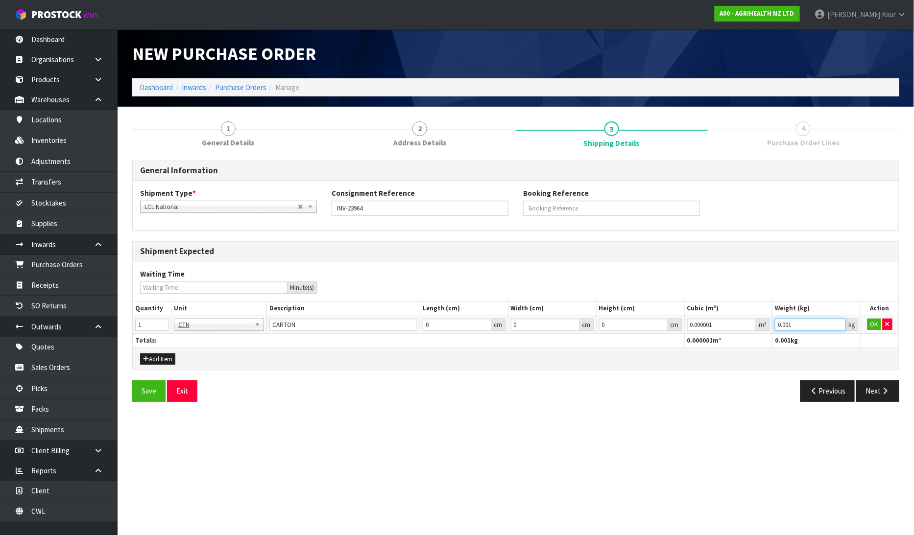
click at [838, 320] on input "0.001" at bounding box center [810, 325] width 71 height 12
click at [867, 324] on button "OK" at bounding box center [874, 325] width 14 height 12
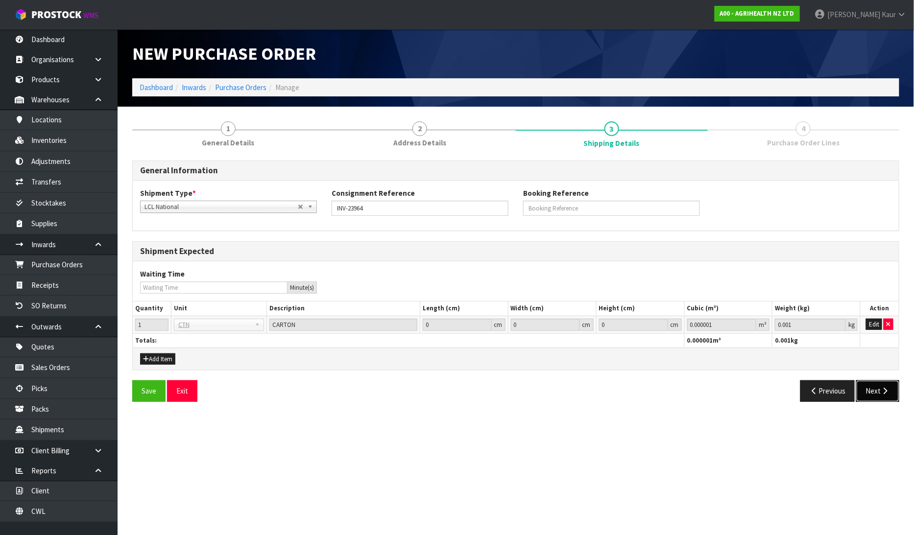
click at [869, 385] on button "Next" at bounding box center [877, 391] width 43 height 21
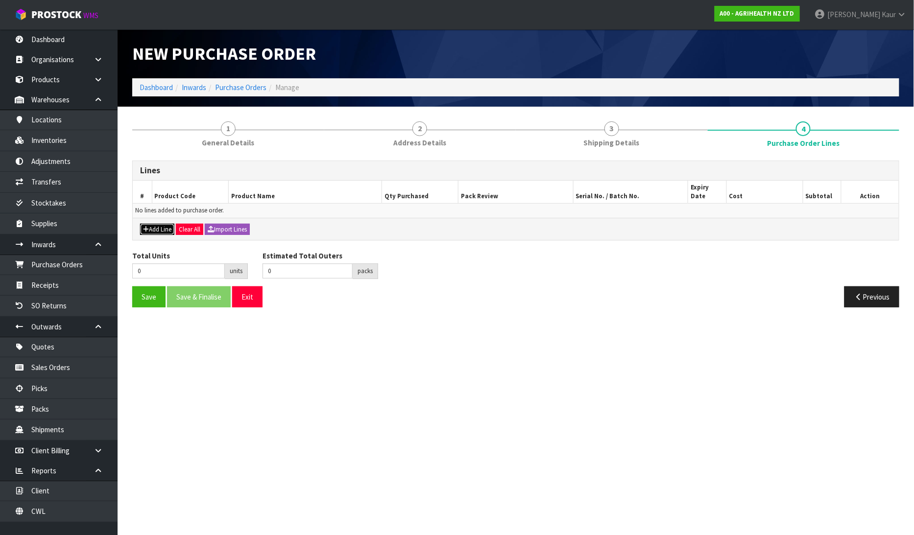
click at [168, 224] on button "Add Line" at bounding box center [157, 230] width 34 height 12
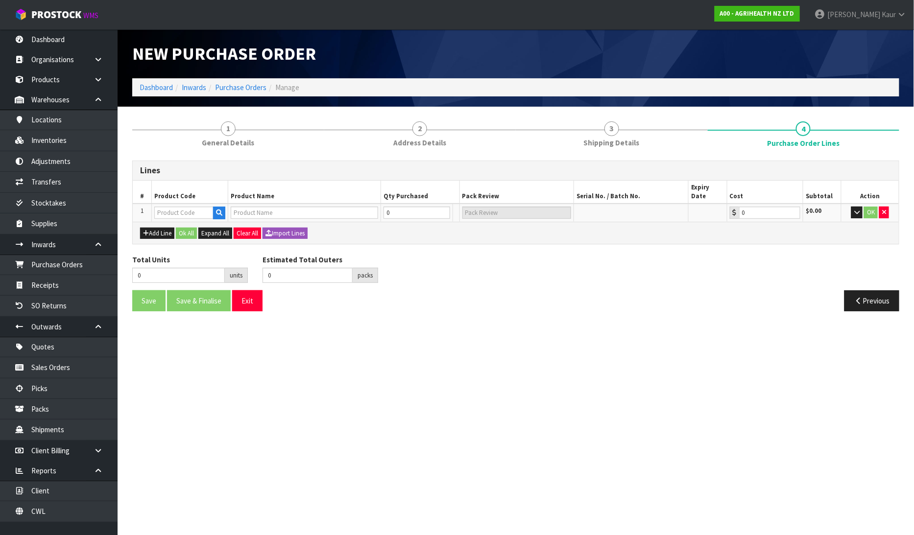
click at [194, 204] on td at bounding box center [190, 213] width 76 height 18
click at [190, 207] on input "text" at bounding box center [183, 213] width 59 height 12
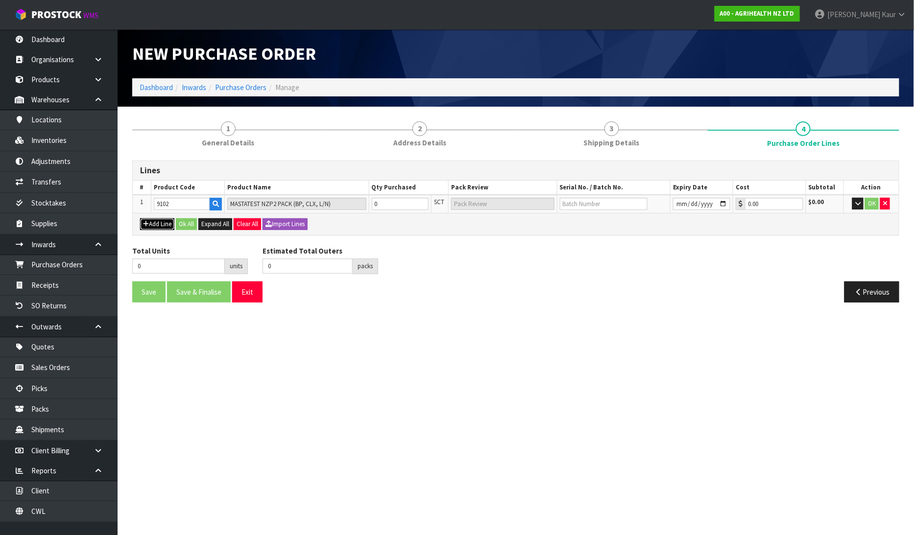
click at [163, 228] on button "Add Line" at bounding box center [157, 224] width 34 height 12
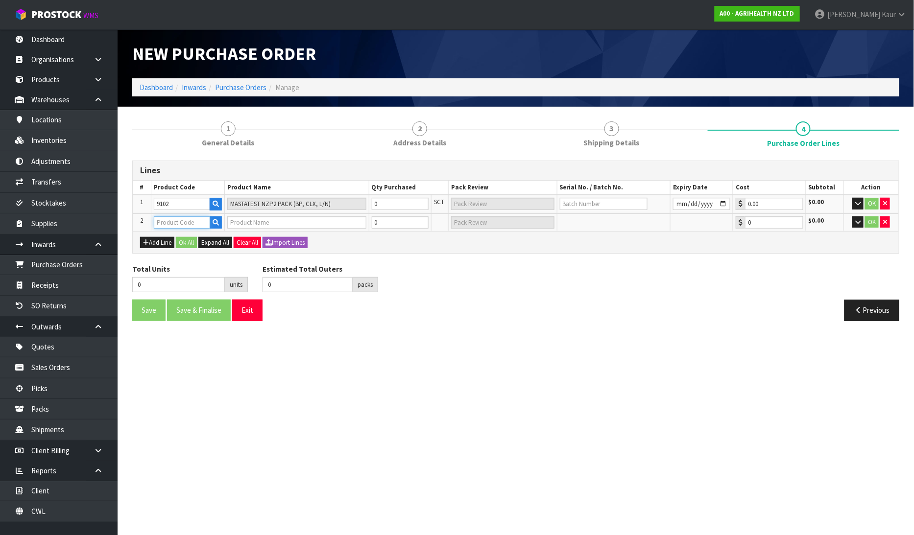
click at [167, 219] on input "text" at bounding box center [182, 222] width 56 height 12
click at [393, 202] on input "0" at bounding box center [400, 204] width 57 height 12
click at [400, 216] on input "0" at bounding box center [400, 222] width 57 height 12
click at [568, 203] on input "text" at bounding box center [604, 204] width 88 height 12
click at [677, 205] on input "date" at bounding box center [701, 204] width 57 height 12
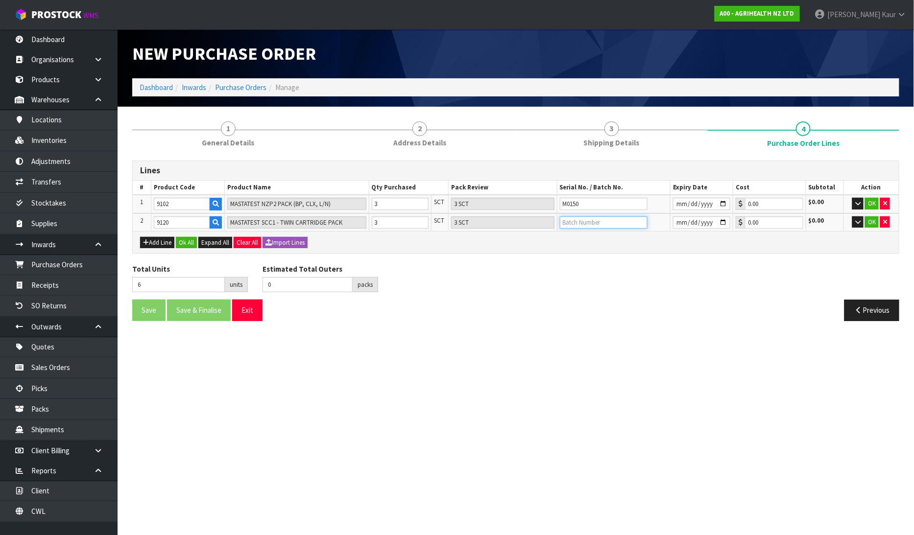
click at [584, 218] on input "text" at bounding box center [604, 222] width 88 height 12
click at [678, 222] on input "date" at bounding box center [701, 222] width 57 height 12
click at [195, 240] on button "Ok All" at bounding box center [186, 243] width 21 height 12
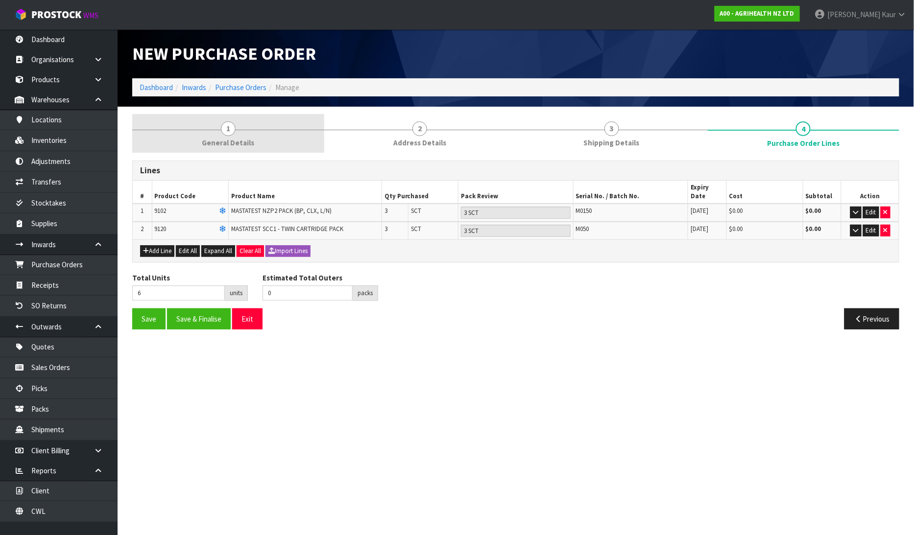
click at [238, 142] on span "General Details" at bounding box center [228, 143] width 52 height 10
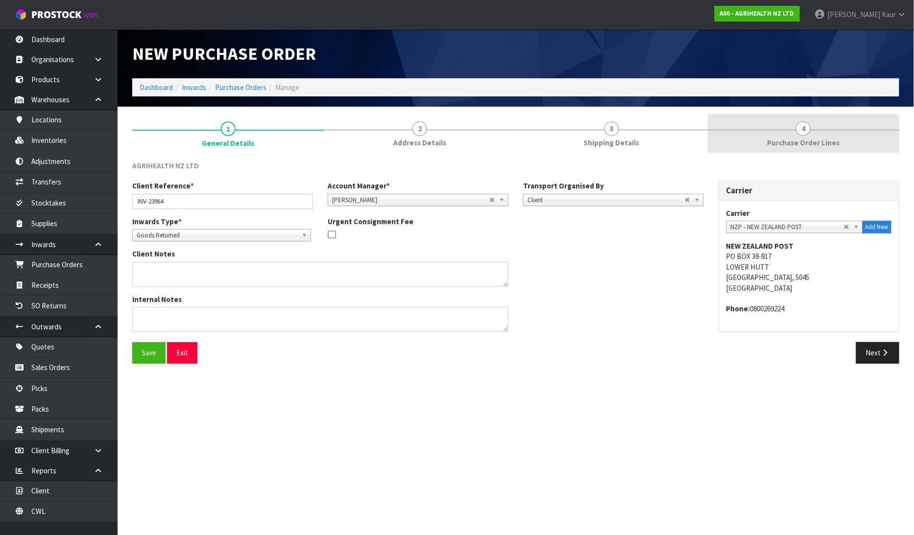
click at [811, 130] on link "4 Purchase Order Lines" at bounding box center [804, 133] width 192 height 39
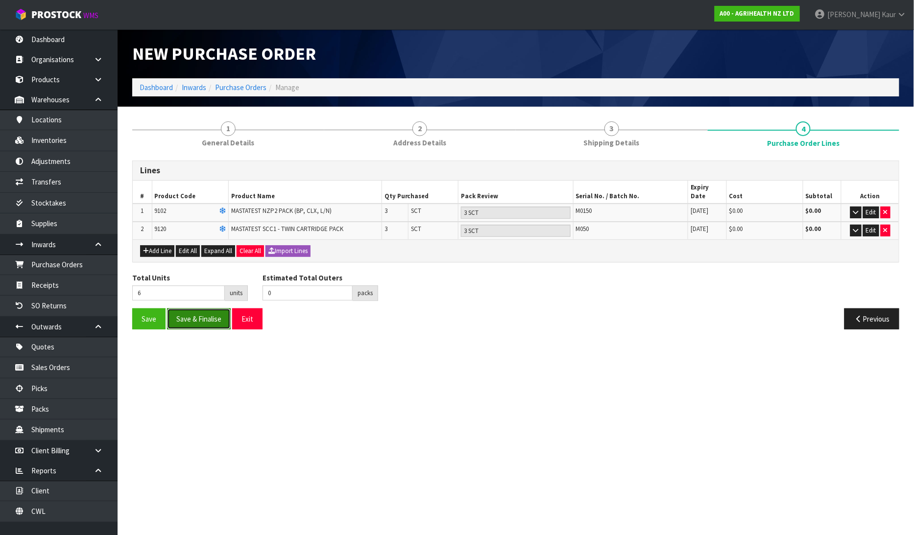
click at [184, 309] on button "Save & Finalise" at bounding box center [199, 319] width 64 height 21
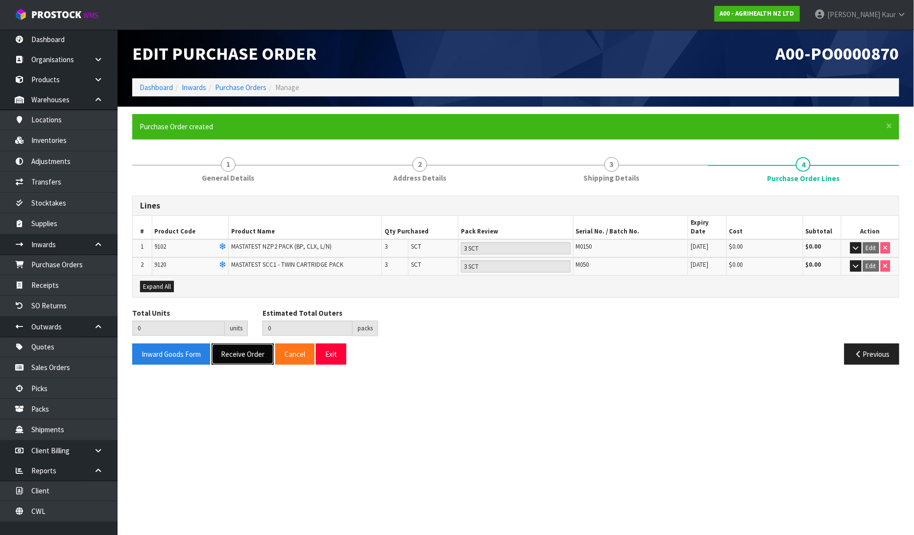
click at [240, 344] on button "Receive Order" at bounding box center [243, 354] width 62 height 21
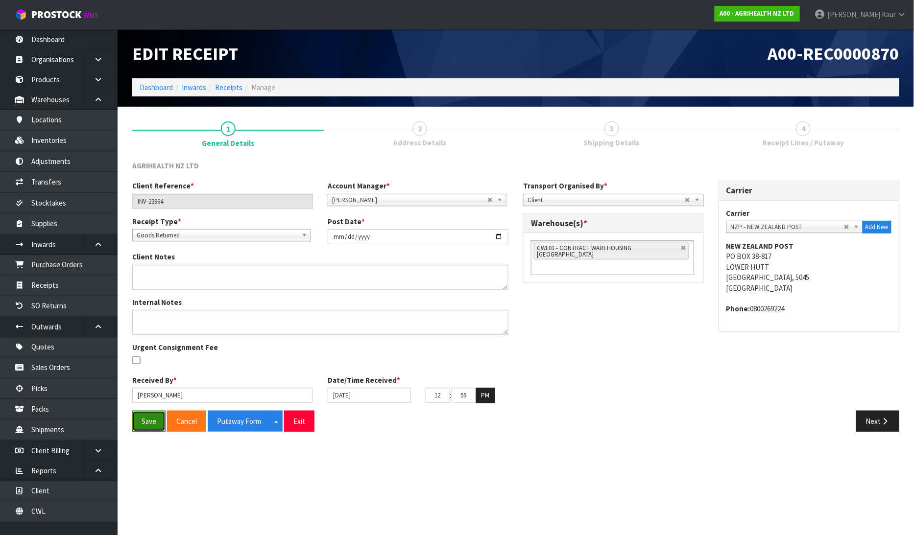
click at [141, 420] on button "Save" at bounding box center [148, 421] width 33 height 21
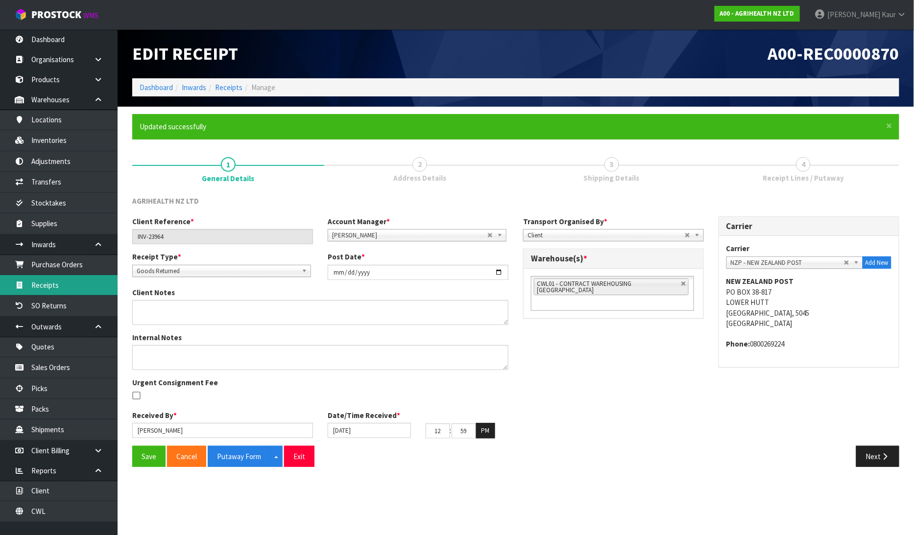
click at [56, 291] on link "Receipts" at bounding box center [59, 285] width 118 height 20
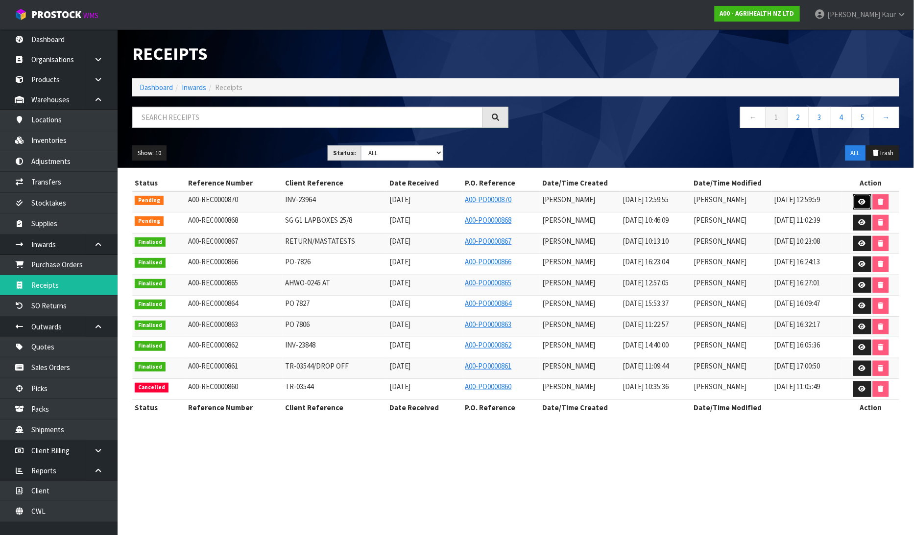
click at [861, 198] on link at bounding box center [862, 202] width 18 height 16
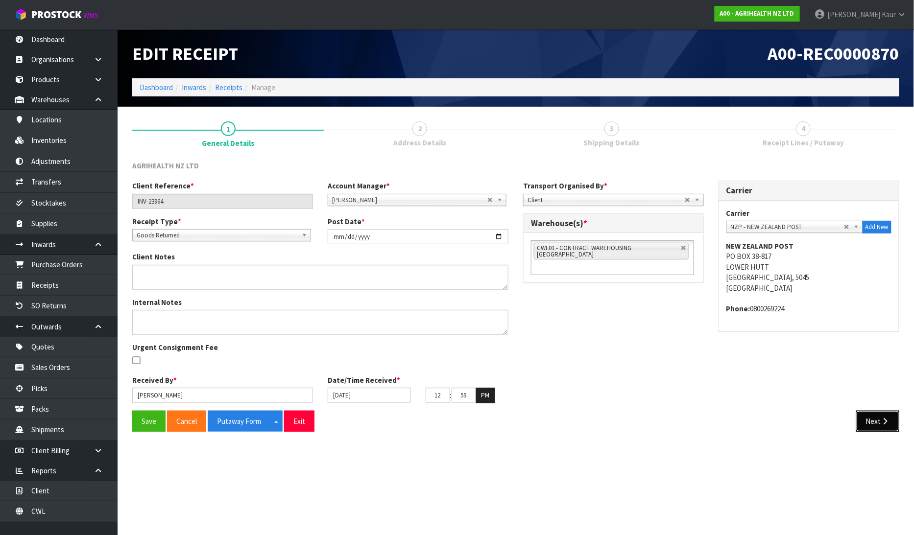
click at [870, 422] on button "Next" at bounding box center [877, 421] width 43 height 21
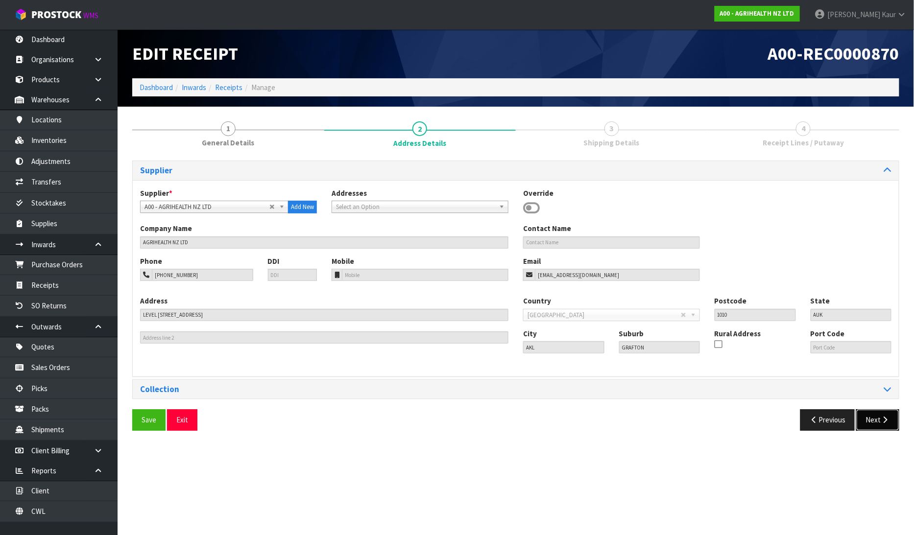
click at [872, 422] on button "Next" at bounding box center [877, 419] width 43 height 21
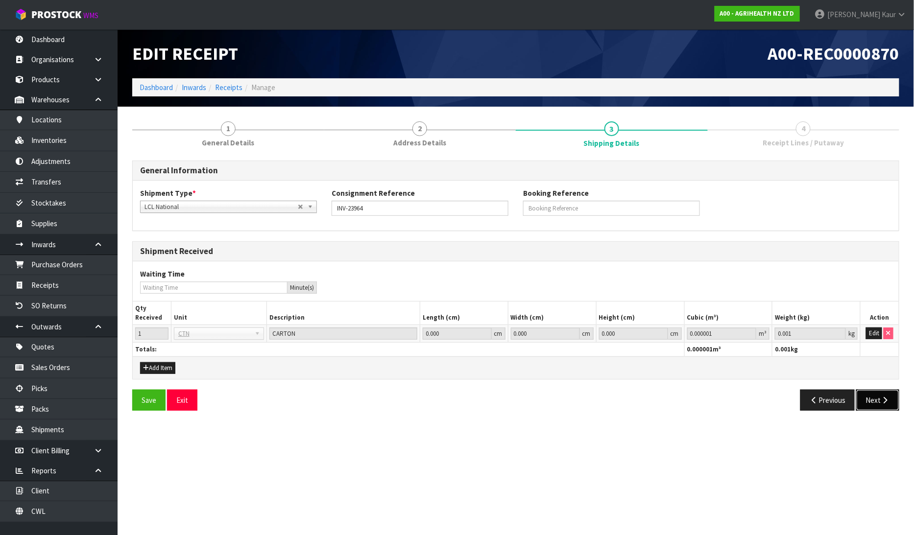
click at [881, 397] on icon "button" at bounding box center [885, 400] width 9 height 7
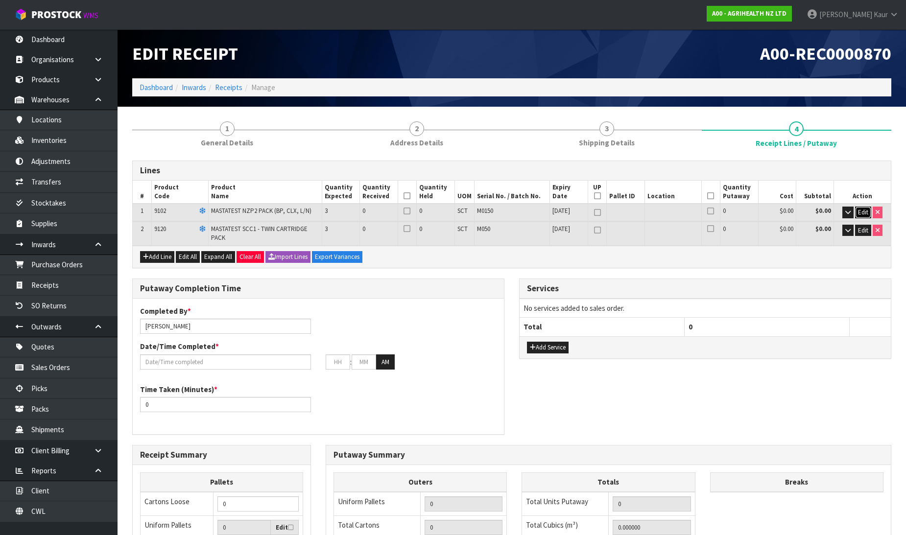
click at [870, 209] on button "Edit" at bounding box center [863, 213] width 16 height 12
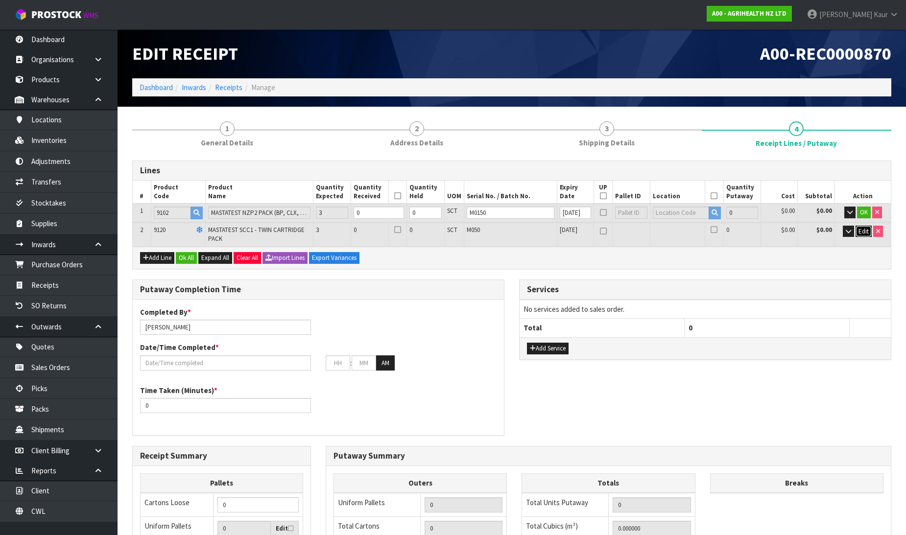
click at [860, 226] on button "Edit" at bounding box center [864, 232] width 16 height 12
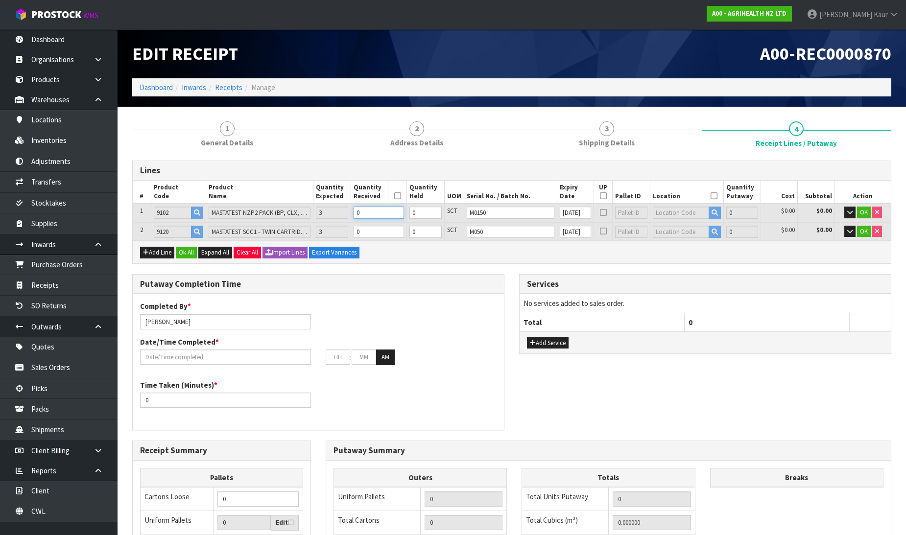
click at [366, 212] on input "0" at bounding box center [379, 213] width 50 height 12
type input "3"
type input "0.0114"
type input "0.75"
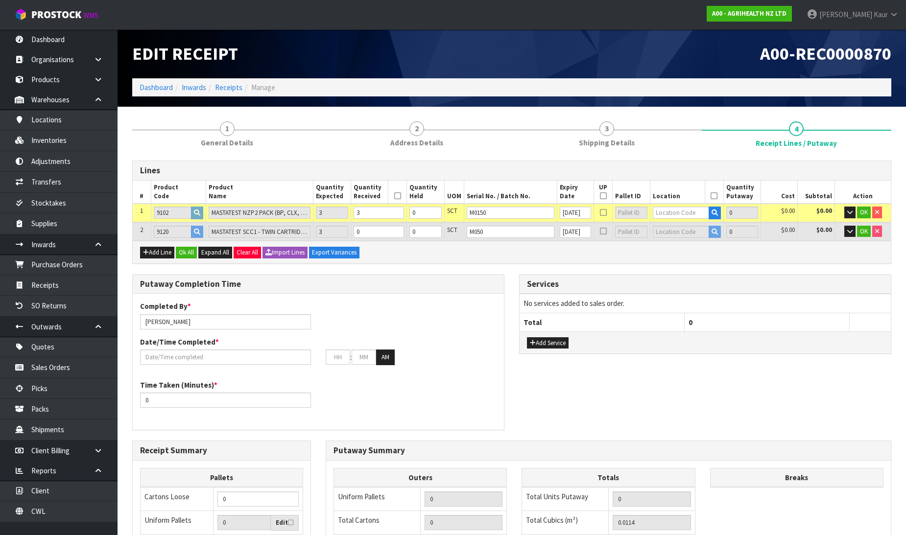
type input "3"
click at [383, 232] on input "0" at bounding box center [379, 232] width 50 height 12
type input "3"
type input "0.0228"
type input "1.5"
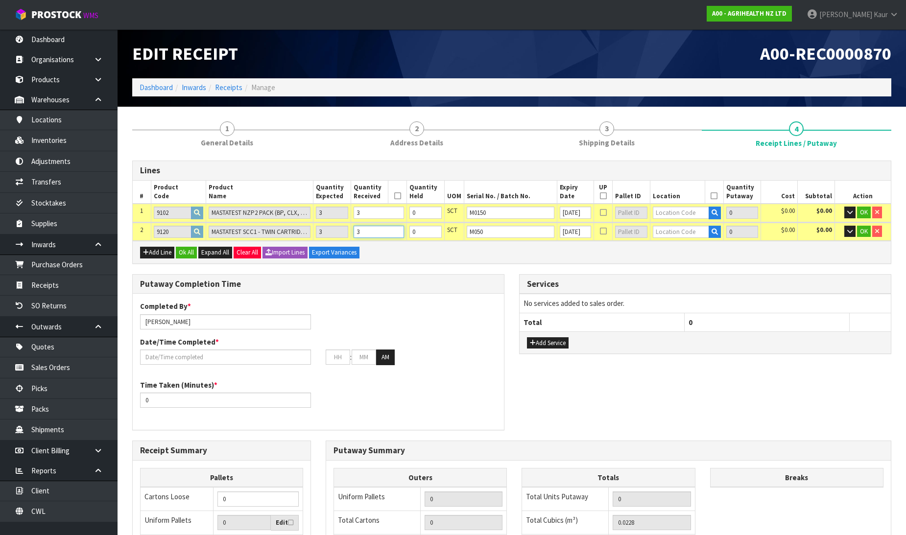
type input "3"
click at [689, 218] on td at bounding box center [686, 213] width 73 height 18
click at [678, 209] on input "text" at bounding box center [681, 213] width 56 height 12
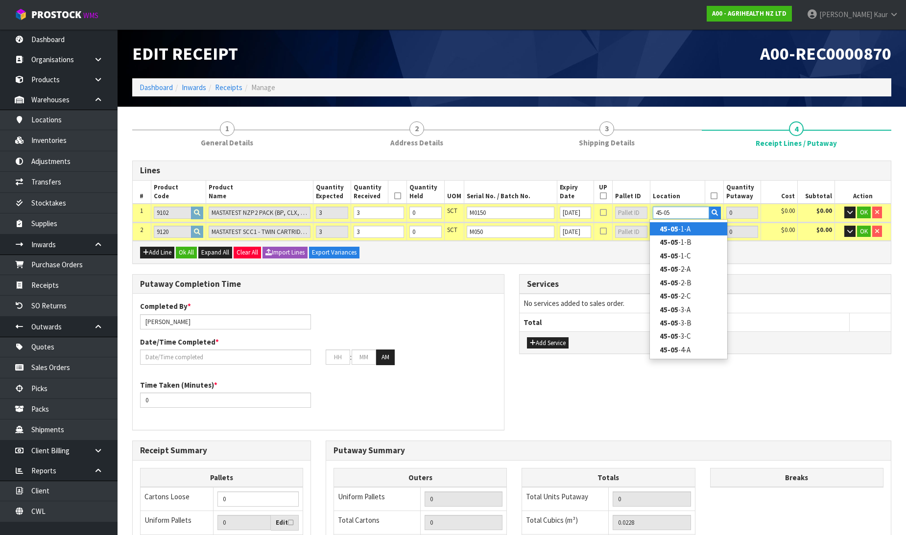
type input "45-05"
click at [685, 227] on link "45-05 -1-A" at bounding box center [688, 228] width 77 height 13
type input "45-05-1-A"
type input "3"
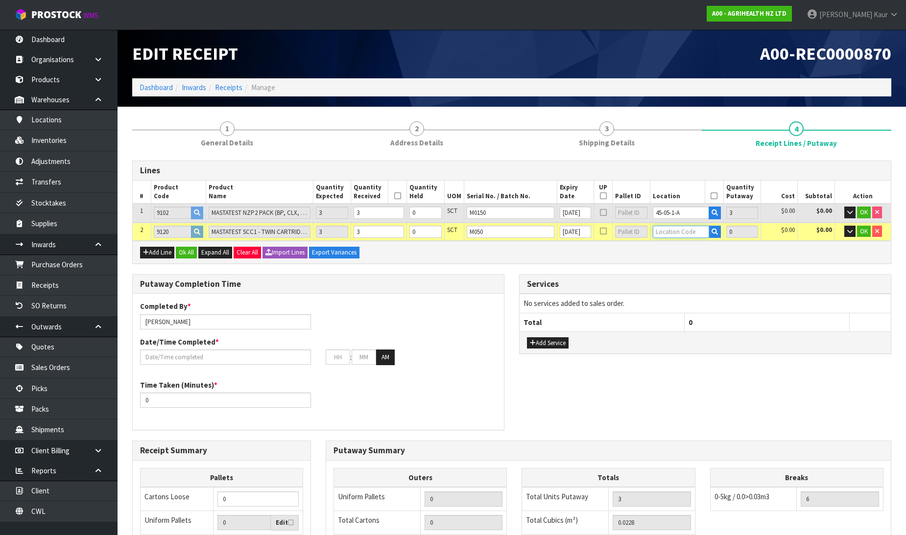
click at [685, 227] on input "text" at bounding box center [681, 232] width 56 height 12
type input "45-02"
click at [683, 250] on link "45-02 -1-A" at bounding box center [688, 247] width 77 height 13
type input "45-02-1-A"
type input "3"
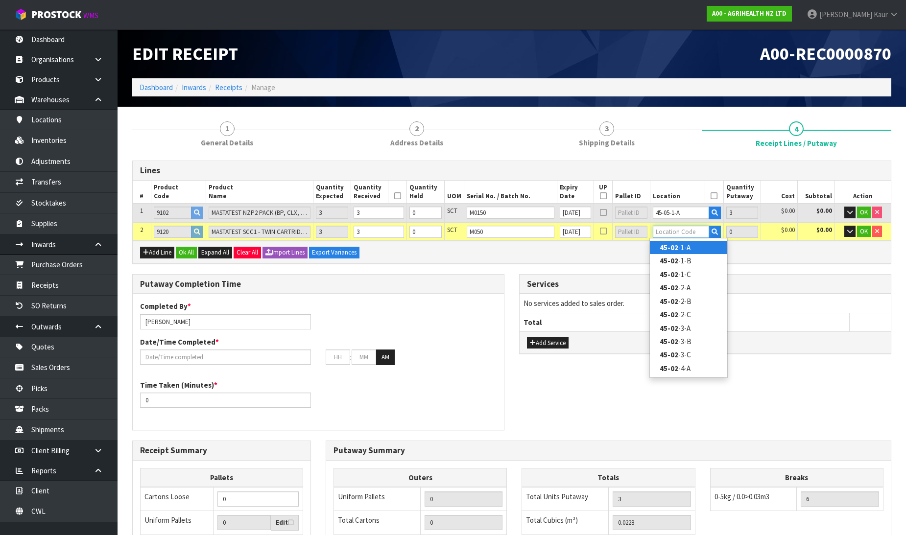
type input "6"
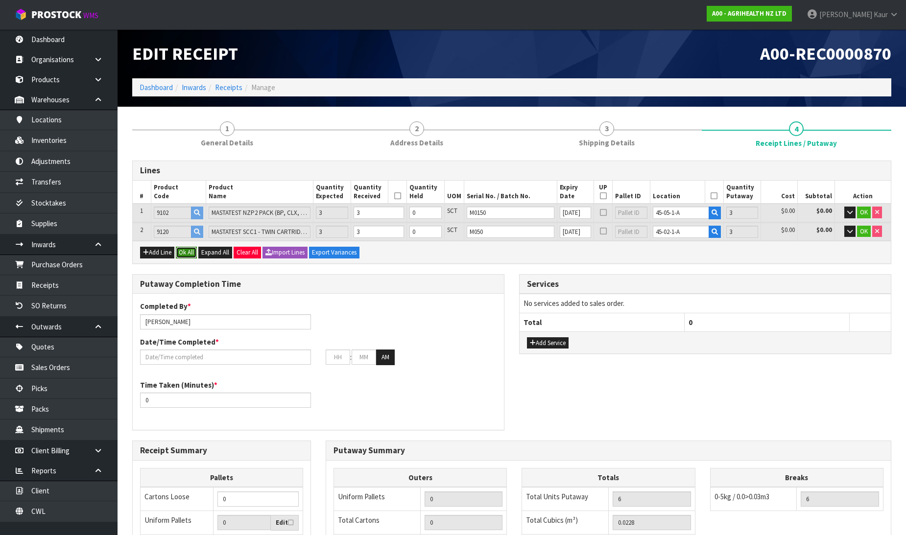
click at [180, 250] on button "Ok All" at bounding box center [186, 253] width 21 height 12
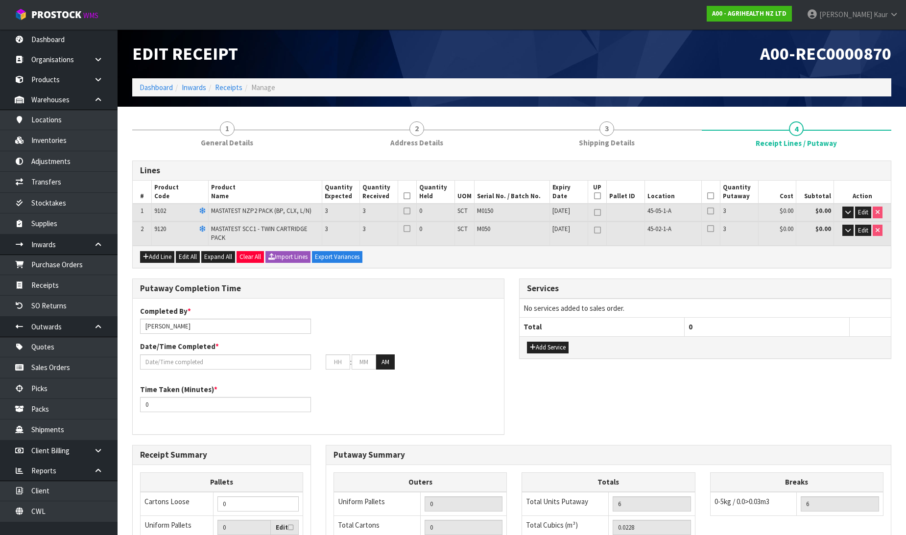
click at [405, 196] on icon at bounding box center [407, 196] width 7 height 0
click at [714, 195] on th at bounding box center [710, 193] width 19 height 24
click at [708, 196] on icon at bounding box center [710, 196] width 7 height 0
click at [193, 359] on input "text" at bounding box center [225, 362] width 171 height 15
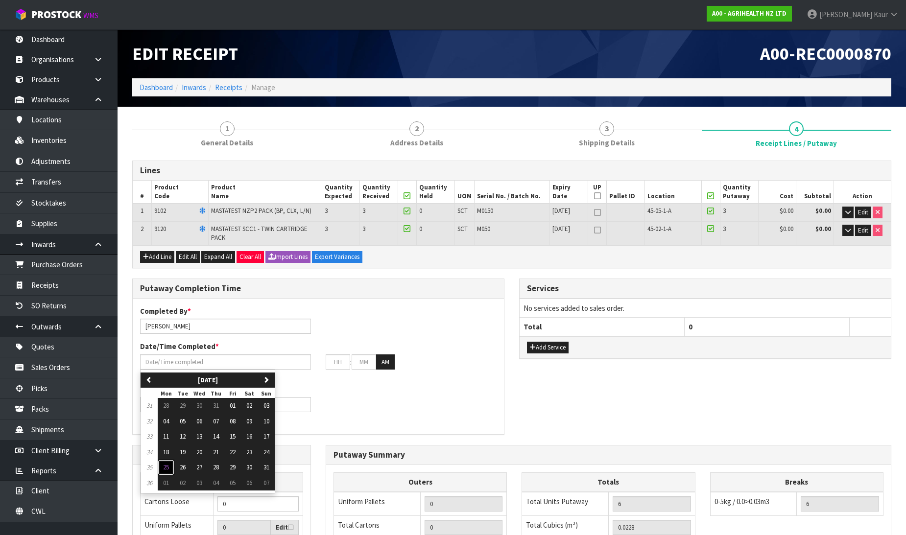
click at [165, 468] on span "25" at bounding box center [166, 467] width 6 height 8
type input "[DATE]"
type input "12"
type input "00"
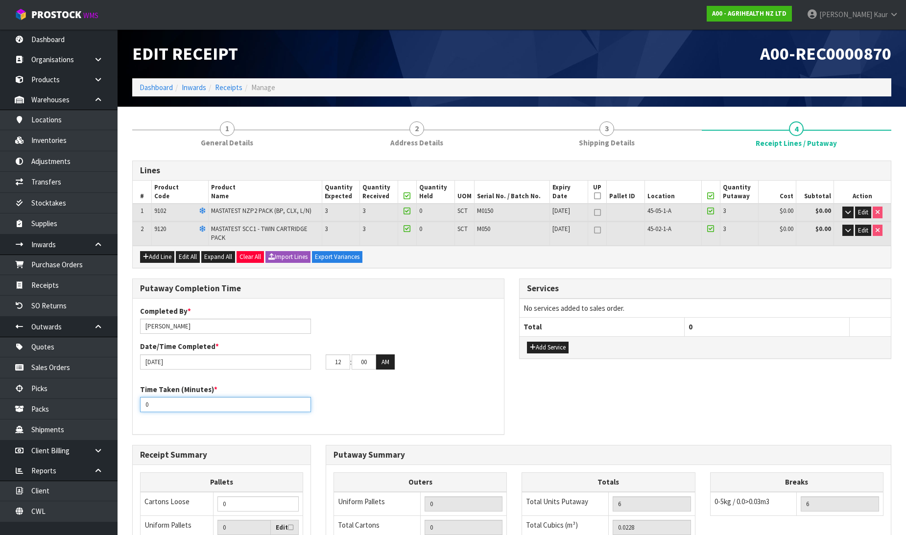
drag, startPoint x: 152, startPoint y: 404, endPoint x: 132, endPoint y: 407, distance: 19.9
click at [132, 407] on div "Putaway Completion Time Completed By * Prabhneet Kaur Date/Time Completed * 25/…" at bounding box center [318, 357] width 372 height 156
type input "15"
drag, startPoint x: 342, startPoint y: 359, endPoint x: 322, endPoint y: 363, distance: 20.0
click at [322, 363] on div "12 : 00 : 00 AM" at bounding box center [411, 363] width 186 height 16
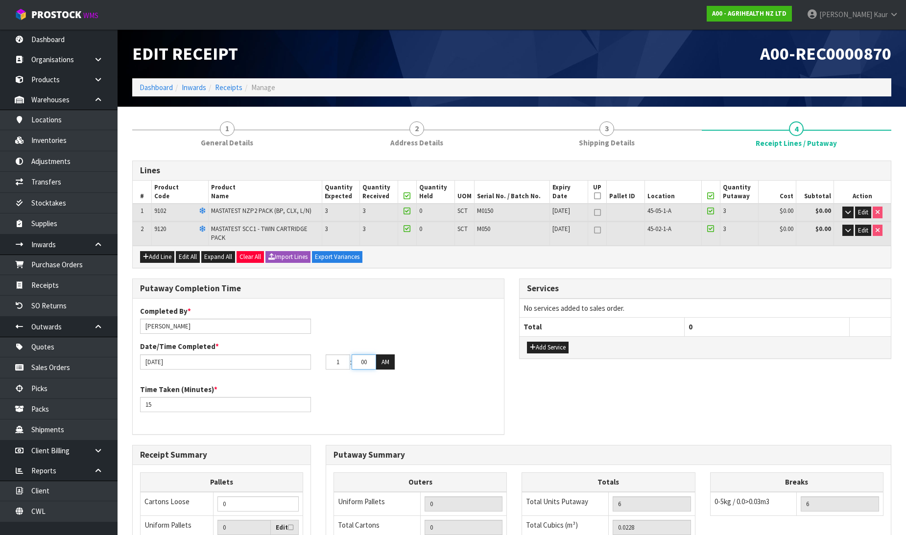
type input "01"
drag, startPoint x: 369, startPoint y: 364, endPoint x: 358, endPoint y: 364, distance: 11.8
click at [358, 364] on input "00" at bounding box center [364, 362] width 24 height 15
type input "10"
click at [387, 364] on button "AM" at bounding box center [385, 363] width 19 height 16
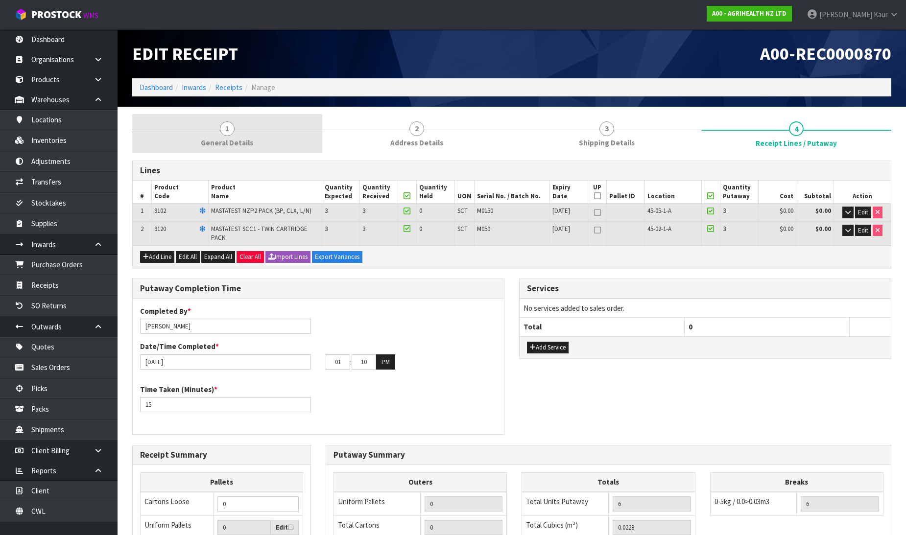
click at [234, 134] on link "1 General Details" at bounding box center [227, 133] width 190 height 39
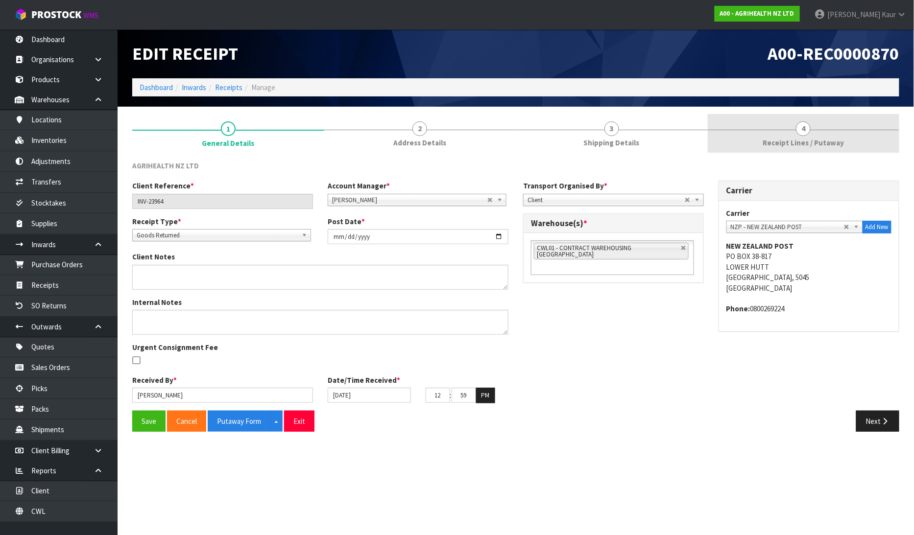
click at [832, 130] on div at bounding box center [804, 130] width 192 height 0
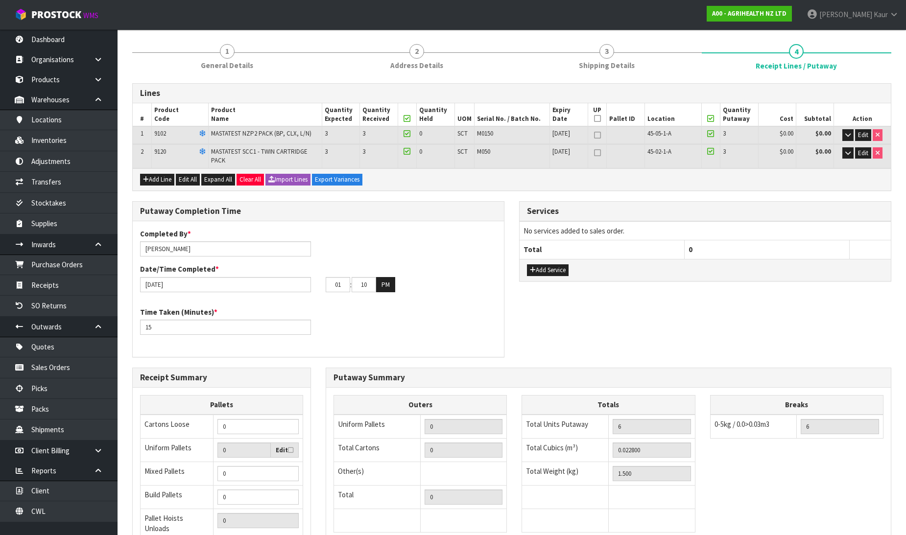
scroll to position [184, 0]
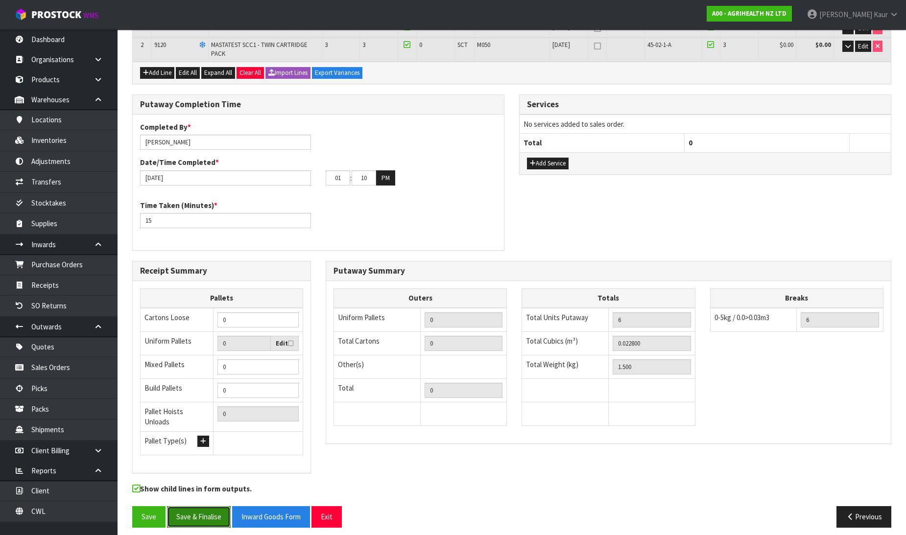
click at [187, 507] on button "Save & Finalise" at bounding box center [199, 516] width 64 height 21
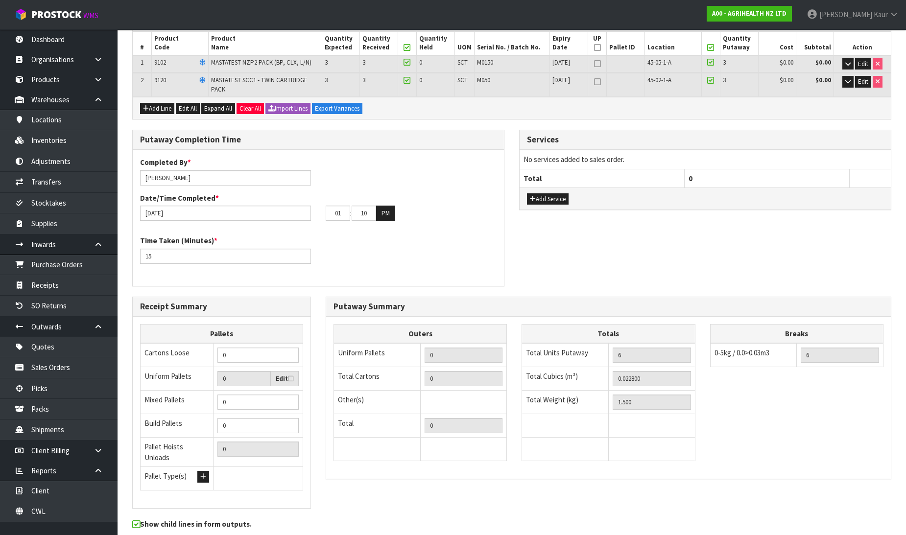
scroll to position [0, 0]
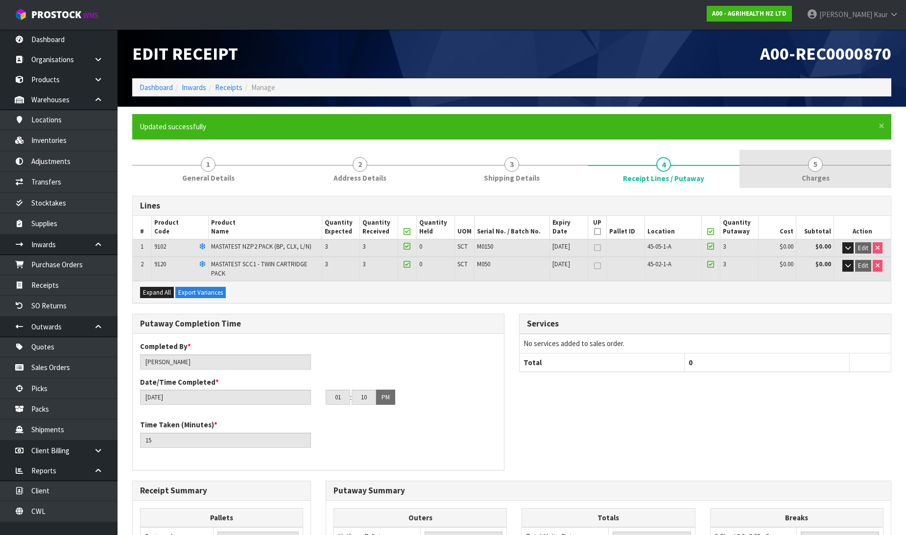
click at [828, 174] on span "Charges" at bounding box center [816, 178] width 28 height 10
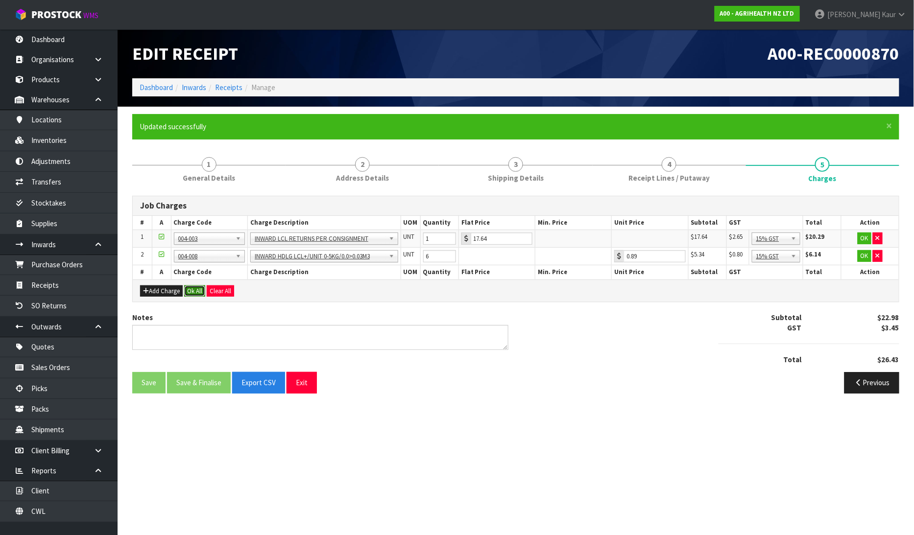
click at [199, 287] on button "Ok All" at bounding box center [194, 292] width 21 height 12
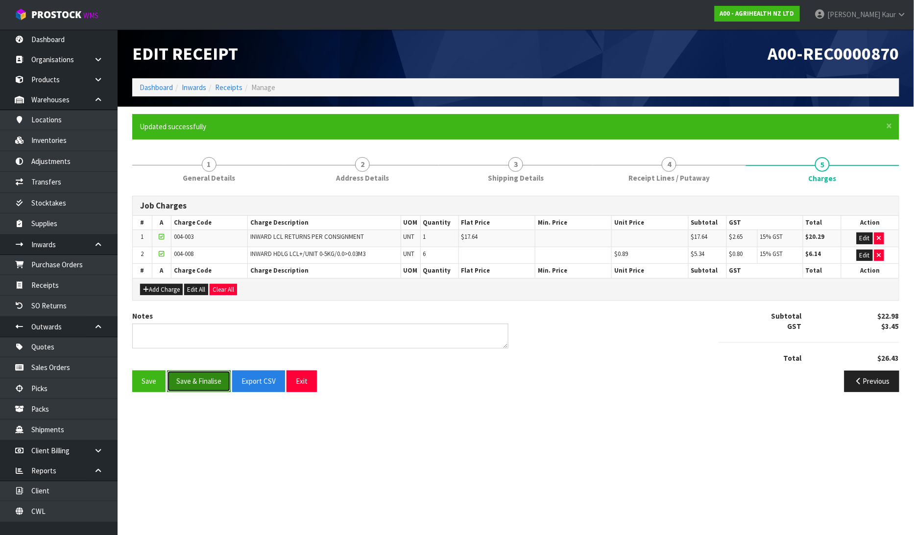
click at [197, 378] on button "Save & Finalise" at bounding box center [199, 381] width 64 height 21
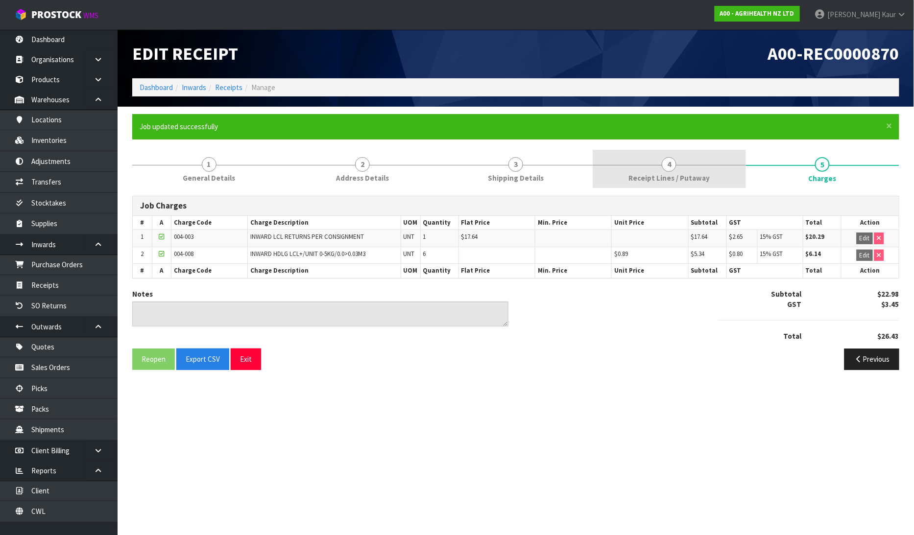
click at [624, 167] on link "4 Receipt Lines / Putaway" at bounding box center [669, 169] width 153 height 39
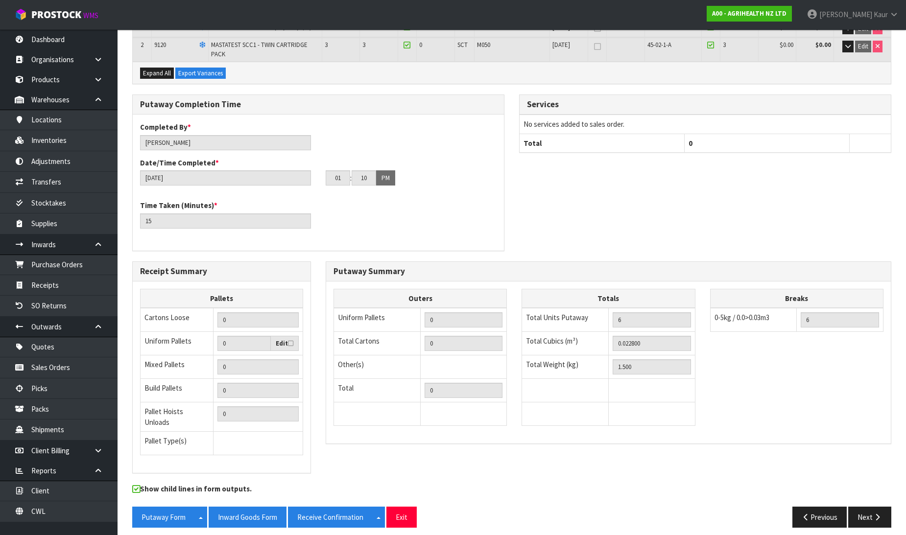
scroll to position [220, 0]
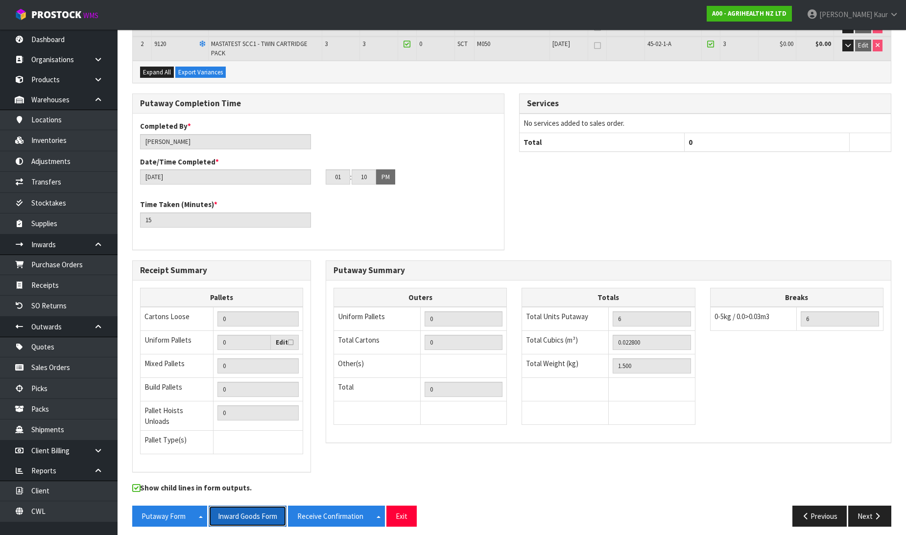
click at [253, 514] on button "Inward Goods Form" at bounding box center [248, 516] width 78 height 21
click at [63, 37] on link "Dashboard" at bounding box center [59, 39] width 118 height 20
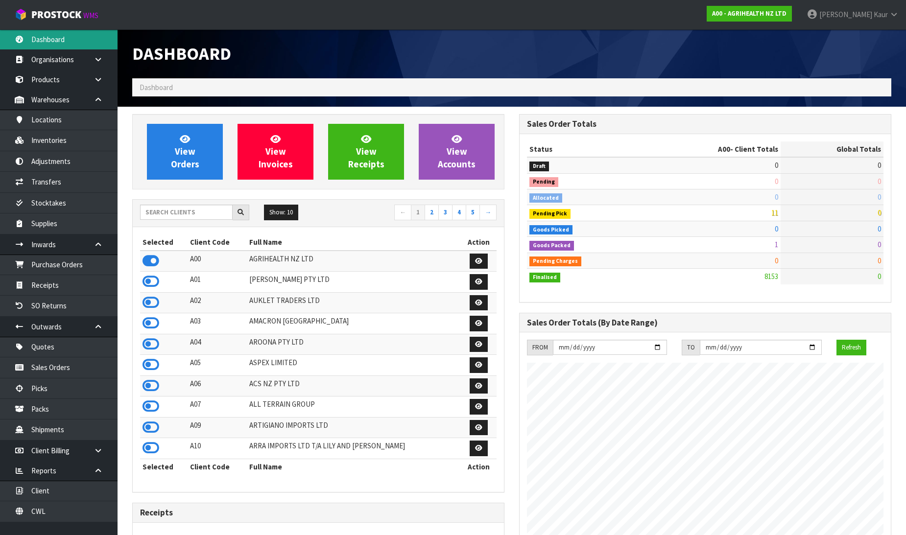
scroll to position [742, 387]
click at [173, 209] on input "text" at bounding box center [186, 212] width 93 height 15
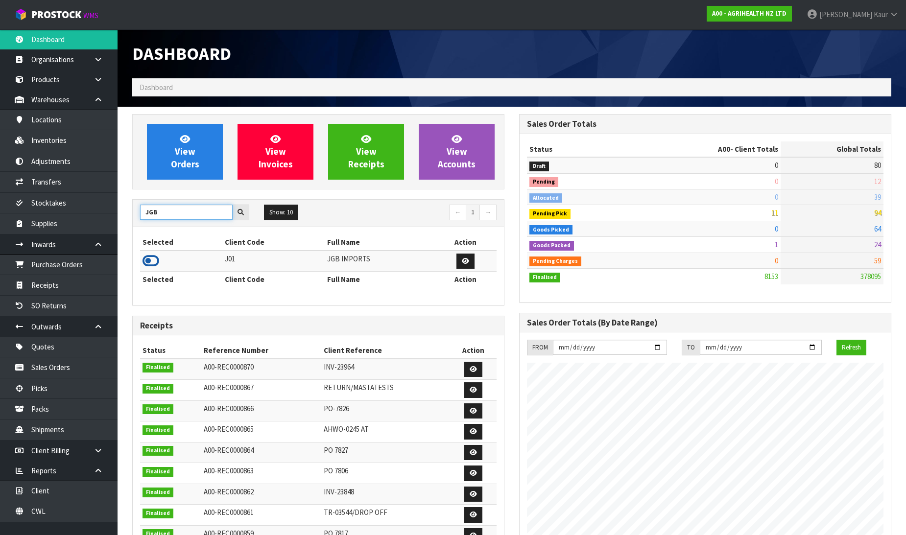
type input "JGB"
click at [150, 263] on icon at bounding box center [151, 261] width 17 height 15
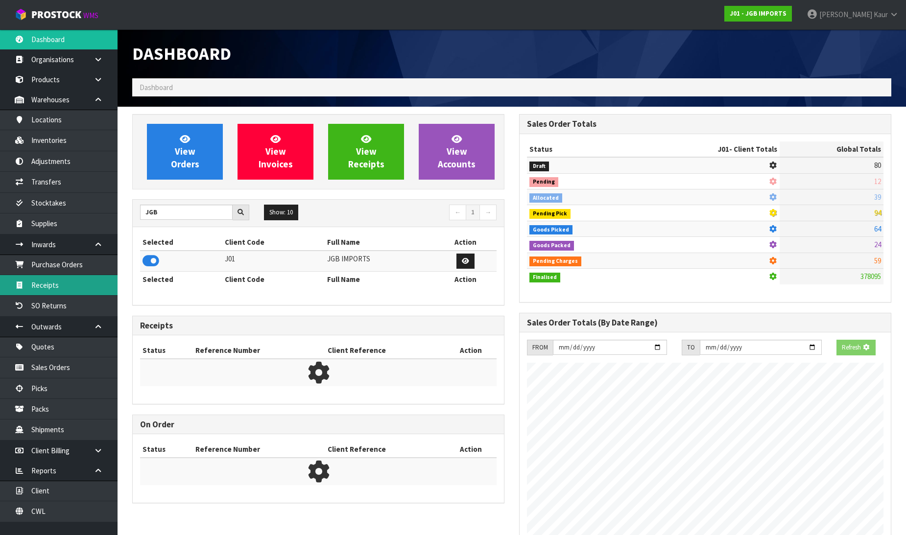
scroll to position [611, 387]
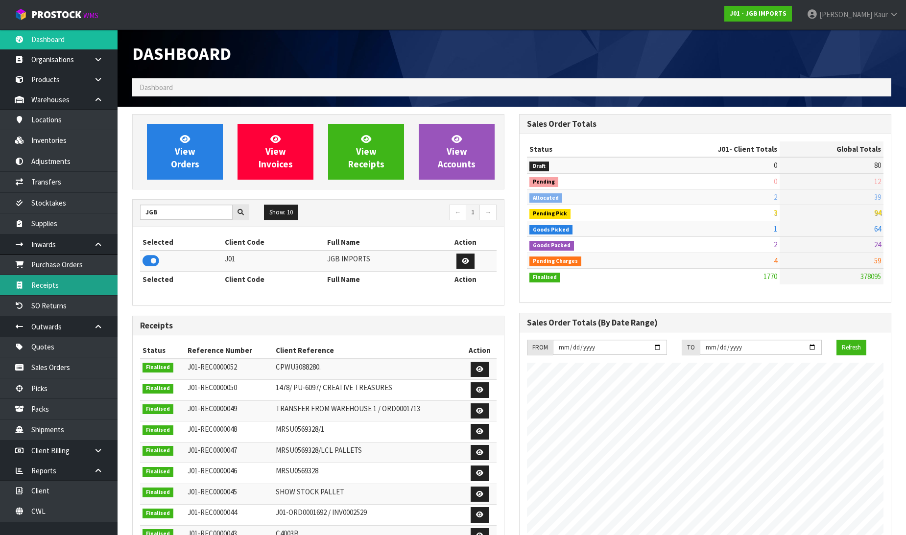
click at [99, 283] on link "Receipts" at bounding box center [59, 285] width 118 height 20
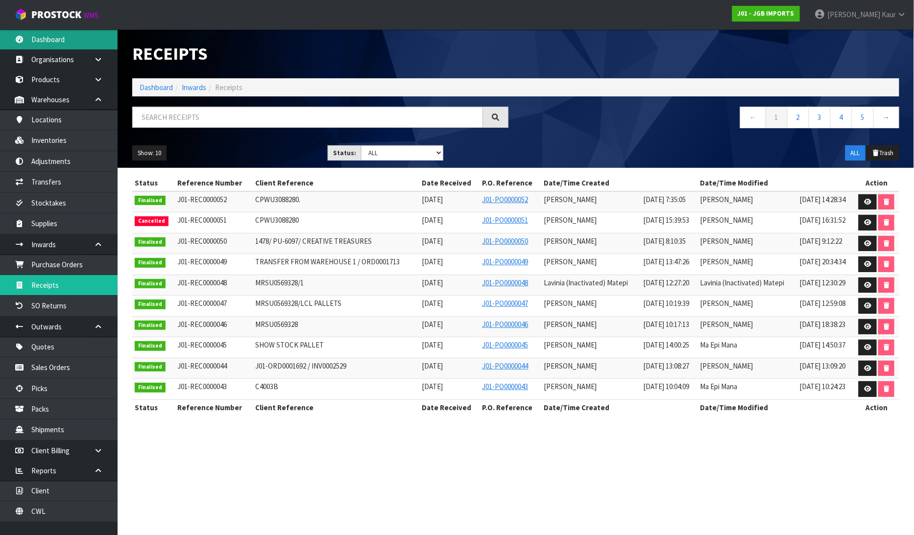
click at [70, 40] on link "Dashboard" at bounding box center [59, 39] width 118 height 20
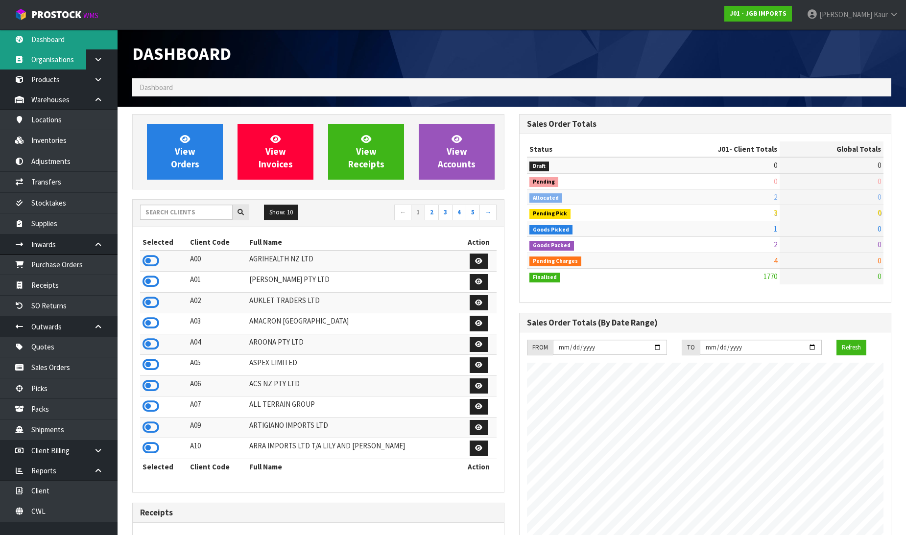
scroll to position [742, 387]
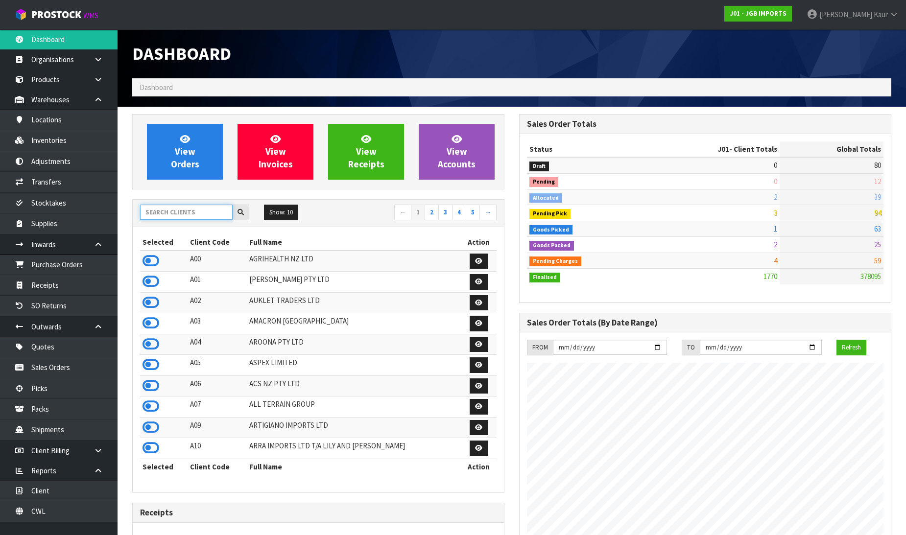
click at [188, 217] on input "text" at bounding box center [186, 212] width 93 height 15
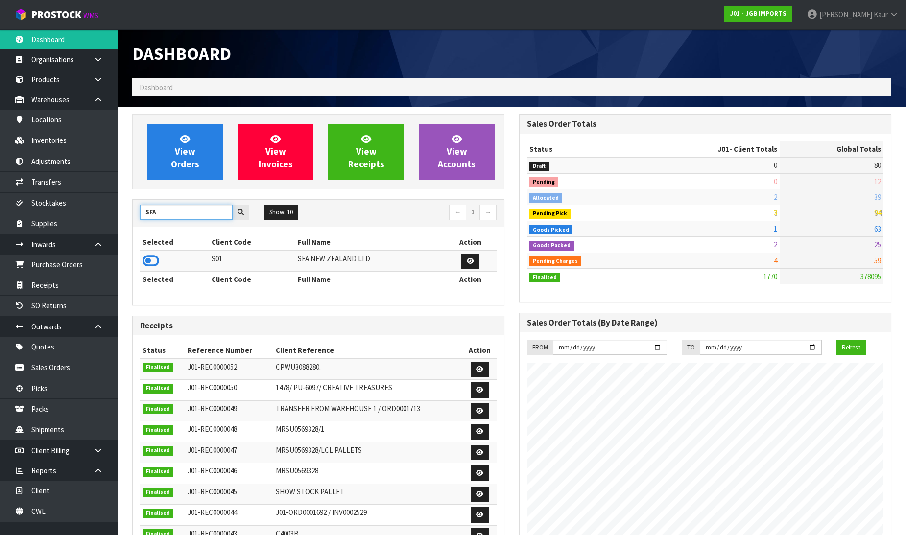
type input "SFA"
click at [157, 262] on icon at bounding box center [151, 261] width 17 height 15
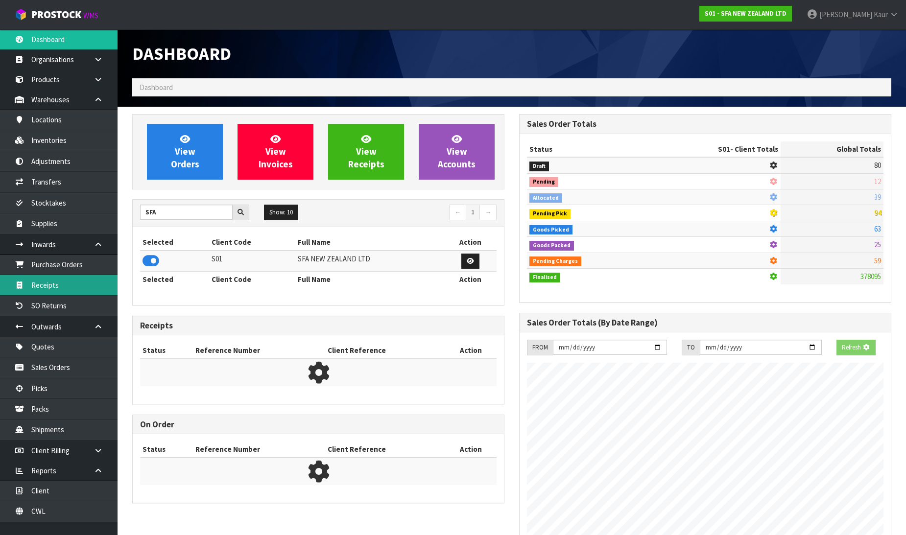
scroll to position [611, 387]
click at [72, 286] on link "Receipts" at bounding box center [59, 285] width 118 height 20
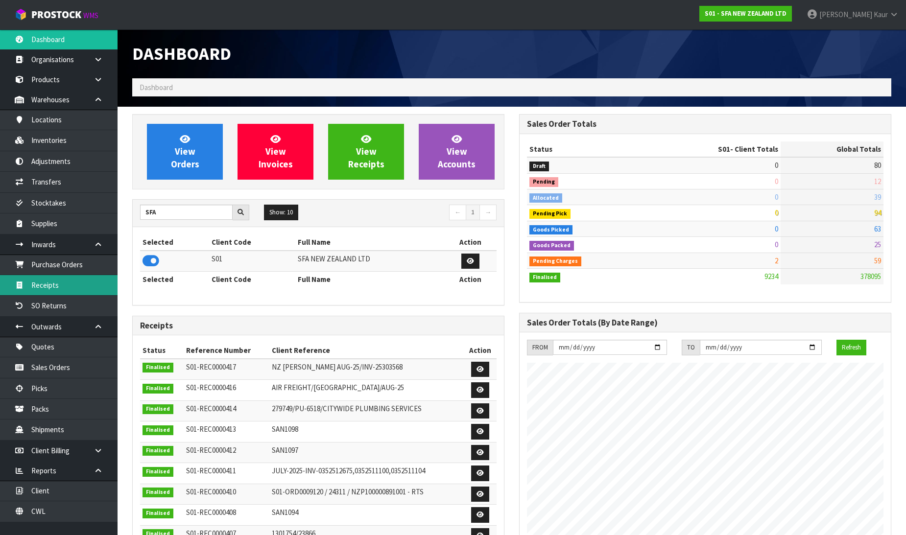
scroll to position [742, 387]
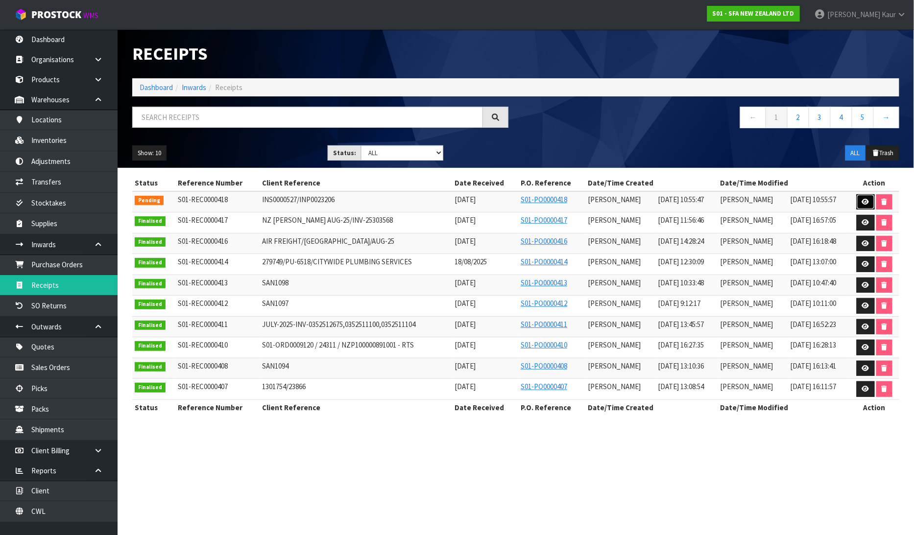
click at [862, 202] on link at bounding box center [866, 202] width 18 height 16
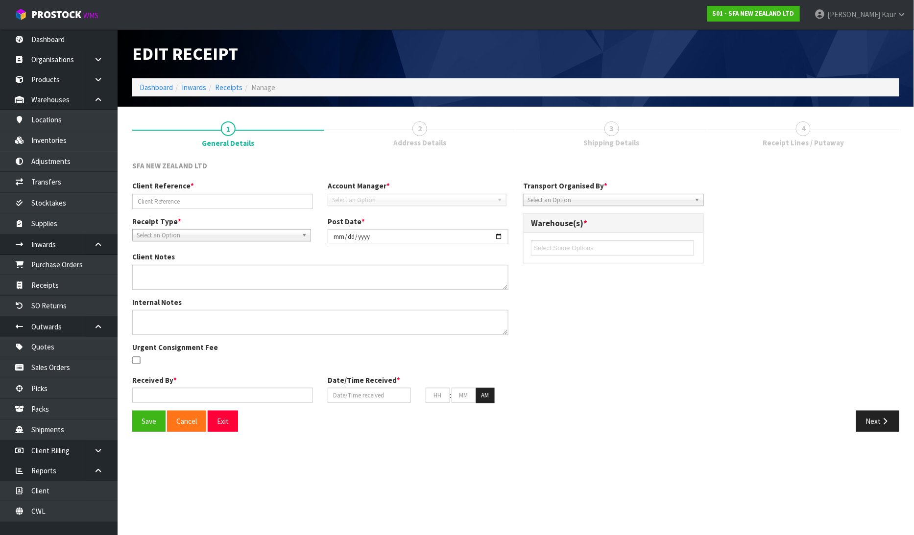
type input "INS0000527/INP0023206"
type input "[DATE]"
type input "[PERSON_NAME]"
type input "[DATE]"
type input "10"
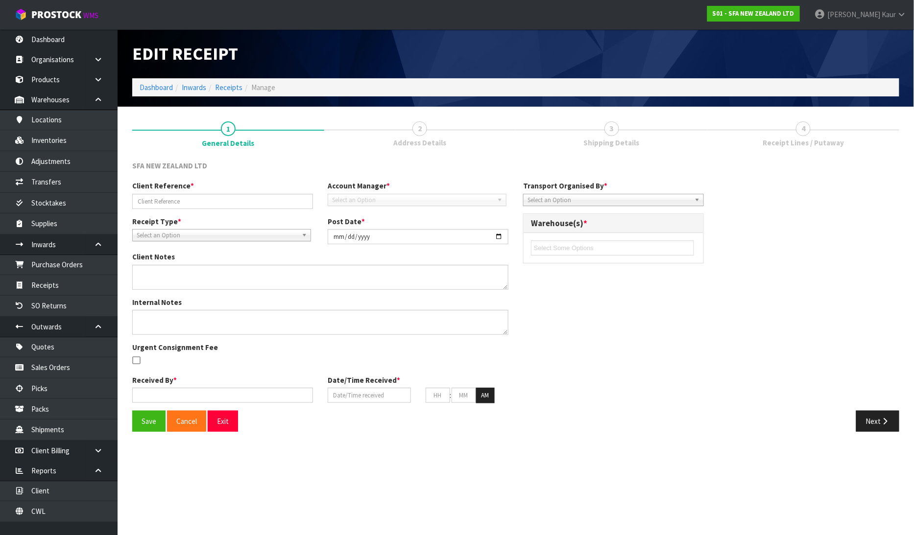
type input "55"
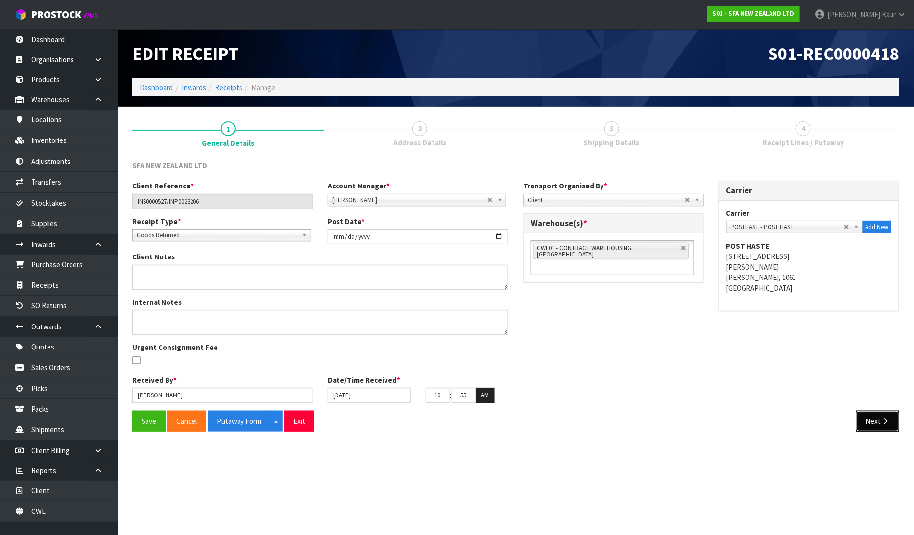
click at [874, 428] on button "Next" at bounding box center [877, 421] width 43 height 21
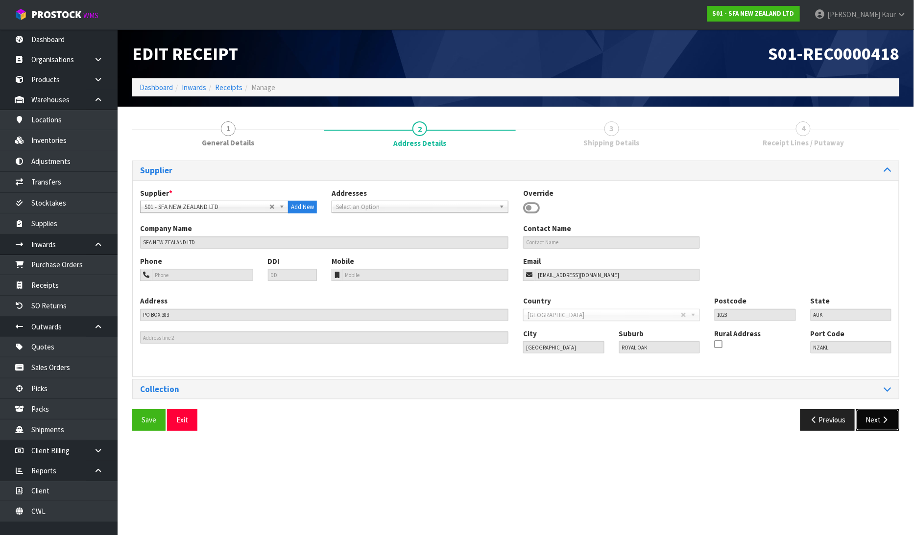
click at [876, 427] on button "Next" at bounding box center [877, 419] width 43 height 21
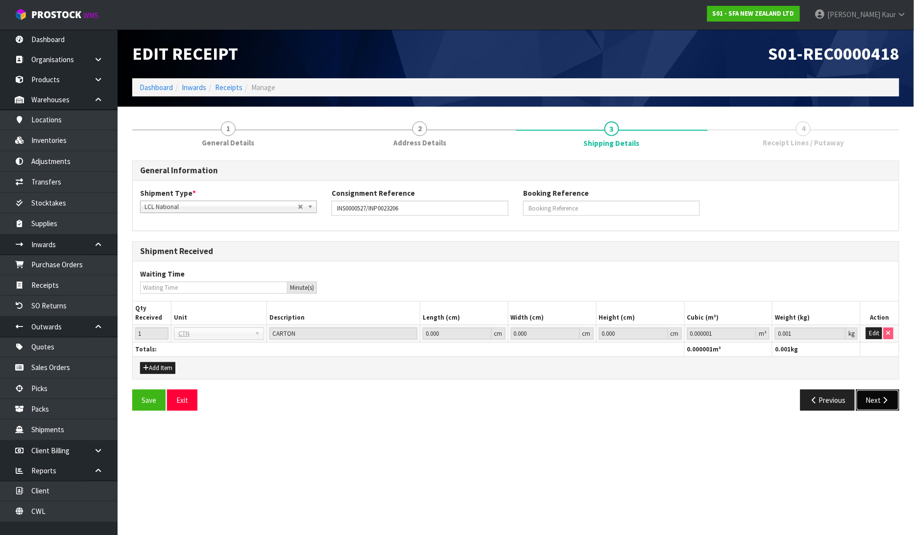
click at [885, 405] on button "Next" at bounding box center [877, 400] width 43 height 21
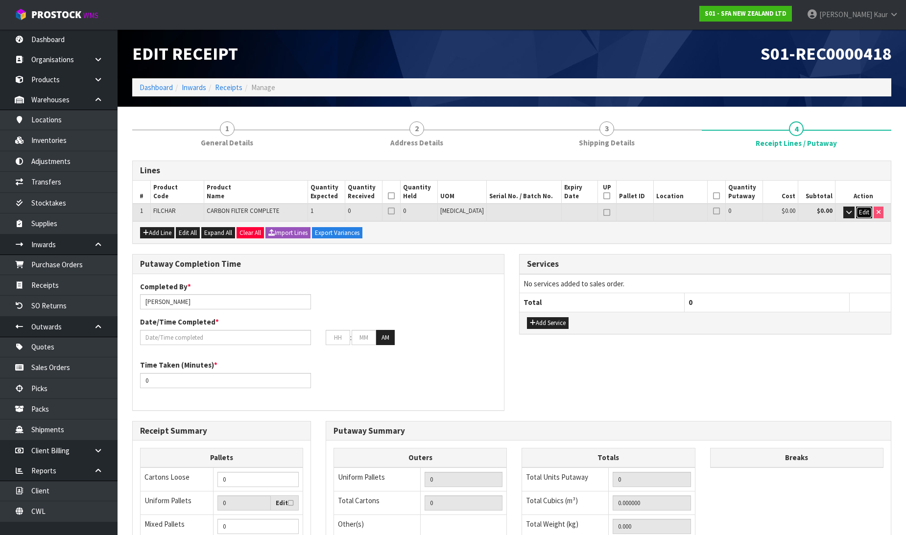
click at [864, 211] on span "Edit" at bounding box center [864, 212] width 10 height 8
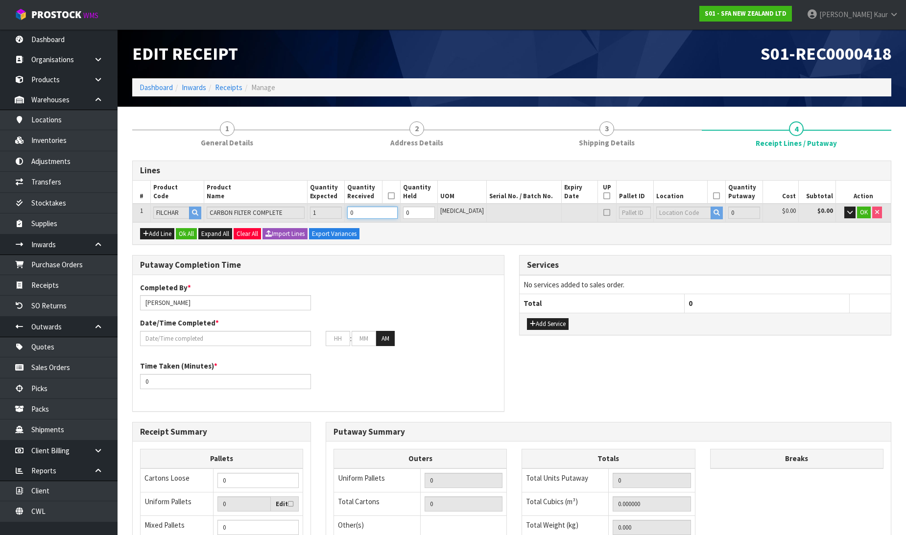
click at [375, 213] on input "0" at bounding box center [372, 213] width 50 height 12
type input "0.001"
type input "1"
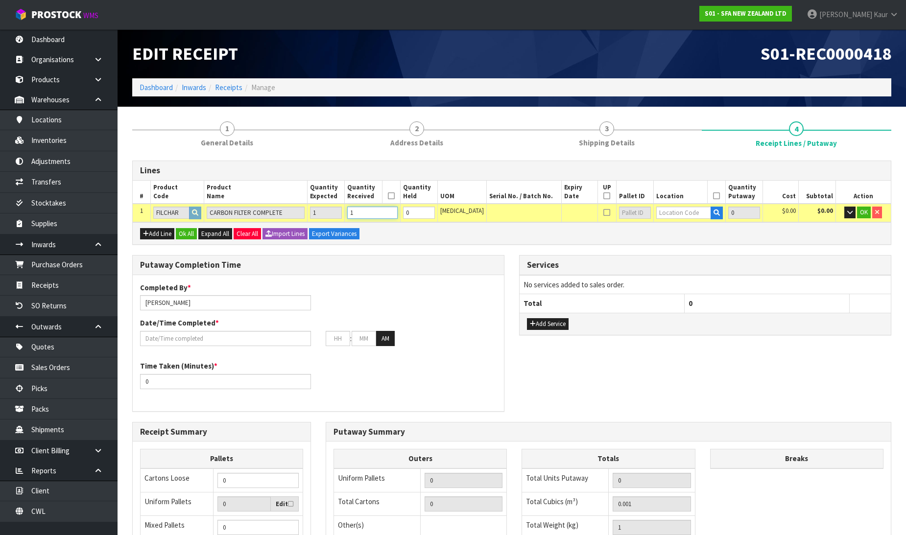
type input "1"
click at [671, 212] on input "text" at bounding box center [683, 213] width 55 height 12
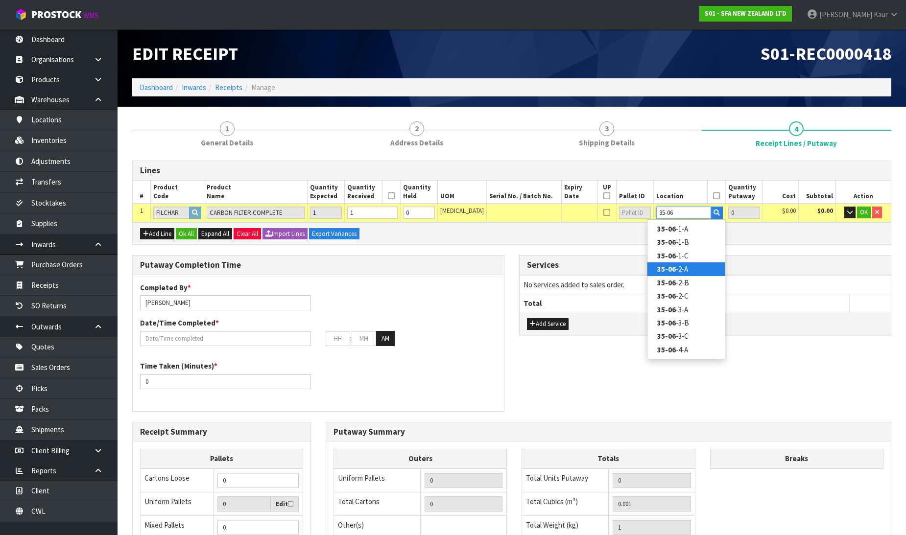
type input "35-06"
click at [683, 265] on link "35-06 -2-A" at bounding box center [685, 269] width 77 height 13
type input "1"
type input "35-06-2-A"
type input "1"
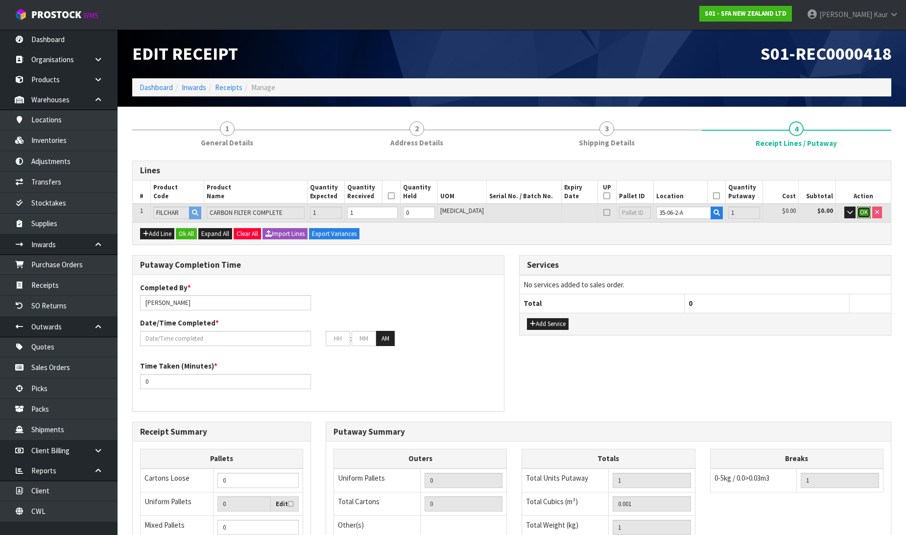
click at [867, 214] on span "OK" at bounding box center [864, 212] width 8 height 8
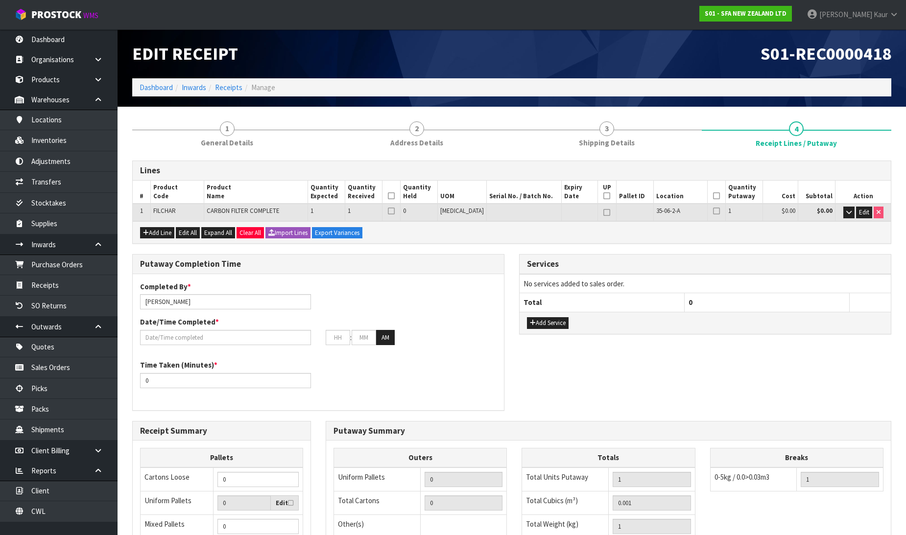
click at [395, 196] on icon at bounding box center [391, 196] width 7 height 0
click at [713, 196] on icon at bounding box center [716, 196] width 7 height 0
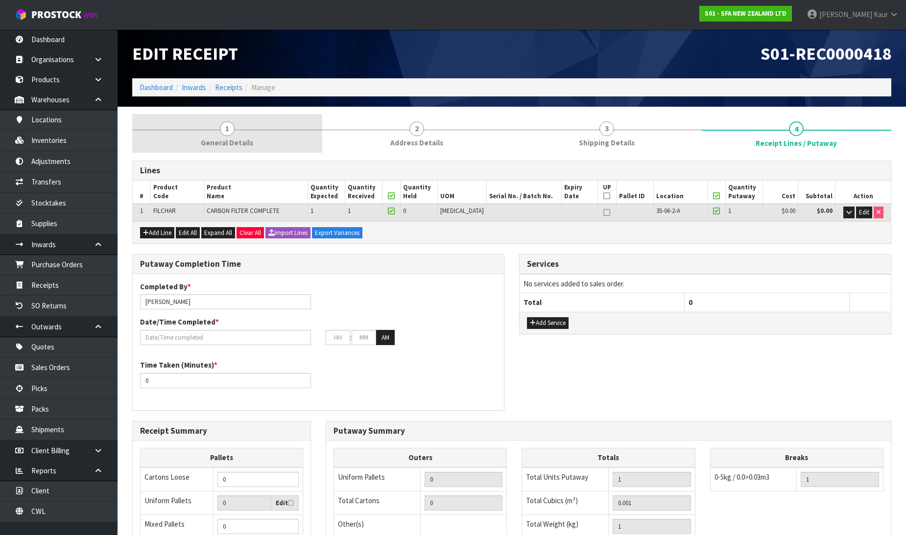
click at [238, 130] on link "1 General Details" at bounding box center [227, 133] width 190 height 39
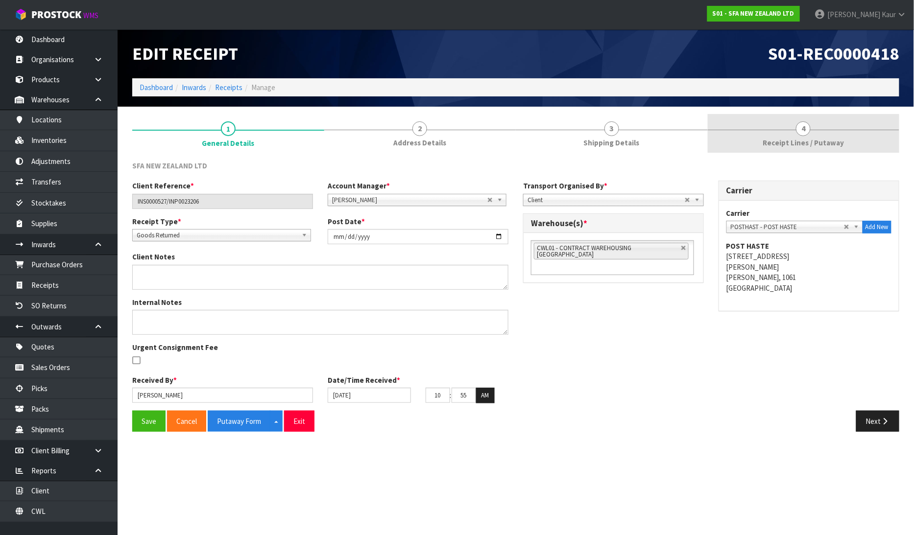
click at [810, 139] on span "Receipt Lines / Putaway" at bounding box center [803, 143] width 81 height 10
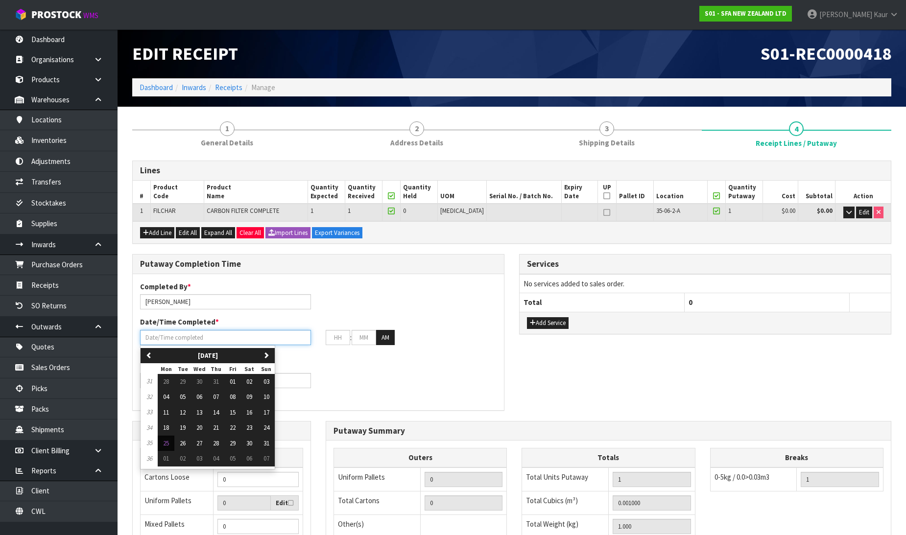
click at [194, 340] on input "text" at bounding box center [225, 337] width 171 height 15
click at [163, 443] on span "25" at bounding box center [166, 443] width 6 height 8
type input "[DATE]"
type input "12"
type input "00"
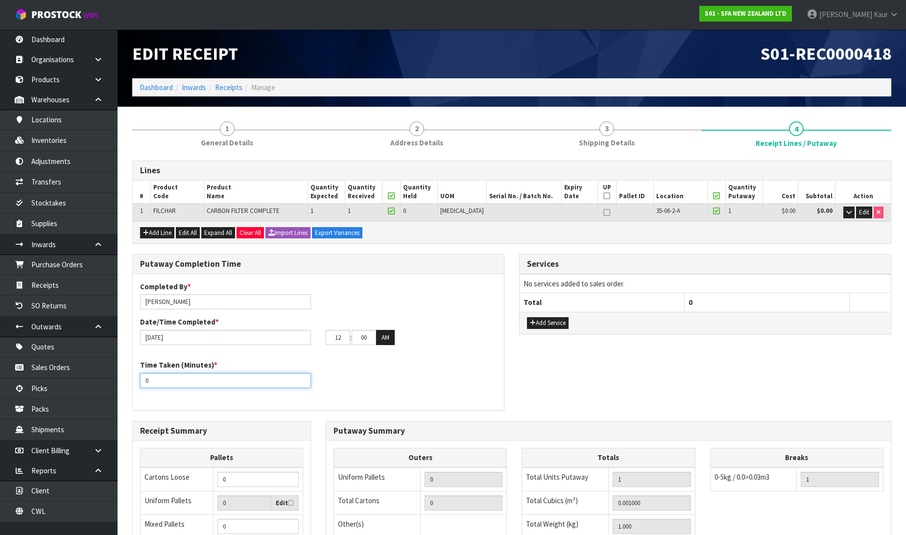
drag, startPoint x: 158, startPoint y: 382, endPoint x: 126, endPoint y: 382, distance: 31.3
click at [126, 382] on div "Putaway Completion Time Completed By * Prabhneet Kaur Date/Time Completed * 25/…" at bounding box center [318, 337] width 387 height 167
type input "10"
click at [330, 339] on input "12" at bounding box center [338, 337] width 24 height 15
type input "01"
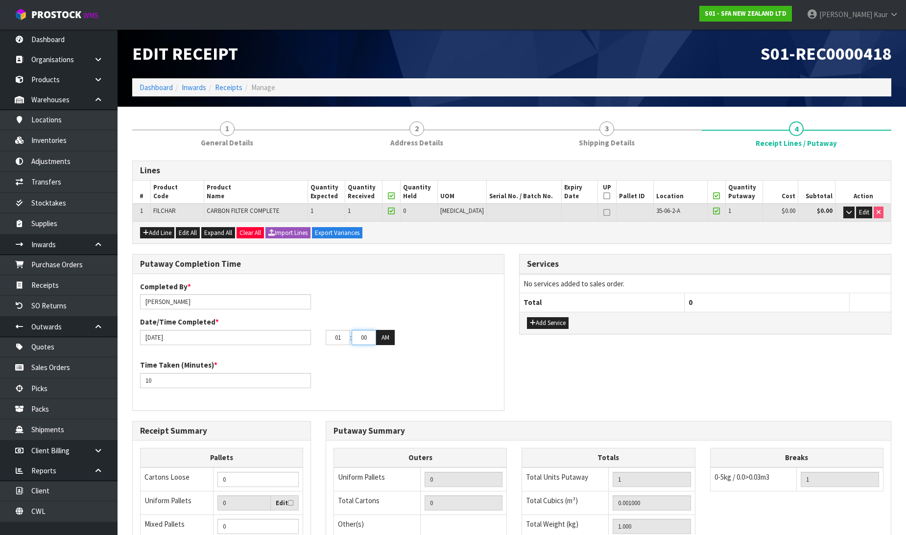
drag, startPoint x: 371, startPoint y: 339, endPoint x: 359, endPoint y: 338, distance: 11.8
click at [359, 338] on input "00" at bounding box center [364, 337] width 24 height 15
type input "15"
click at [382, 338] on button "AM" at bounding box center [385, 338] width 19 height 16
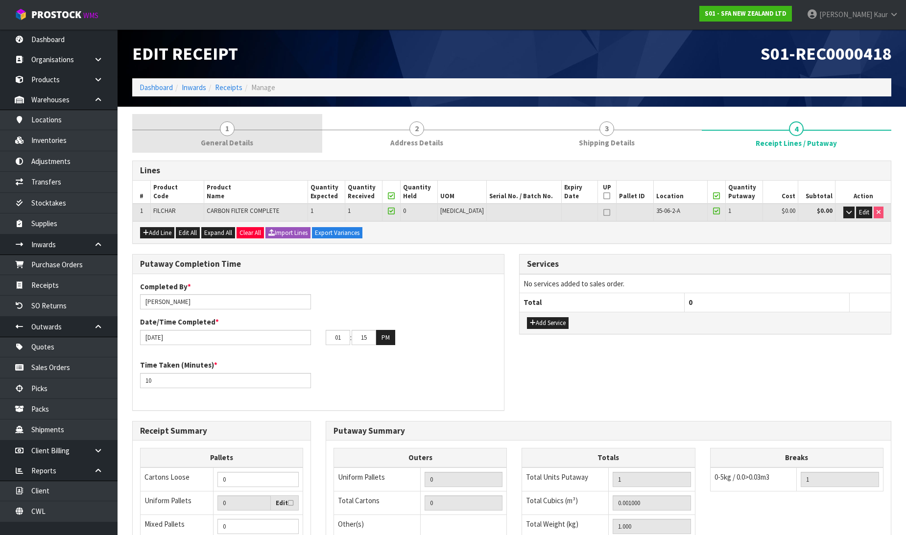
click at [218, 130] on div at bounding box center [227, 130] width 190 height 0
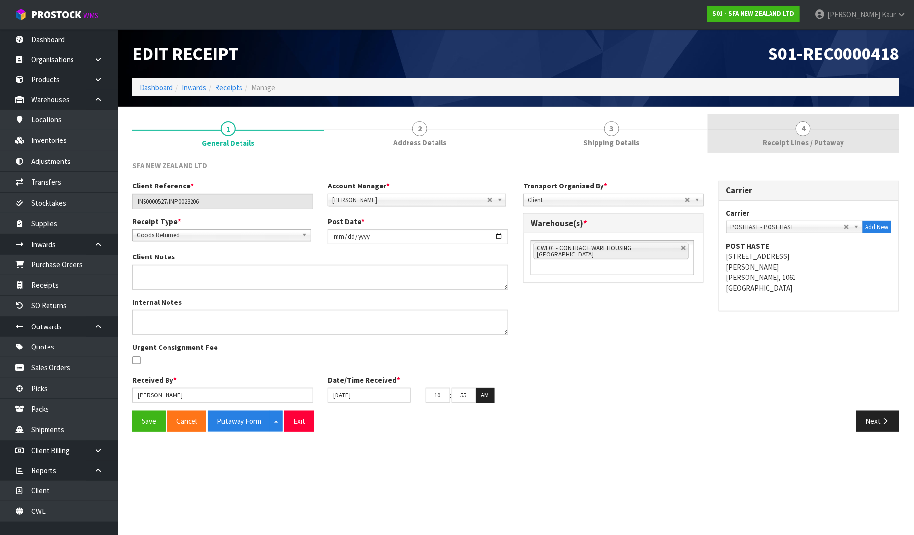
click at [800, 144] on span "Receipt Lines / Putaway" at bounding box center [803, 143] width 81 height 10
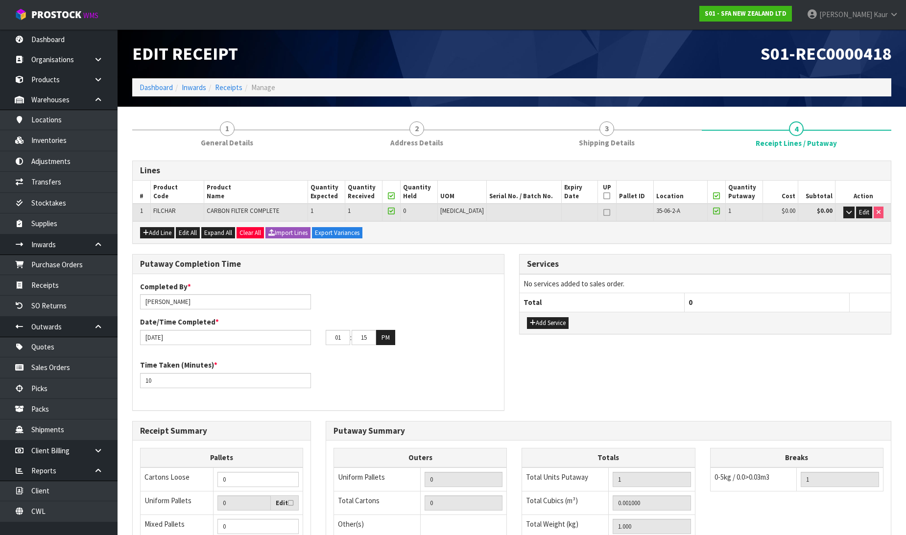
scroll to position [160, 0]
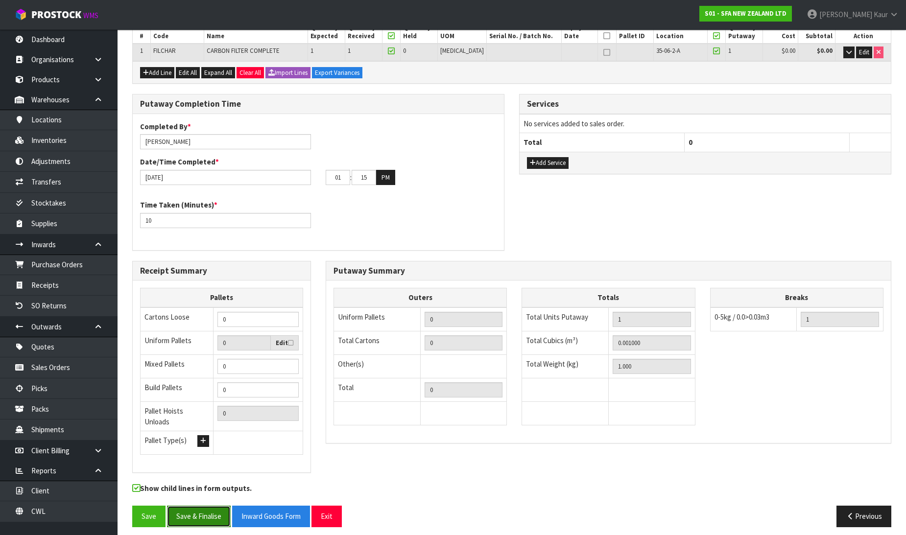
click at [199, 506] on button "Save & Finalise" at bounding box center [199, 516] width 64 height 21
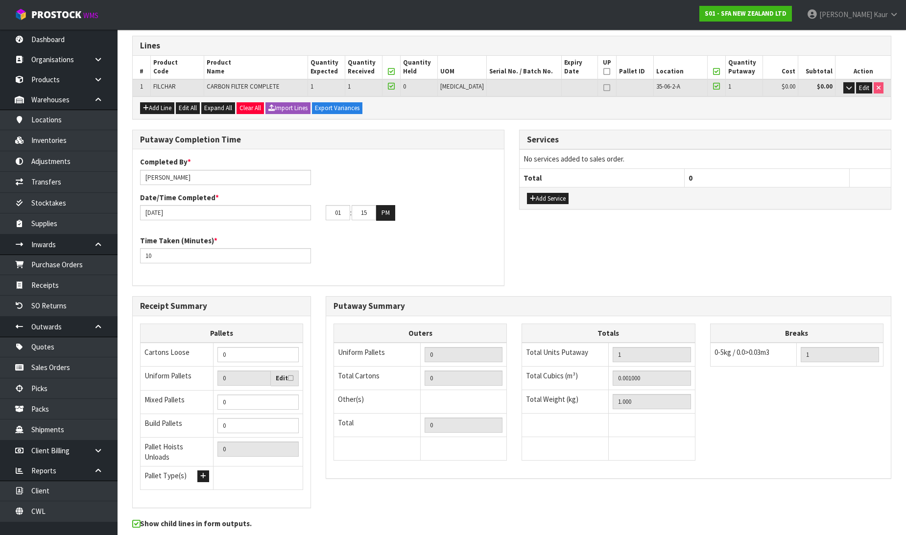
scroll to position [0, 0]
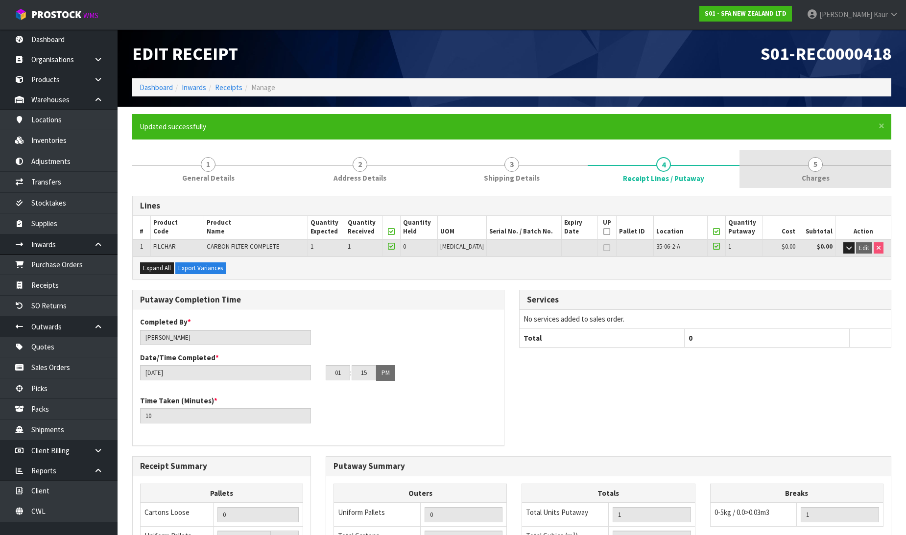
click at [813, 179] on span "Charges" at bounding box center [816, 178] width 28 height 10
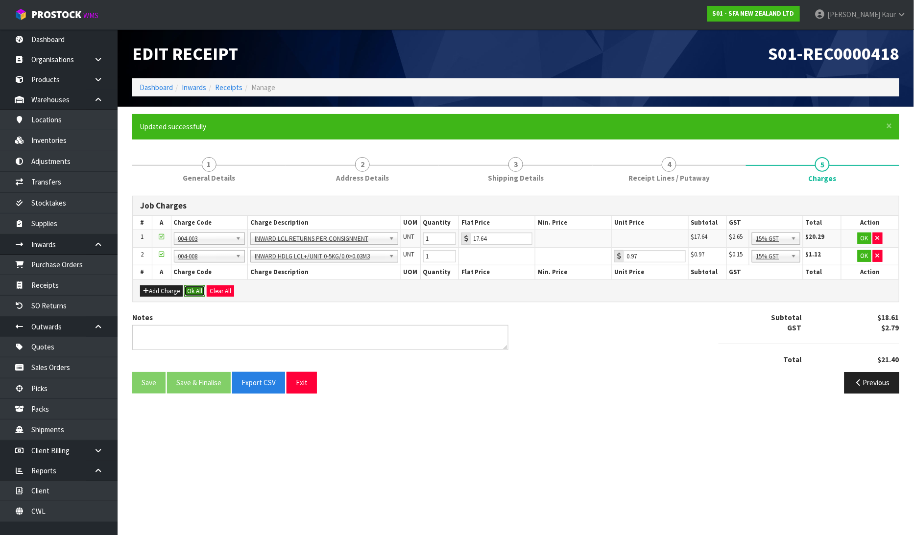
click at [191, 288] on button "Ok All" at bounding box center [194, 292] width 21 height 12
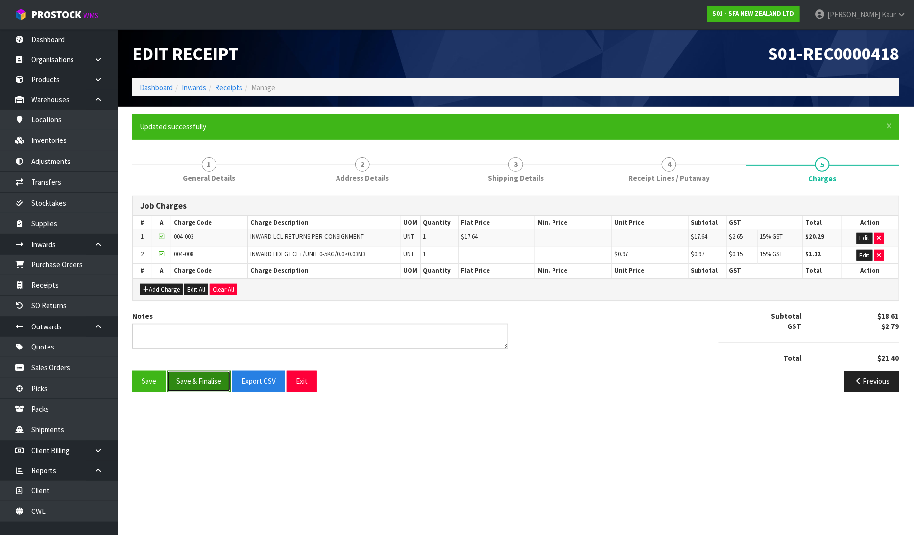
click at [196, 382] on button "Save & Finalise" at bounding box center [199, 381] width 64 height 21
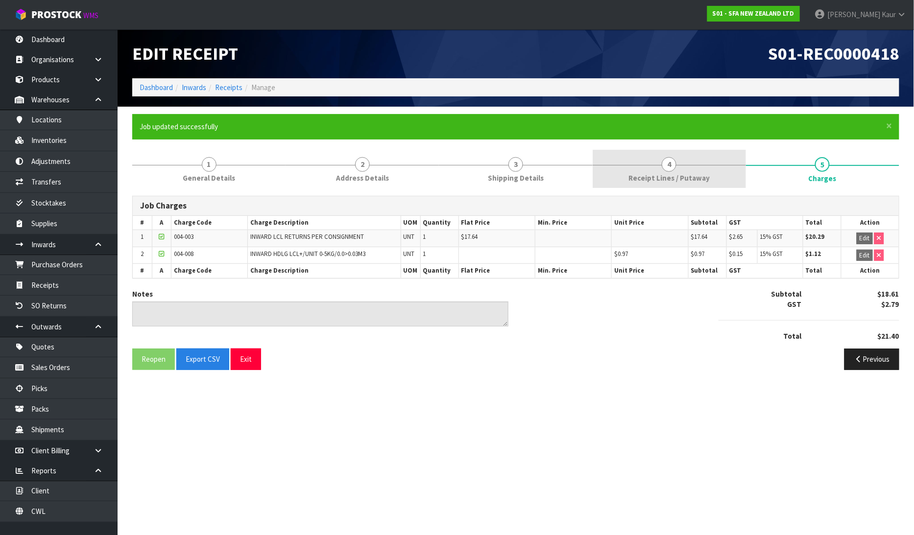
click at [662, 166] on span "4" at bounding box center [669, 164] width 15 height 15
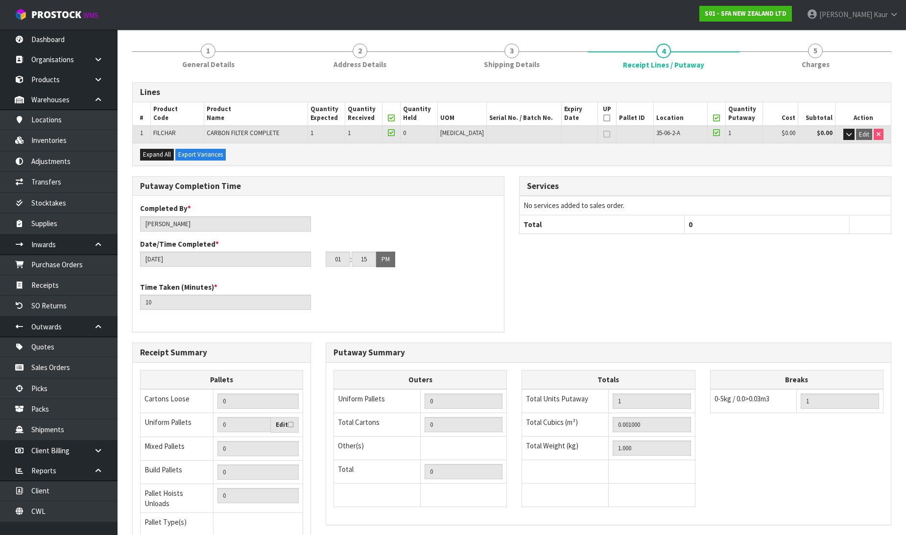
scroll to position [196, 0]
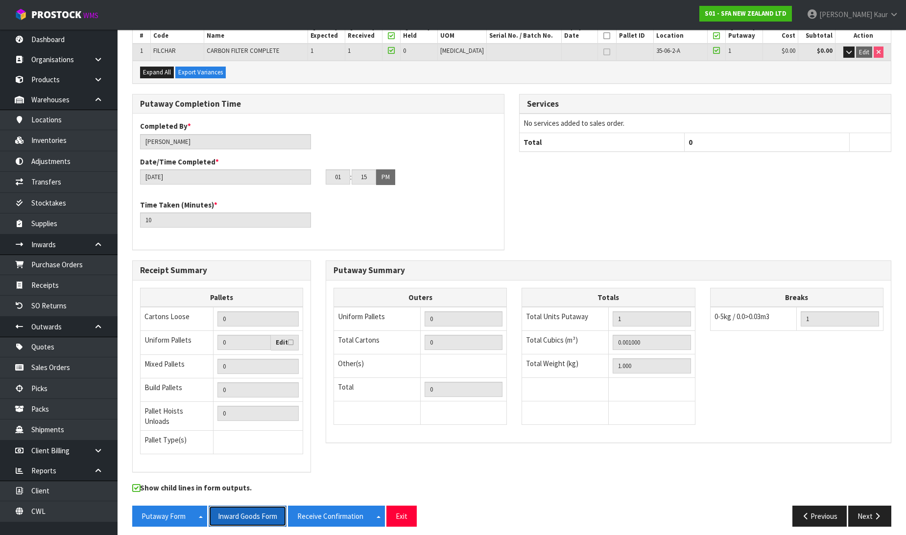
drag, startPoint x: 246, startPoint y: 506, endPoint x: 913, endPoint y: 5, distance: 834.3
click at [247, 506] on button "Inward Goods Form" at bounding box center [248, 516] width 78 height 21
click at [49, 521] on link "CWL" at bounding box center [59, 511] width 118 height 20
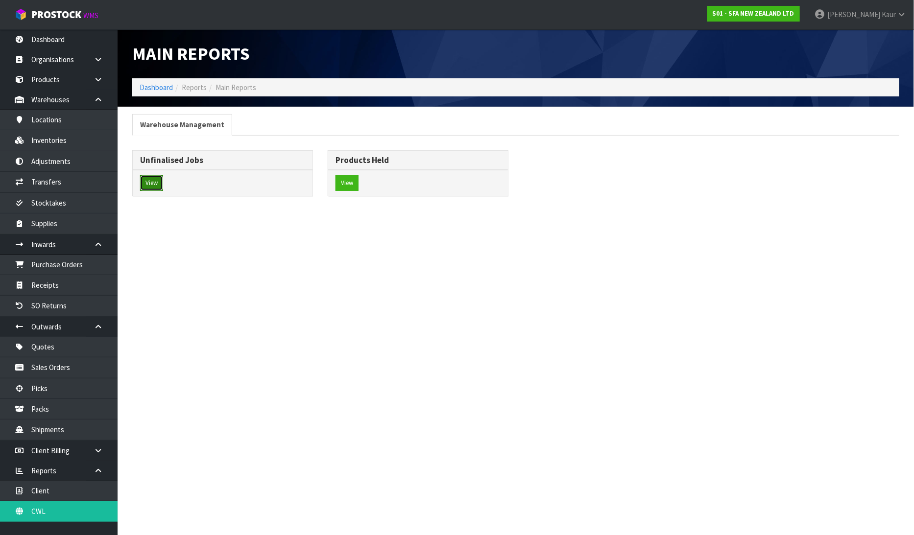
click at [160, 182] on button "View" at bounding box center [151, 183] width 23 height 16
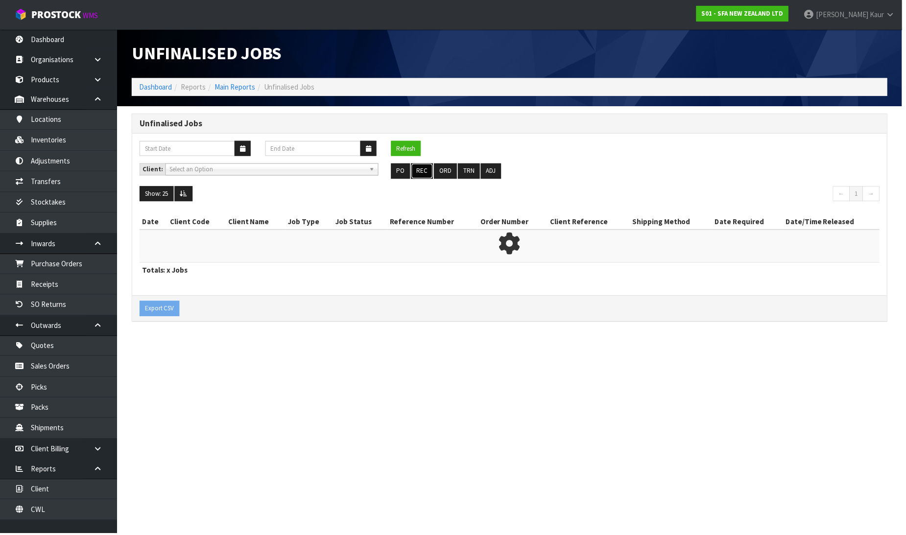
click at [425, 168] on button "REC" at bounding box center [424, 172] width 22 height 16
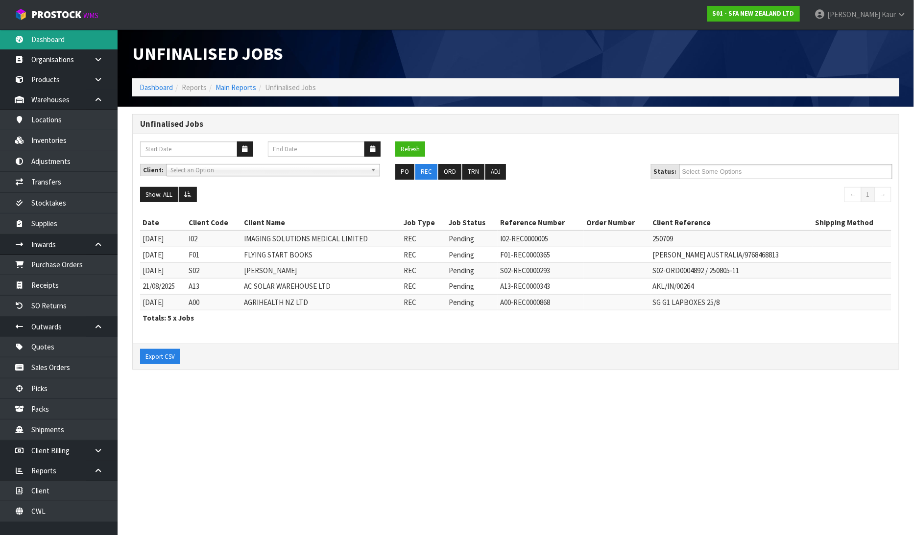
click at [69, 40] on link "Dashboard" at bounding box center [59, 39] width 118 height 20
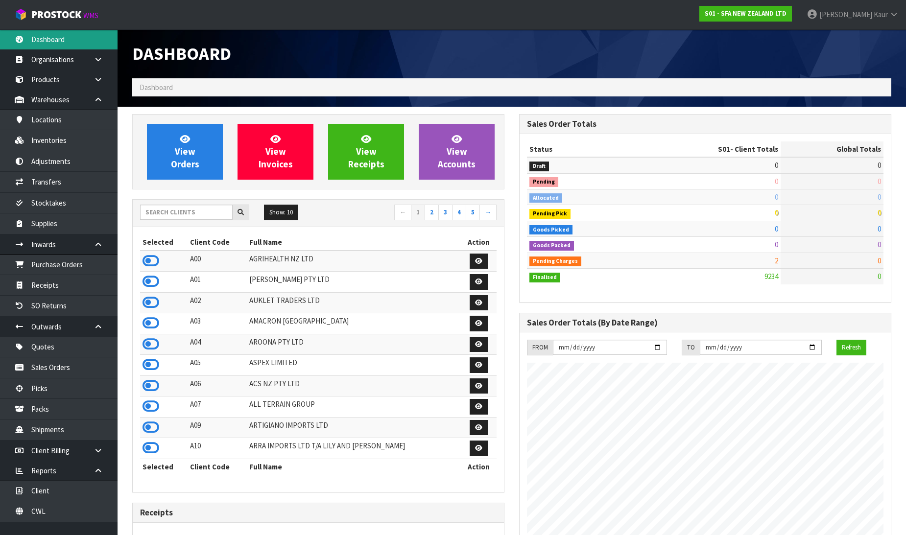
scroll to position [742, 387]
click at [75, 289] on link "Receipts" at bounding box center [59, 285] width 118 height 20
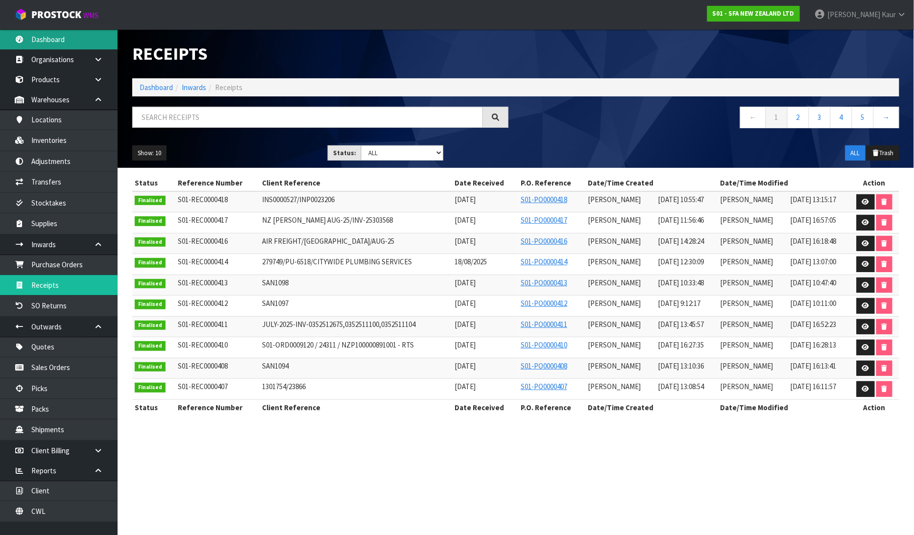
click at [65, 38] on link "Dashboard" at bounding box center [59, 39] width 118 height 20
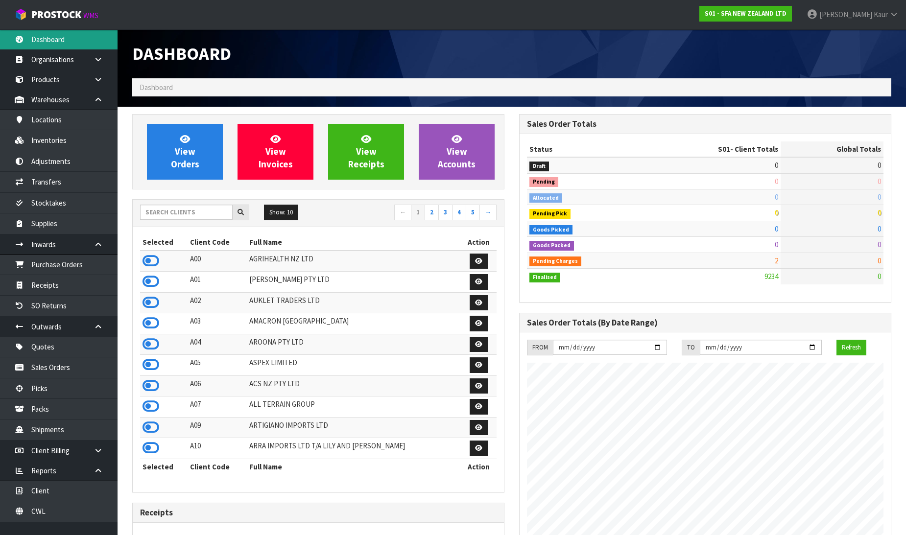
scroll to position [742, 387]
click at [173, 209] on input "text" at bounding box center [186, 212] width 93 height 15
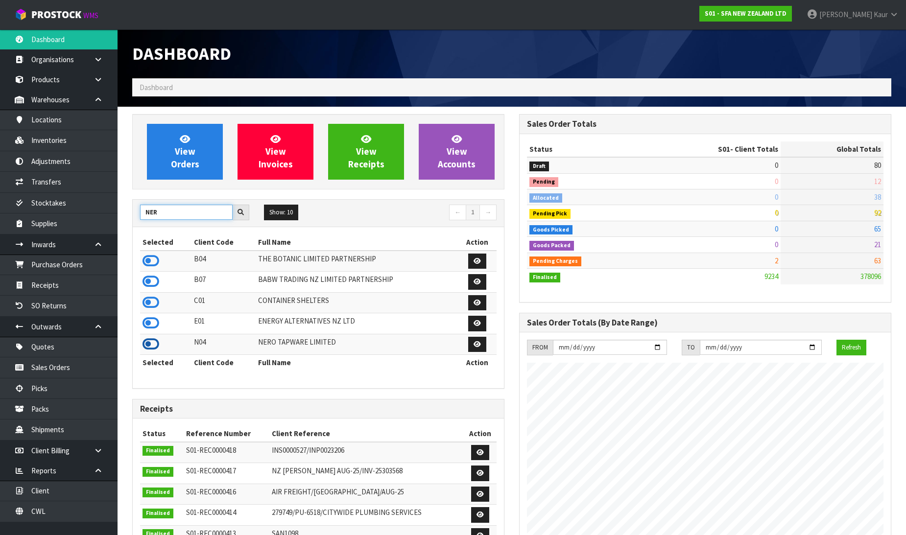
type input "NER"
click at [152, 343] on icon at bounding box center [151, 344] width 17 height 15
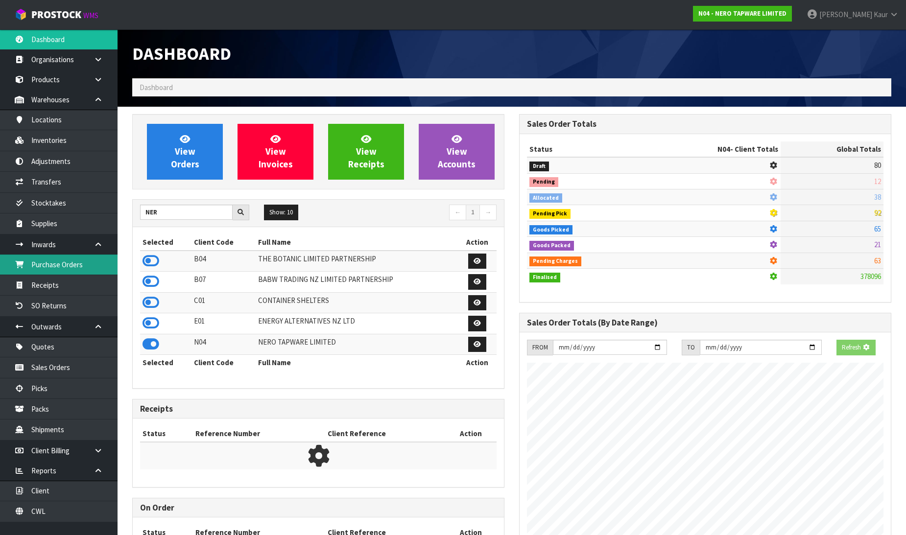
scroll to position [489129, 489353]
click at [77, 266] on link "Purchase Orders" at bounding box center [59, 265] width 118 height 20
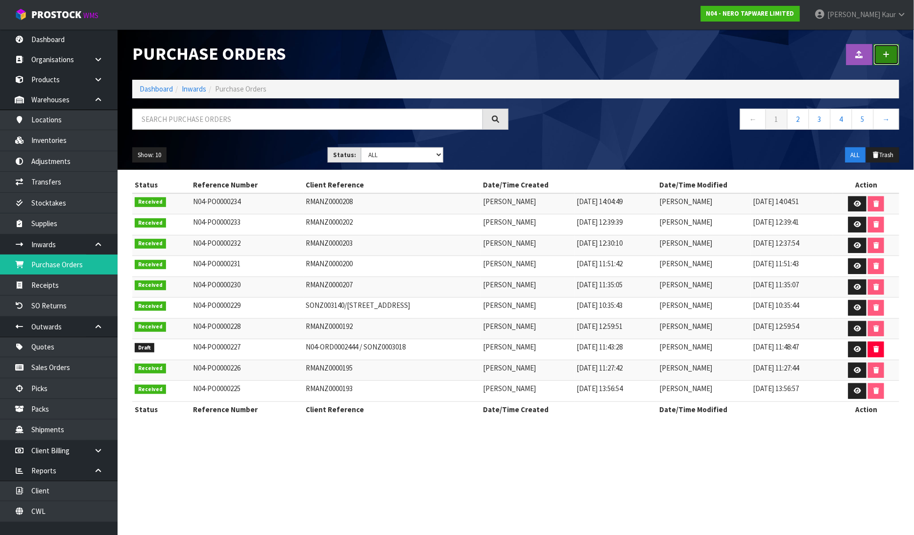
click at [884, 65] on link at bounding box center [886, 54] width 25 height 21
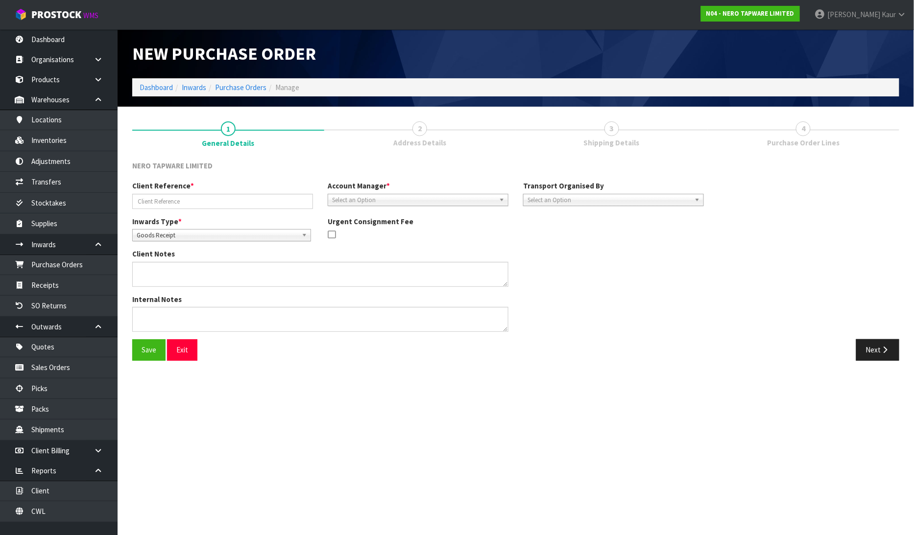
click at [163, 237] on span "Goods Receipt" at bounding box center [217, 236] width 161 height 12
click at [165, 271] on li "Goods Returned" at bounding box center [222, 275] width 174 height 12
click at [155, 195] on input "text" at bounding box center [222, 201] width 181 height 15
type input "RMANZ0000212"
click at [351, 201] on span "Select an Option" at bounding box center [413, 200] width 163 height 12
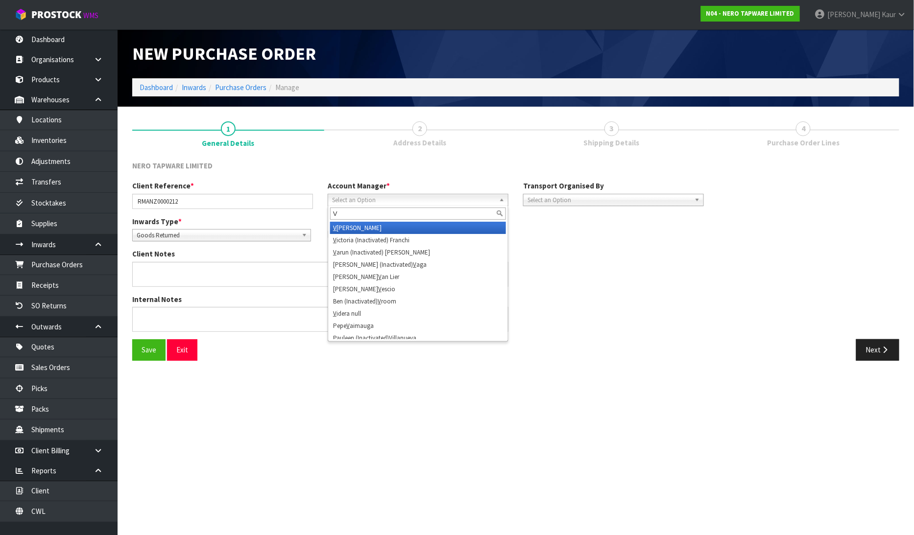
type input "V"
click at [349, 226] on li "V [PERSON_NAME]" at bounding box center [418, 228] width 176 height 12
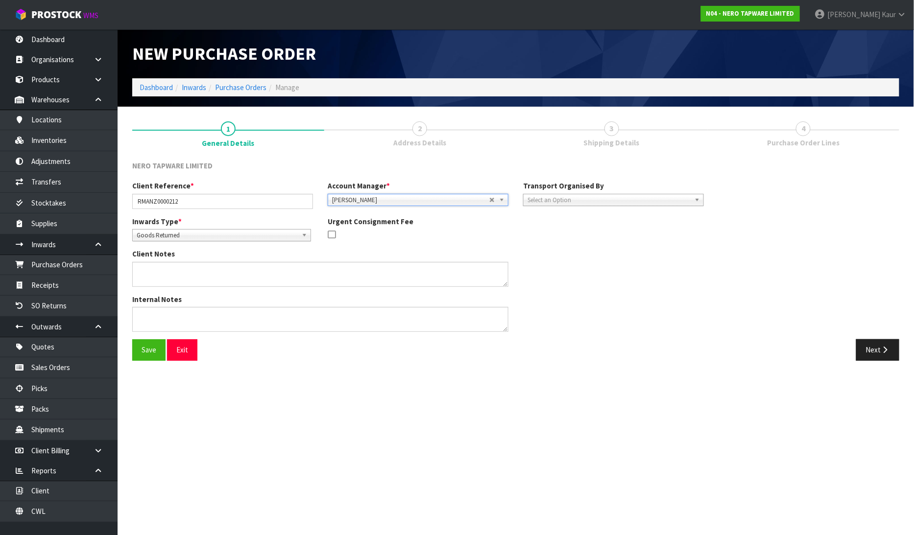
click at [539, 202] on span "Select an Option" at bounding box center [608, 200] width 163 height 12
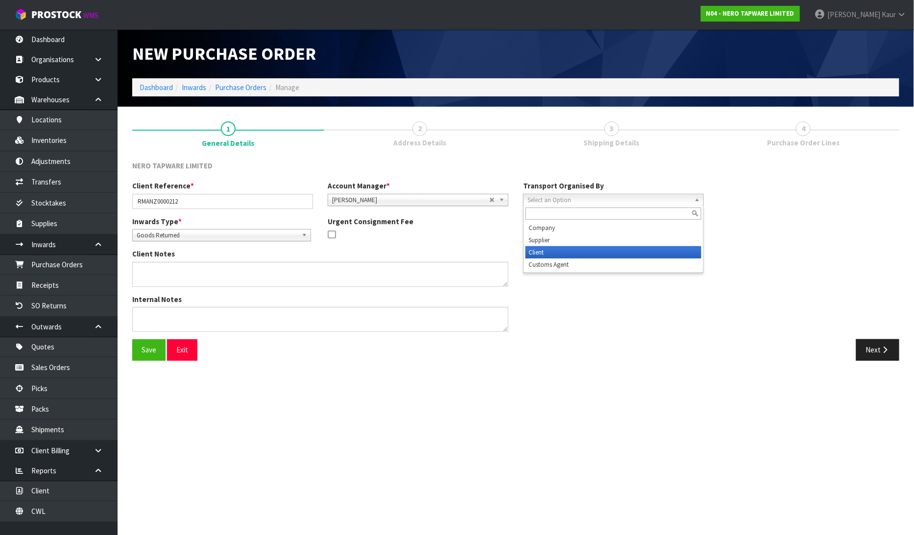
click at [536, 249] on li "Client" at bounding box center [613, 252] width 176 height 12
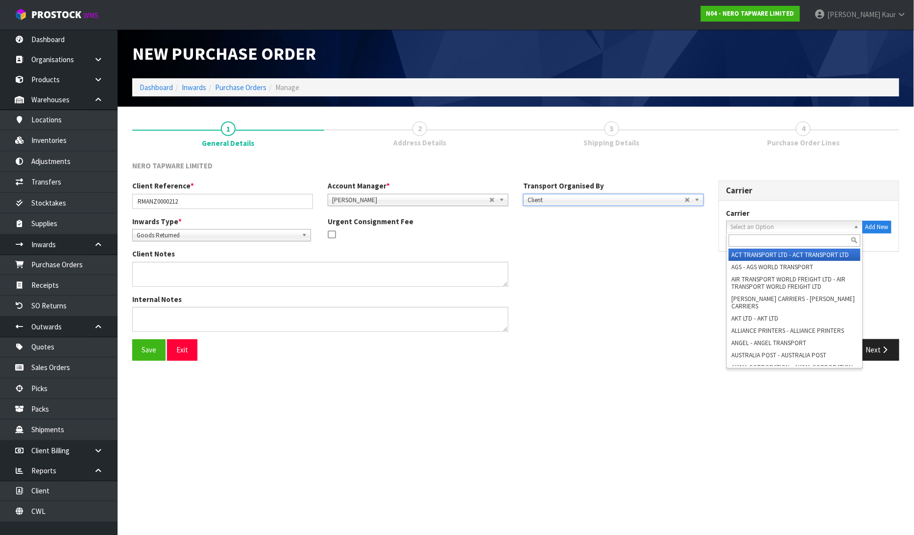
click at [741, 222] on span "Select an Option" at bounding box center [790, 227] width 119 height 12
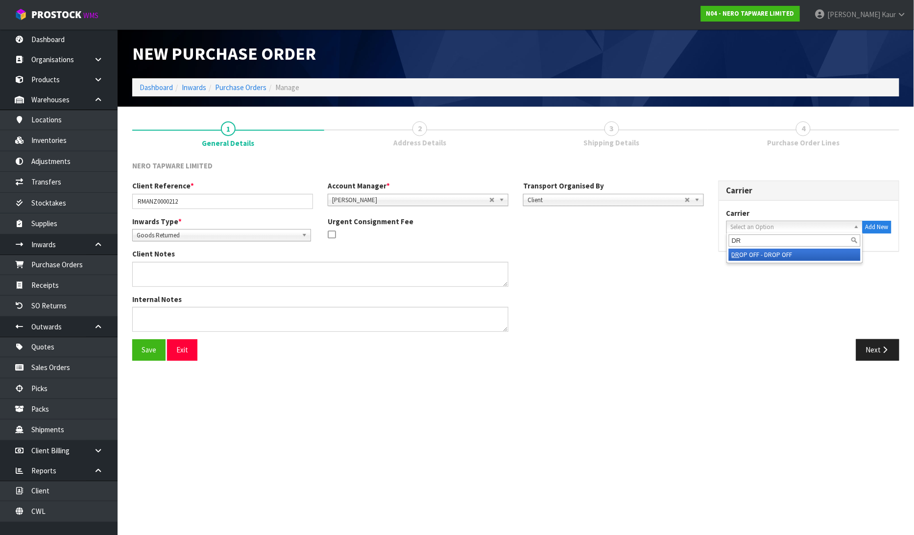
type input "DR"
click at [736, 251] on em "DR" at bounding box center [736, 255] width 8 height 8
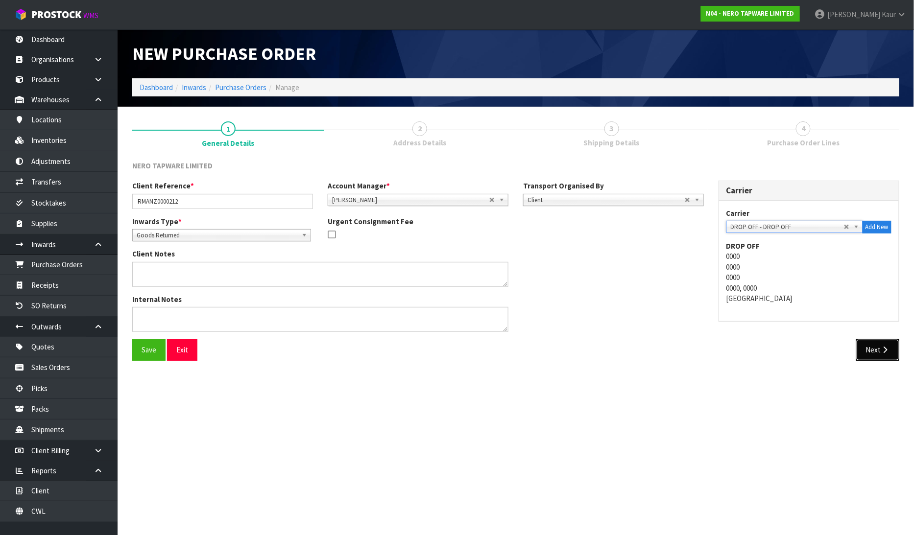
click at [868, 348] on button "Next" at bounding box center [877, 349] width 43 height 21
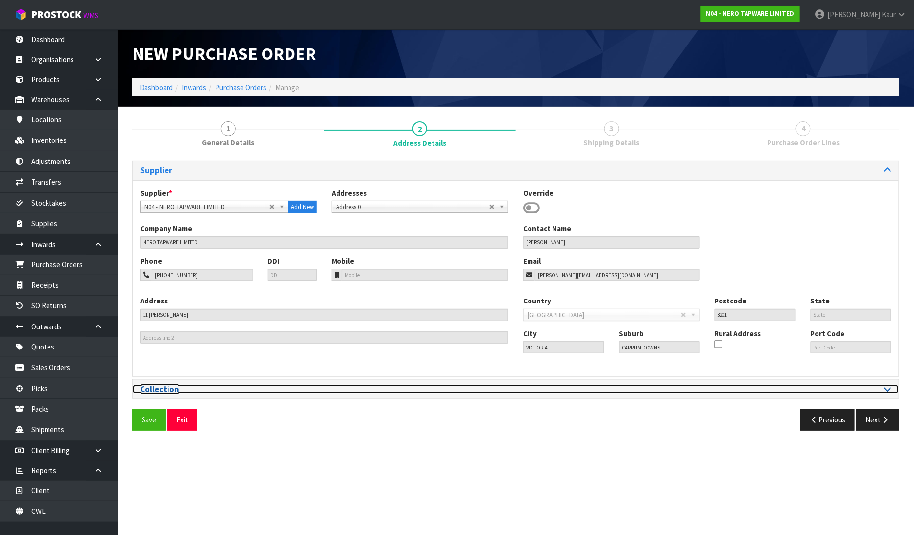
click at [884, 390] on icon at bounding box center [887, 389] width 7 height 8
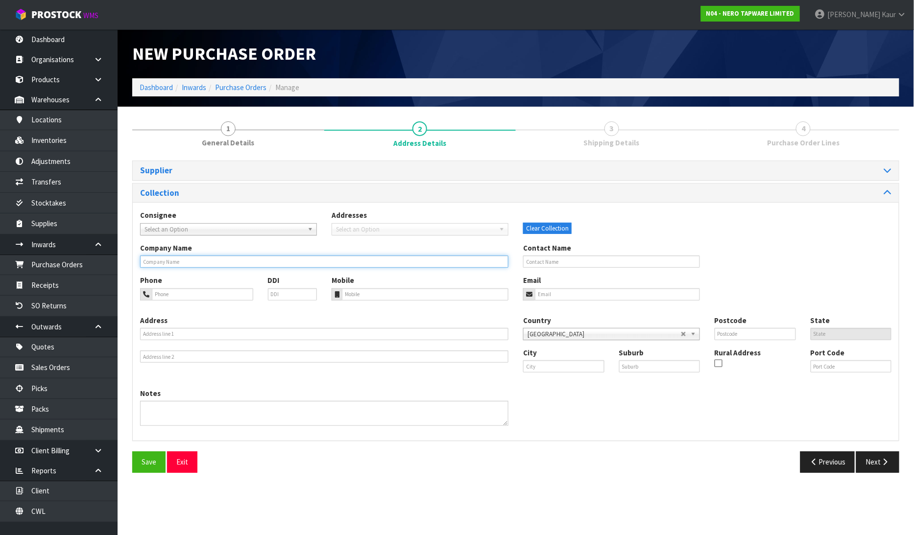
click at [247, 261] on input "text" at bounding box center [324, 262] width 368 height 12
type input "MICO TE RAPA"
click at [868, 457] on button "Next" at bounding box center [877, 462] width 43 height 21
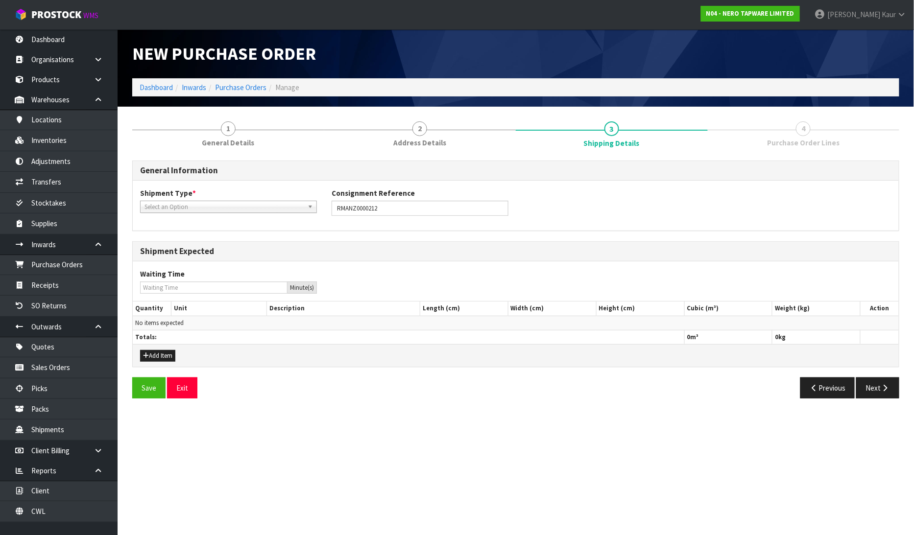
click at [177, 202] on span "Select an Option" at bounding box center [223, 207] width 159 height 12
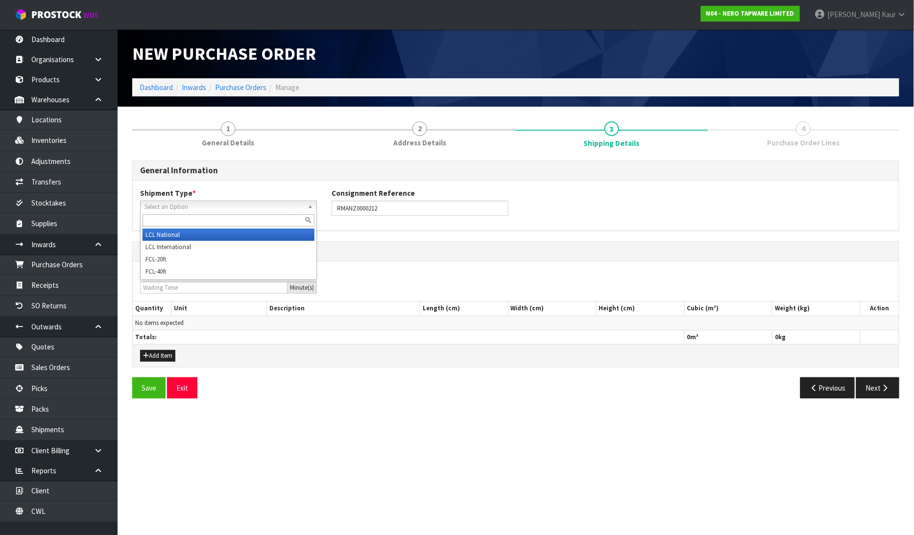
click at [167, 236] on li "LCL National" at bounding box center [229, 235] width 172 height 12
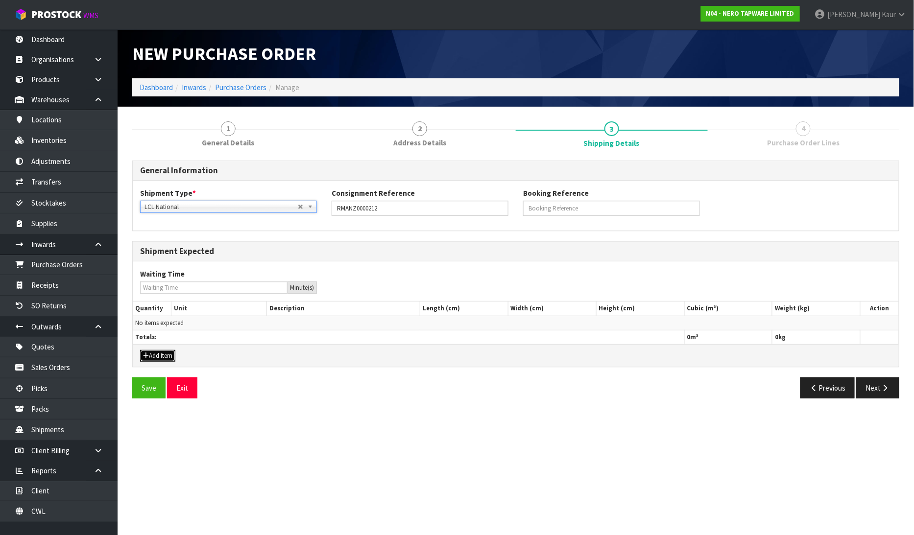
click at [153, 356] on button "Add Item" at bounding box center [157, 356] width 35 height 12
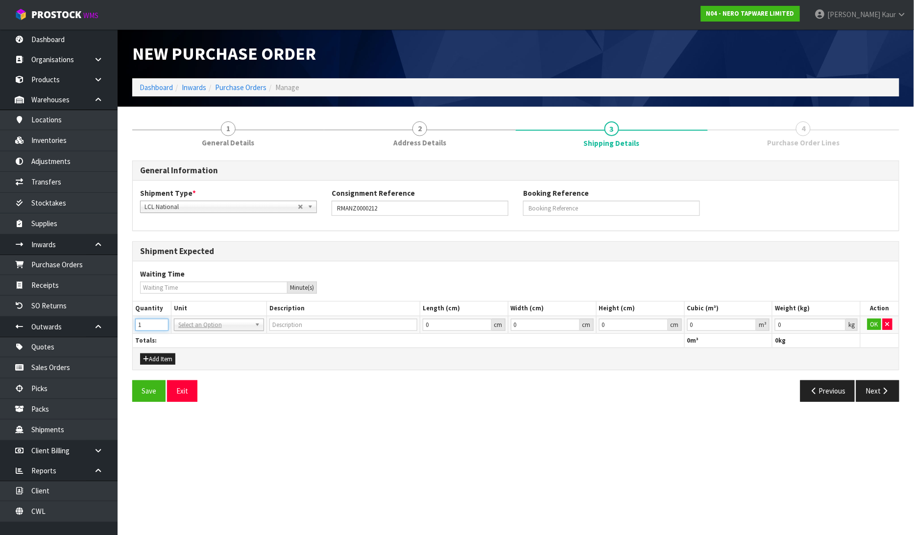
type input "1"
click at [162, 322] on input "1" at bounding box center [151, 325] width 33 height 12
drag, startPoint x: 180, startPoint y: 324, endPoint x: 191, endPoint y: 336, distance: 16.3
click at [191, 336] on input "text" at bounding box center [218, 338] width 85 height 12
type input "CTN"
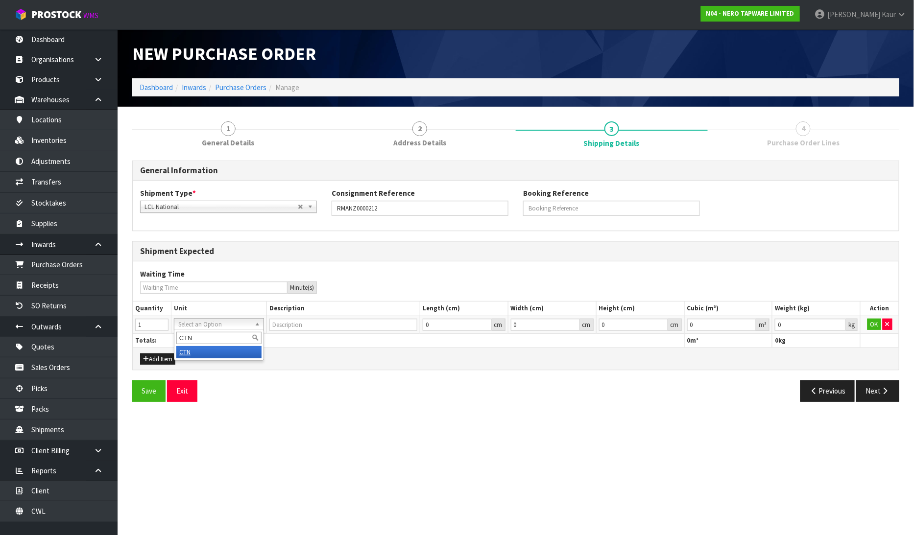
type input "CARTON"
type input "0.000001"
click at [751, 321] on input "0.000001" at bounding box center [722, 325] width 70 height 12
type input "0.001"
click at [838, 323] on input "0.001" at bounding box center [810, 325] width 71 height 12
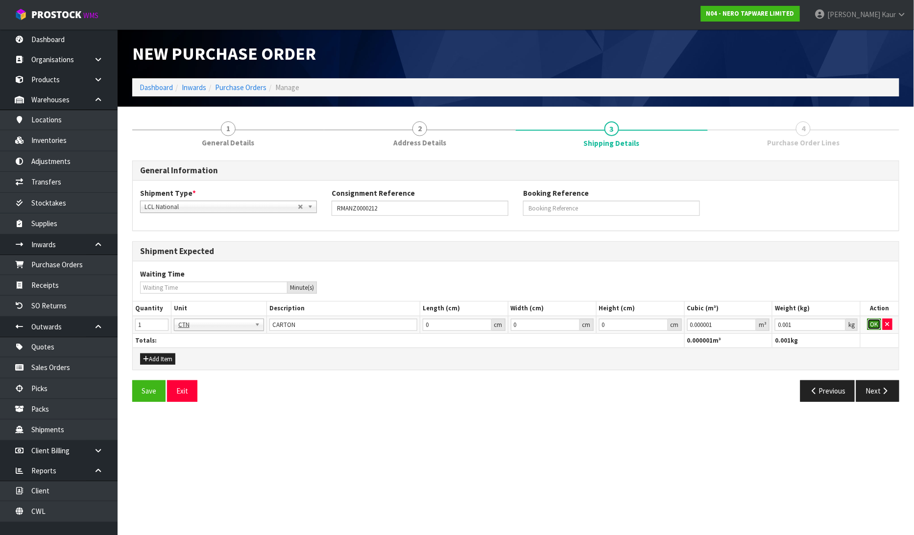
click at [870, 326] on button "OK" at bounding box center [874, 325] width 14 height 12
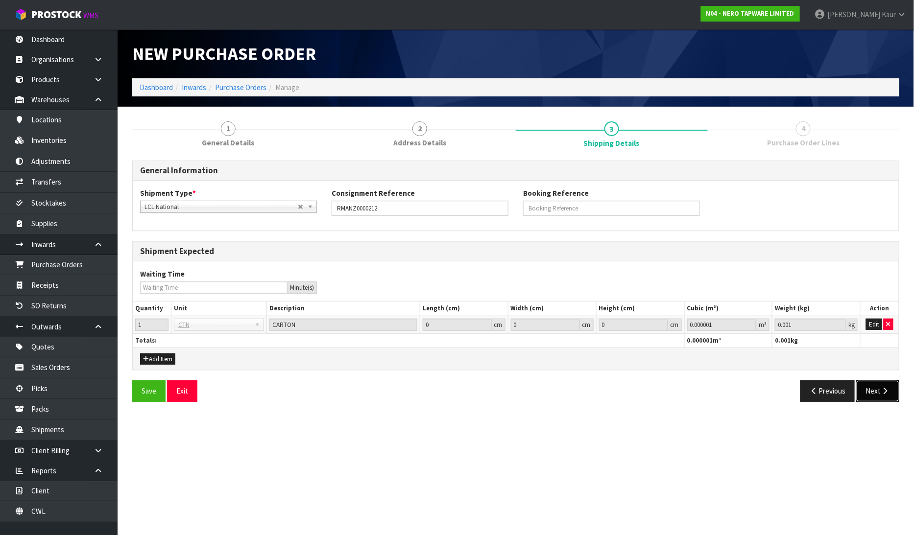
click at [885, 394] on icon "button" at bounding box center [885, 390] width 9 height 7
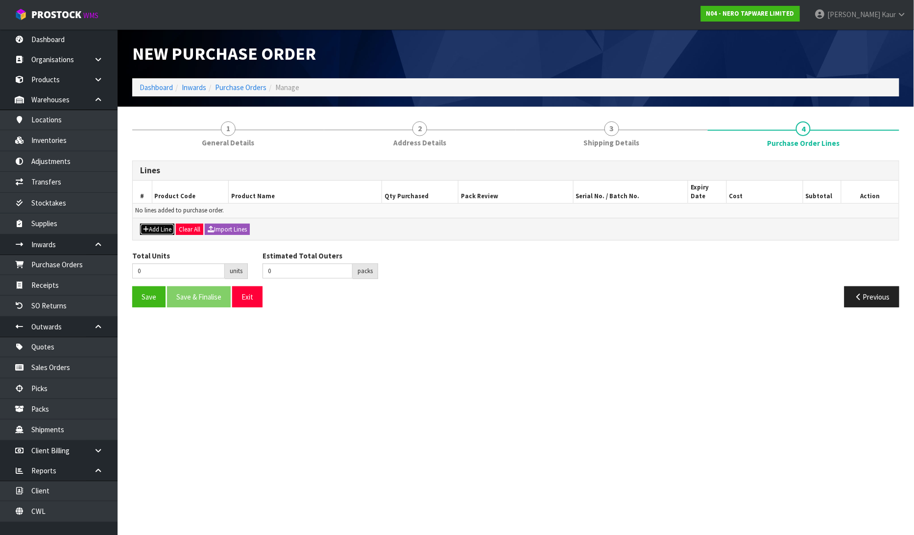
click at [155, 224] on button "Add Line" at bounding box center [157, 230] width 34 height 12
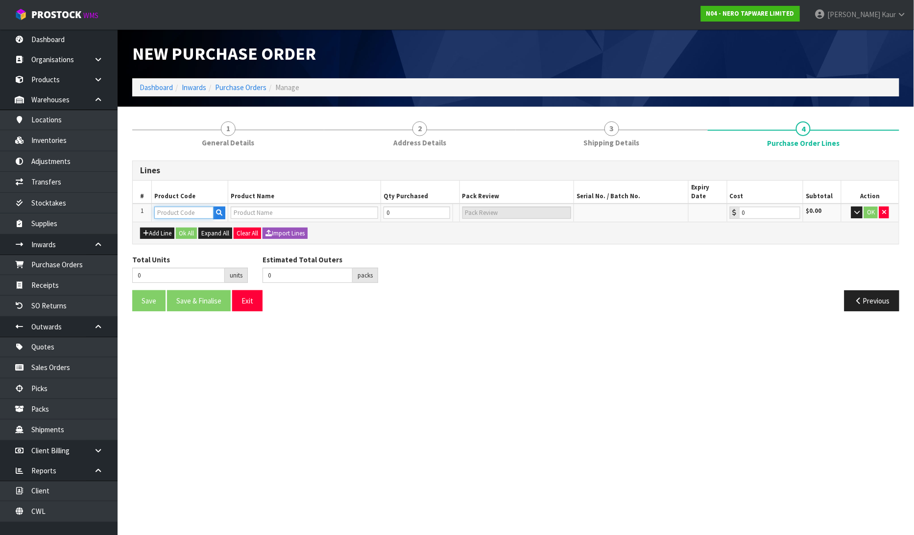
click at [172, 207] on input "text" at bounding box center [183, 213] width 59 height 12
type input "NRUB001"
click at [184, 246] on strong "NRUB001" at bounding box center [180, 246] width 30 height 9
type input "NRUB001P"
type input "PREMIUM 35MM UNIVERSAL WALL BASIN/BATH MIXER BODY ONLY"
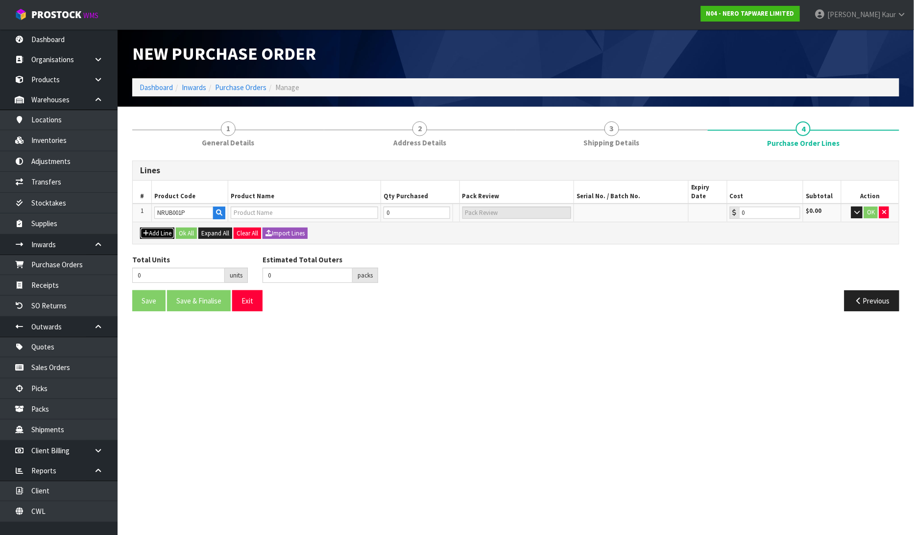
type input "0.00"
click at [162, 228] on button "Add Line" at bounding box center [157, 234] width 34 height 12
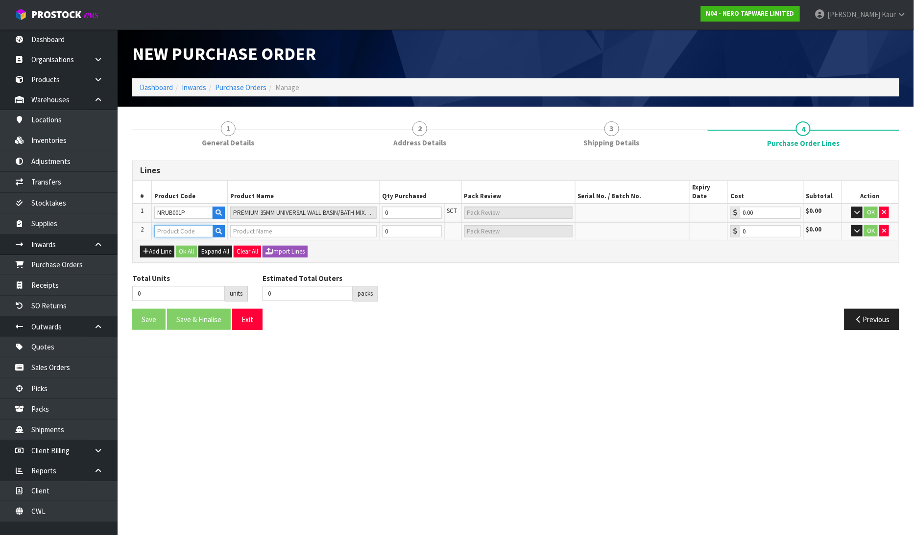
click at [163, 225] on input "text" at bounding box center [183, 231] width 59 height 12
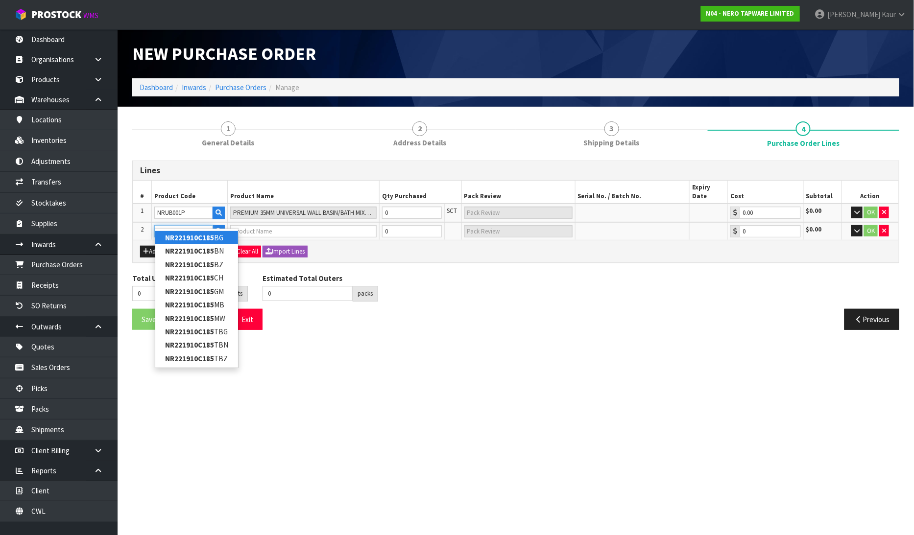
type input "NR221910C185TCH"
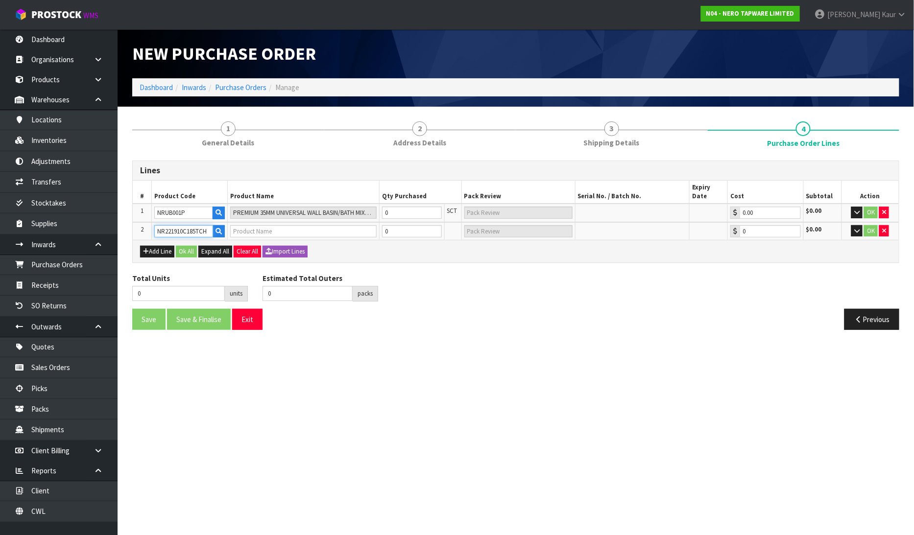
type input "MECCA WALL BASIN/BATH MIXER SEPARETE BACK PLATE 185MM TRIM KITS ONLY CHROME"
type input "0.00"
type input "NR221910C185TCH"
click at [407, 207] on input "0" at bounding box center [412, 213] width 60 height 12
type input "1"
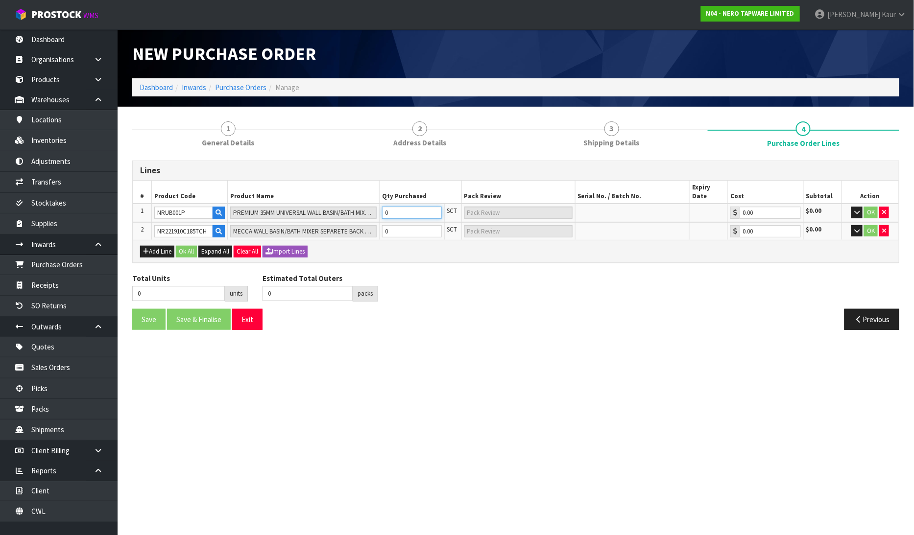
type input "1"
type input "1 SCT"
type input "1"
click at [409, 225] on input "0" at bounding box center [412, 231] width 60 height 12
type input "2"
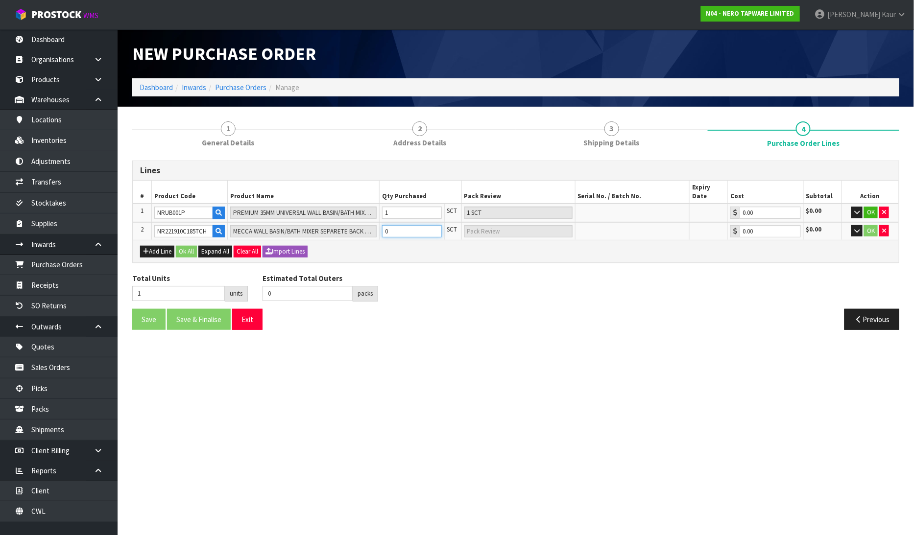
type input "1"
type input "1 SCT"
type input "1"
click at [188, 246] on button "Ok All" at bounding box center [186, 252] width 21 height 12
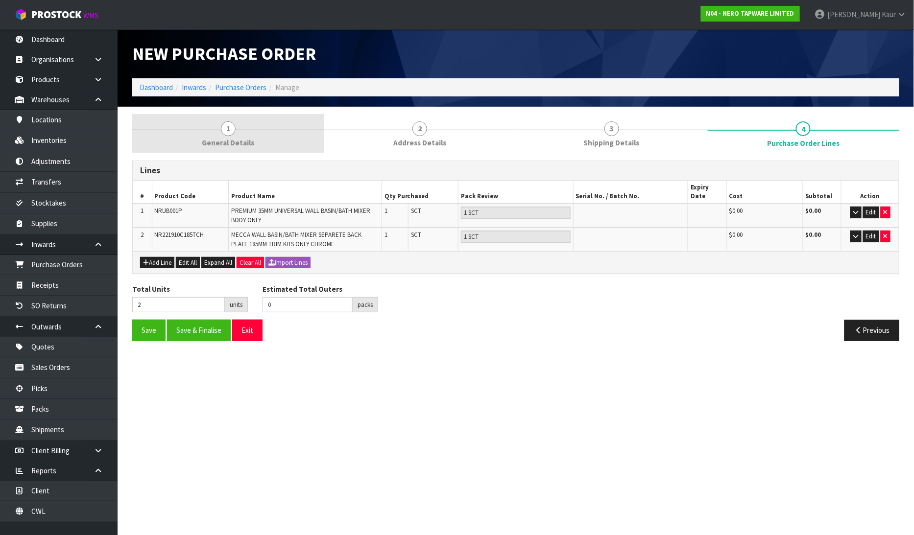
click at [221, 134] on link "1 General Details" at bounding box center [228, 133] width 192 height 39
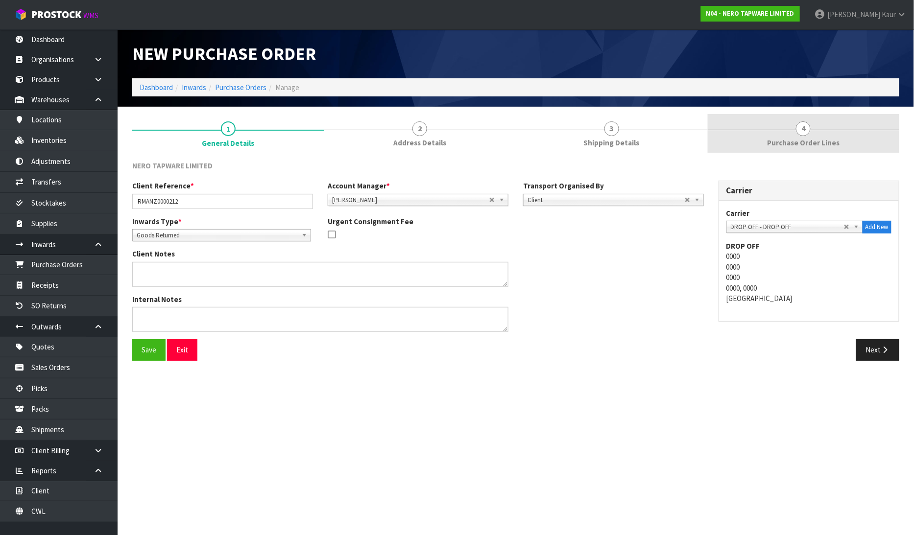
click at [802, 142] on span "Purchase Order Lines" at bounding box center [803, 143] width 72 height 10
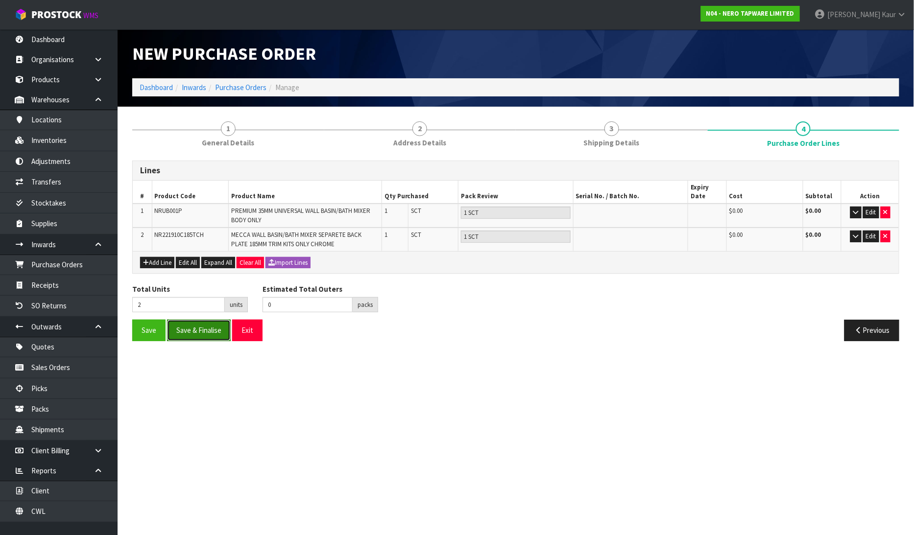
click at [190, 328] on button "Save & Finalise" at bounding box center [199, 330] width 64 height 21
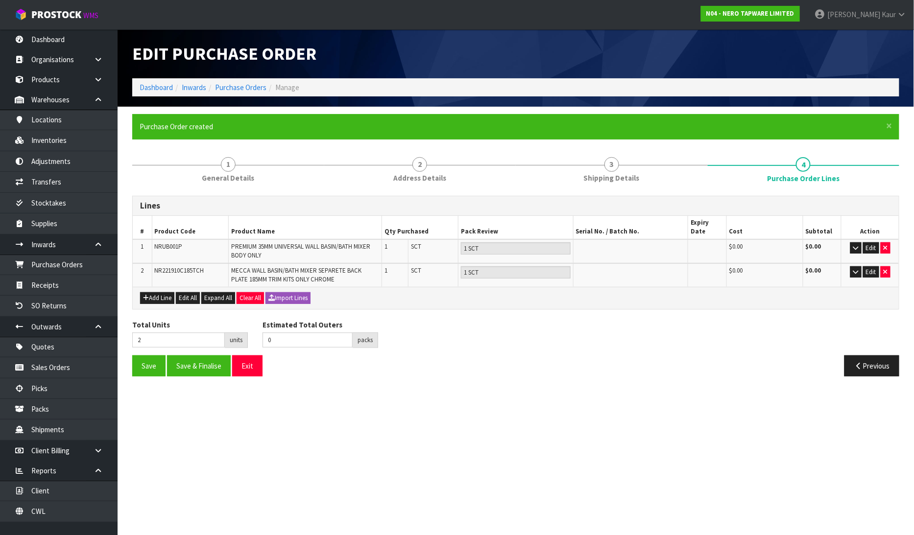
type input "0"
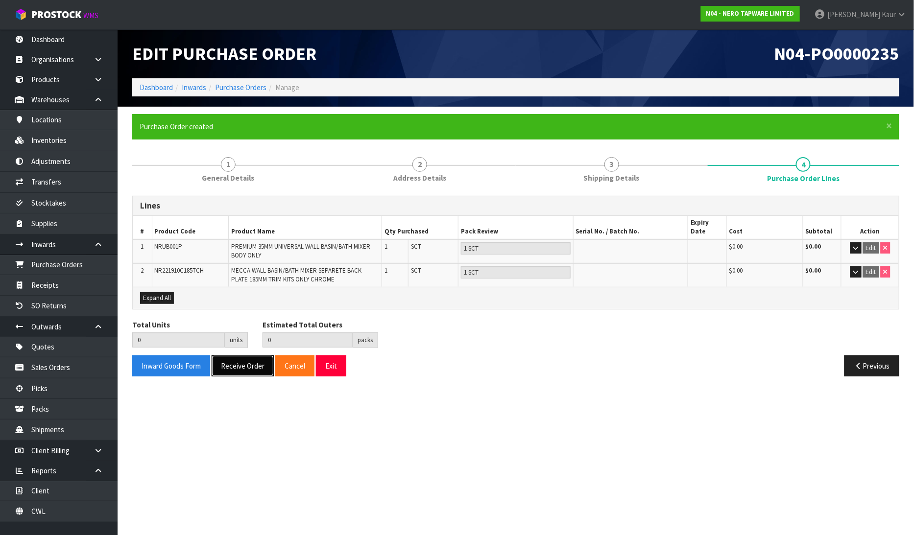
click at [237, 360] on button "Receive Order" at bounding box center [243, 366] width 62 height 21
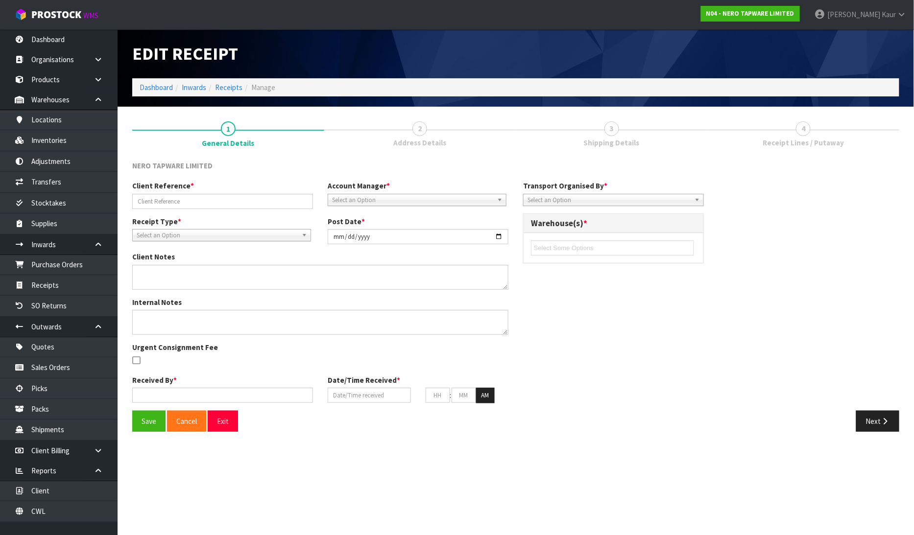
type input "RMANZ0000212"
type input "[DATE]"
type input "[PERSON_NAME]"
type input "[DATE]"
type input "01"
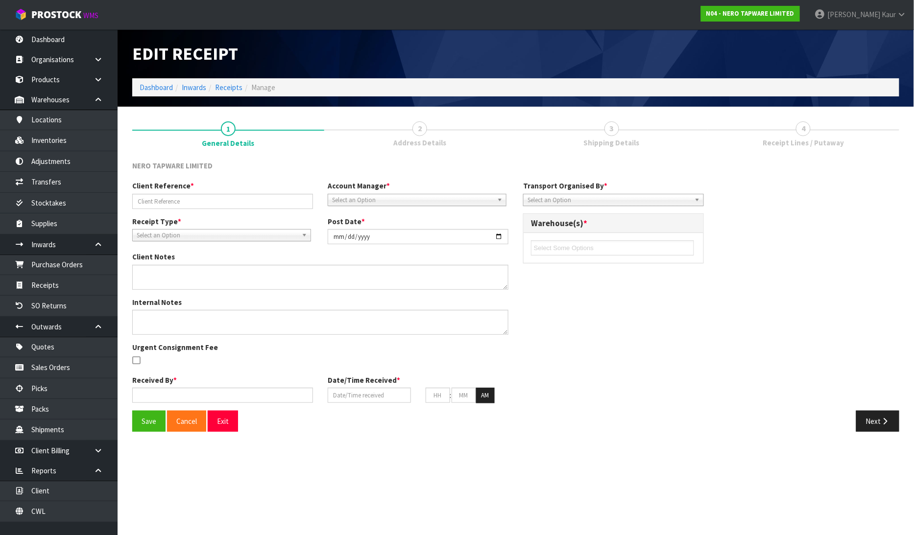
type input "21"
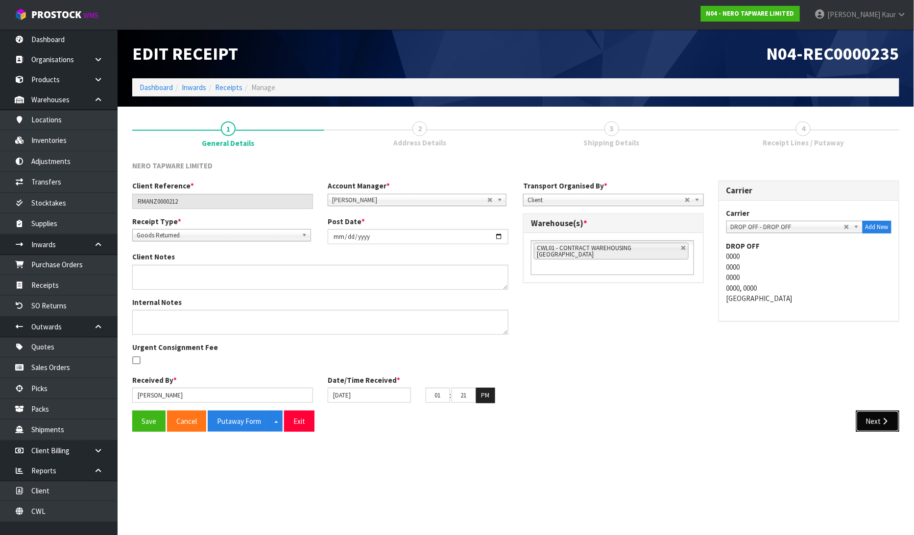
click at [892, 429] on button "Next" at bounding box center [877, 421] width 43 height 21
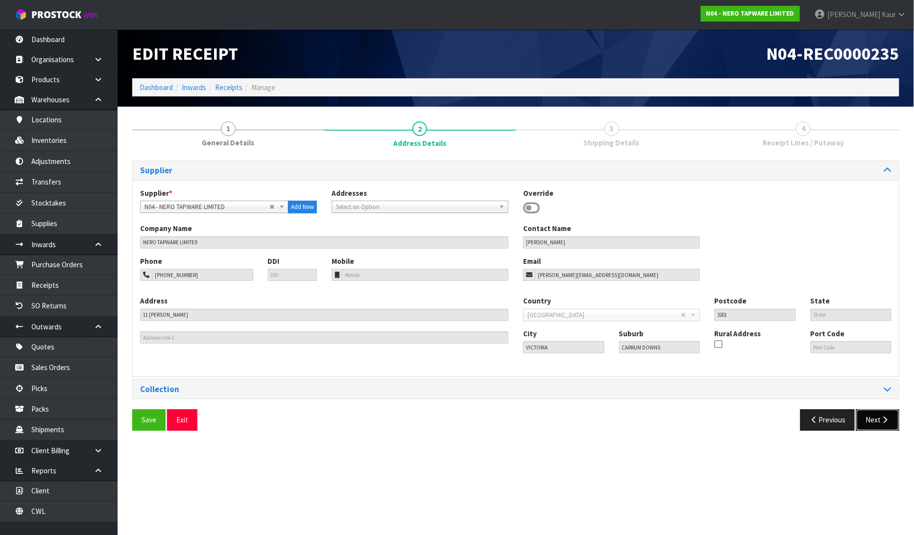
click at [894, 428] on button "Next" at bounding box center [877, 419] width 43 height 21
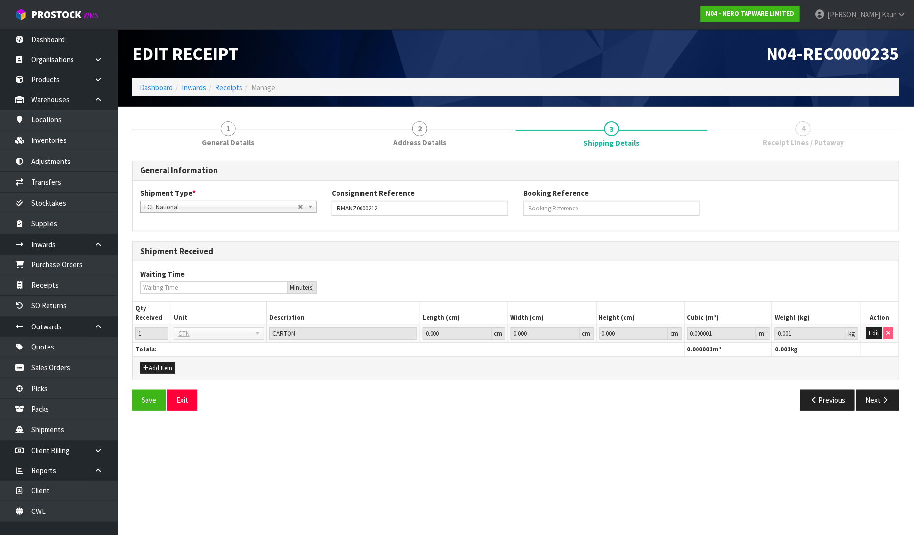
click at [877, 413] on div "Save Exit Previous Next" at bounding box center [516, 404] width 782 height 28
click at [889, 403] on icon "button" at bounding box center [885, 400] width 9 height 7
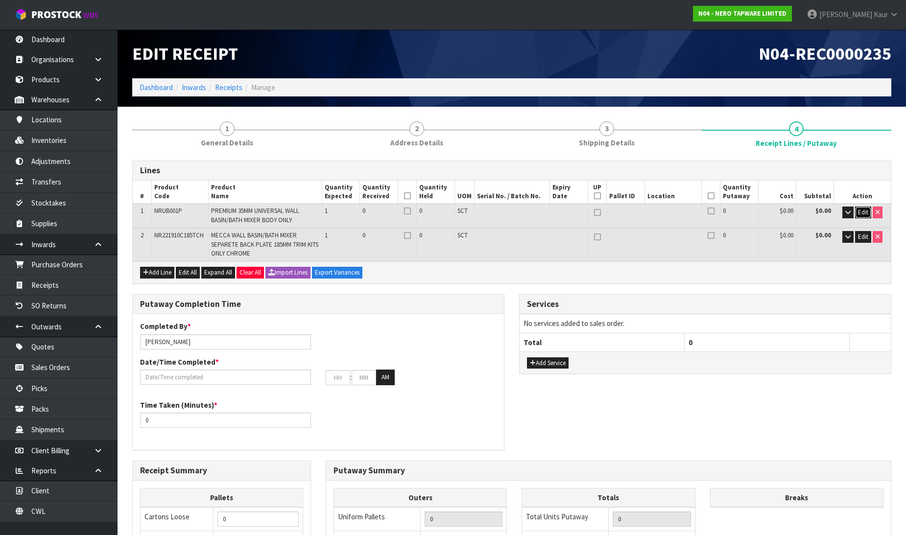
click at [863, 211] on span "Edit" at bounding box center [863, 212] width 10 height 8
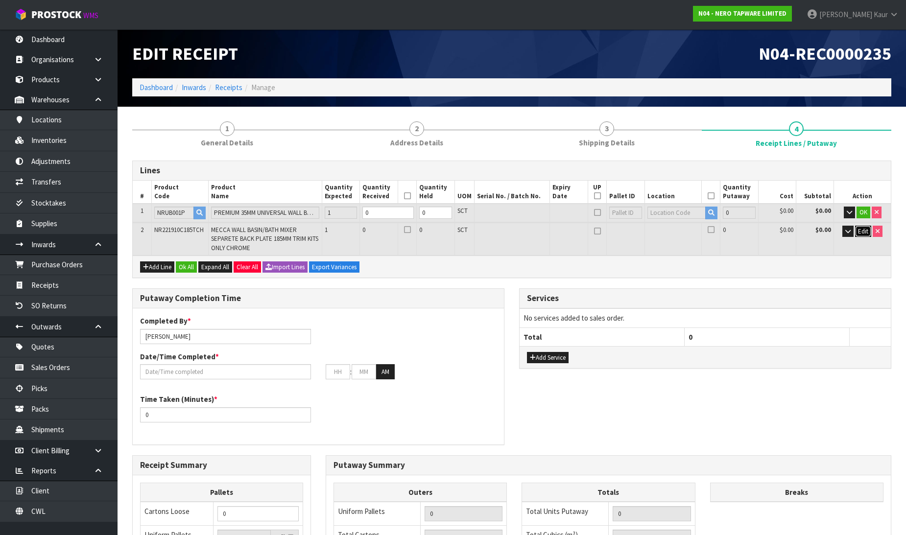
click at [859, 228] on span "Edit" at bounding box center [863, 231] width 10 height 8
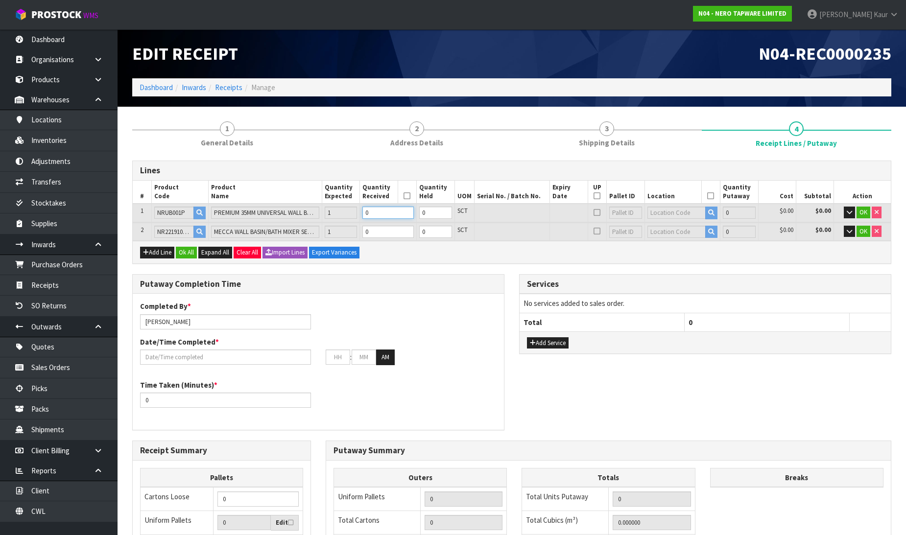
click at [373, 215] on input "0" at bounding box center [387, 213] width 51 height 12
type input "0.001596"
type input "1.04"
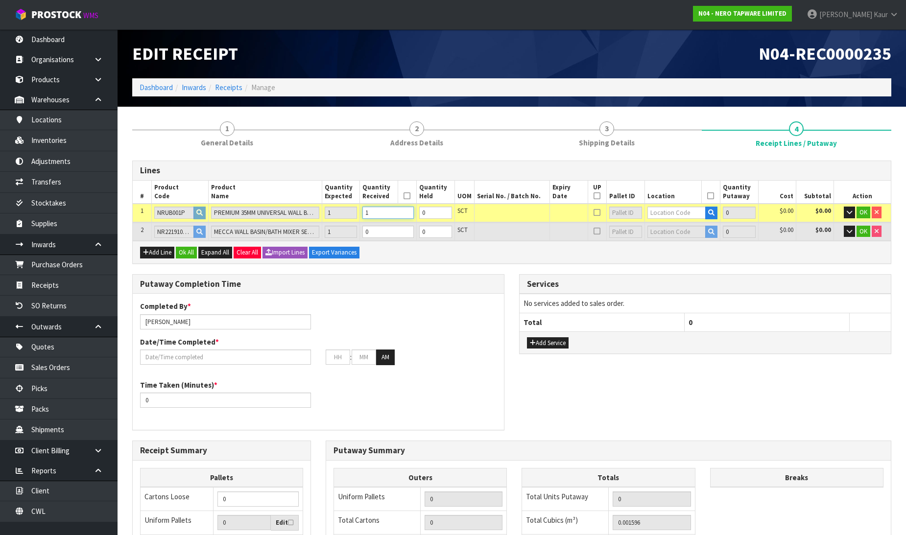
type input "1"
click at [382, 231] on input "0" at bounding box center [387, 232] width 51 height 12
type input "0.004844"
type input "1.78"
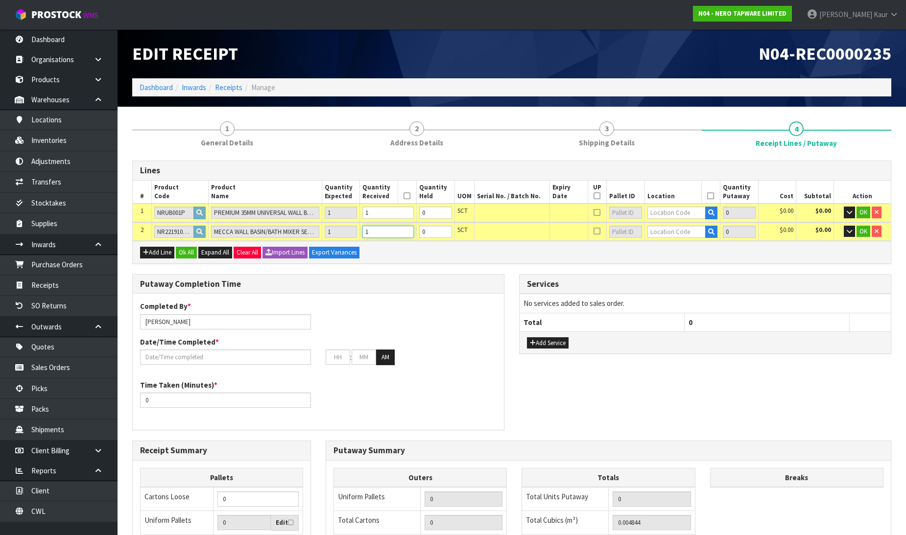
type input "1"
click at [664, 212] on input "text" at bounding box center [676, 213] width 59 height 12
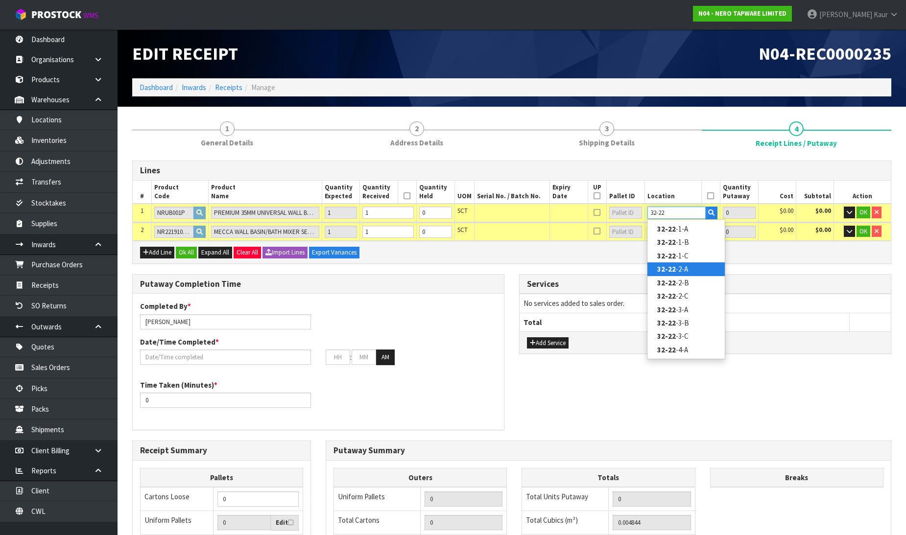
type input "32-22"
click at [678, 270] on link "32-22 -2-A" at bounding box center [685, 269] width 77 height 13
type input "1"
type input "32-22-2-A"
type input "1"
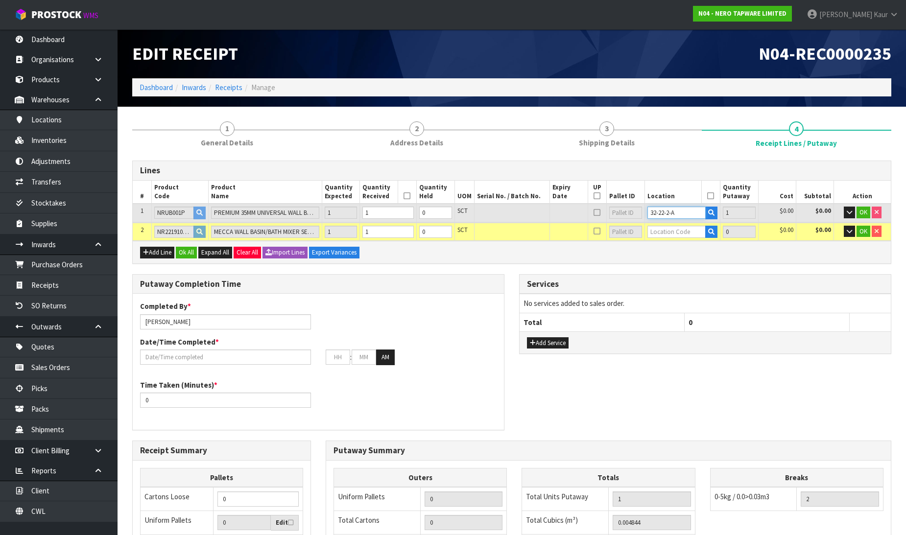
click at [613, 206] on tr "1 NRUB001P PREMIUM 35MM UNIVERSAL WALL BASIN/BATH MIXER BODY ONLY 1 1 0 SCT 32-…" at bounding box center [512, 213] width 758 height 18
click at [675, 233] on input "text" at bounding box center [676, 232] width 59 height 12
paste input "32-22-2-A"
type input "32-22-2-A"
type input "2"
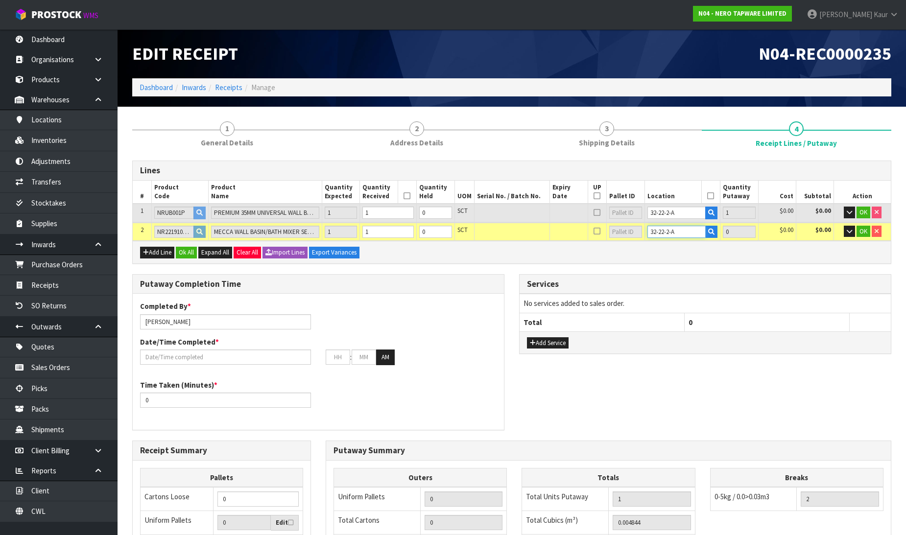
type input "1"
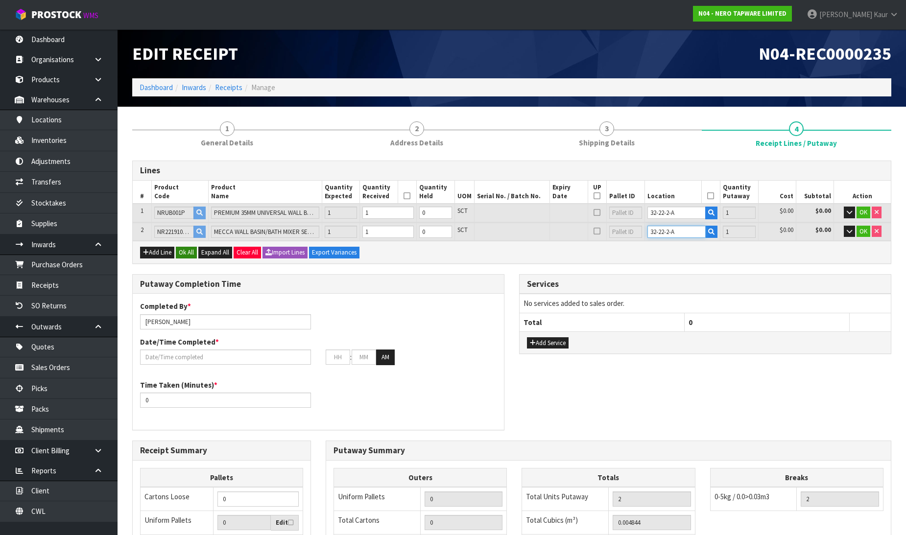
type input "32-22-2-A"
click at [181, 252] on button "Ok All" at bounding box center [186, 253] width 21 height 12
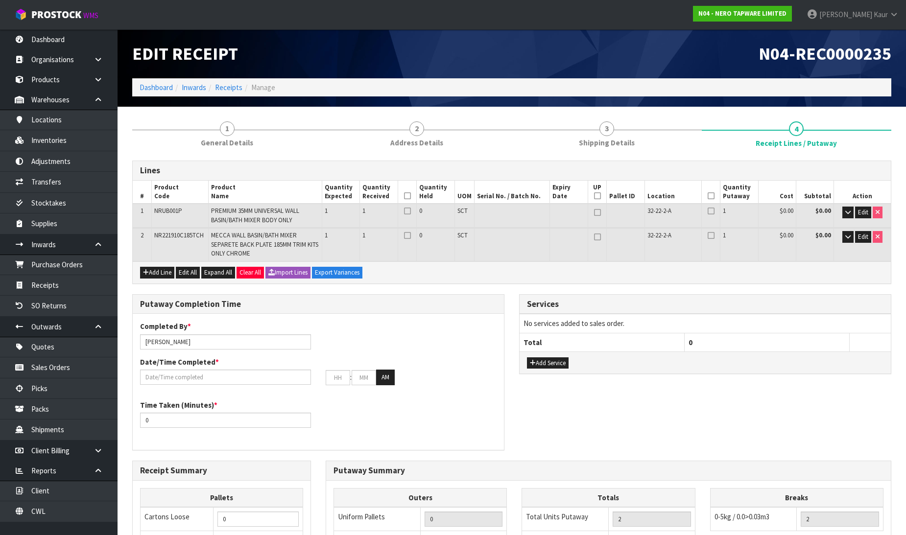
click at [408, 196] on icon at bounding box center [407, 196] width 7 height 0
click at [713, 196] on icon at bounding box center [711, 196] width 7 height 0
click at [207, 381] on input "text" at bounding box center [225, 377] width 171 height 15
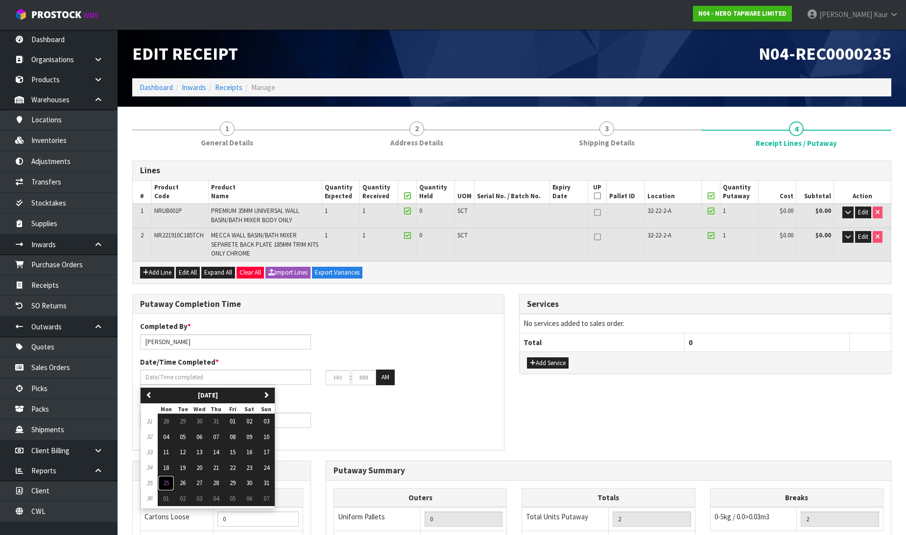
click at [160, 480] on button "25" at bounding box center [166, 484] width 17 height 16
type input "[DATE]"
type input "12"
type input "00"
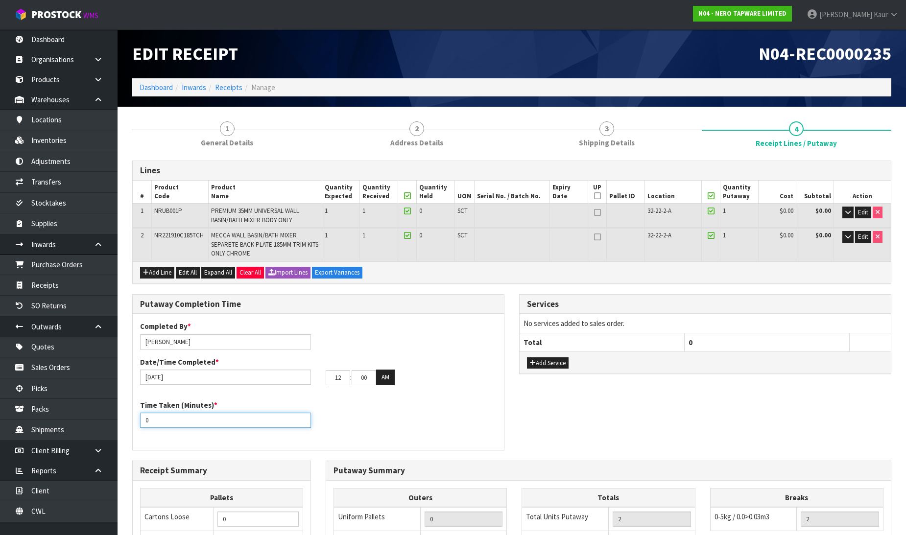
click at [128, 424] on div "Putaway Completion Time Completed By * Prabhneet Kaur Date/Time Completed * 25/…" at bounding box center [318, 377] width 387 height 167
type input "10"
drag, startPoint x: 341, startPoint y: 376, endPoint x: 329, endPoint y: 378, distance: 12.9
click at [329, 378] on input "12" at bounding box center [338, 377] width 24 height 15
type input "01"
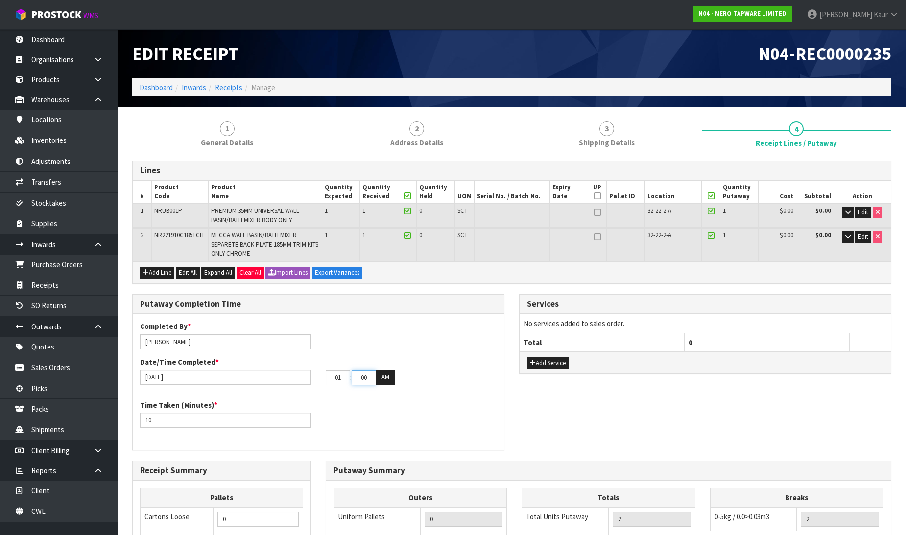
drag, startPoint x: 368, startPoint y: 379, endPoint x: 359, endPoint y: 381, distance: 9.1
click at [359, 381] on input "00" at bounding box center [364, 377] width 24 height 15
type input "23"
click at [379, 379] on button "AM" at bounding box center [385, 378] width 19 height 16
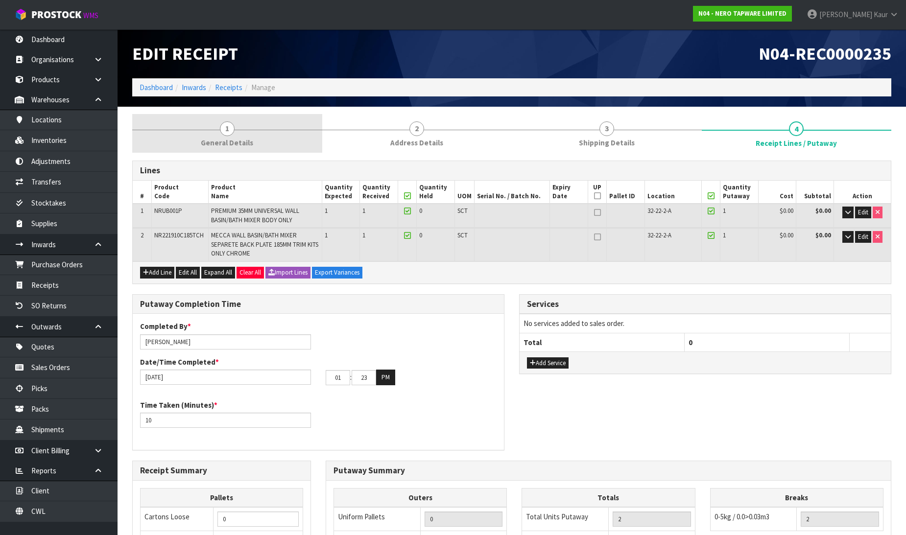
click at [241, 143] on span "General Details" at bounding box center [227, 143] width 52 height 10
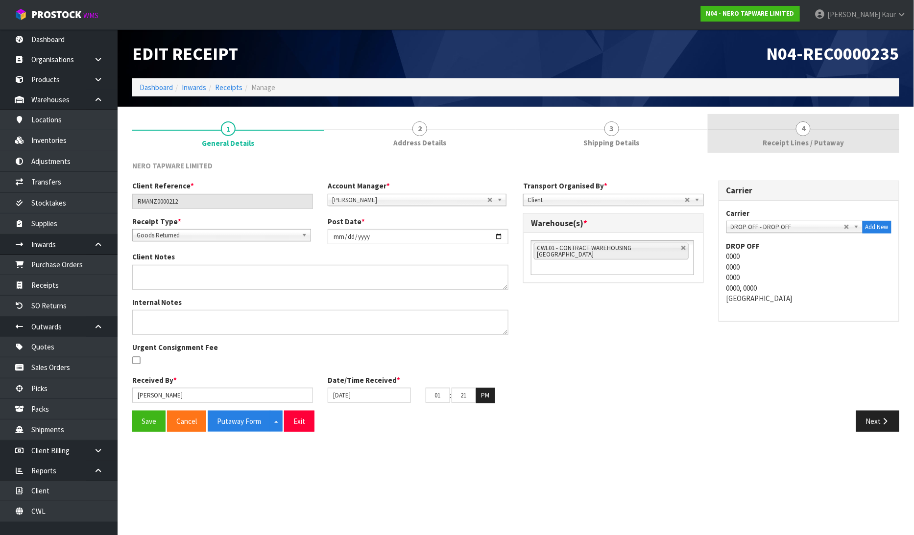
click at [817, 125] on link "4 Receipt Lines / Putaway" at bounding box center [804, 133] width 192 height 39
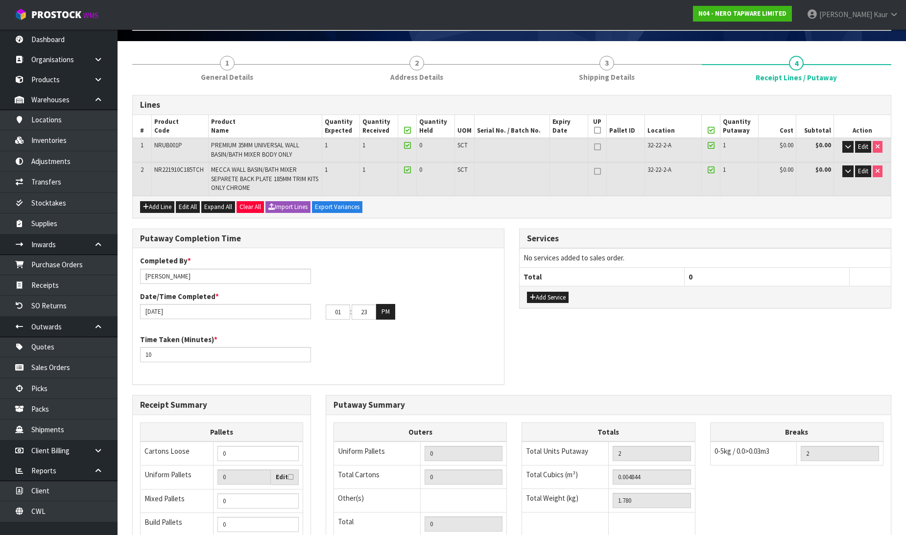
scroll to position [200, 0]
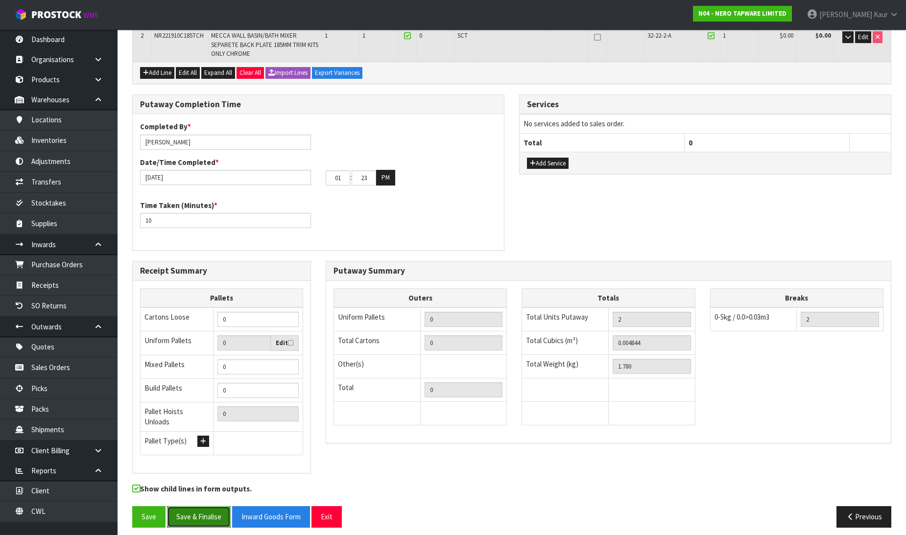
click at [186, 508] on button "Save & Finalise" at bounding box center [199, 516] width 64 height 21
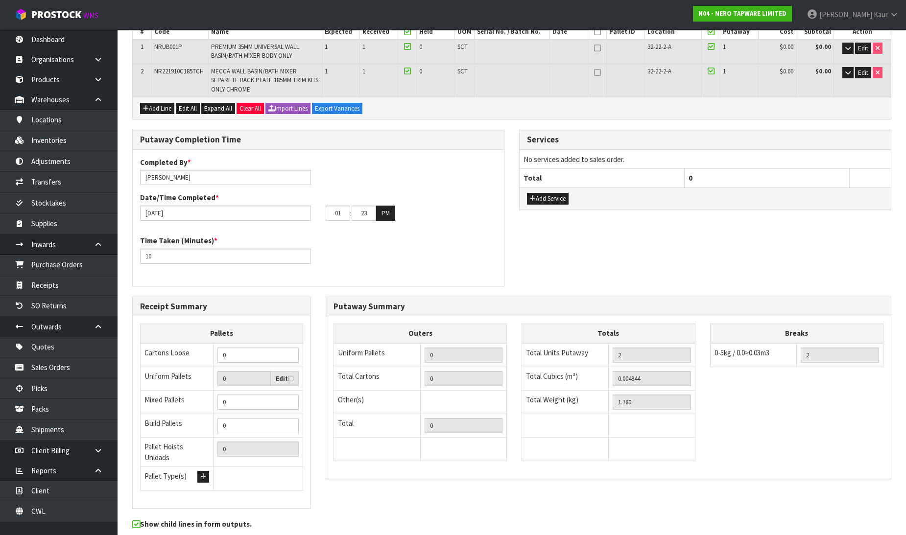
scroll to position [0, 0]
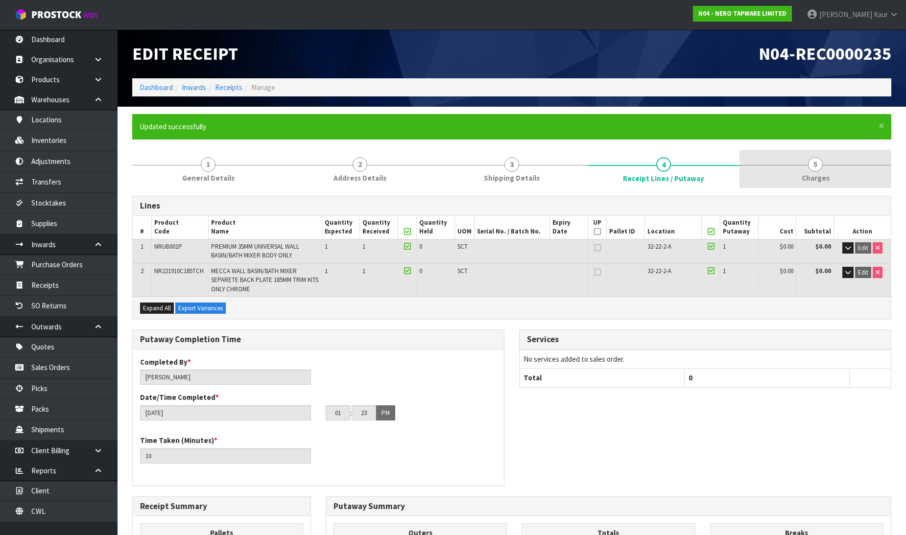
click at [807, 163] on link "5 Charges" at bounding box center [816, 169] width 152 height 39
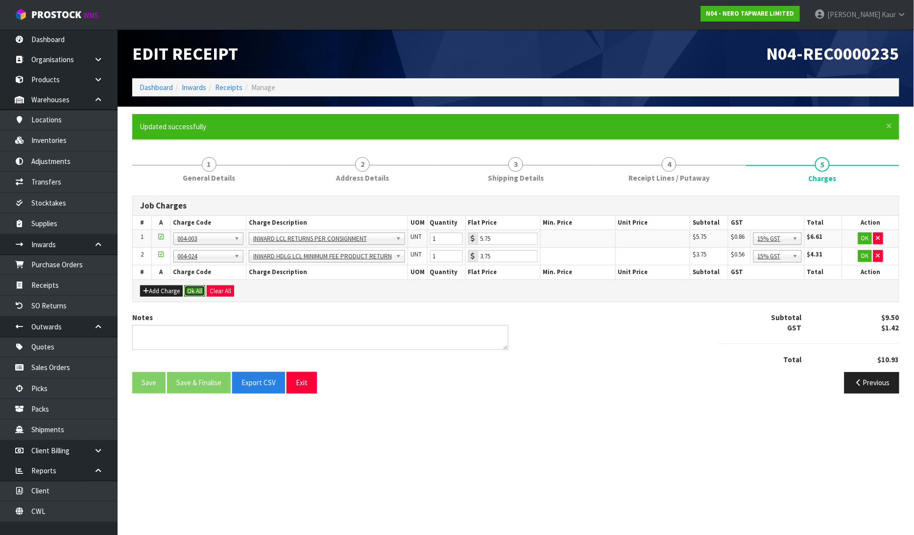
click at [188, 289] on button "Ok All" at bounding box center [194, 292] width 21 height 12
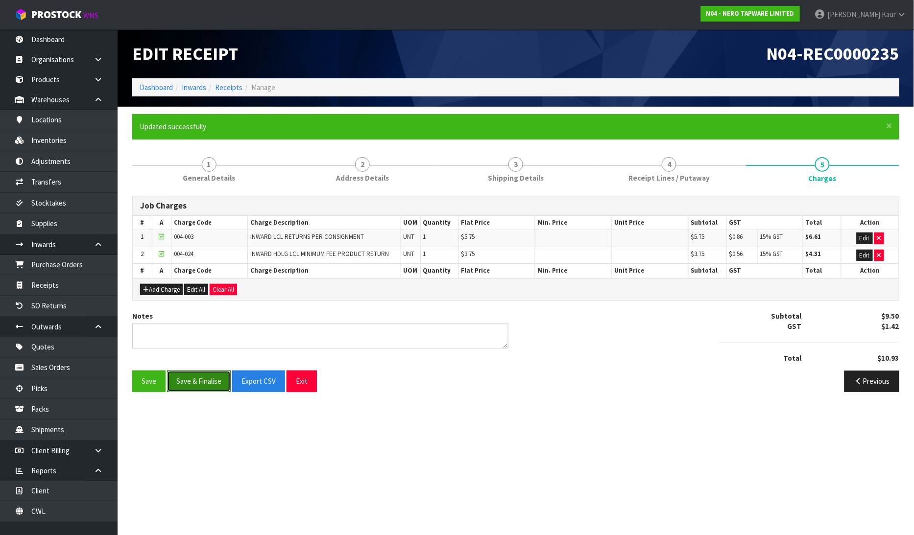
click at [189, 380] on button "Save & Finalise" at bounding box center [199, 381] width 64 height 21
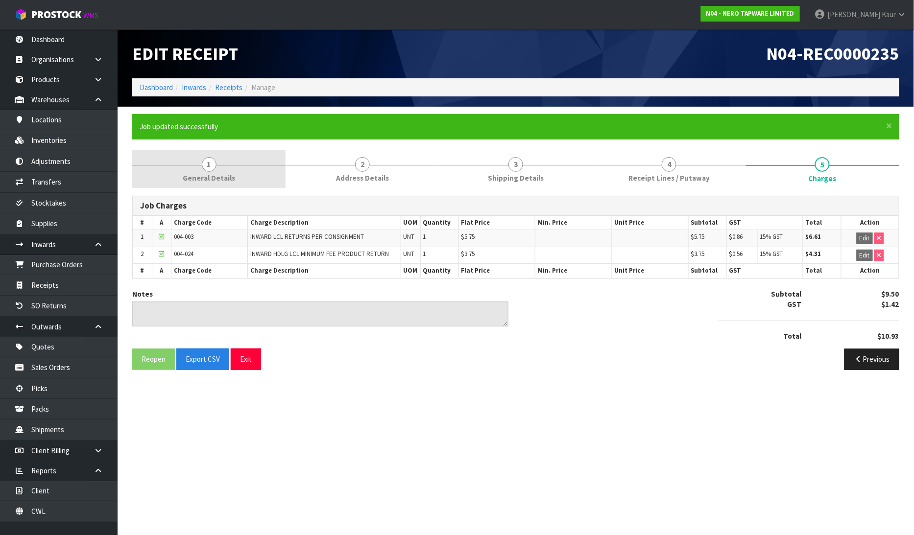
click at [194, 168] on link "1 General Details" at bounding box center [208, 169] width 153 height 39
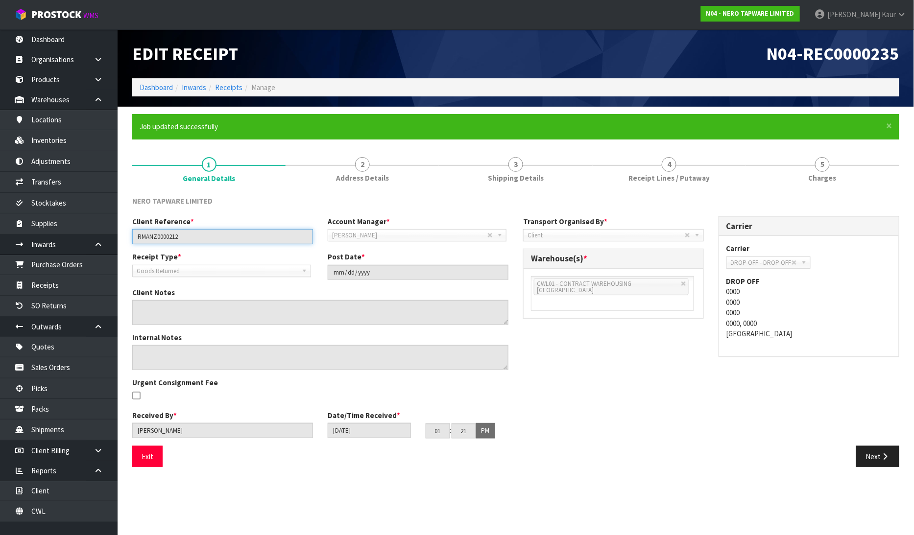
drag, startPoint x: 227, startPoint y: 237, endPoint x: 123, endPoint y: 228, distance: 103.7
click at [123, 228] on section "× Close Job updated successfully 1 General Details 2 Address Details 3 Shipping…" at bounding box center [516, 294] width 796 height 375
drag, startPoint x: 628, startPoint y: 182, endPoint x: 619, endPoint y: 212, distance: 31.4
click at [628, 182] on link "4 Receipt Lines / Putaway" at bounding box center [669, 169] width 153 height 39
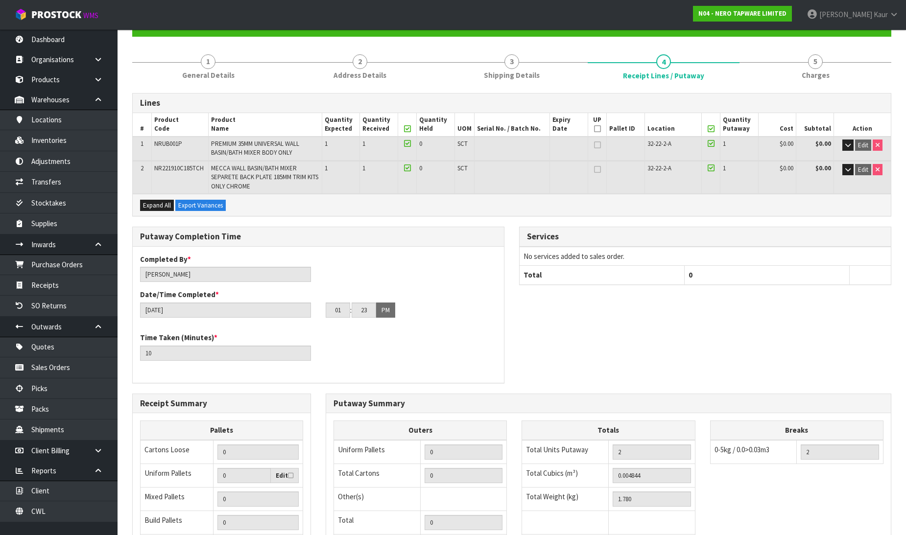
scroll to position [236, 0]
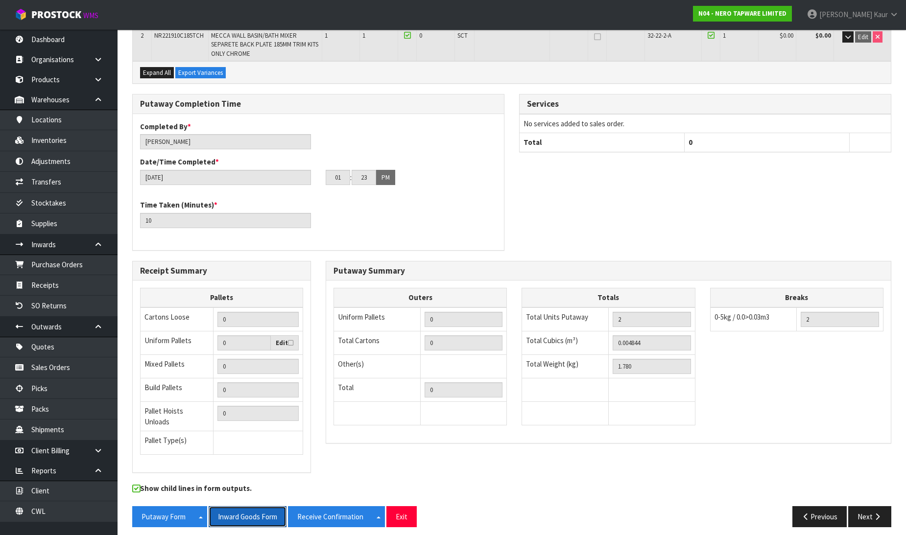
click at [272, 510] on button "Inward Goods Form" at bounding box center [248, 516] width 78 height 21
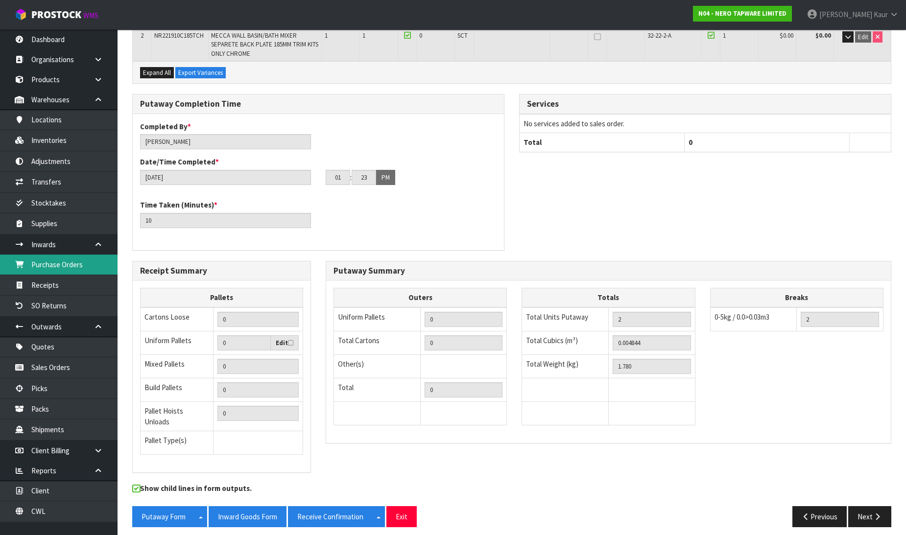
click at [78, 263] on link "Purchase Orders" at bounding box center [59, 265] width 118 height 20
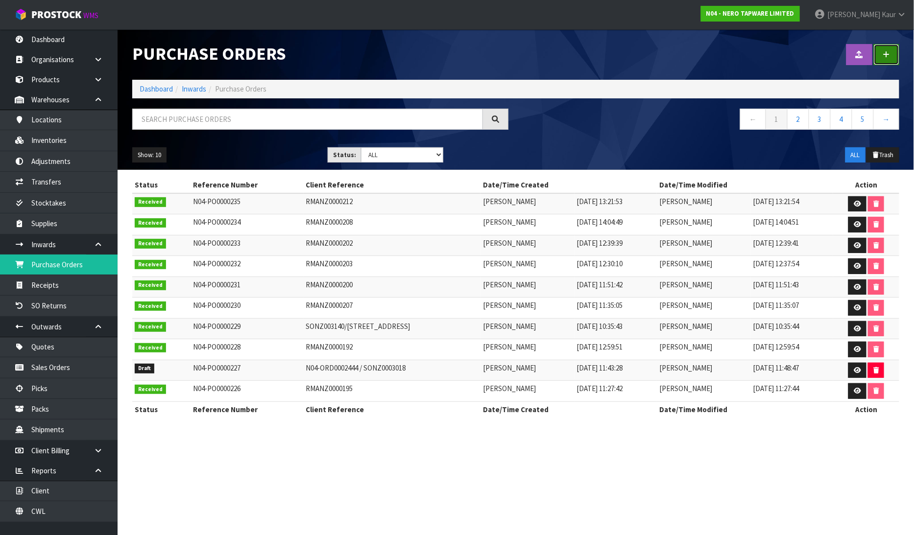
click at [887, 61] on link at bounding box center [886, 54] width 25 height 21
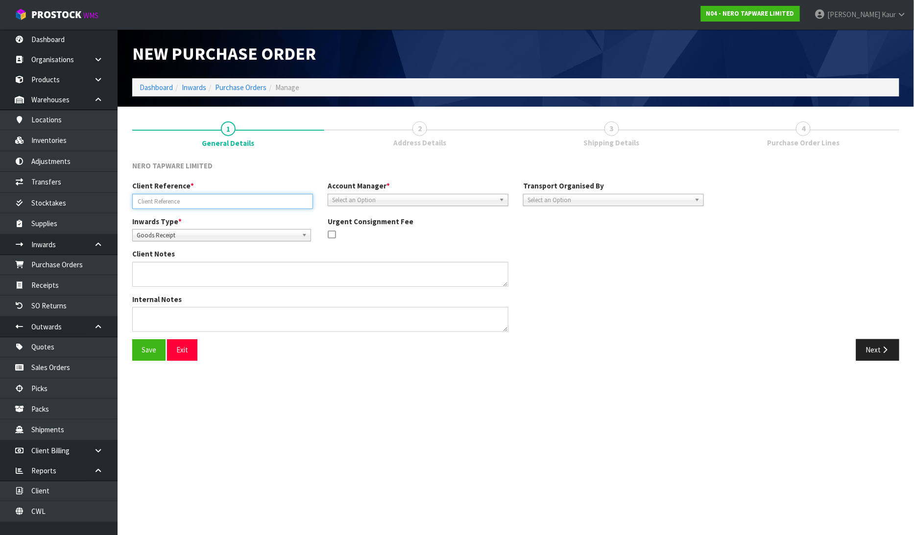
click at [179, 203] on input "text" at bounding box center [222, 201] width 181 height 15
type input "RMANZ0000205"
click at [198, 232] on span "Goods Receipt" at bounding box center [217, 236] width 161 height 12
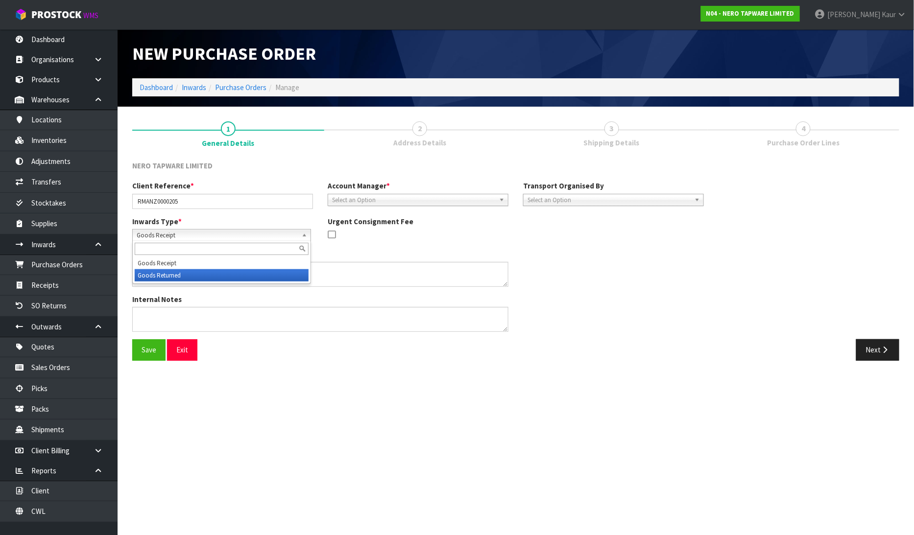
click at [197, 273] on li "Goods Returned" at bounding box center [222, 275] width 174 height 12
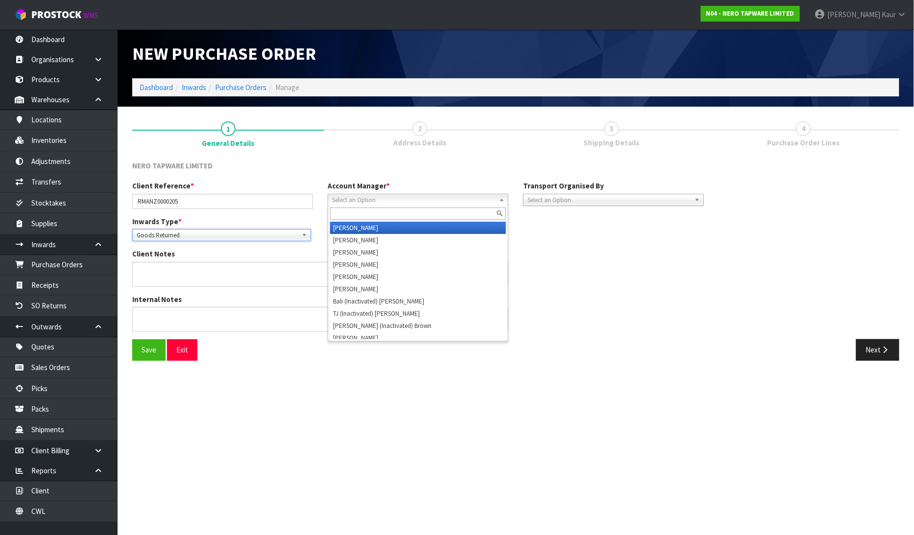
click at [336, 202] on span "Select an Option" at bounding box center [413, 200] width 163 height 12
type input "D"
type input "V"
click at [358, 231] on li "V [PERSON_NAME]" at bounding box center [418, 228] width 176 height 12
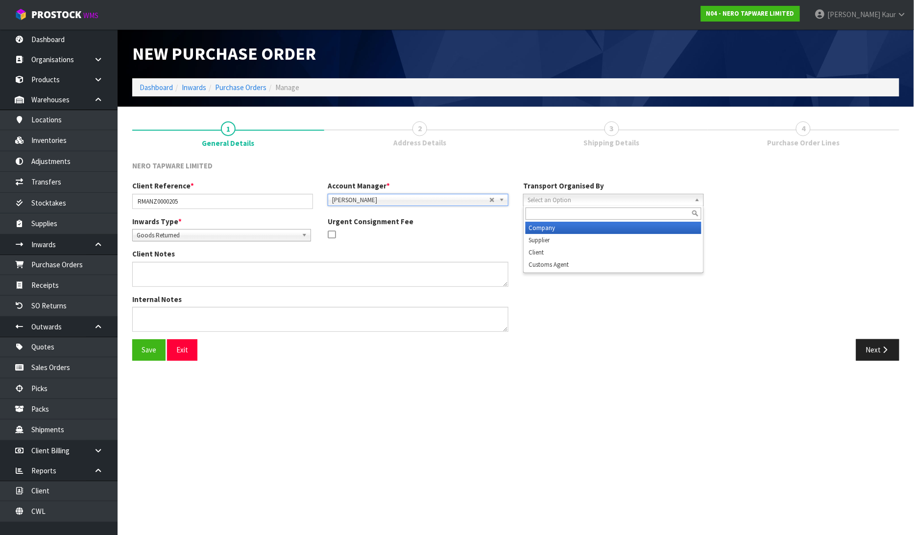
click at [596, 194] on span "Select an Option" at bounding box center [608, 200] width 163 height 12
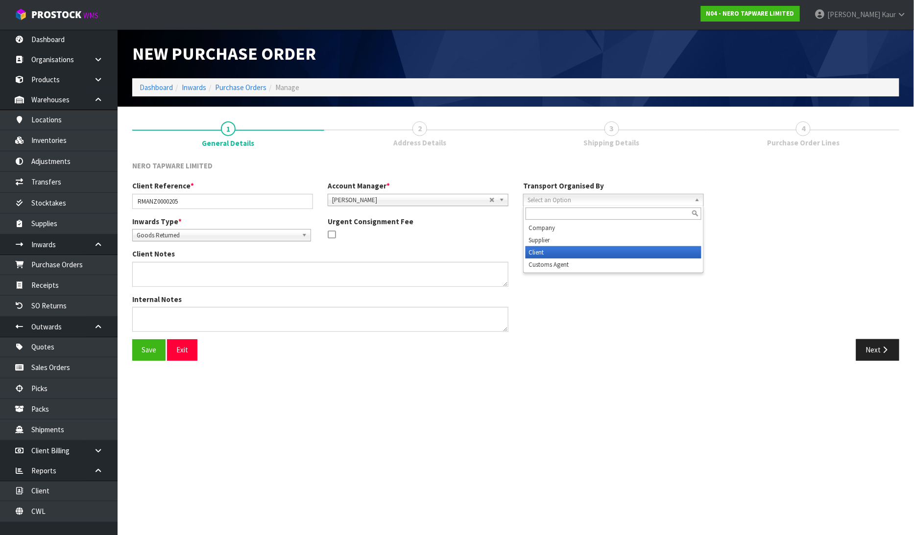
click at [574, 253] on li "Client" at bounding box center [613, 252] width 176 height 12
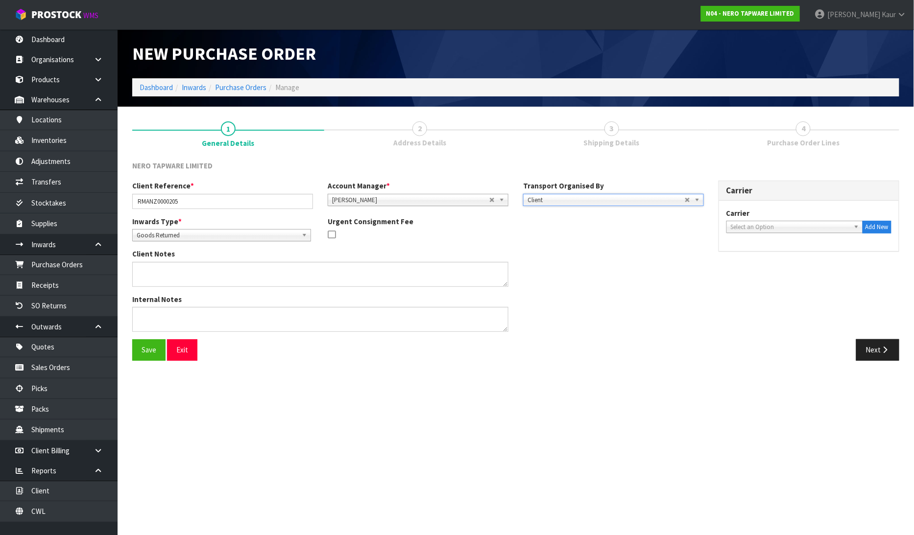
click at [817, 229] on span "Select an Option" at bounding box center [790, 227] width 119 height 12
type input "S"
type input "DR"
click at [794, 249] on li "DR OP OFF - DROP OFF" at bounding box center [795, 255] width 132 height 12
click at [886, 358] on button "Next" at bounding box center [877, 349] width 43 height 21
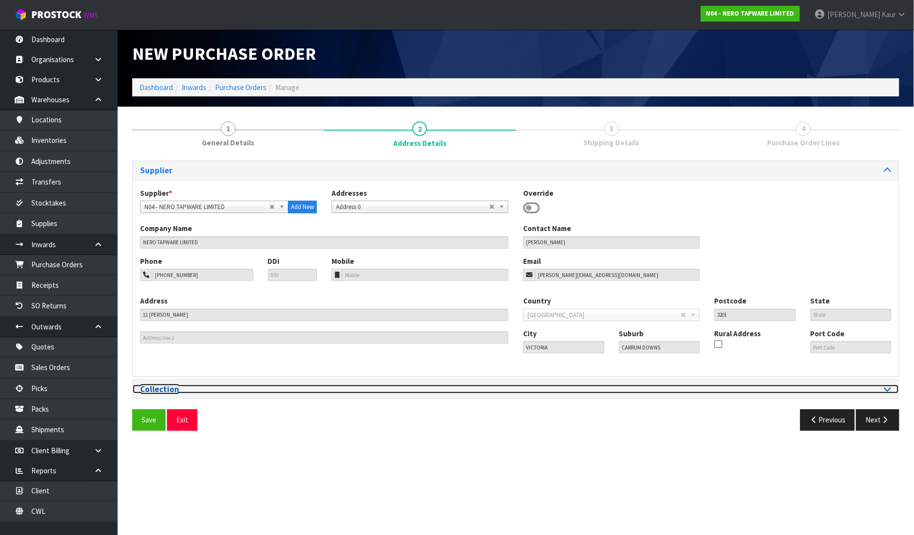
click at [885, 386] on icon at bounding box center [887, 389] width 7 height 8
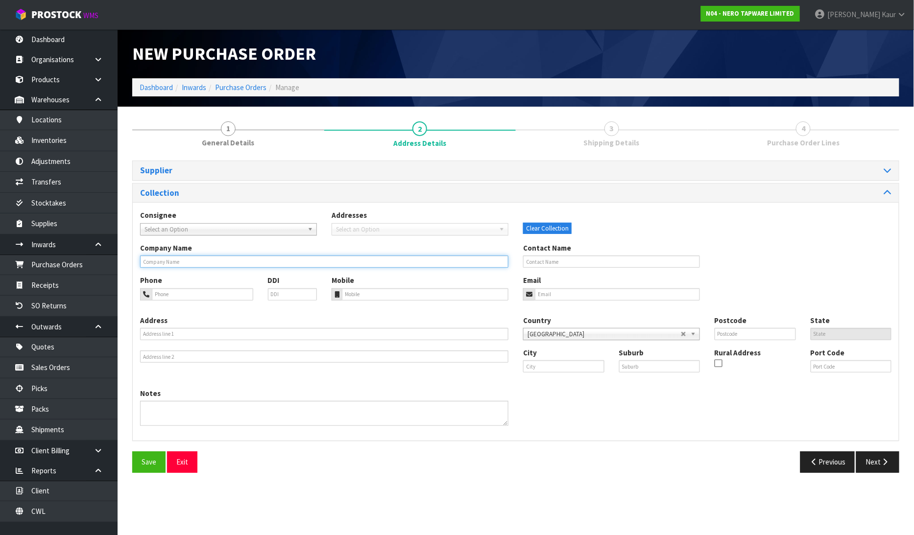
click at [203, 266] on input "text" at bounding box center [324, 262] width 368 height 12
type input "PLACEMAKERS WESTGATE"
click at [888, 456] on button "Next" at bounding box center [877, 462] width 43 height 21
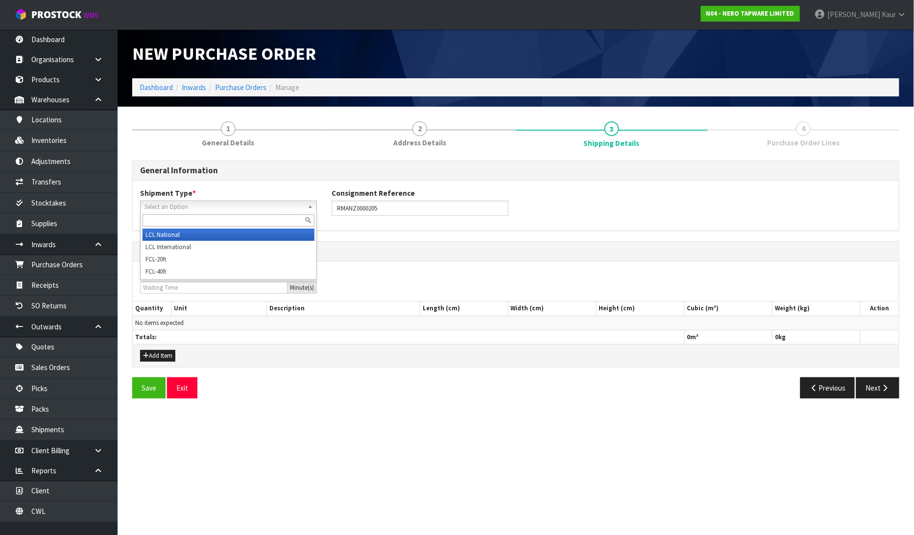
click at [273, 206] on span "Select an Option" at bounding box center [223, 207] width 159 height 12
click at [211, 233] on li "LCL National" at bounding box center [229, 235] width 172 height 12
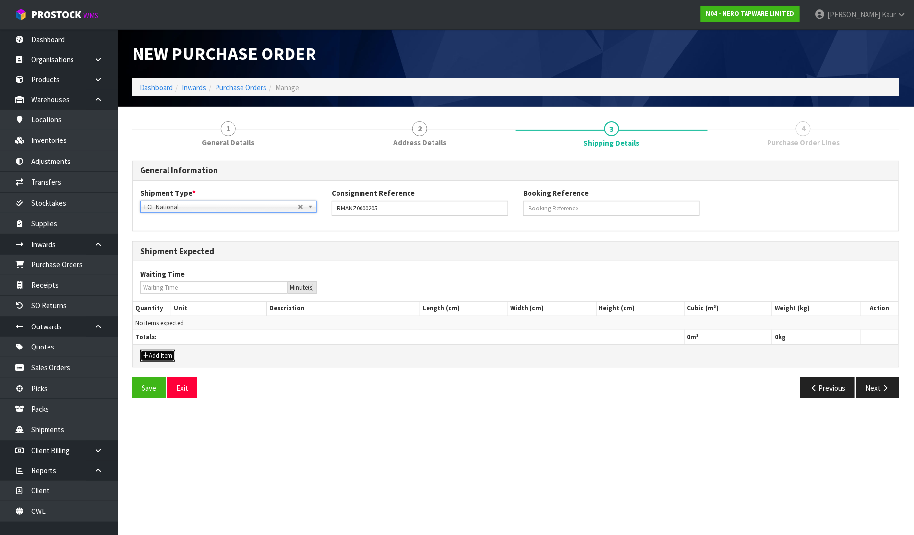
click at [164, 354] on button "Add Item" at bounding box center [157, 356] width 35 height 12
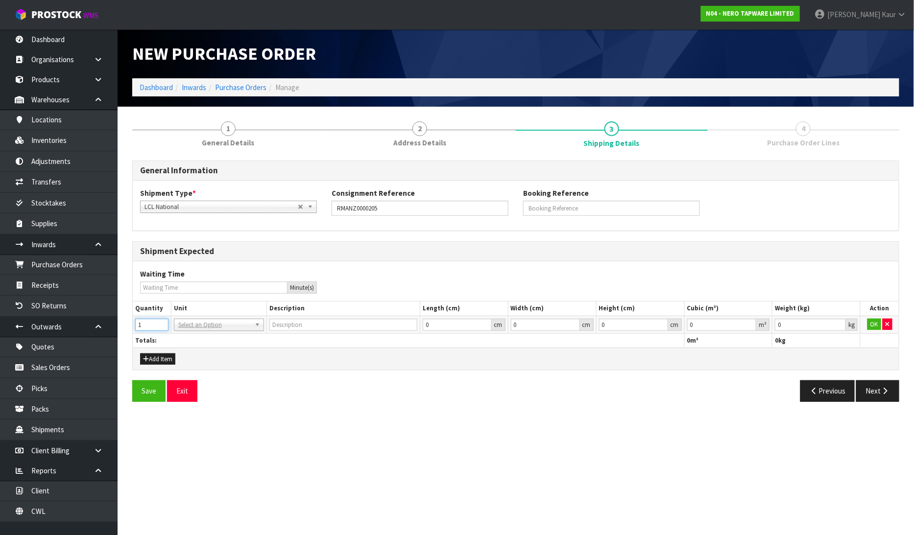
type input "1"
click at [161, 323] on input "1" at bounding box center [151, 325] width 33 height 12
click at [184, 334] on input "text" at bounding box center [218, 338] width 85 height 12
type input "CTN"
type input "CARTON"
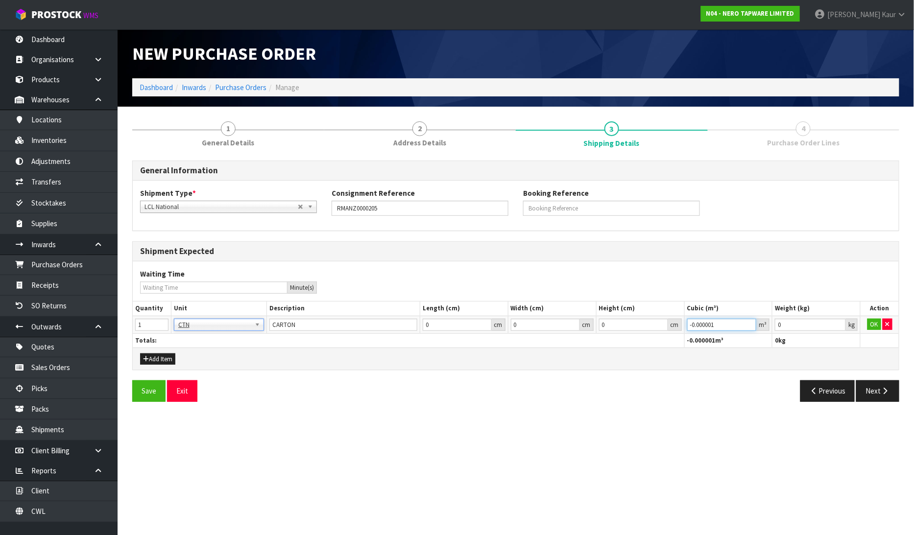
type input "-0.000001"
click at [751, 325] on input "-0.000001" at bounding box center [722, 325] width 70 height 12
type input "0.001"
click at [835, 322] on input "0.001" at bounding box center [810, 325] width 71 height 12
click at [866, 325] on td "OK" at bounding box center [879, 325] width 38 height 18
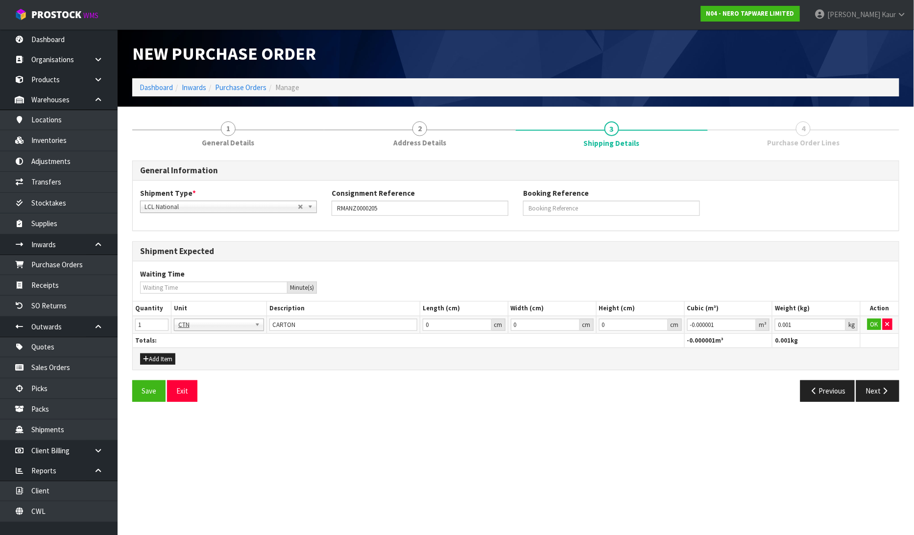
click at [870, 332] on td "OK" at bounding box center [879, 325] width 38 height 18
click at [872, 323] on button "OK" at bounding box center [874, 325] width 14 height 12
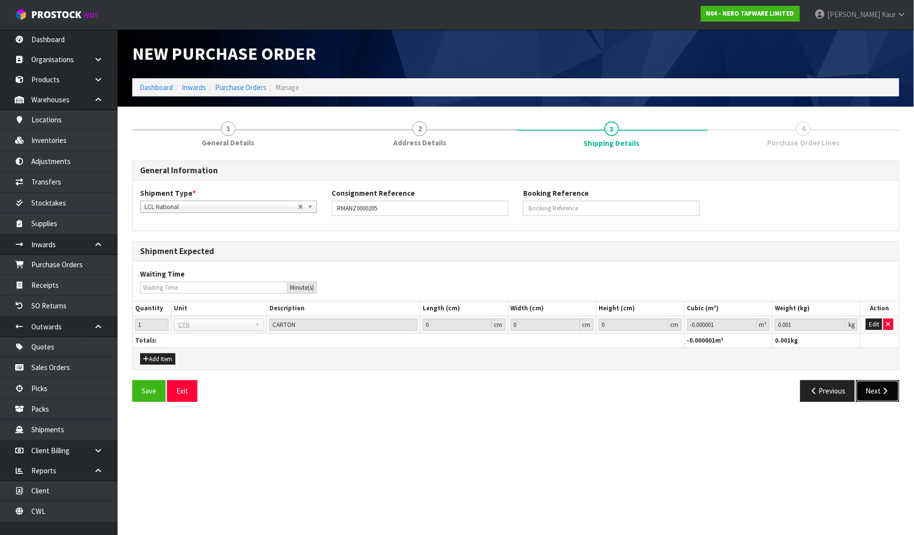
click at [882, 394] on icon "button" at bounding box center [885, 390] width 9 height 7
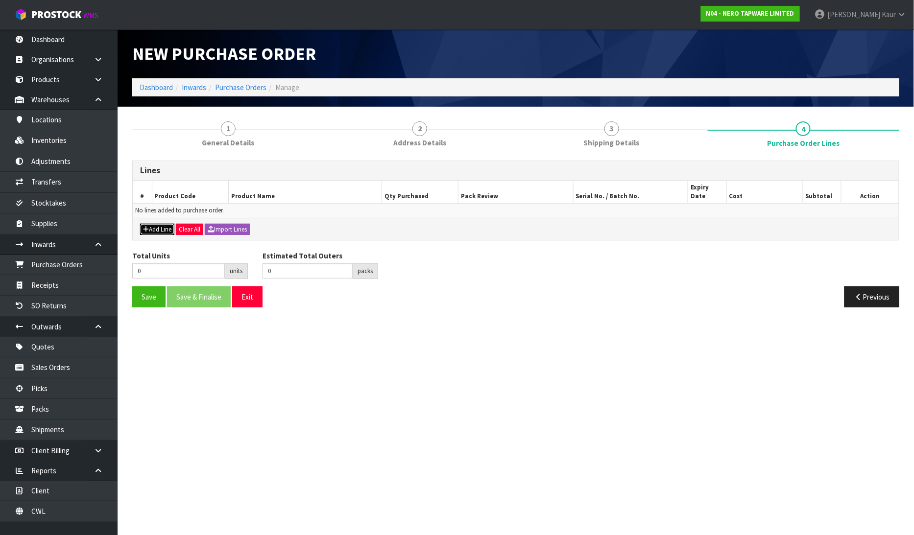
click at [156, 224] on button "Add Line" at bounding box center [157, 230] width 34 height 12
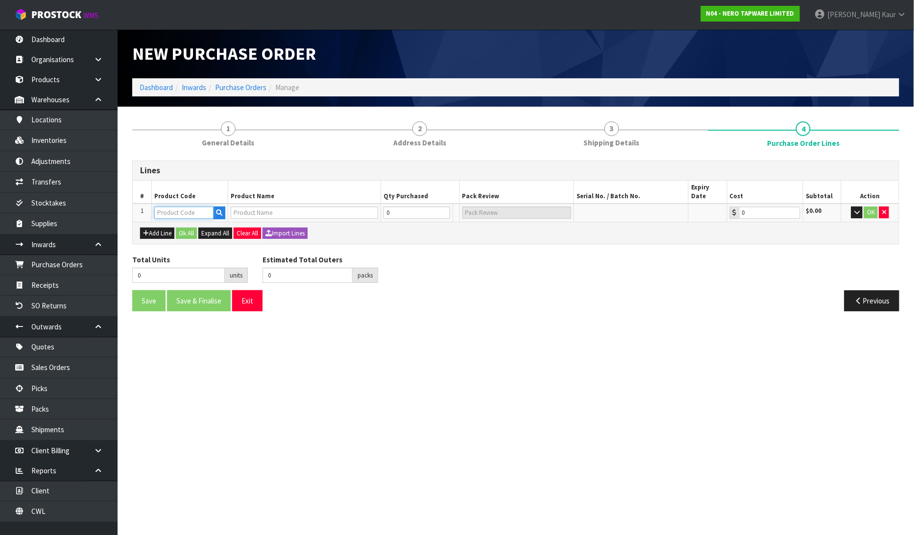
click at [171, 207] on input "text" at bounding box center [183, 213] width 59 height 12
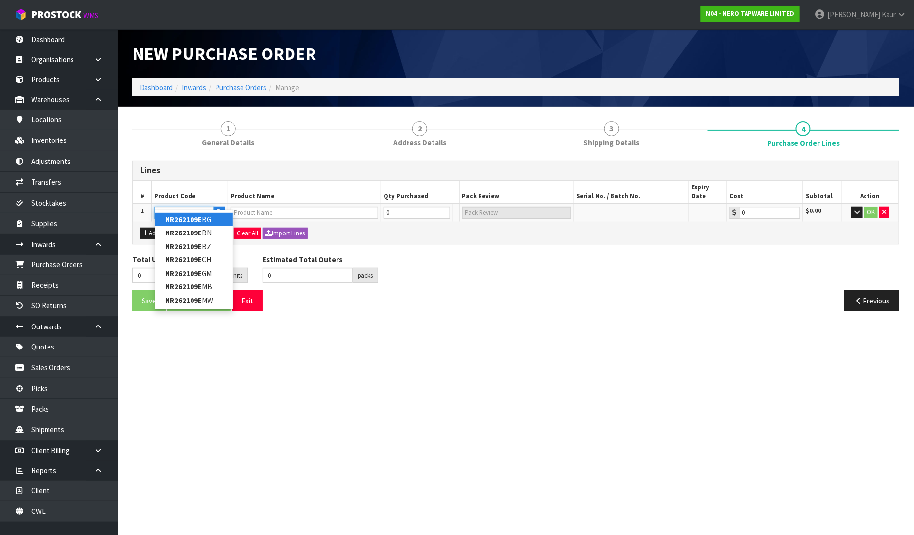
type input "NR262109EBG"
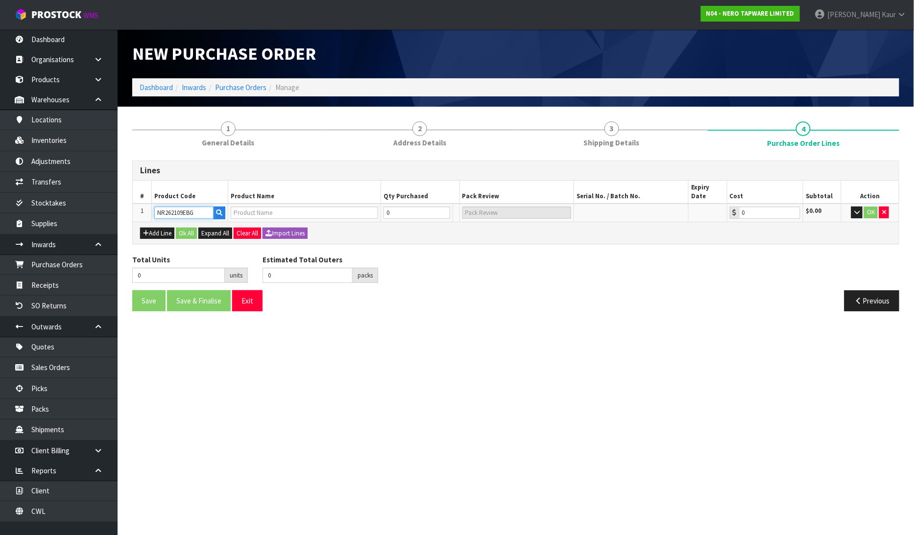
type input "MINI CISTERN STOP BRUSHED GOLD"
type input "0.00"
type input "NR262109EBG"
click at [376, 207] on tr "1 NR262109EBG MINI CISTERN STOP BRUSHED GOLD 0 SCT 0.00 $0.00 OK" at bounding box center [516, 213] width 766 height 18
type input "1"
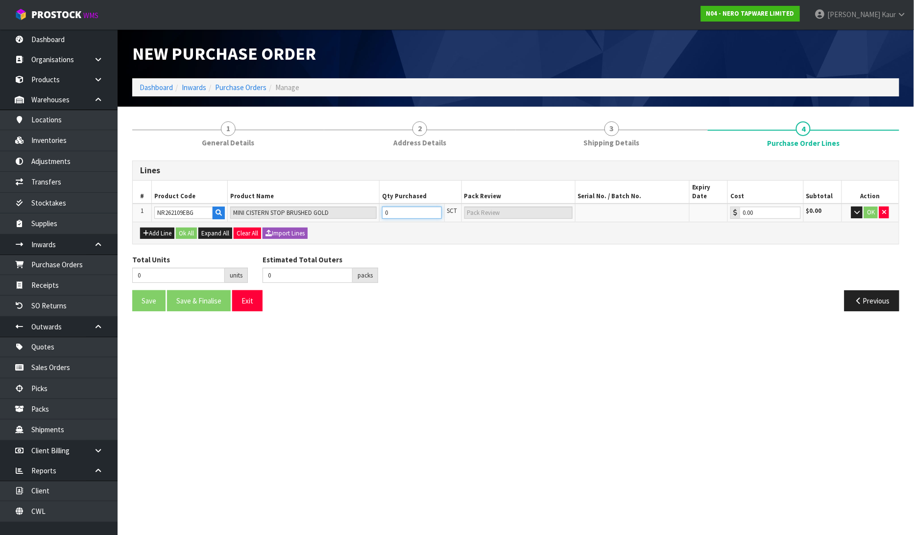
type input "1"
type input "1 SCT"
type input "12"
type input "12 SCT"
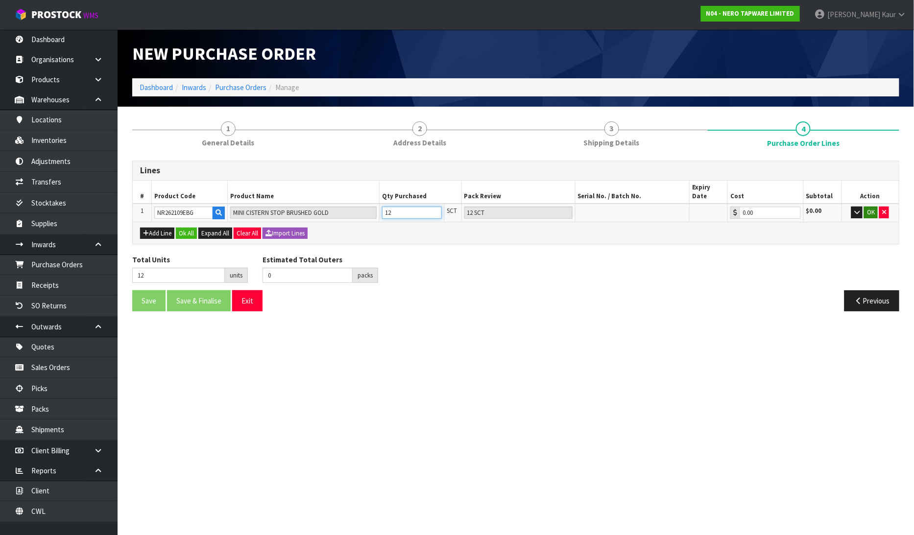
type input "12"
click at [875, 207] on button "OK" at bounding box center [871, 213] width 14 height 12
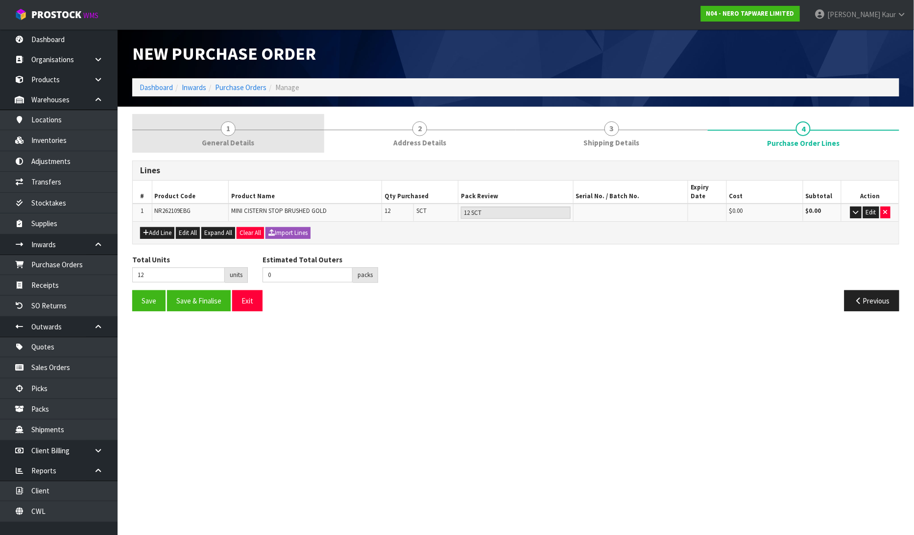
click at [242, 131] on link "1 General Details" at bounding box center [228, 133] width 192 height 39
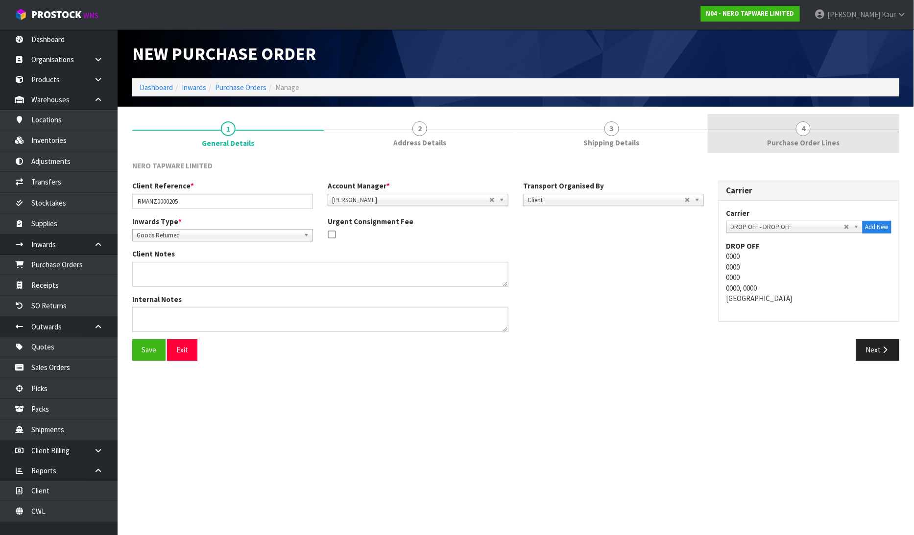
click at [835, 145] on span "Purchase Order Lines" at bounding box center [803, 143] width 72 height 10
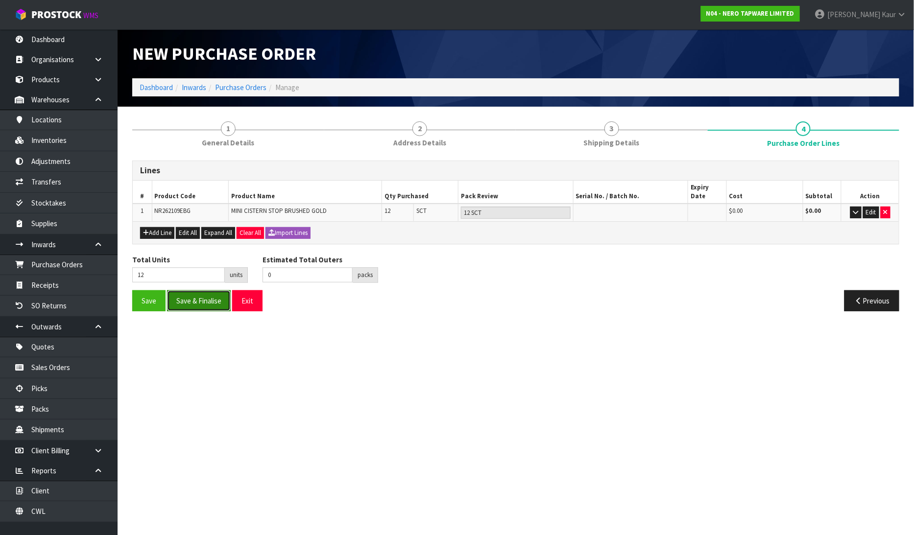
click at [207, 297] on button "Save & Finalise" at bounding box center [199, 300] width 64 height 21
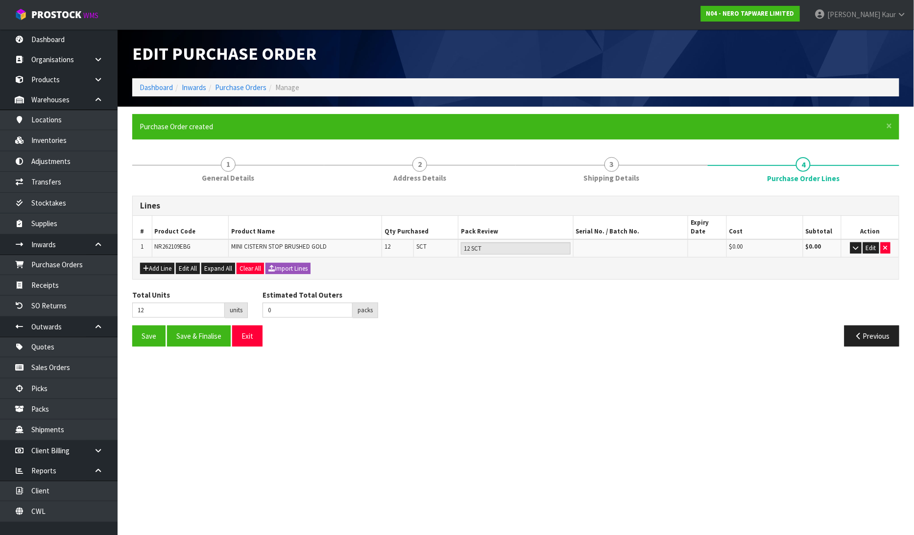
type input "0"
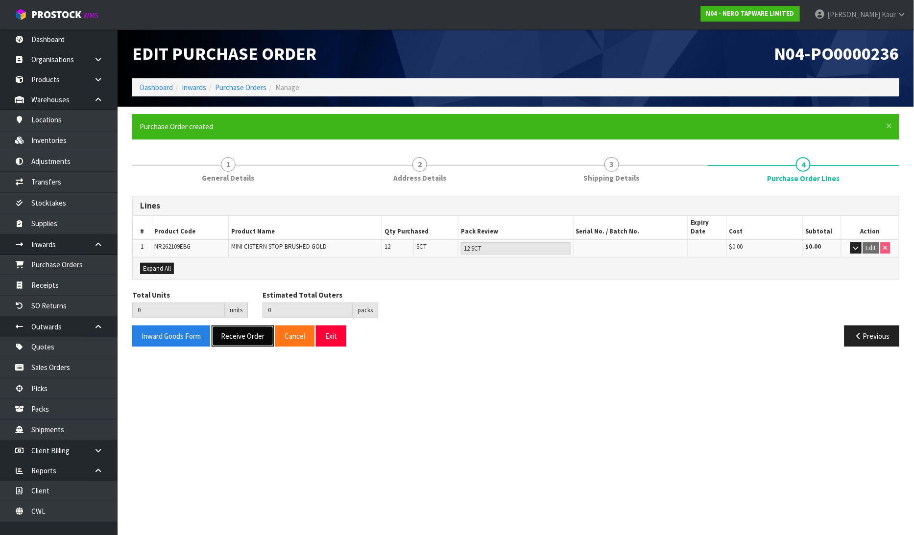
click at [248, 333] on button "Receive Order" at bounding box center [243, 336] width 62 height 21
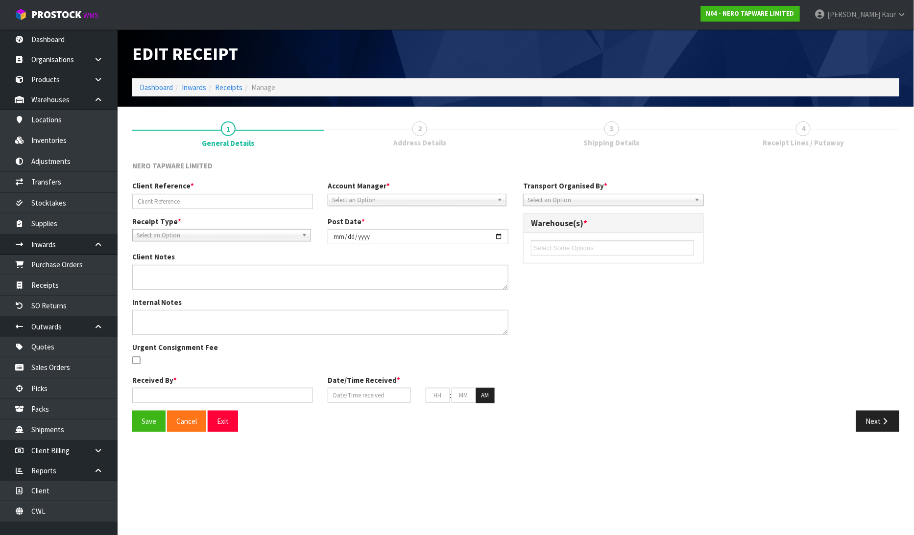
type input "RMANZ0000205"
type input "[DATE]"
type input "[PERSON_NAME]"
type input "[DATE]"
type input "01"
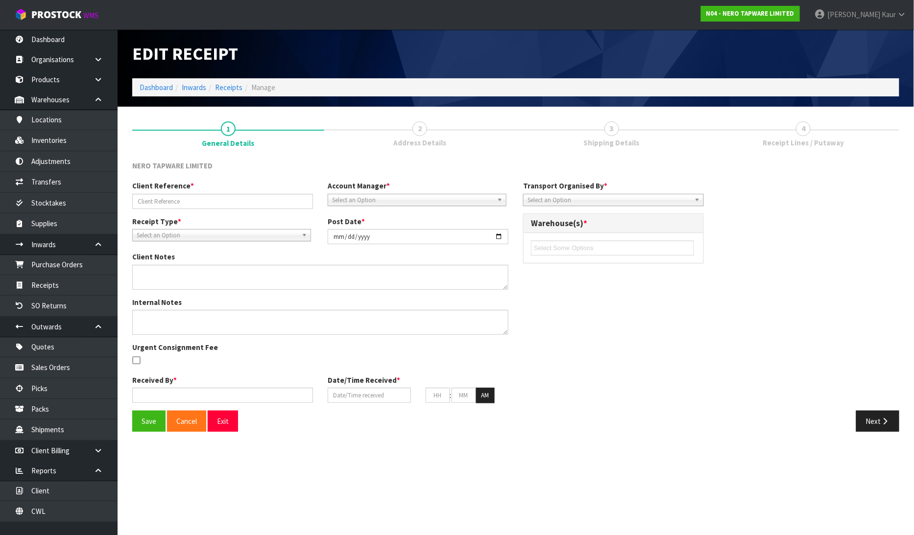
type input "28"
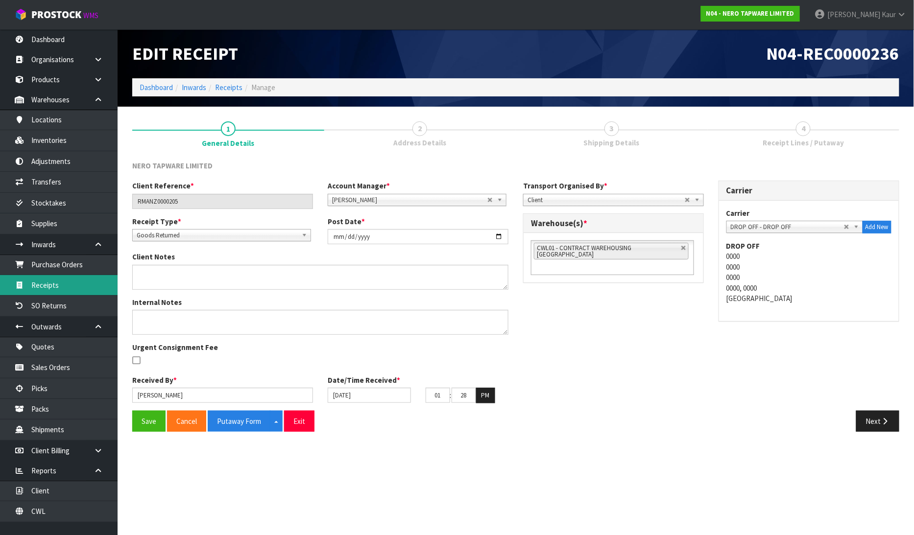
click at [35, 284] on link "Receipts" at bounding box center [59, 285] width 118 height 20
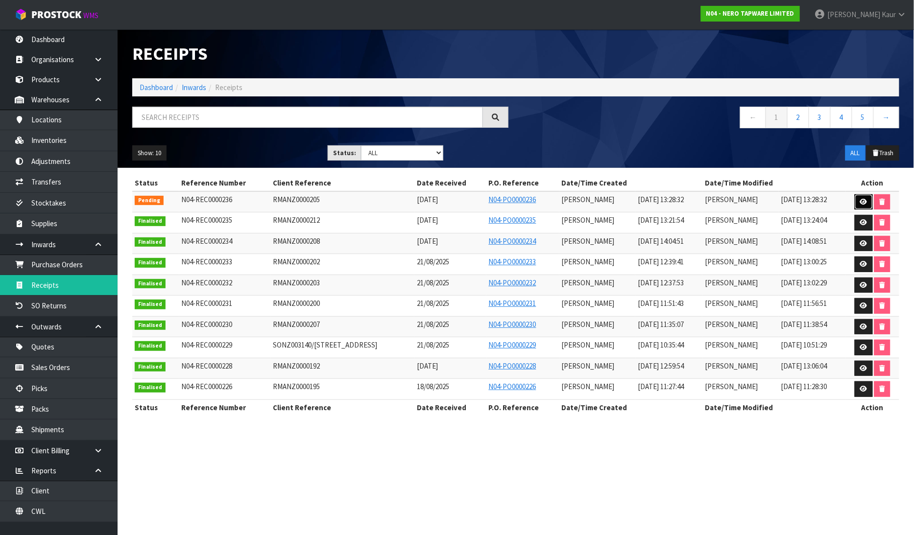
click at [864, 206] on link at bounding box center [864, 202] width 18 height 16
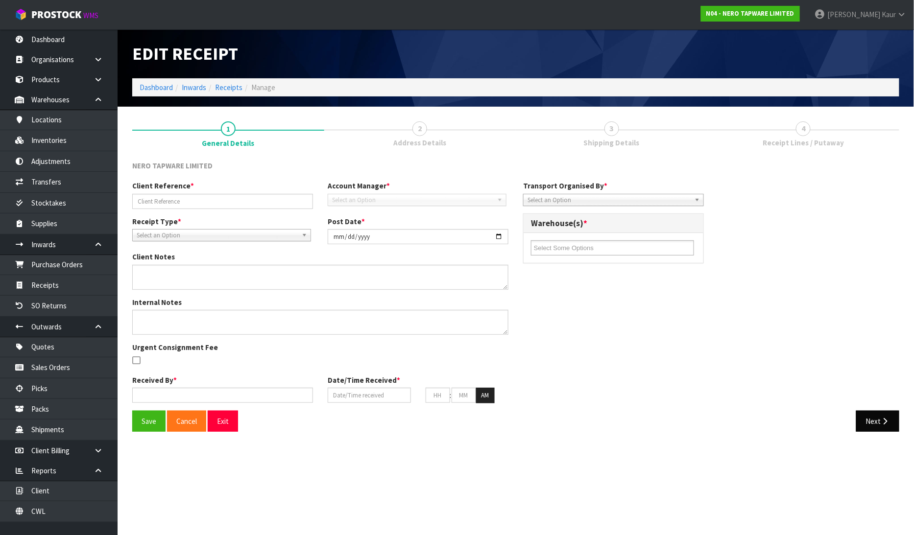
type input "RMANZ0000205"
type input "[DATE]"
type input "[PERSON_NAME]"
type input "[DATE]"
type input "01"
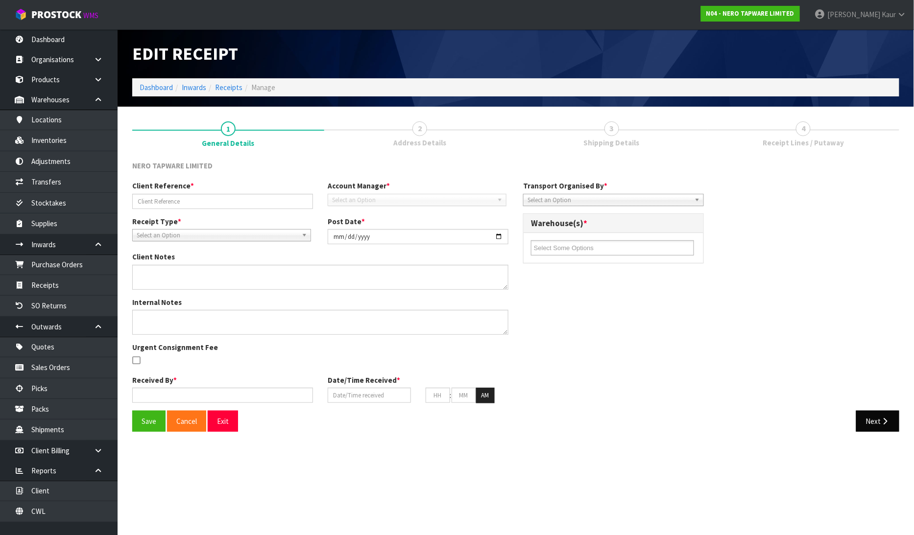
type input "28"
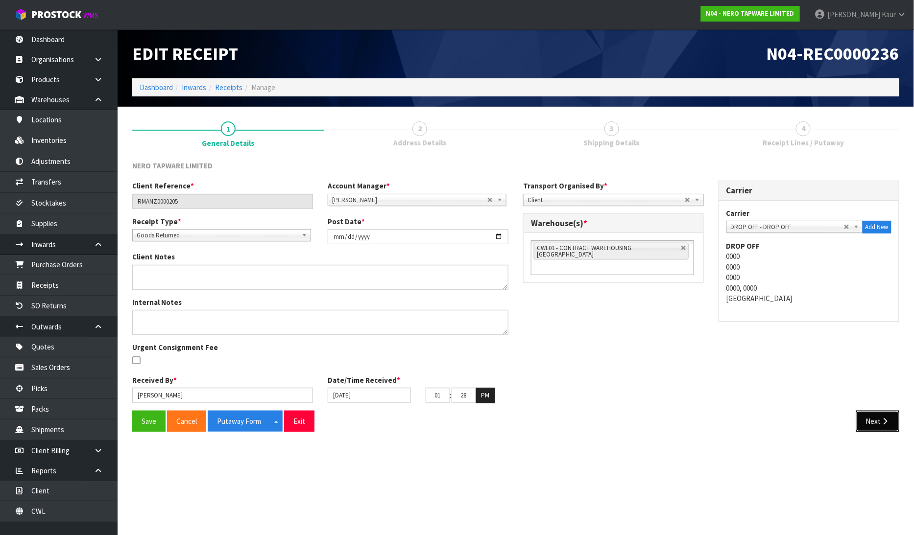
click at [881, 422] on icon "button" at bounding box center [885, 421] width 9 height 7
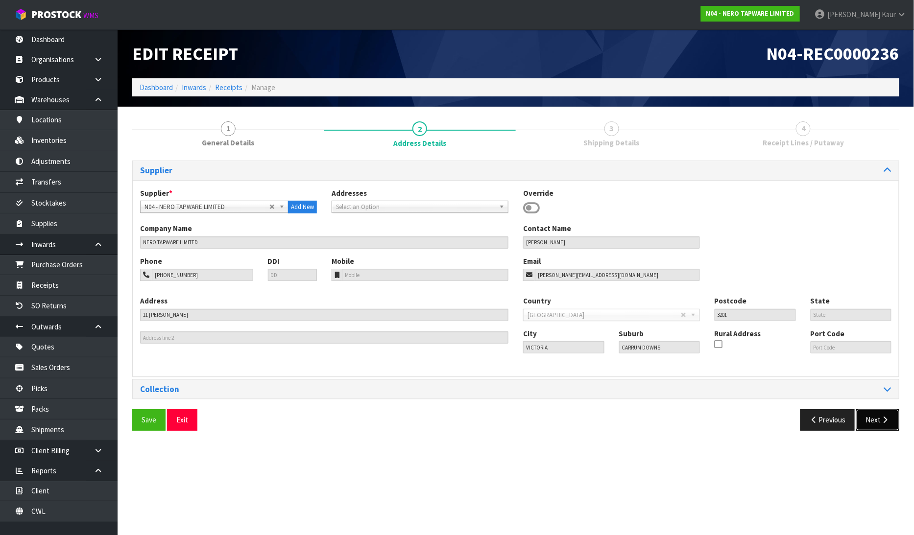
click at [881, 422] on icon "button" at bounding box center [885, 419] width 9 height 7
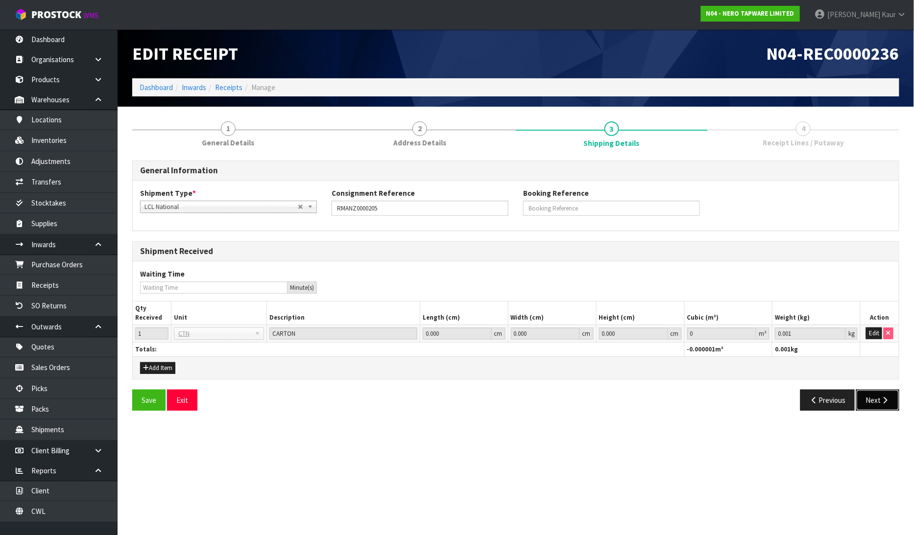
click at [884, 402] on icon "button" at bounding box center [885, 400] width 9 height 7
click at [870, 334] on button "Edit" at bounding box center [874, 334] width 16 height 12
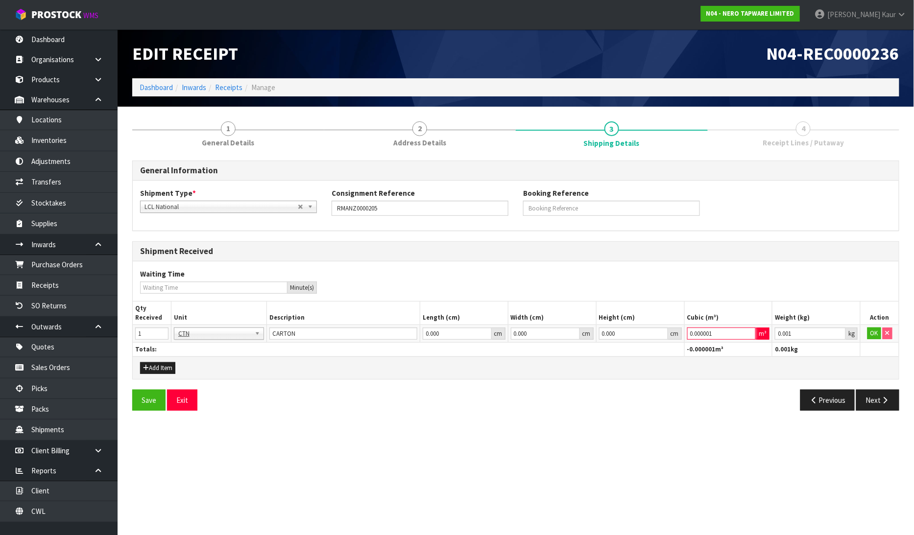
drag, startPoint x: 749, startPoint y: 334, endPoint x: 769, endPoint y: 330, distance: 19.9
type input "0.000001"
click at [749, 333] on input "0.000001" at bounding box center [721, 334] width 69 height 12
click at [876, 335] on button "OK" at bounding box center [874, 334] width 14 height 12
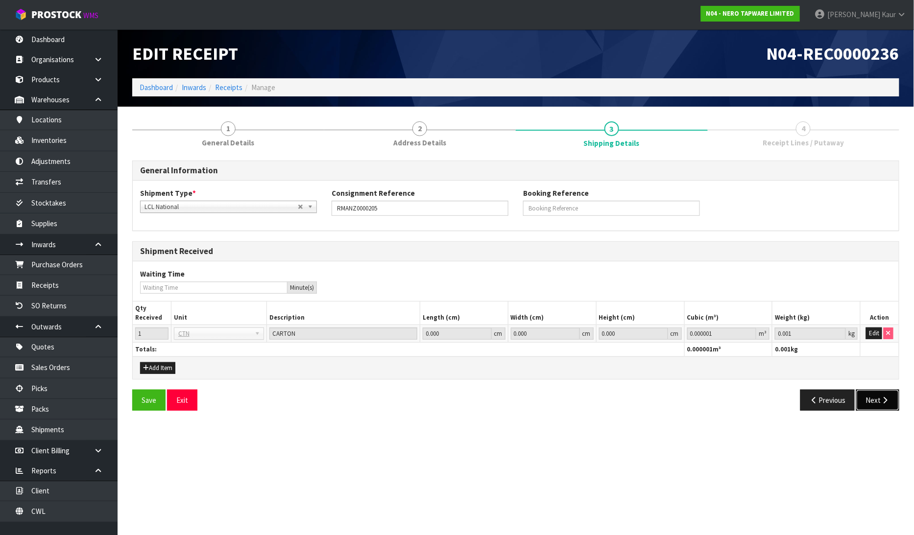
click at [873, 398] on button "Next" at bounding box center [877, 400] width 43 height 21
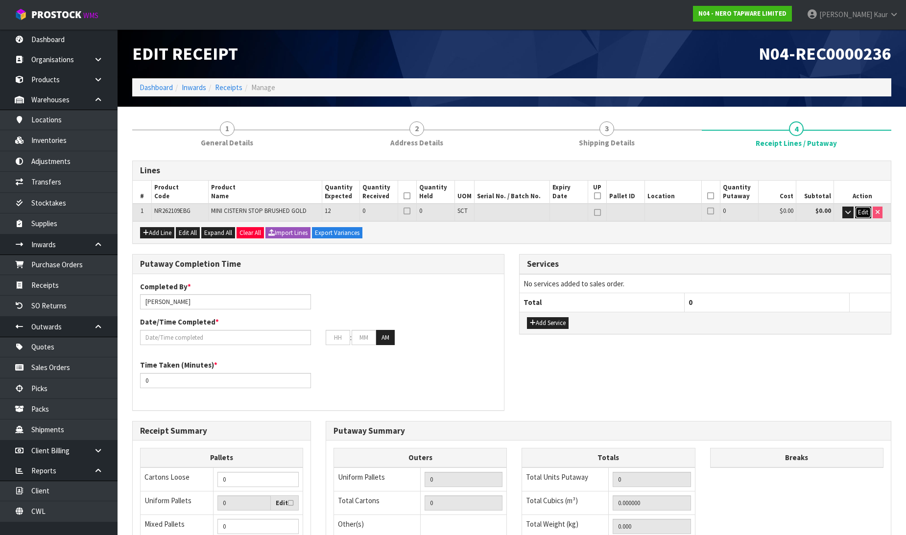
click at [860, 211] on span "Edit" at bounding box center [863, 212] width 10 height 8
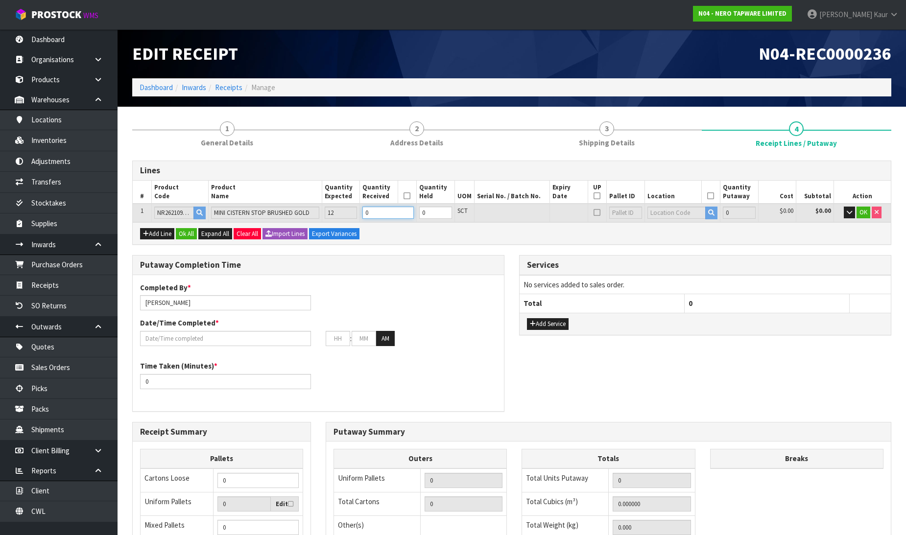
drag, startPoint x: 380, startPoint y: 211, endPoint x: 364, endPoint y: 216, distance: 16.6
click at [364, 216] on input "0" at bounding box center [387, 213] width 51 height 12
type input "0.000247"
type input "0.2"
type input "1"
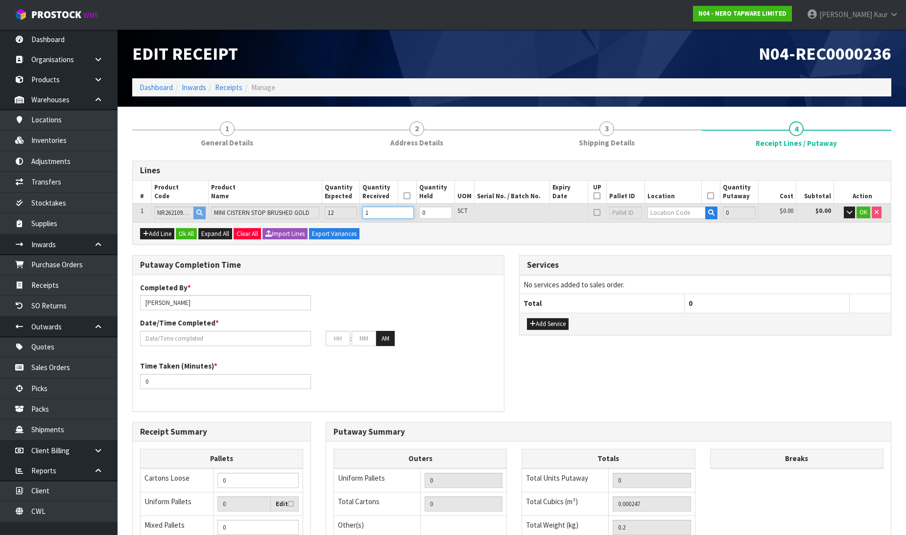
type input "0.002964"
type input "2.4"
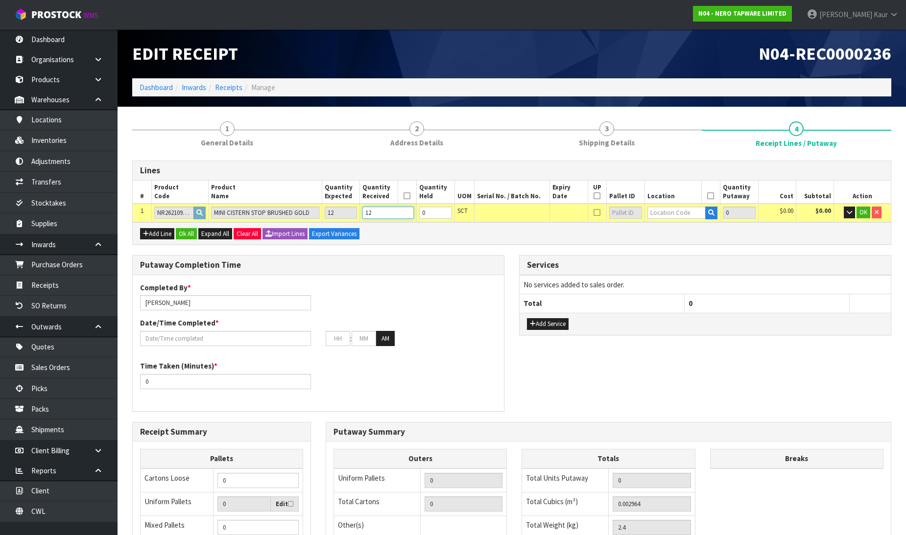
type input "12"
click at [653, 216] on input "text" at bounding box center [676, 213] width 59 height 12
type input "33-32-2"
click at [663, 253] on strong "33-32-2" at bounding box center [669, 255] width 25 height 9
type input "12"
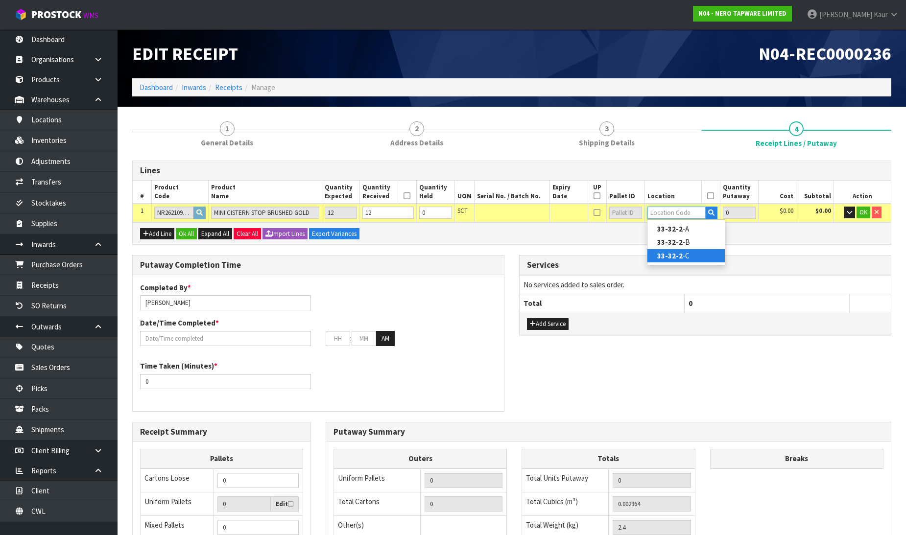
type input "33-32-2-C"
type input "12"
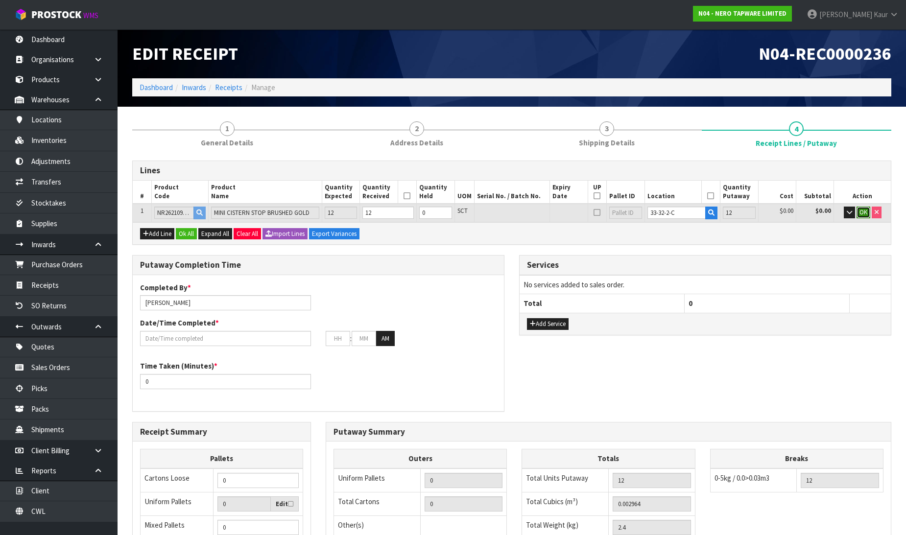
click at [860, 210] on span "OK" at bounding box center [863, 212] width 8 height 8
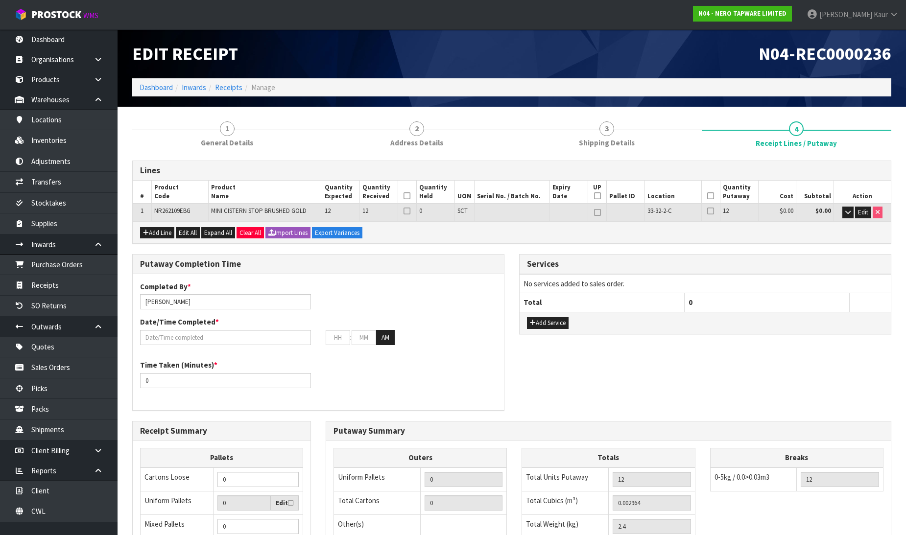
click at [406, 196] on icon at bounding box center [407, 196] width 7 height 0
click at [711, 196] on icon at bounding box center [710, 196] width 7 height 0
click at [180, 333] on input "text" at bounding box center [225, 337] width 171 height 15
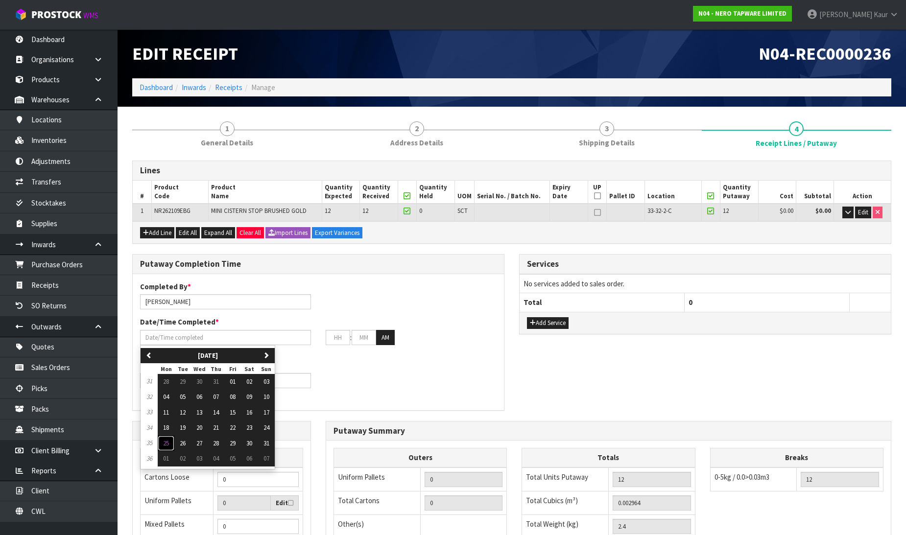
click at [170, 444] on button "25" at bounding box center [166, 444] width 17 height 16
type input "[DATE]"
type input "12"
type input "00"
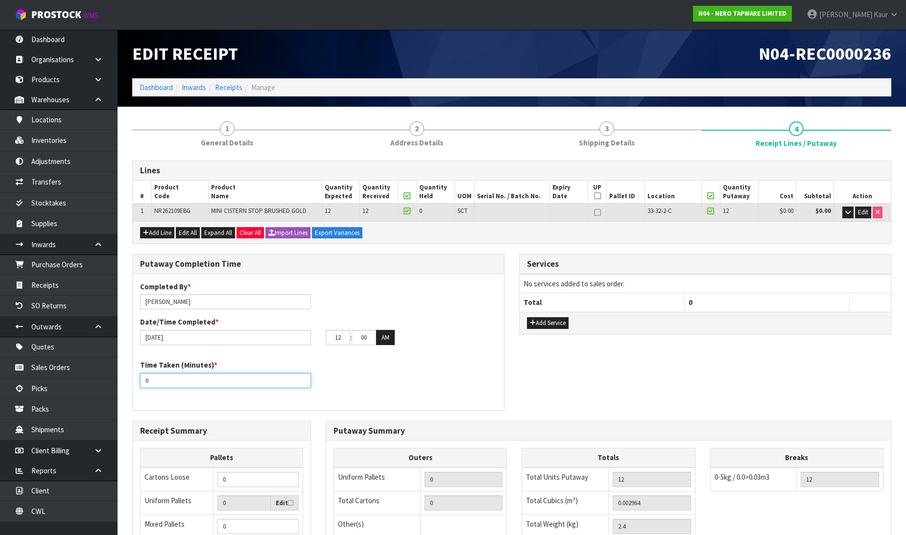
drag, startPoint x: 151, startPoint y: 379, endPoint x: 134, endPoint y: 378, distance: 17.1
click at [134, 378] on div "Time Taken (Minutes) * 0" at bounding box center [226, 374] width 186 height 28
type input "10"
click at [331, 340] on input "12" at bounding box center [338, 337] width 24 height 15
type input "01"
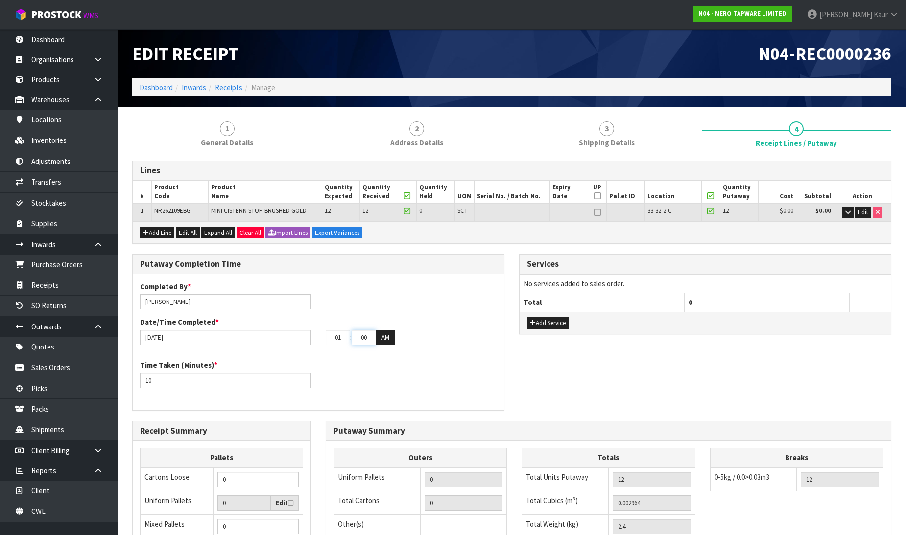
drag, startPoint x: 369, startPoint y: 339, endPoint x: 346, endPoint y: 343, distance: 23.8
click at [346, 343] on tr "01 : 00 : 00 AM" at bounding box center [360, 338] width 69 height 16
type input "37"
click at [388, 337] on button "AM" at bounding box center [385, 338] width 19 height 16
click at [387, 360] on div "Time Taken (Minutes) * 10" at bounding box center [318, 377] width 371 height 35
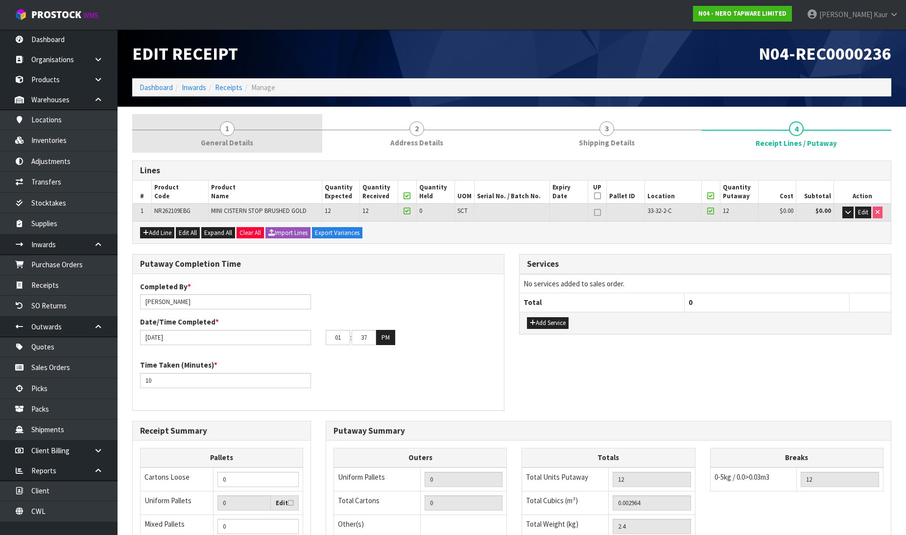
click at [241, 148] on link "1 General Details" at bounding box center [227, 133] width 190 height 39
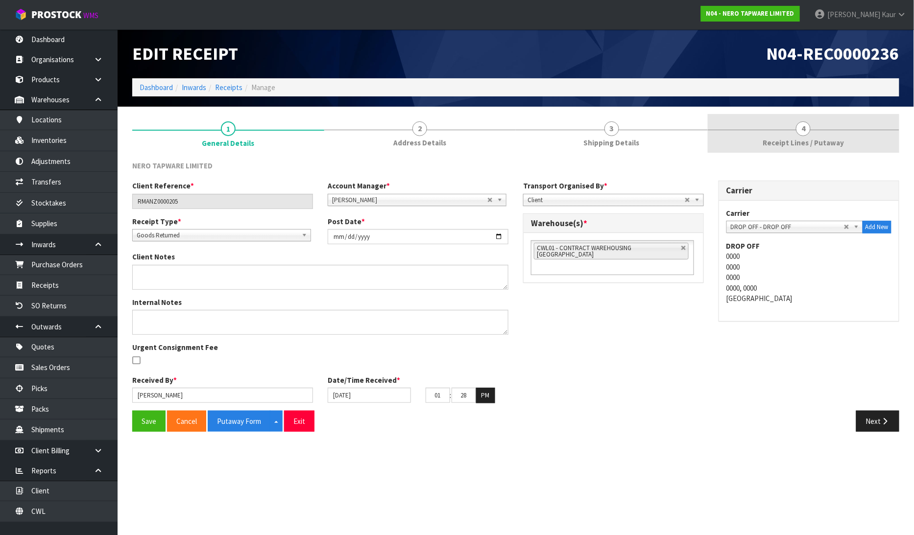
click at [790, 135] on link "4 Receipt Lines / Putaway" at bounding box center [804, 133] width 192 height 39
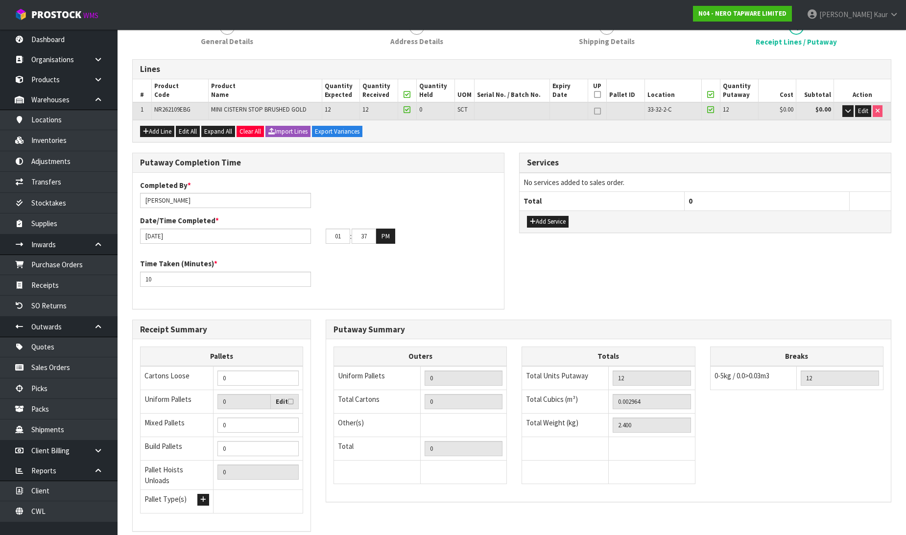
scroll to position [160, 0]
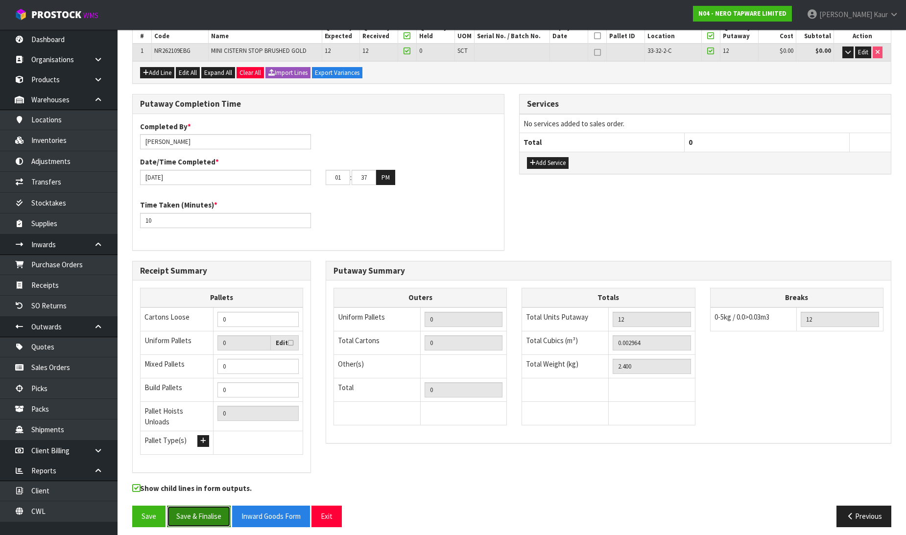
click at [198, 511] on button "Save & Finalise" at bounding box center [199, 516] width 64 height 21
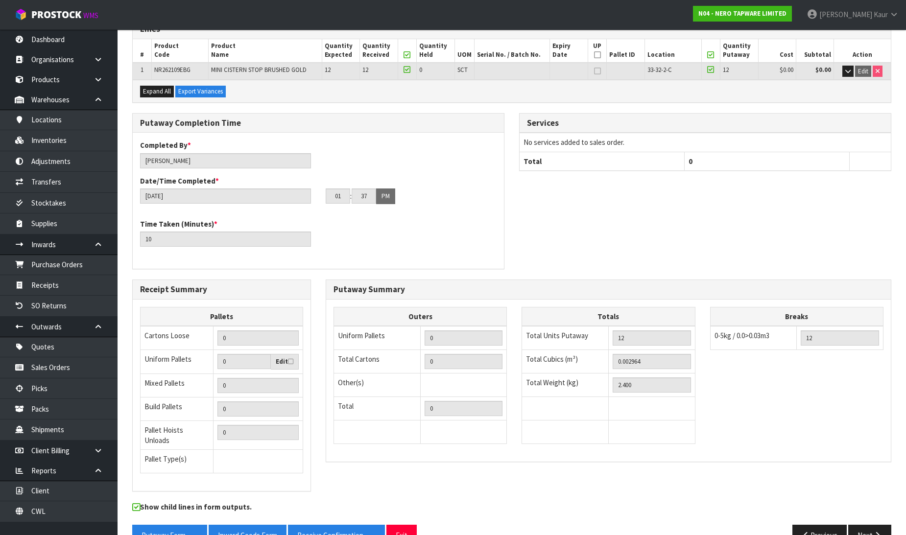
scroll to position [196, 0]
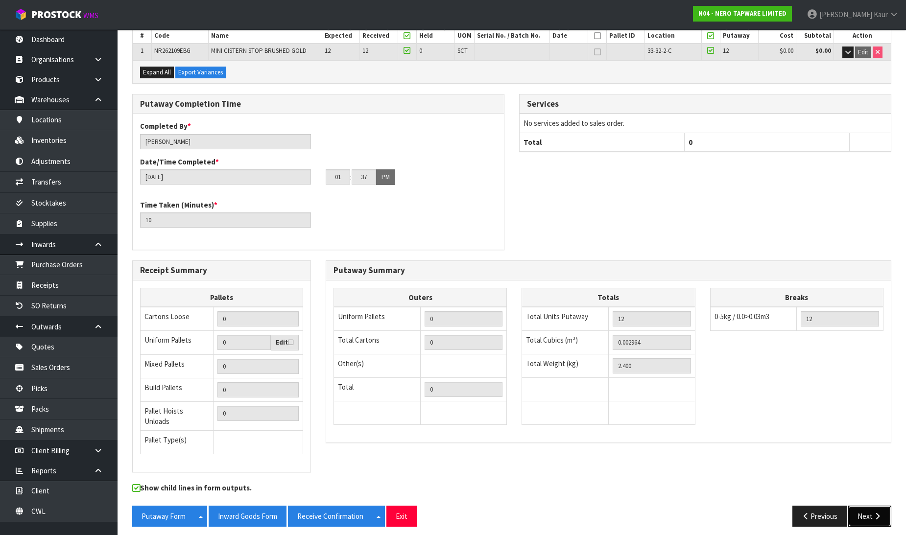
click at [857, 511] on button "Next" at bounding box center [869, 516] width 43 height 21
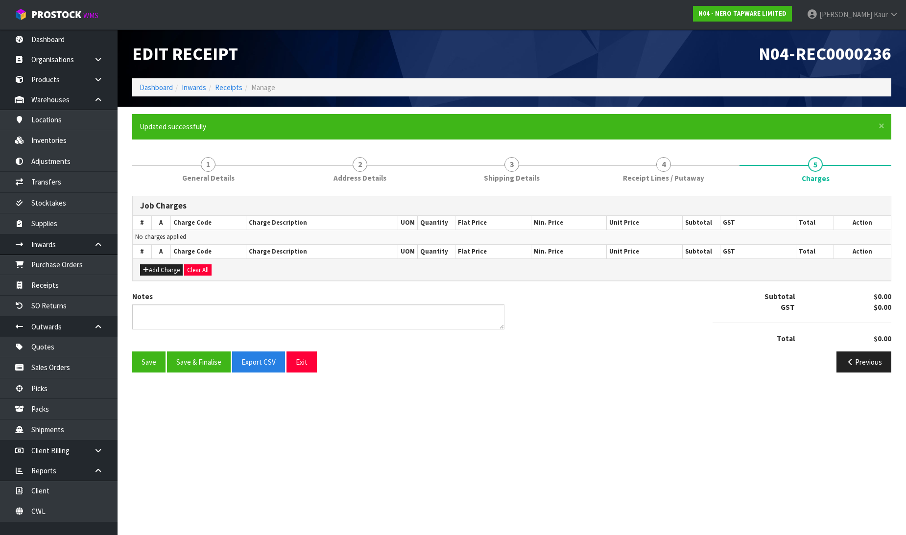
scroll to position [0, 0]
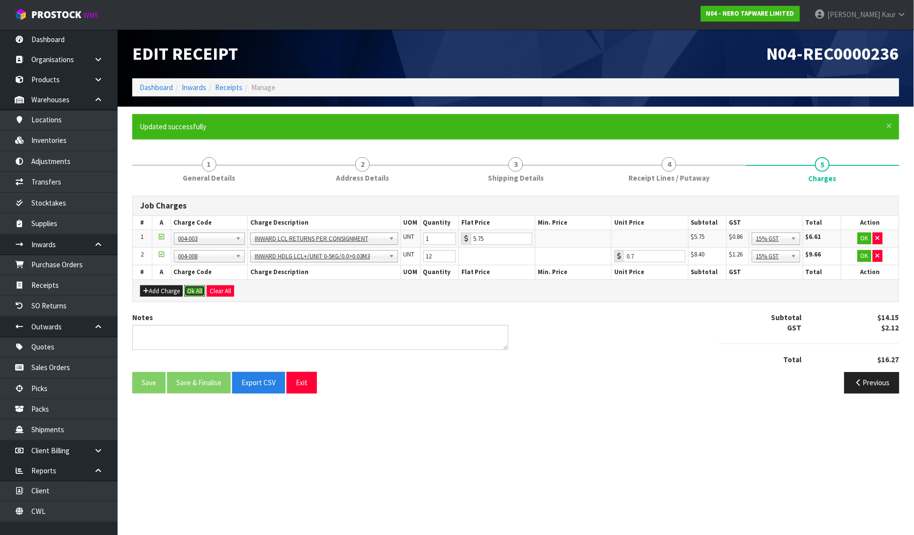
click at [192, 288] on button "Ok All" at bounding box center [194, 292] width 21 height 12
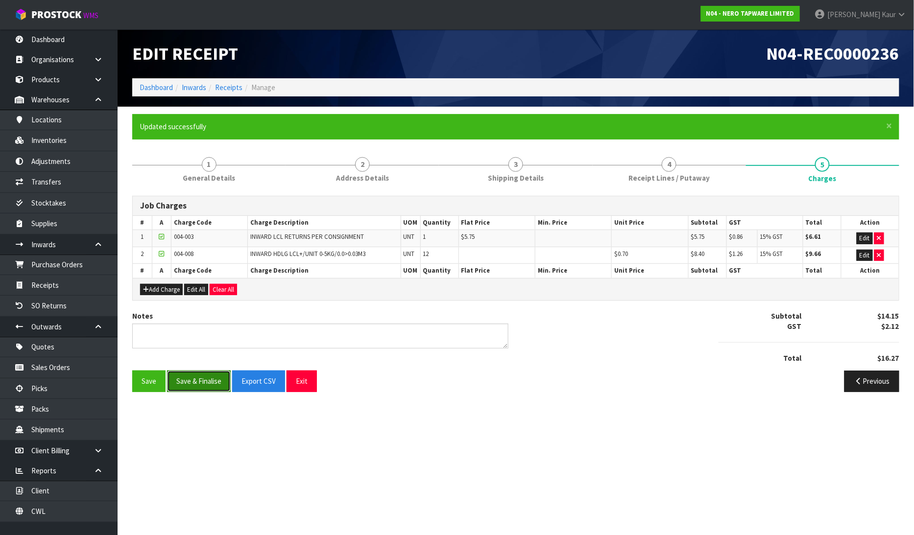
click at [197, 383] on button "Save & Finalise" at bounding box center [199, 381] width 64 height 21
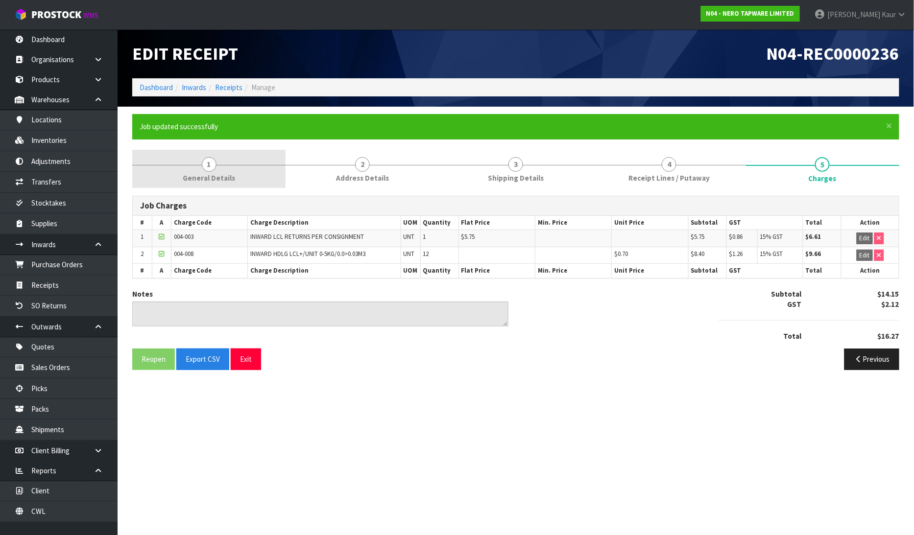
click at [228, 173] on span "General Details" at bounding box center [209, 178] width 52 height 10
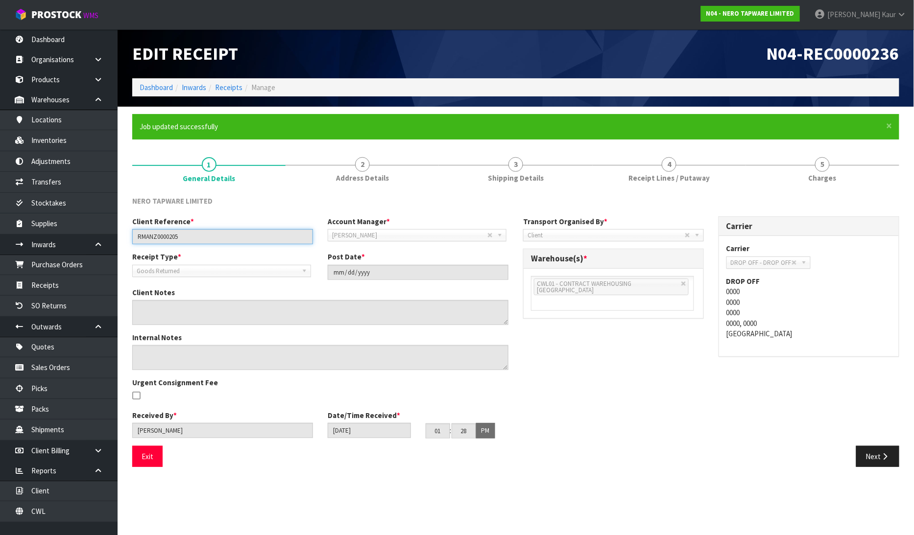
drag, startPoint x: 192, startPoint y: 238, endPoint x: 125, endPoint y: 237, distance: 67.1
click at [125, 237] on div "Client Reference * RMANZ0000205" at bounding box center [222, 230] width 195 height 28
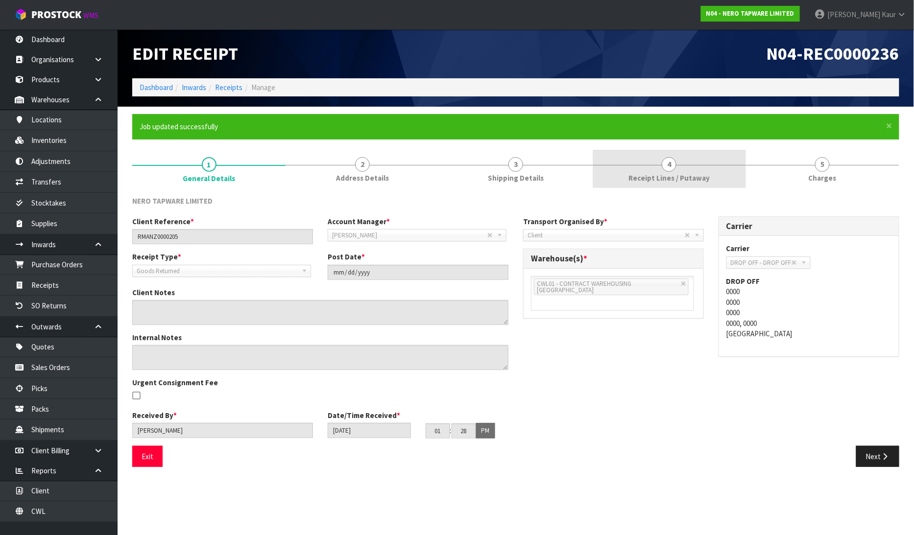
click at [627, 182] on link "4 Receipt Lines / Putaway" at bounding box center [669, 169] width 153 height 39
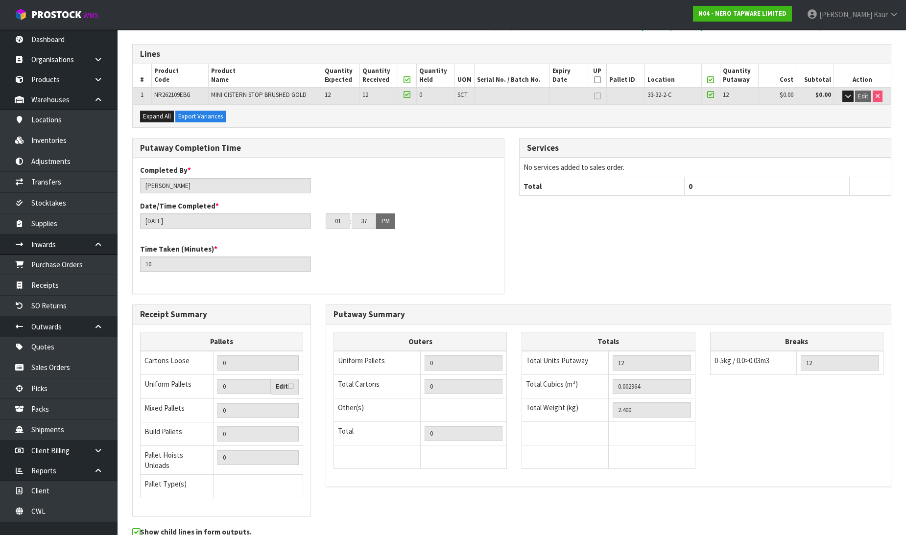
scroll to position [196, 0]
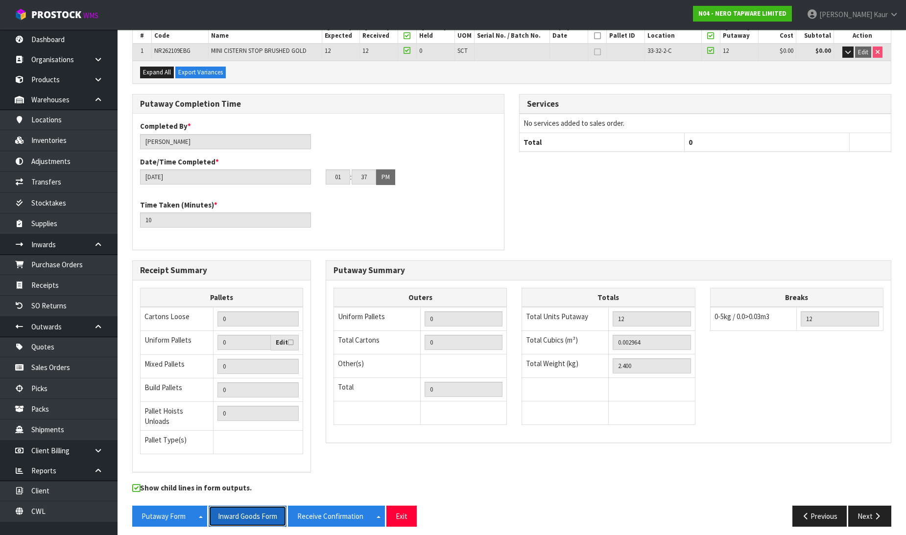
click at [266, 508] on button "Inward Goods Form" at bounding box center [248, 516] width 78 height 21
click at [322, 508] on button "Receive Confirmation" at bounding box center [330, 516] width 85 height 21
drag, startPoint x: 75, startPoint y: 516, endPoint x: 190, endPoint y: 406, distance: 158.7
click at [75, 516] on link "CWL" at bounding box center [59, 511] width 118 height 20
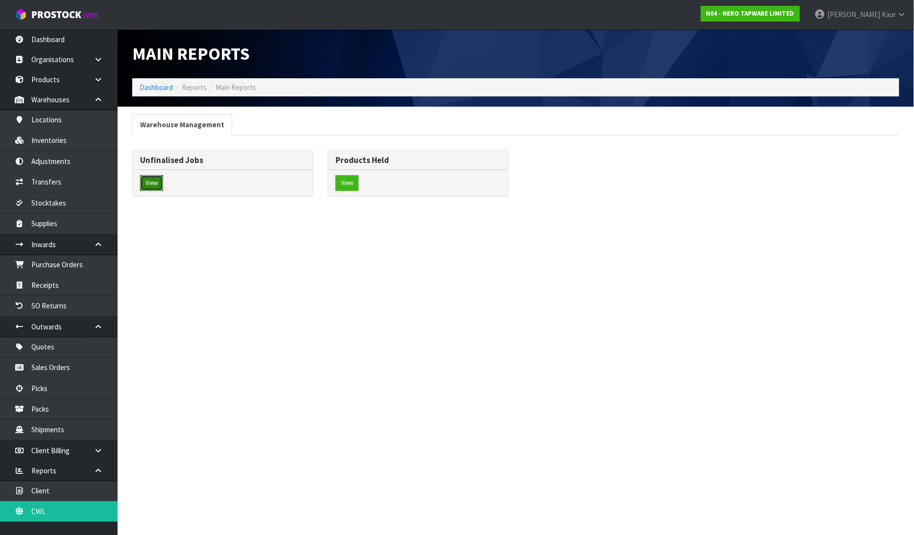
click at [145, 182] on button "View" at bounding box center [151, 183] width 23 height 16
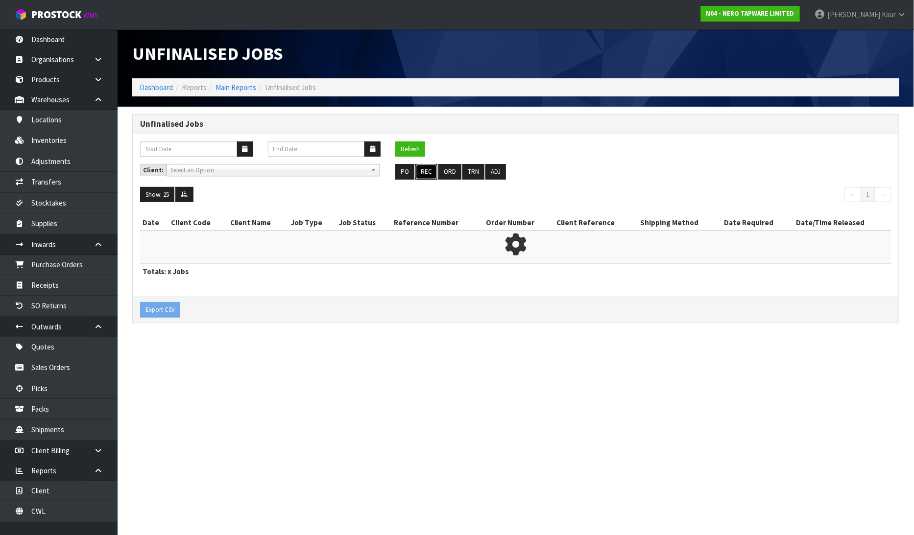
click at [423, 167] on button "REC" at bounding box center [426, 172] width 22 height 16
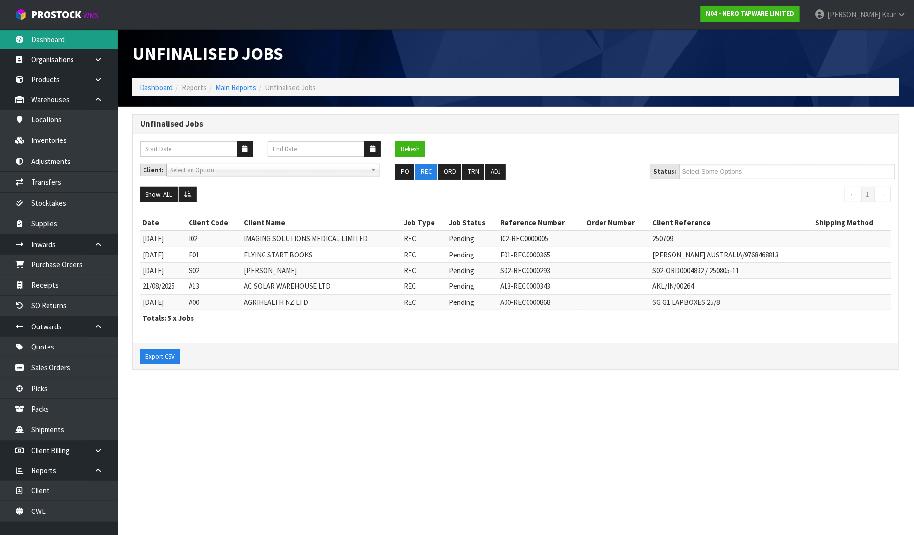
click at [55, 41] on link "Dashboard" at bounding box center [59, 39] width 118 height 20
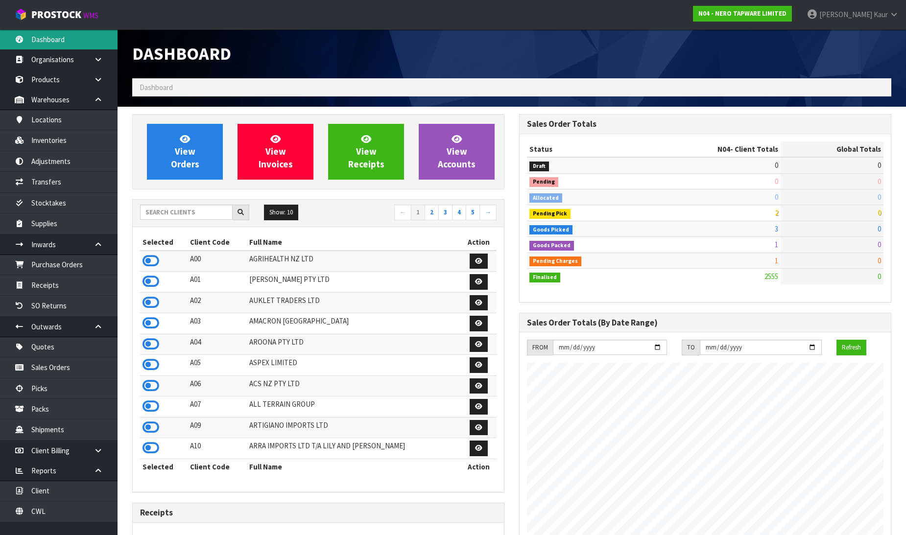
scroll to position [763, 387]
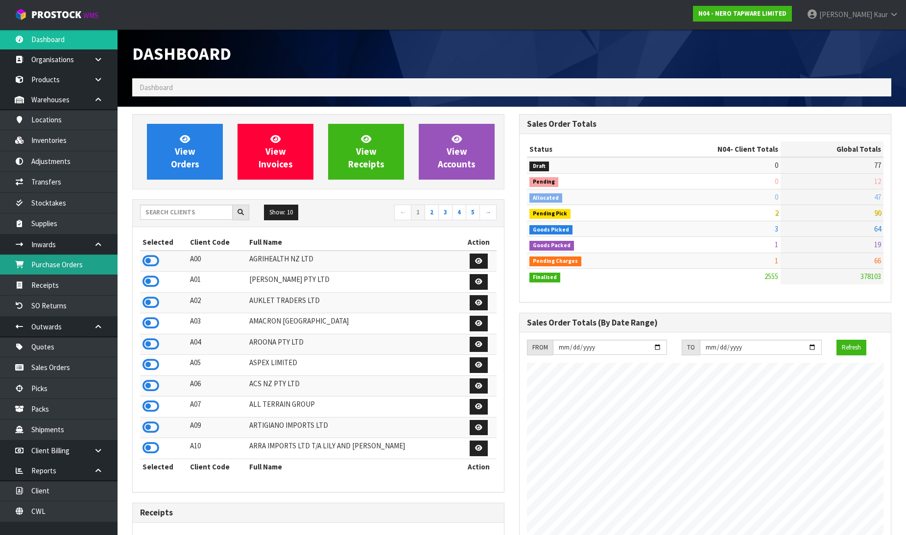
drag, startPoint x: 77, startPoint y: 268, endPoint x: 87, endPoint y: 267, distance: 9.8
click at [77, 268] on link "Purchase Orders" at bounding box center [59, 265] width 118 height 20
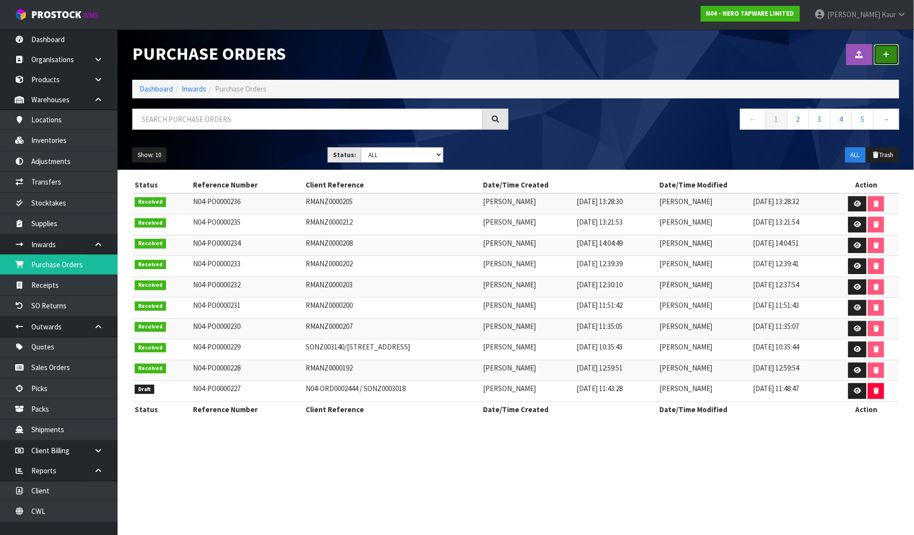
click at [890, 51] on link at bounding box center [886, 54] width 25 height 21
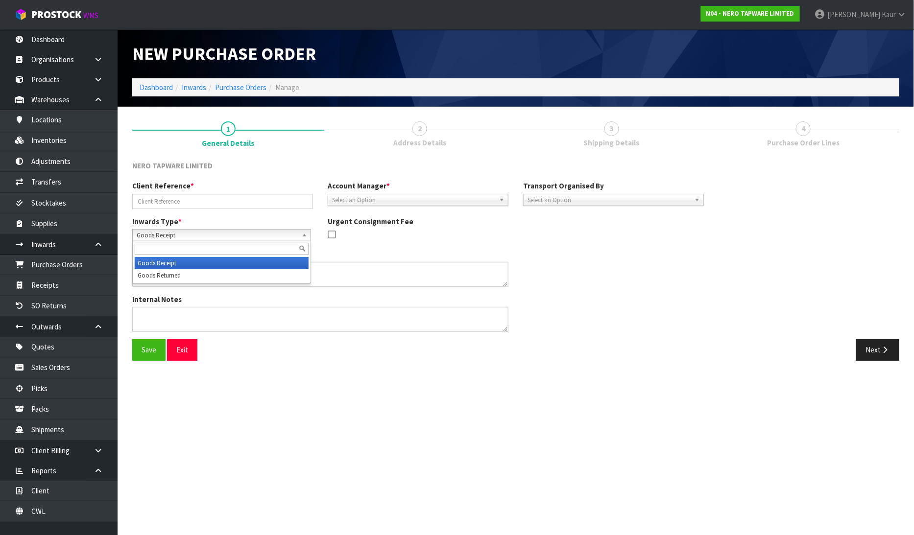
click at [211, 239] on span "Goods Receipt" at bounding box center [217, 236] width 161 height 12
click at [197, 270] on li "Goods Returned" at bounding box center [222, 275] width 174 height 12
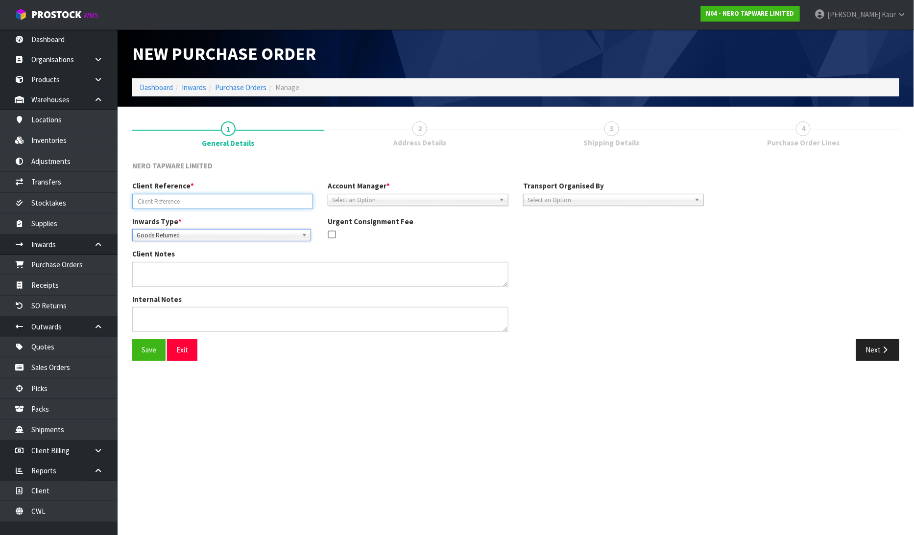
click at [175, 207] on input "text" at bounding box center [222, 201] width 181 height 15
type input "RMANZ0000206"
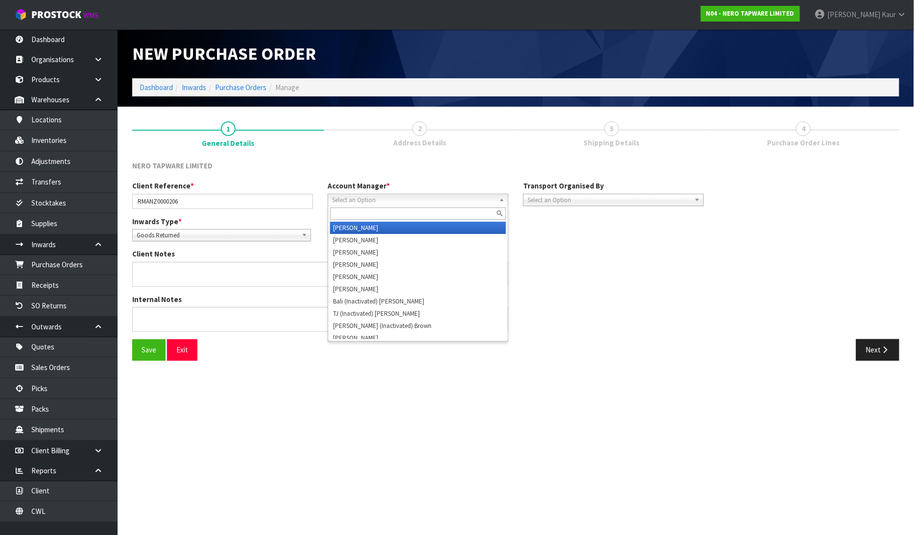
click at [343, 196] on span "Select an Option" at bounding box center [413, 200] width 163 height 12
type input "v"
click at [348, 228] on li "V [PERSON_NAME]" at bounding box center [418, 228] width 176 height 12
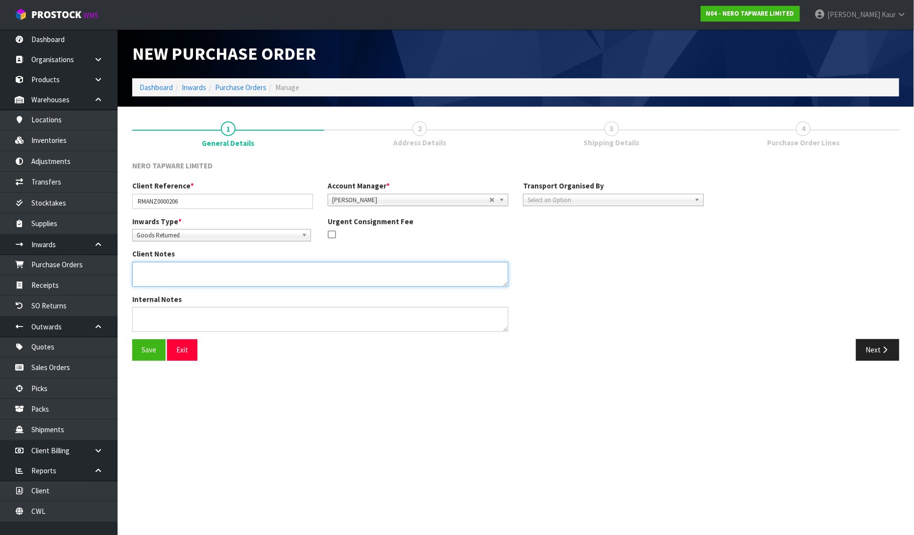
click at [241, 267] on textarea at bounding box center [320, 274] width 376 height 25
paste textarea "CAN YOU PLEASE LEAVE THIS RETURN ASIDE? WE WILL SEND YOU A NEW PACKAGE FOR IT T…"
type textarea "CAN YOU PLEASE LEAVE THIS RETURN ASIDE? WE WILL SEND YOU A NEW PACKAGE FOR IT T…"
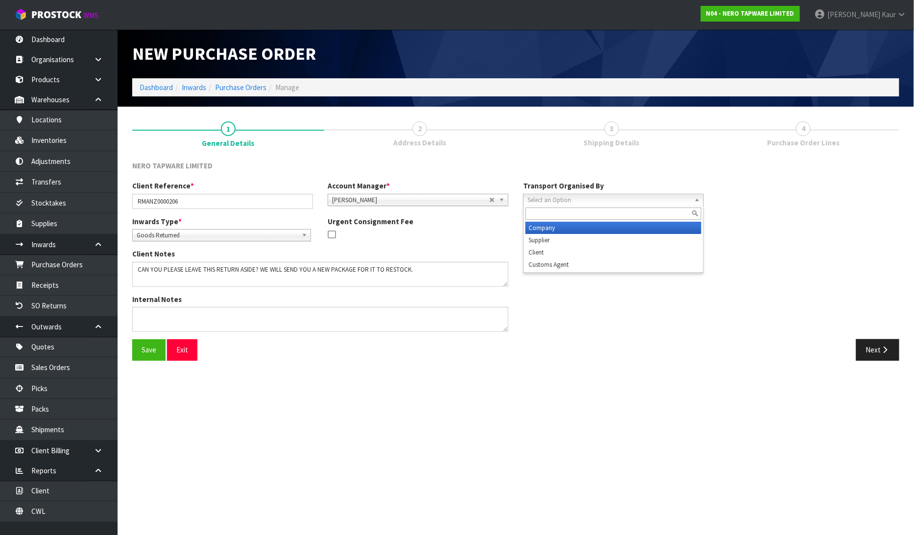
click at [558, 194] on span "Select an Option" at bounding box center [608, 200] width 163 height 12
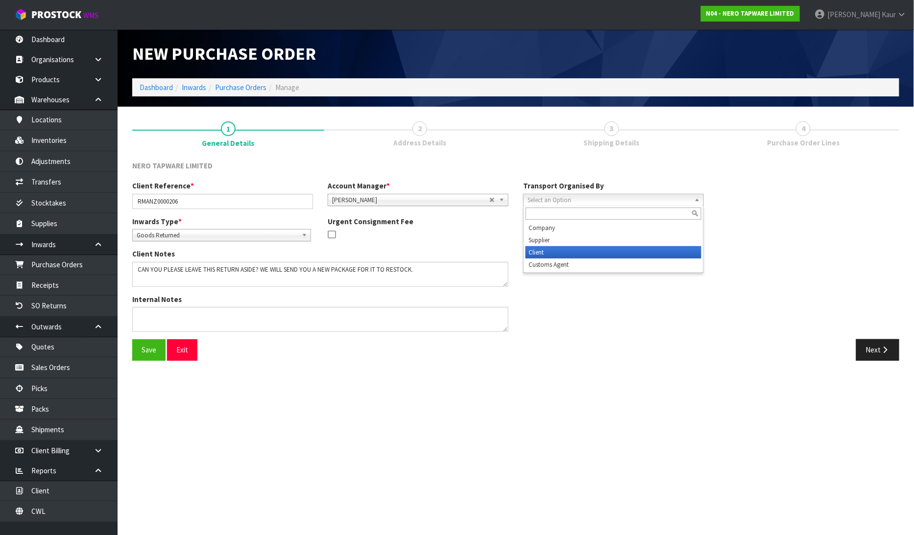
click at [557, 250] on li "Client" at bounding box center [613, 252] width 176 height 12
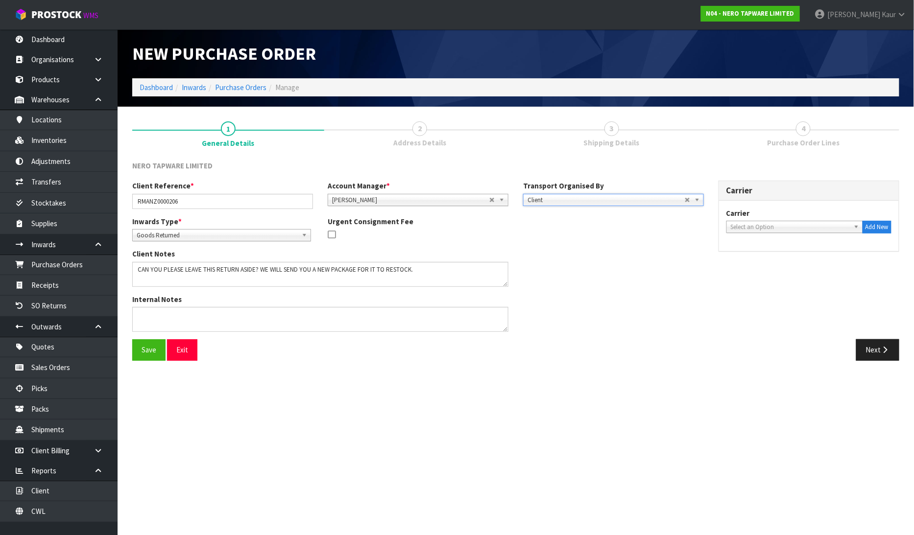
click at [747, 223] on span "Select an Option" at bounding box center [790, 227] width 119 height 12
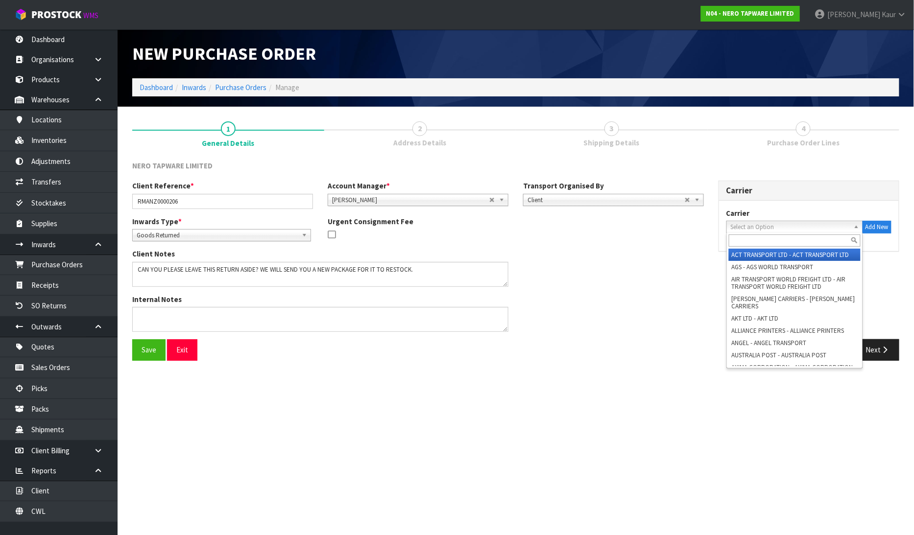
click at [738, 240] on input "text" at bounding box center [795, 241] width 132 height 12
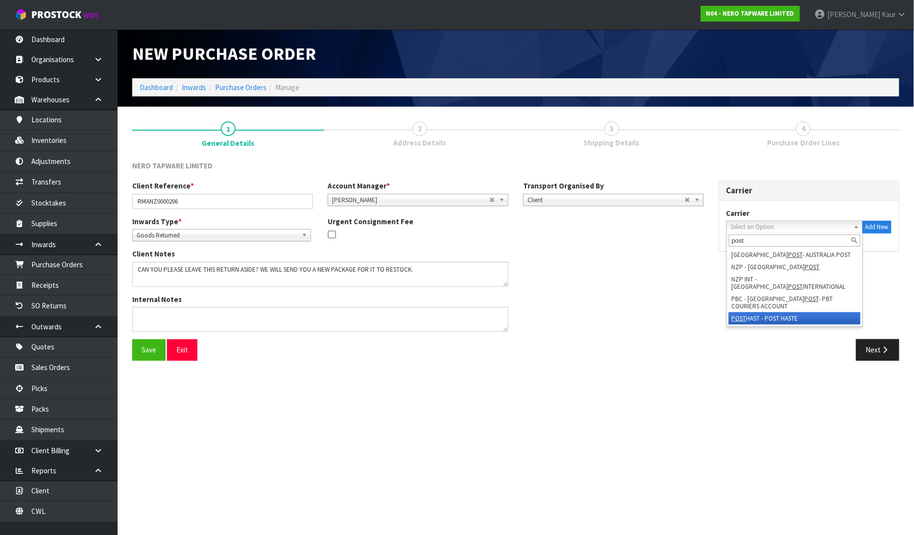
type input "post"
click at [768, 312] on li "POST HAST - POST HASTE" at bounding box center [795, 318] width 132 height 12
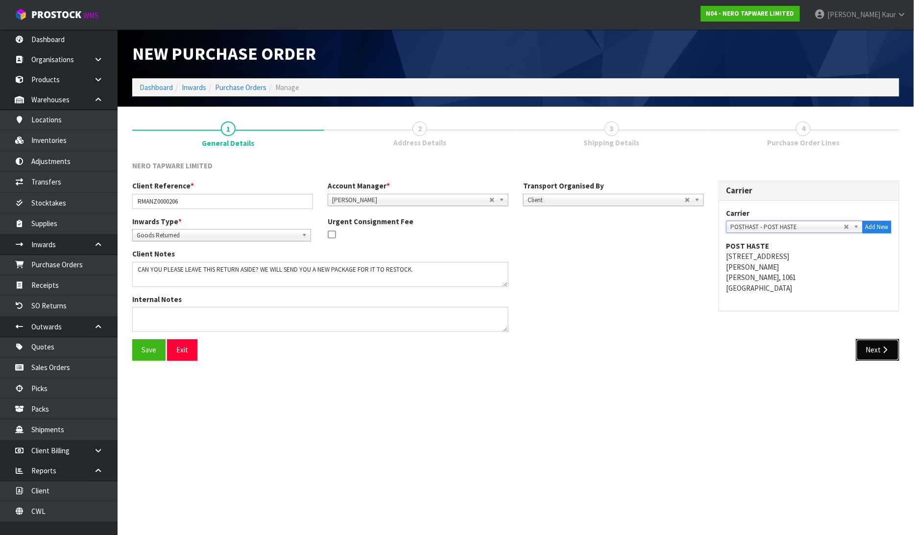
click at [875, 347] on button "Next" at bounding box center [877, 349] width 43 height 21
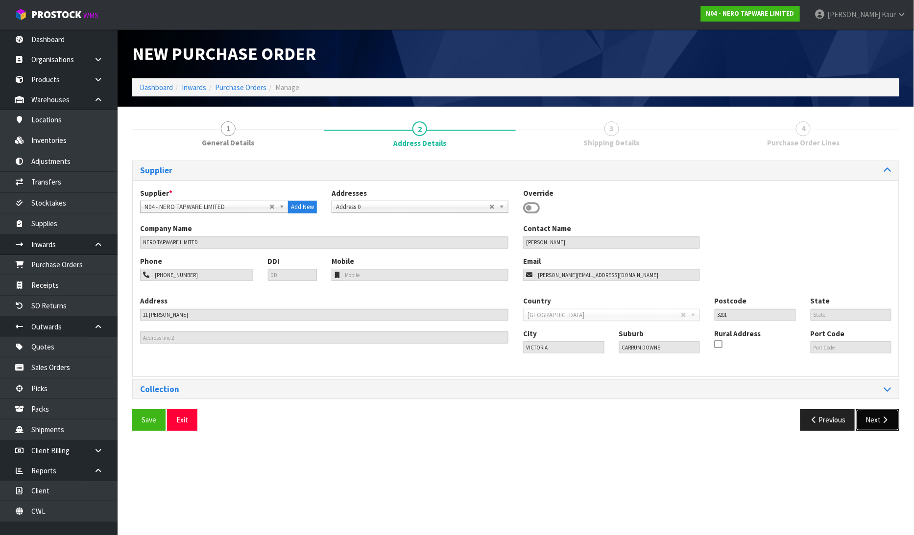
click at [883, 419] on icon "button" at bounding box center [885, 419] width 9 height 7
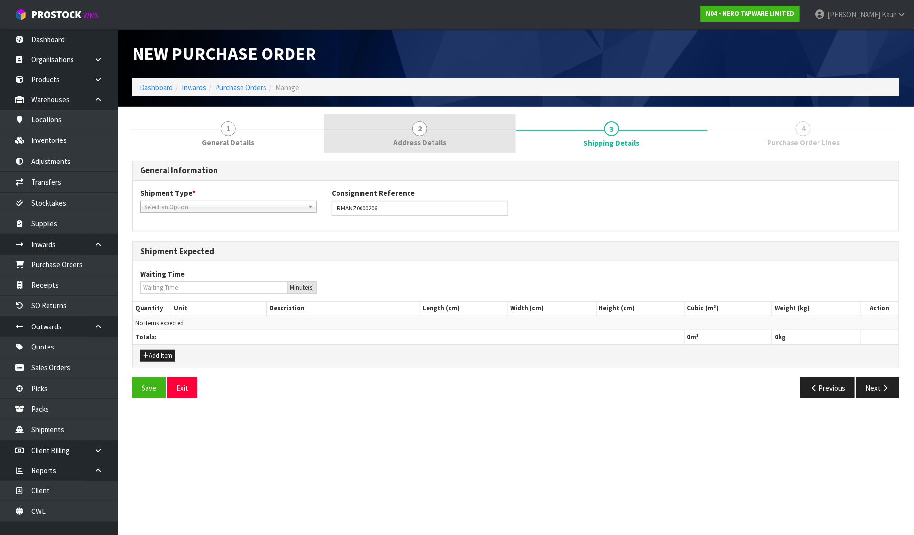
click at [420, 126] on span "2" at bounding box center [419, 128] width 15 height 15
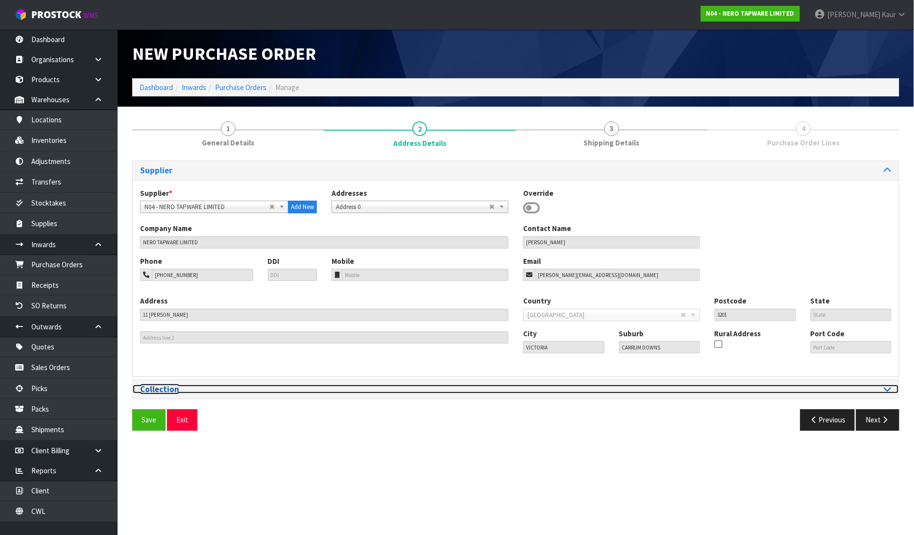
click at [885, 389] on icon at bounding box center [887, 389] width 7 height 8
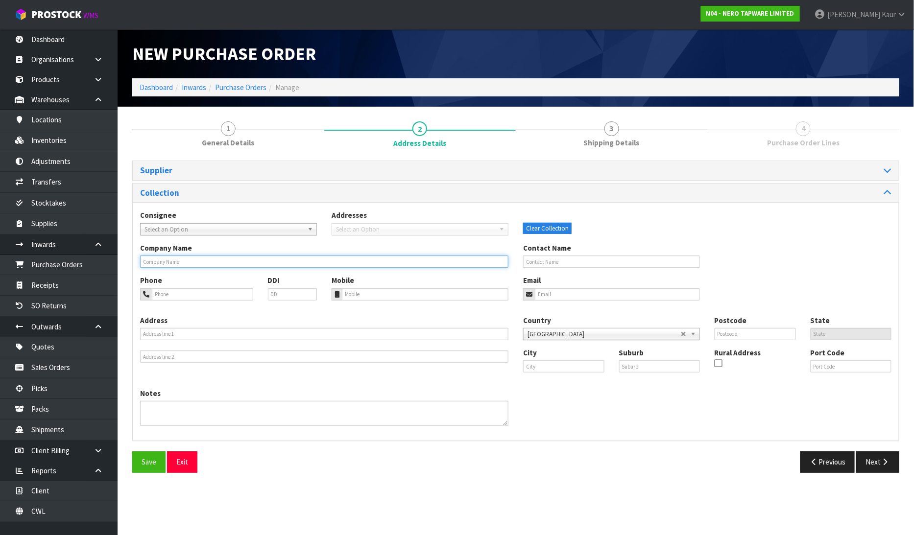
click at [222, 263] on input "text" at bounding box center [324, 262] width 368 height 12
type input "CHESTERS PLUMBING AND BATHROOM LOWER HUTT"
click at [892, 462] on button "Next" at bounding box center [877, 462] width 43 height 21
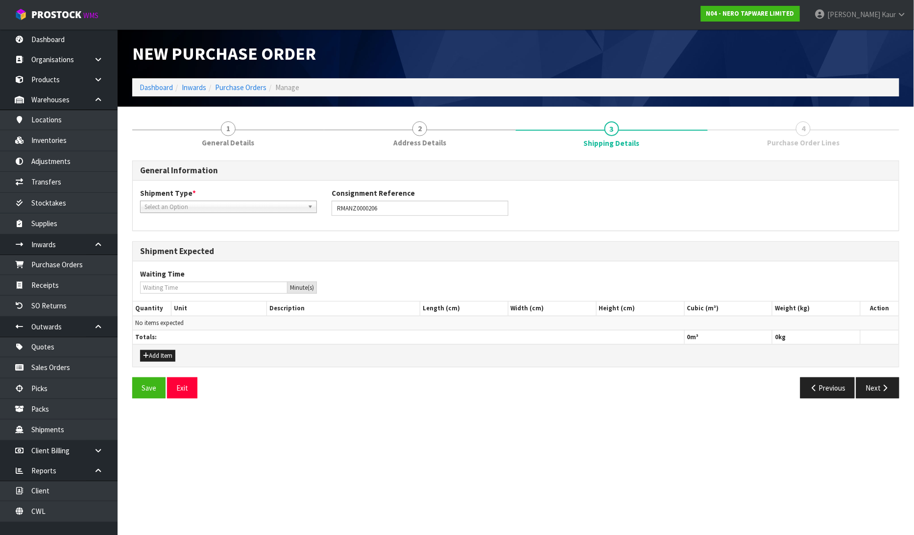
click at [203, 207] on span "Select an Option" at bounding box center [223, 207] width 159 height 12
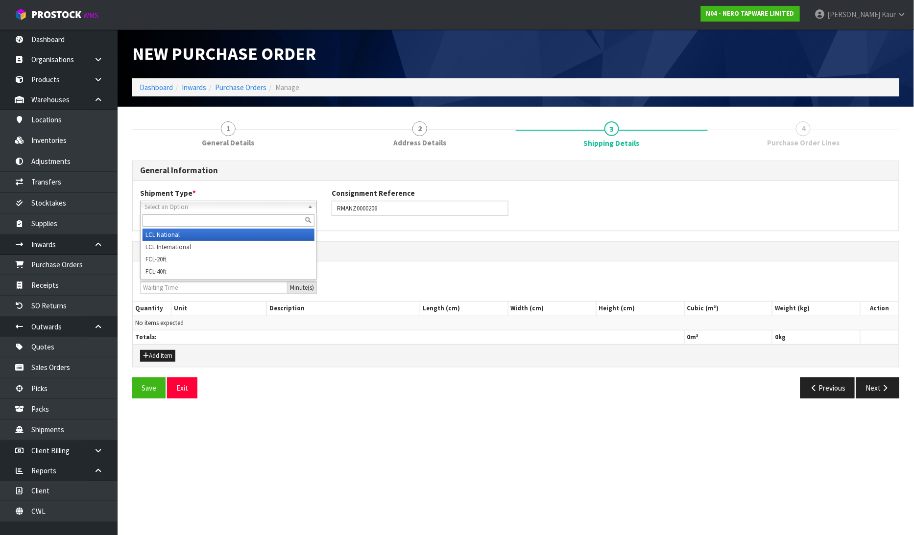
click at [185, 236] on li "LCL National" at bounding box center [229, 235] width 172 height 12
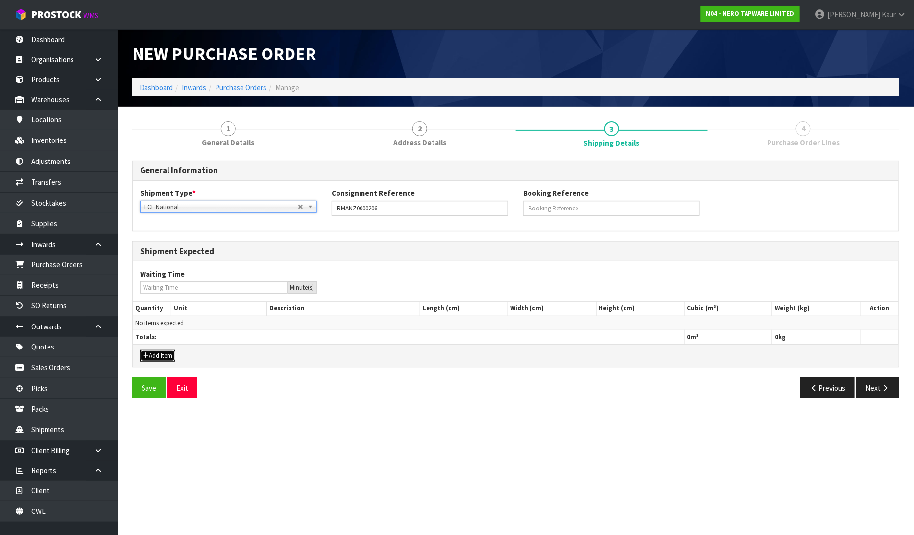
click at [158, 358] on button "Add Item" at bounding box center [157, 356] width 35 height 12
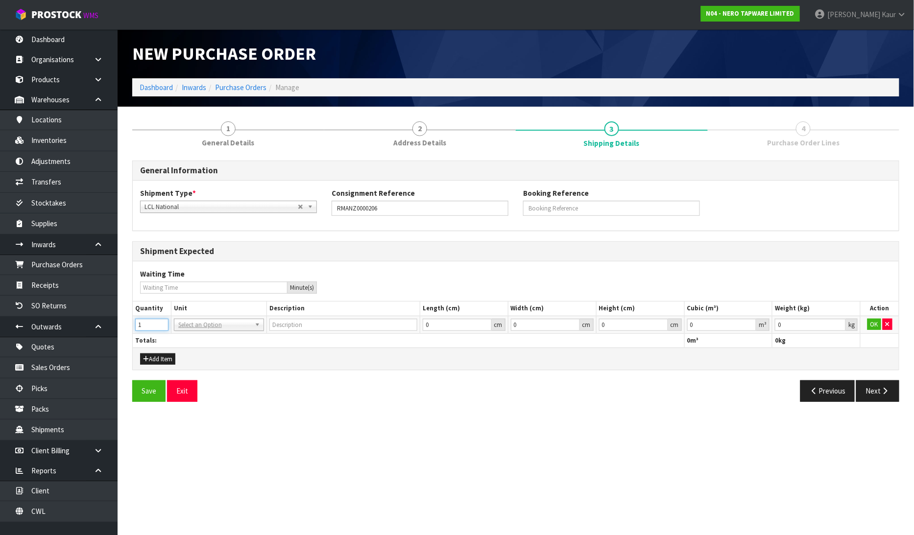
click at [162, 321] on input "1" at bounding box center [151, 325] width 33 height 12
type input "2"
click at [162, 321] on input "2" at bounding box center [151, 325] width 33 height 12
drag, startPoint x: 191, startPoint y: 321, endPoint x: 192, endPoint y: 337, distance: 15.7
click at [193, 342] on input "text" at bounding box center [218, 338] width 85 height 12
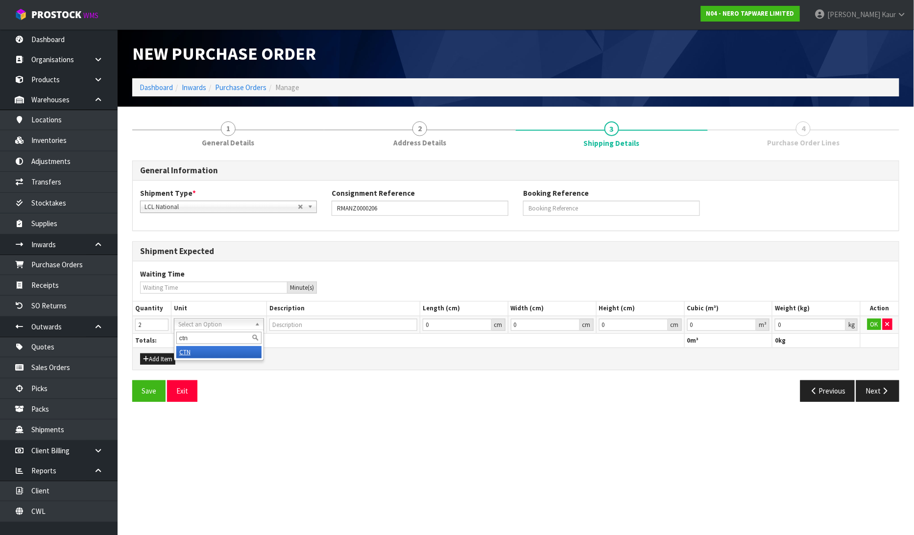
type input "ctn"
type input "CARTON"
type input "0.000001"
click at [752, 322] on input "0.000001" at bounding box center [722, 325] width 70 height 12
type input "0.001"
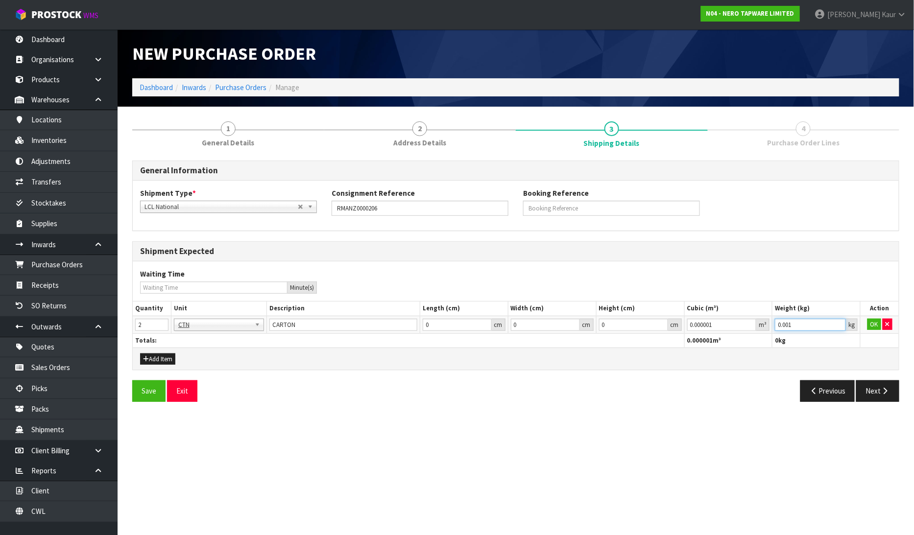
click at [842, 324] on input "0.001" at bounding box center [810, 325] width 71 height 12
click at [875, 326] on button "OK" at bounding box center [874, 325] width 14 height 12
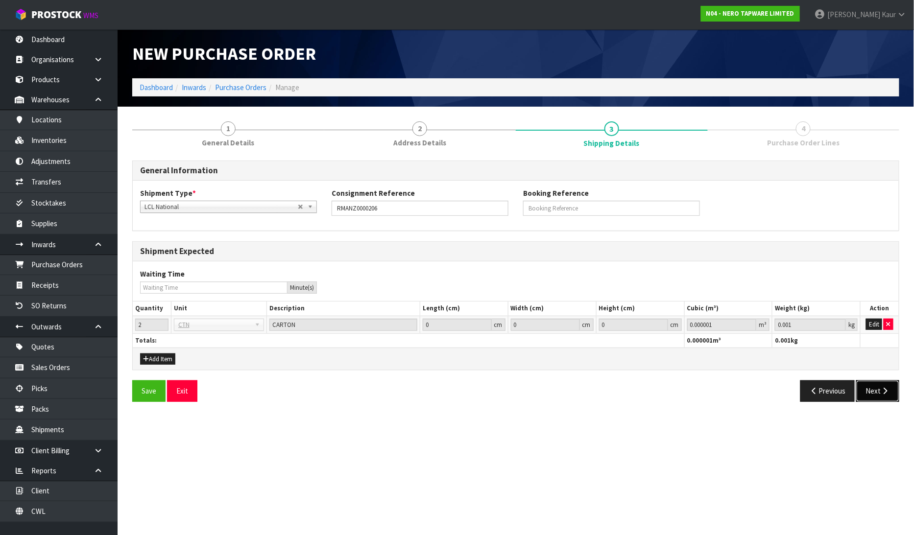
click at [878, 384] on button "Next" at bounding box center [877, 391] width 43 height 21
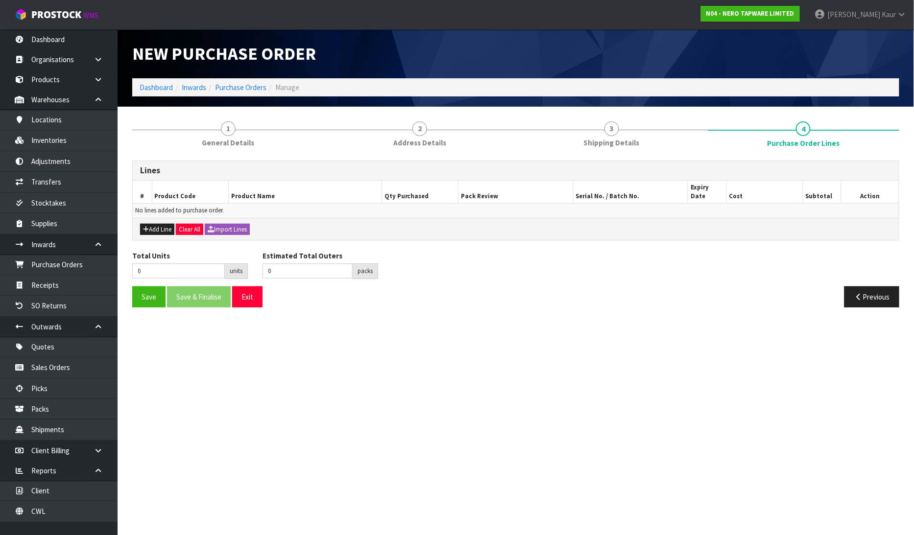
click at [157, 226] on div "Add Line Clear All Import Lines" at bounding box center [516, 229] width 766 height 22
click at [160, 224] on button "Add Line" at bounding box center [157, 230] width 34 height 12
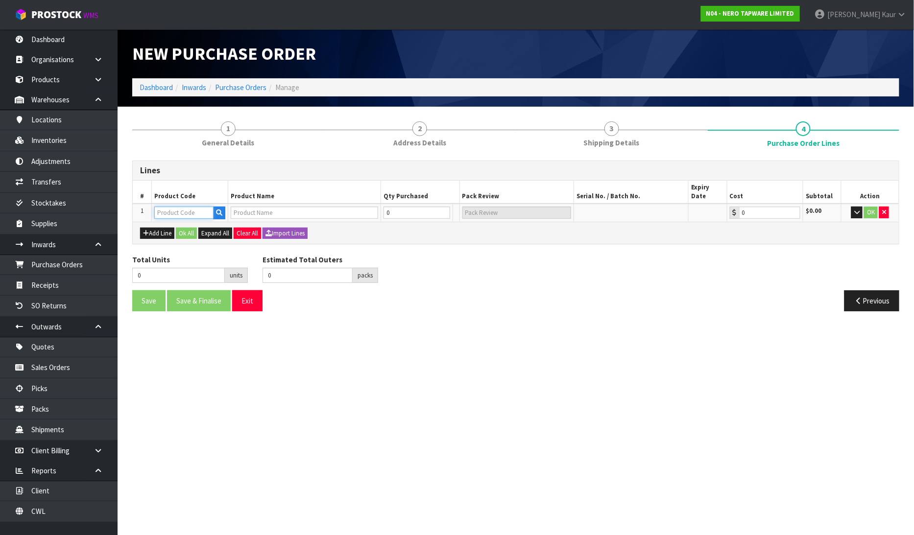
click at [172, 207] on input "text" at bounding box center [183, 213] width 59 height 12
paste input "NRPL001BZ"
type input "NRPL001BZ"
type input "IN WALL TOILET PUSH PLATE BRUSHED BRONZE"
type input "0.00"
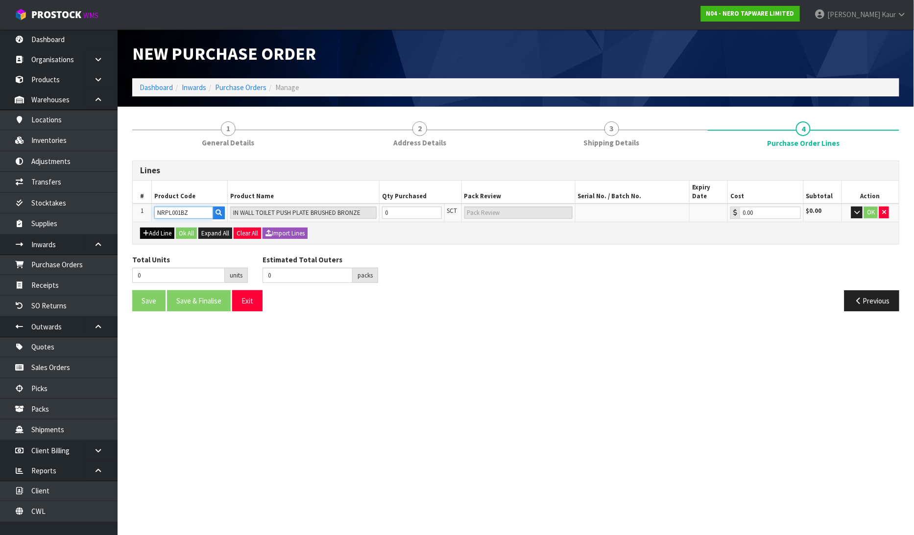
type input "NRPL001BZ"
click at [159, 228] on button "Add Line" at bounding box center [157, 234] width 34 height 12
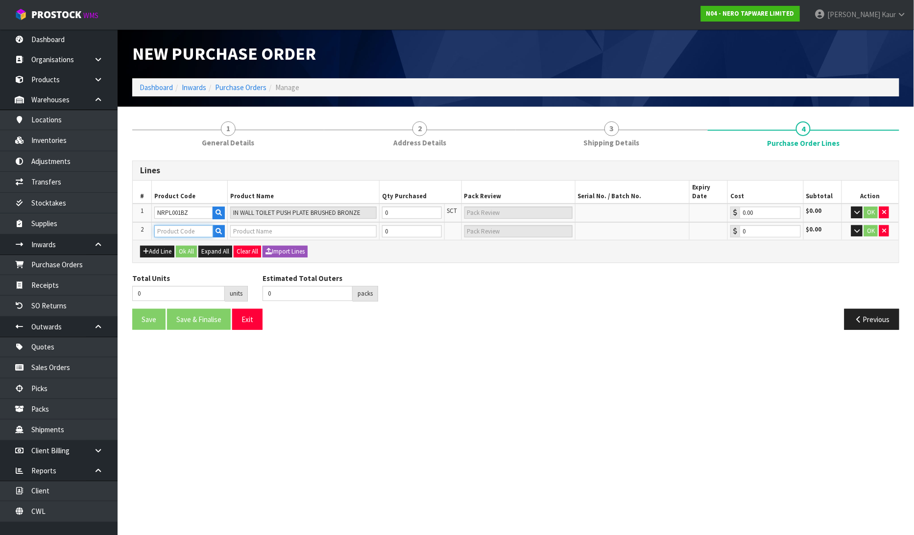
click at [167, 225] on input "text" at bounding box center [183, 231] width 59 height 12
paste input "NRFG003HSBZ"
type input "NRFG003HSBZ"
click at [408, 314] on div "Save Save & Finalise Exit" at bounding box center [320, 319] width 391 height 21
click at [159, 225] on input "text" at bounding box center [183, 231] width 59 height 12
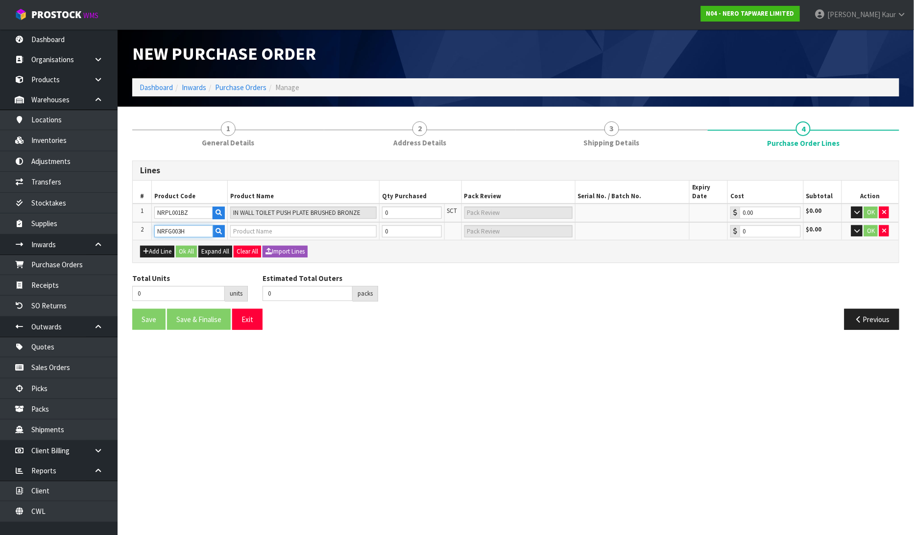
type input "NRFG003H"
click at [394, 207] on input "0" at bounding box center [412, 213] width 60 height 12
type input "1"
type input "1 SCT"
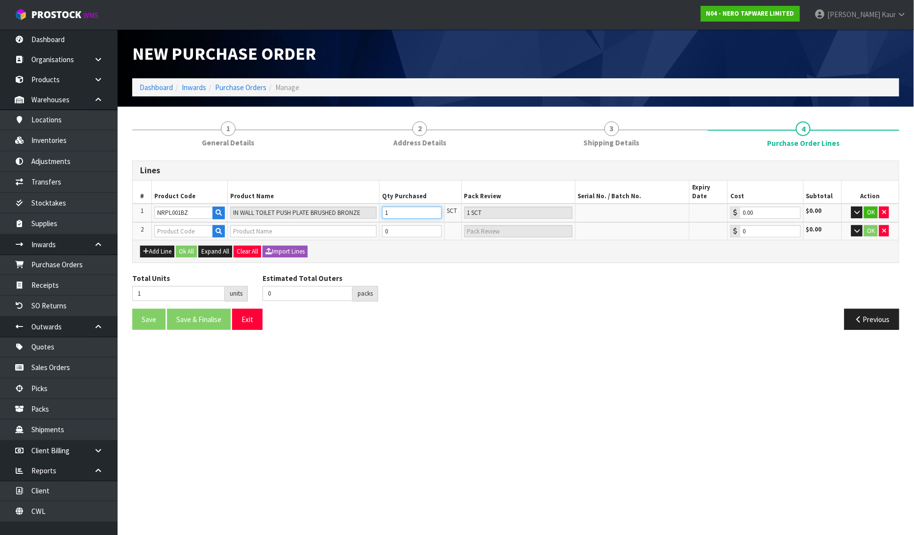
type input "1"
click at [425, 286] on div "Total Units 1 units Estimated Total Outers 0 packs Estimated Total Pallets pall…" at bounding box center [516, 291] width 782 height 36
click at [875, 207] on button "OK" at bounding box center [871, 213] width 14 height 12
click at [883, 227] on icon "button" at bounding box center [885, 230] width 4 height 6
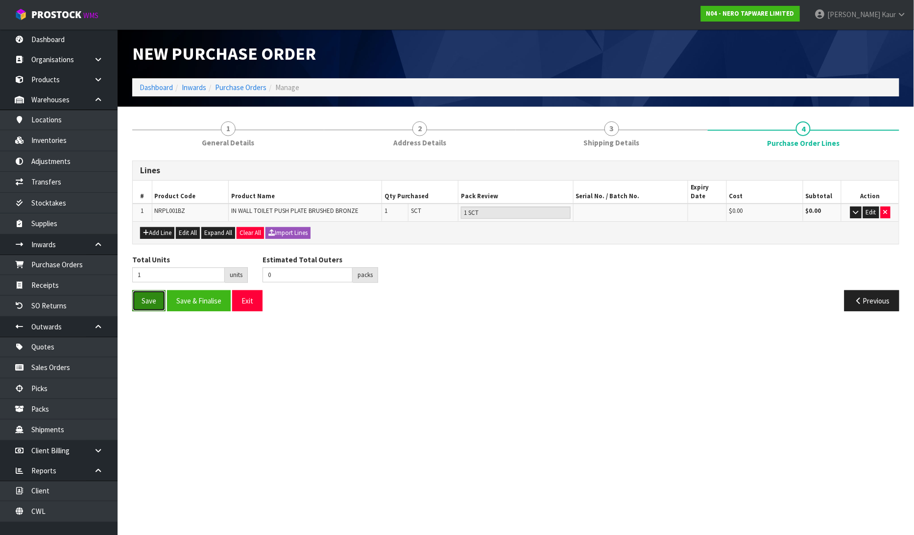
click at [156, 294] on button "Save" at bounding box center [148, 300] width 33 height 21
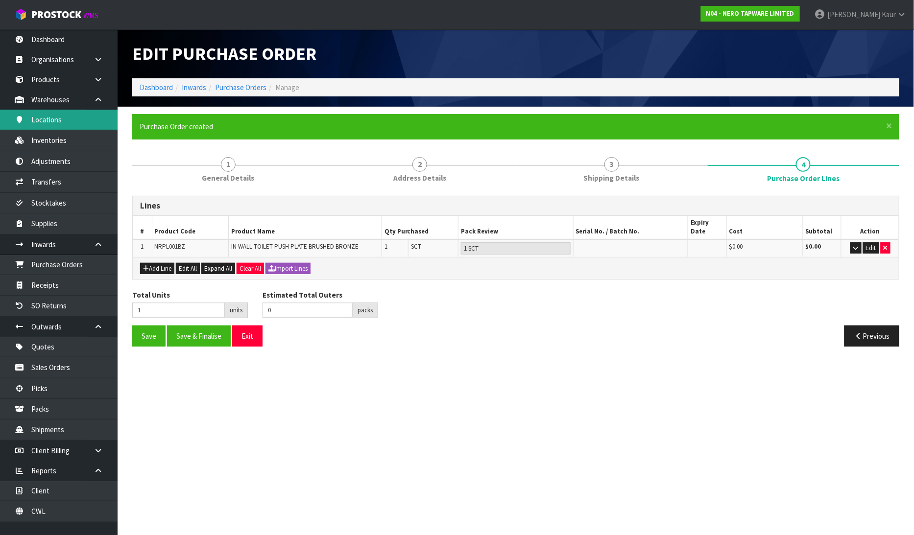
type input "0"
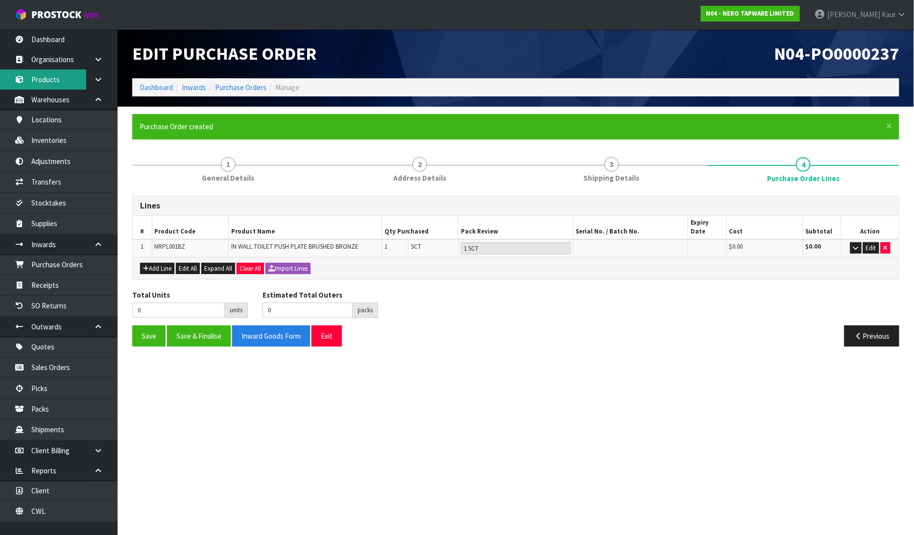
click at [61, 86] on link "Products" at bounding box center [59, 80] width 118 height 20
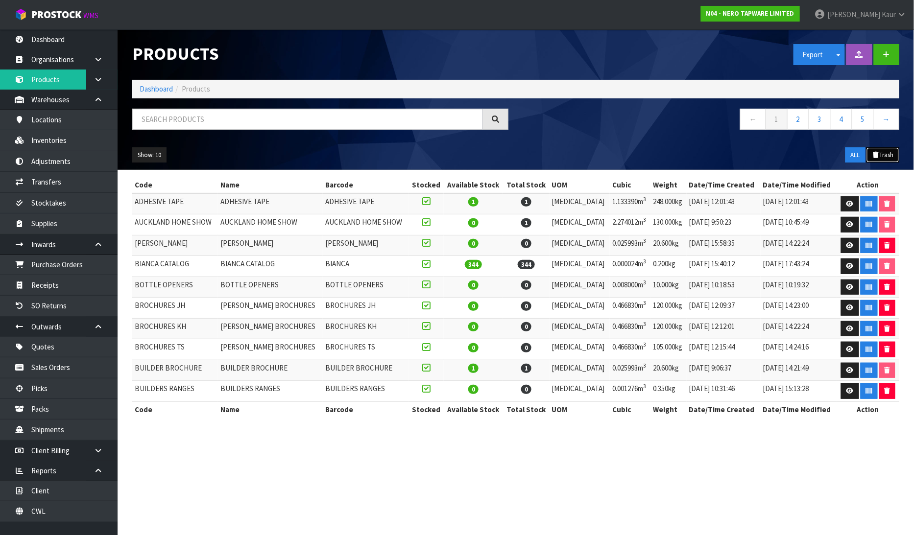
click at [880, 154] on button "Trash" at bounding box center [882, 155] width 33 height 16
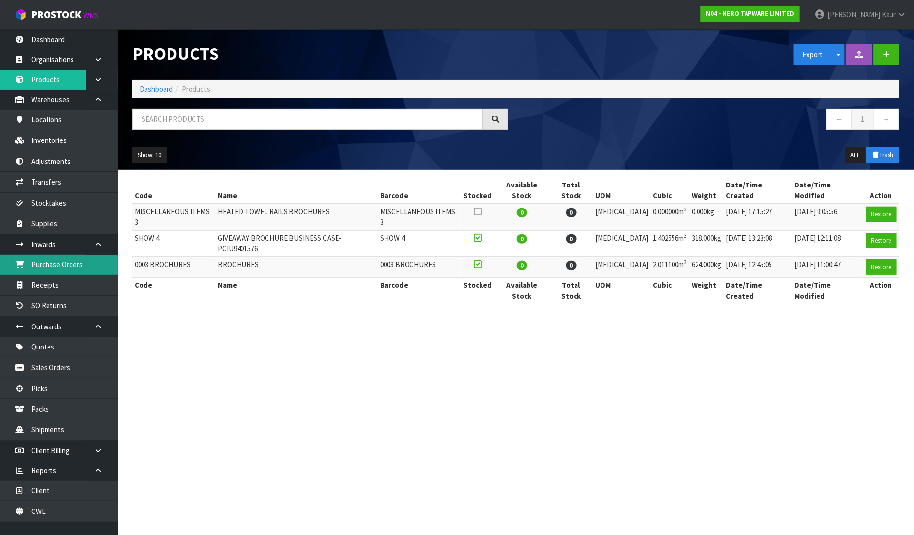
click at [71, 272] on link "Purchase Orders" at bounding box center [59, 265] width 118 height 20
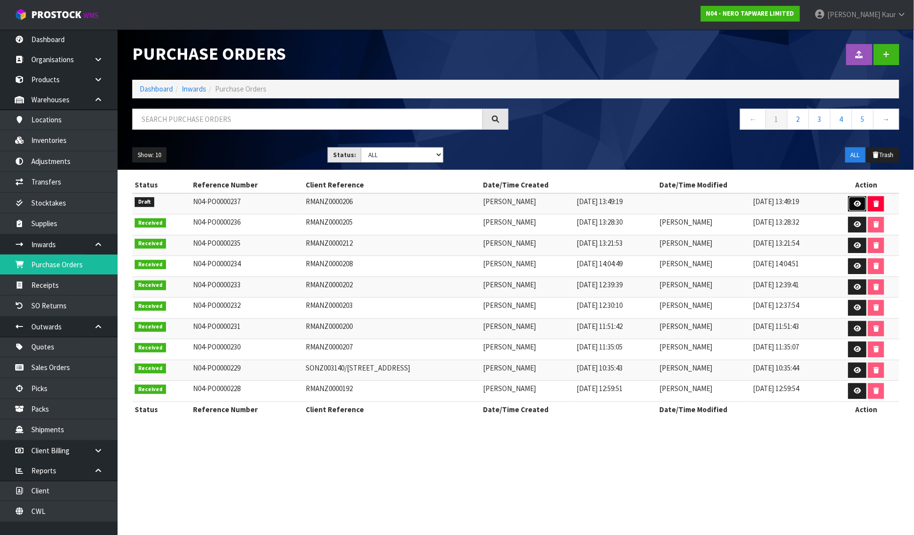
click at [861, 202] on icon at bounding box center [857, 204] width 7 height 6
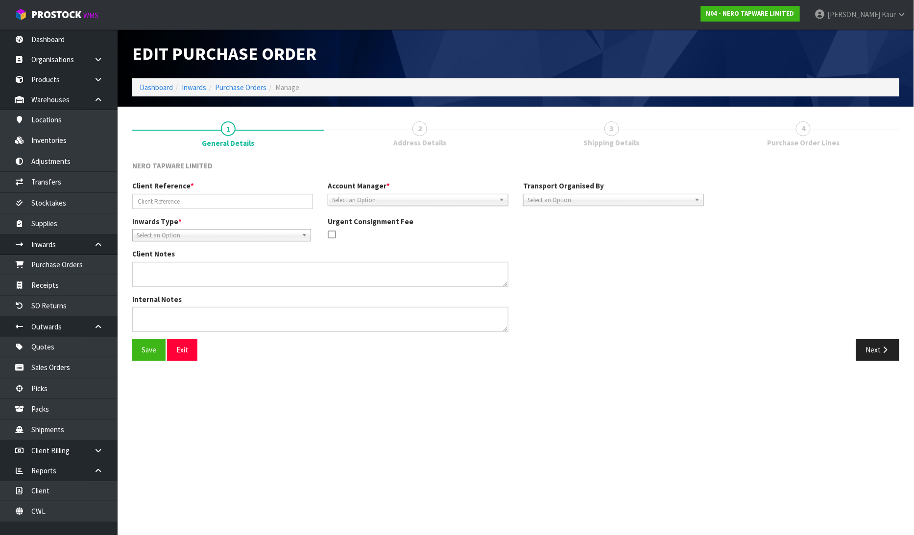
type input "RMANZ0000206"
type textarea "CAN YOU PLEASE LEAVE THIS RETURN ASIDE? WE WILL SEND YOU A NEW PACKAGE FOR IT T…"
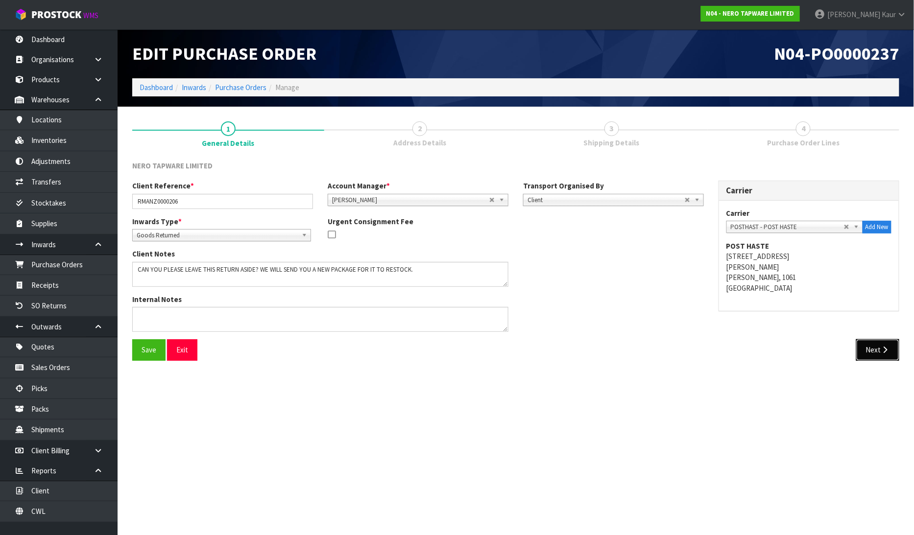
click at [873, 349] on button "Next" at bounding box center [877, 349] width 43 height 21
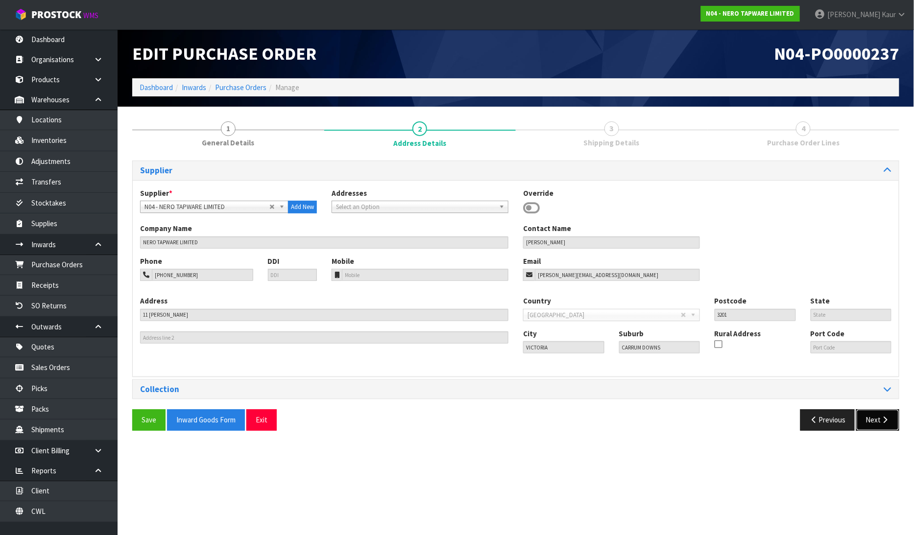
click at [864, 419] on button "Next" at bounding box center [877, 419] width 43 height 21
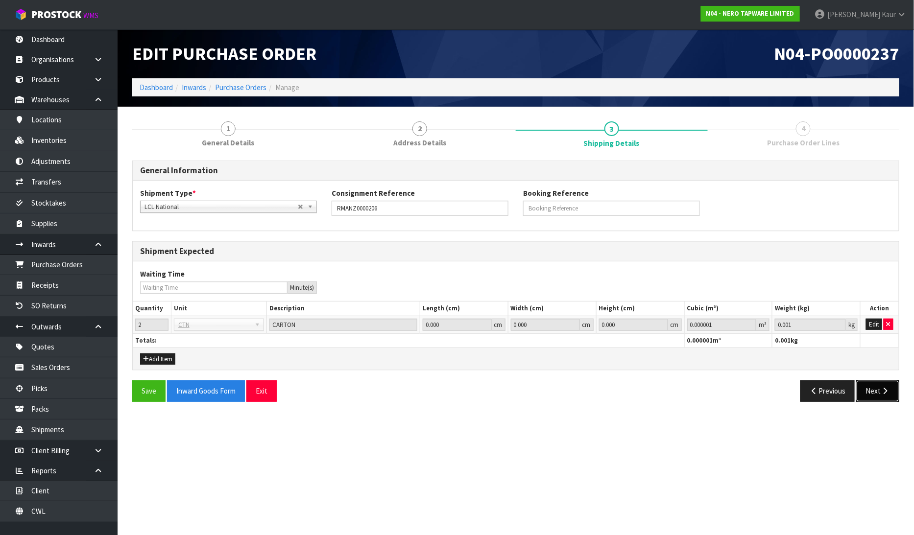
click at [877, 392] on button "Next" at bounding box center [877, 391] width 43 height 21
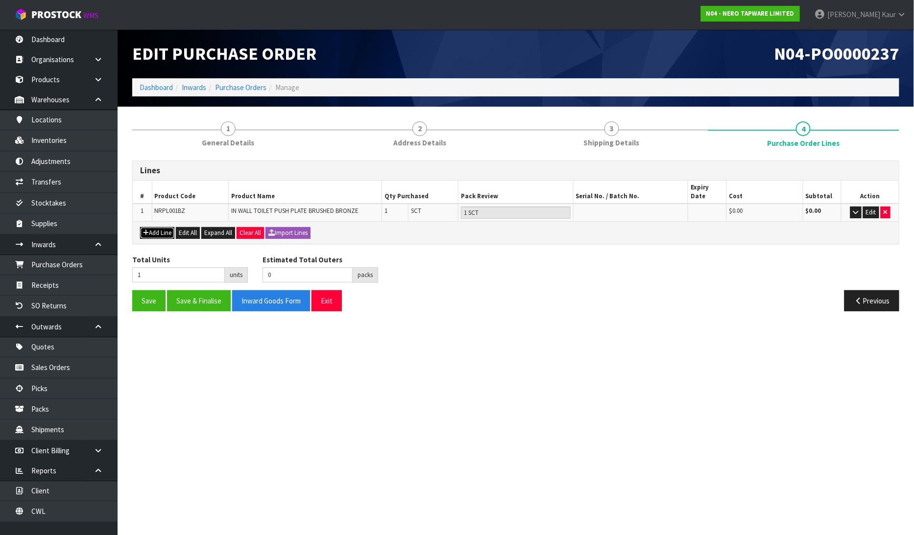
click at [169, 227] on button "Add Line" at bounding box center [157, 233] width 34 height 12
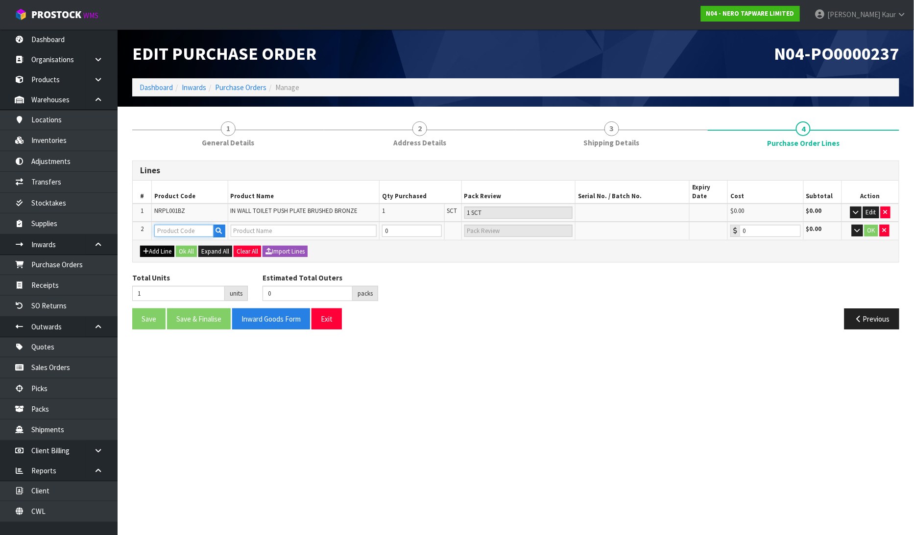
click at [169, 225] on input "text" at bounding box center [183, 231] width 59 height 12
click at [221, 228] on icon "button" at bounding box center [219, 231] width 6 height 6
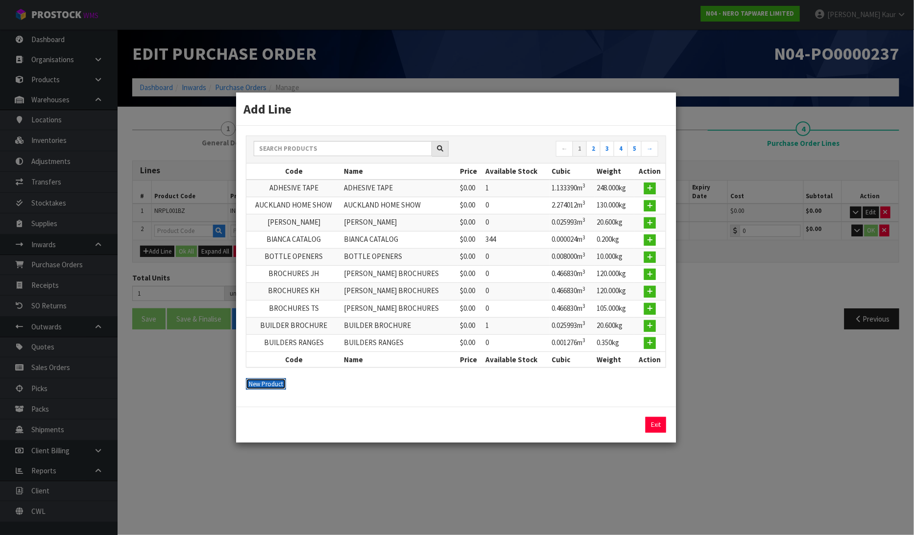
drag, startPoint x: 272, startPoint y: 383, endPoint x: 49, endPoint y: 359, distance: 224.1
click at [271, 384] on button "New Product" at bounding box center [266, 385] width 40 height 12
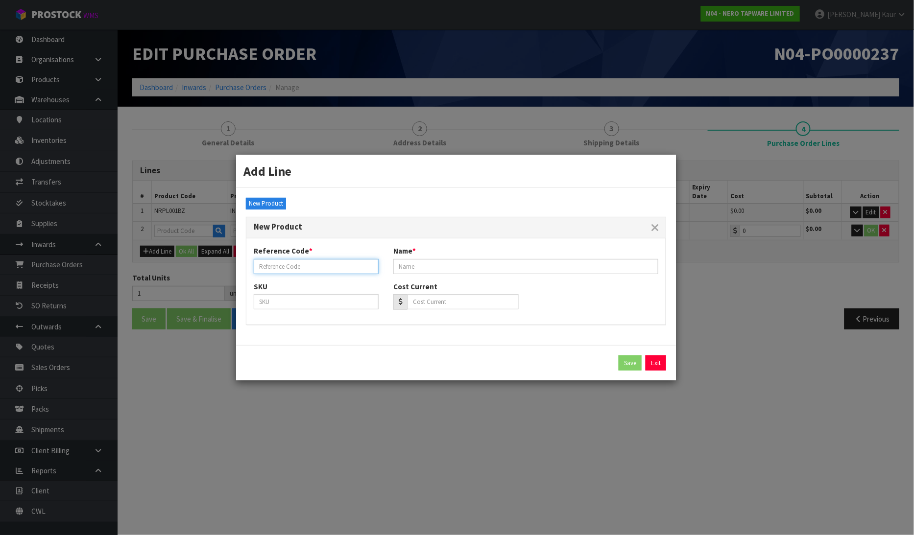
click at [300, 268] on input "text" at bounding box center [316, 266] width 125 height 15
paste input "NRFG003HSBZ"
type input "NRFG003HSBZ"
click at [655, 358] on link "Exit" at bounding box center [655, 364] width 21 height 16
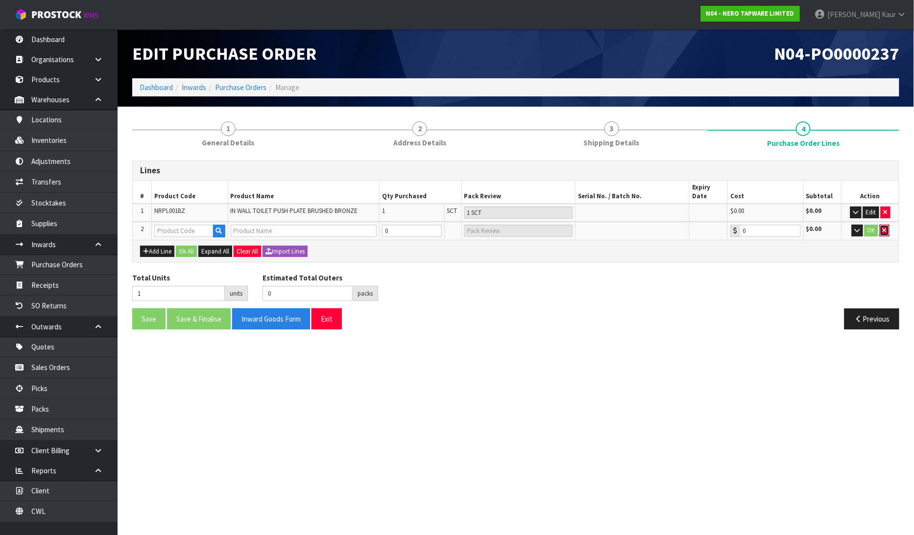
click at [884, 227] on icon "button" at bounding box center [885, 230] width 4 height 6
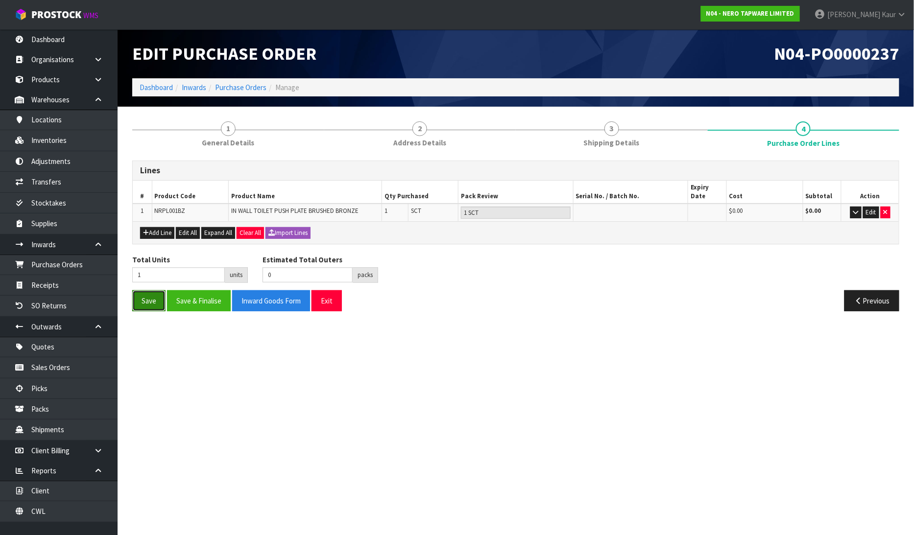
click at [135, 290] on button "Save" at bounding box center [148, 300] width 33 height 21
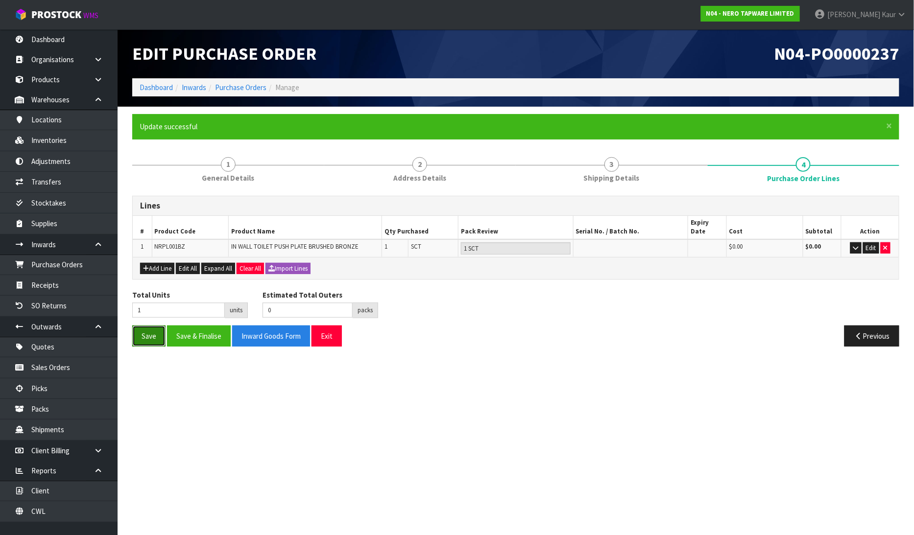
click at [135, 326] on button "Save" at bounding box center [148, 336] width 33 height 21
click at [23, 47] on link "Dashboard" at bounding box center [59, 39] width 118 height 20
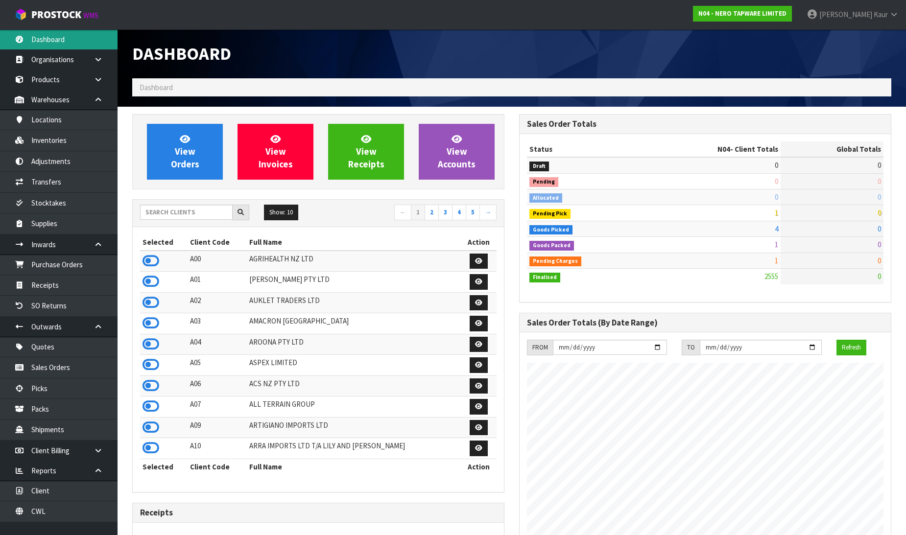
scroll to position [763, 387]
click at [185, 217] on input "text" at bounding box center [186, 212] width 93 height 15
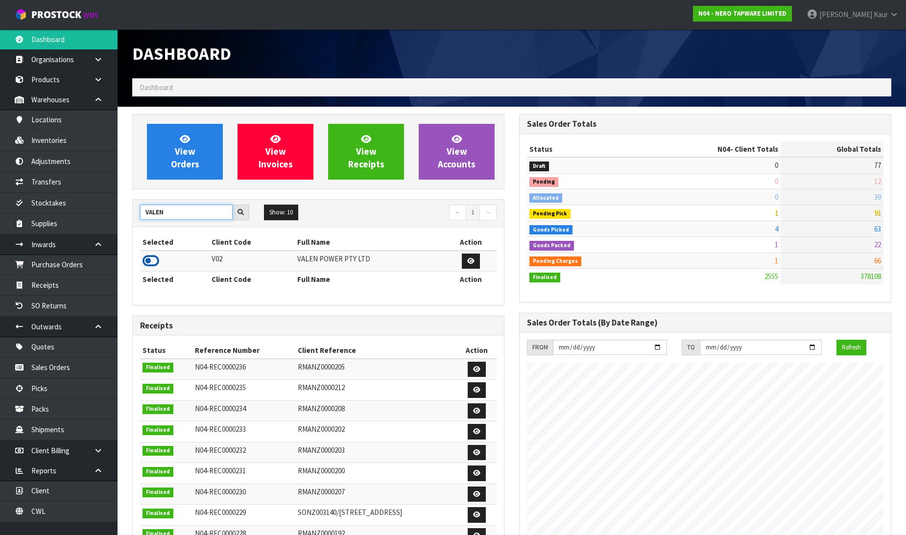
type input "VALEN"
click at [149, 259] on icon at bounding box center [151, 261] width 17 height 15
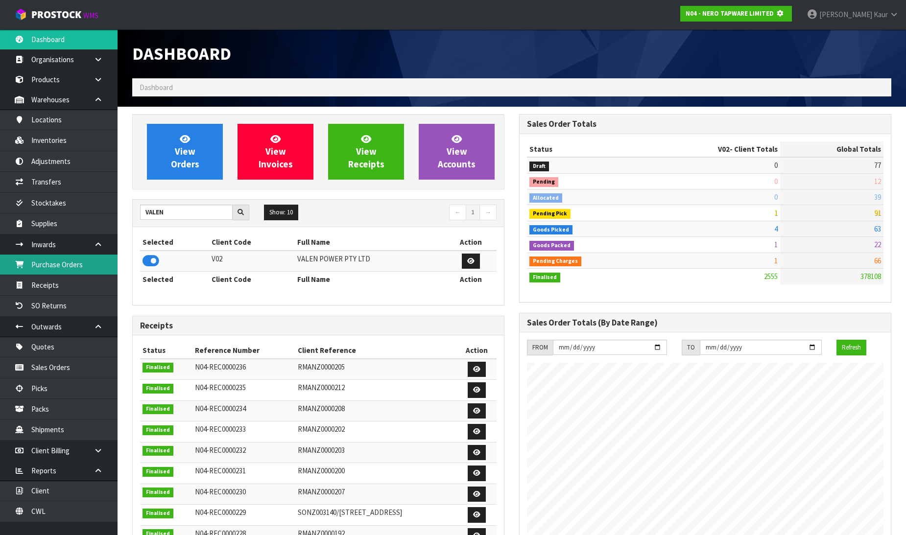
scroll to position [489129, 489353]
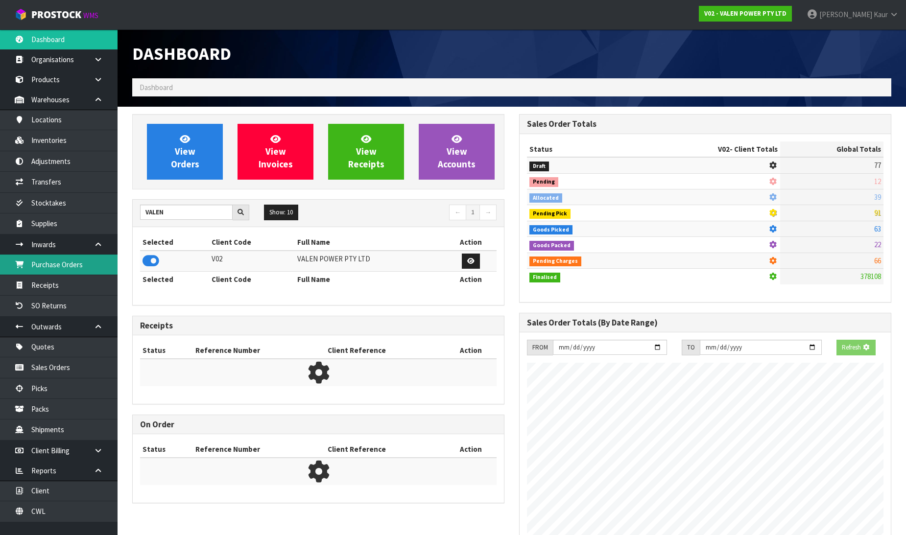
drag, startPoint x: 63, startPoint y: 273, endPoint x: 418, endPoint y: 255, distance: 356.0
click at [65, 273] on link "Purchase Orders" at bounding box center [59, 265] width 118 height 20
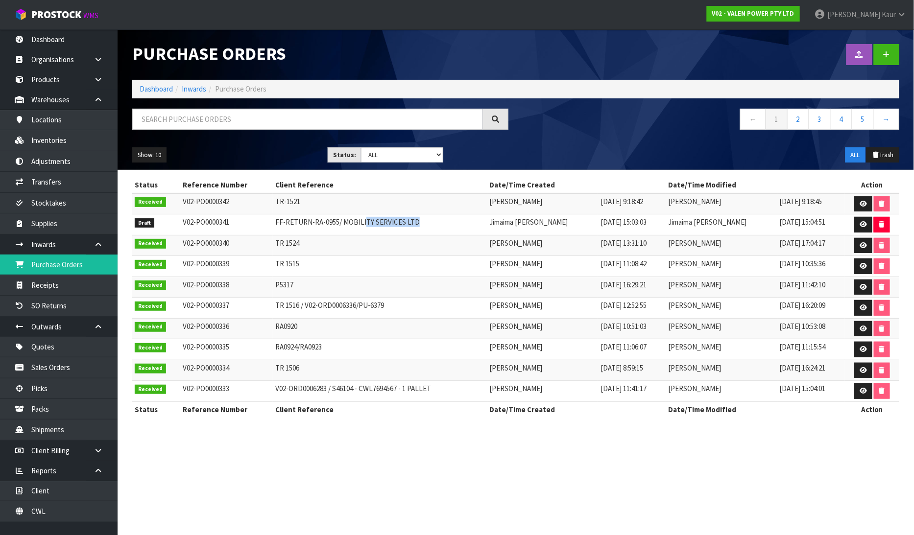
drag, startPoint x: 419, startPoint y: 222, endPoint x: 369, endPoint y: 222, distance: 49.5
click at [365, 222] on td "FF-RETURN-RA-0955/ MOBILITY SERVICES LTD" at bounding box center [380, 225] width 214 height 21
click at [863, 218] on link at bounding box center [863, 225] width 18 height 16
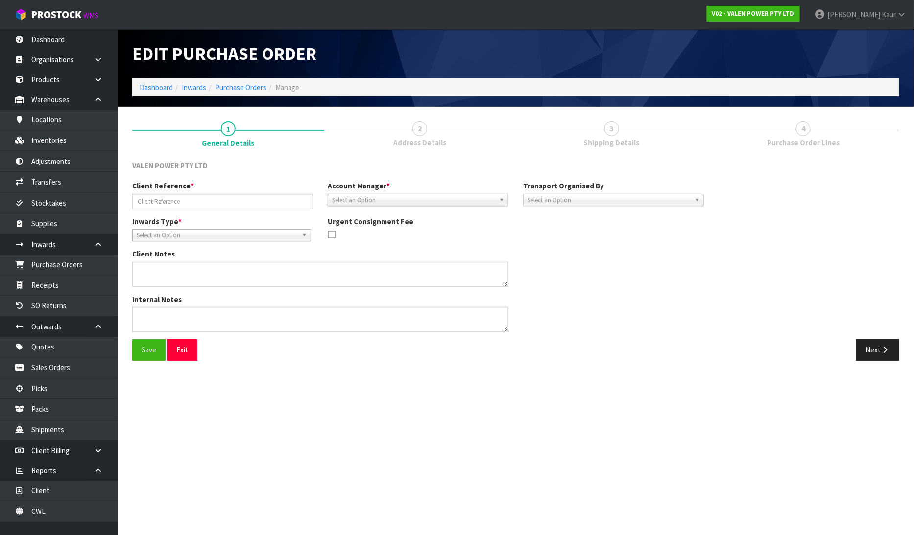
type input "FF-RETURN-RA-0955/ MOBILITY SERVICES LTD"
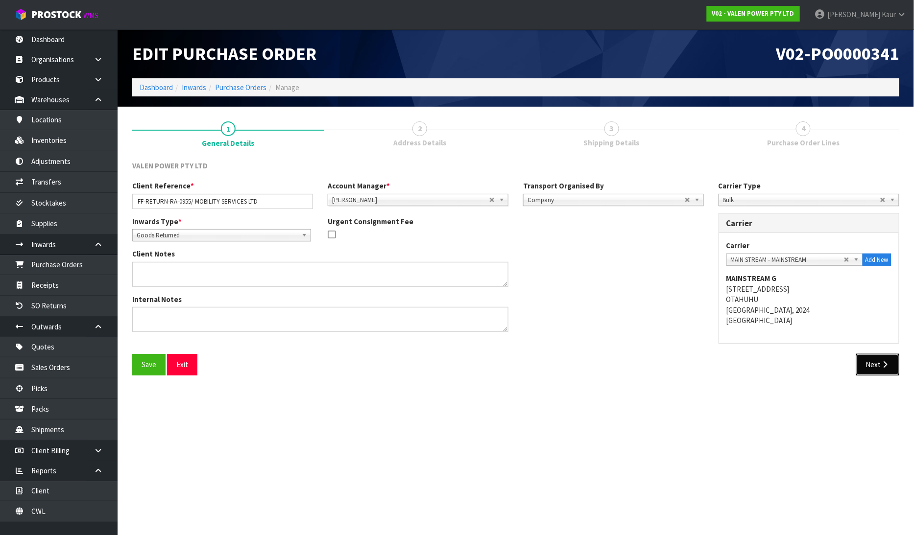
click at [870, 365] on button "Next" at bounding box center [877, 364] width 43 height 21
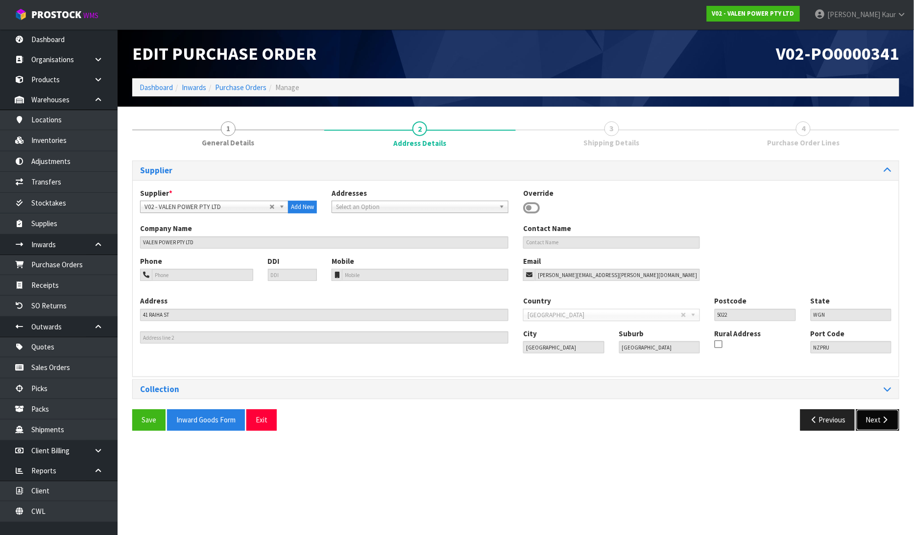
click at [883, 413] on button "Next" at bounding box center [877, 419] width 43 height 21
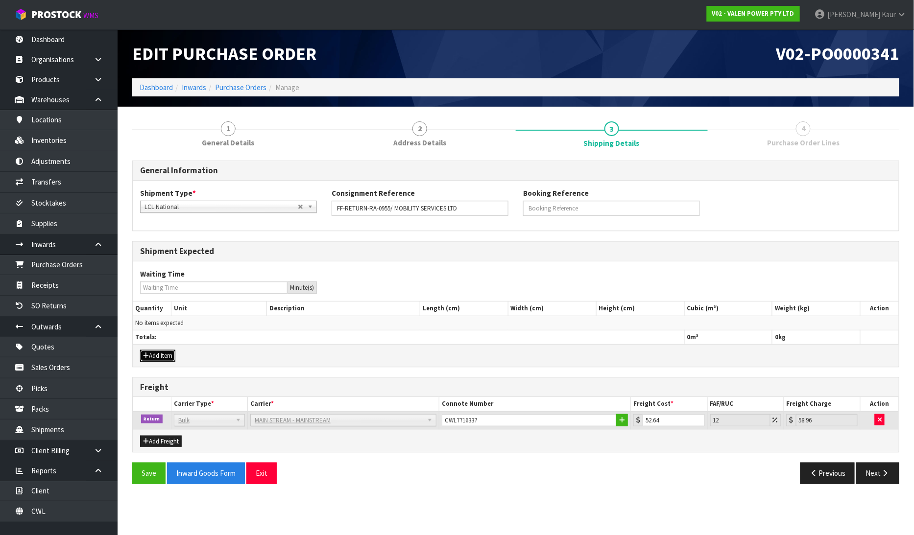
click at [148, 355] on button "Add Item" at bounding box center [157, 356] width 35 height 12
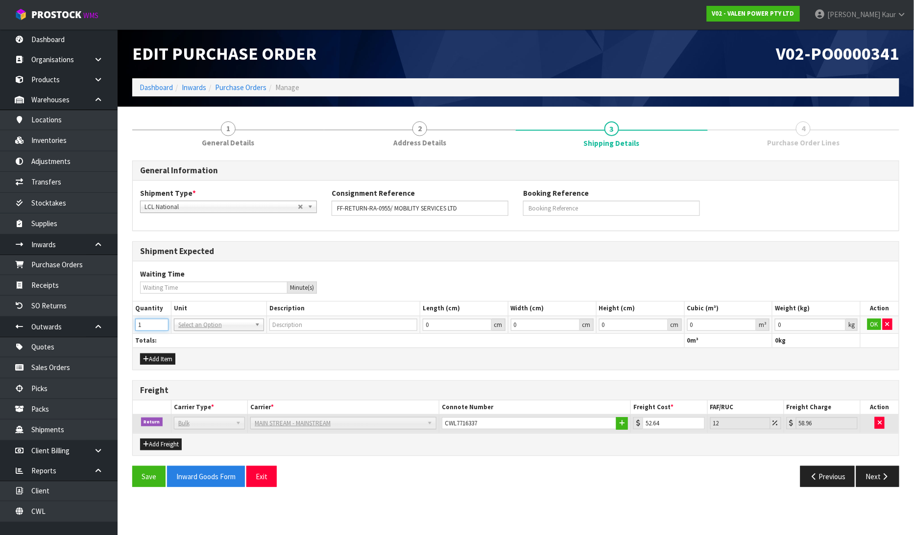
type input "1"
click at [163, 322] on input "1" at bounding box center [151, 325] width 33 height 12
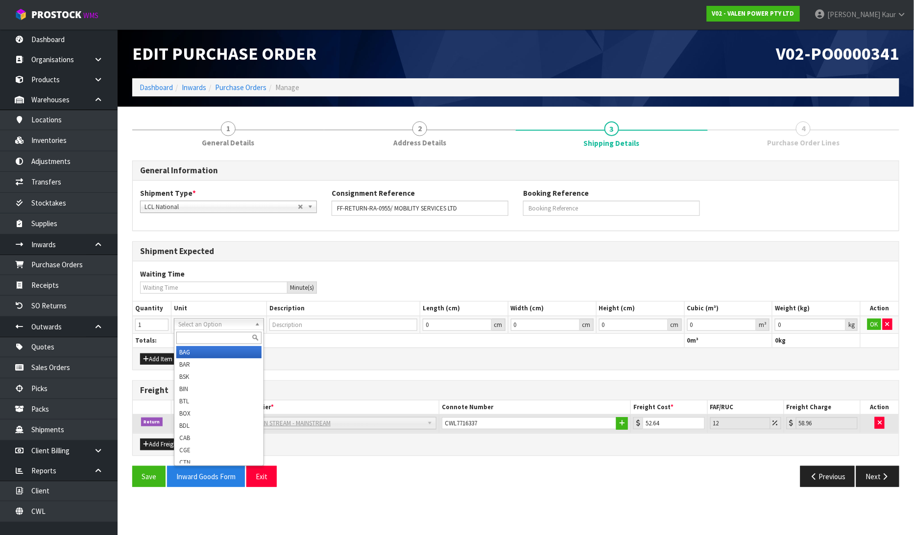
click at [183, 339] on input "text" at bounding box center [218, 338] width 85 height 12
type input "PLT"
type input "PALLET"
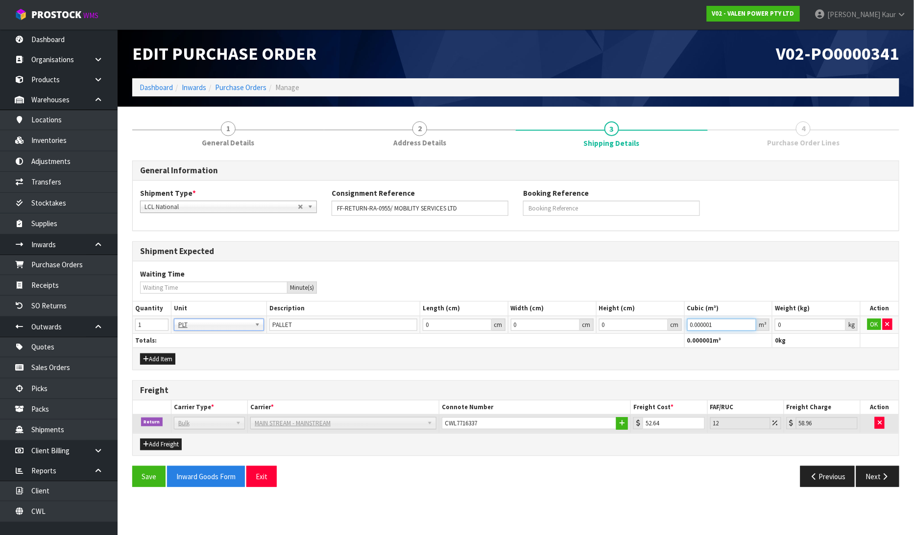
type input "0.000001"
click at [753, 320] on input "0.000001" at bounding box center [722, 325] width 70 height 12
type input "0.001"
click at [843, 322] on input "0.001" at bounding box center [810, 325] width 71 height 12
click at [868, 326] on button "OK" at bounding box center [874, 325] width 14 height 12
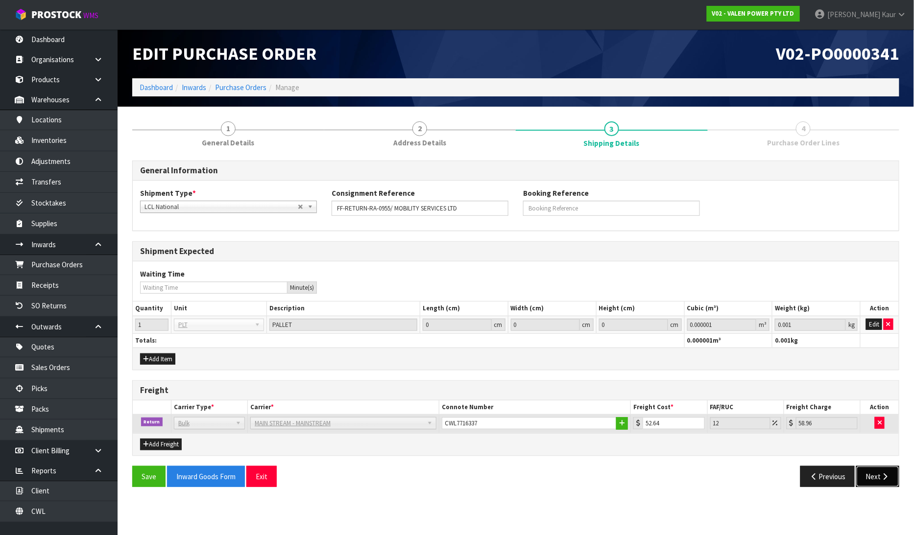
click at [898, 469] on button "Next" at bounding box center [877, 476] width 43 height 21
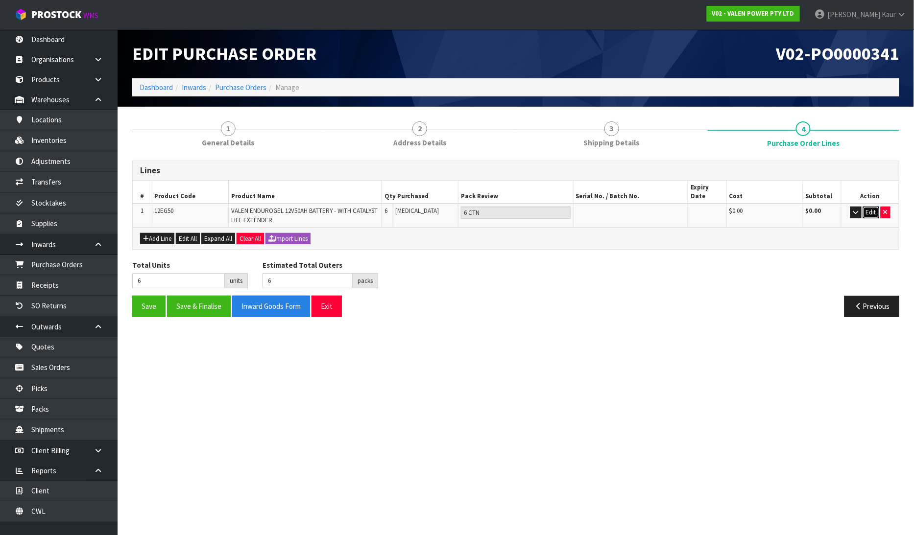
click at [873, 207] on button "Edit" at bounding box center [871, 213] width 16 height 12
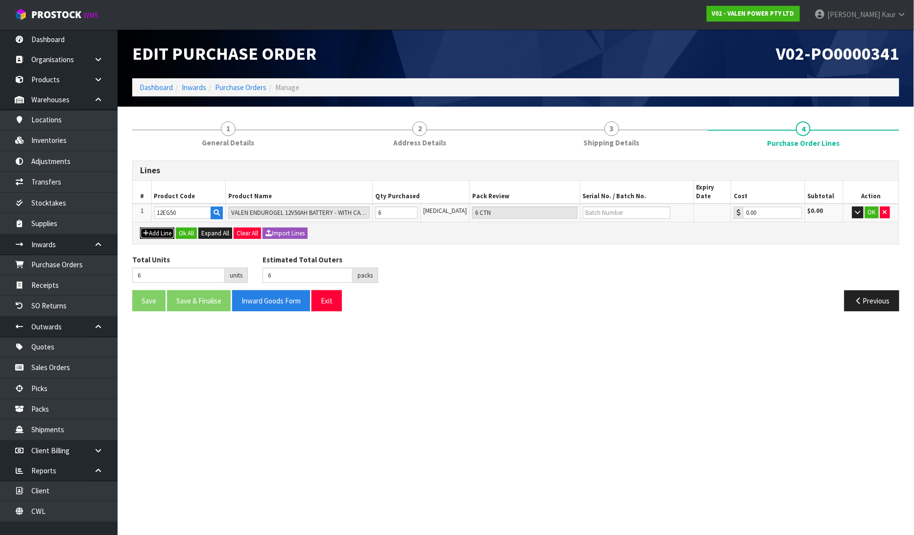
click at [150, 228] on button "Add Line" at bounding box center [157, 234] width 34 height 12
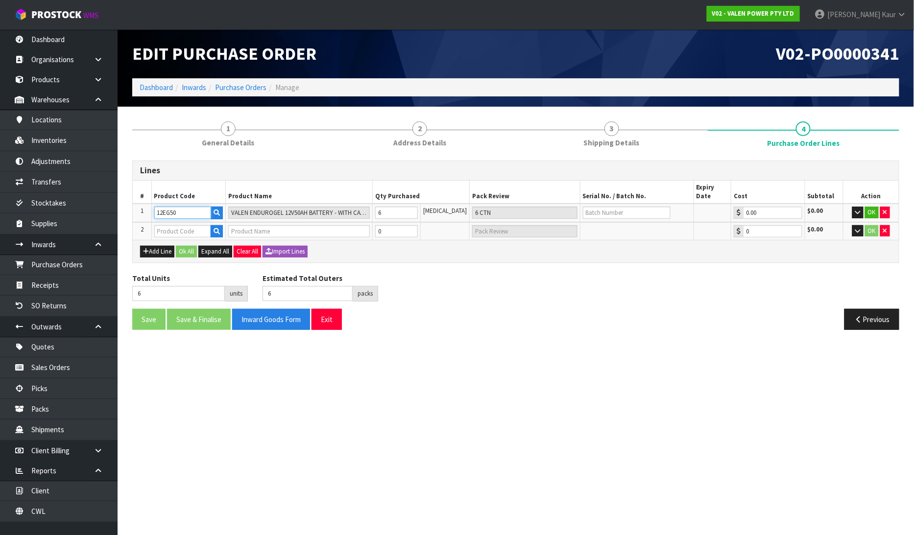
drag, startPoint x: 182, startPoint y: 203, endPoint x: 153, endPoint y: 199, distance: 28.7
click at [153, 204] on td "12EG50" at bounding box center [188, 213] width 74 height 19
click at [190, 225] on input "text" at bounding box center [182, 231] width 57 height 12
paste input "12EG50"
type input "12EG50"
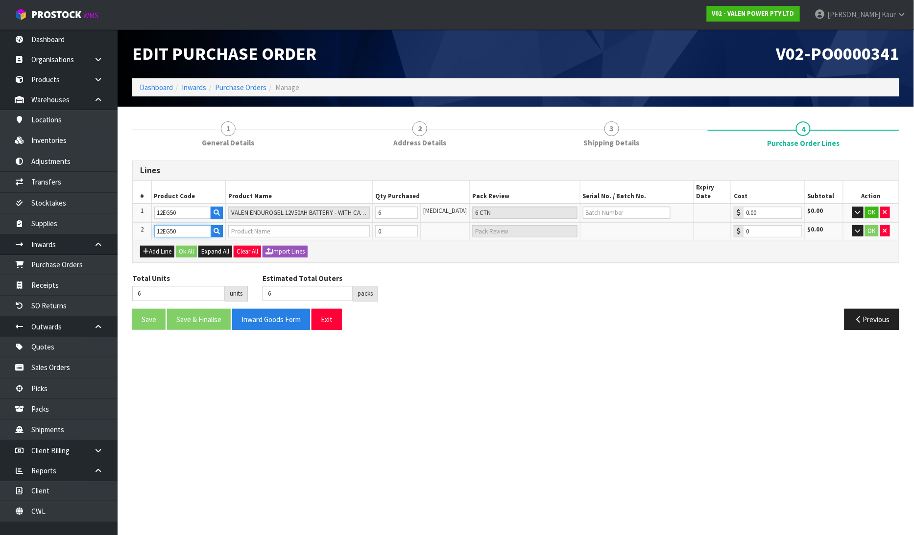
type input "VALEN ENDUROGEL 12V50AH BATTERY - WITH CATALYST LIFE EXTENDER"
type input "0.00"
type input "12EG50"
click at [392, 207] on input "6" at bounding box center [396, 213] width 43 height 12
type input "65"
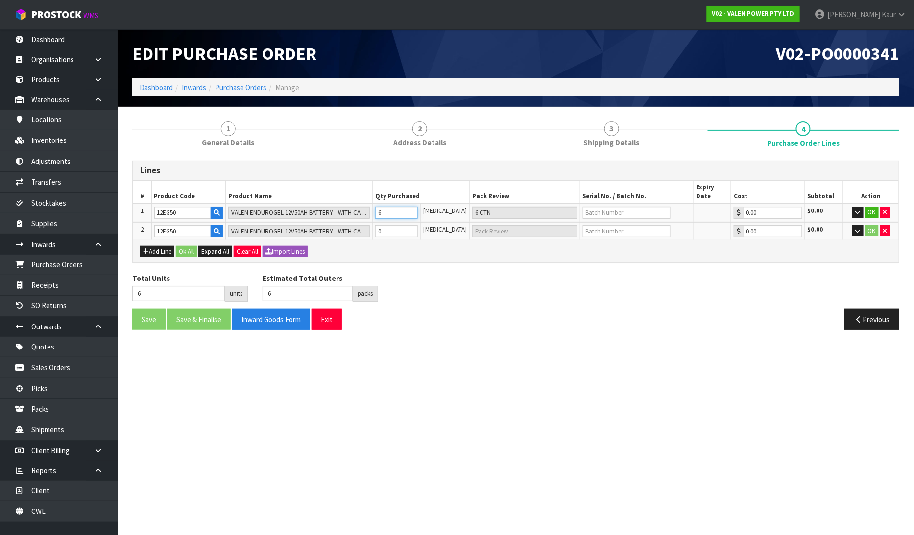
type input "65"
drag, startPoint x: 402, startPoint y: 203, endPoint x: 379, endPoint y: 203, distance: 22.5
click at [379, 204] on tr "1 12EG50 VALEN ENDUROGEL 12V50AH BATTERY - WITH CATALYST LIFE EXTENDER 65 PCE 6…" at bounding box center [516, 213] width 766 height 19
click at [399, 225] on input "0" at bounding box center [396, 231] width 43 height 12
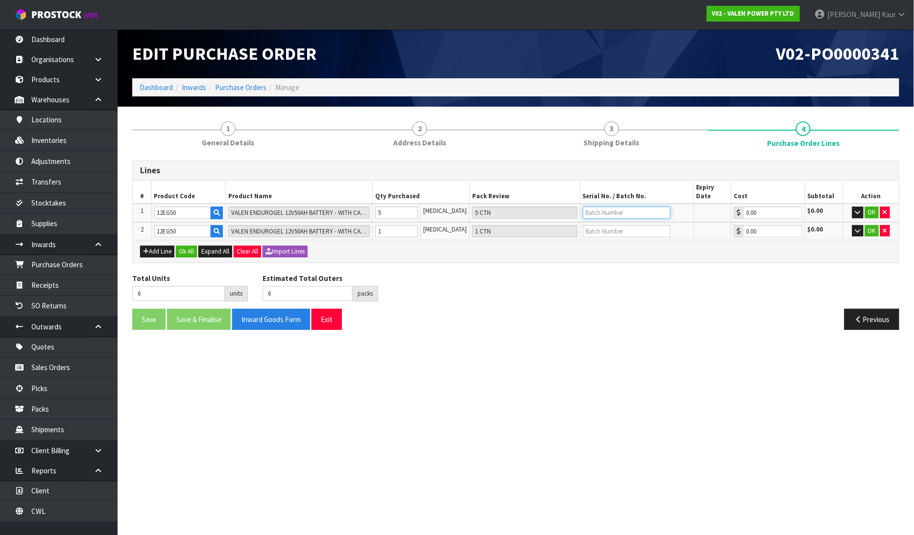
click at [591, 207] on input "text" at bounding box center [627, 213] width 88 height 12
click at [587, 225] on input "text" at bounding box center [627, 231] width 88 height 12
click at [586, 225] on input "069240501" at bounding box center [627, 231] width 88 height 12
click at [182, 246] on button "Ok All" at bounding box center [186, 252] width 21 height 12
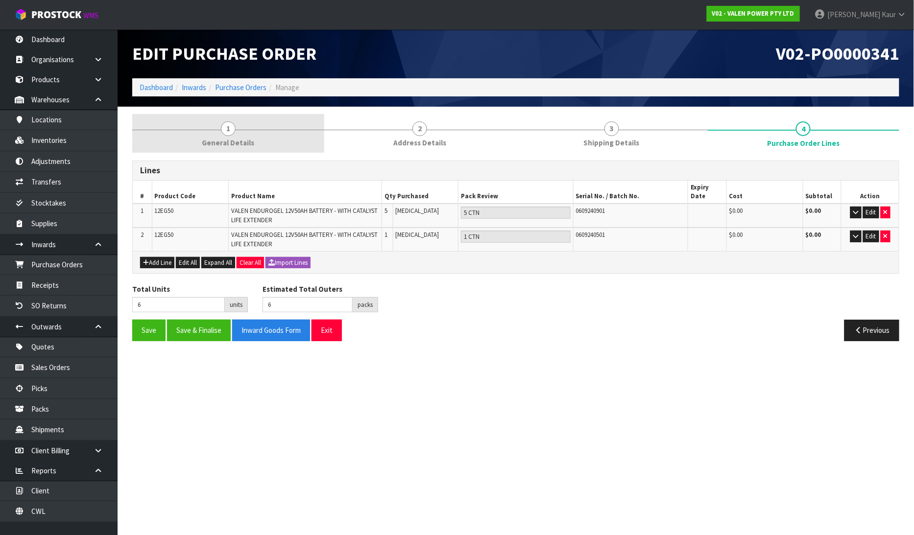
click at [261, 138] on link "1 General Details" at bounding box center [228, 133] width 192 height 39
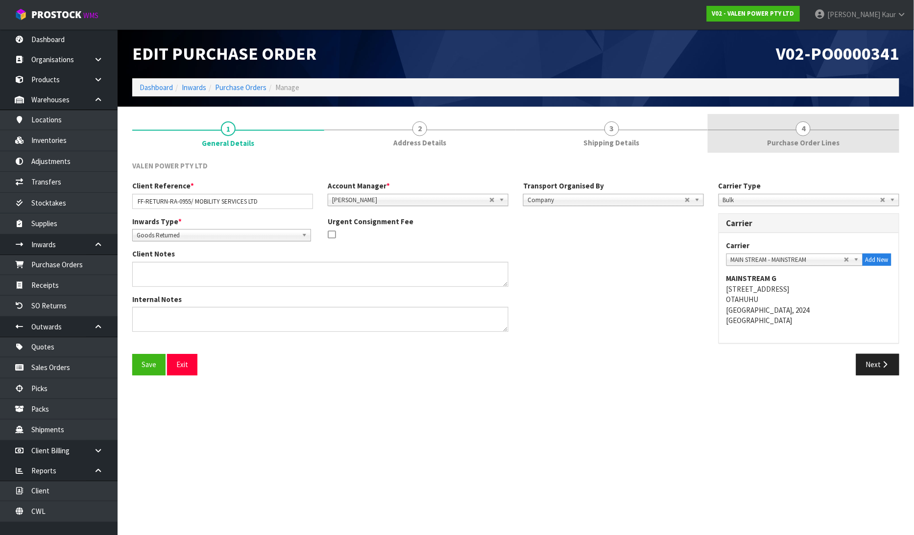
click at [816, 131] on link "4 Purchase Order Lines" at bounding box center [804, 133] width 192 height 39
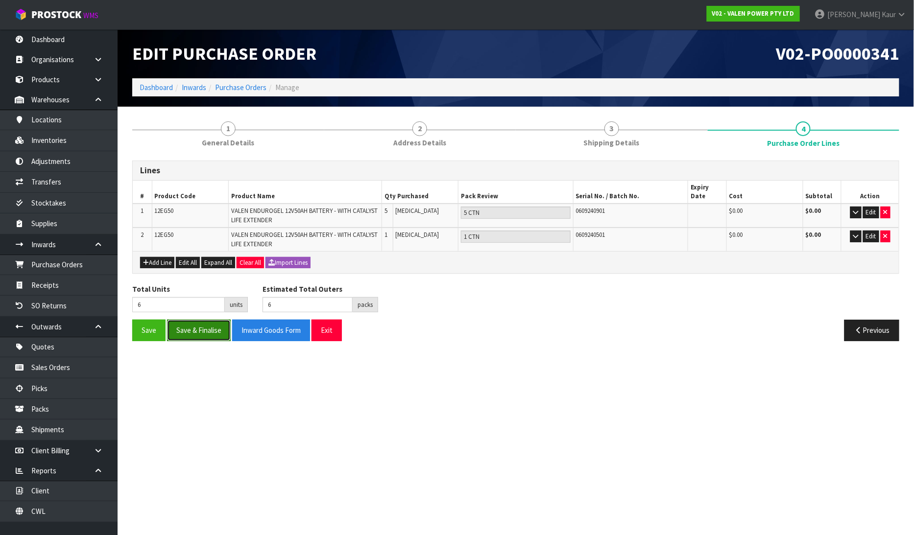
click at [192, 322] on button "Save & Finalise" at bounding box center [199, 330] width 64 height 21
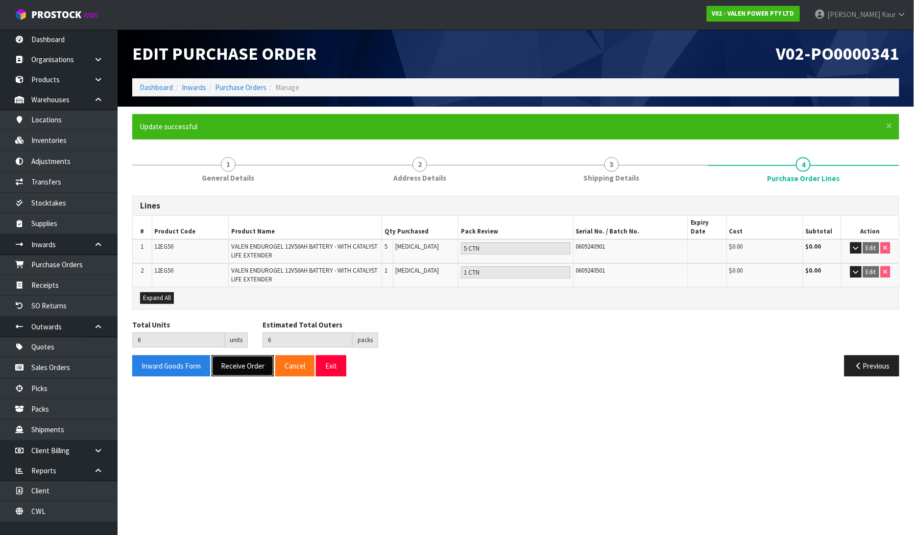
click at [254, 358] on button "Receive Order" at bounding box center [243, 366] width 62 height 21
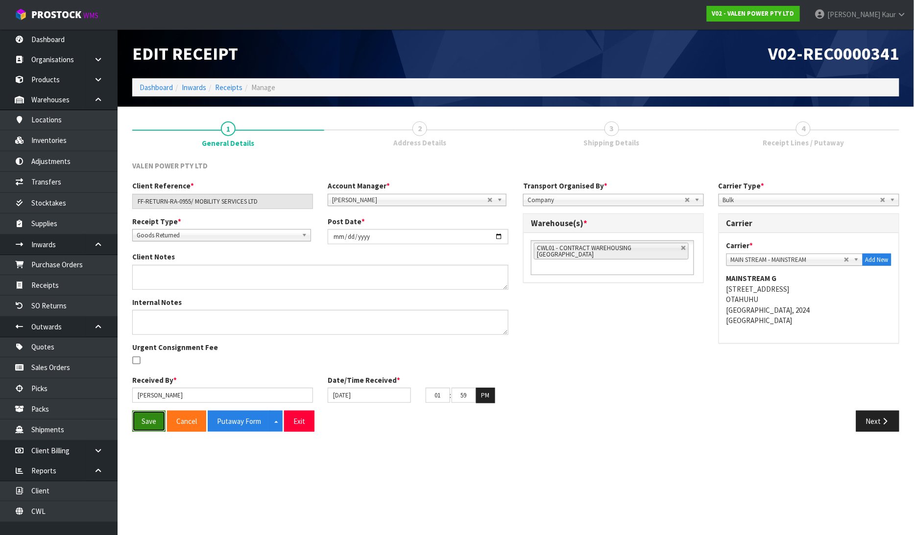
click at [150, 415] on button "Save" at bounding box center [148, 421] width 33 height 21
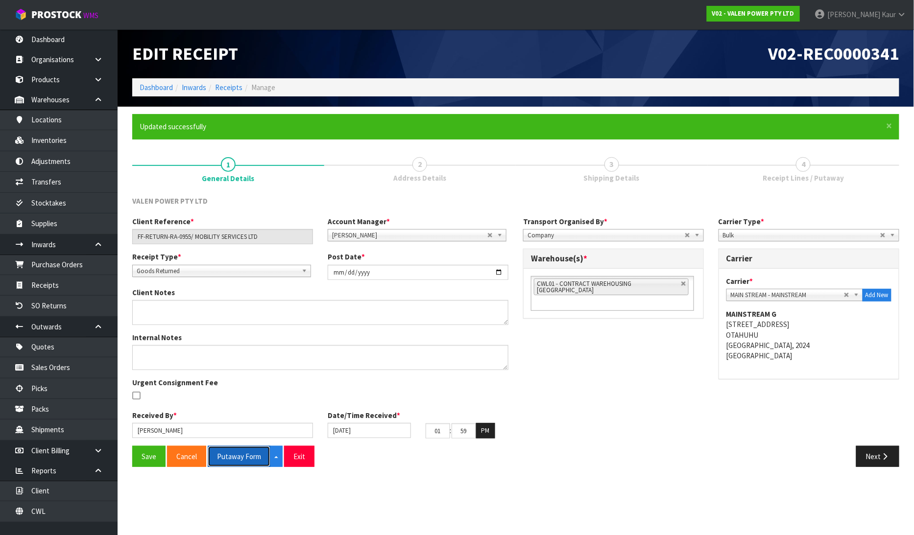
click at [244, 455] on button "Putaway Form" at bounding box center [239, 456] width 63 height 21
click at [249, 459] on button "Putaway Form" at bounding box center [244, 456] width 73 height 21
click at [64, 42] on link "Dashboard" at bounding box center [59, 39] width 118 height 20
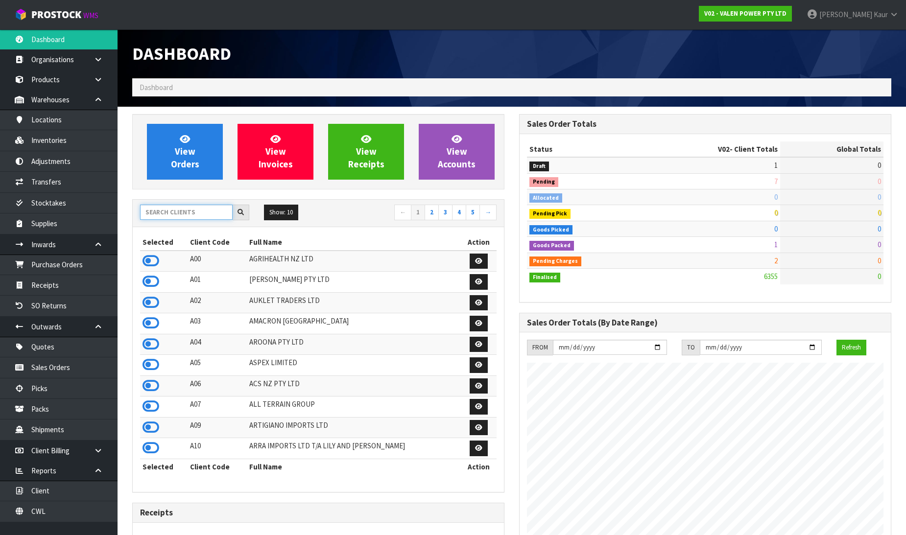
scroll to position [742, 387]
click at [179, 209] on input "text" at bounding box center [186, 212] width 93 height 15
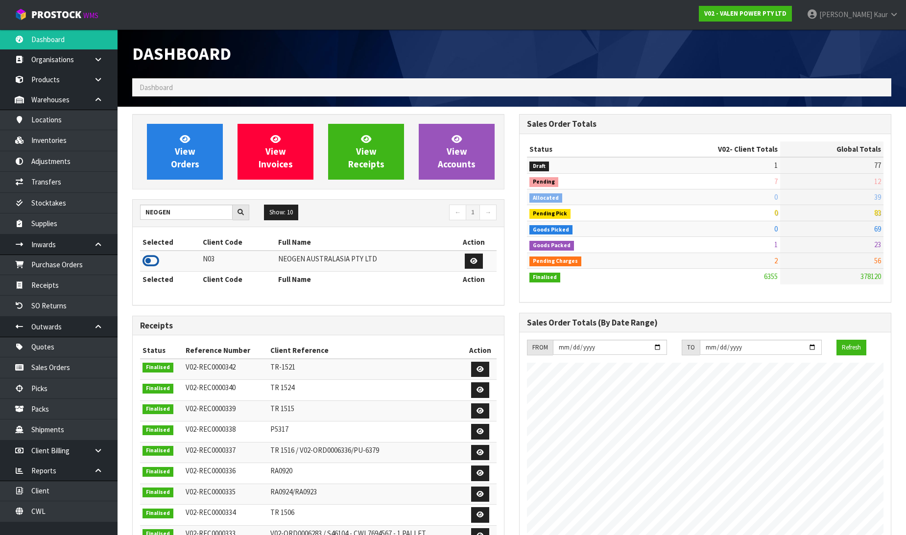
click at [149, 257] on icon at bounding box center [151, 261] width 17 height 15
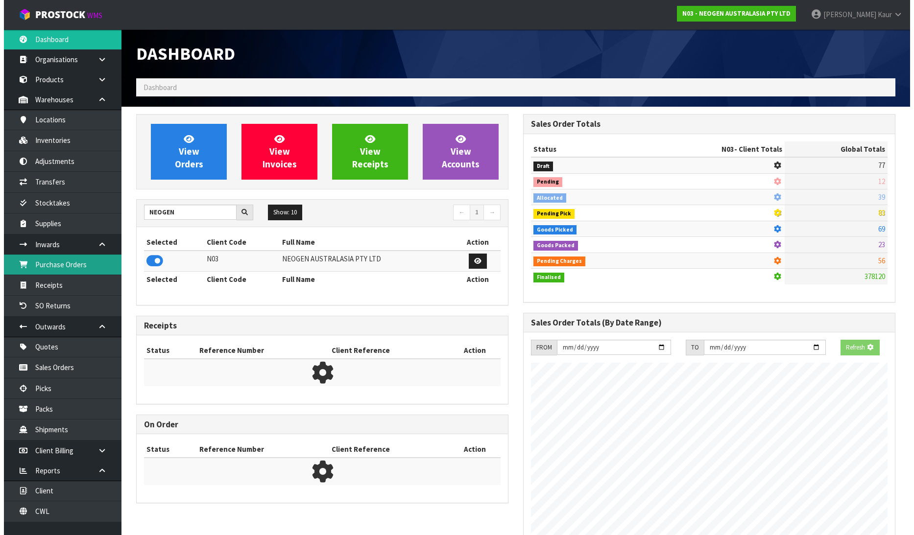
scroll to position [489129, 489353]
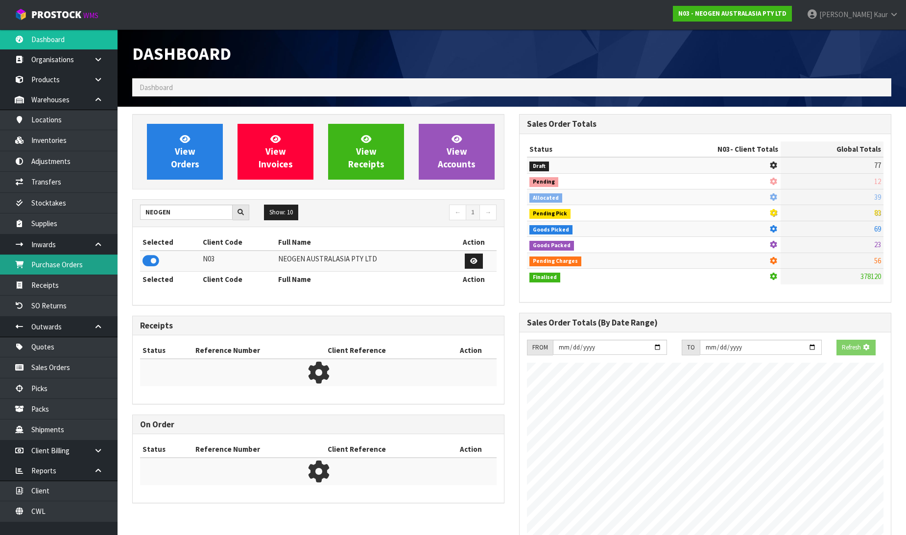
click at [91, 263] on link "Purchase Orders" at bounding box center [59, 265] width 118 height 20
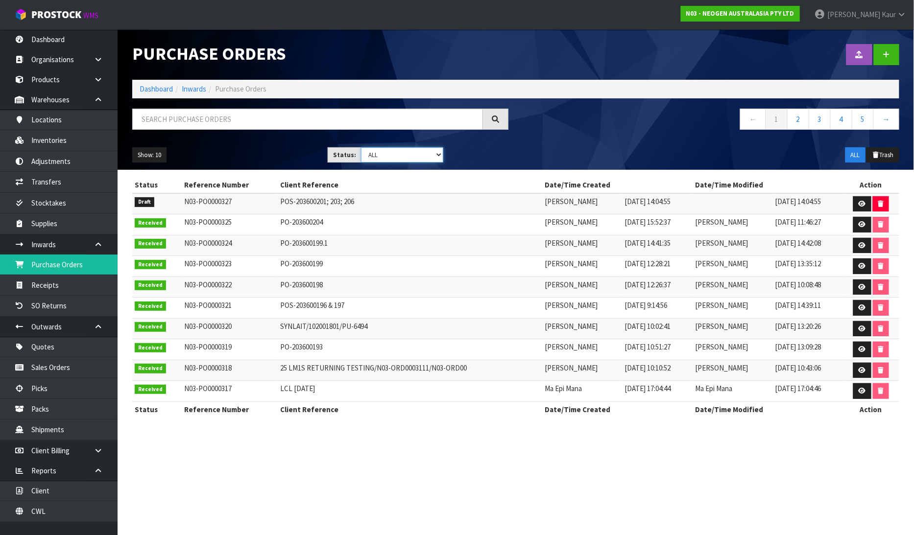
click at [441, 152] on select "Draft Pending Received Cancelled ALL" at bounding box center [402, 154] width 82 height 15
click at [361, 147] on select "Draft Pending Received Cancelled ALL" at bounding box center [402, 154] width 82 height 15
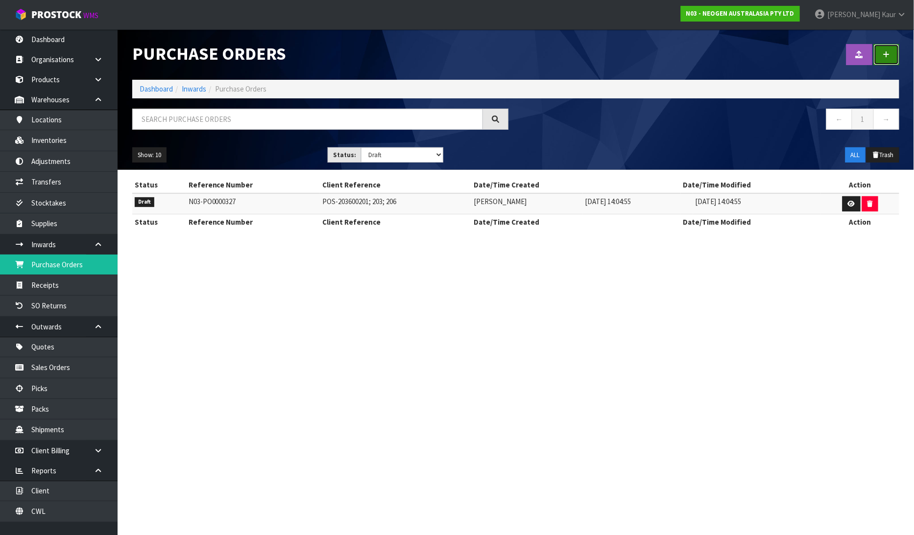
click at [879, 58] on link at bounding box center [886, 54] width 25 height 21
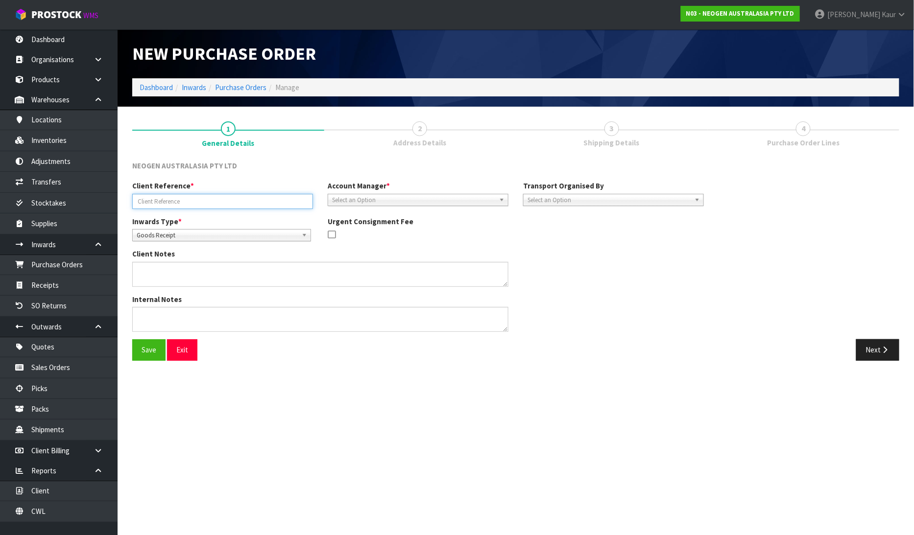
click at [180, 197] on input "text" at bounding box center [222, 201] width 181 height 15
paste input "PO-203600203.1"
click at [349, 198] on span "Select an Option" at bounding box center [413, 200] width 163 height 12
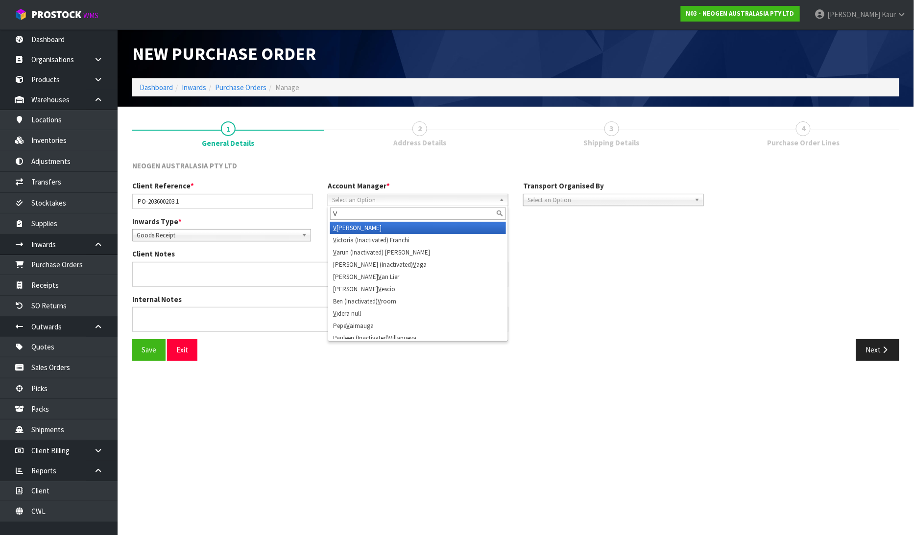
click at [351, 222] on li "V [PERSON_NAME]" at bounding box center [418, 228] width 176 height 12
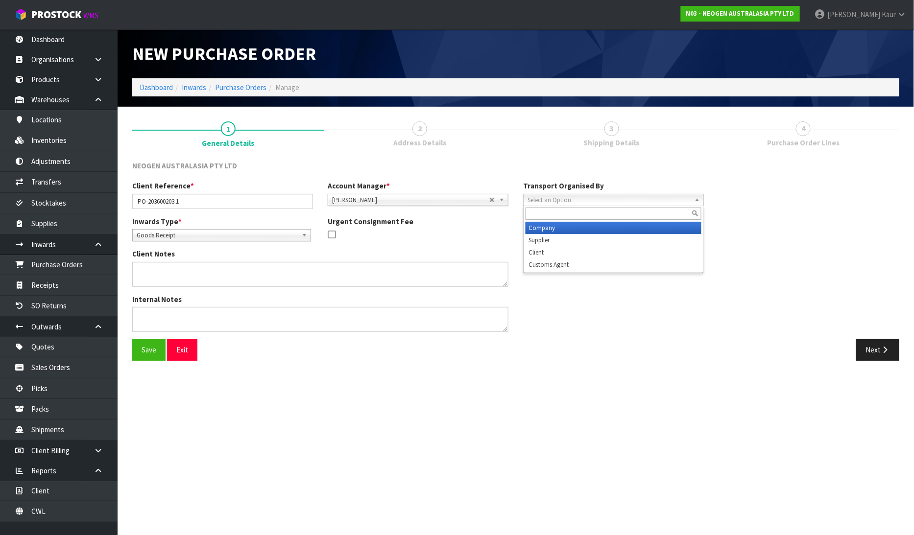
click at [539, 198] on span "Select an Option" at bounding box center [608, 200] width 163 height 12
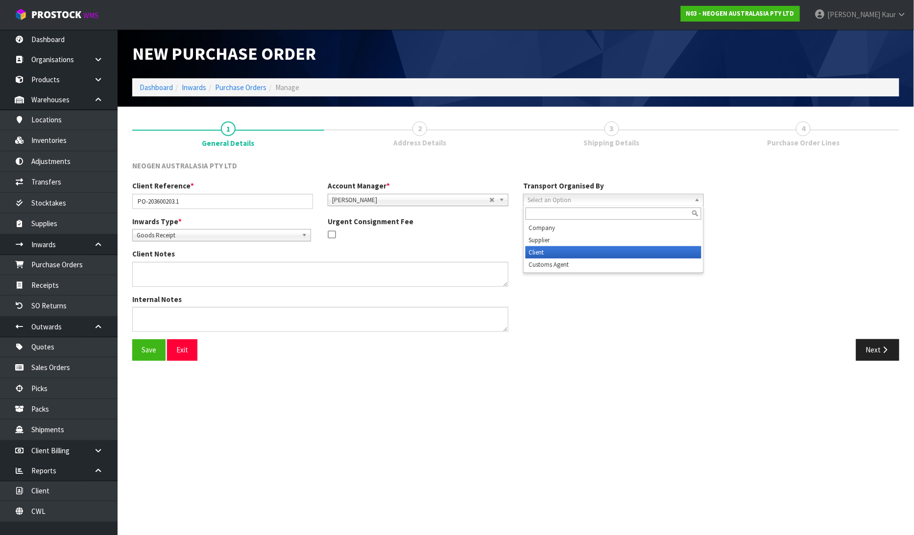
click at [545, 249] on li "Client" at bounding box center [613, 252] width 176 height 12
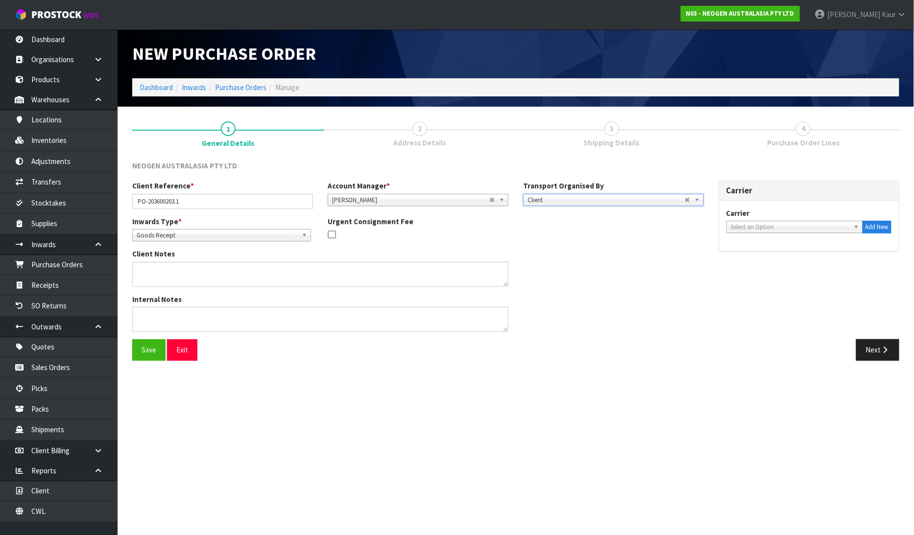
click at [777, 227] on span "Select an Option" at bounding box center [790, 227] width 119 height 12
click at [757, 257] on li "UPS - UPS" at bounding box center [795, 255] width 132 height 12
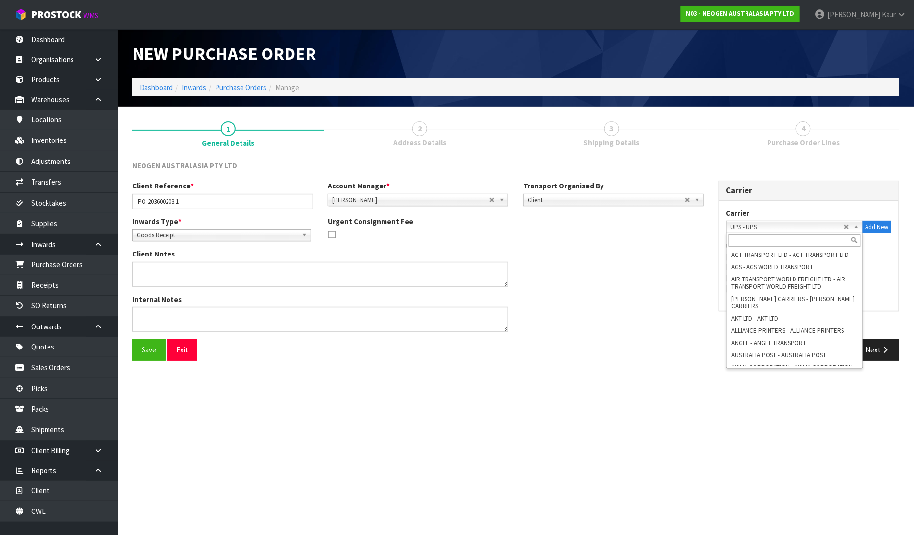
scroll to position [1934, 0]
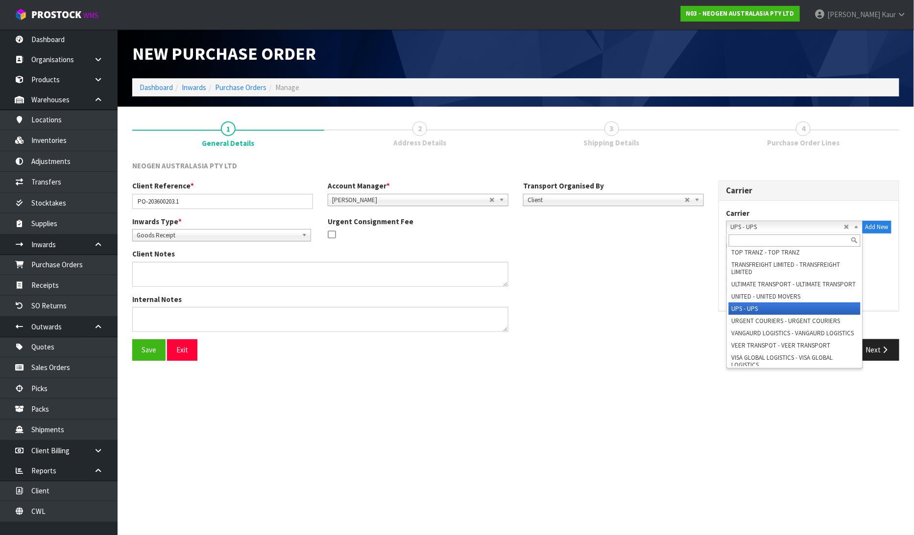
click at [764, 226] on span "UPS - UPS" at bounding box center [787, 227] width 113 height 12
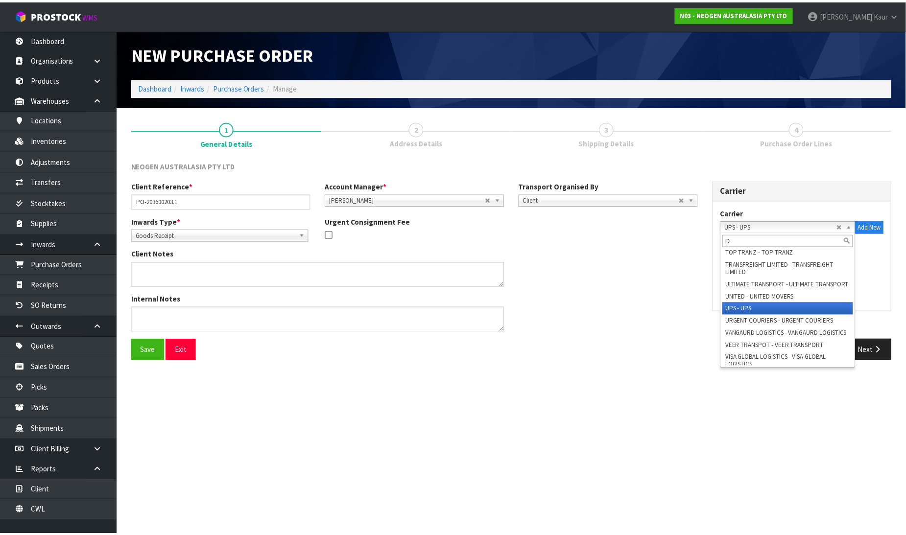
scroll to position [0, 0]
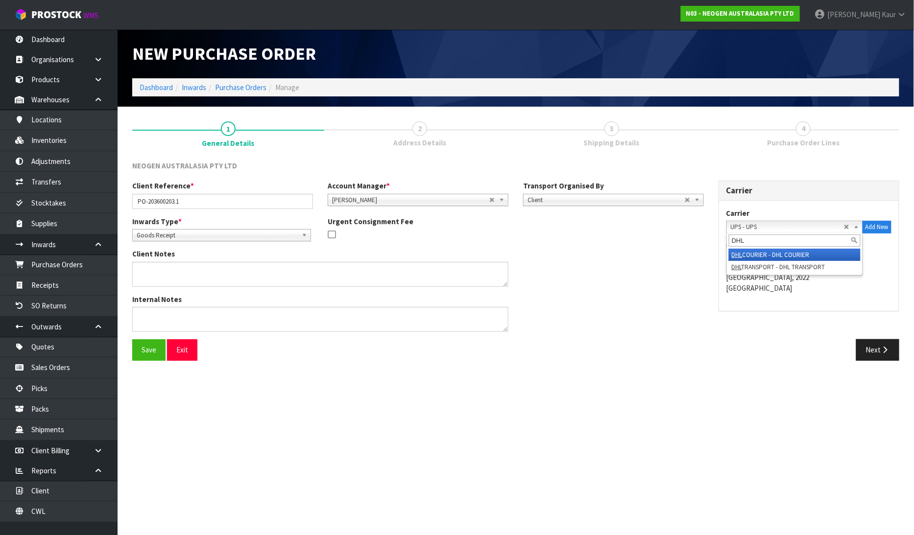
click at [769, 251] on li "DHL COURIER - DHL COURIER" at bounding box center [795, 255] width 132 height 12
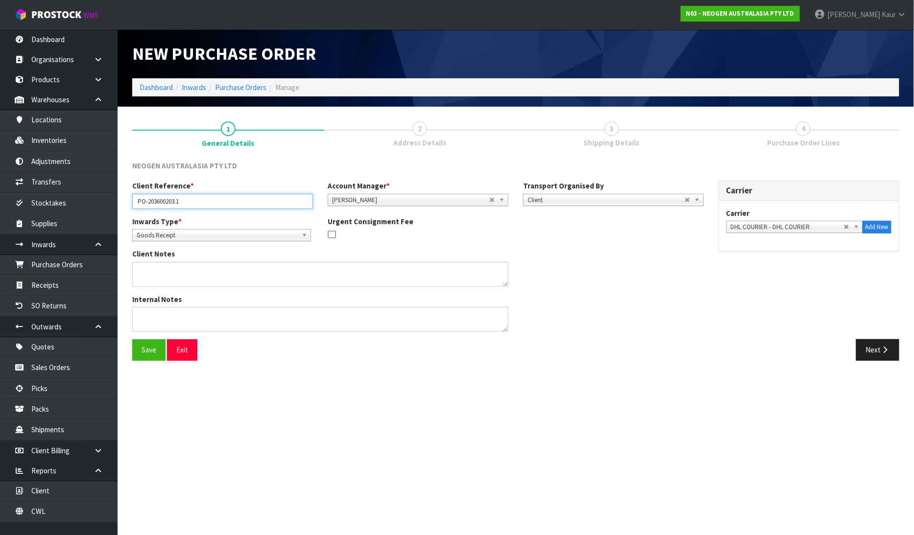
drag, startPoint x: 190, startPoint y: 203, endPoint x: 123, endPoint y: 203, distance: 66.6
click at [123, 203] on section "1 General Details 2 Address Details 3 Shipping Details 4 Purchase Order Lines N…" at bounding box center [516, 241] width 796 height 269
click at [863, 358] on button "Next" at bounding box center [877, 349] width 43 height 21
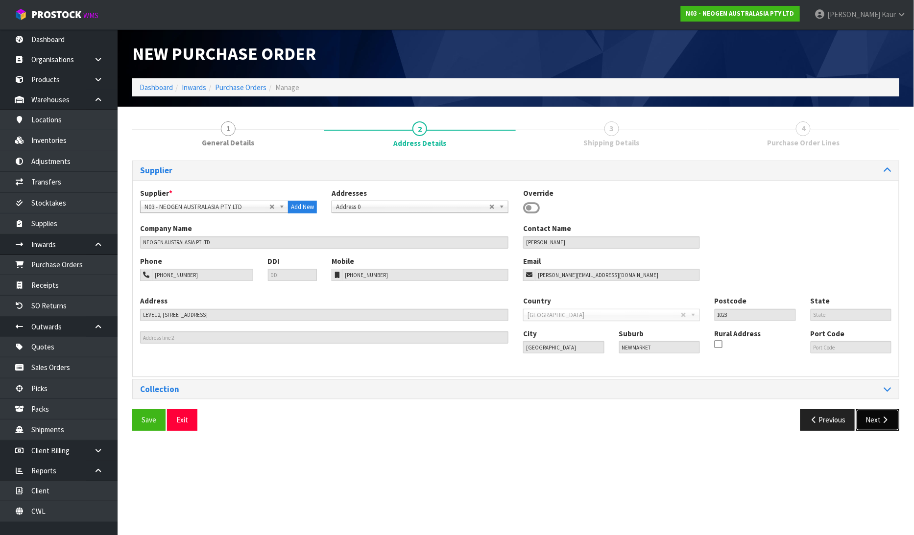
click at [875, 424] on button "Next" at bounding box center [877, 419] width 43 height 21
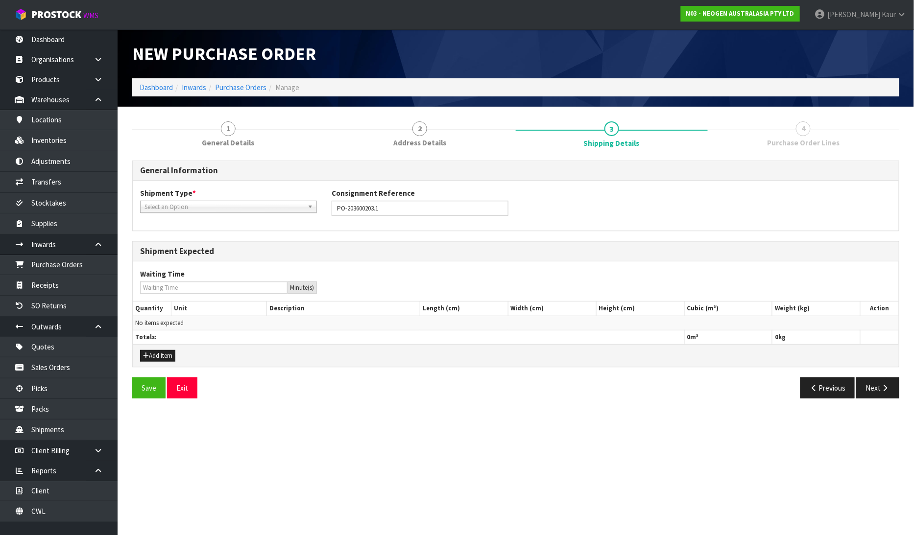
click at [234, 208] on span "Select an Option" at bounding box center [223, 207] width 159 height 12
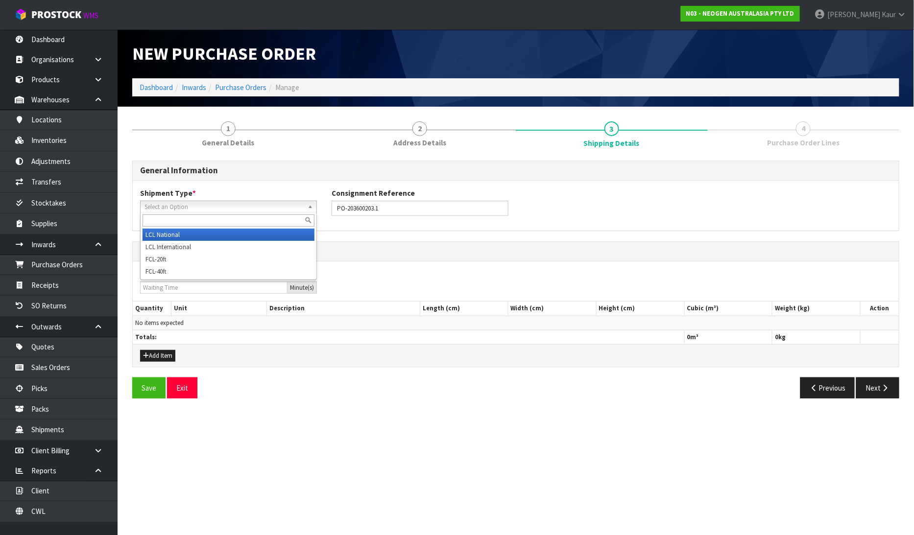
click at [210, 233] on li "LCL National" at bounding box center [229, 235] width 172 height 12
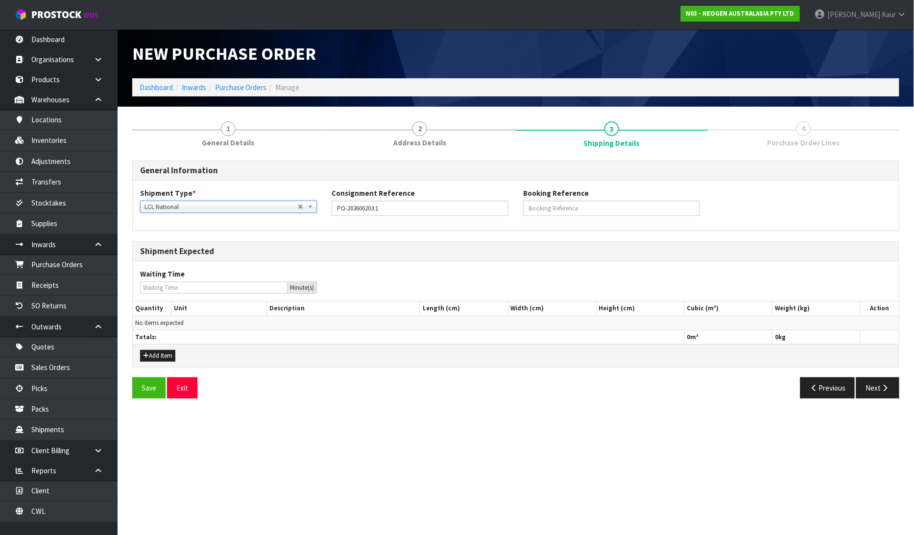
click at [149, 344] on div "Add Item" at bounding box center [516, 355] width 766 height 22
click at [154, 354] on button "Add Item" at bounding box center [157, 356] width 35 height 12
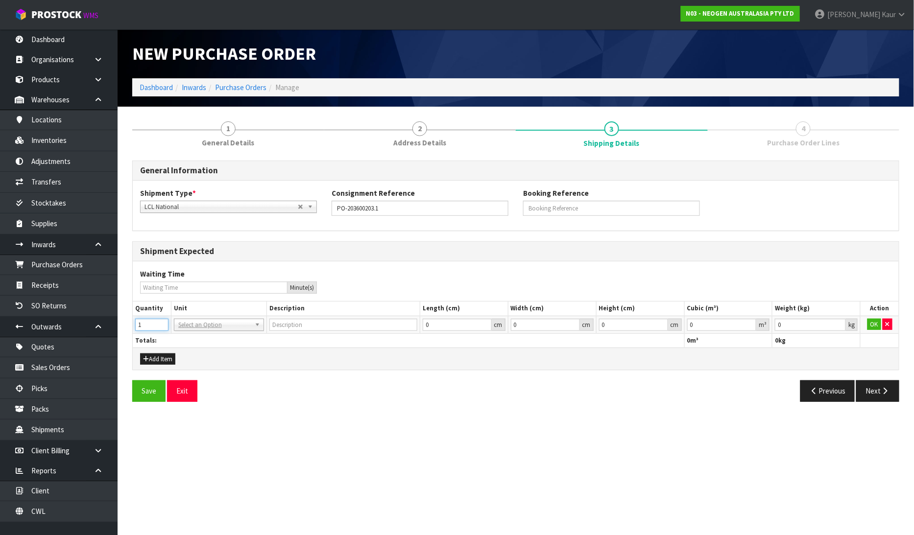
click at [162, 321] on input "1" at bounding box center [151, 325] width 33 height 12
click at [162, 321] on input "2" at bounding box center [151, 325] width 33 height 12
click at [162, 321] on input "3" at bounding box center [151, 325] width 33 height 12
click at [189, 334] on input "text" at bounding box center [218, 338] width 85 height 12
click at [750, 324] on input "0.000001" at bounding box center [722, 325] width 70 height 12
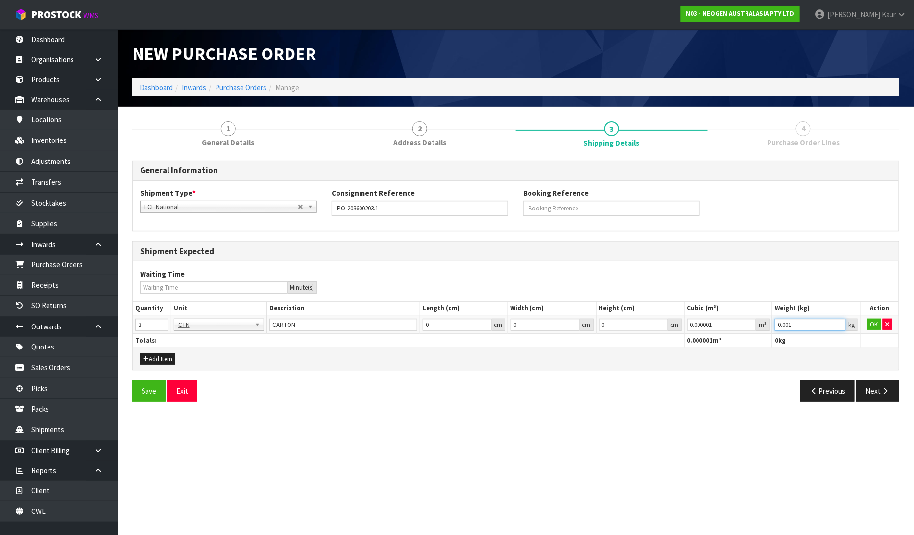
click at [841, 321] on input "0.001" at bounding box center [810, 325] width 71 height 12
click at [872, 320] on button "OK" at bounding box center [874, 325] width 14 height 12
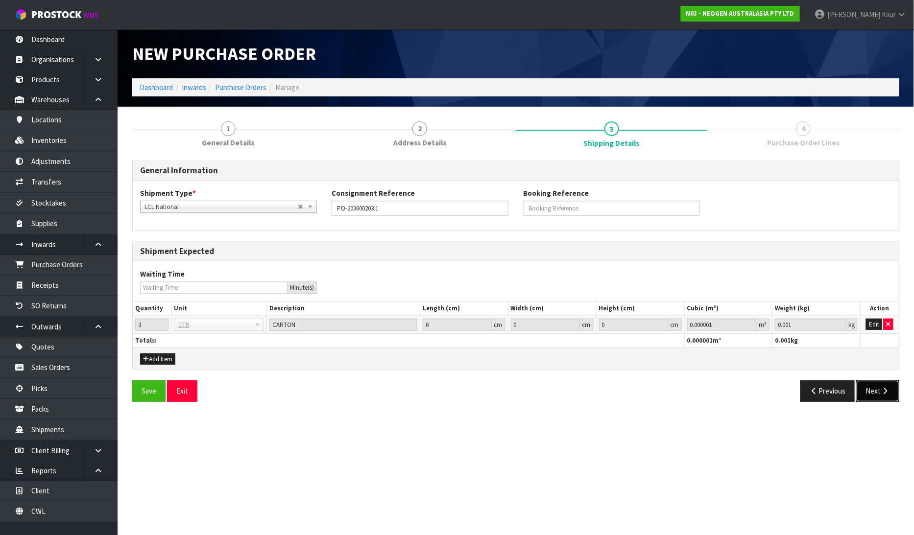
click at [879, 390] on button "Next" at bounding box center [877, 391] width 43 height 21
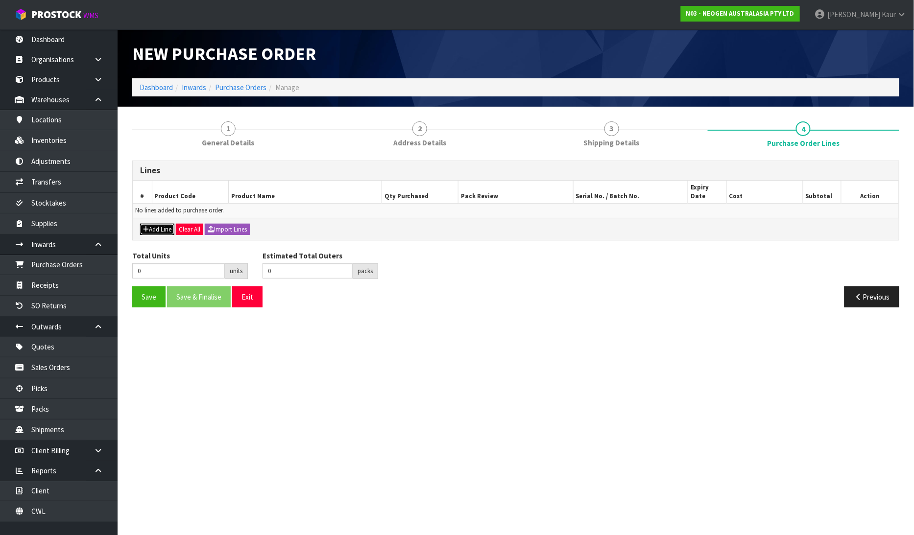
click at [150, 224] on button "Add Line" at bounding box center [157, 230] width 34 height 12
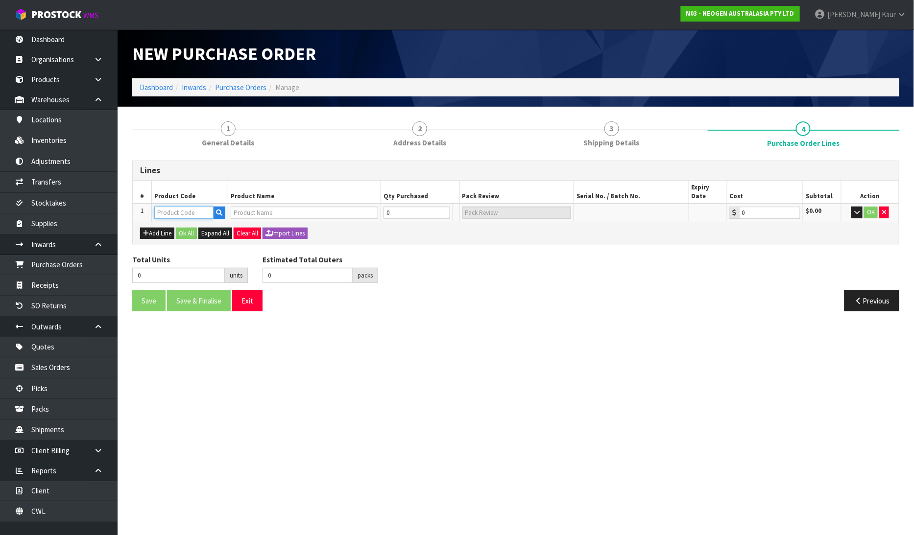
click at [180, 207] on input "text" at bounding box center [183, 213] width 59 height 12
paste input "700002007"
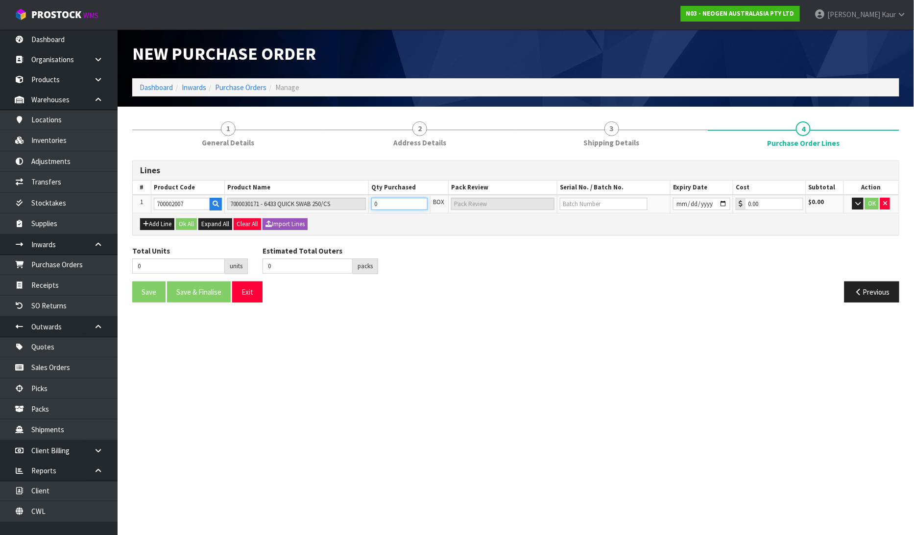
drag, startPoint x: 392, startPoint y: 206, endPoint x: 334, endPoint y: 212, distance: 57.6
click at [334, 212] on div "Lines # Product Code Product Name Qty Purchased Pack Review Serial No. / Batch …" at bounding box center [515, 198] width 767 height 75
click at [152, 221] on button "Add Line" at bounding box center [157, 224] width 34 height 12
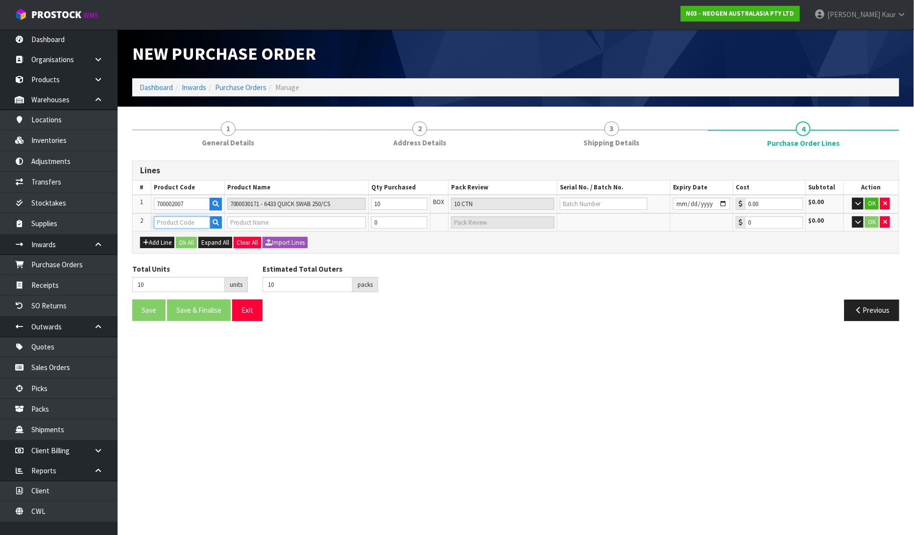
click at [188, 216] on input "text" at bounding box center [182, 222] width 56 height 12
paste input "700007627"
click at [380, 224] on input "0" at bounding box center [399, 222] width 56 height 12
click at [586, 202] on input "text" at bounding box center [604, 204] width 88 height 12
click at [604, 202] on input "text" at bounding box center [604, 204] width 88 height 12
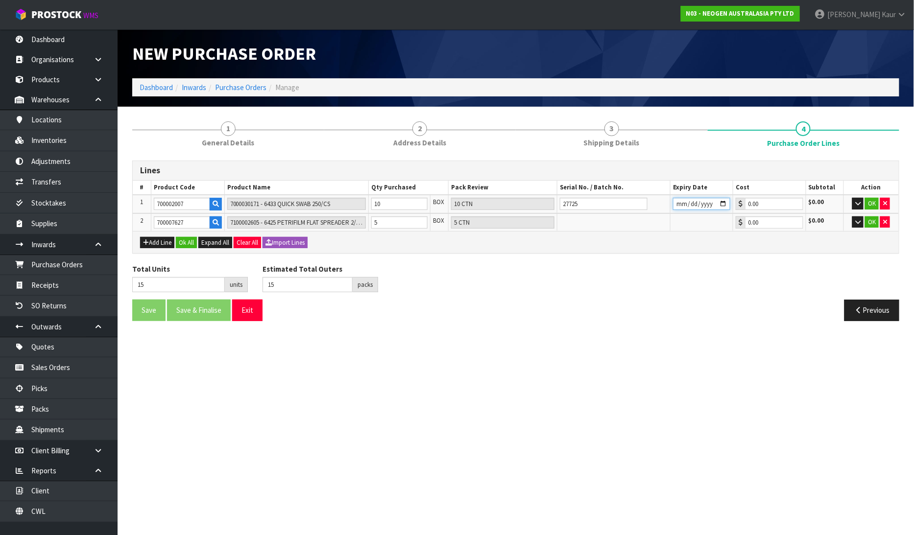
click at [679, 203] on input "date" at bounding box center [701, 204] width 57 height 12
click at [182, 239] on button "Ok All" at bounding box center [186, 243] width 21 height 12
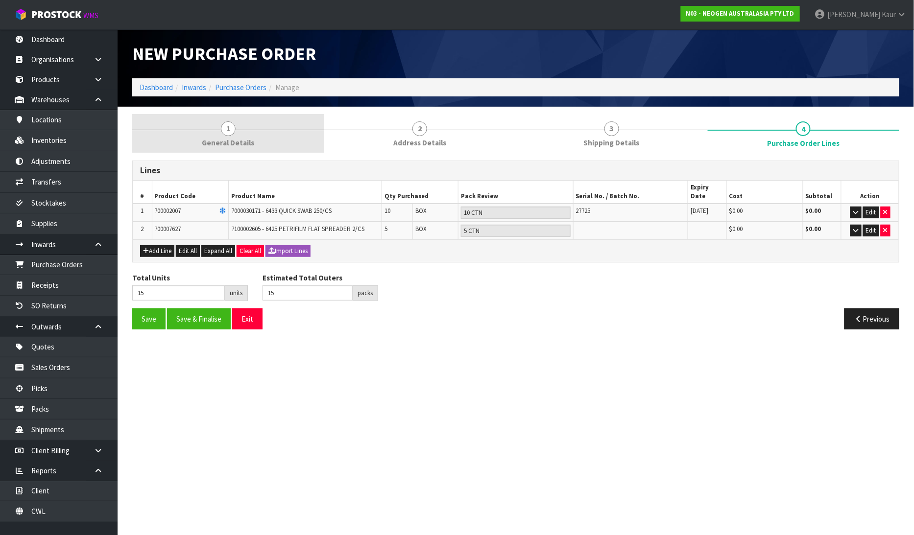
click at [241, 136] on link "1 General Details" at bounding box center [228, 133] width 192 height 39
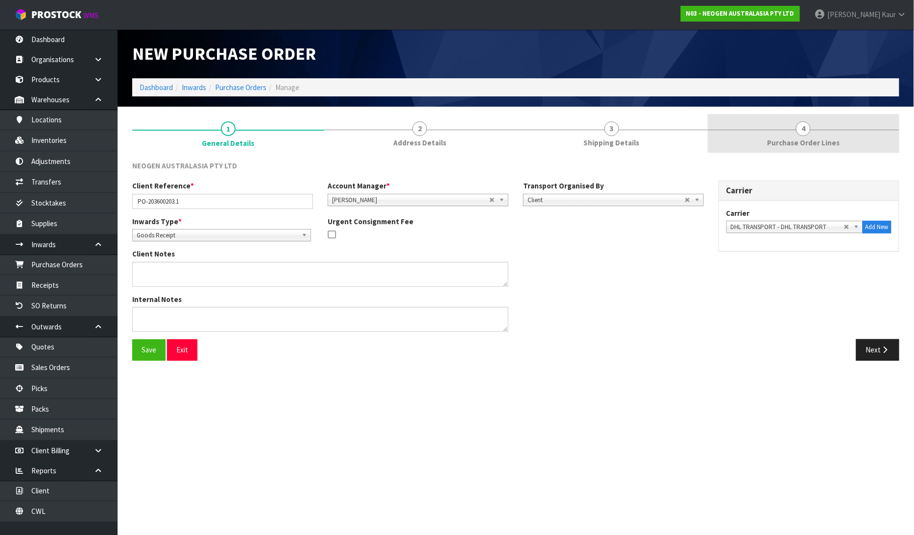
click at [802, 143] on span "Purchase Order Lines" at bounding box center [803, 143] width 72 height 10
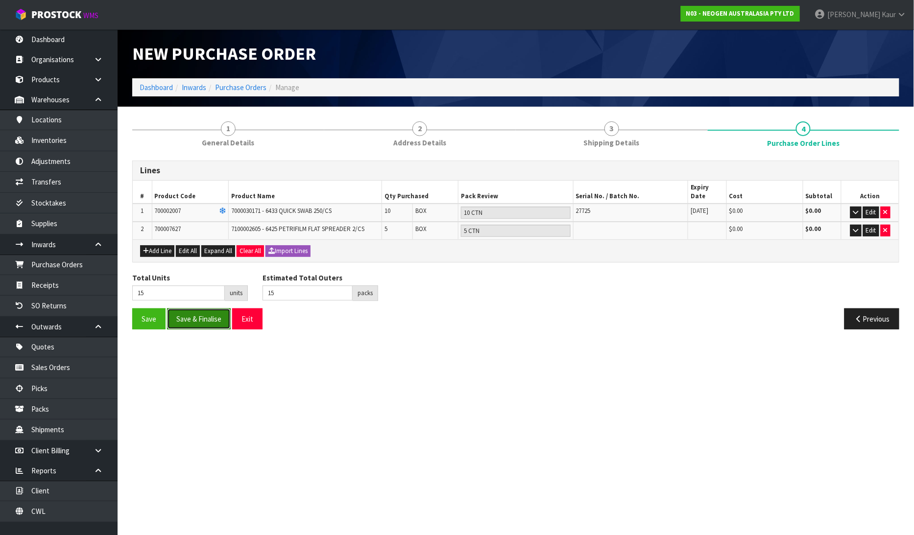
click at [185, 309] on button "Save & Finalise" at bounding box center [199, 319] width 64 height 21
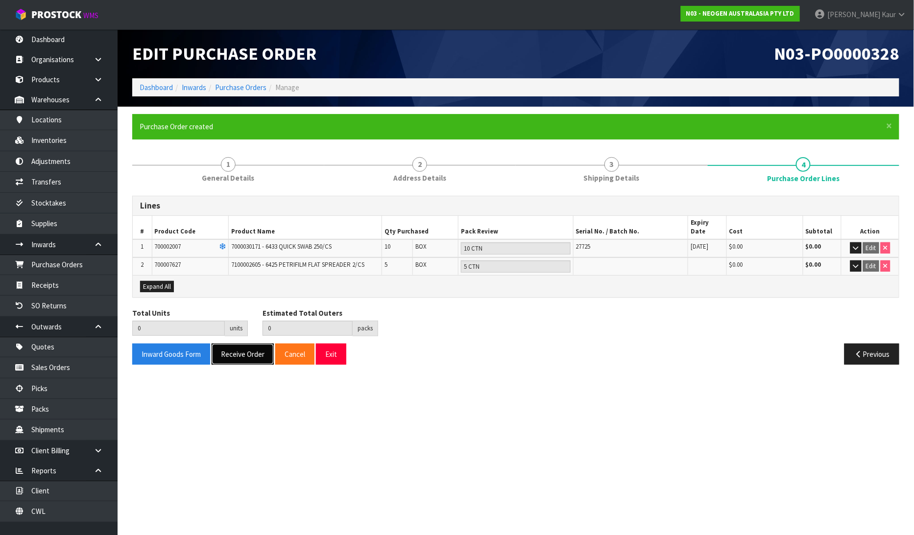
click at [238, 344] on button "Receive Order" at bounding box center [243, 354] width 62 height 21
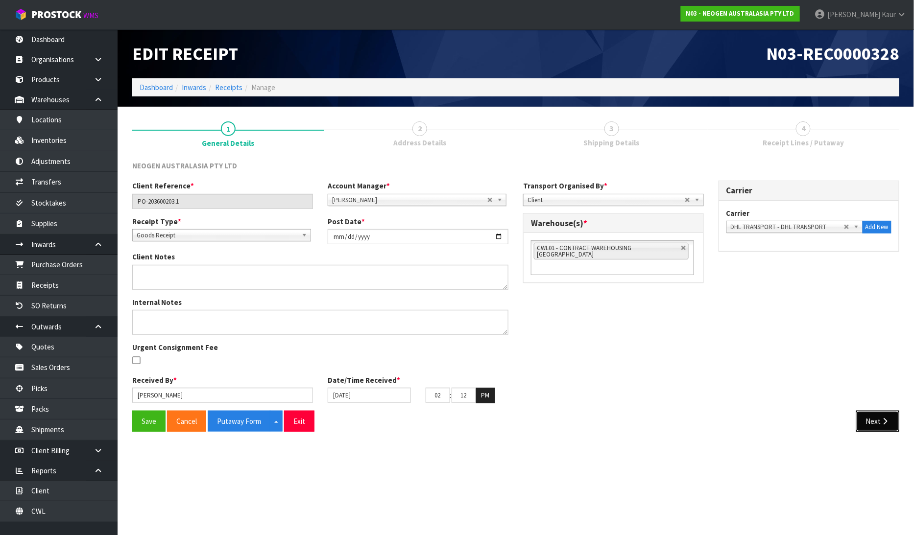
click at [882, 425] on button "Next" at bounding box center [877, 421] width 43 height 21
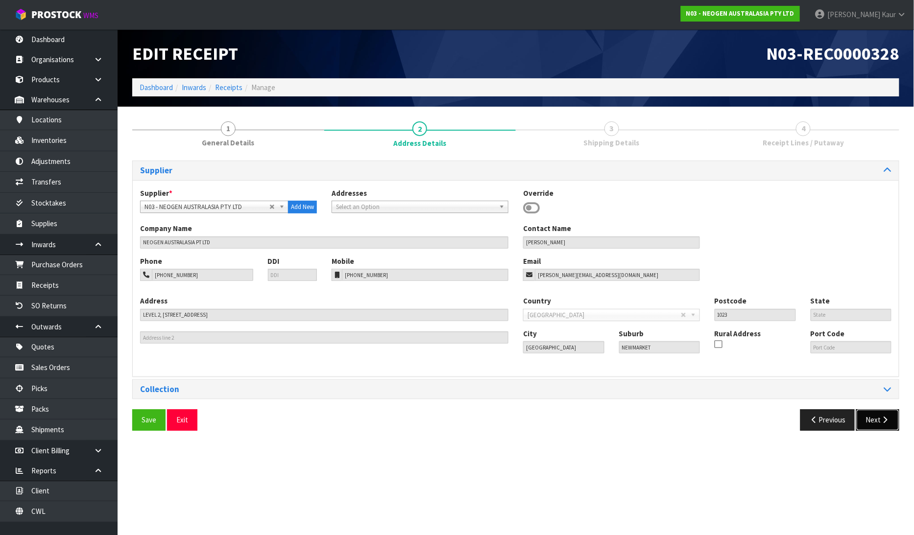
click at [877, 412] on button "Next" at bounding box center [877, 419] width 43 height 21
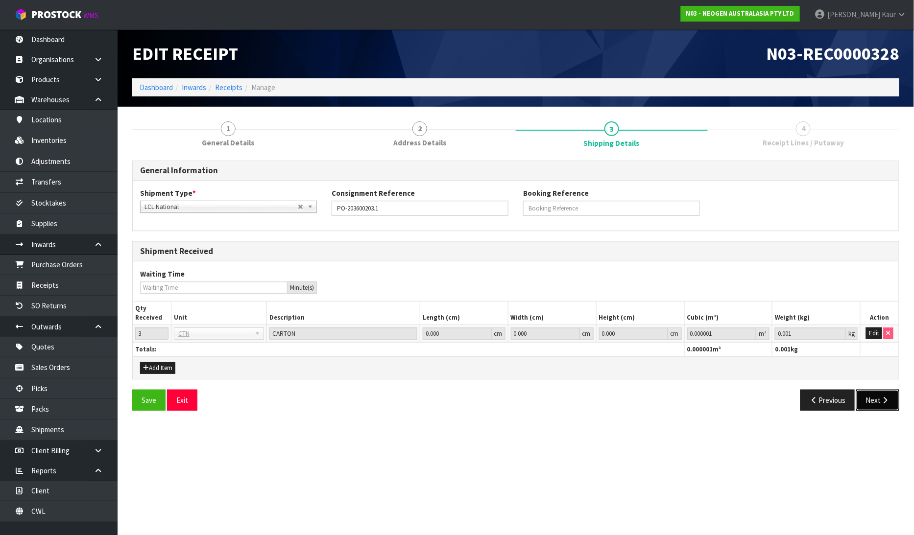
click at [878, 403] on button "Next" at bounding box center [877, 400] width 43 height 21
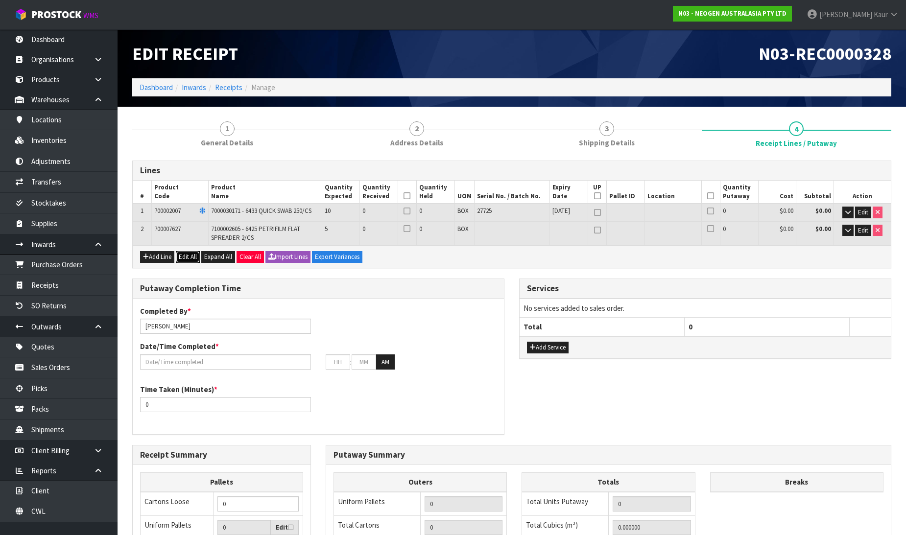
click at [193, 257] on button "Edit All" at bounding box center [188, 257] width 24 height 12
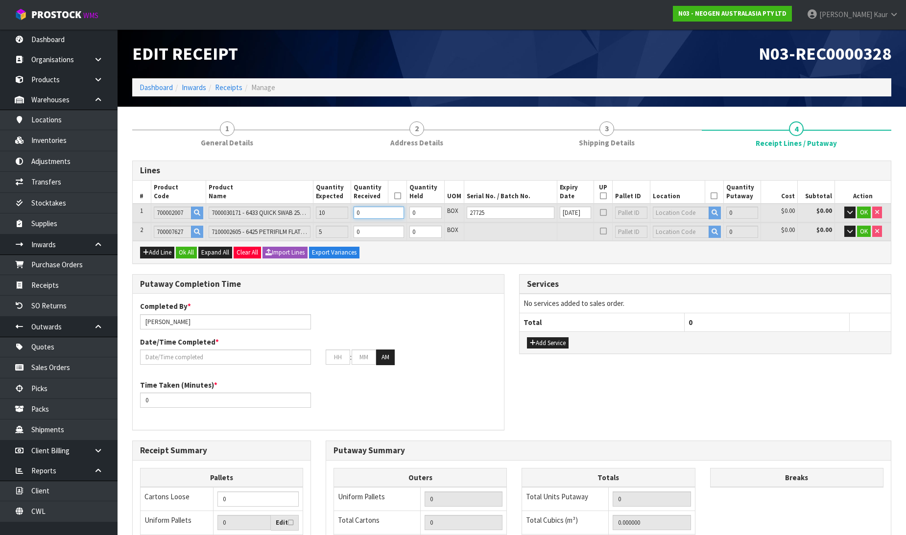
drag, startPoint x: 370, startPoint y: 215, endPoint x: 362, endPoint y: 218, distance: 8.6
click at [362, 218] on input "0" at bounding box center [379, 213] width 50 height 12
type input "1"
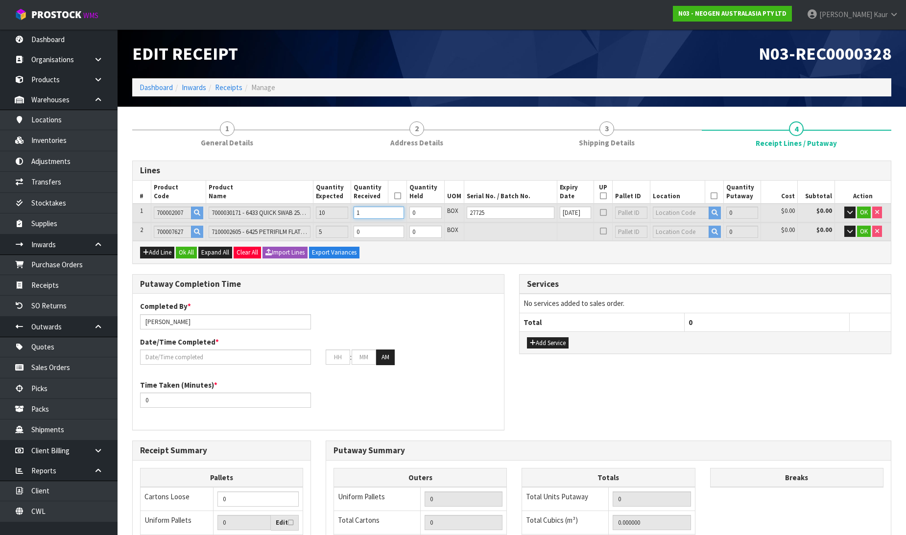
type input "0.011484"
type input "1.66"
type input "10"
type input "0.11484"
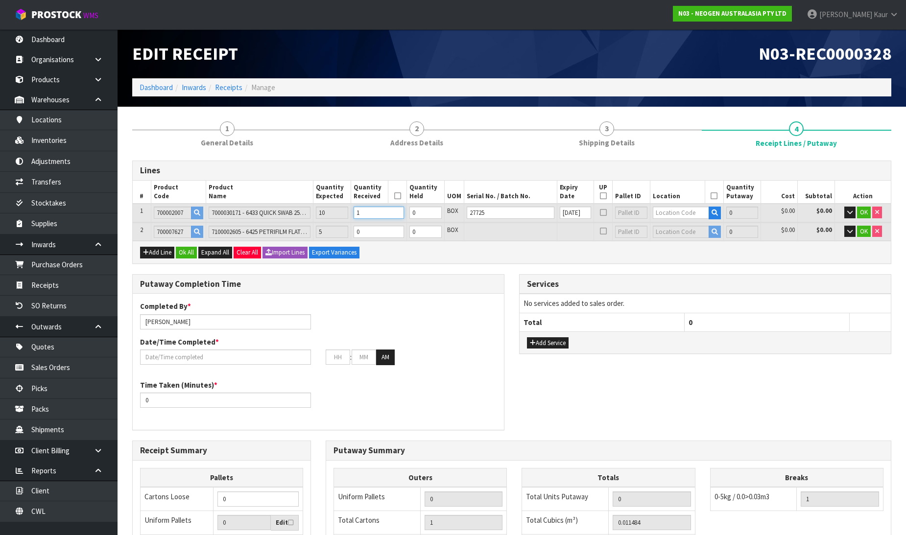
type input "16.6"
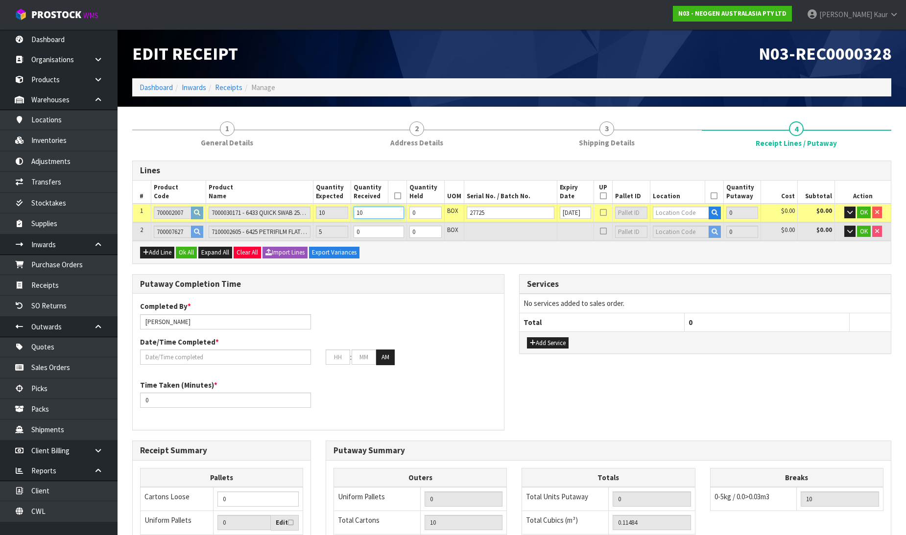
type input "10"
click at [347, 232] on tr "2 700007627 7100002605 - 6425 PETRIFILM FLAT SPREADER 2/CS 5 0 0 BOX 0 $0.00 $0…" at bounding box center [512, 232] width 758 height 18
type input "15"
type input "0.11616"
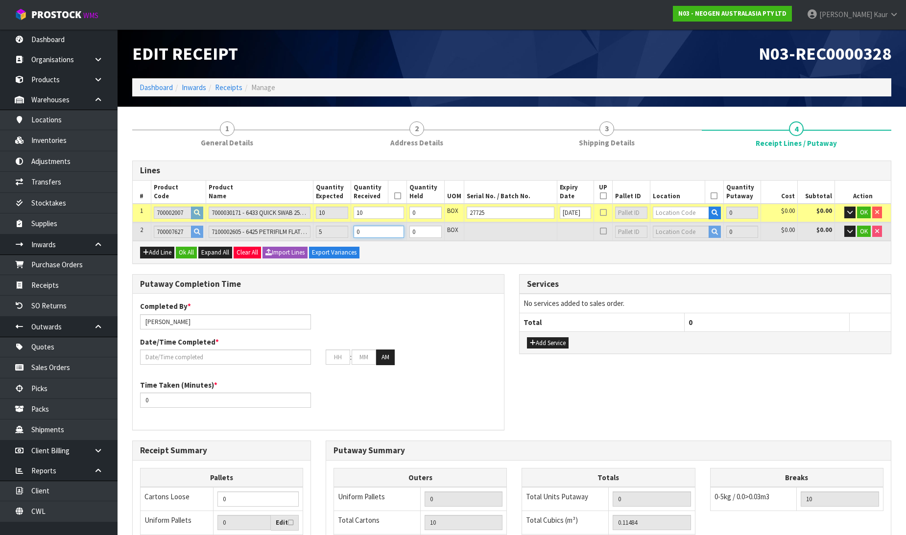
type input "16.9"
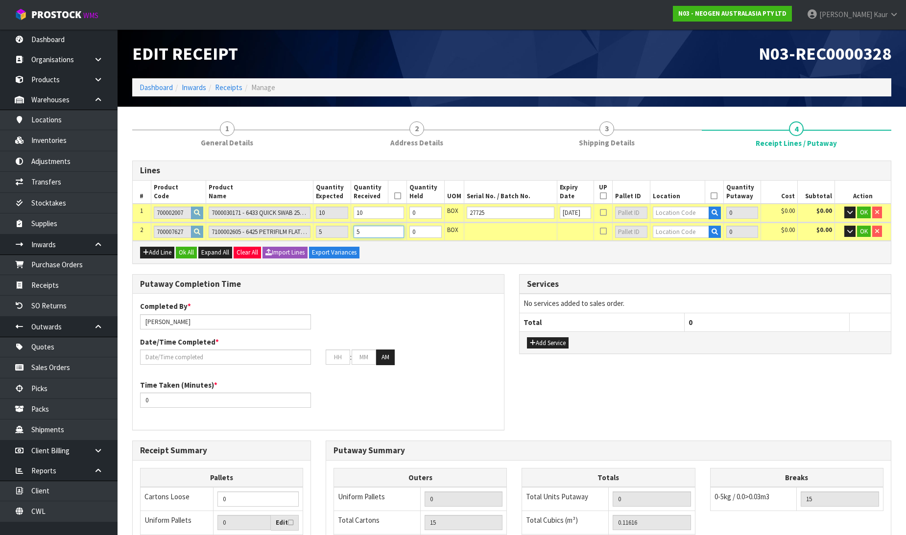
type input "5"
click at [655, 213] on input "text" at bounding box center [681, 213] width 56 height 12
click at [679, 229] on input "text" at bounding box center [681, 232] width 56 height 12
type input "34-34-2"
click at [697, 248] on link "34-34-2 -A" at bounding box center [688, 247] width 77 height 13
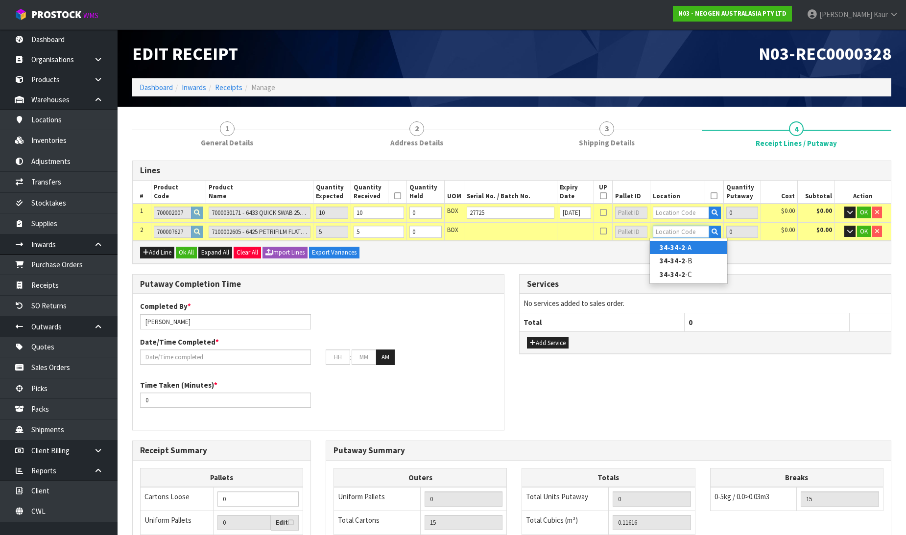
type input "5"
type input "34-34-2-A"
type input "5"
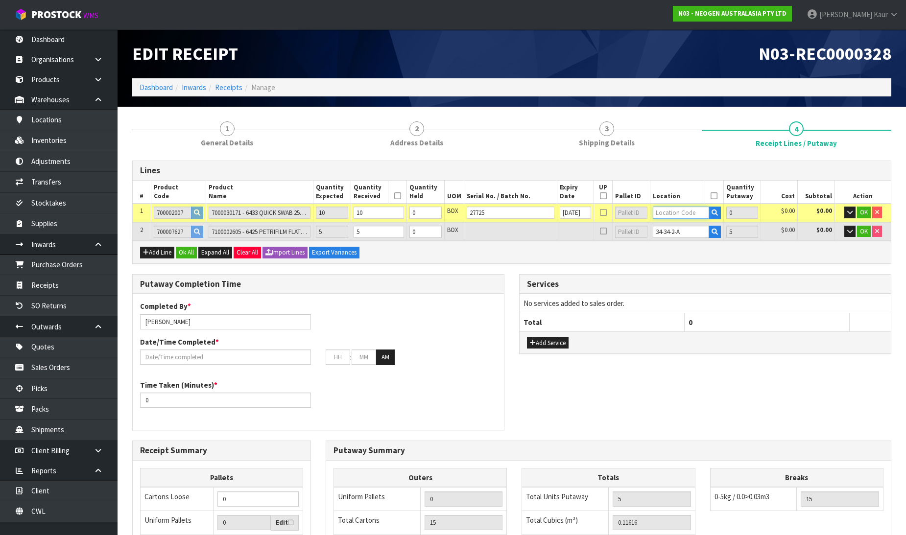
click at [661, 211] on input "text" at bounding box center [681, 213] width 56 height 12
type input "92-03"
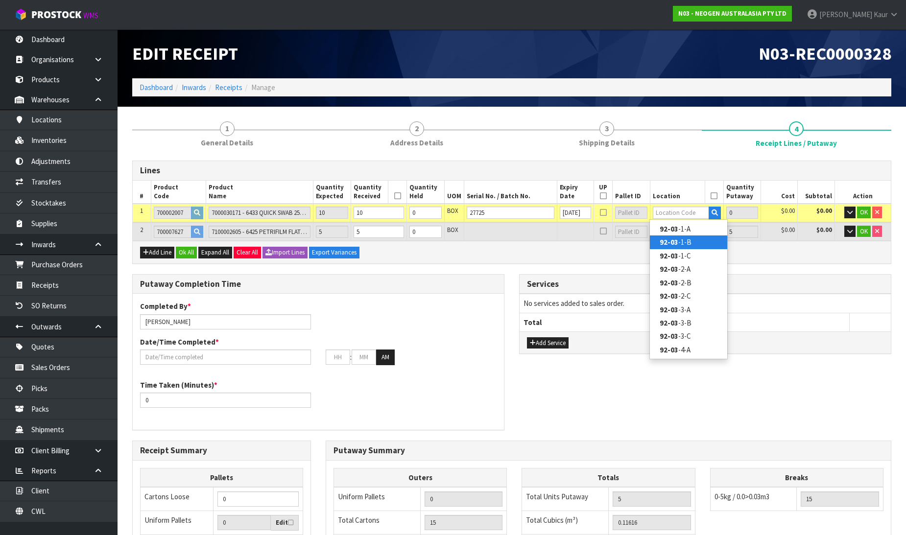
drag, startPoint x: 687, startPoint y: 247, endPoint x: 767, endPoint y: 209, distance: 89.4
click at [687, 247] on link "92-03 -1-B" at bounding box center [688, 242] width 77 height 13
type input "15"
type input "92-03-1-B"
type input "10"
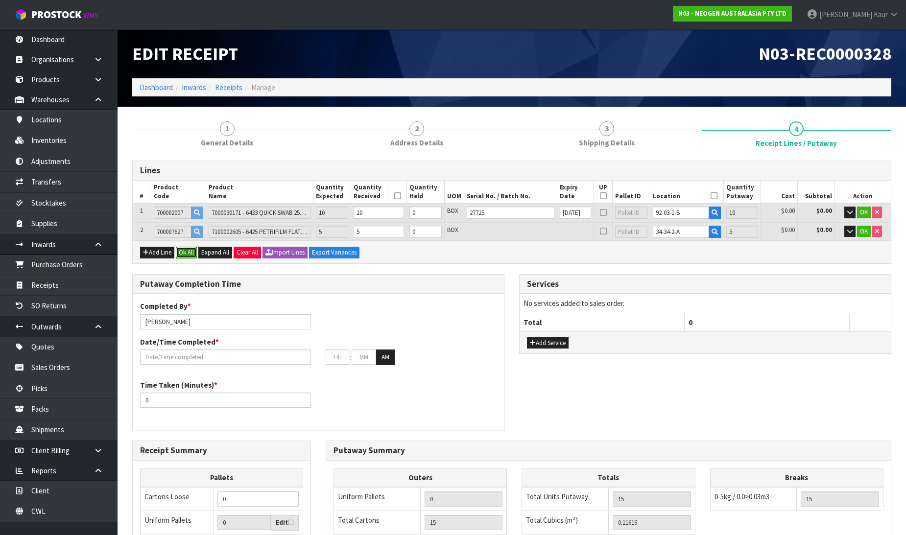
click at [183, 254] on button "Ok All" at bounding box center [186, 253] width 21 height 12
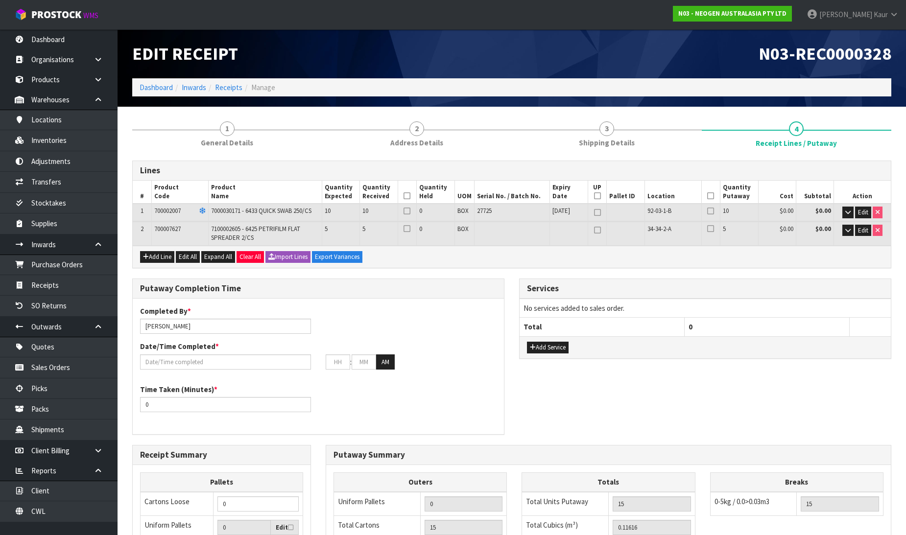
click at [409, 196] on icon at bounding box center [407, 196] width 7 height 0
click at [712, 196] on icon at bounding box center [710, 196] width 7 height 0
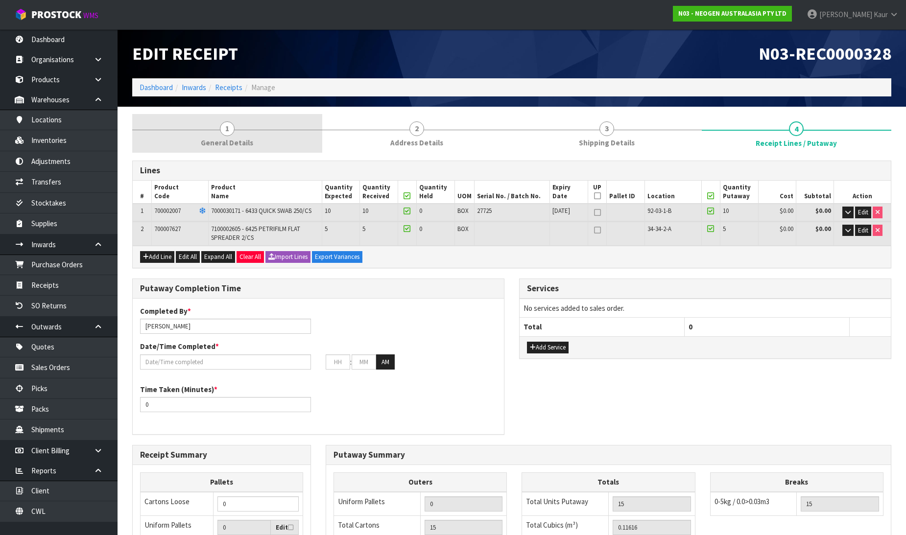
click at [243, 147] on span "General Details" at bounding box center [227, 143] width 52 height 10
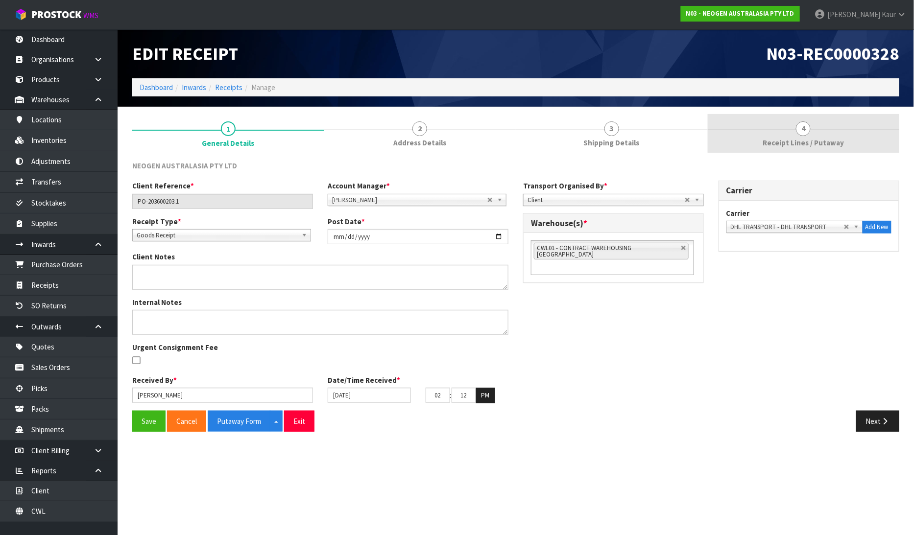
click at [804, 125] on span "4" at bounding box center [803, 128] width 15 height 15
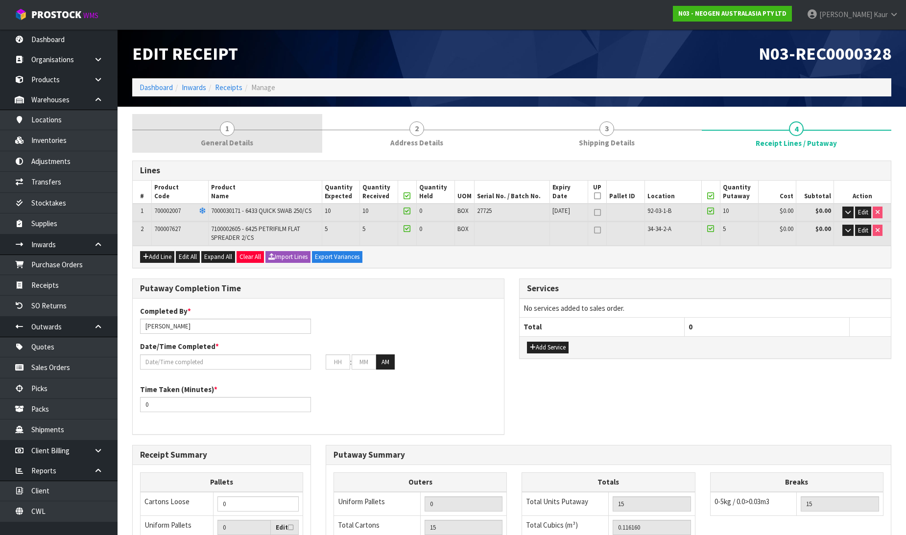
click at [224, 139] on span "General Details" at bounding box center [227, 143] width 52 height 10
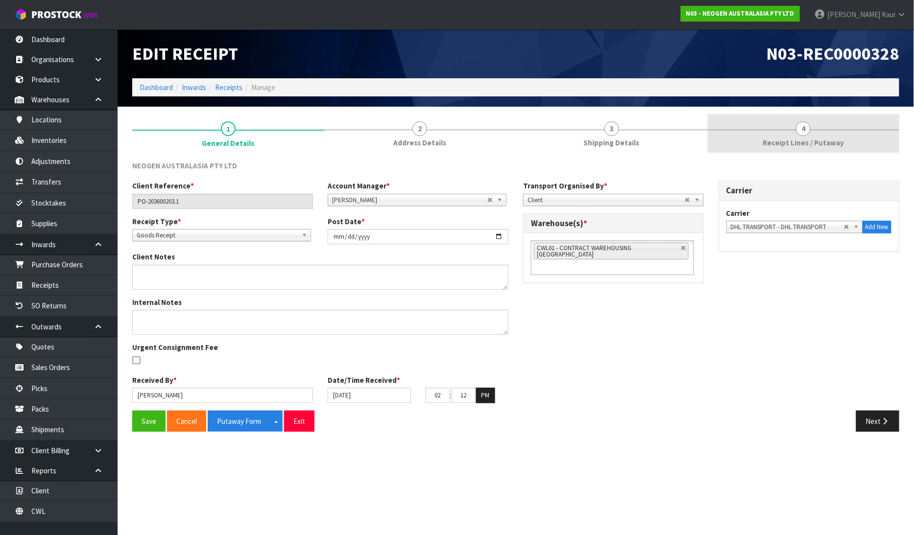
click at [804, 138] on span "Receipt Lines / Putaway" at bounding box center [803, 143] width 81 height 10
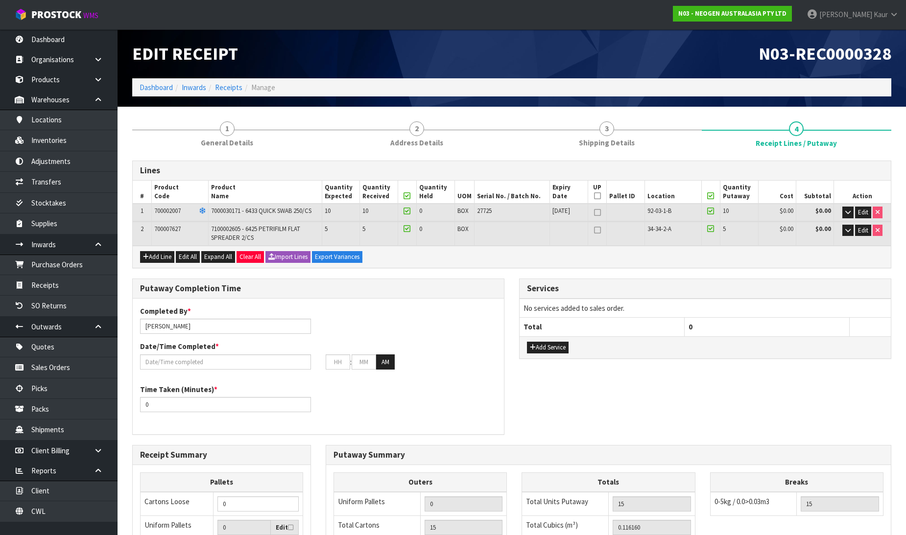
click at [171, 372] on div "Completed By * Prabhneet Kaur Date/Time Completed * : : AM" at bounding box center [318, 341] width 371 height 71
click at [171, 364] on input "text" at bounding box center [225, 362] width 171 height 15
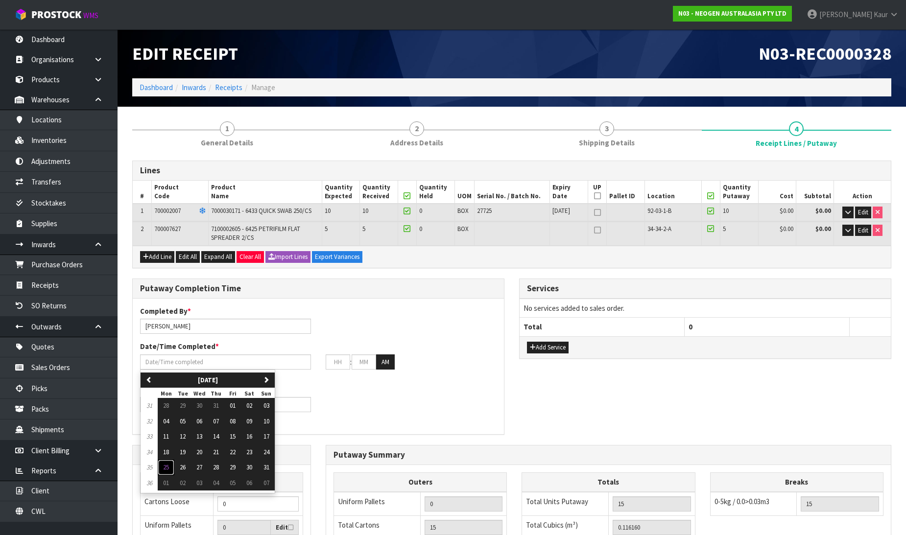
click at [173, 460] on button "25" at bounding box center [166, 468] width 17 height 16
type input "[DATE]"
type input "12"
type input "00"
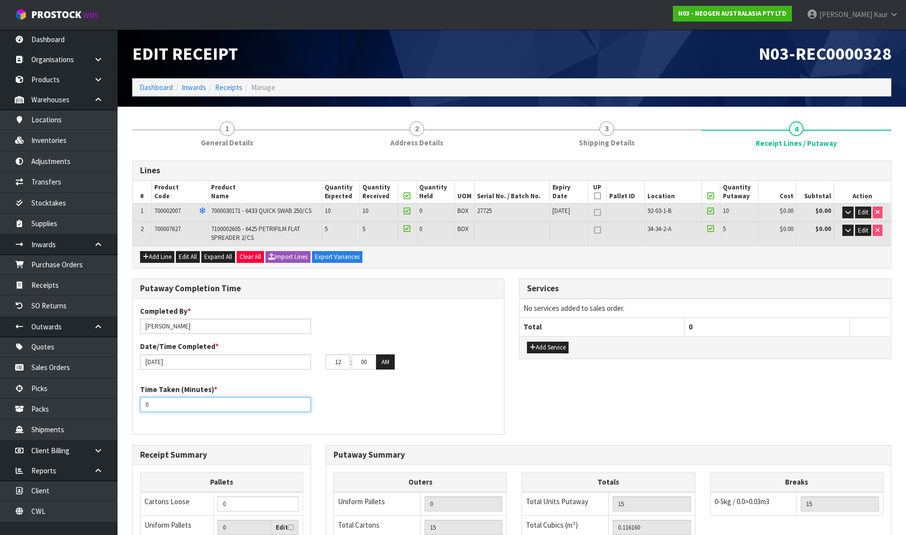
drag, startPoint x: 162, startPoint y: 403, endPoint x: 129, endPoint y: 396, distance: 33.5
click at [129, 396] on div "Putaway Completion Time Completed By * Prabhneet Kaur Date/Time Completed * 25/…" at bounding box center [318, 362] width 387 height 167
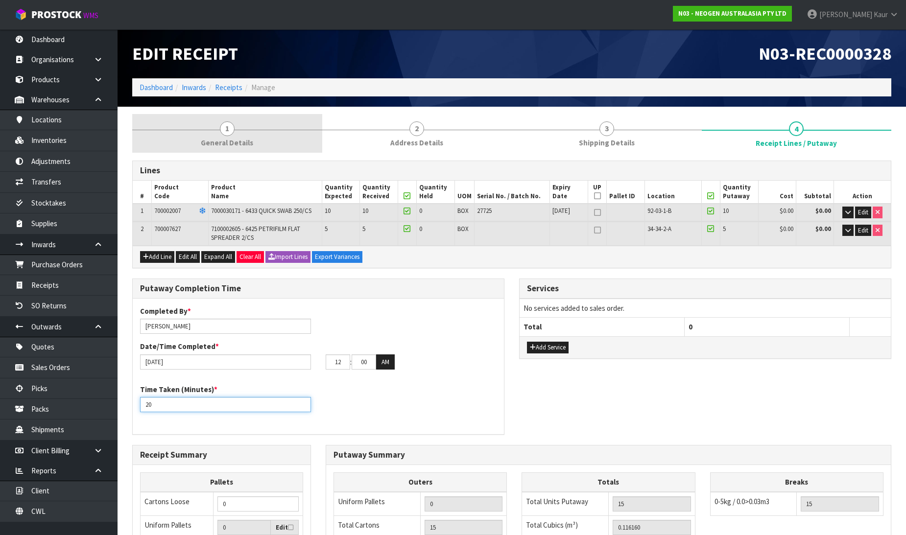
type input "20"
drag, startPoint x: 238, startPoint y: 149, endPoint x: 561, endPoint y: 113, distance: 325.3
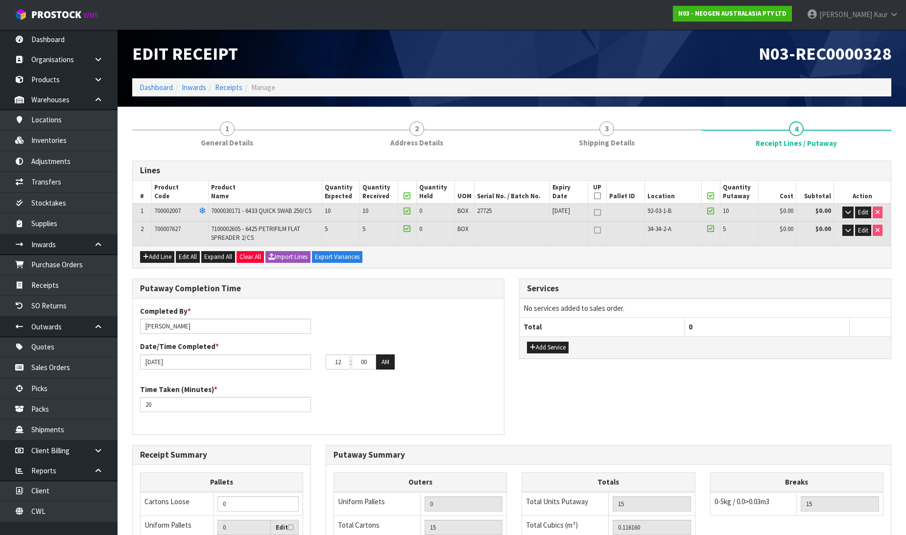
click at [238, 148] on link "1 General Details" at bounding box center [227, 133] width 190 height 39
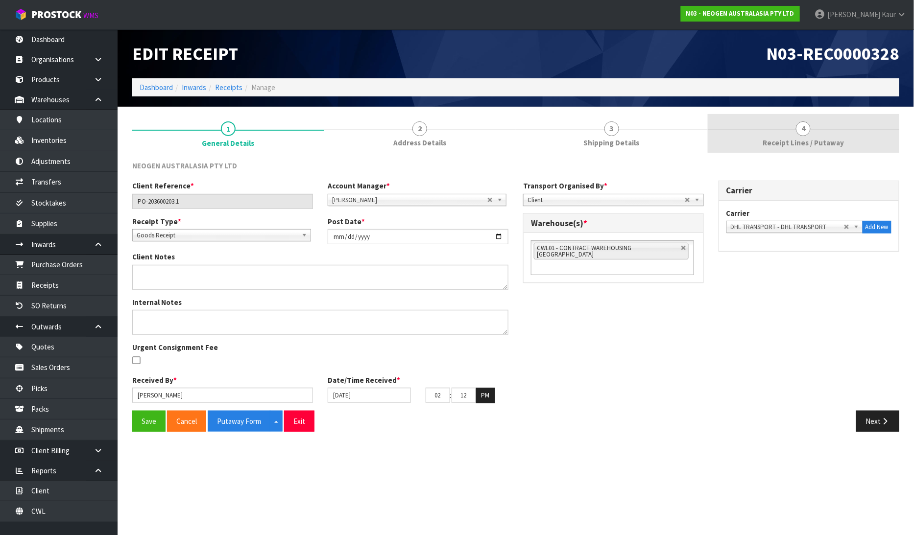
click at [846, 136] on link "4 Receipt Lines / Putaway" at bounding box center [804, 133] width 192 height 39
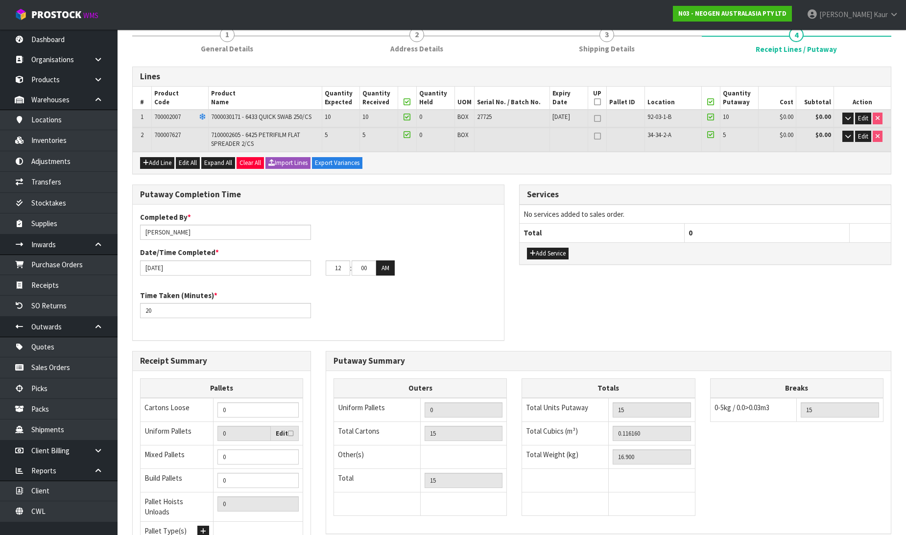
scroll to position [184, 0]
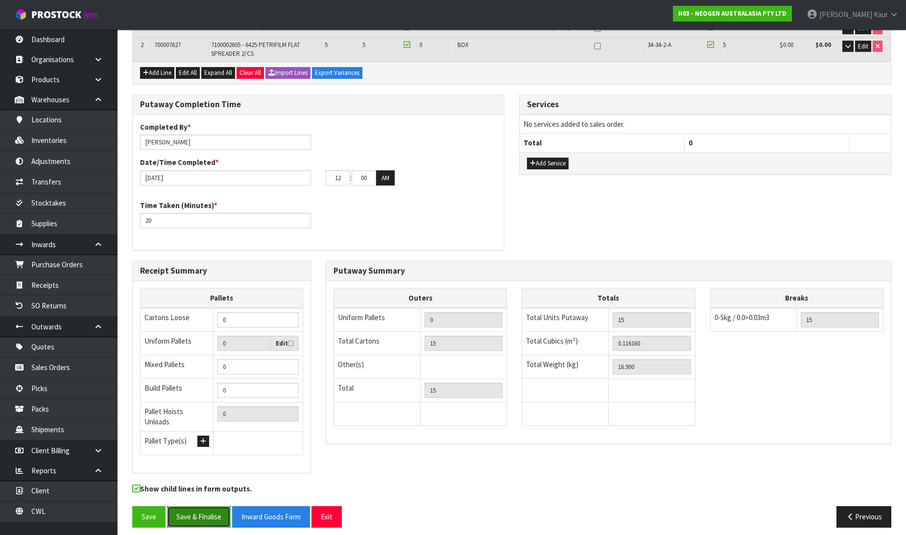
click at [203, 507] on button "Save & Finalise" at bounding box center [199, 516] width 64 height 21
drag, startPoint x: 344, startPoint y: 174, endPoint x: 315, endPoint y: 179, distance: 29.2
click at [315, 179] on div "25/08/2025 12 : 00 : 00 AM" at bounding box center [318, 178] width 371 height 16
type input "02"
drag, startPoint x: 372, startPoint y: 179, endPoint x: 348, endPoint y: 175, distance: 24.7
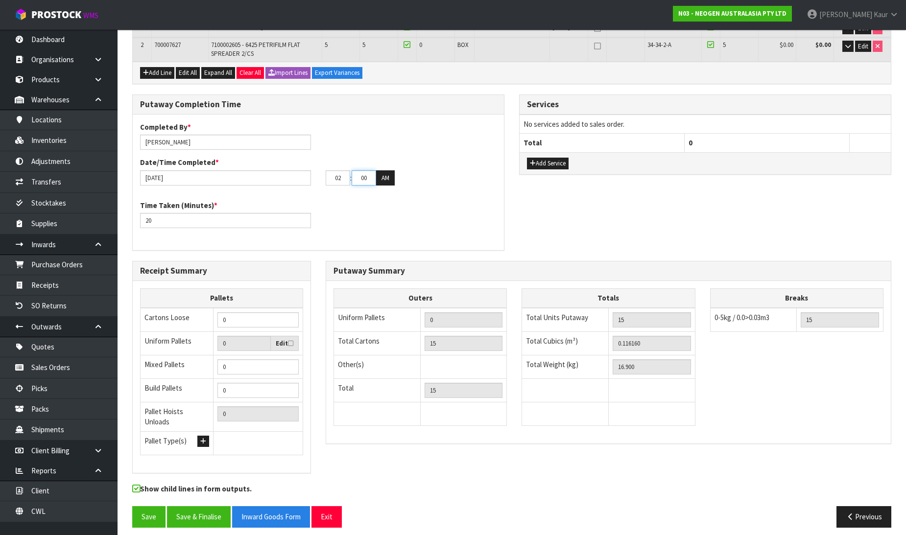
click at [348, 175] on tr "02 : 00 : 00 AM" at bounding box center [360, 178] width 69 height 16
type input "19"
click at [386, 175] on button "AM" at bounding box center [385, 178] width 19 height 16
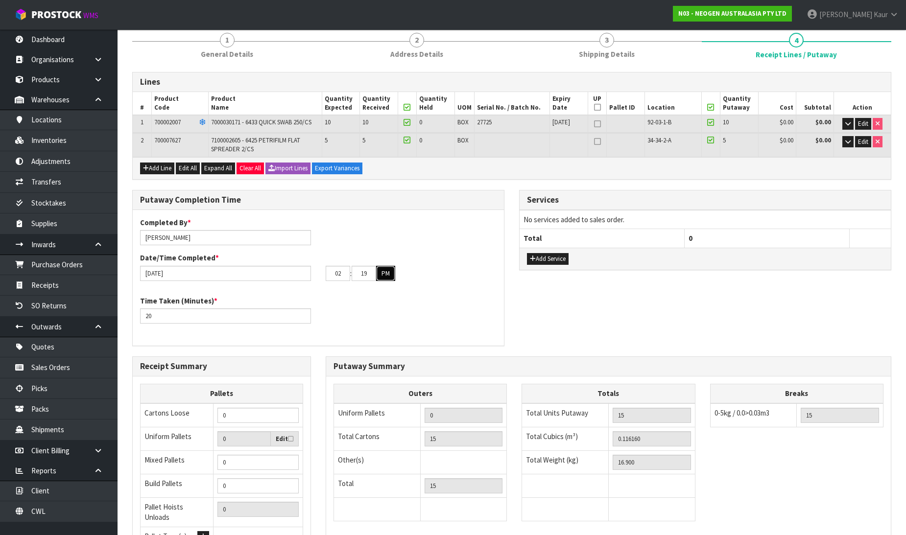
scroll to position [0, 0]
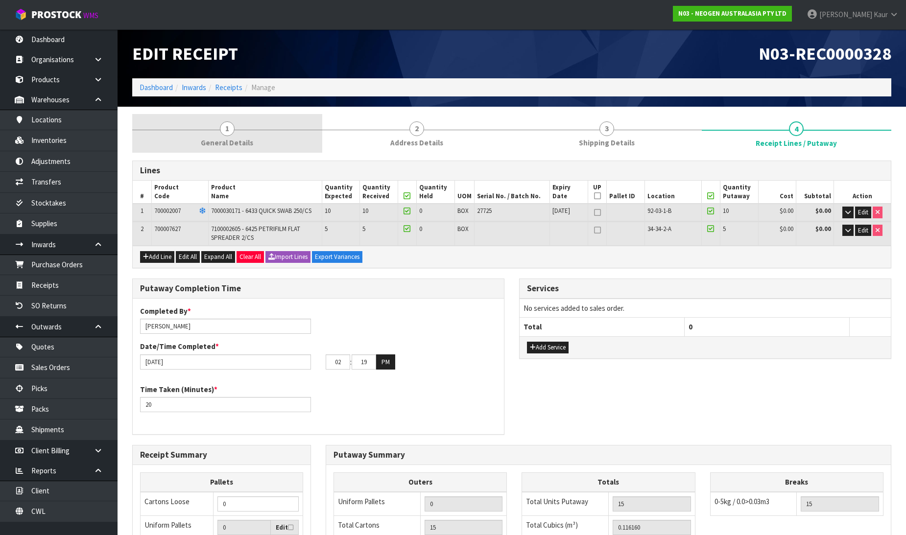
click at [228, 130] on span "1" at bounding box center [227, 128] width 15 height 15
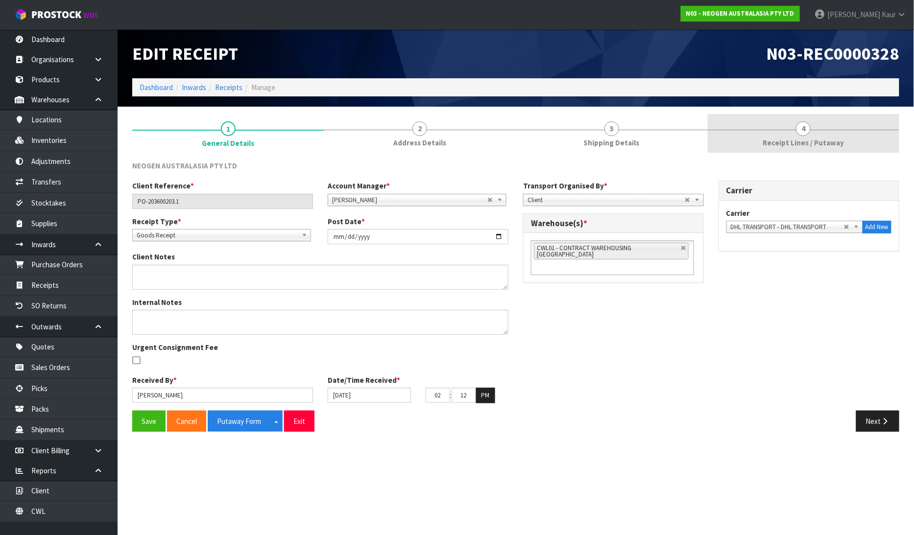
click at [825, 128] on link "4 Receipt Lines / Putaway" at bounding box center [804, 133] width 192 height 39
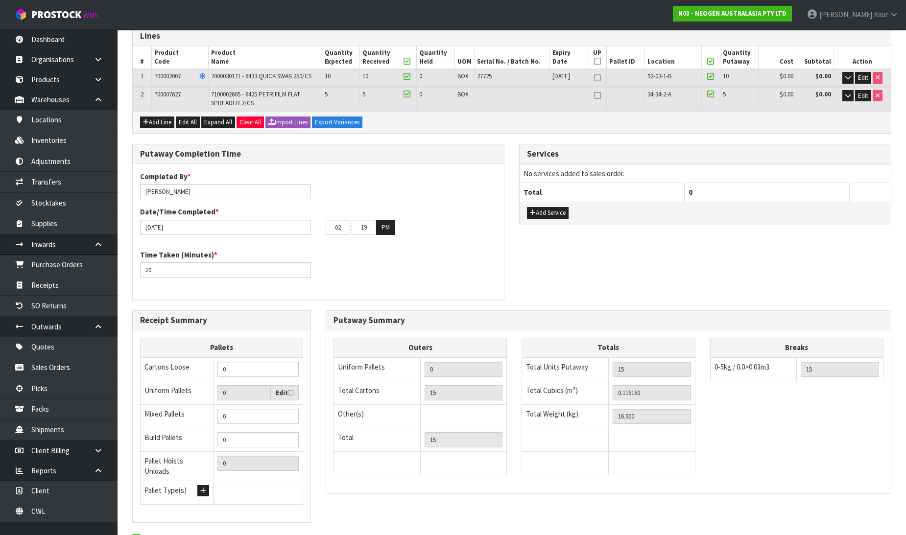
scroll to position [184, 0]
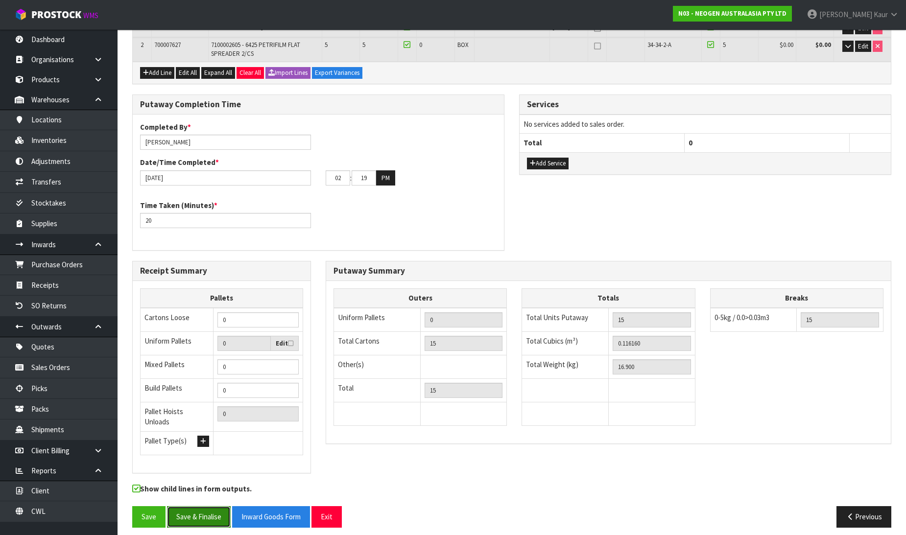
click at [198, 506] on button "Save & Finalise" at bounding box center [199, 516] width 64 height 21
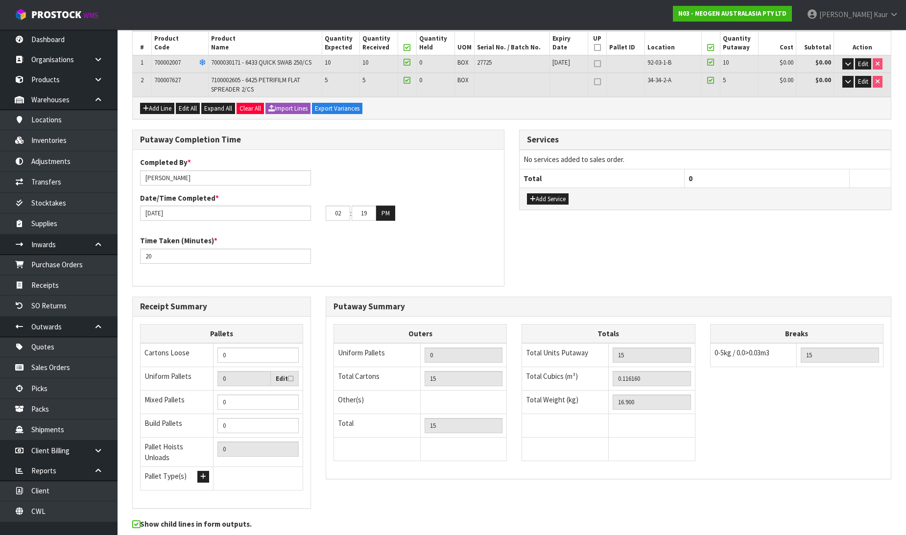
scroll to position [0, 0]
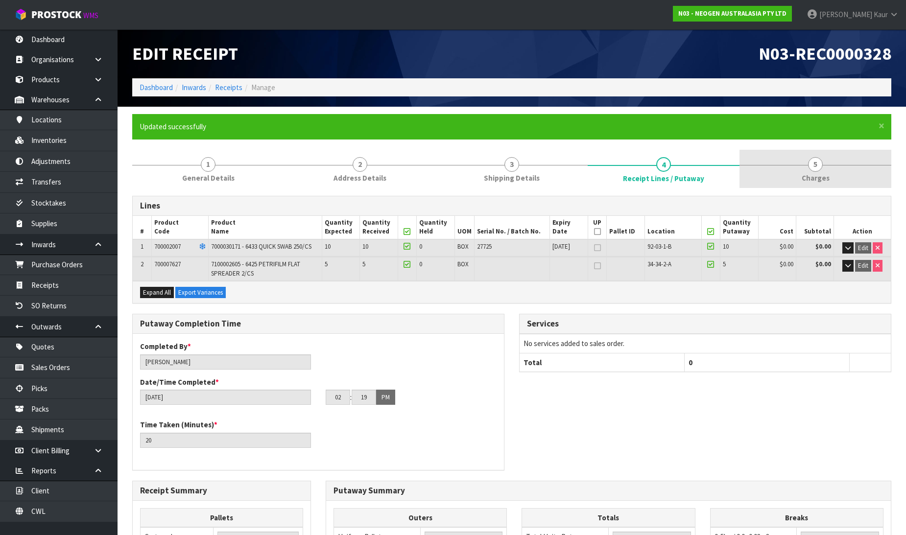
click at [813, 177] on span "Charges" at bounding box center [816, 178] width 28 height 10
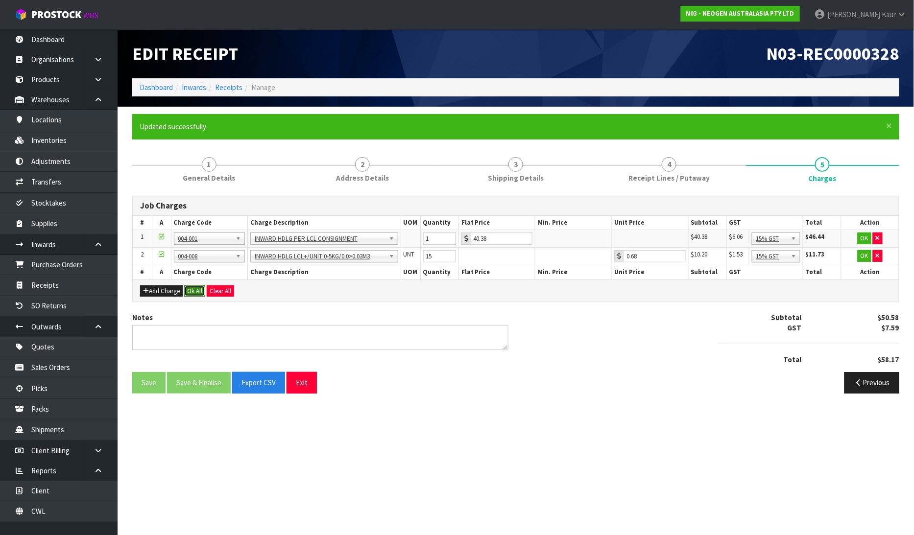
click at [200, 290] on button "Ok All" at bounding box center [194, 292] width 21 height 12
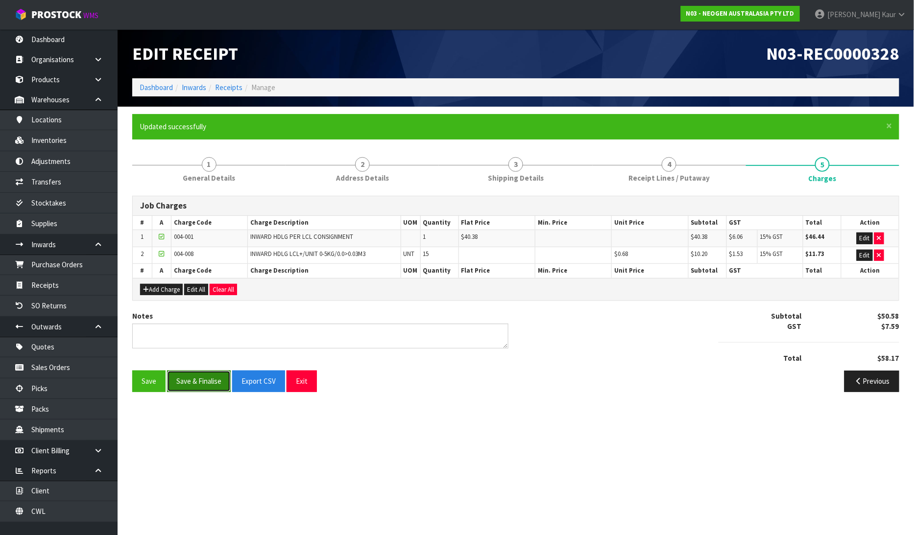
click at [187, 388] on button "Save & Finalise" at bounding box center [199, 381] width 64 height 21
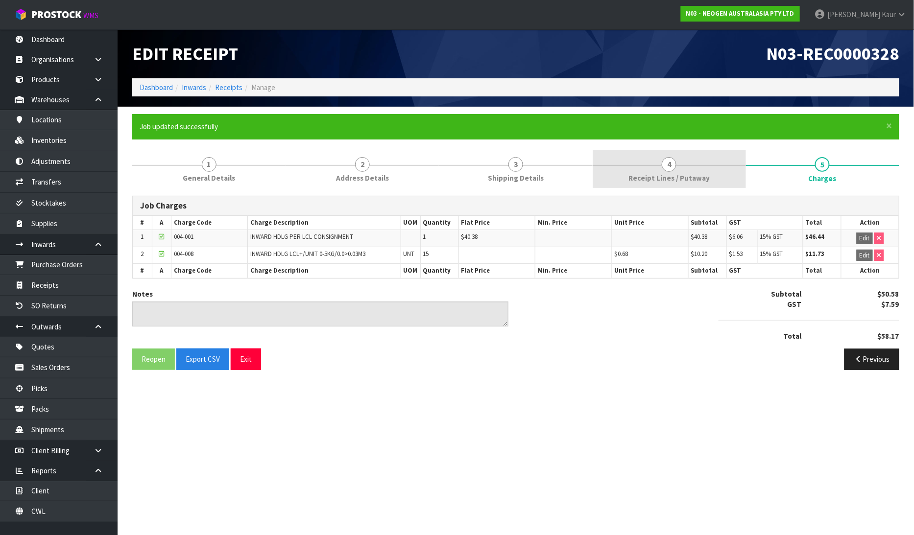
click at [620, 179] on link "4 Receipt Lines / Putaway" at bounding box center [669, 169] width 153 height 39
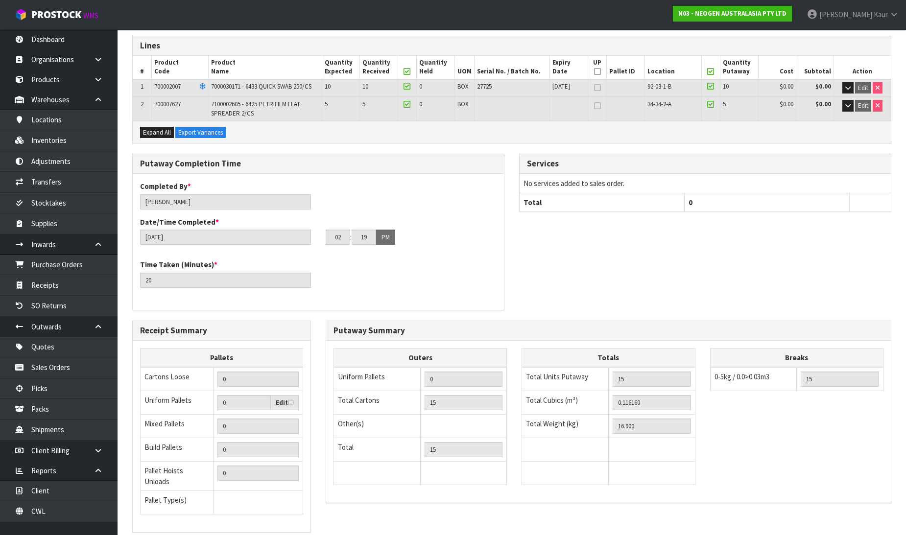
scroll to position [220, 0]
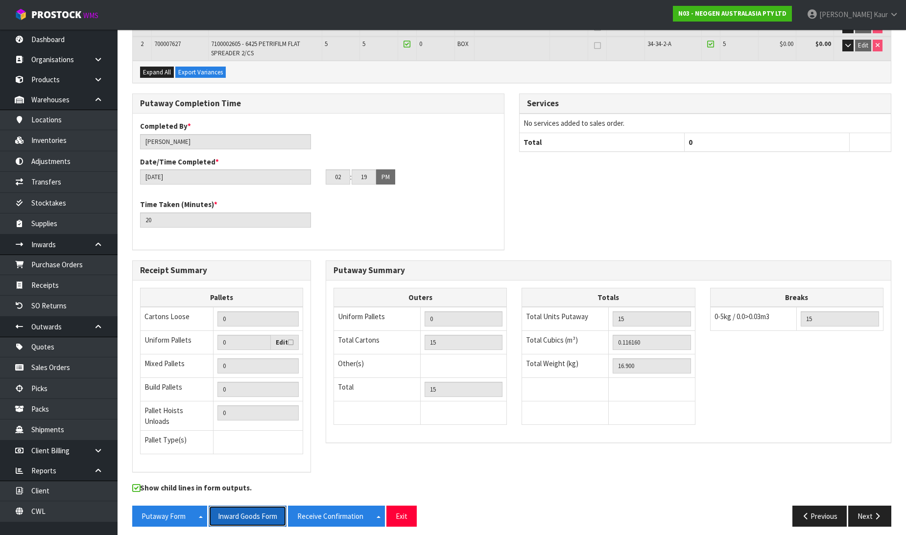
click at [241, 510] on button "Inward Goods Form" at bounding box center [248, 516] width 78 height 21
click at [65, 511] on link "CWL" at bounding box center [59, 511] width 118 height 20
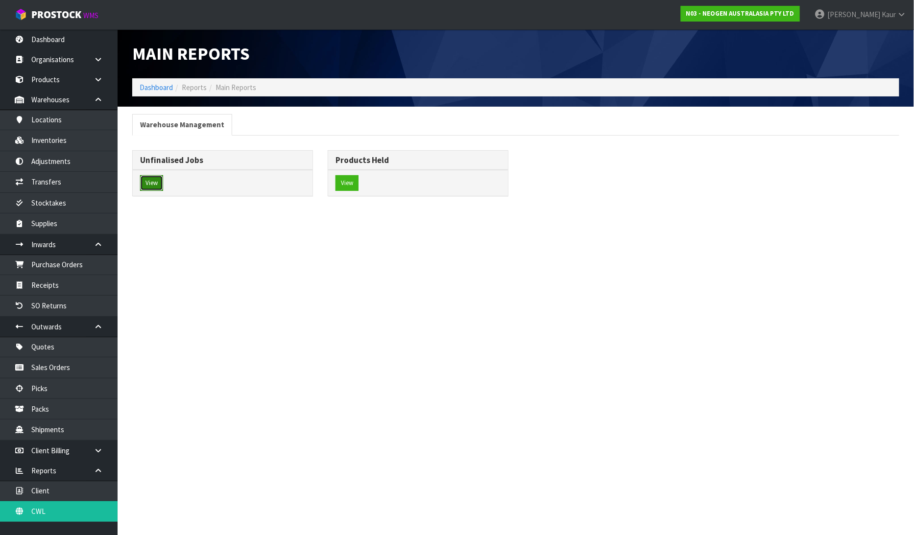
click at [150, 184] on button "View" at bounding box center [151, 183] width 23 height 16
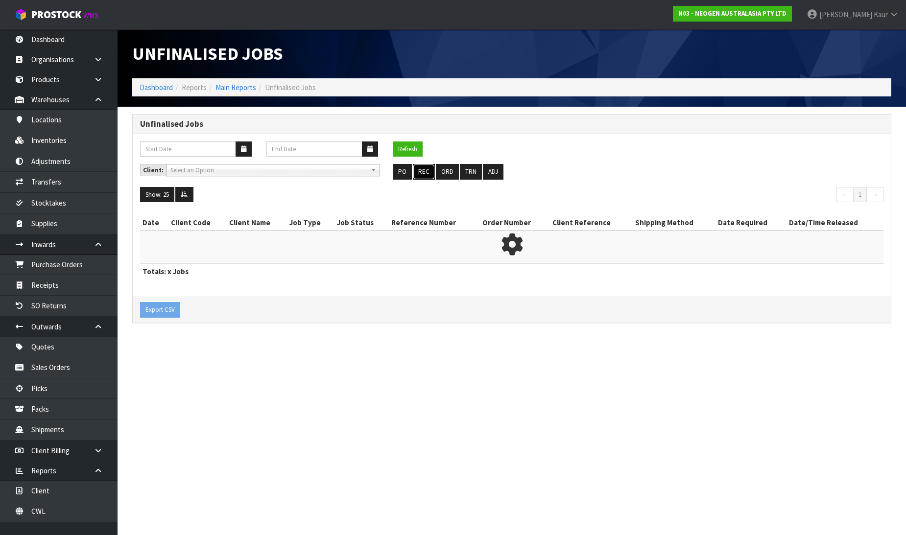
click at [423, 172] on button "REC" at bounding box center [424, 172] width 22 height 16
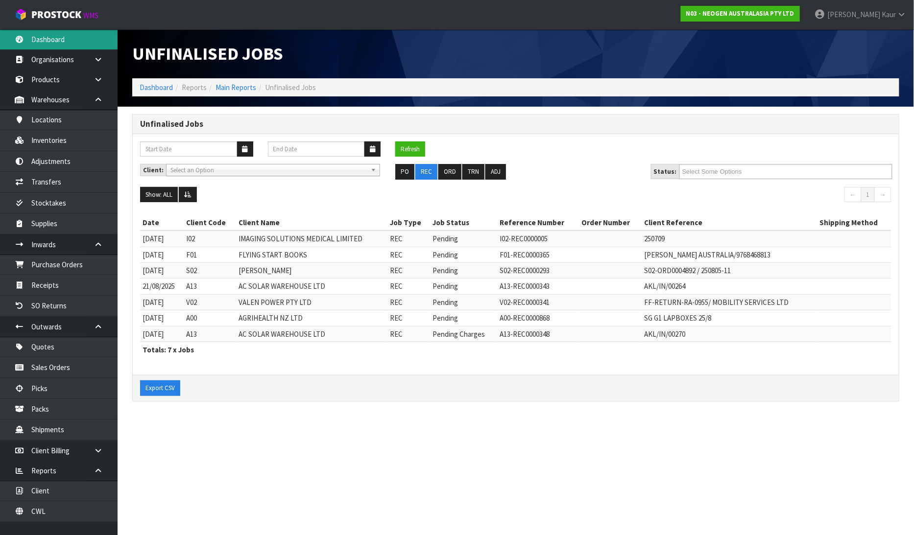
click at [58, 35] on link "Dashboard" at bounding box center [59, 39] width 118 height 20
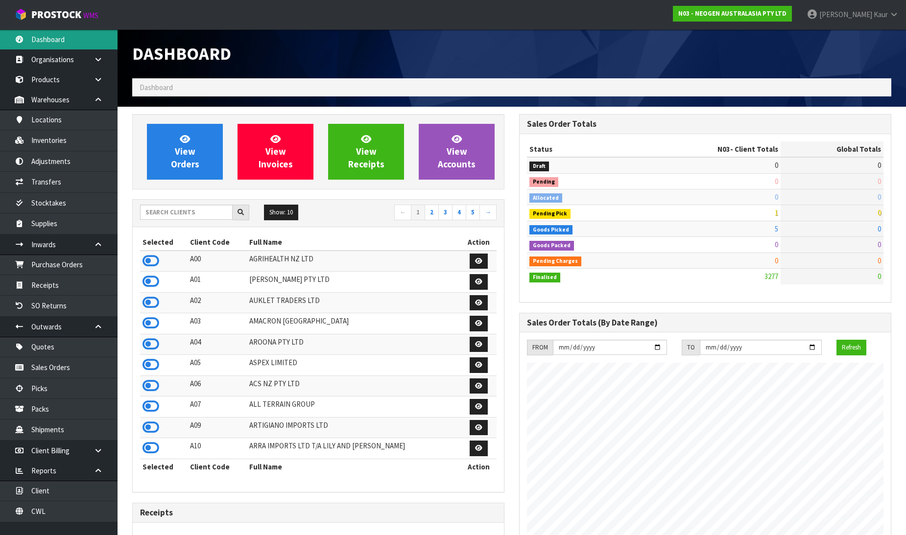
scroll to position [742, 387]
click at [172, 213] on input "text" at bounding box center [186, 212] width 93 height 15
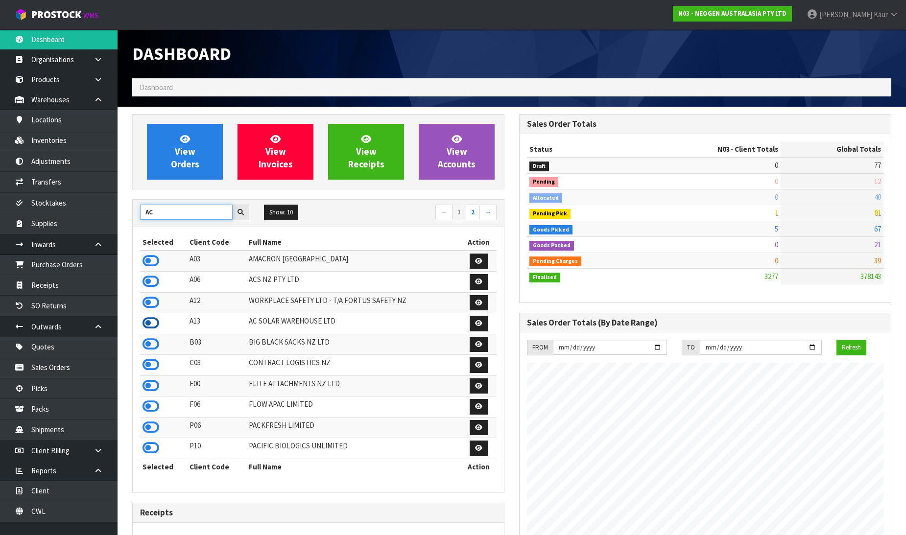
type input "AC"
click at [150, 323] on icon at bounding box center [151, 323] width 17 height 15
click at [87, 292] on link "Receipts" at bounding box center [59, 285] width 118 height 20
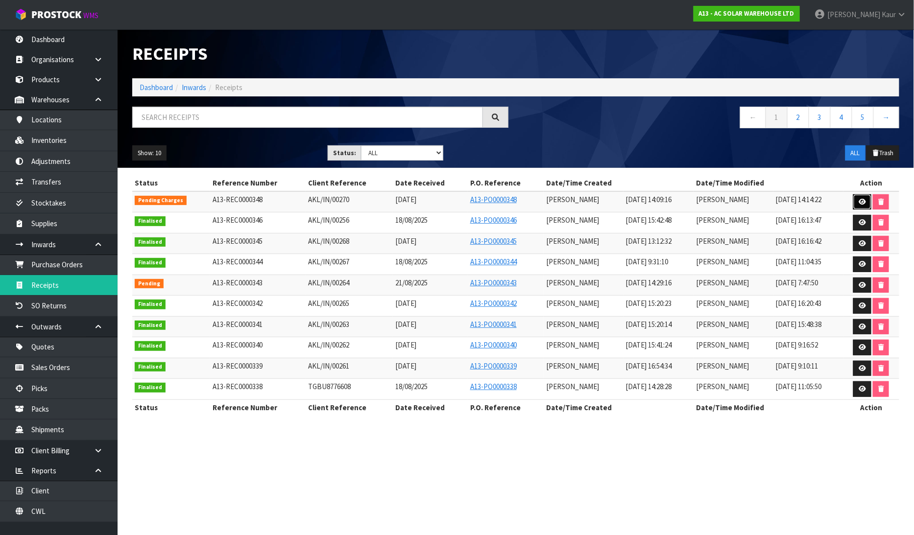
click at [858, 205] on link at bounding box center [862, 202] width 18 height 16
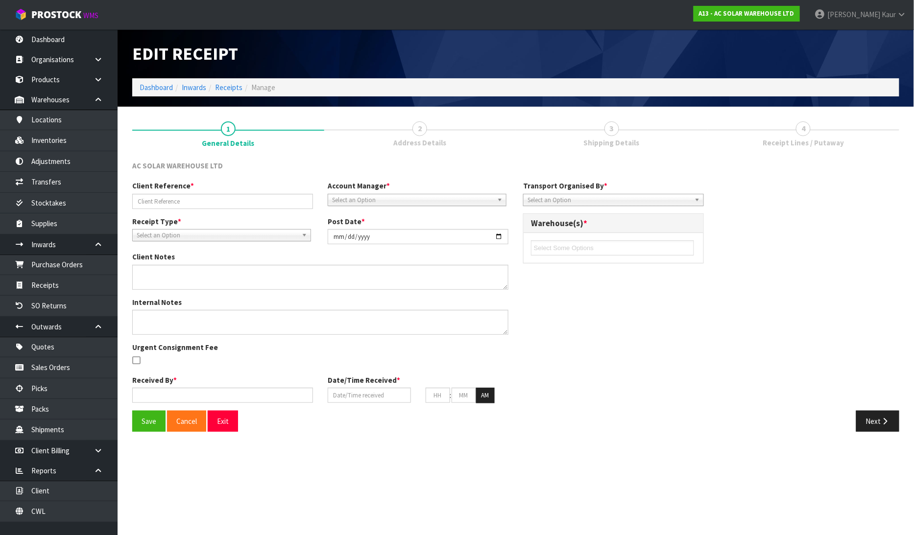
type input "AKL/IN/00270"
type input "[DATE]"
type input "[PERSON_NAME]"
type input "[DATE]"
type input "02"
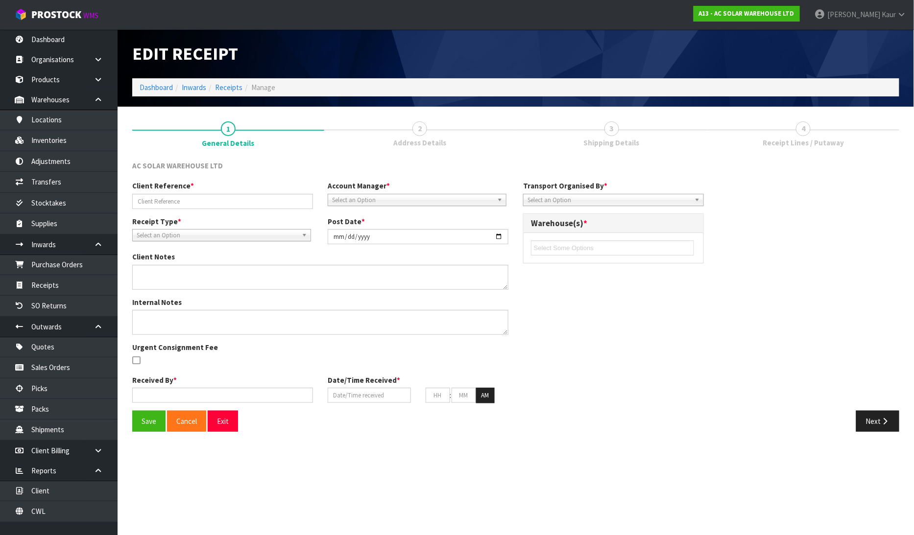
type input "09"
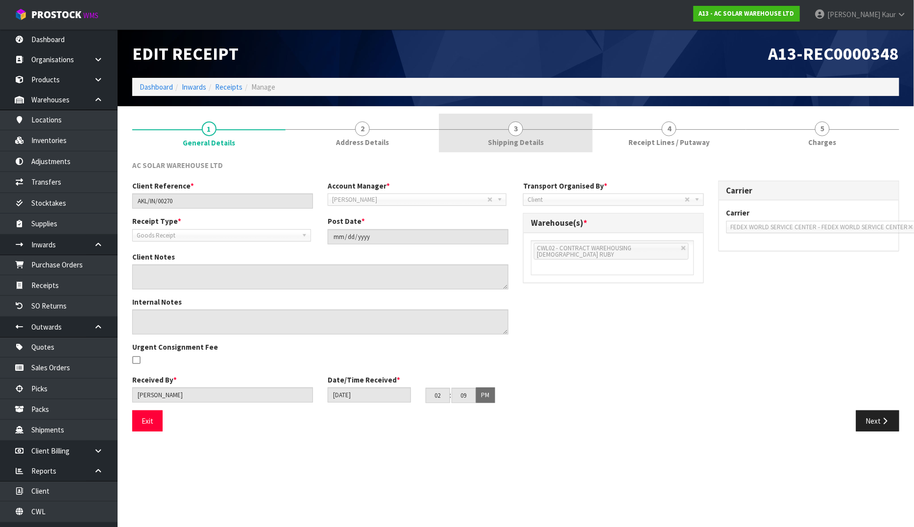
click at [518, 123] on span "3" at bounding box center [515, 128] width 15 height 15
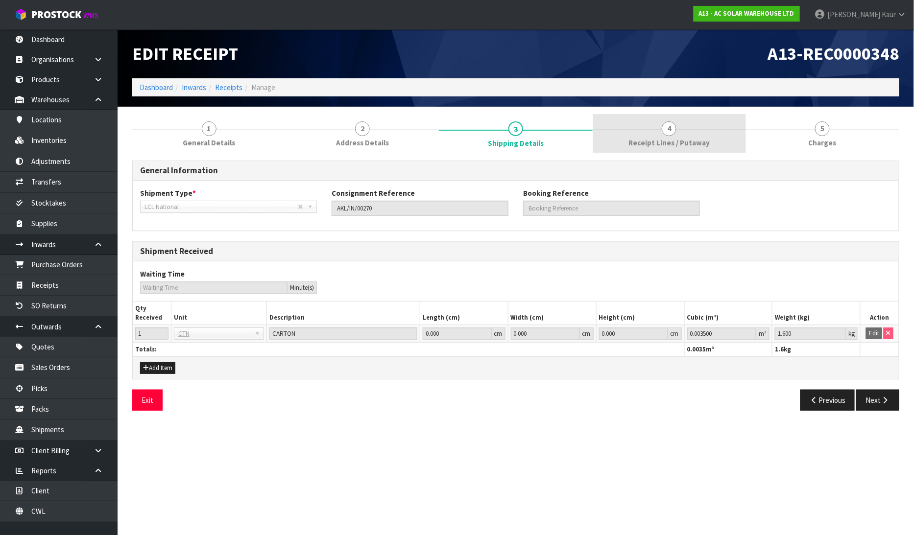
click at [693, 146] on span "Receipt Lines / Putaway" at bounding box center [668, 143] width 81 height 10
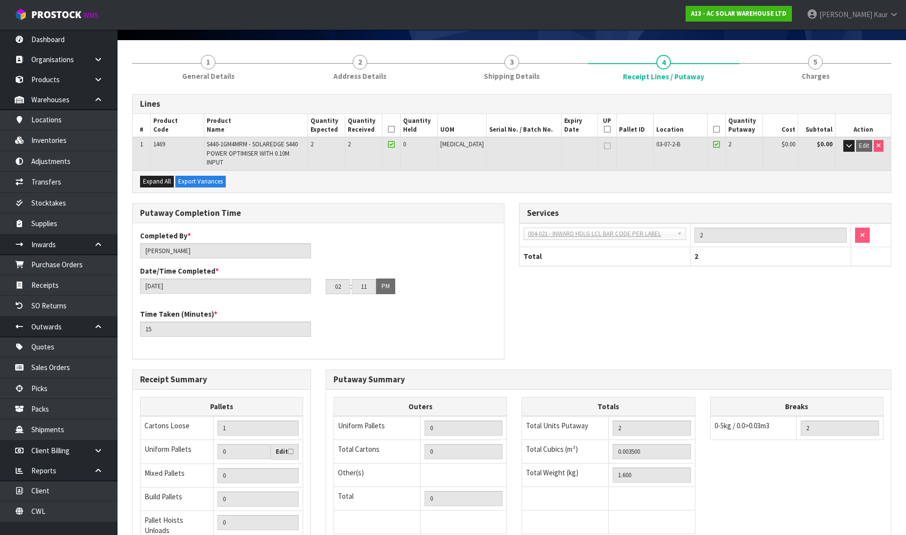
scroll to position [167, 0]
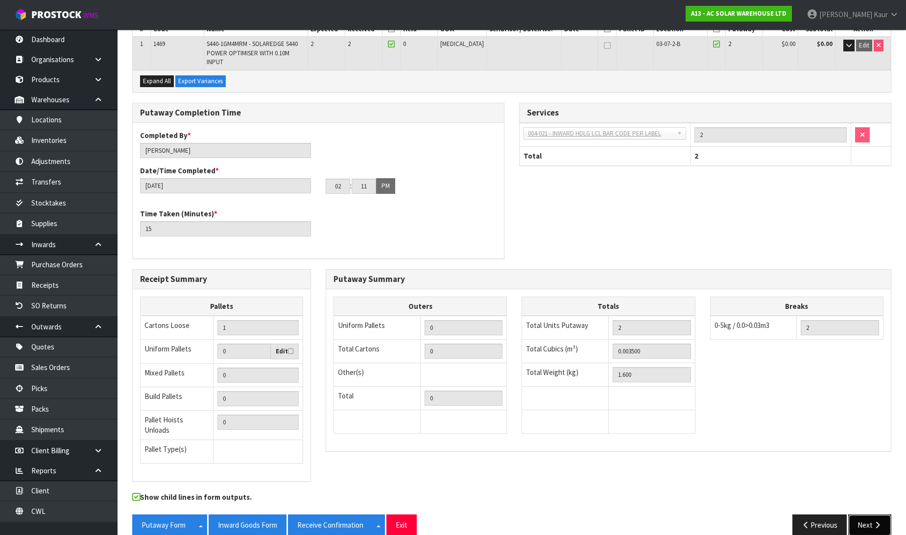
click at [869, 515] on button "Next" at bounding box center [869, 525] width 43 height 21
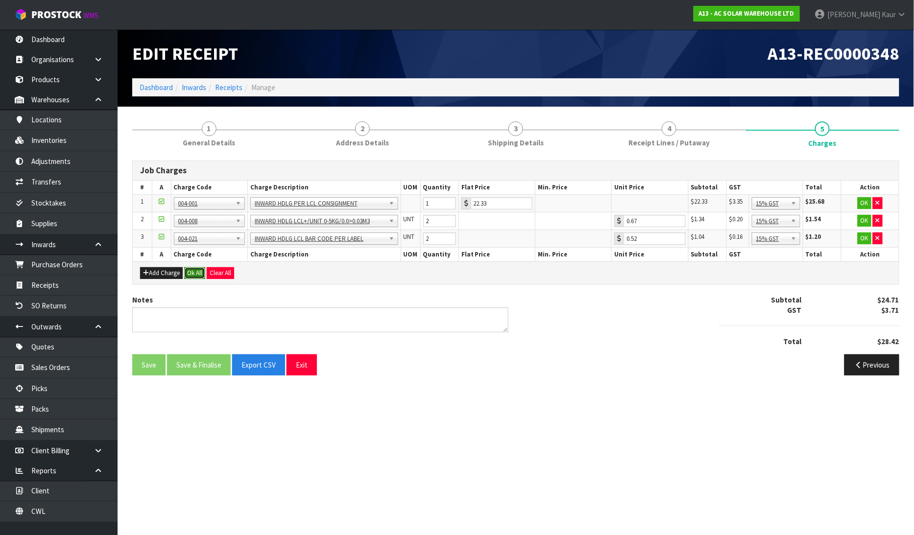
click at [197, 271] on button "Ok All" at bounding box center [194, 273] width 21 height 12
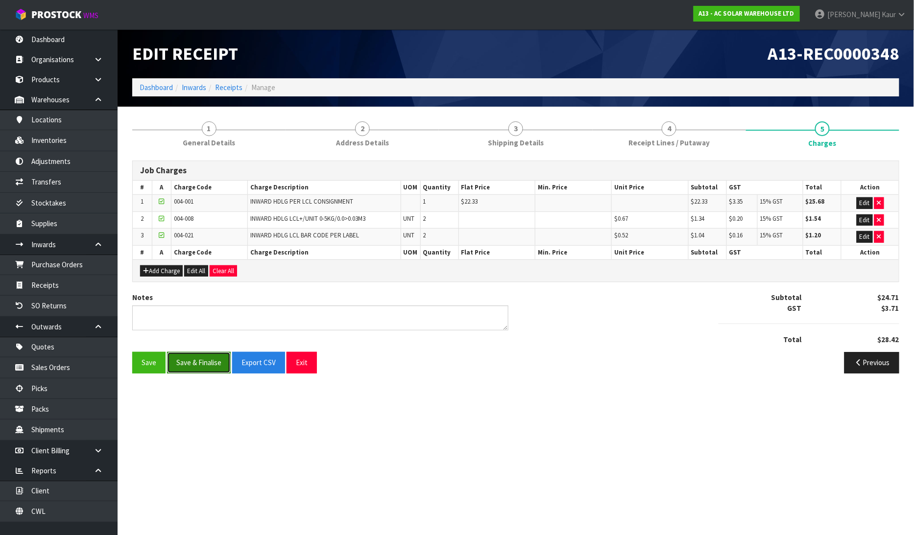
click at [194, 364] on button "Save & Finalise" at bounding box center [199, 362] width 64 height 21
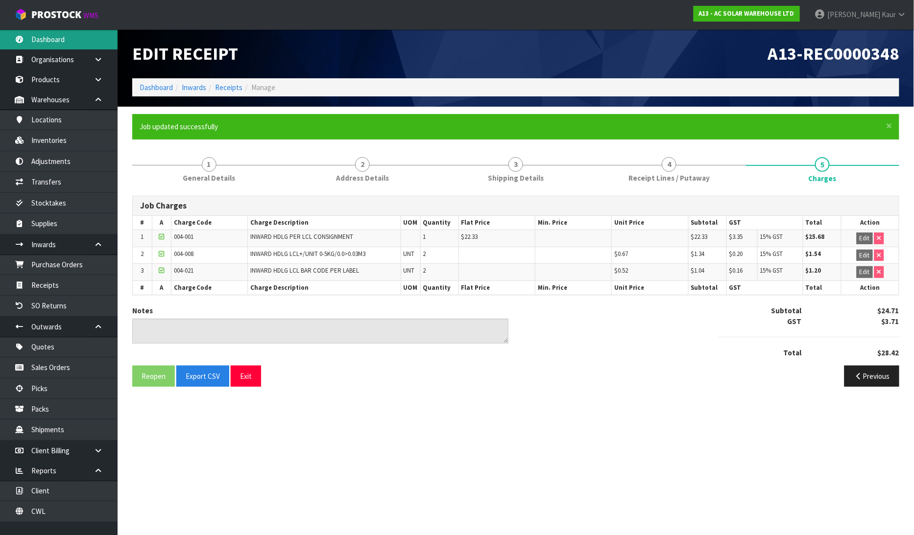
click at [74, 33] on link "Dashboard" at bounding box center [59, 39] width 118 height 20
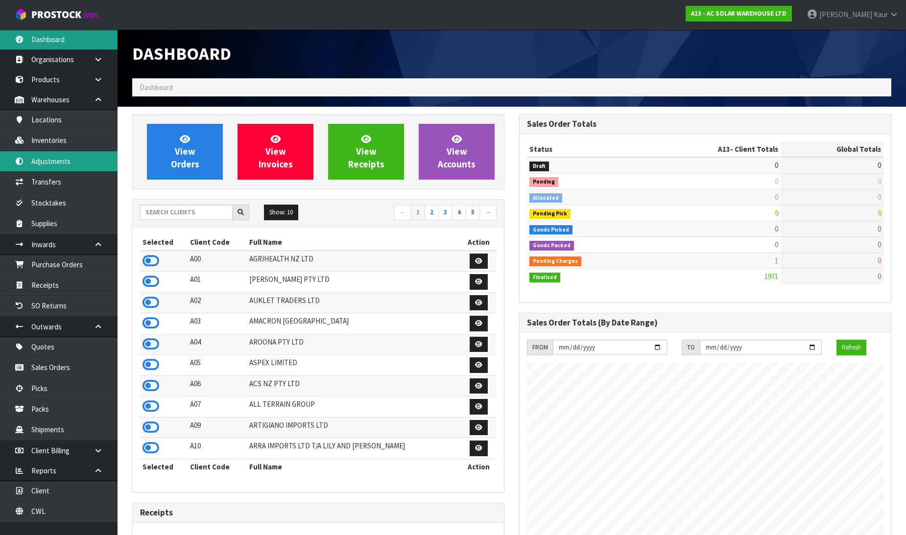
scroll to position [806, 387]
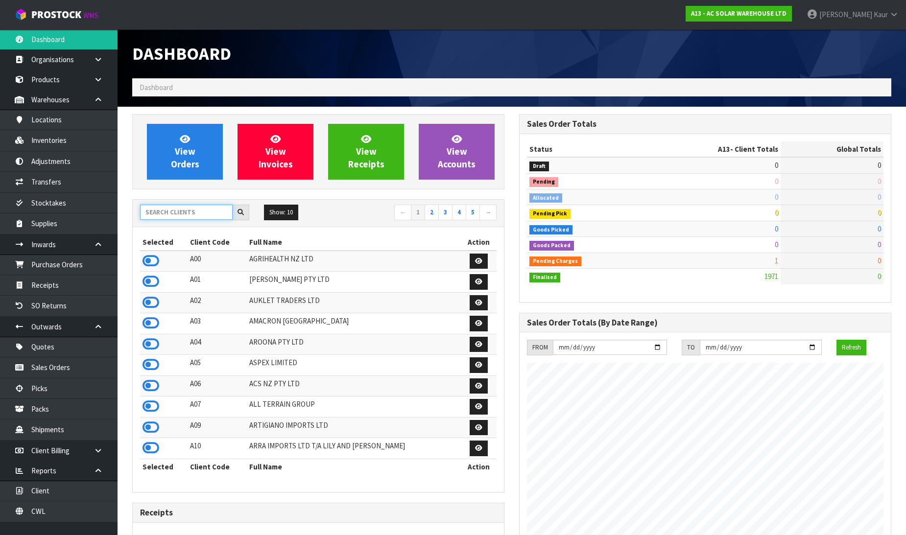
click at [164, 218] on input "text" at bounding box center [186, 212] width 93 height 15
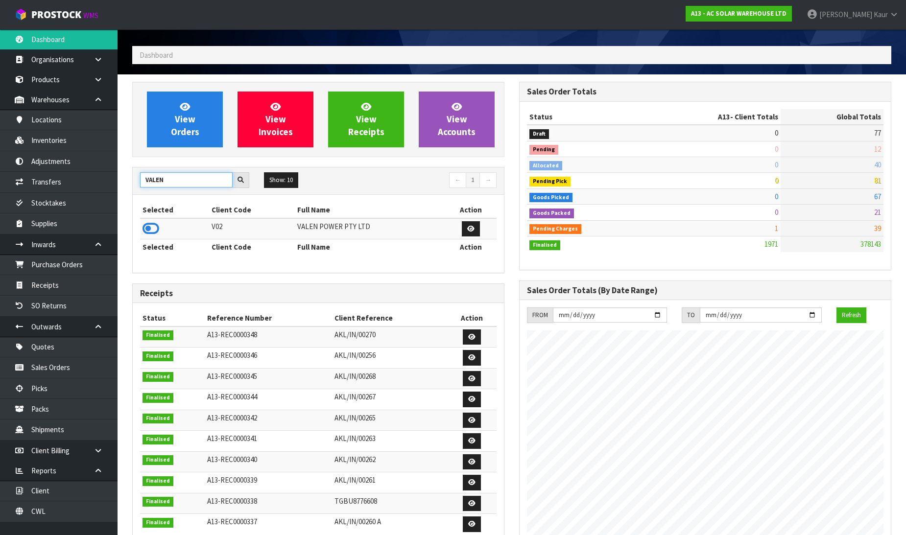
scroll to position [0, 0]
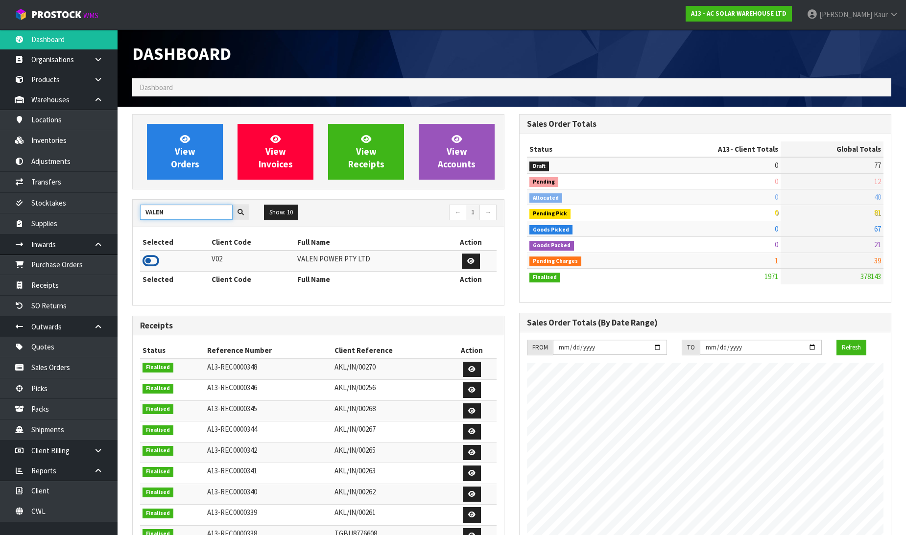
type input "VALEN"
click at [148, 261] on icon at bounding box center [151, 261] width 17 height 15
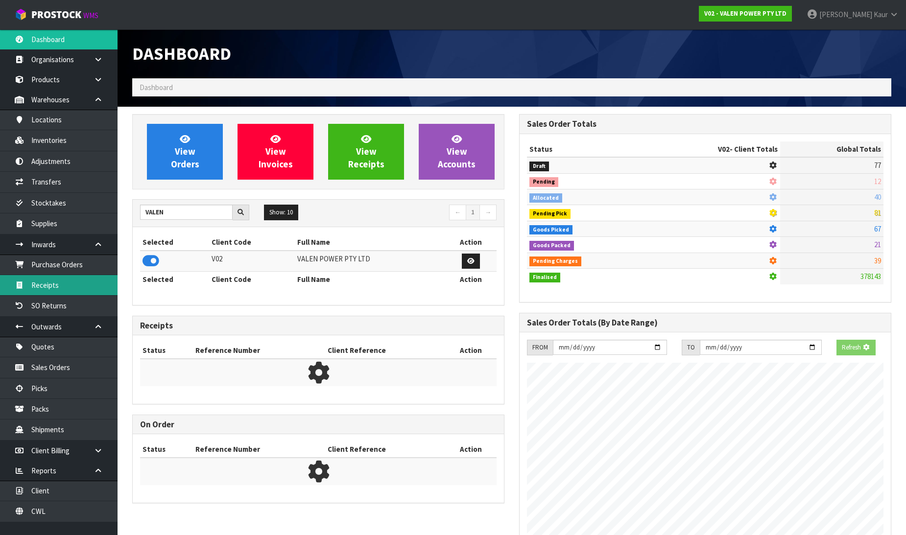
scroll to position [489129, 489353]
click at [67, 289] on link "Receipts" at bounding box center [59, 285] width 118 height 20
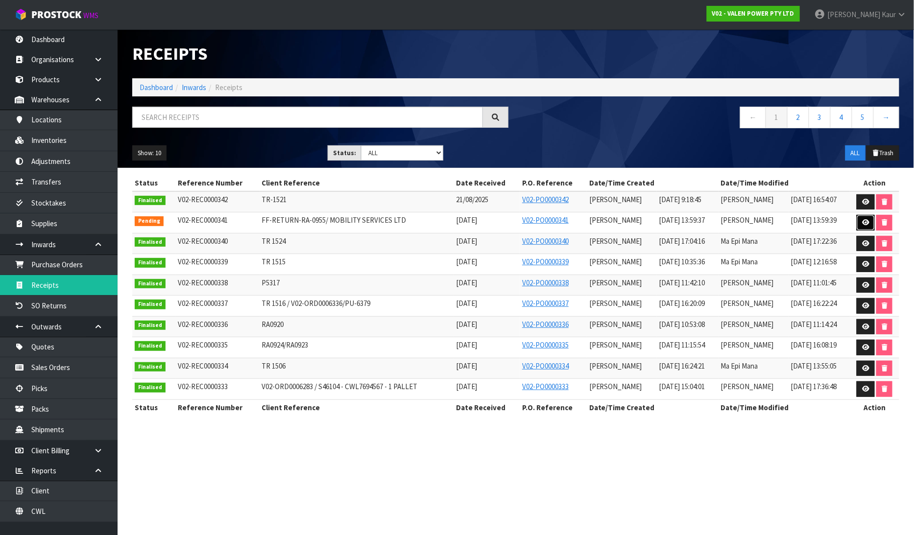
click at [864, 224] on icon at bounding box center [865, 222] width 7 height 6
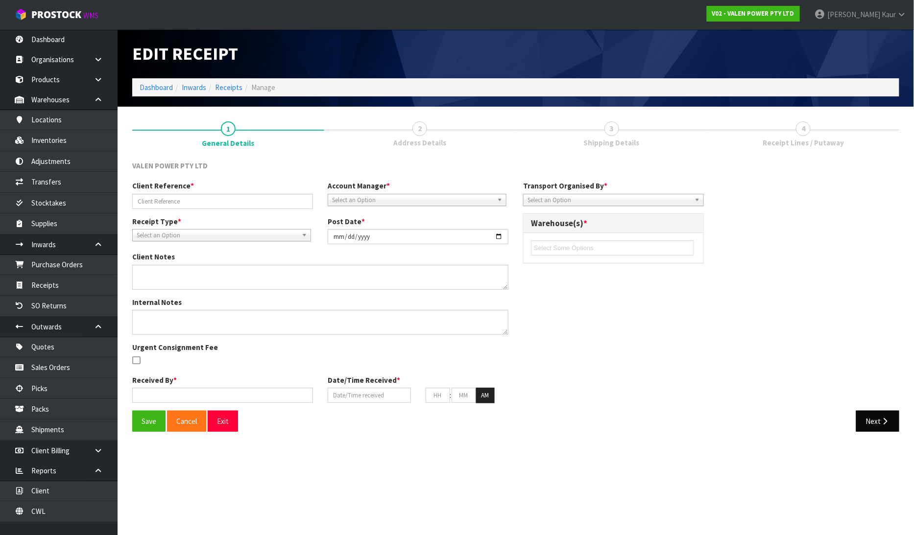
type input "FF-RETURN-RA-0955/ MOBILITY SERVICES LTD"
type input "[DATE]"
type input "[PERSON_NAME]"
type input "[DATE]"
type input "01"
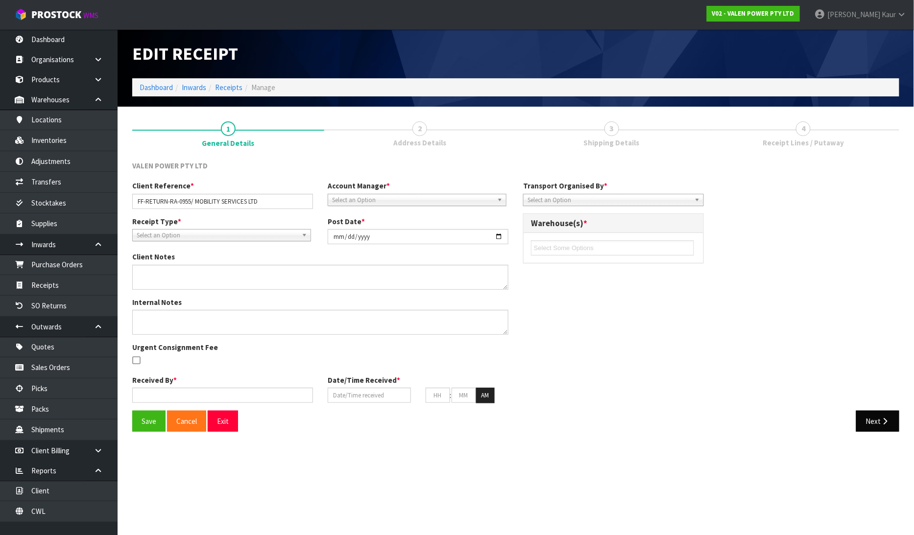
type input "59"
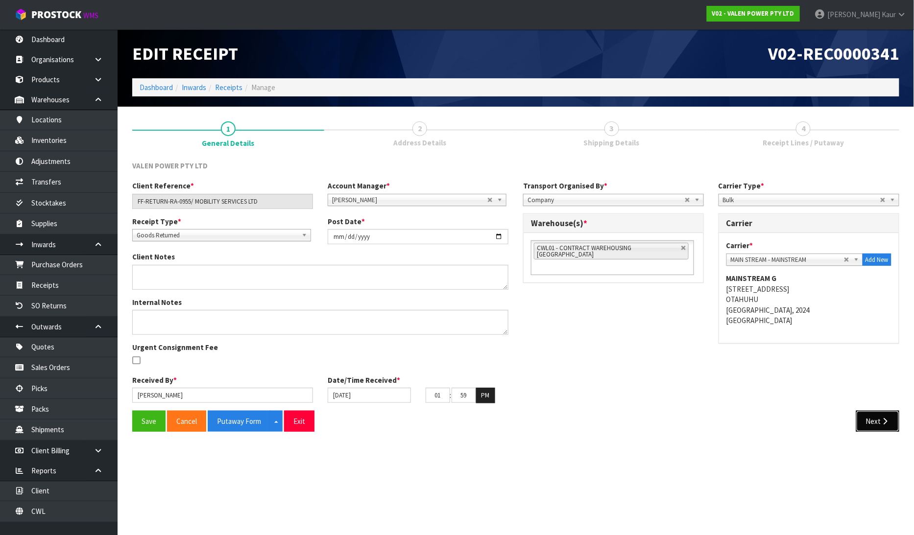
click at [869, 417] on button "Next" at bounding box center [877, 421] width 43 height 21
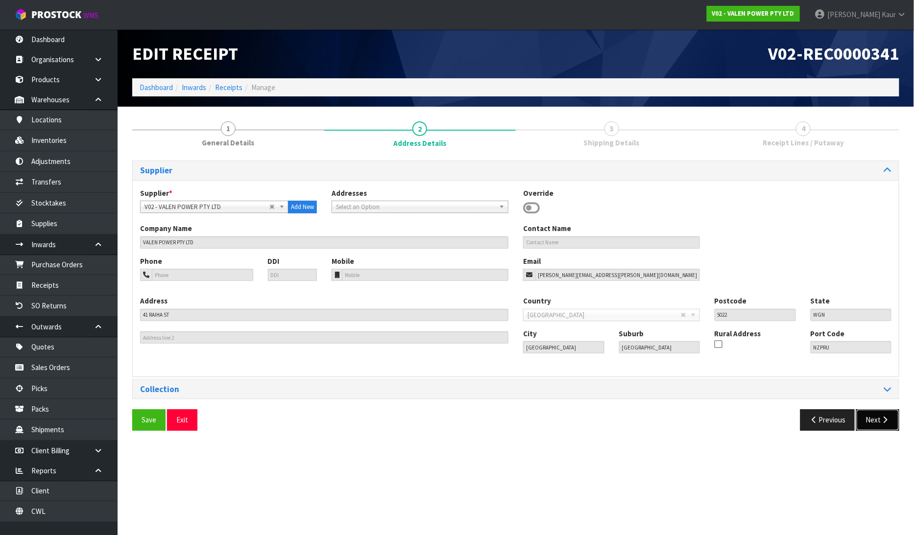
click at [869, 417] on button "Next" at bounding box center [877, 419] width 43 height 21
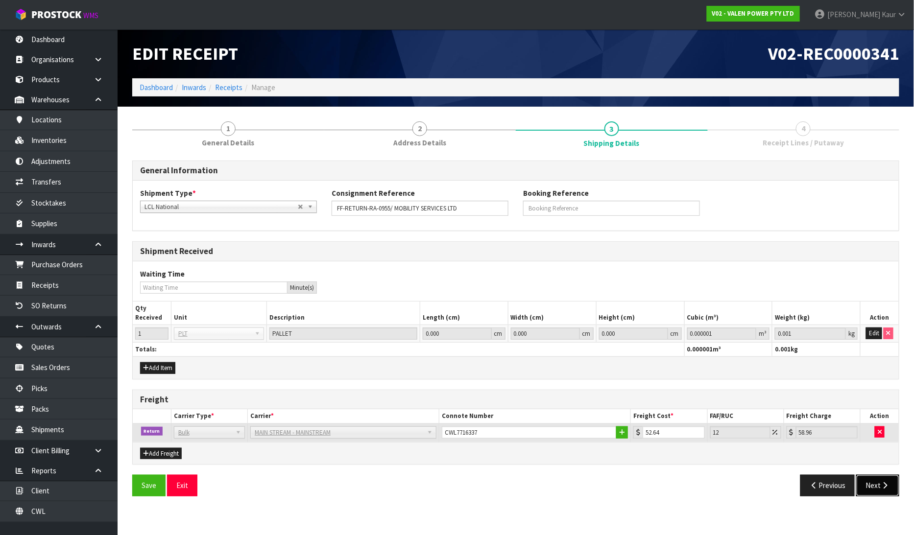
click at [869, 487] on button "Next" at bounding box center [877, 485] width 43 height 21
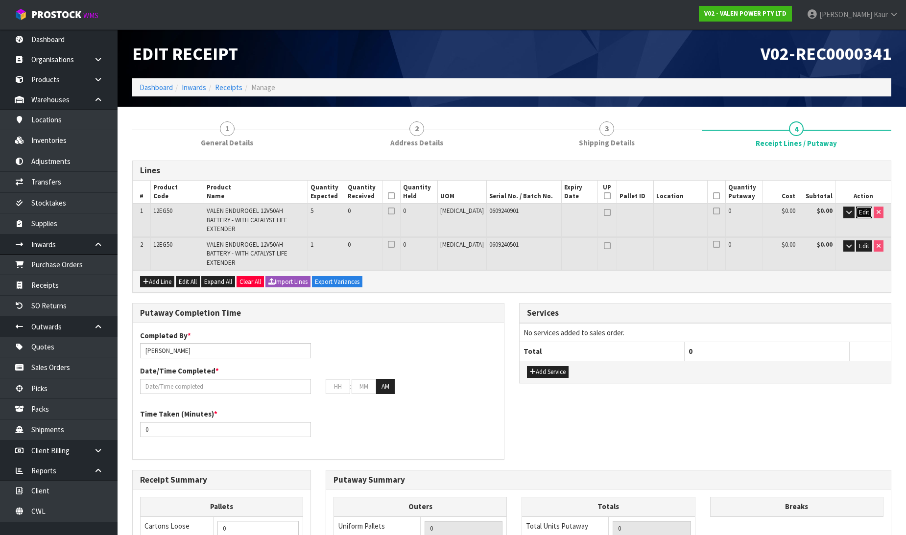
click at [862, 213] on span "Edit" at bounding box center [864, 212] width 10 height 8
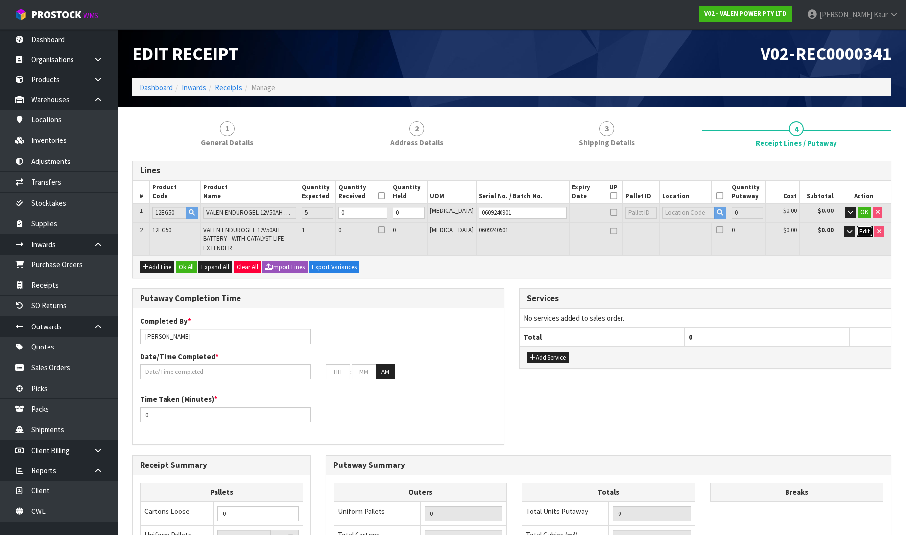
click at [864, 232] on span "Edit" at bounding box center [864, 231] width 10 height 8
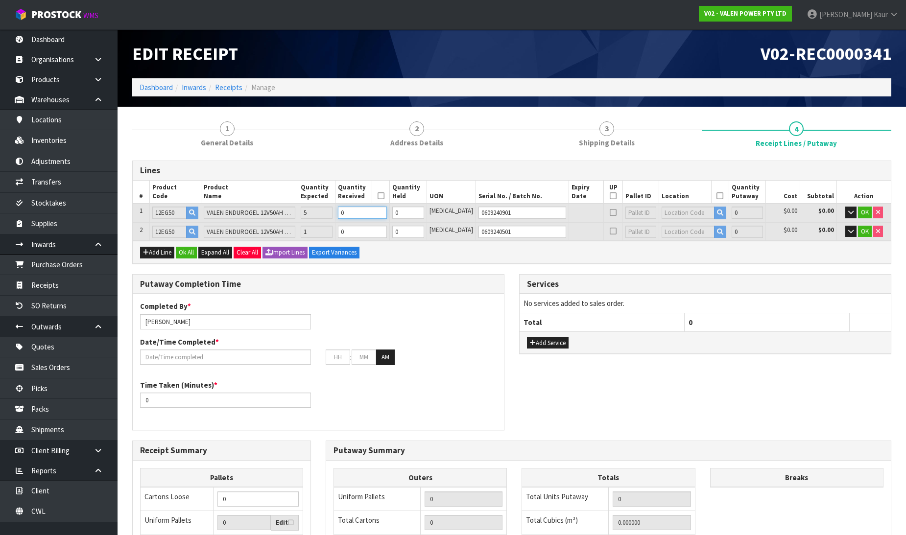
click at [366, 215] on input "0" at bounding box center [362, 213] width 49 height 12
type input "5"
type input "0.03402"
type input "72.5"
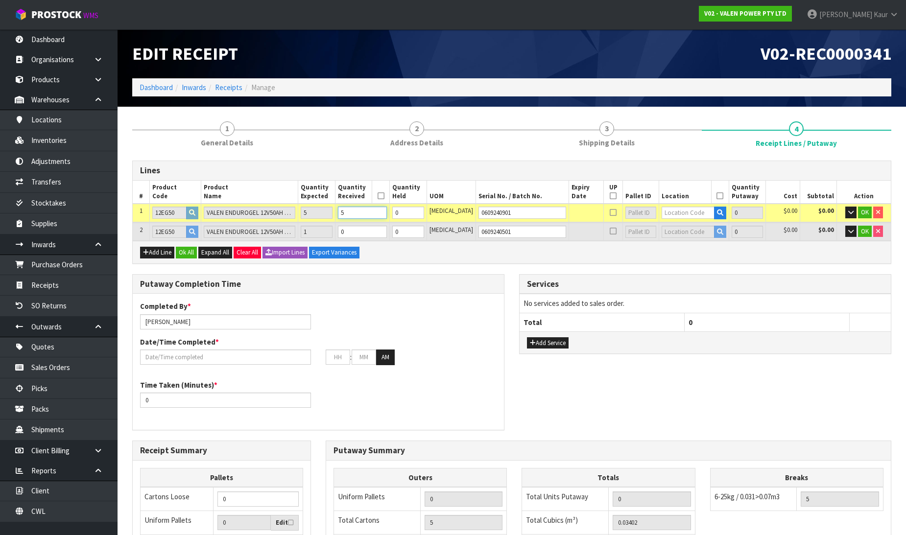
type input "5"
click at [373, 227] on input "0" at bounding box center [362, 232] width 49 height 12
type input "6"
type input "0.040824"
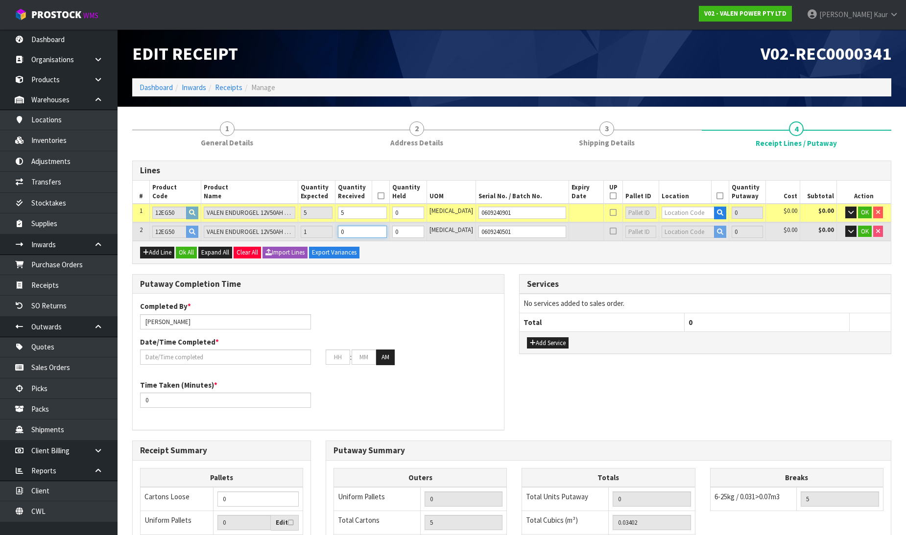
type input "87"
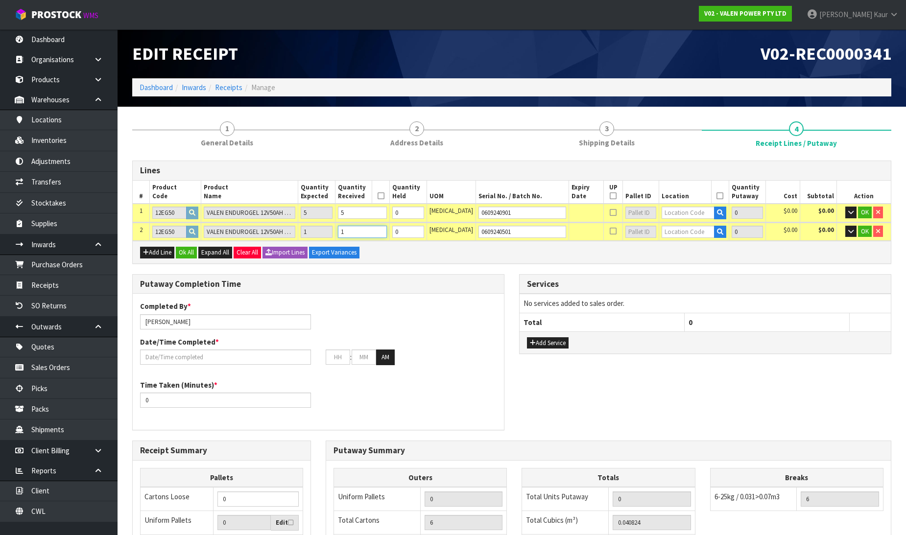
type input "1"
click at [662, 215] on input "text" at bounding box center [688, 213] width 52 height 12
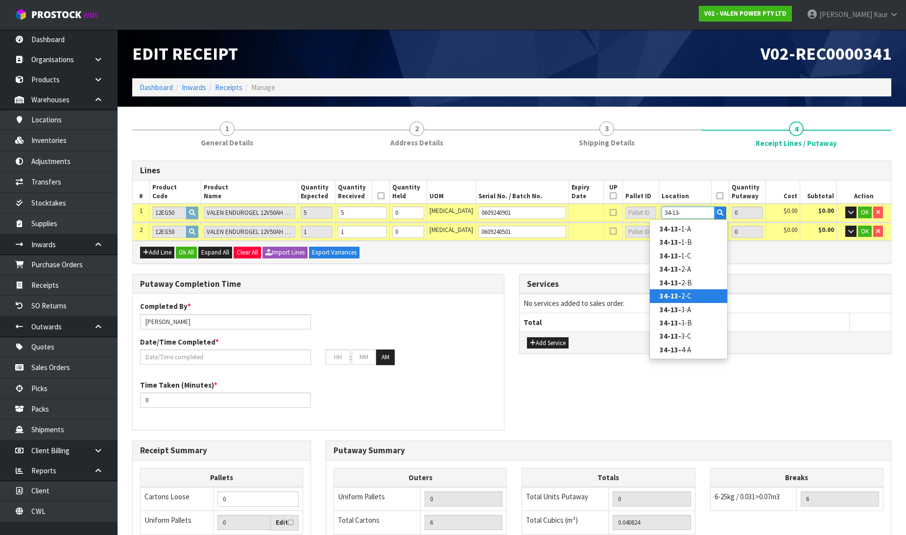
type input "34-13-"
click at [668, 291] on strong "34-13-" at bounding box center [671, 295] width 22 height 9
type input "5"
type input "34-13-2-C"
type input "5"
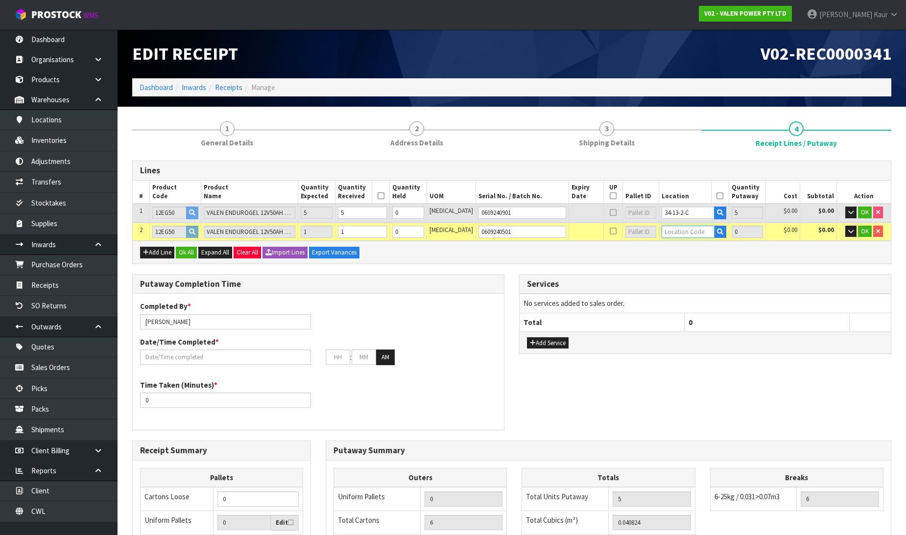
click at [664, 233] on input "text" at bounding box center [688, 232] width 52 height 12
type input "34-11-2"
click at [677, 275] on strong "34-11-2" at bounding box center [672, 274] width 25 height 9
type input "6"
type input "34-11-2-C"
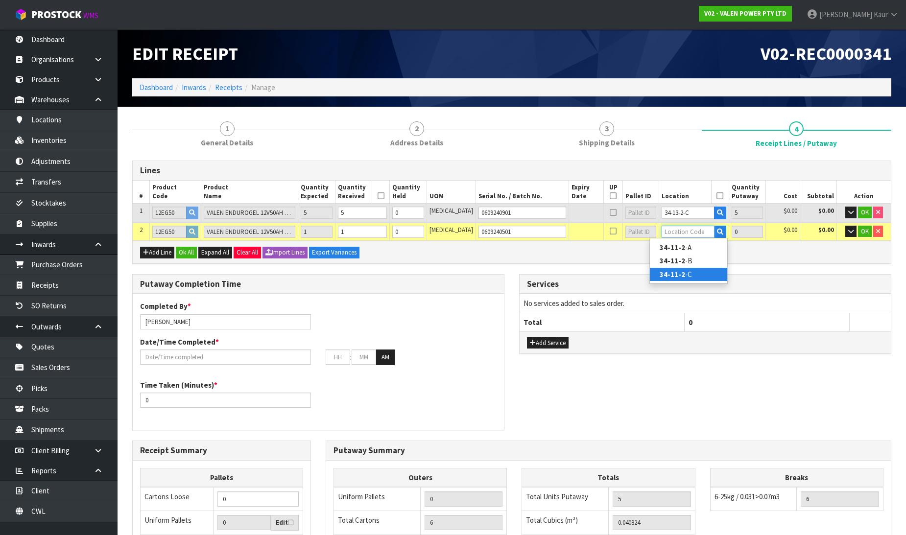
type input "1"
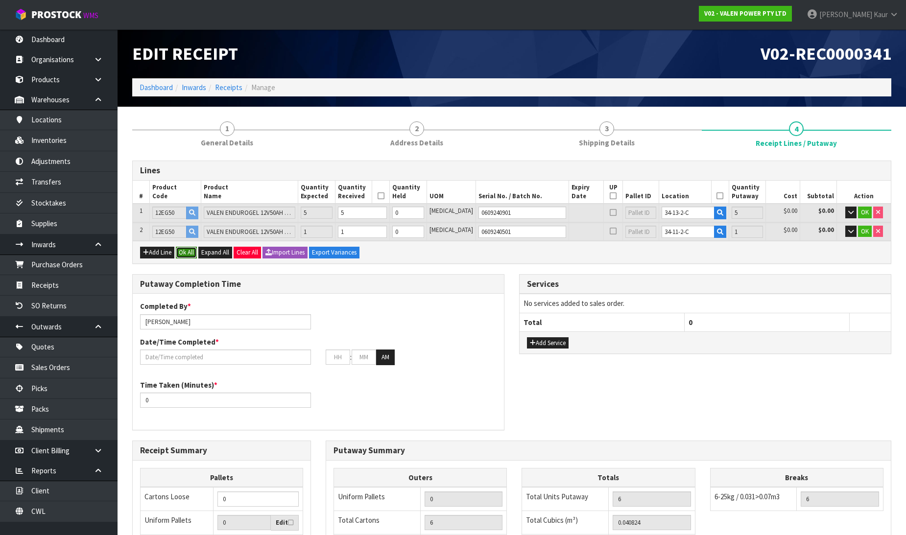
click at [184, 251] on button "Ok All" at bounding box center [186, 253] width 21 height 12
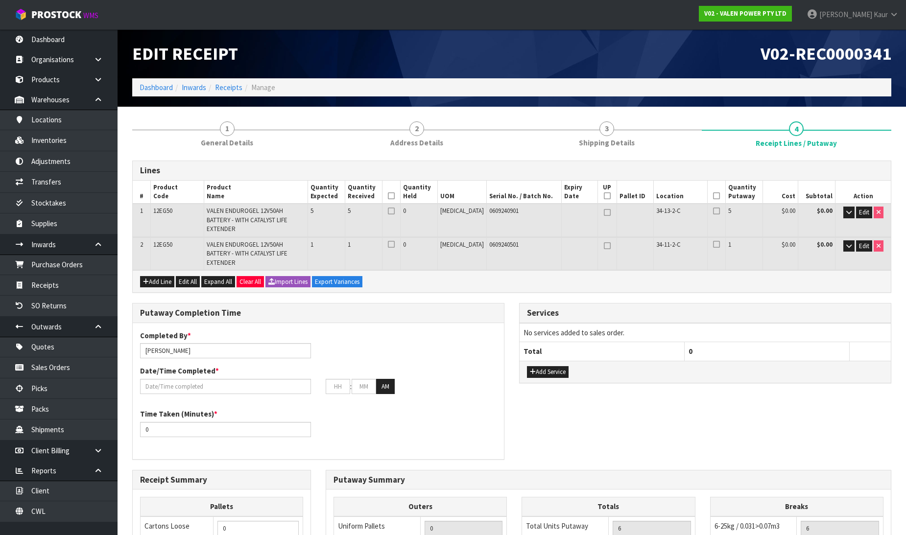
click at [395, 196] on icon at bounding box center [391, 196] width 7 height 0
click at [715, 193] on th at bounding box center [716, 193] width 18 height 24
click at [713, 196] on icon at bounding box center [716, 196] width 7 height 0
click at [604, 196] on icon at bounding box center [607, 196] width 7 height 0
type input "2"
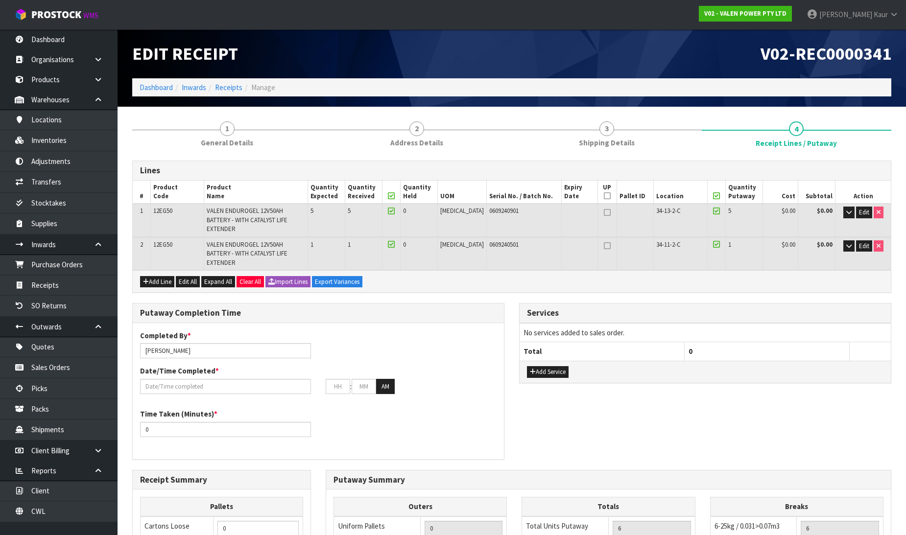
type input "2"
type input "0"
type input "2"
click at [194, 379] on input "text" at bounding box center [225, 386] width 171 height 15
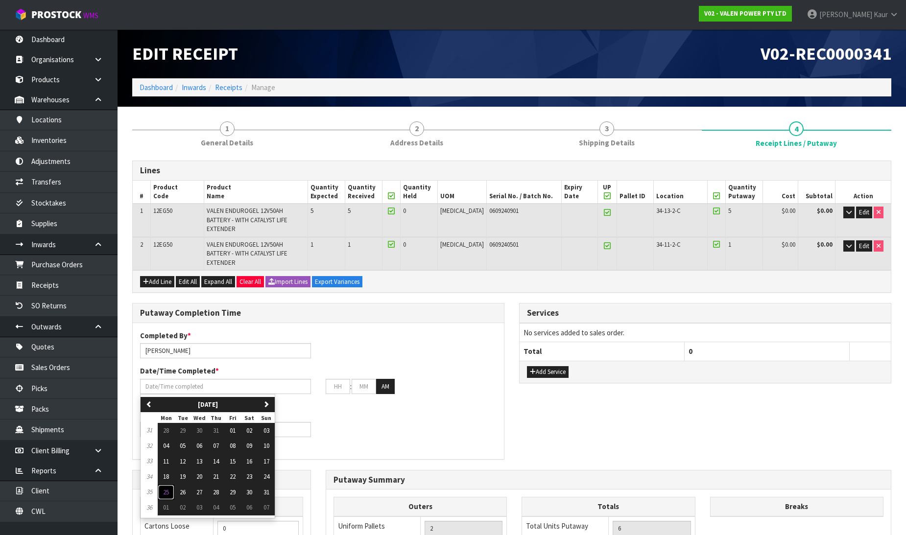
click at [162, 485] on button "25" at bounding box center [166, 493] width 17 height 16
type input "[DATE]"
type input "12"
type input "00"
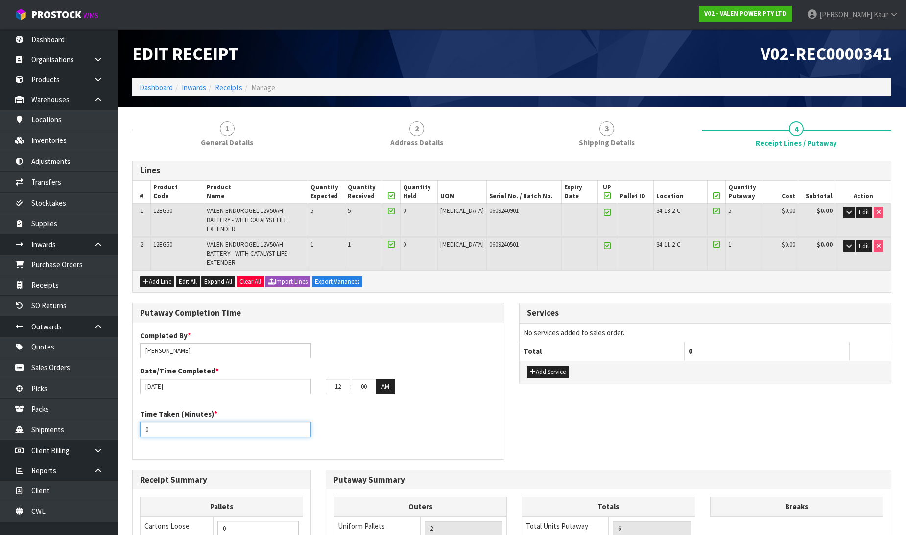
drag, startPoint x: 158, startPoint y: 405, endPoint x: 129, endPoint y: 406, distance: 28.9
click at [129, 406] on div "Putaway Completion Time Completed By * Prabhneet Kaur Date/Time Completed * 25/…" at bounding box center [318, 386] width 387 height 167
type input "20"
click at [192, 343] on input "[PERSON_NAME]" at bounding box center [225, 350] width 171 height 15
click at [187, 343] on input "Prabhneet Kaur ma" at bounding box center [225, 350] width 171 height 15
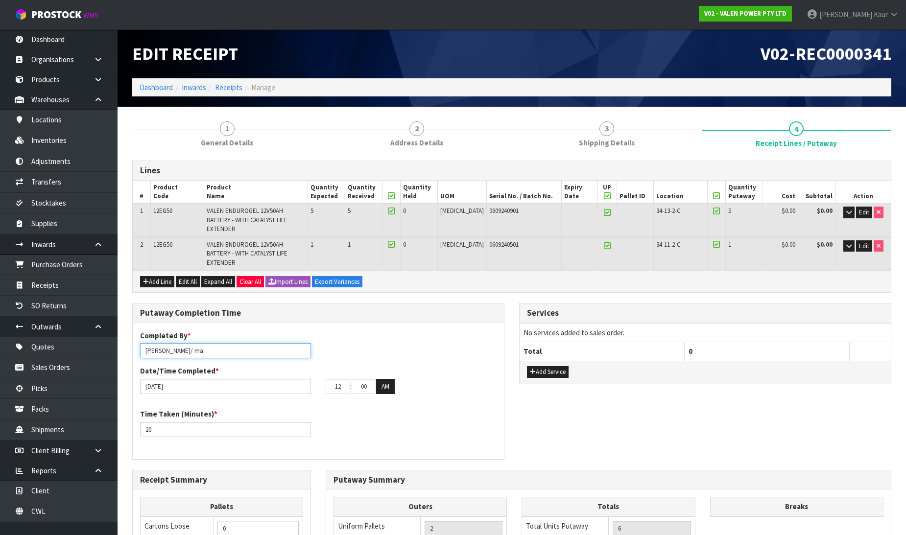
type input "Prabhneet Kaur/ ma"
drag, startPoint x: 331, startPoint y: 366, endPoint x: 320, endPoint y: 366, distance: 10.3
click at [320, 379] on div "12 : 00 : 00 AM" at bounding box center [411, 387] width 186 height 16
type input "02"
drag, startPoint x: 369, startPoint y: 366, endPoint x: 345, endPoint y: 367, distance: 24.0
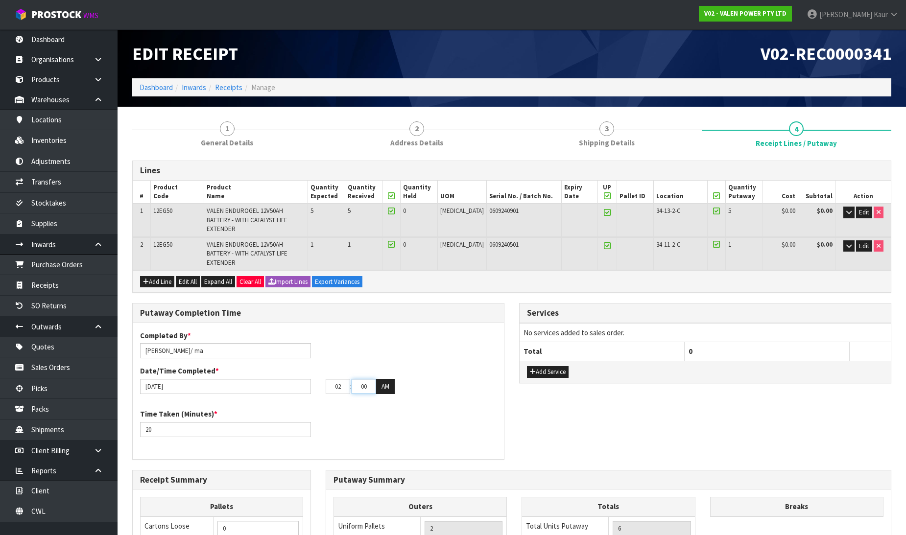
click at [345, 379] on tr "02 : 00 : 00 AM" at bounding box center [360, 387] width 69 height 16
type input "24"
click at [388, 379] on button "AM" at bounding box center [385, 387] width 19 height 16
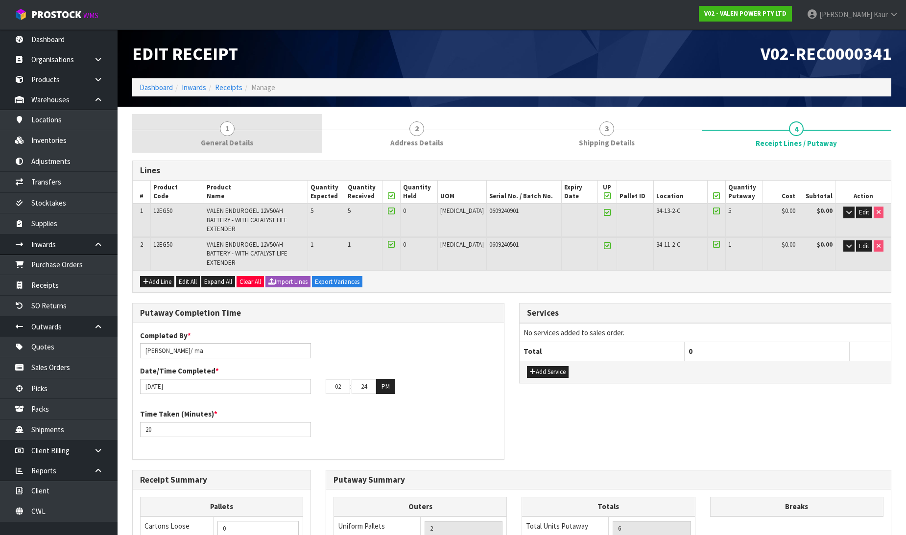
click at [203, 133] on link "1 General Details" at bounding box center [227, 133] width 190 height 39
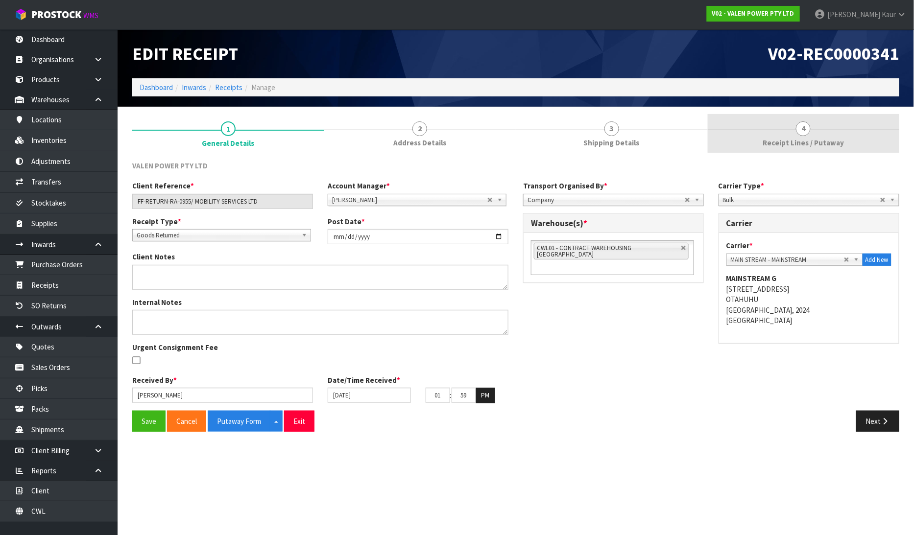
click at [813, 141] on span "Receipt Lines / Putaway" at bounding box center [803, 143] width 81 height 10
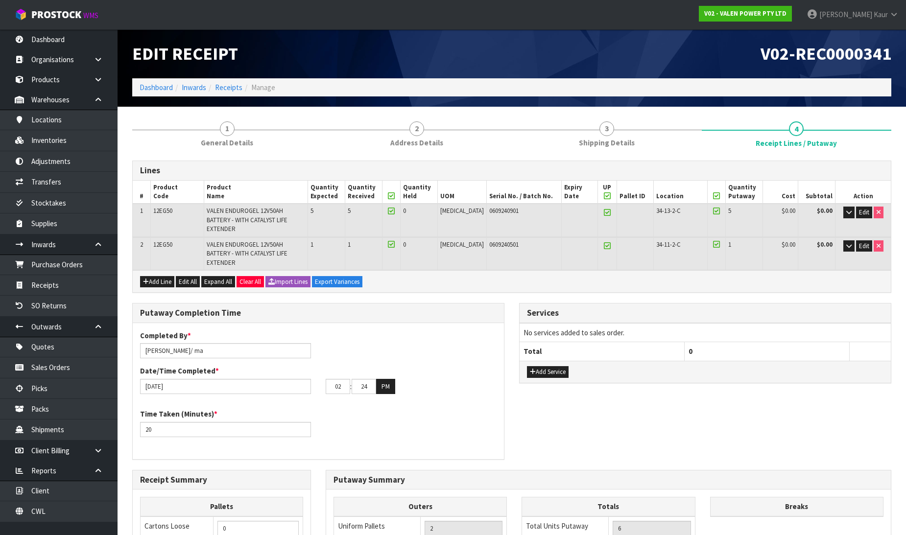
click at [601, 240] on link at bounding box center [607, 246] width 13 height 12
type input "1"
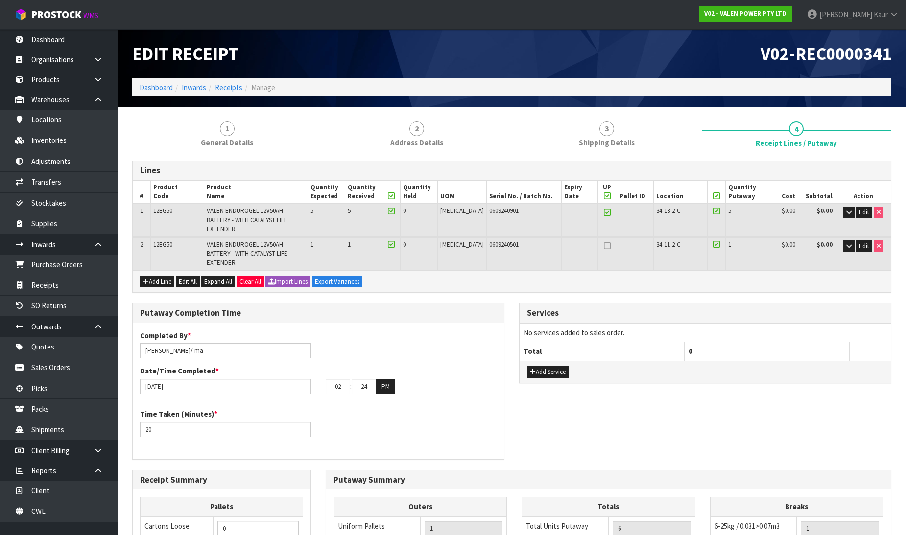
click at [604, 196] on icon at bounding box center [607, 196] width 7 height 0
type input "0"
type input "6"
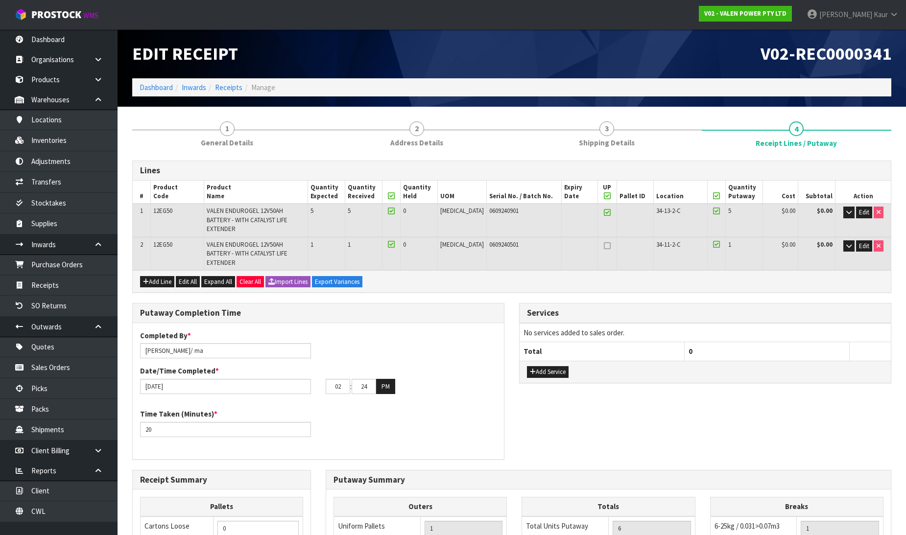
type input "6"
click at [604, 213] on icon at bounding box center [607, 213] width 7 height 0
type input "1"
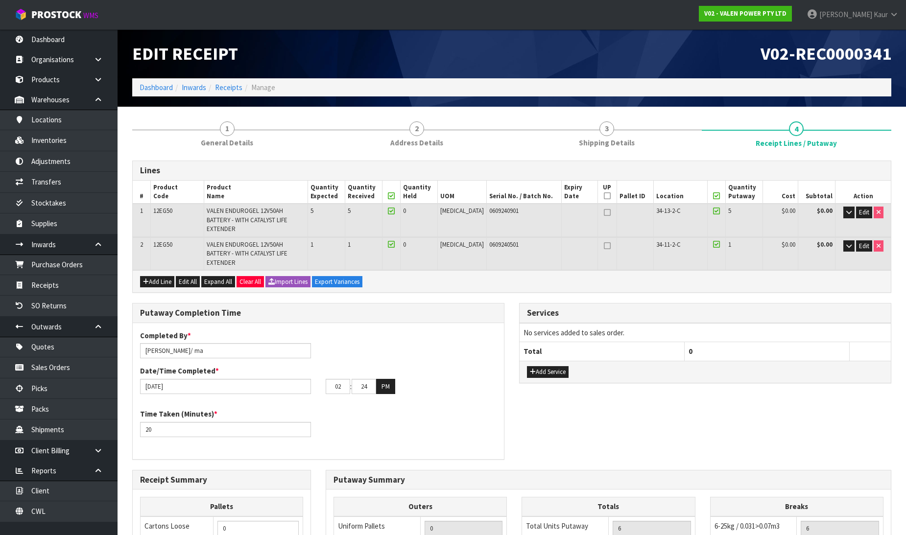
type input "1"
type input "2"
click at [601, 208] on link at bounding box center [607, 213] width 13 height 12
type input "0"
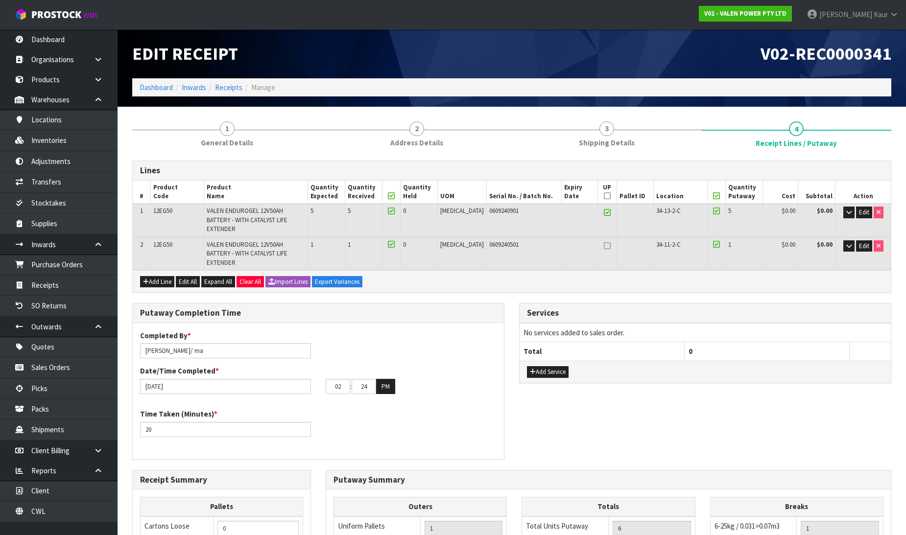
type input "0"
type input "6"
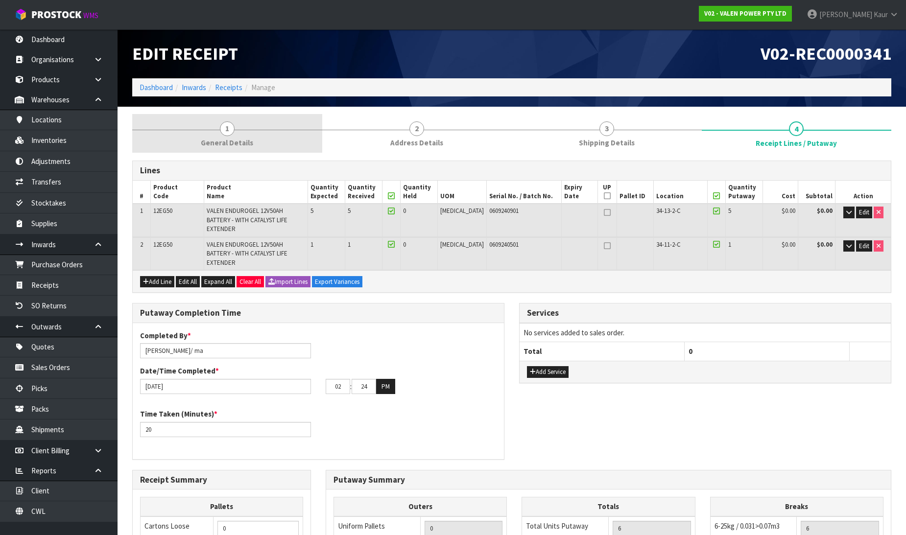
click at [254, 140] on link "1 General Details" at bounding box center [227, 133] width 190 height 39
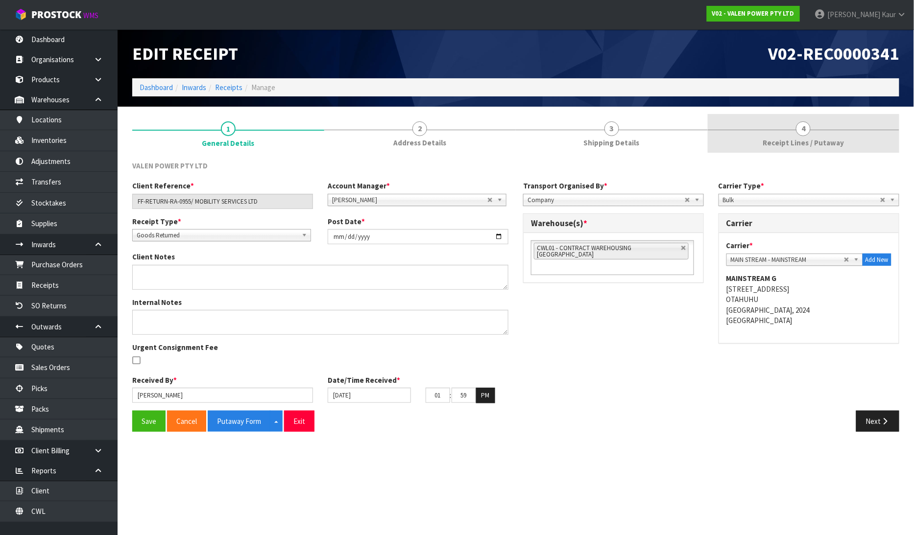
click at [789, 133] on link "4 Receipt Lines / Putaway" at bounding box center [804, 133] width 192 height 39
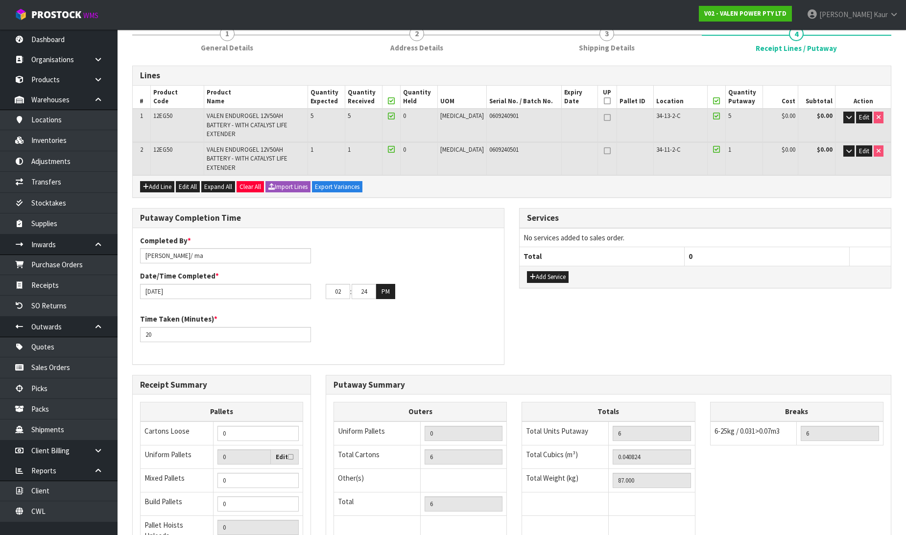
scroll to position [191, 0]
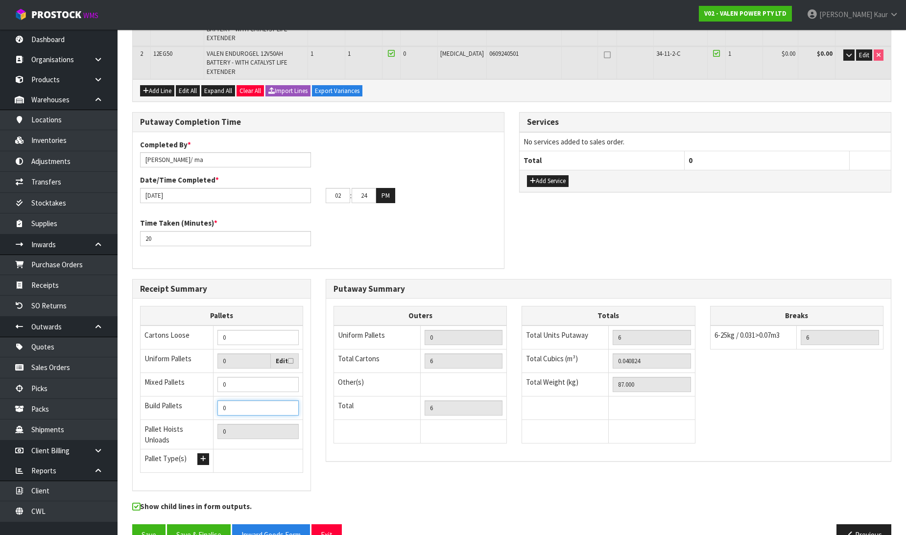
type input "1"
click at [289, 401] on input "1" at bounding box center [257, 408] width 81 height 15
type input "0"
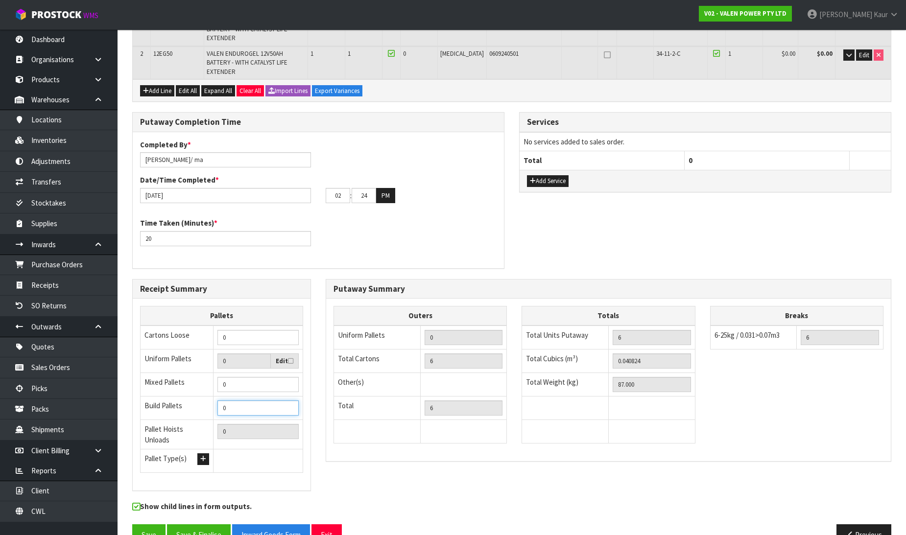
click at [287, 401] on input "0" at bounding box center [257, 408] width 81 height 15
type input "1"
click at [290, 401] on input "1" at bounding box center [257, 408] width 81 height 15
type input "0"
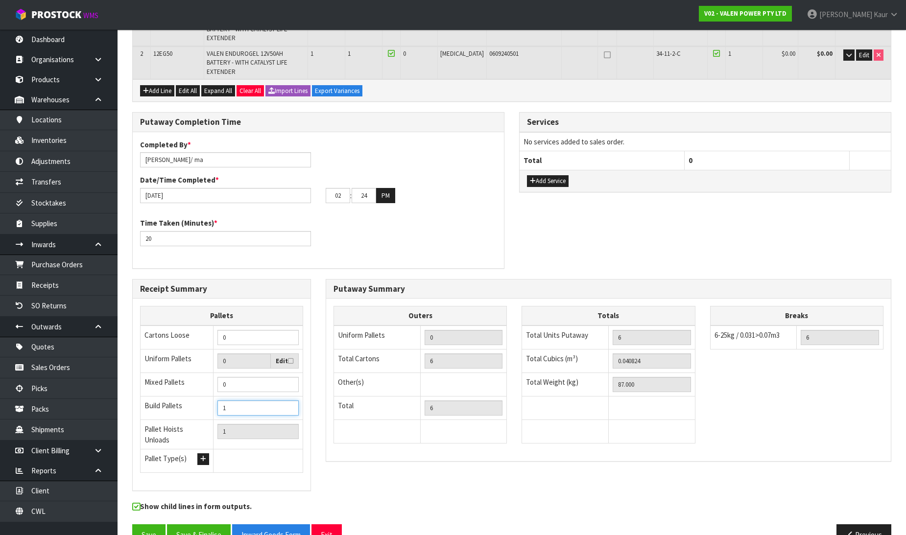
type input "0"
click at [290, 401] on input "0" at bounding box center [257, 408] width 81 height 15
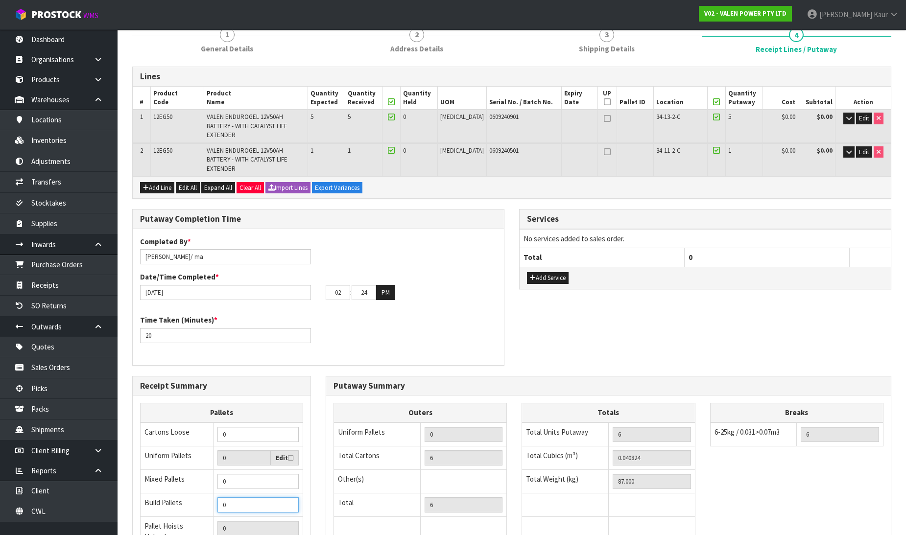
scroll to position [0, 0]
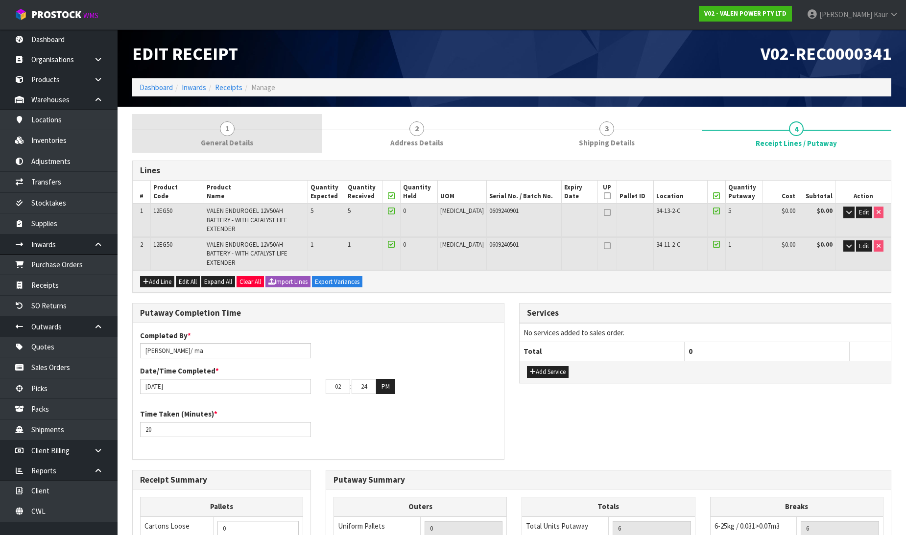
click at [211, 125] on link "1 General Details" at bounding box center [227, 133] width 190 height 39
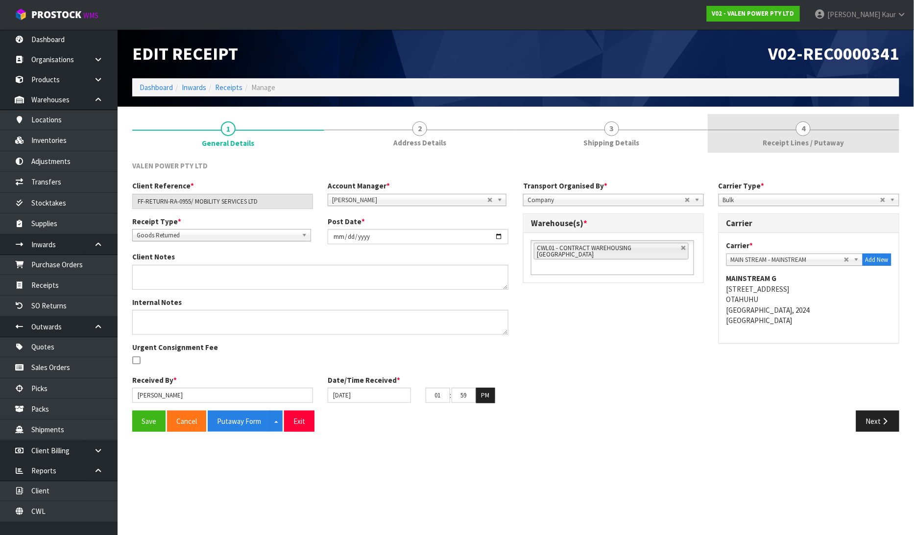
click at [829, 135] on link "4 Receipt Lines / Putaway" at bounding box center [804, 133] width 192 height 39
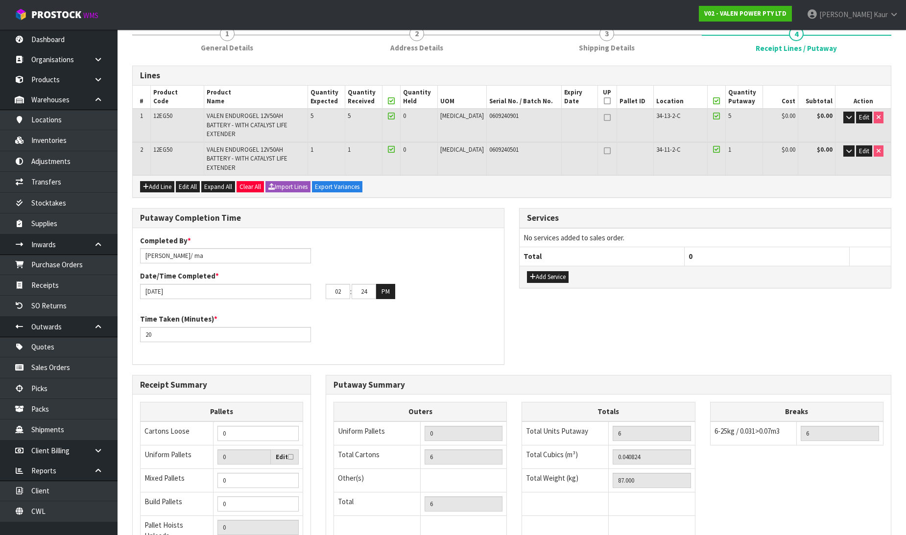
scroll to position [191, 0]
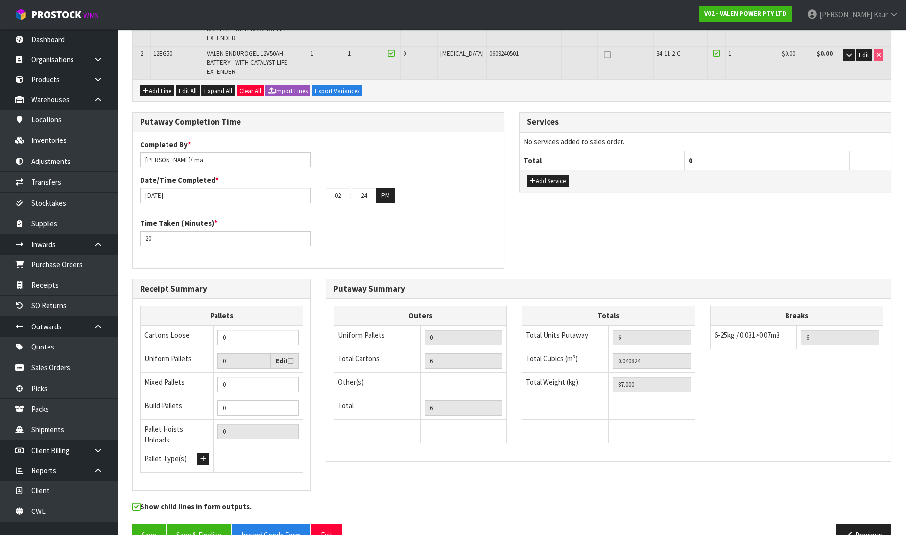
click at [290, 358] on icon at bounding box center [290, 361] width 5 height 6
click at [0, 0] on input "checkbox" at bounding box center [0, 0] width 0 height 0
type input "1"
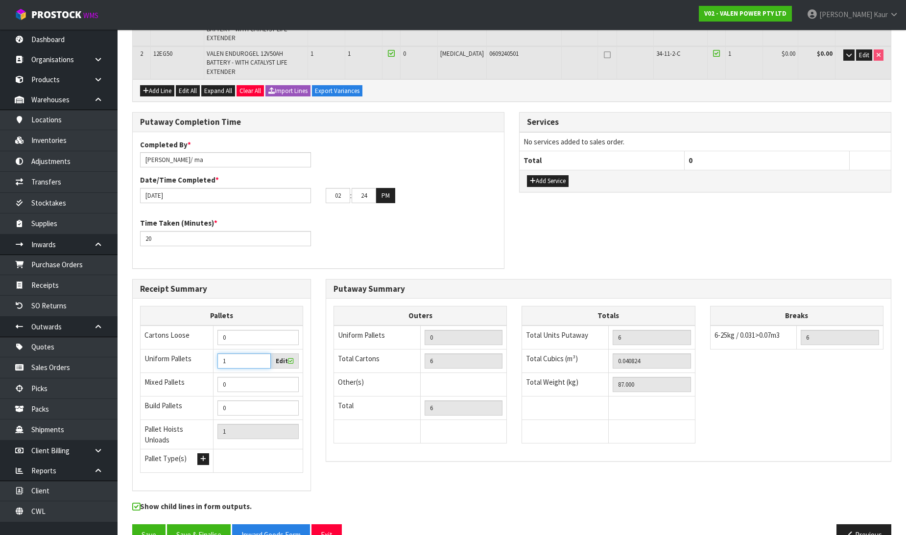
click at [263, 354] on input "1" at bounding box center [243, 361] width 53 height 15
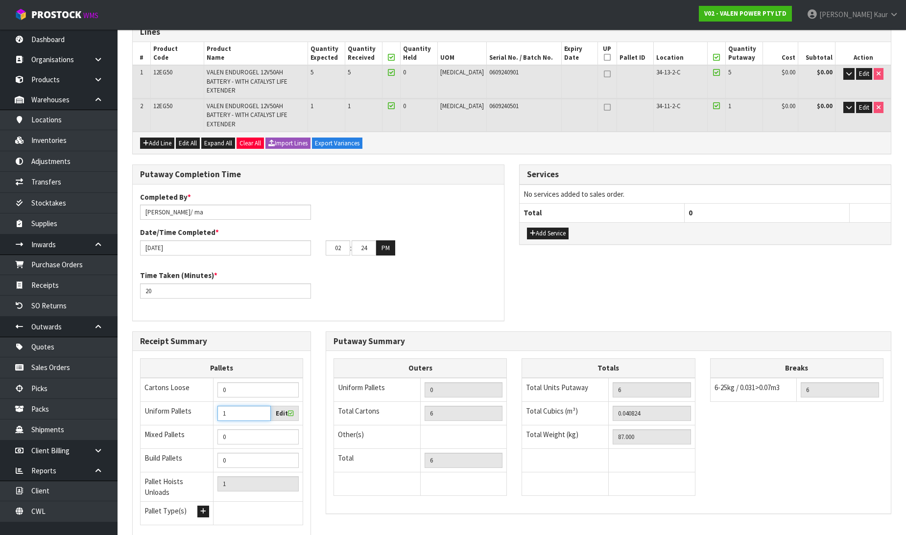
scroll to position [0, 0]
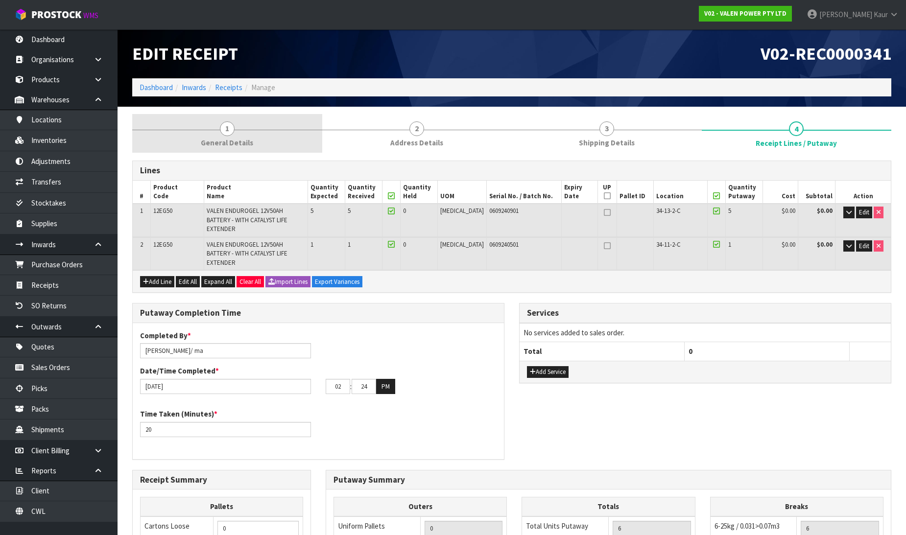
drag, startPoint x: 235, startPoint y: 149, endPoint x: 548, endPoint y: 96, distance: 316.9
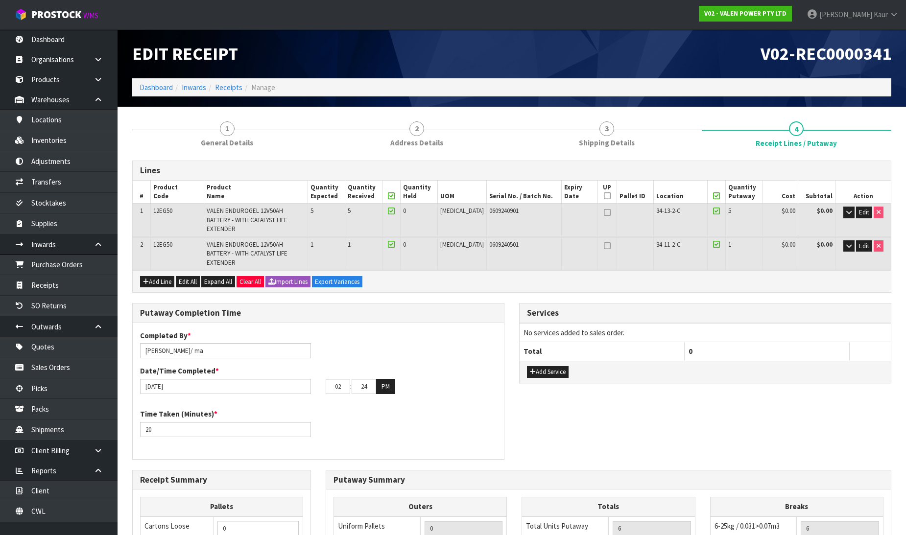
click at [237, 148] on link "1 General Details" at bounding box center [227, 133] width 190 height 39
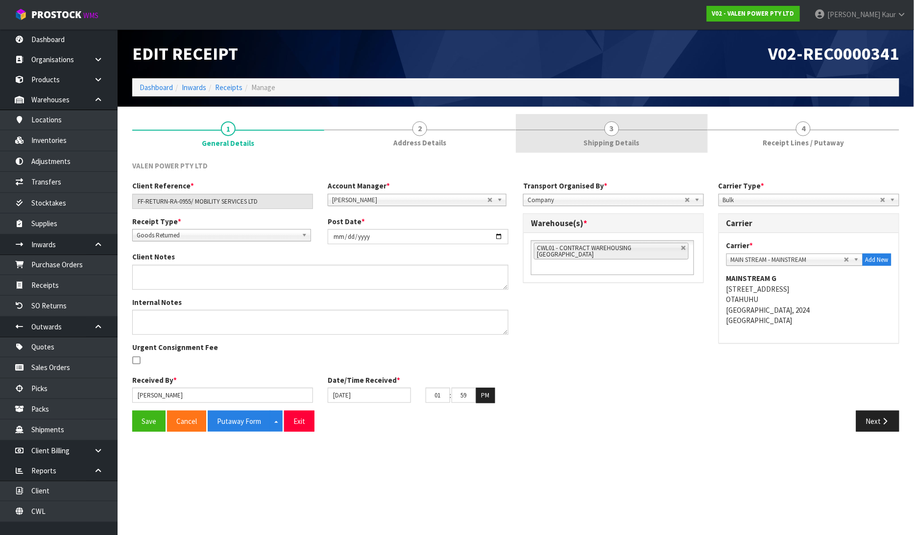
click at [635, 136] on link "3 Shipping Details" at bounding box center [612, 133] width 192 height 39
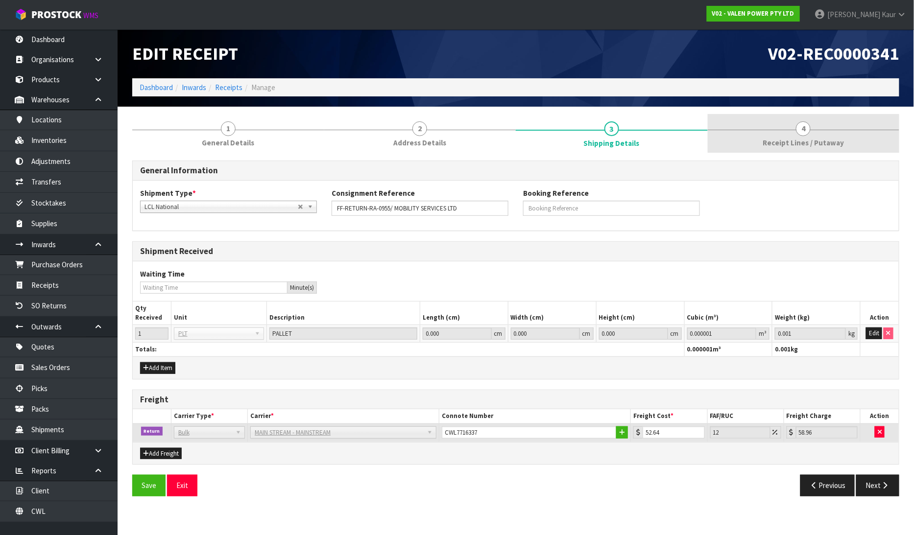
click at [779, 128] on link "4 Receipt Lines / Putaway" at bounding box center [804, 133] width 192 height 39
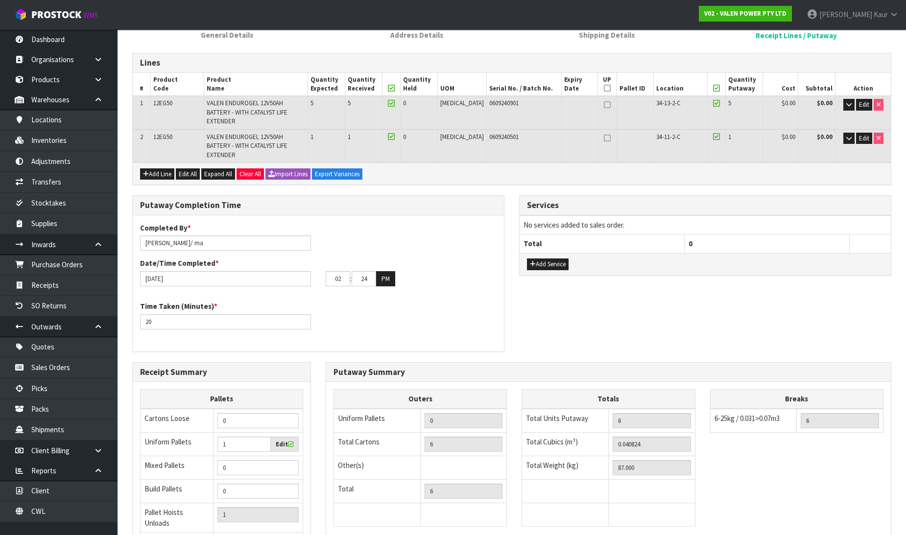
scroll to position [191, 0]
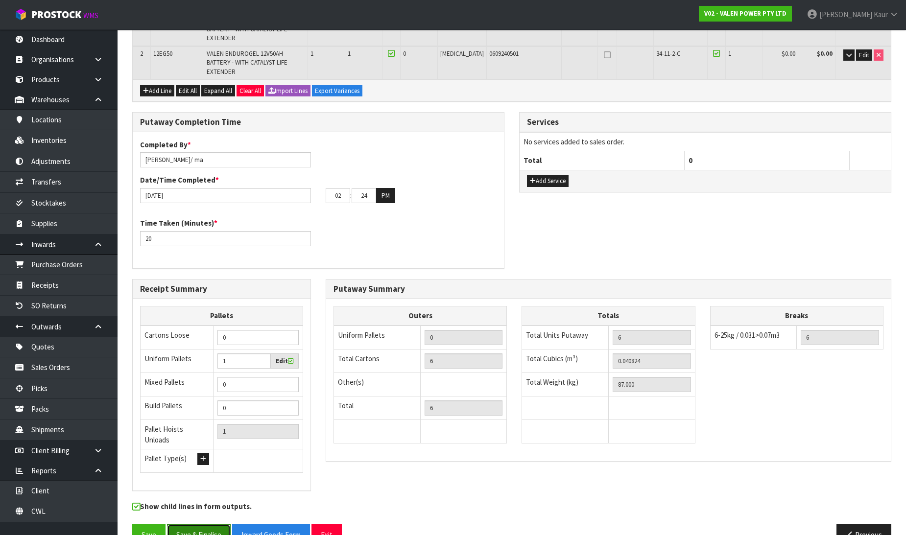
click at [188, 525] on button "Save & Finalise" at bounding box center [199, 535] width 64 height 21
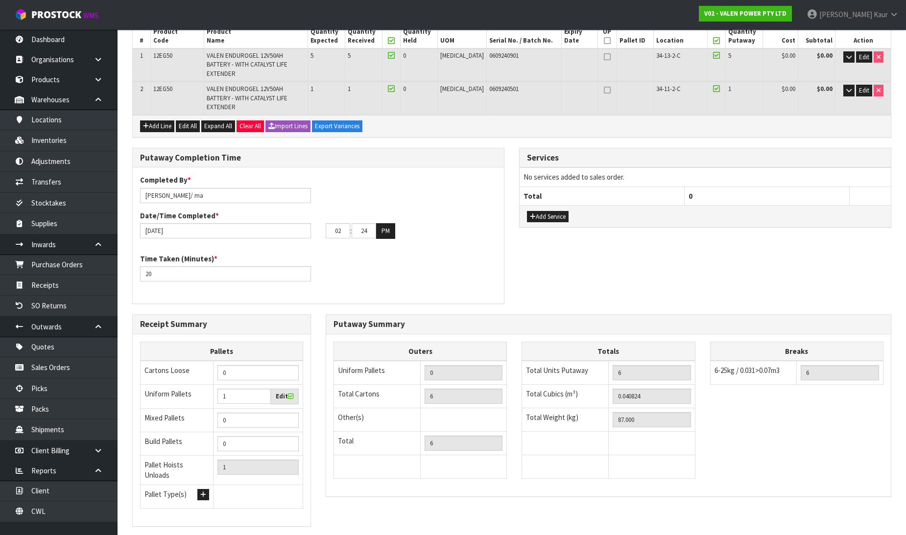
scroll to position [0, 0]
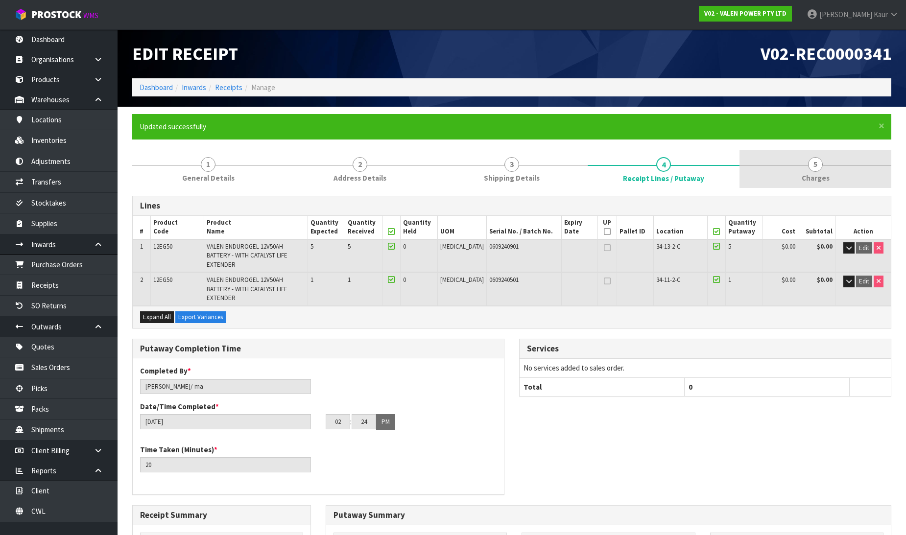
click at [814, 167] on span "5" at bounding box center [815, 164] width 15 height 15
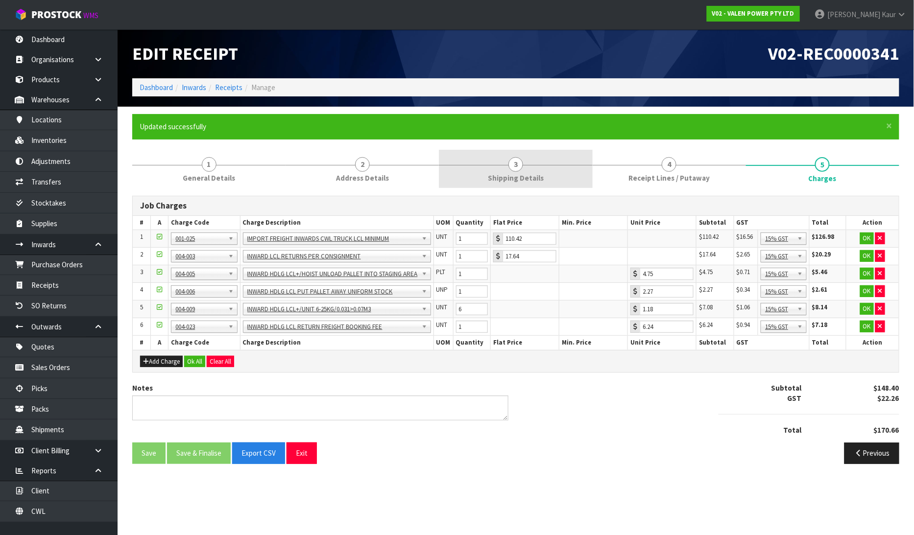
click at [518, 169] on span "3" at bounding box center [515, 164] width 15 height 15
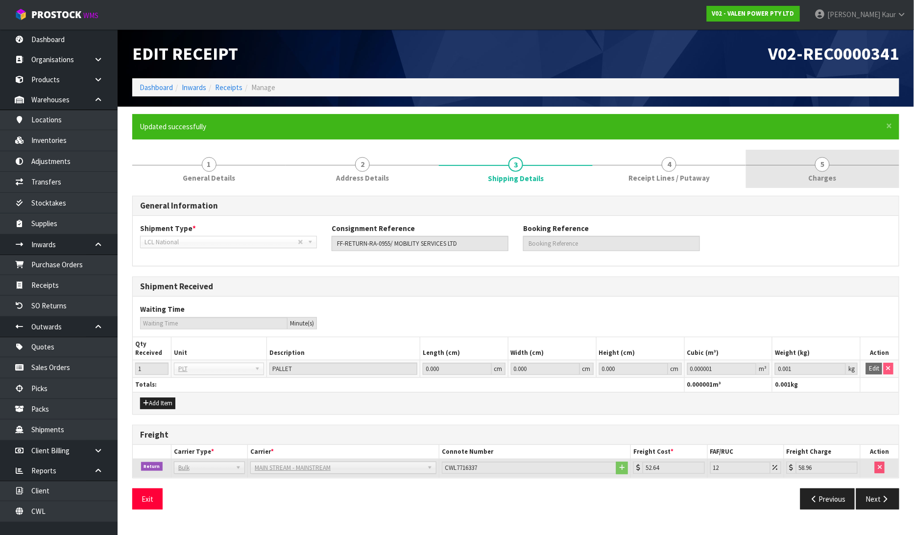
click at [819, 160] on span "5" at bounding box center [822, 164] width 15 height 15
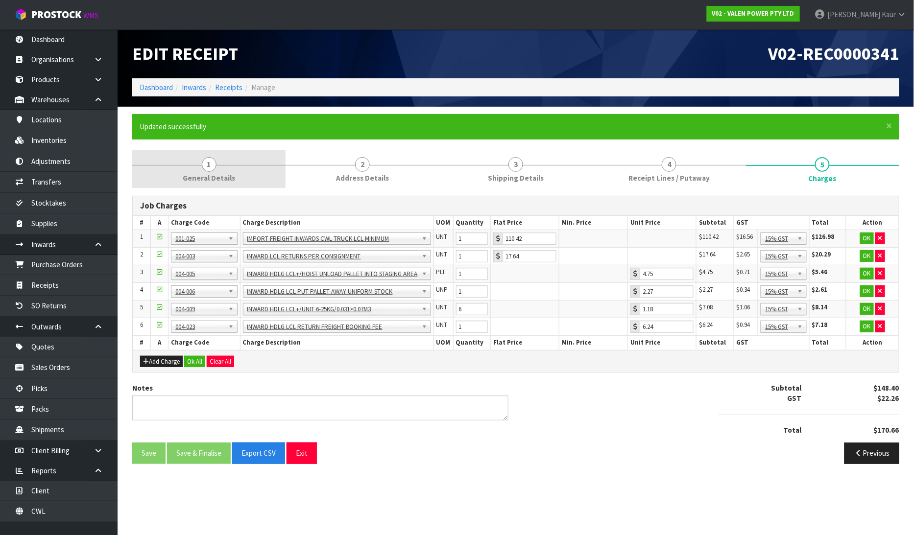
click at [198, 174] on span "General Details" at bounding box center [209, 178] width 52 height 10
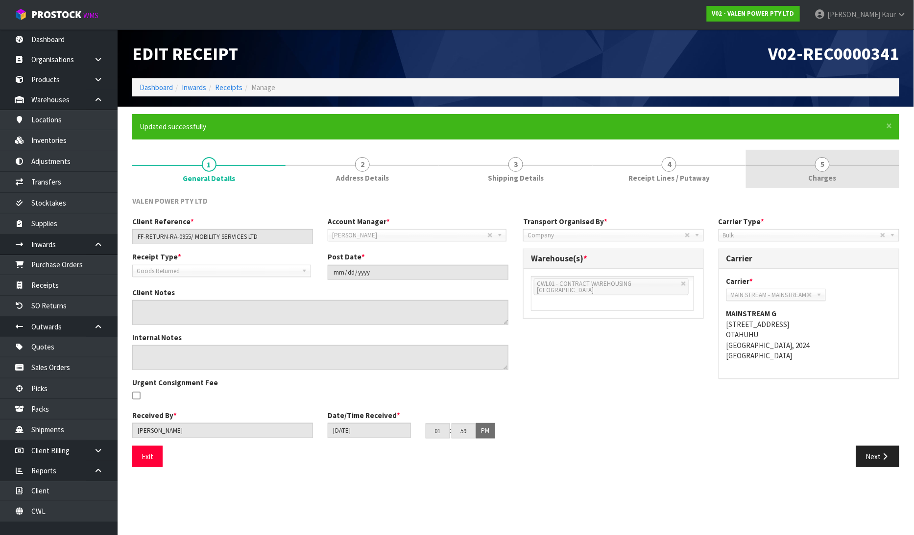
click at [820, 167] on span "5" at bounding box center [822, 164] width 15 height 15
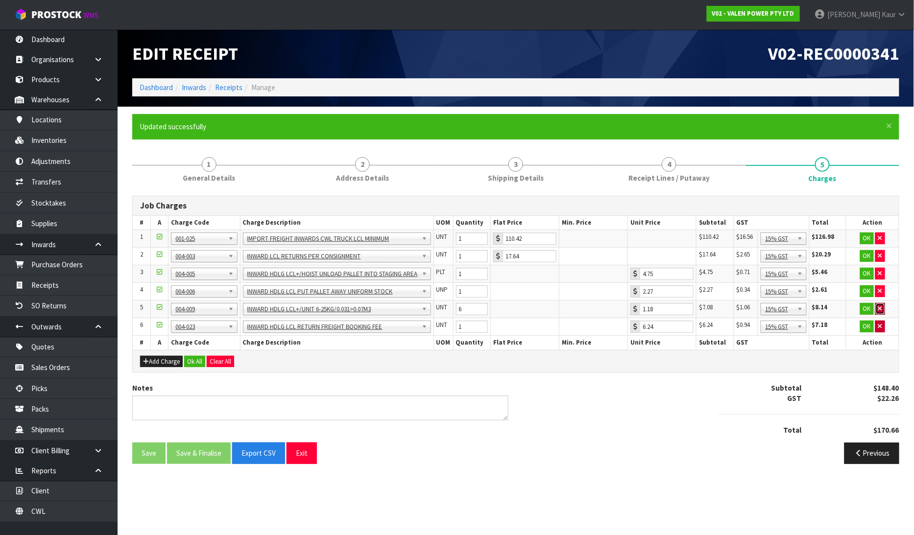
click at [878, 307] on button "button" at bounding box center [880, 309] width 10 height 12
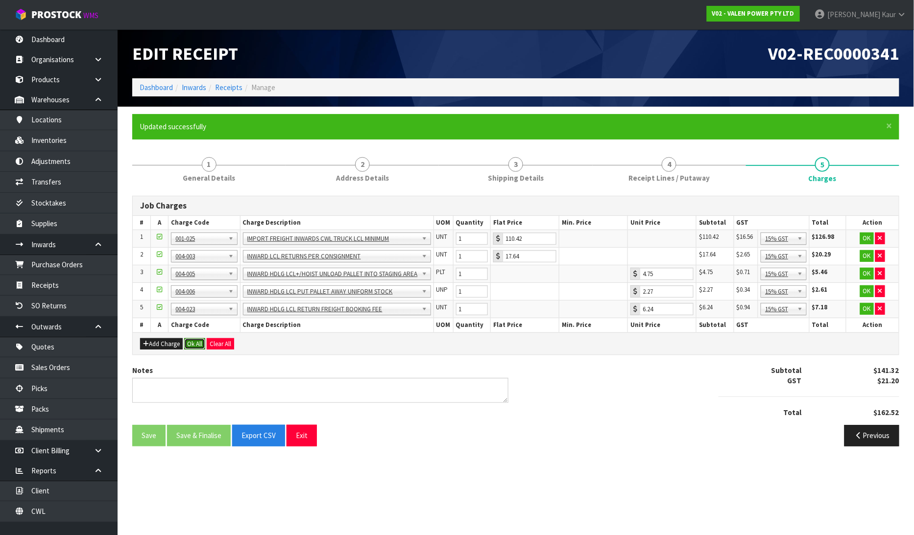
click at [197, 345] on button "Ok All" at bounding box center [194, 344] width 21 height 12
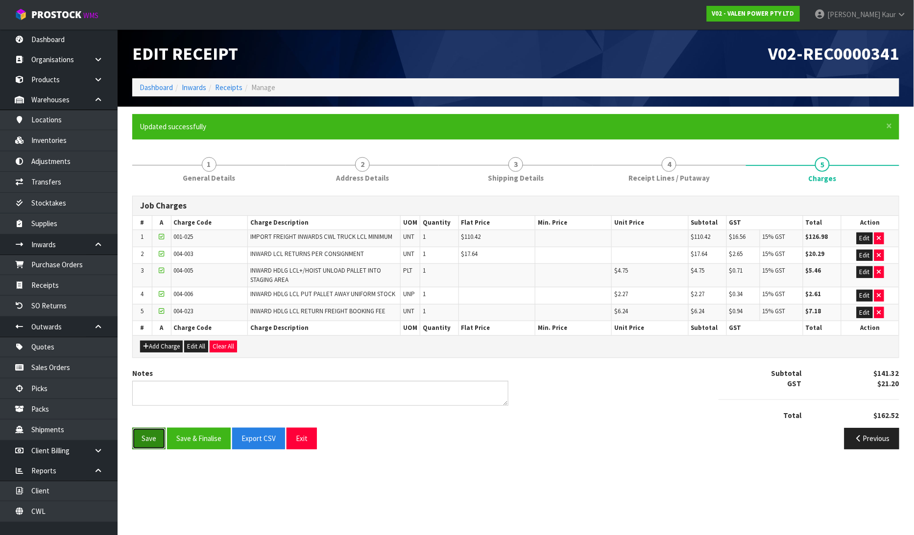
click at [143, 437] on button "Save" at bounding box center [148, 438] width 33 height 21
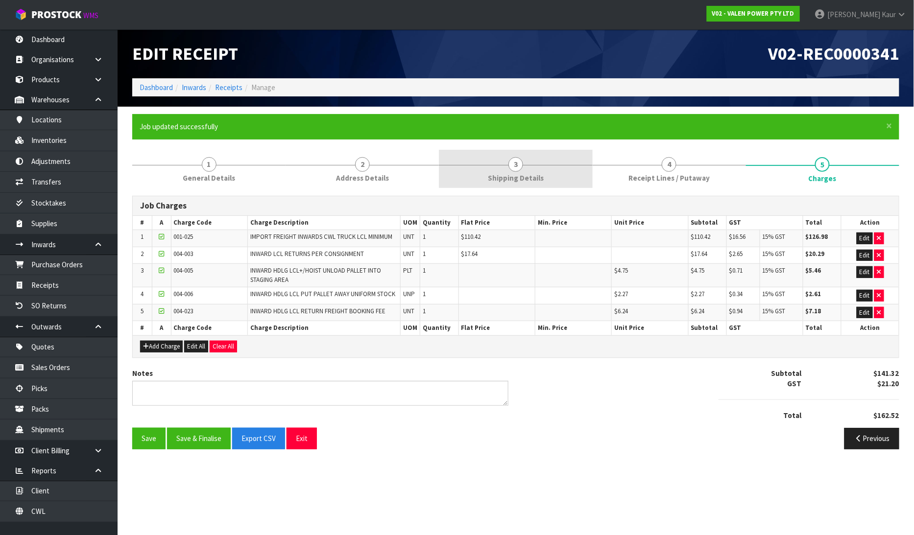
click at [496, 176] on span "Shipping Details" at bounding box center [516, 178] width 56 height 10
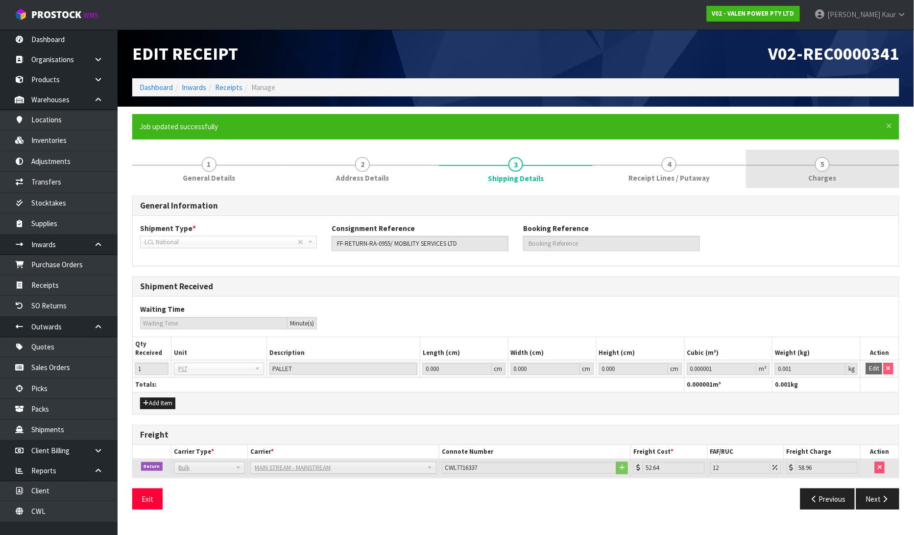
click at [820, 172] on link "5 Charges" at bounding box center [822, 169] width 153 height 39
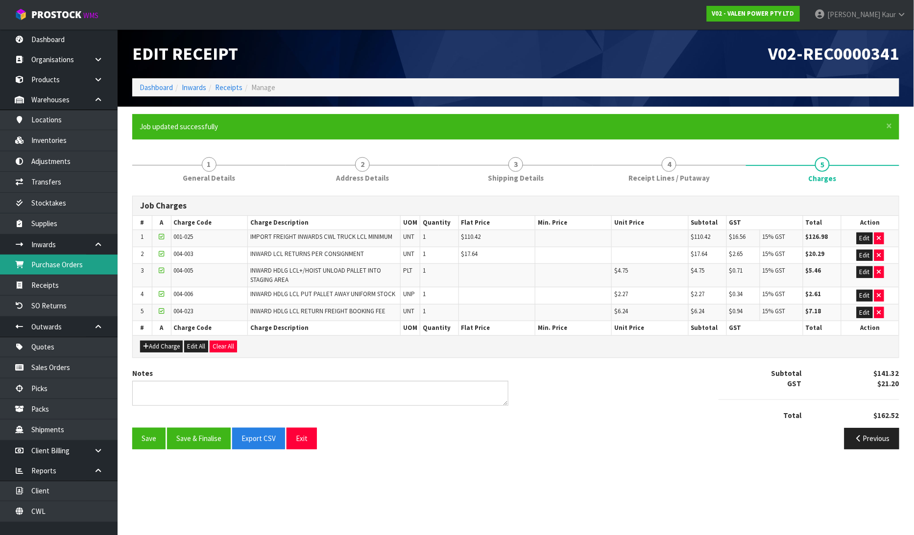
click at [43, 264] on link "Purchase Orders" at bounding box center [59, 265] width 118 height 20
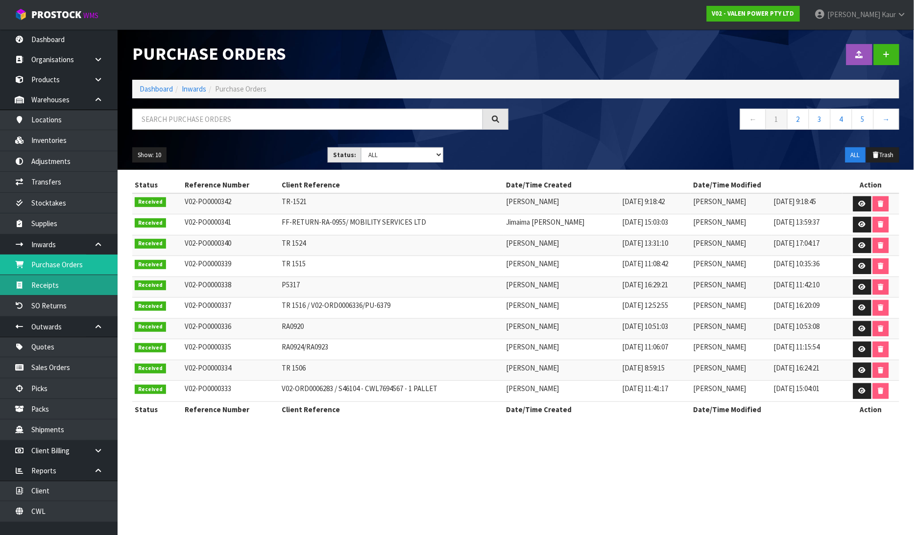
click at [62, 285] on link "Receipts" at bounding box center [59, 285] width 118 height 20
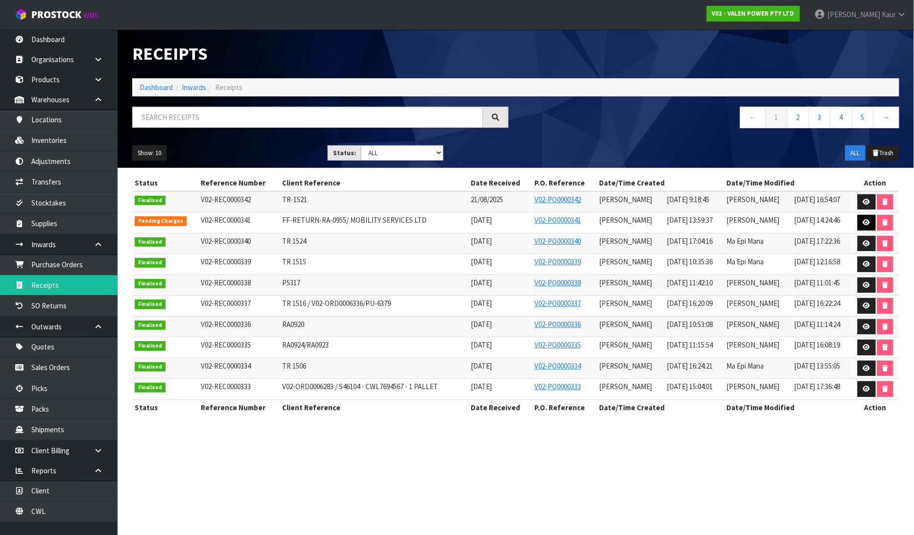
click at [869, 222] on icon at bounding box center [866, 222] width 7 height 6
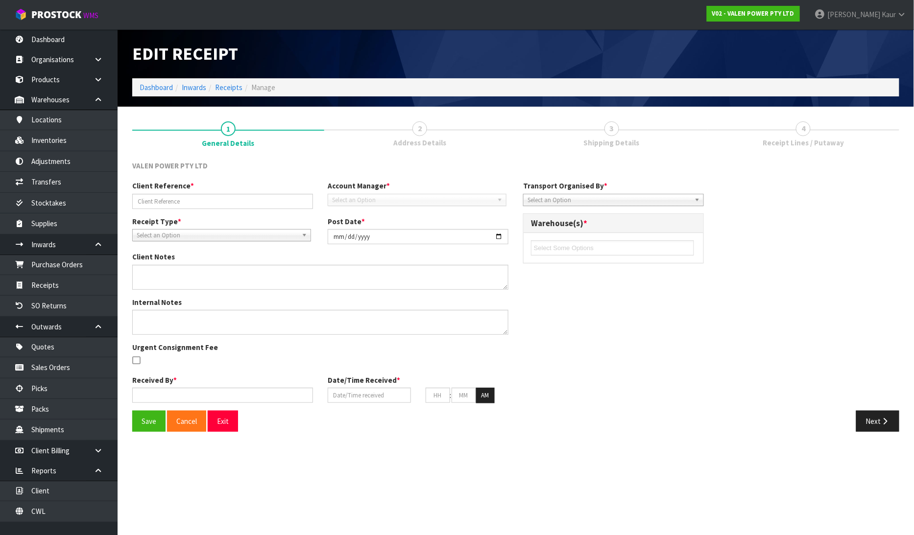
type input "FF-RETURN-RA-0955/ MOBILITY SERVICES LTD"
type input "[DATE]"
type input "[PERSON_NAME]"
type input "[DATE]"
type input "01"
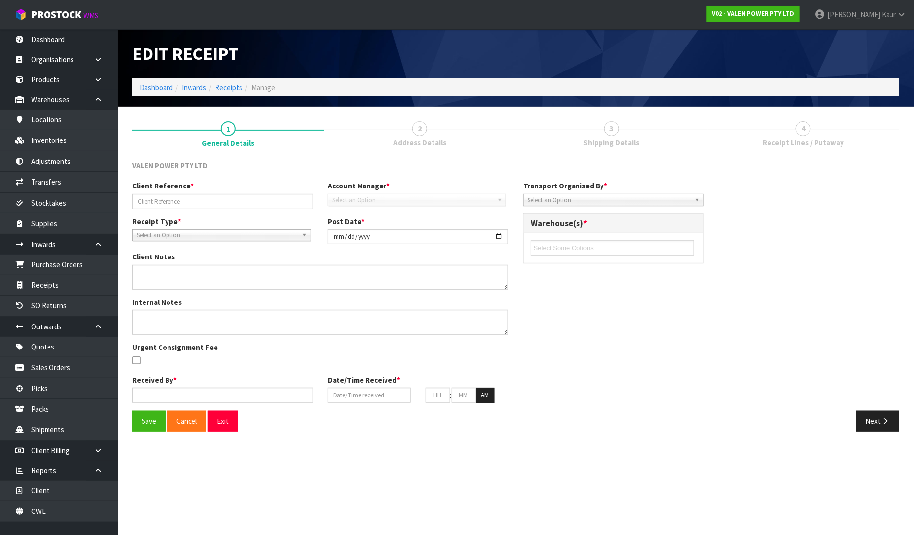
type input "59"
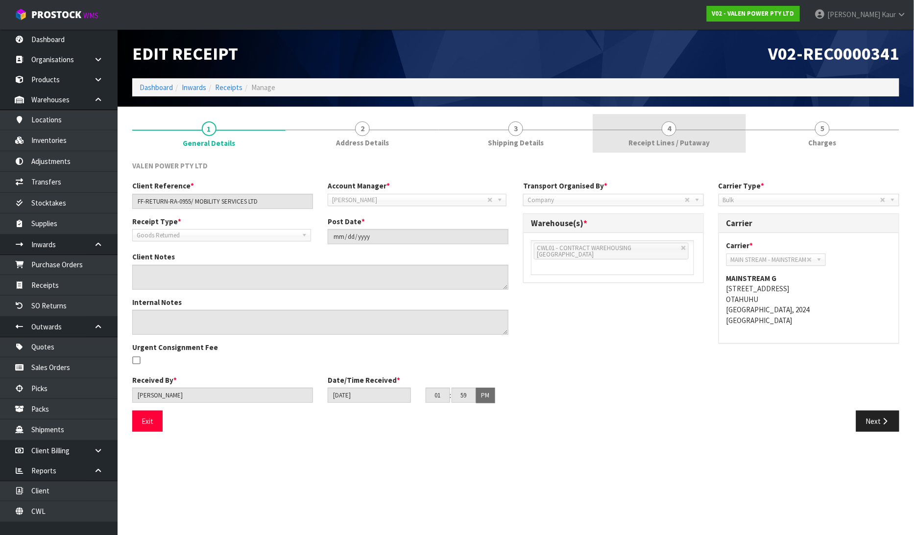
click at [625, 131] on link "4 Receipt Lines / Putaway" at bounding box center [669, 133] width 153 height 39
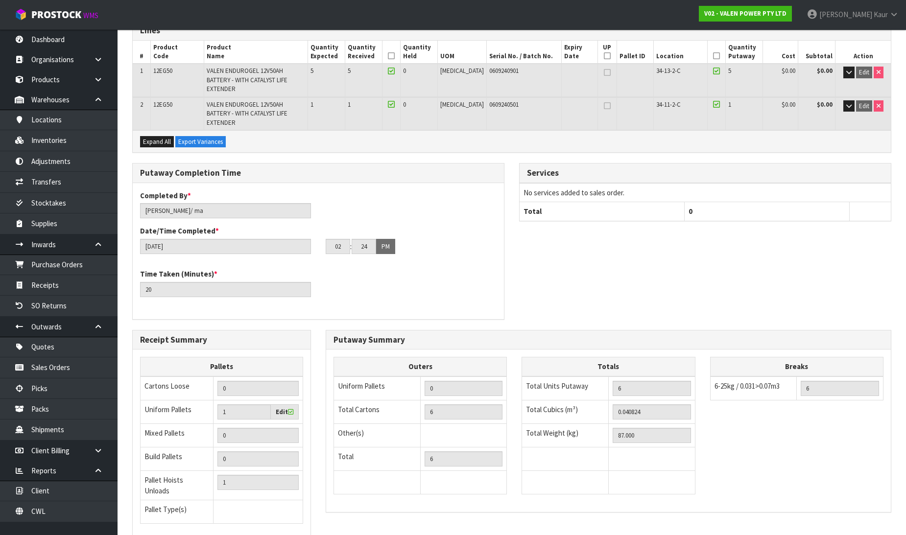
scroll to position [191, 0]
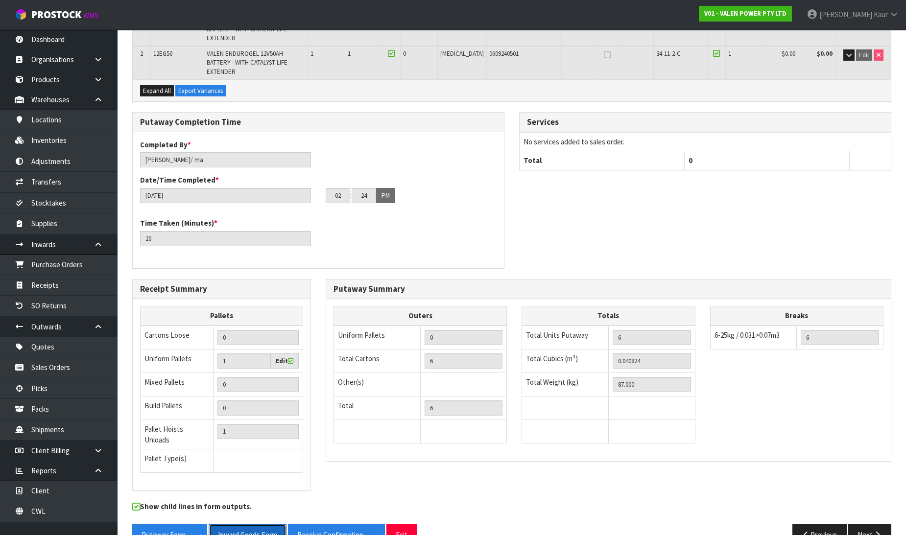
click at [265, 525] on button "Inward Goods Form" at bounding box center [248, 535] width 78 height 21
drag, startPoint x: 593, startPoint y: 9, endPoint x: 573, endPoint y: 15, distance: 20.0
click at [593, 9] on nav "Toggle navigation ProStock WMS V02 - VALEN POWER PTY LTD Prabhneet Kaur Logout" at bounding box center [453, 15] width 906 height 30
drag, startPoint x: 40, startPoint y: 37, endPoint x: 57, endPoint y: 61, distance: 29.8
click at [40, 38] on link "Dashboard" at bounding box center [59, 39] width 118 height 20
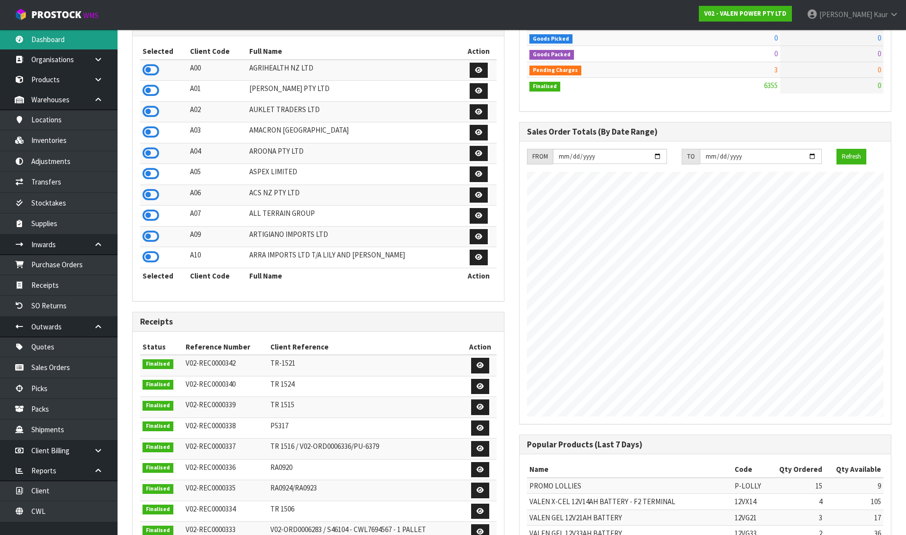
scroll to position [742, 387]
click at [152, 72] on icon at bounding box center [151, 70] width 17 height 15
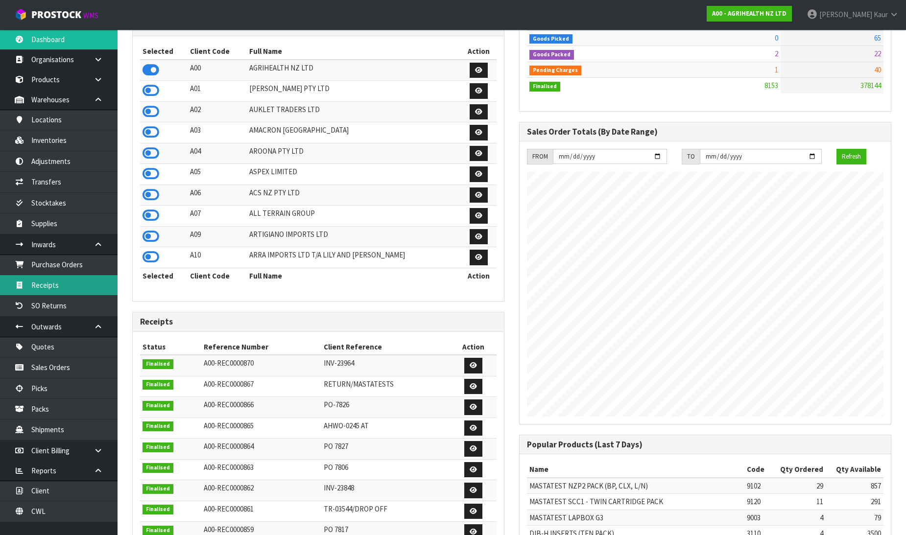
click at [65, 288] on link "Receipts" at bounding box center [59, 285] width 118 height 20
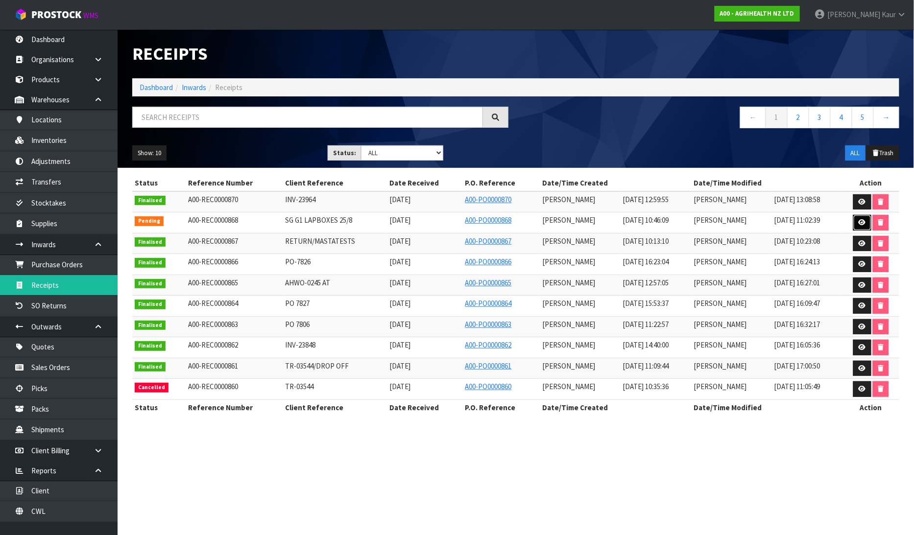
click at [859, 224] on icon at bounding box center [862, 222] width 7 height 6
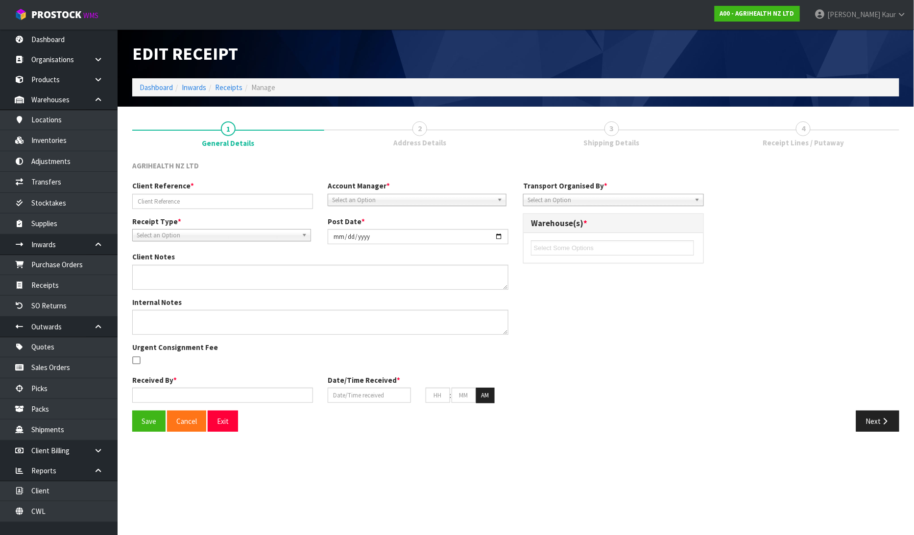
type input "SG G1 LAPBOXES 25/8"
type input "[DATE]"
type textarea "[PERSON_NAME] IS GOING TO DROP OFF SOME LAPBOXES AS PER BELOW THIS MORNING, CAN…"
type input "[PERSON_NAME]"
type input "[DATE]"
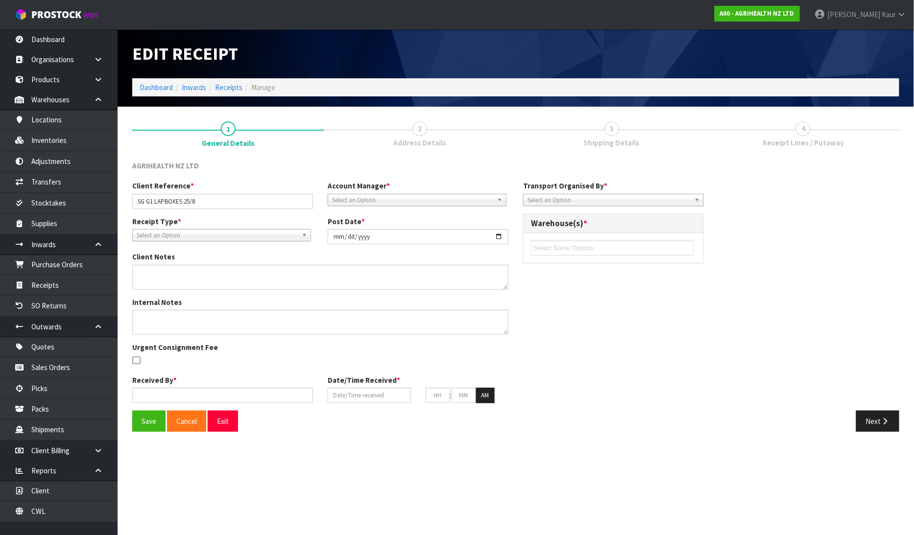
type input "10"
type input "46"
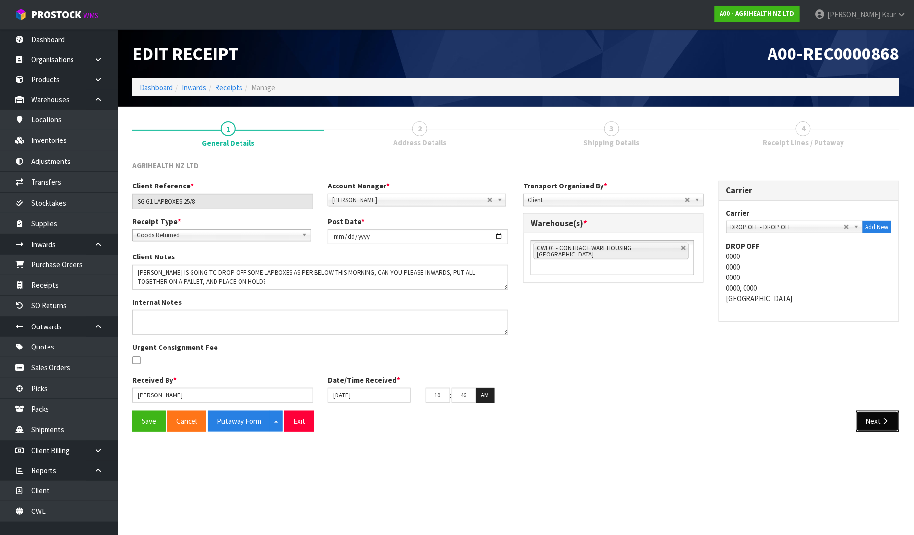
click at [883, 414] on button "Next" at bounding box center [877, 421] width 43 height 21
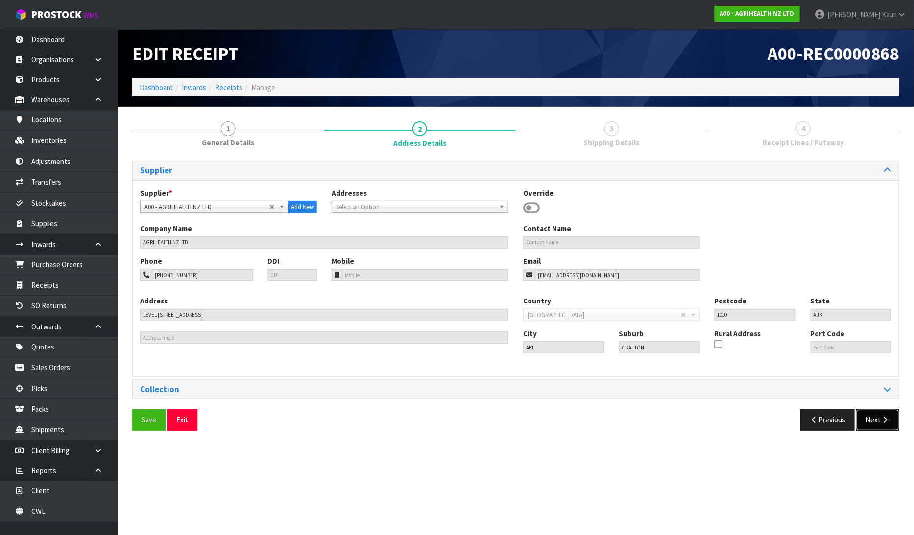
click at [869, 425] on button "Next" at bounding box center [877, 419] width 43 height 21
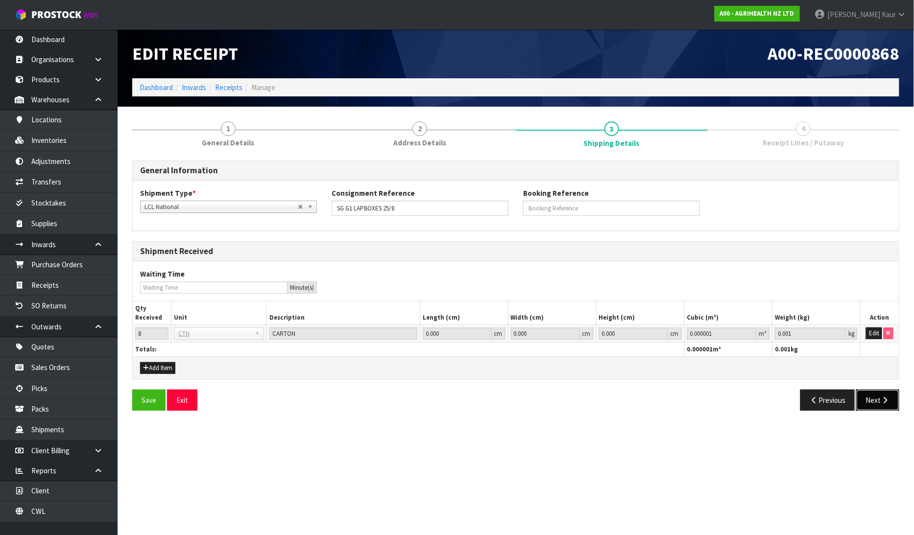
click at [881, 402] on icon "button" at bounding box center [885, 400] width 9 height 7
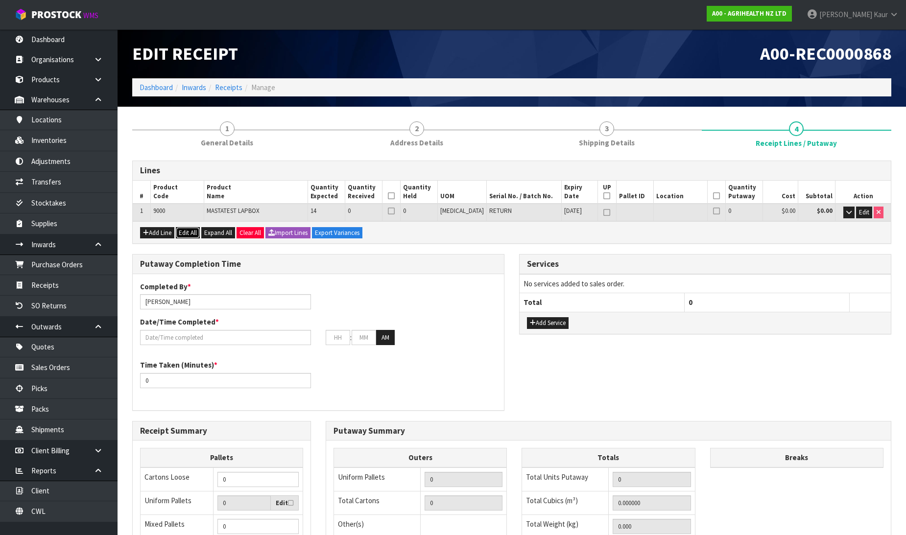
click at [189, 232] on button "Edit All" at bounding box center [188, 233] width 24 height 12
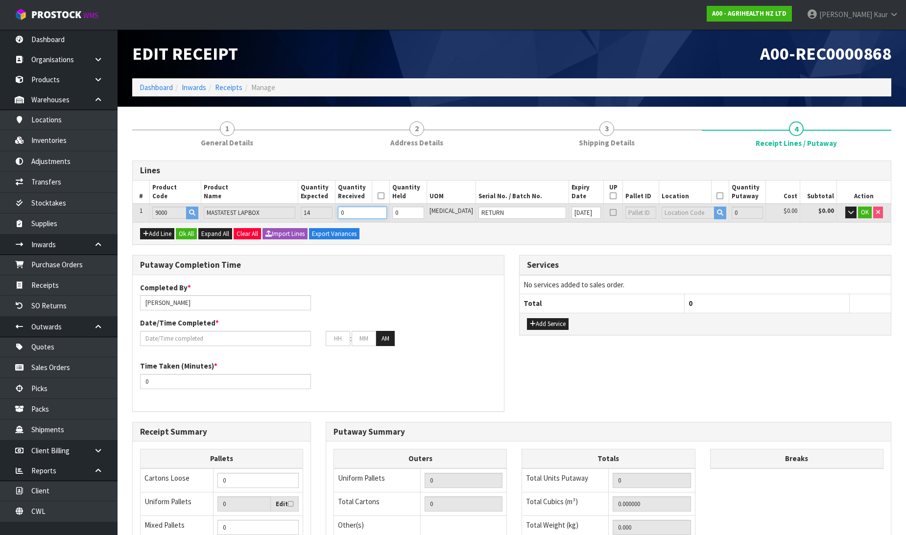
drag, startPoint x: 387, startPoint y: 215, endPoint x: 362, endPoint y: 215, distance: 25.0
click at [362, 215] on input "0" at bounding box center [362, 213] width 49 height 12
type input "1"
type input "0.048384"
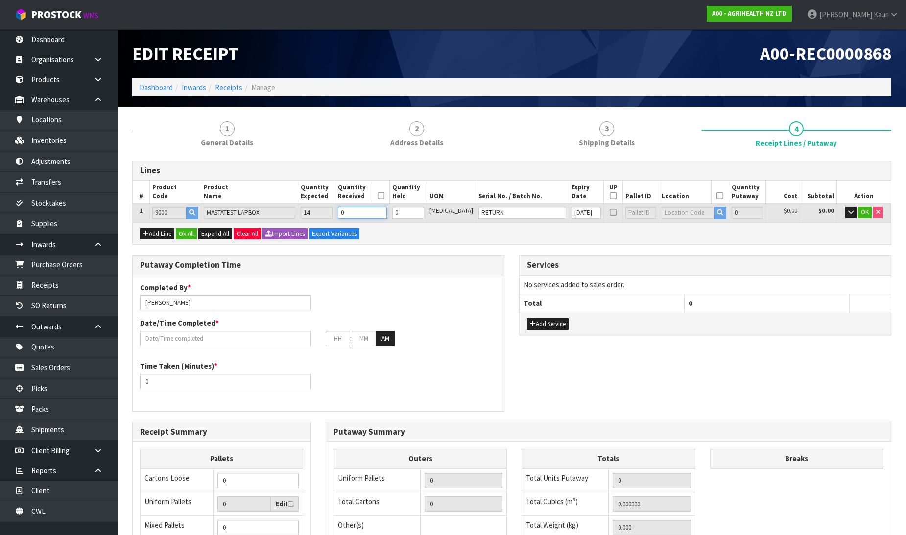
type input "11"
type input "1"
type input "14"
type input "0.677376"
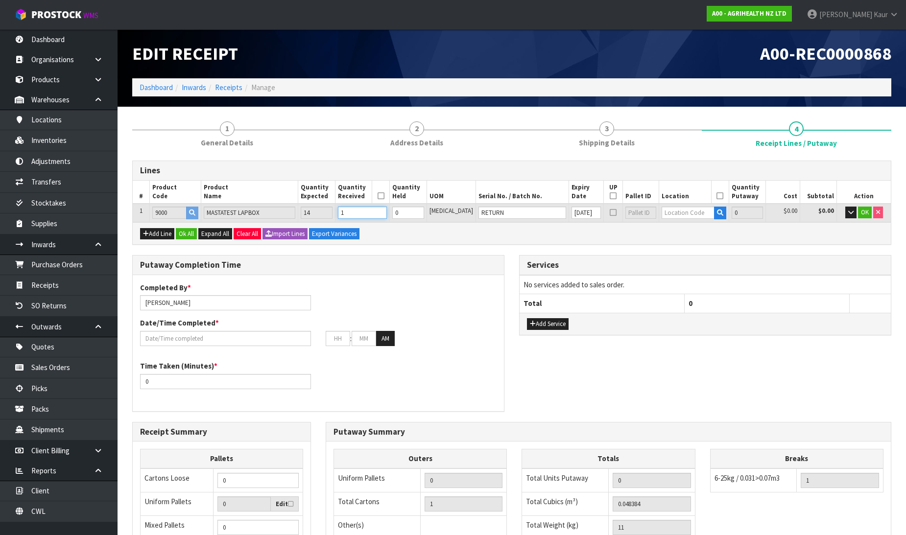
type input "154"
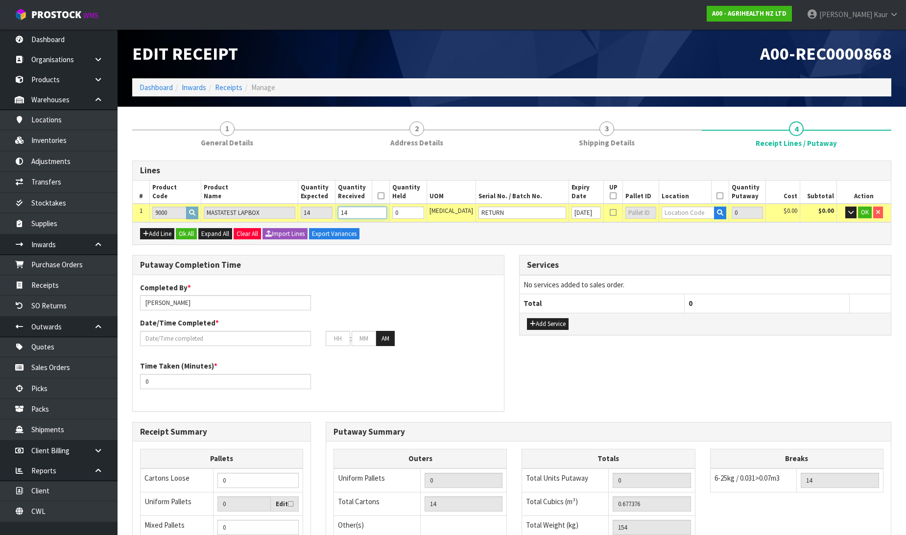
type input "14"
drag, startPoint x: 430, startPoint y: 207, endPoint x: 408, endPoint y: 211, distance: 21.3
click at [408, 211] on tr "1 9000 MASTATEST LAPBOX 14 14 0 PCE RETURN 25/08/2025 0 $0.00 $0.00 OK" at bounding box center [512, 213] width 758 height 18
type input "14"
click at [667, 214] on input "text" at bounding box center [688, 213] width 52 height 12
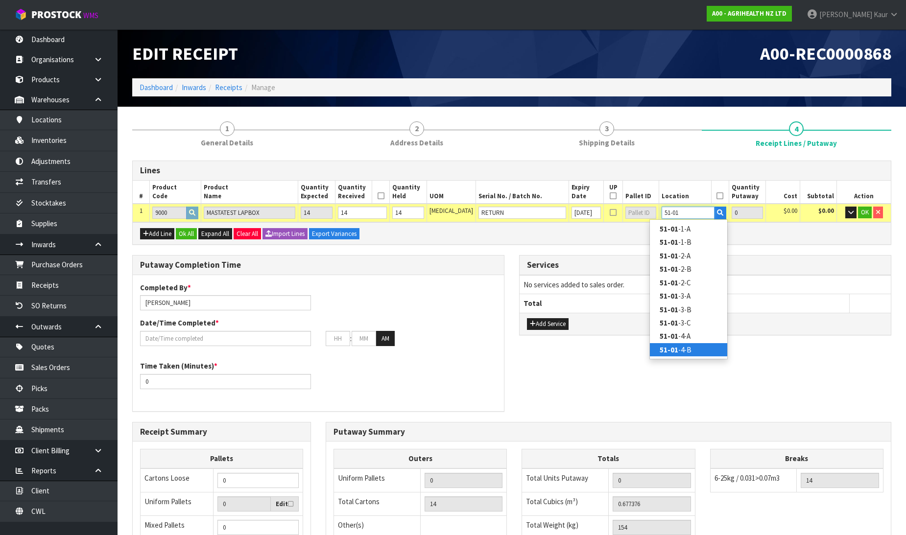
type input "51-01"
click at [667, 351] on strong "51-01" at bounding box center [669, 349] width 19 height 9
type input "14"
type input "51-01-4-B"
type input "14"
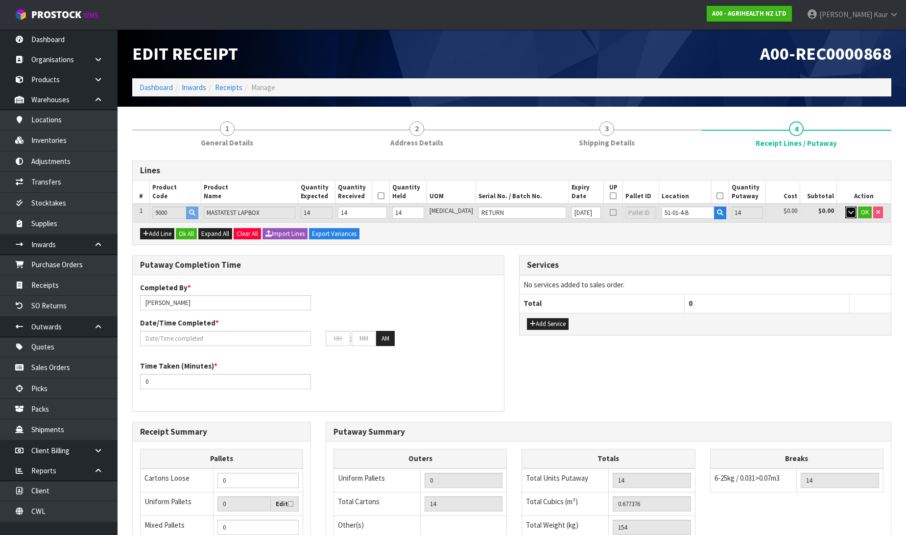
click at [853, 215] on button "button" at bounding box center [850, 213] width 11 height 12
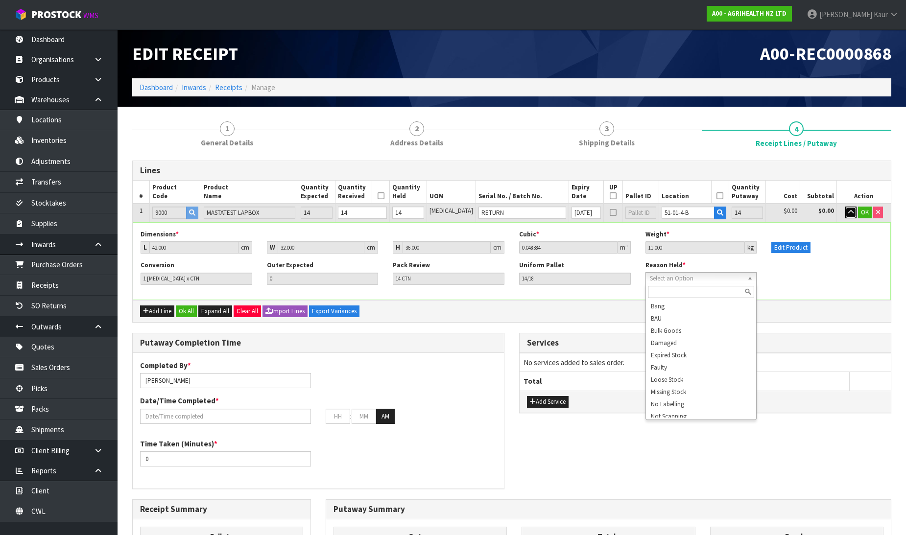
scroll to position [109, 0]
click at [849, 211] on icon "button" at bounding box center [850, 212] width 5 height 6
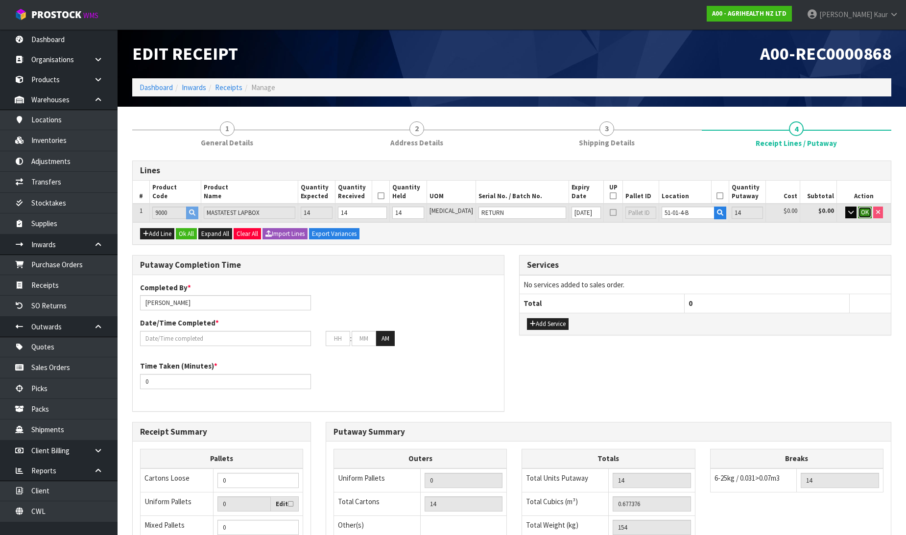
click at [864, 211] on span "OK" at bounding box center [865, 212] width 8 height 8
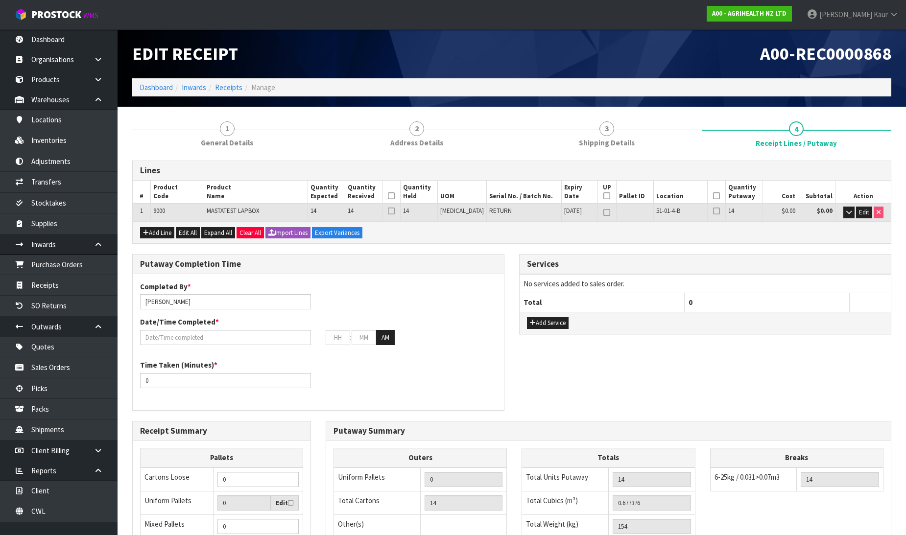
click at [395, 196] on icon at bounding box center [391, 196] width 7 height 0
click at [713, 196] on icon at bounding box center [716, 196] width 7 height 0
click at [603, 196] on icon at bounding box center [606, 196] width 7 height 0
type input "1"
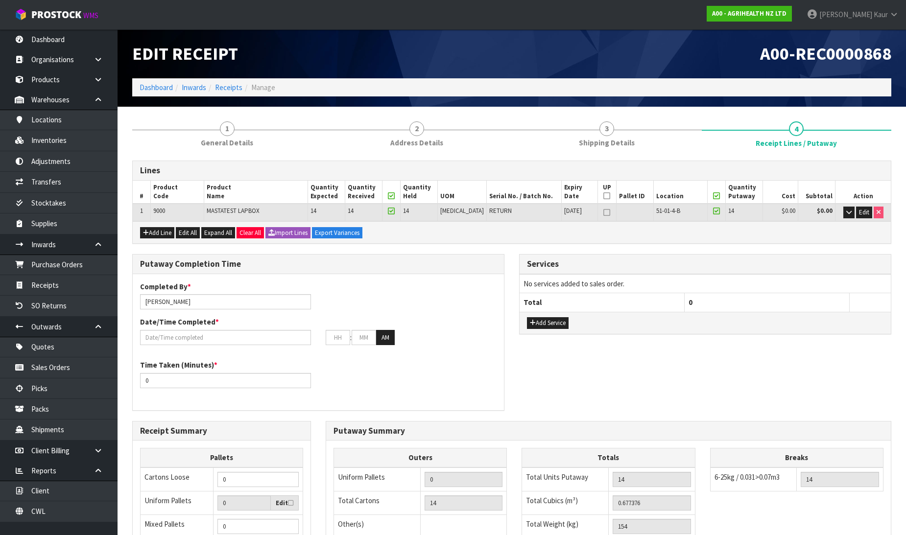
type input "1"
type input "0"
type input "1"
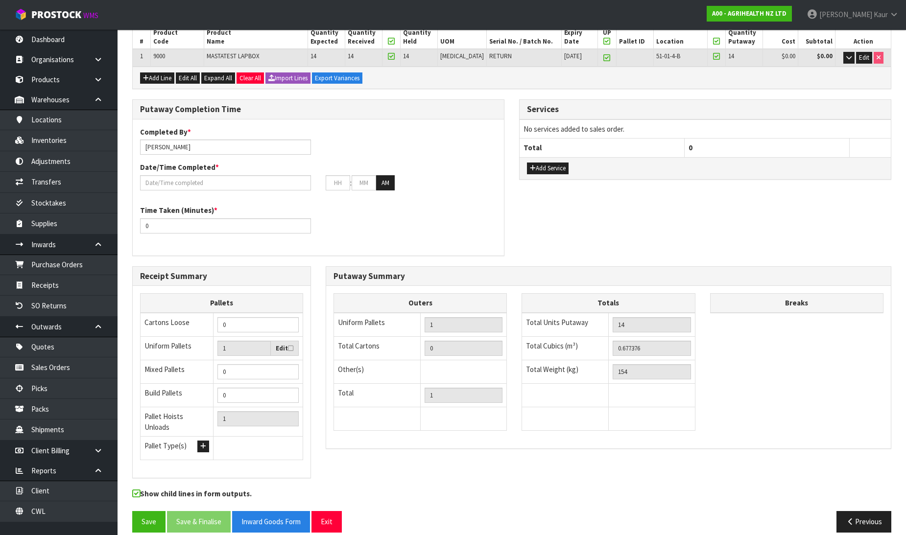
scroll to position [160, 0]
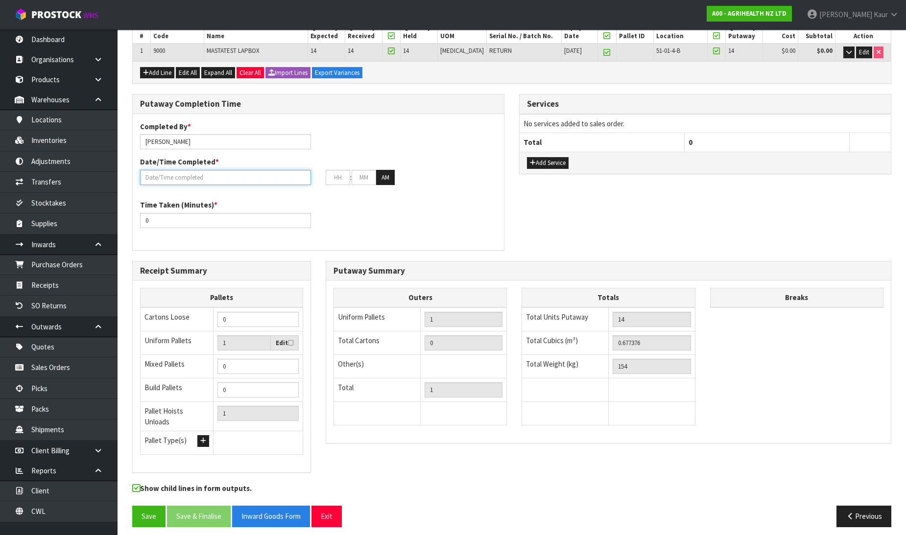
click at [203, 170] on input "text" at bounding box center [225, 177] width 171 height 15
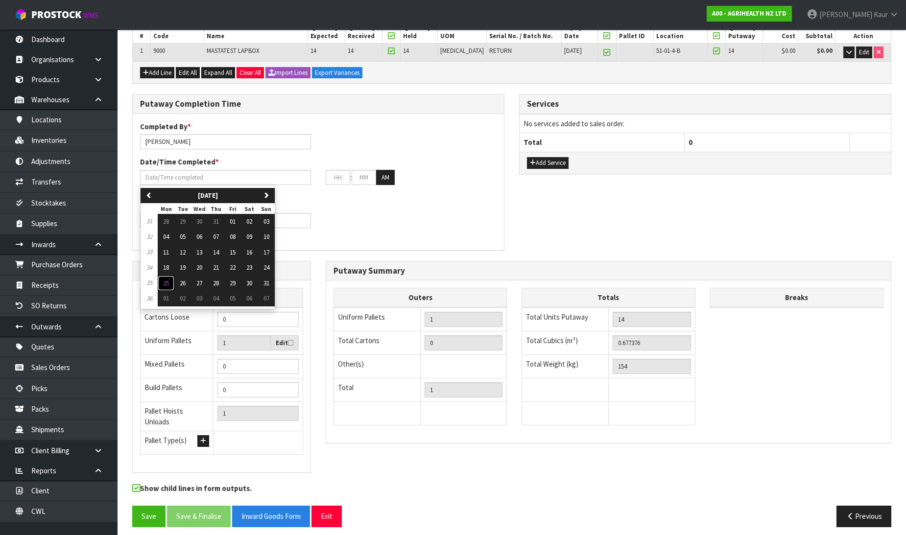
click at [162, 281] on button "25" at bounding box center [166, 284] width 17 height 16
type input "[DATE]"
type input "12"
type input "00"
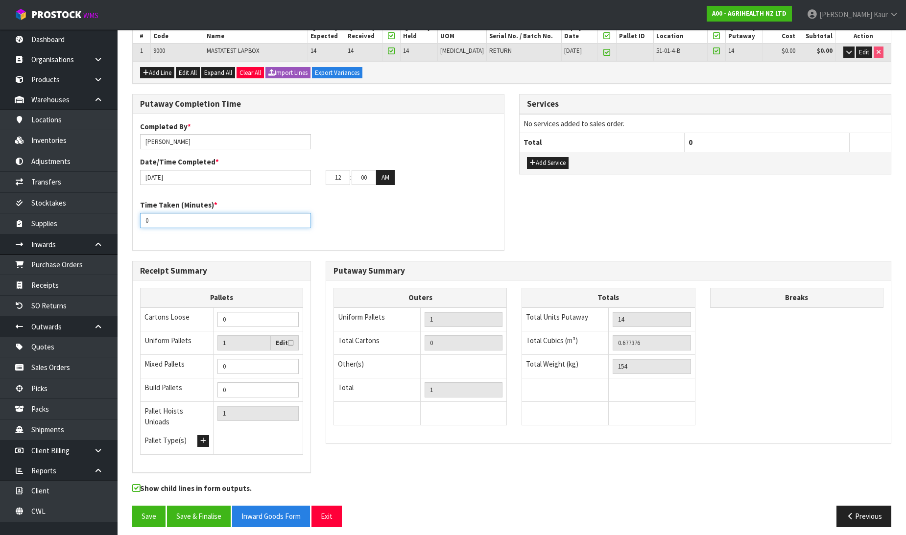
drag, startPoint x: 163, startPoint y: 221, endPoint x: 123, endPoint y: 228, distance: 40.3
click at [123, 228] on section "1 General Details 2 Address Details 3 Shipping Details 4 Receipt Lines / Putawa…" at bounding box center [512, 245] width 788 height 596
type input "15"
drag, startPoint x: 340, startPoint y: 179, endPoint x: 326, endPoint y: 176, distance: 13.9
click at [326, 176] on input "12" at bounding box center [338, 177] width 24 height 15
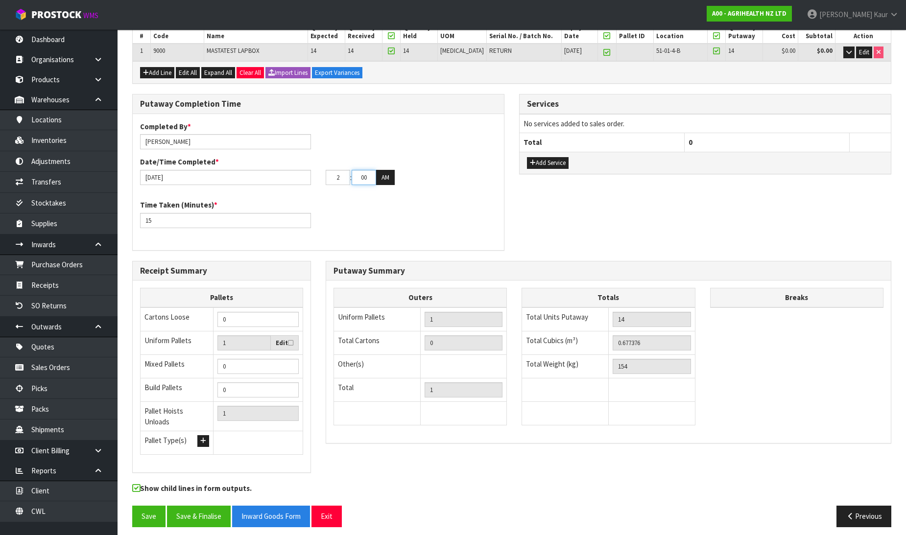
type input "02"
drag, startPoint x: 370, startPoint y: 178, endPoint x: 358, endPoint y: 179, distance: 12.3
click at [358, 179] on input "00" at bounding box center [364, 177] width 24 height 15
type input "30"
click at [387, 173] on button "AM" at bounding box center [385, 178] width 19 height 16
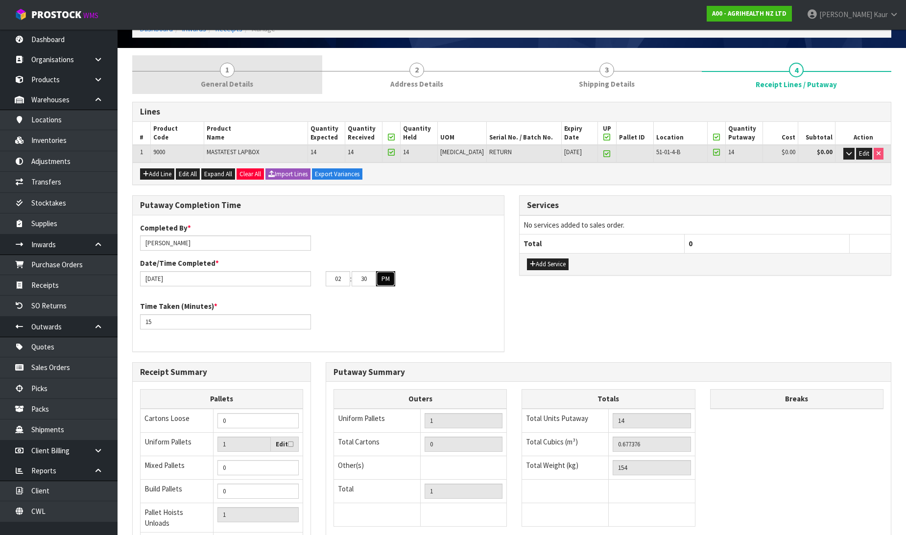
scroll to position [0, 0]
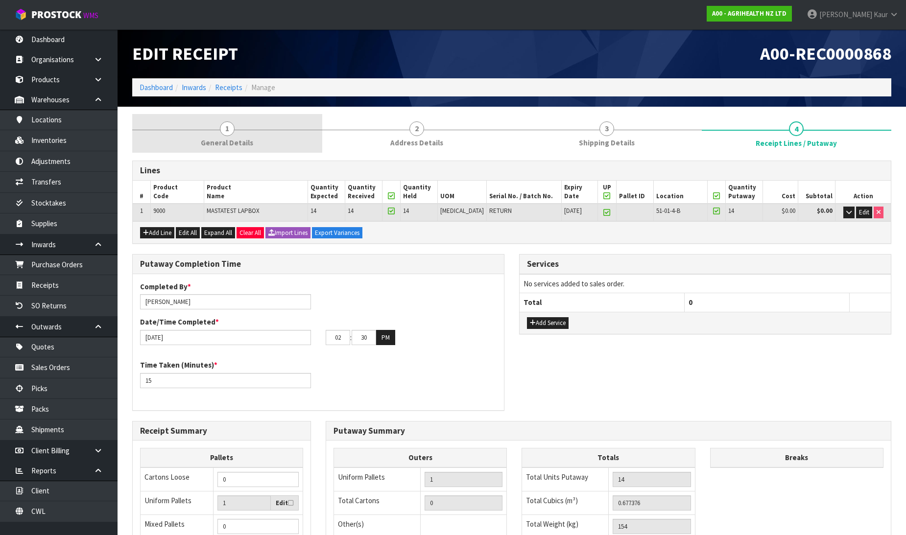
click at [204, 140] on span "General Details" at bounding box center [227, 143] width 52 height 10
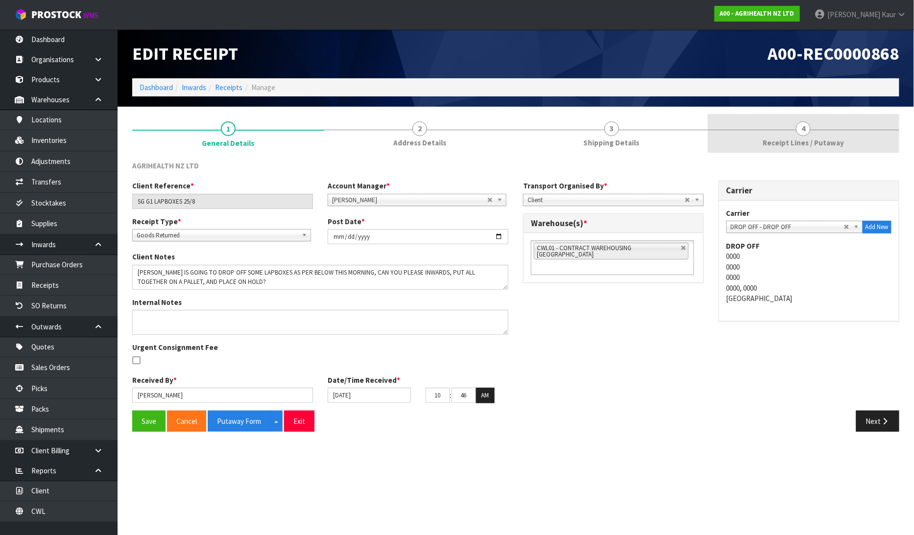
click at [827, 141] on span "Receipt Lines / Putaway" at bounding box center [803, 143] width 81 height 10
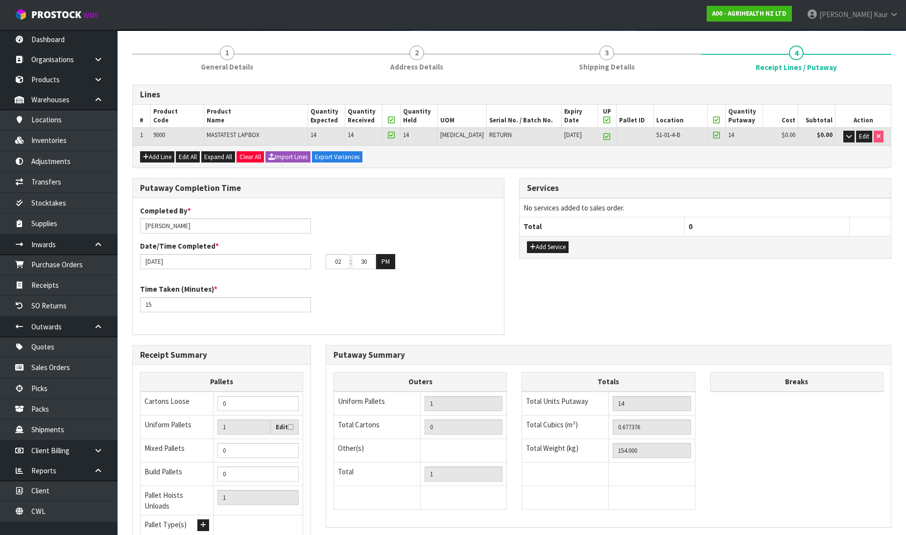
scroll to position [160, 0]
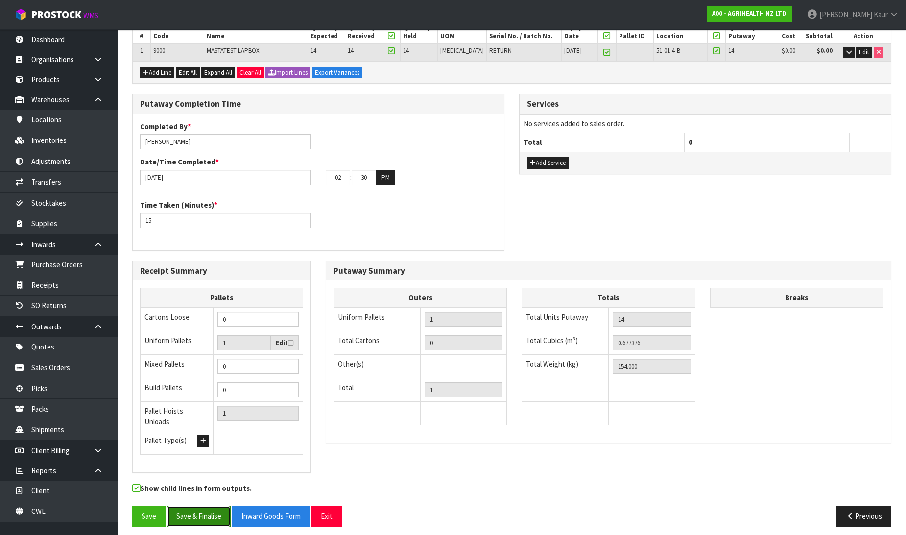
click at [197, 513] on button "Save & Finalise" at bounding box center [199, 516] width 64 height 21
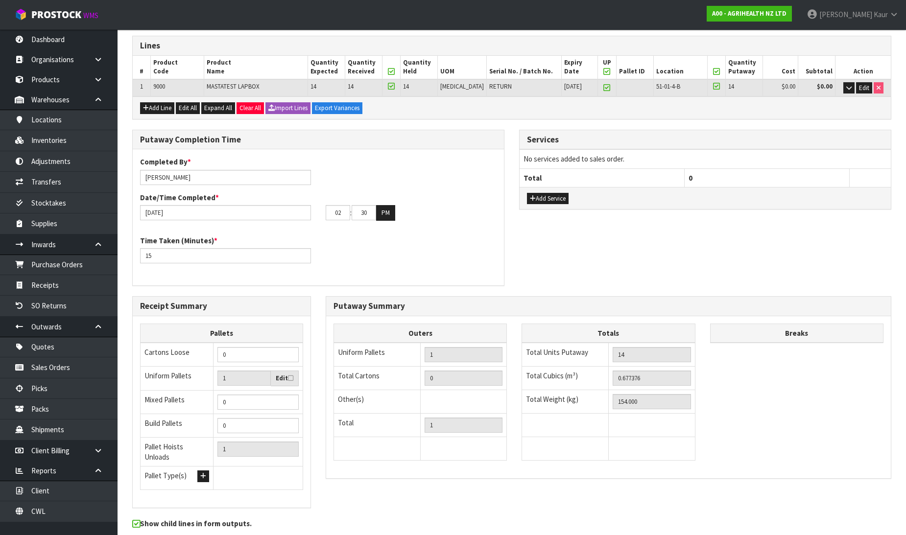
scroll to position [0, 0]
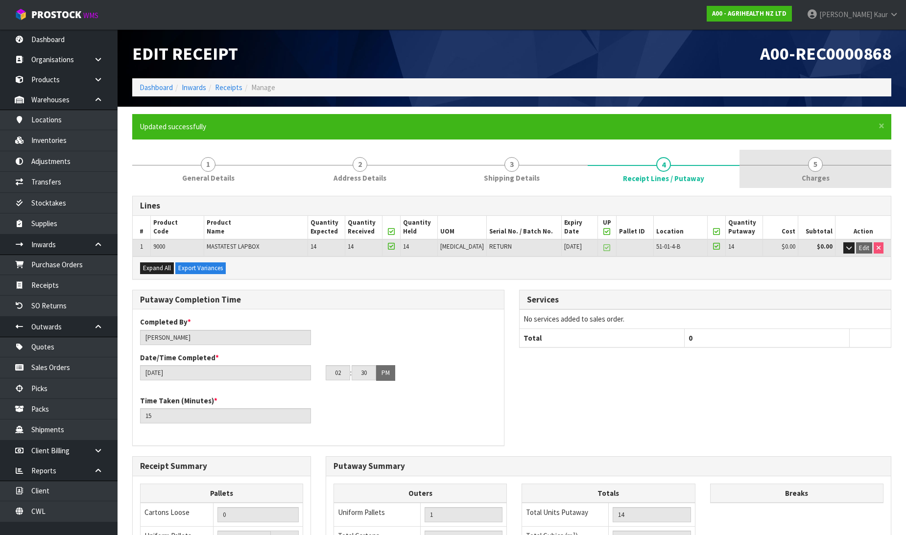
click at [813, 177] on span "Charges" at bounding box center [816, 178] width 28 height 10
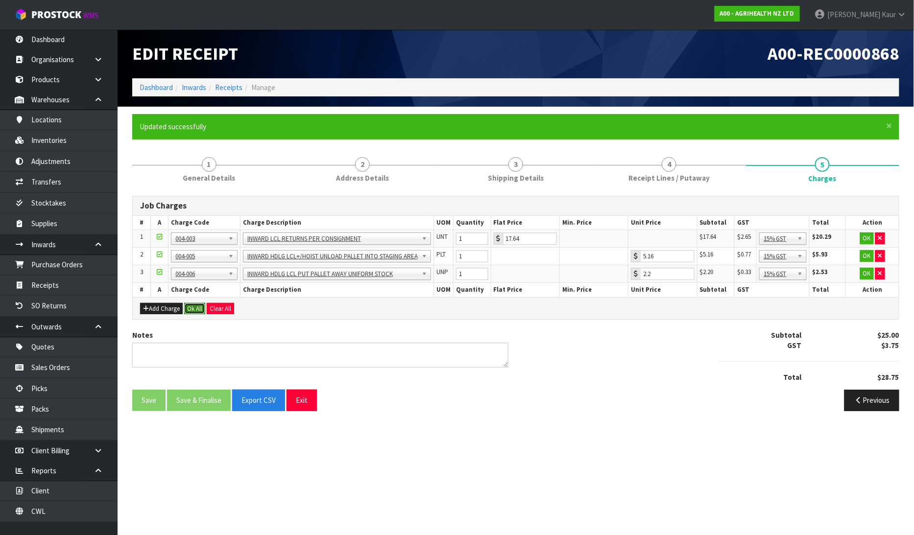
click at [194, 310] on button "Ok All" at bounding box center [194, 309] width 21 height 12
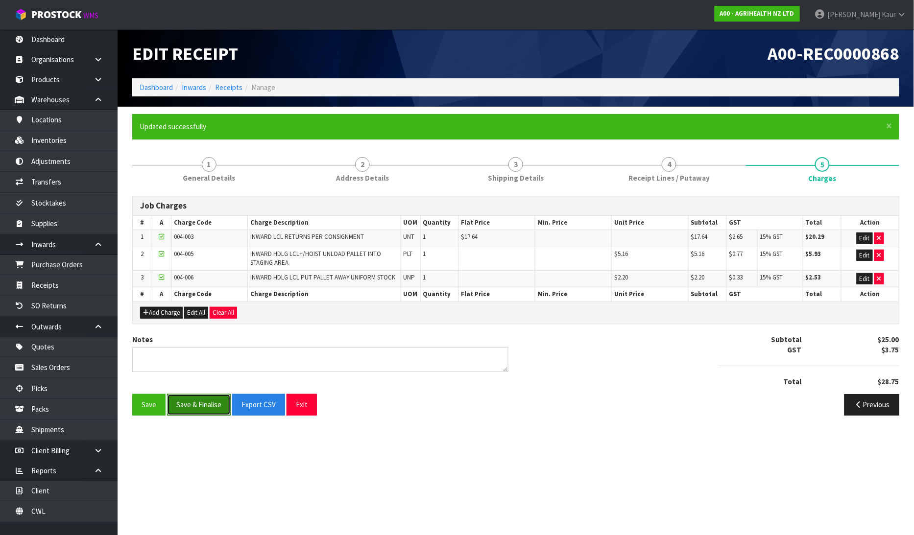
drag, startPoint x: 188, startPoint y: 406, endPoint x: 140, endPoint y: 375, distance: 56.9
click at [188, 406] on button "Save & Finalise" at bounding box center [199, 404] width 64 height 21
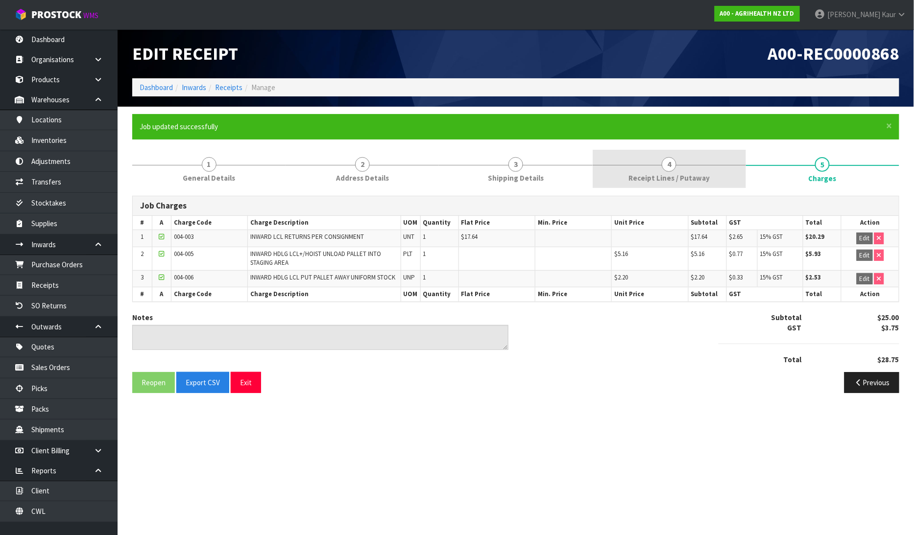
click at [623, 174] on link "4 Receipt Lines / Putaway" at bounding box center [669, 169] width 153 height 39
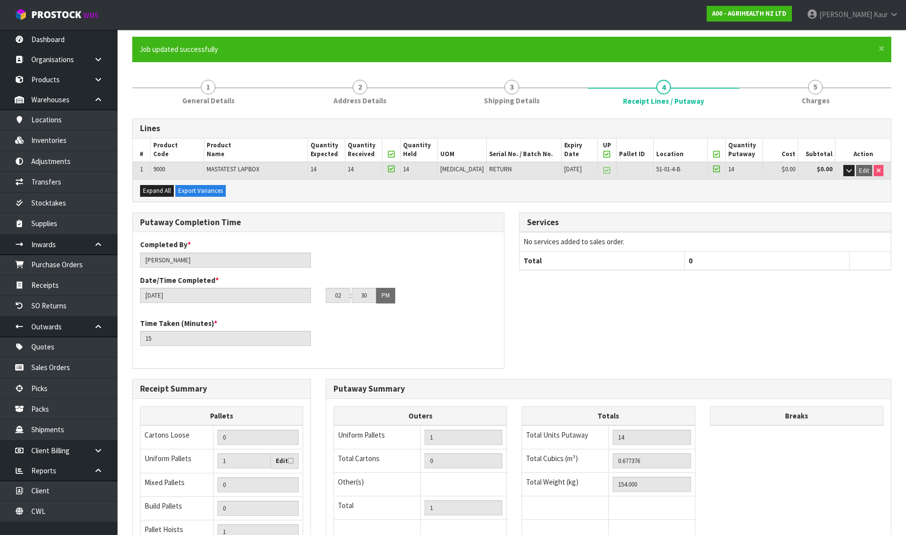
scroll to position [196, 0]
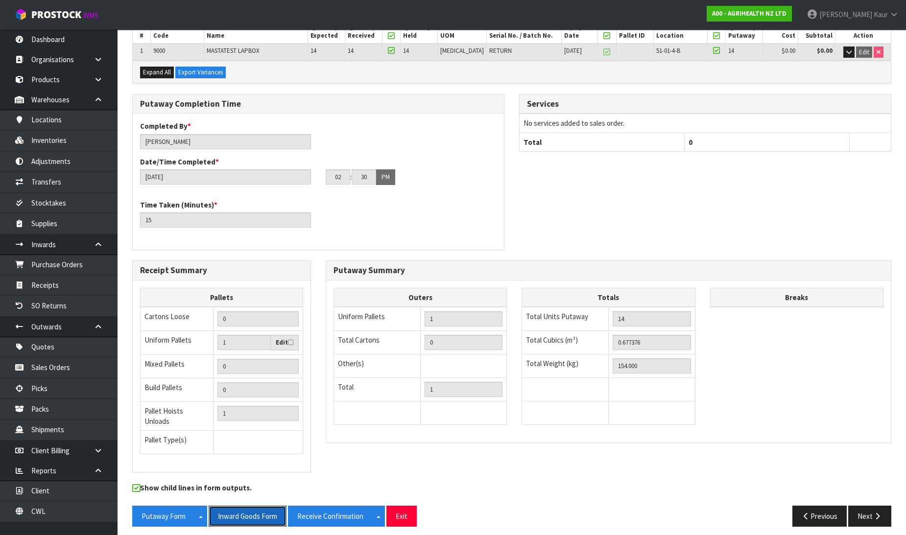
drag, startPoint x: 246, startPoint y: 512, endPoint x: 913, endPoint y: 5, distance: 837.8
click at [246, 511] on button "Inward Goods Form" at bounding box center [248, 516] width 78 height 21
drag, startPoint x: 61, startPoint y: 515, endPoint x: 65, endPoint y: 509, distance: 7.3
click at [61, 515] on link "CWL" at bounding box center [59, 511] width 118 height 20
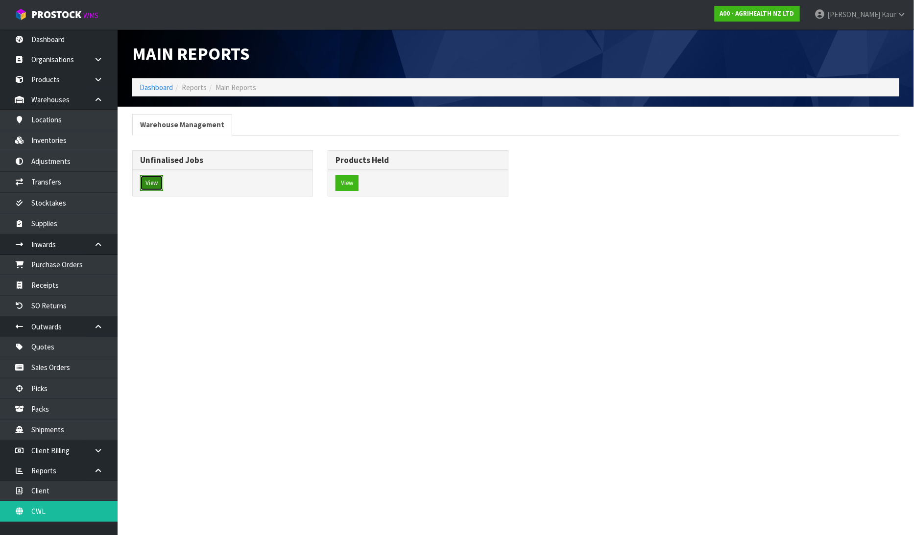
click at [156, 186] on button "View" at bounding box center [151, 183] width 23 height 16
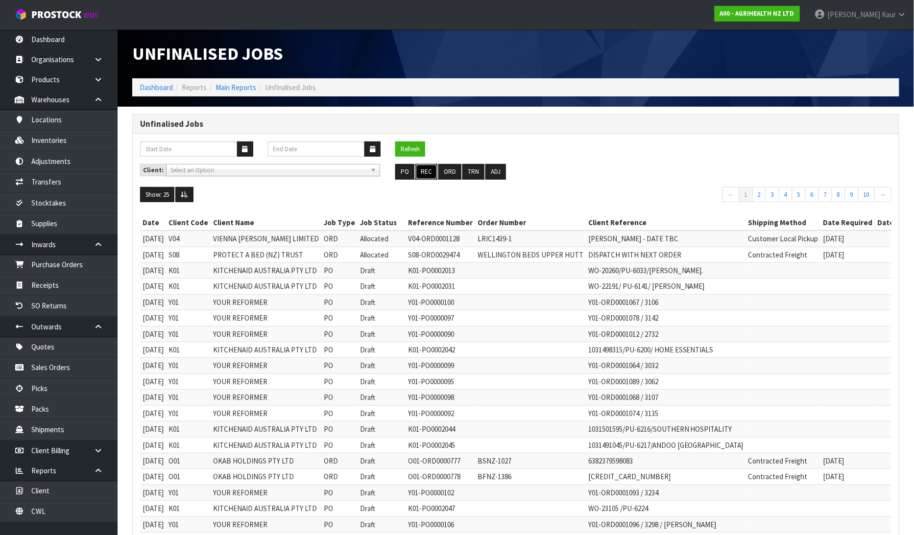
click at [419, 169] on button "REC" at bounding box center [426, 172] width 22 height 16
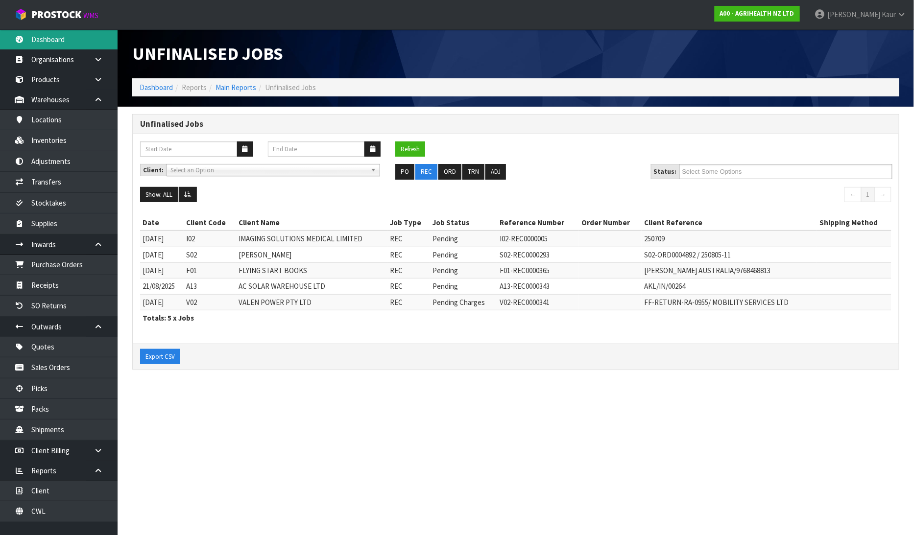
click at [49, 33] on link "Dashboard" at bounding box center [59, 39] width 118 height 20
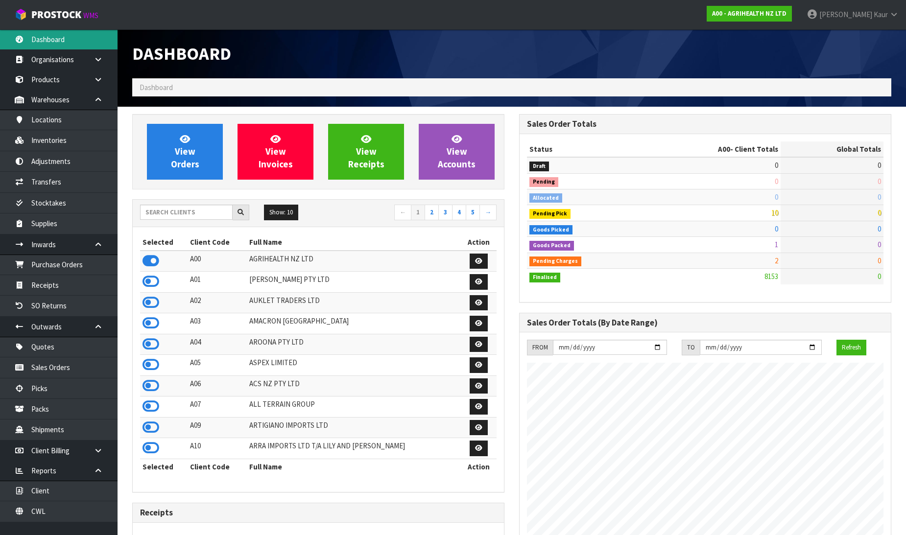
scroll to position [742, 387]
click at [186, 221] on div "Show: 10 5 10 25 50 ← 1 2 3 4 5 →" at bounding box center [318, 213] width 371 height 17
click at [193, 213] on input "text" at bounding box center [186, 212] width 93 height 15
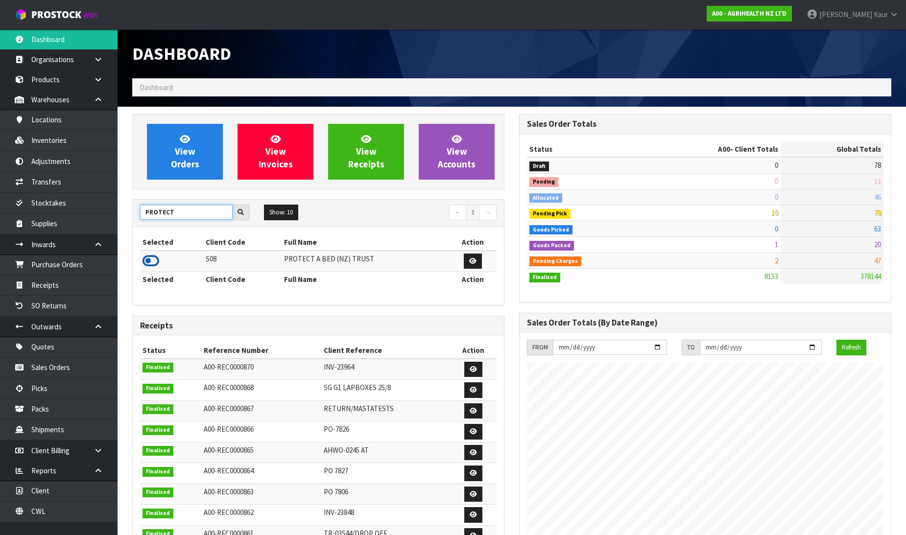
type input "PROTECT"
click at [155, 262] on icon at bounding box center [151, 261] width 17 height 15
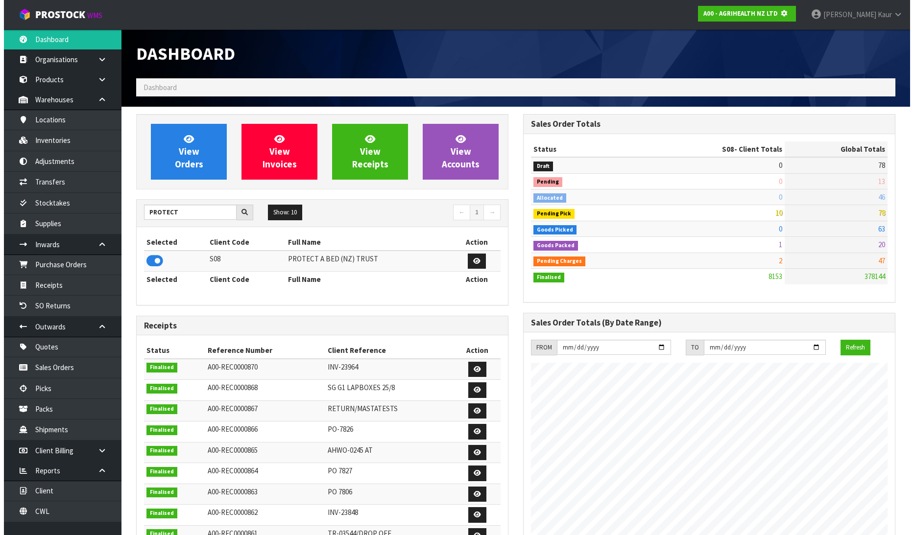
scroll to position [489129, 489353]
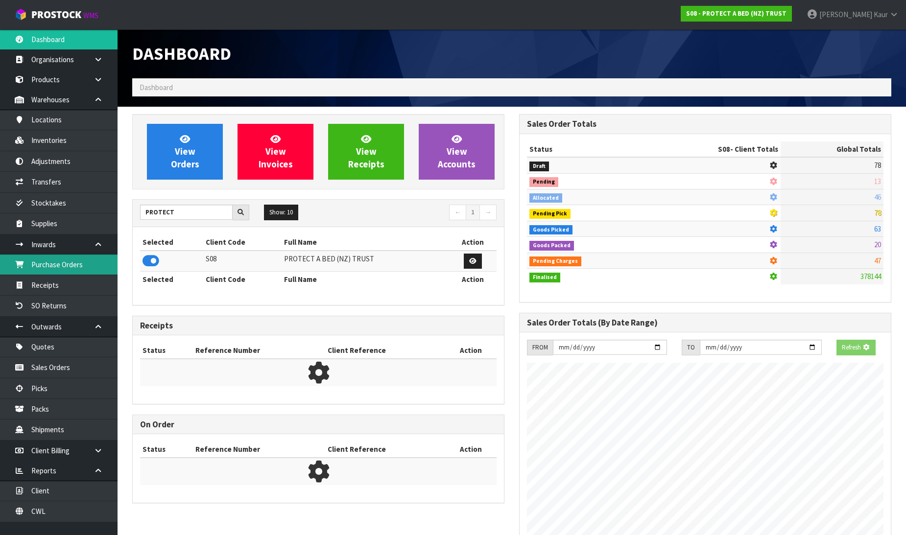
click at [82, 267] on link "Purchase Orders" at bounding box center [59, 265] width 118 height 20
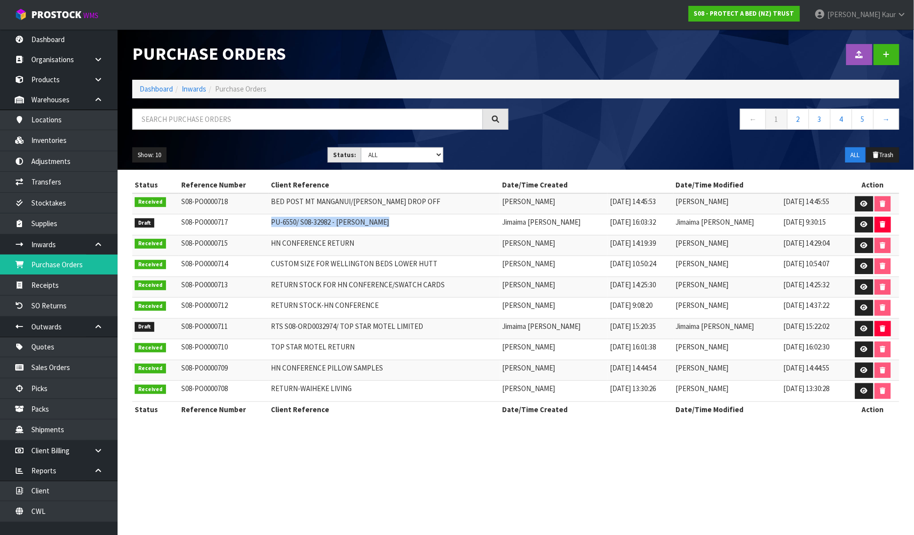
drag, startPoint x: 392, startPoint y: 225, endPoint x: 267, endPoint y: 231, distance: 125.0
click at [267, 231] on tr "Draft S08-PO0000717 PU-6550/ S08-32982 - MARCIA LAWSON Jimaima Reiher 19/08/202…" at bounding box center [515, 225] width 767 height 21
copy tr "PU-6550/ S08-32982 - MARCIA LAWSON"
click at [797, 276] on td "19/08/2025 10:54:07" at bounding box center [814, 266] width 66 height 21
click at [864, 223] on icon at bounding box center [863, 224] width 7 height 6
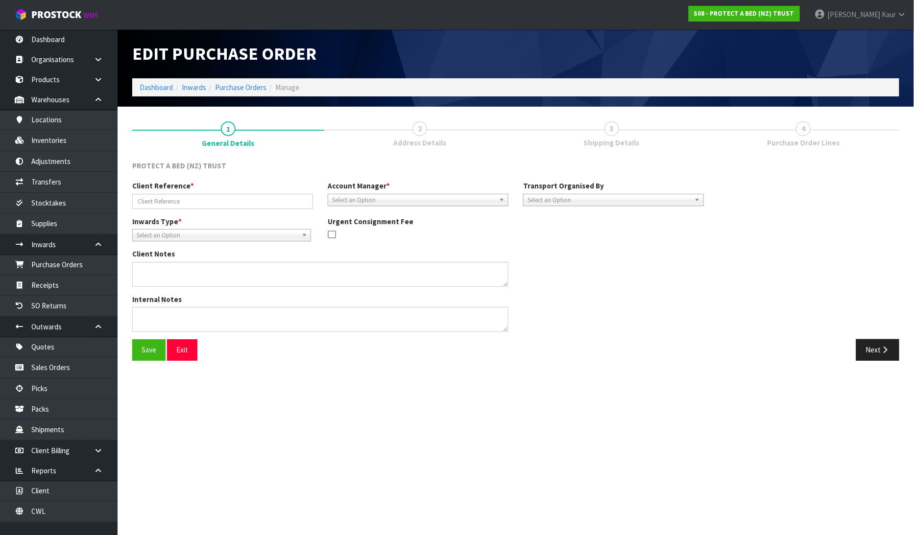
type input "PU-6550/ S08-32982 - MARCIA LAWSON"
type textarea "CODE RETURNED - F0195SPK0"
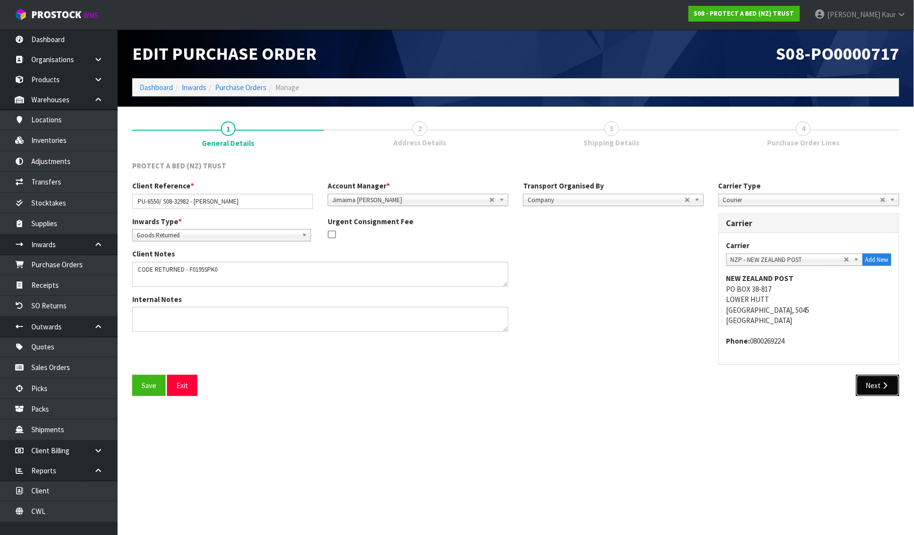
click at [888, 389] on icon "button" at bounding box center [885, 385] width 9 height 7
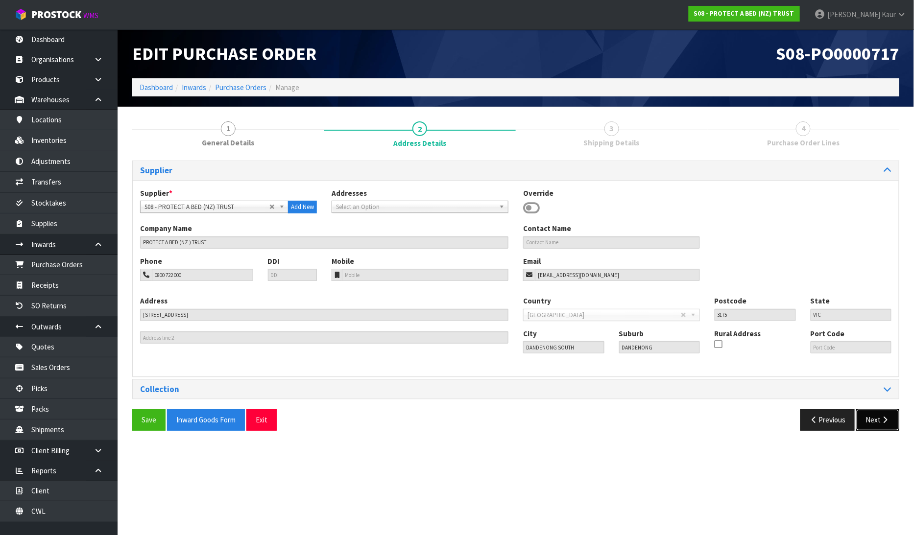
click at [881, 410] on button "Next" at bounding box center [877, 419] width 43 height 21
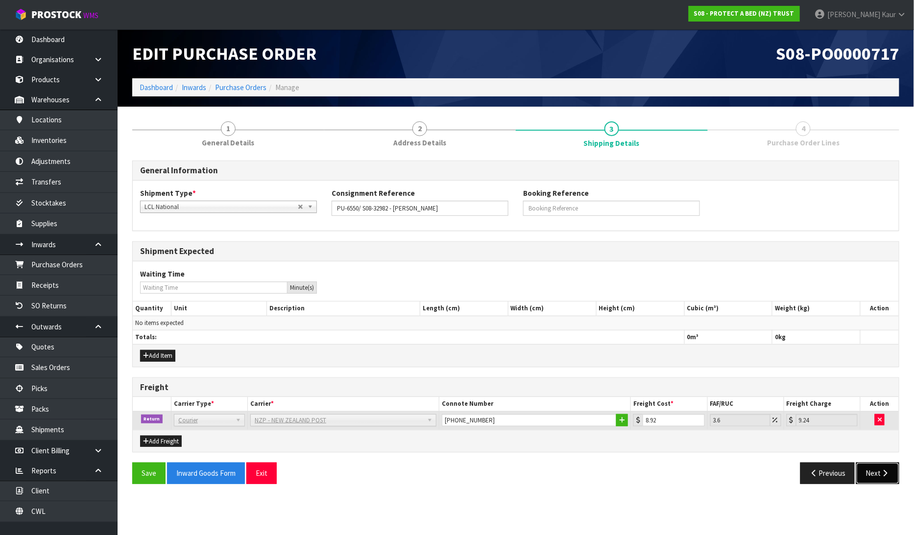
click at [874, 481] on button "Next" at bounding box center [877, 473] width 43 height 21
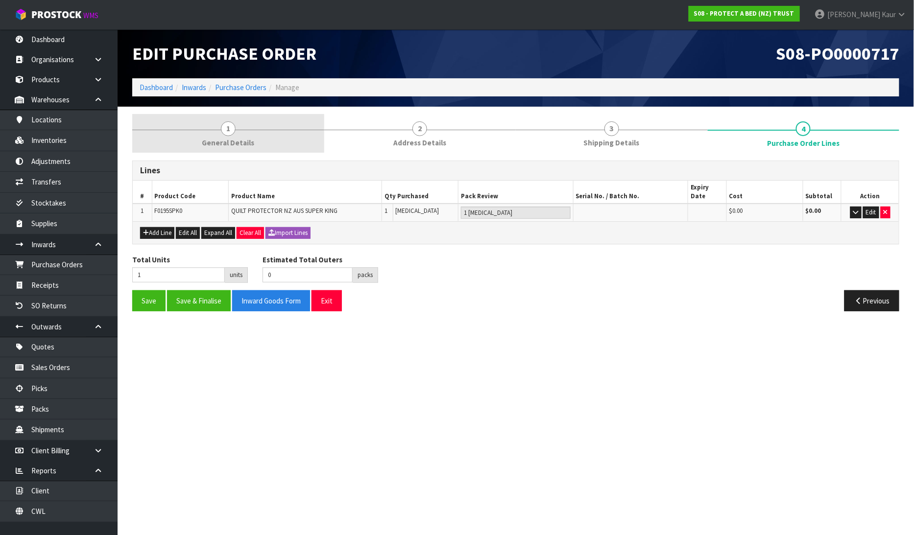
click at [233, 148] on link "1 General Details" at bounding box center [228, 133] width 192 height 39
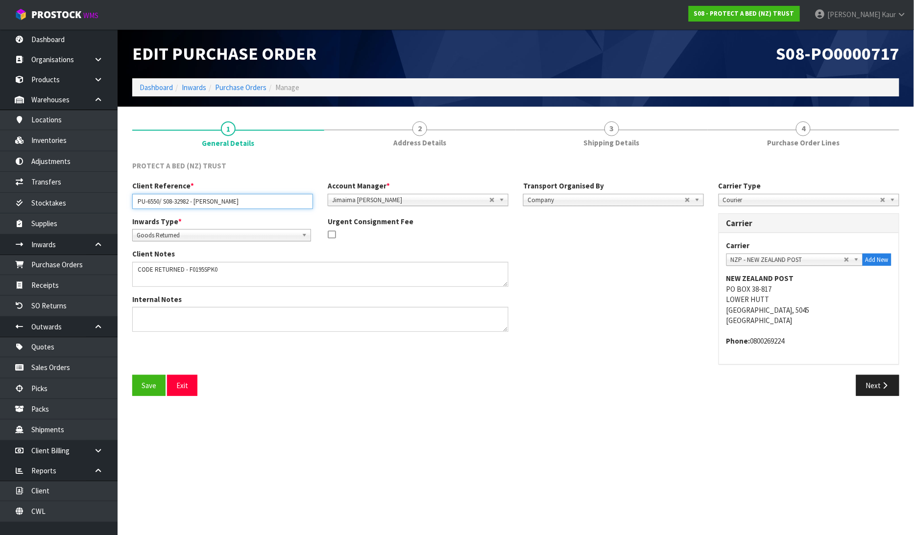
drag, startPoint x: 228, startPoint y: 204, endPoint x: 127, endPoint y: 202, distance: 100.9
click at [127, 202] on div "Client Reference * PU-6550/ S08-32982 - MARCIA LAWSON" at bounding box center [222, 195] width 195 height 28
